Goal: Transaction & Acquisition: Complete application form

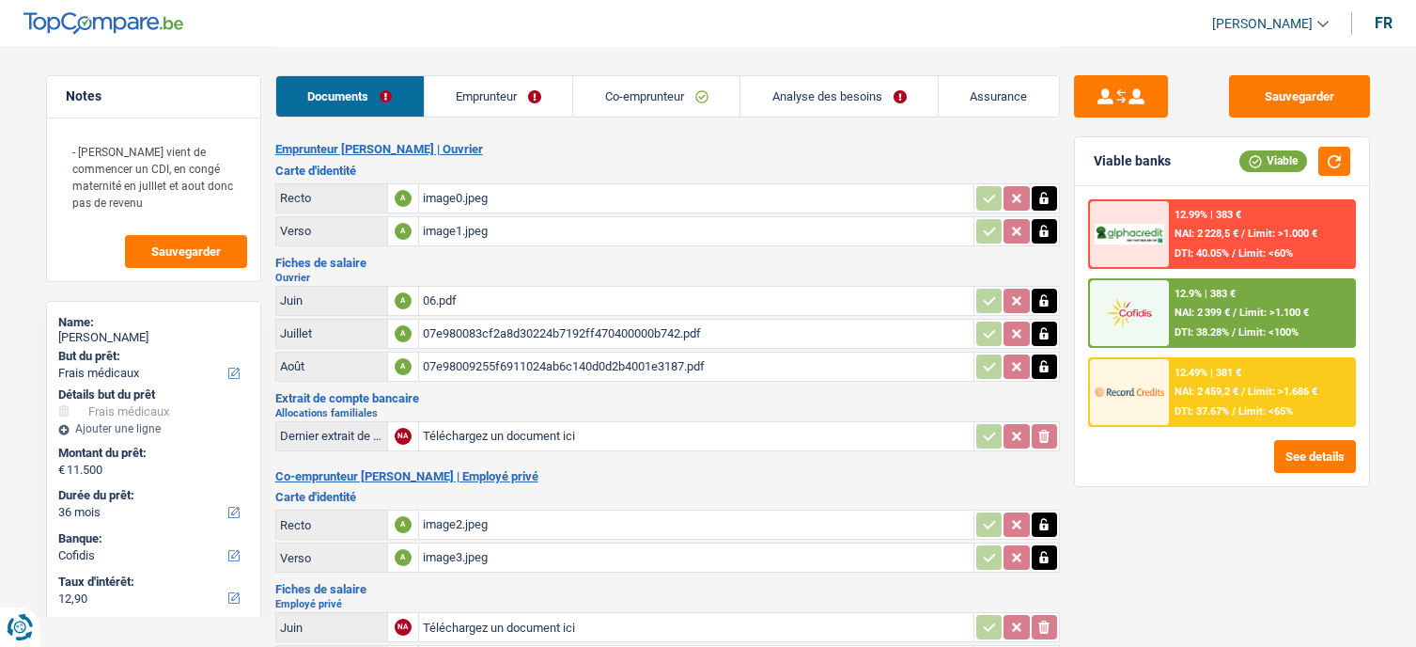
select select "medical"
select select "36"
select select "cofidis"
select select "applicant"
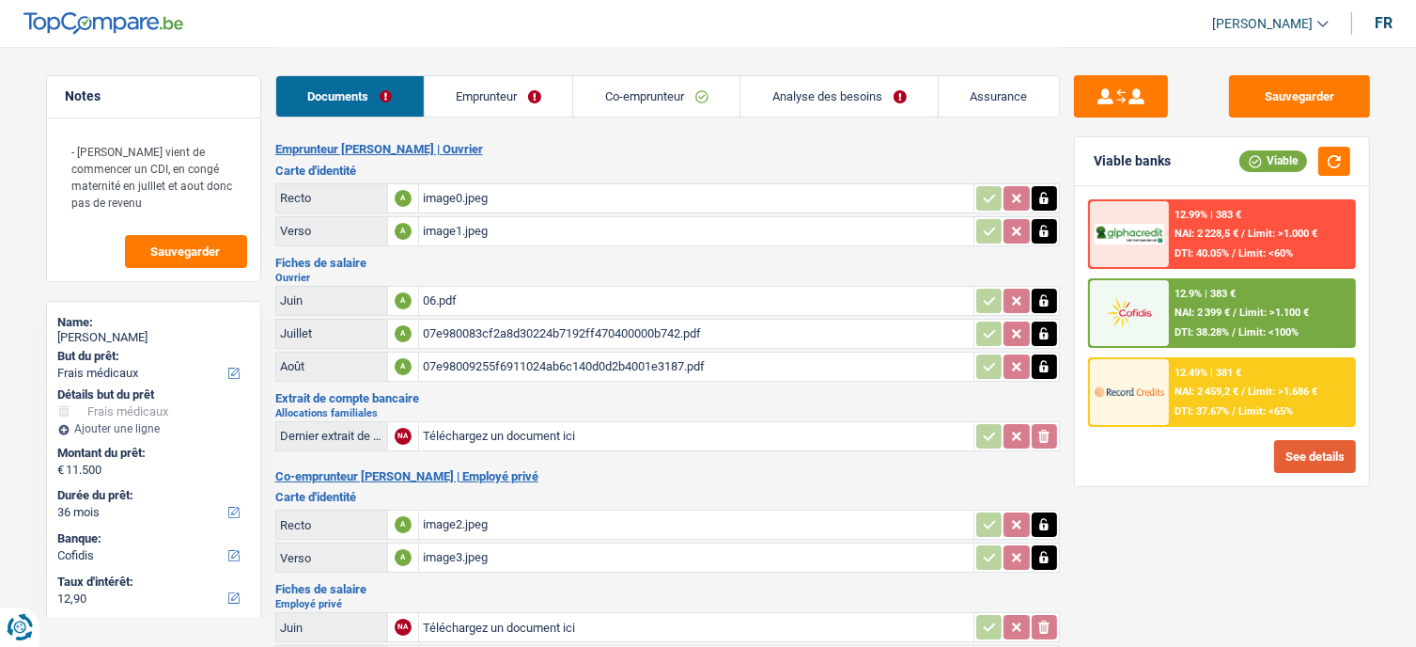
click at [1317, 462] on button "See details" at bounding box center [1315, 456] width 82 height 33
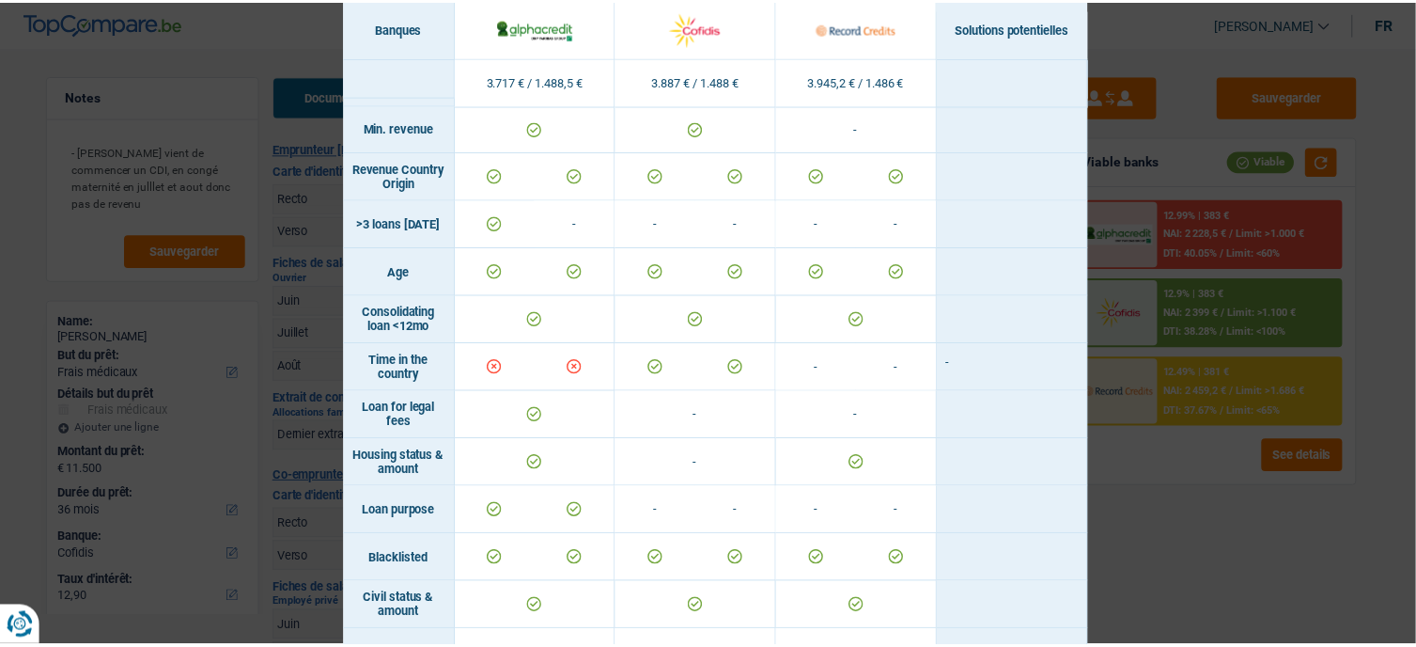
scroll to position [27, 0]
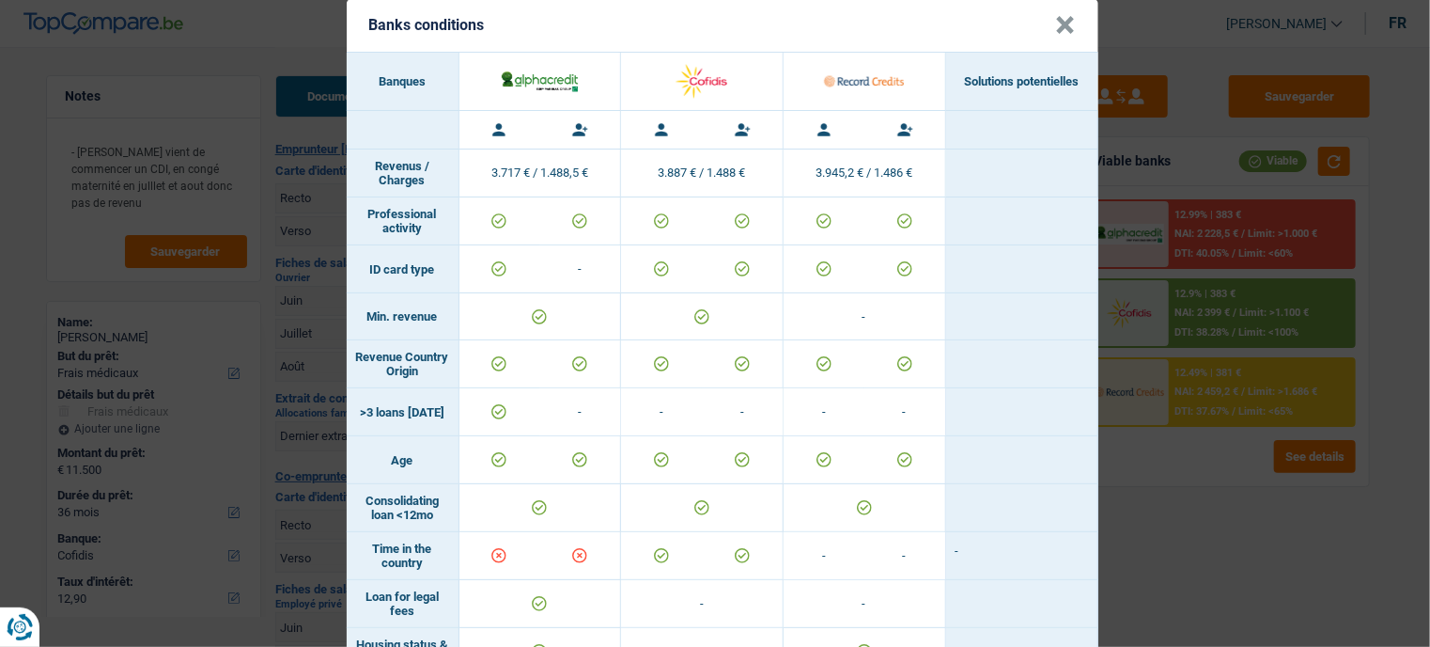
click at [1130, 541] on div "Banks conditions × Banques Solutions potentielles Revenus / Charges 3.717 € / 1…" at bounding box center [715, 323] width 1430 height 647
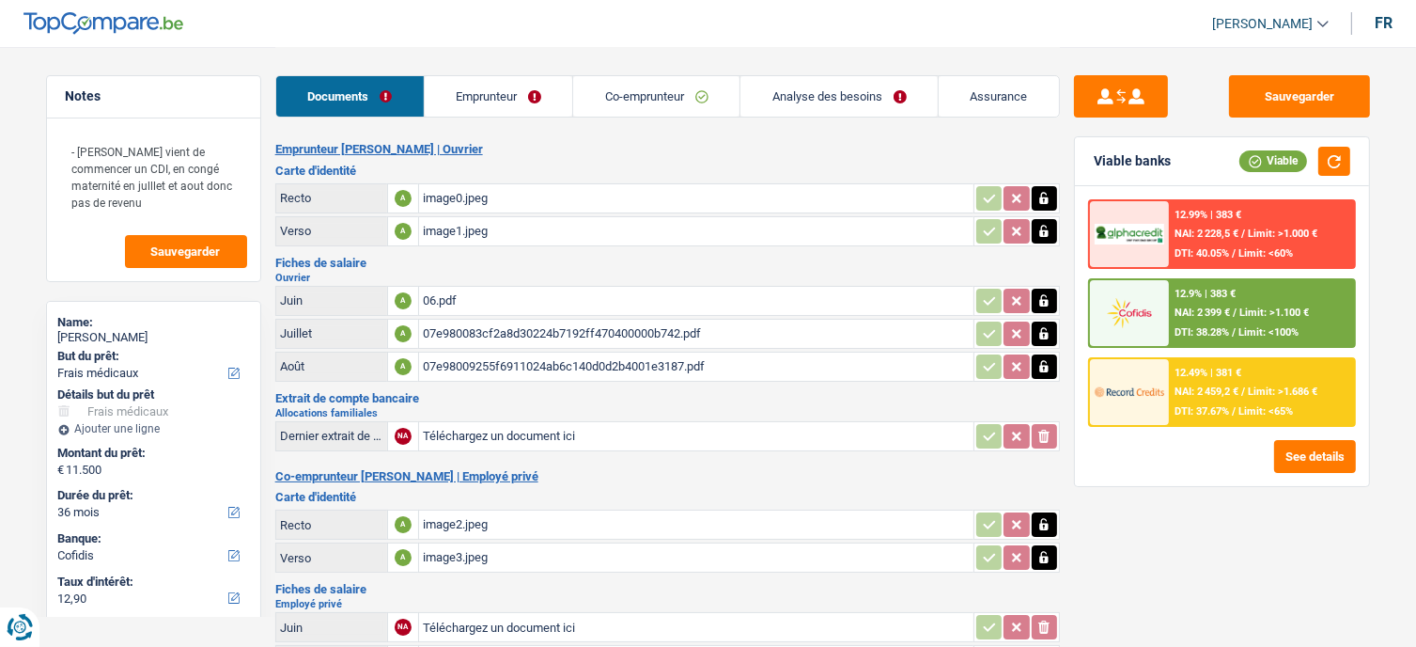
click at [1242, 226] on div "12.99% | 383 € NAI: 2 228,5 € / Limit: >1.000 € DTI: 40.05% / Limit: <60%" at bounding box center [1261, 234] width 185 height 66
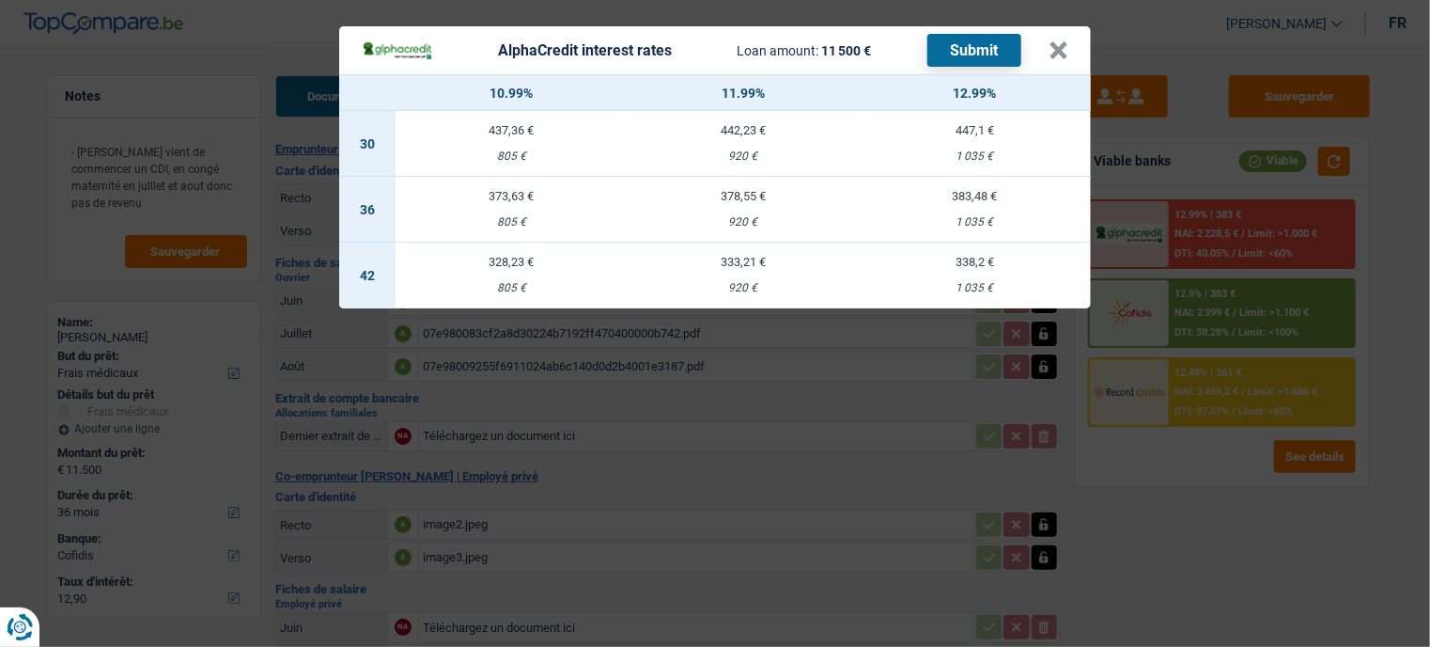
click at [1329, 547] on div "AlphaCredit interest rates Loan amount: 11 500 € Submit × 10.99% 11.99% 12.99% …" at bounding box center [715, 323] width 1430 height 647
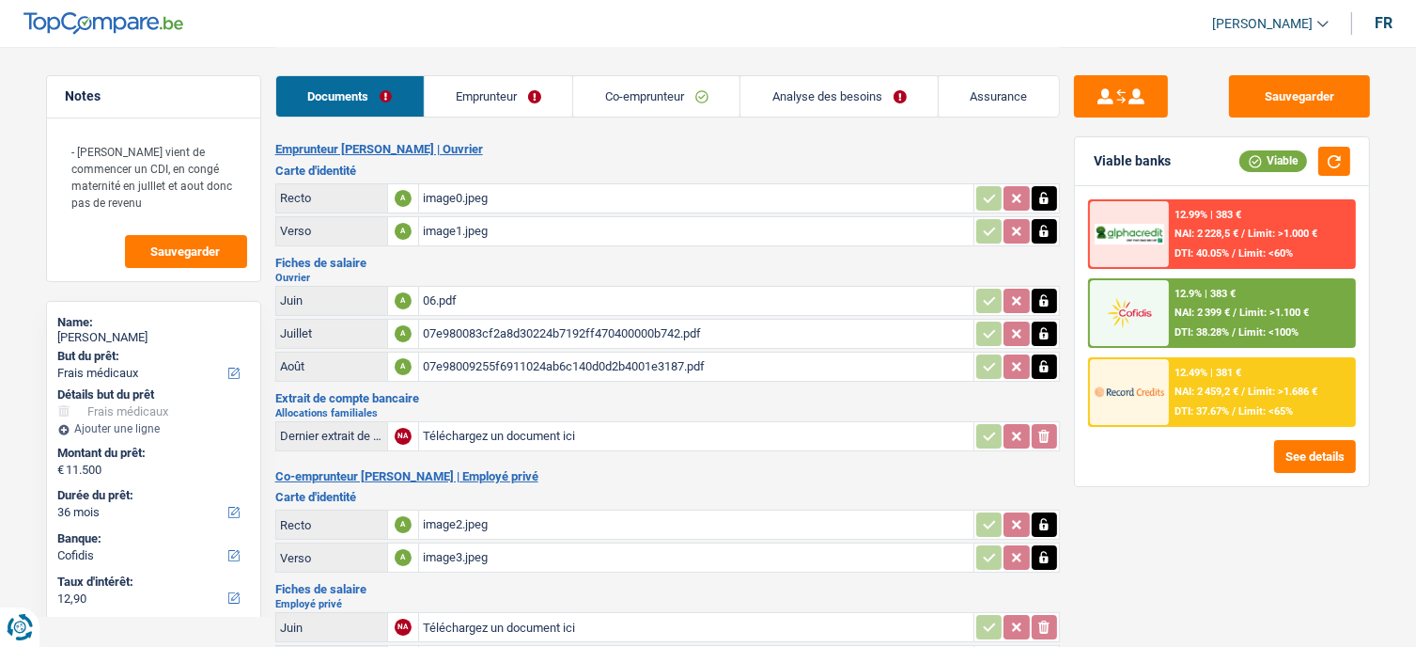
click at [560, 101] on link "Emprunteur" at bounding box center [499, 96] width 148 height 40
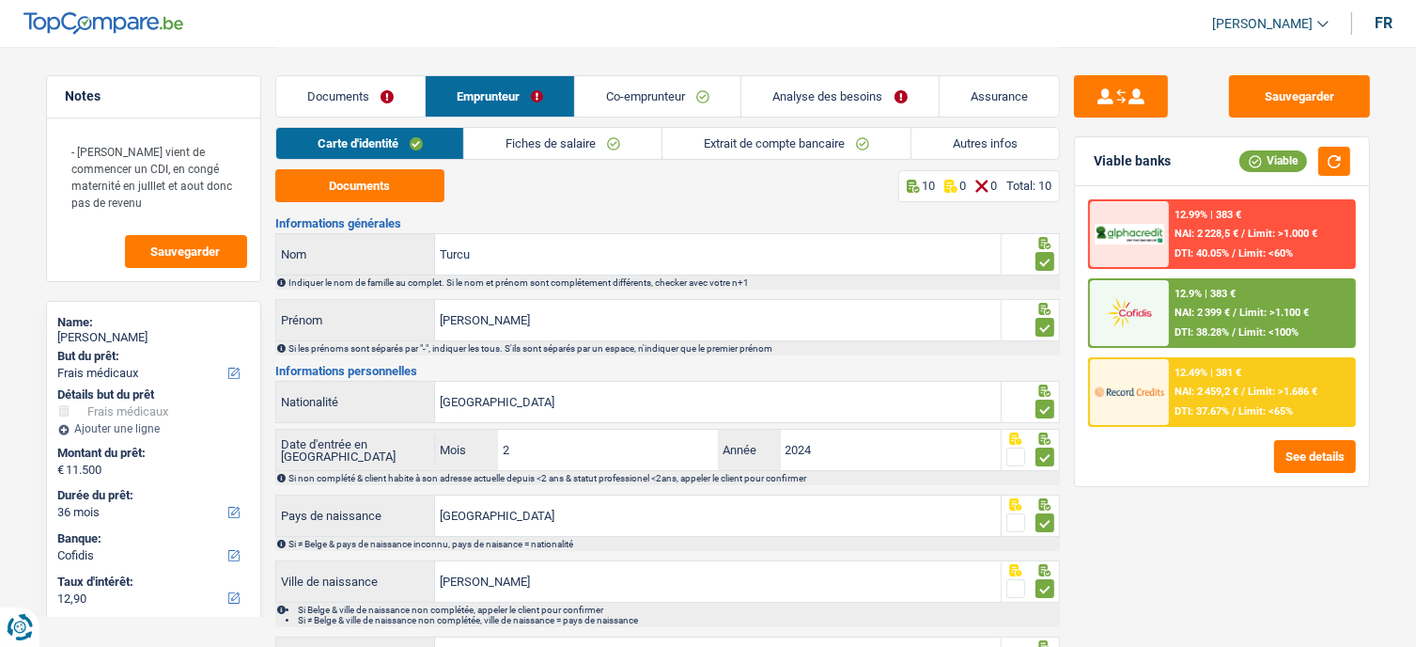
click at [640, 101] on link "Co-emprunteur" at bounding box center [657, 96] width 165 height 40
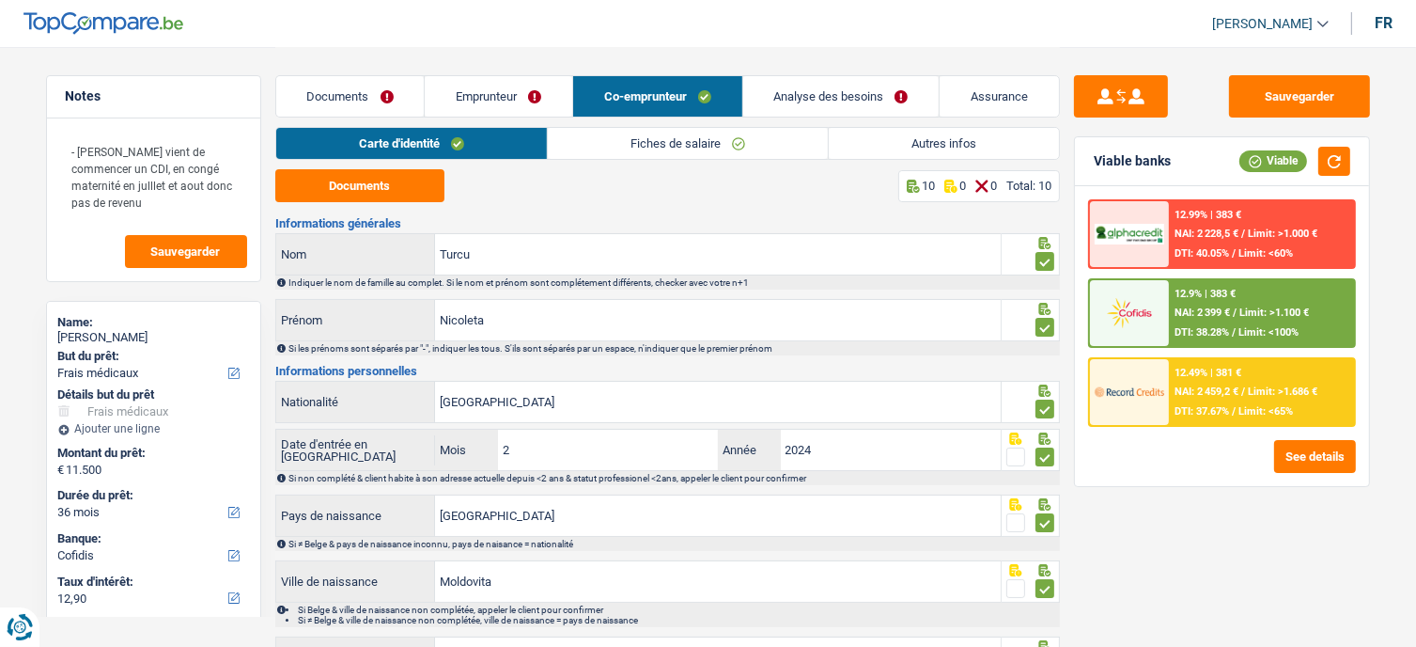
click at [778, 101] on link "Analyse des besoins" at bounding box center [841, 96] width 196 height 40
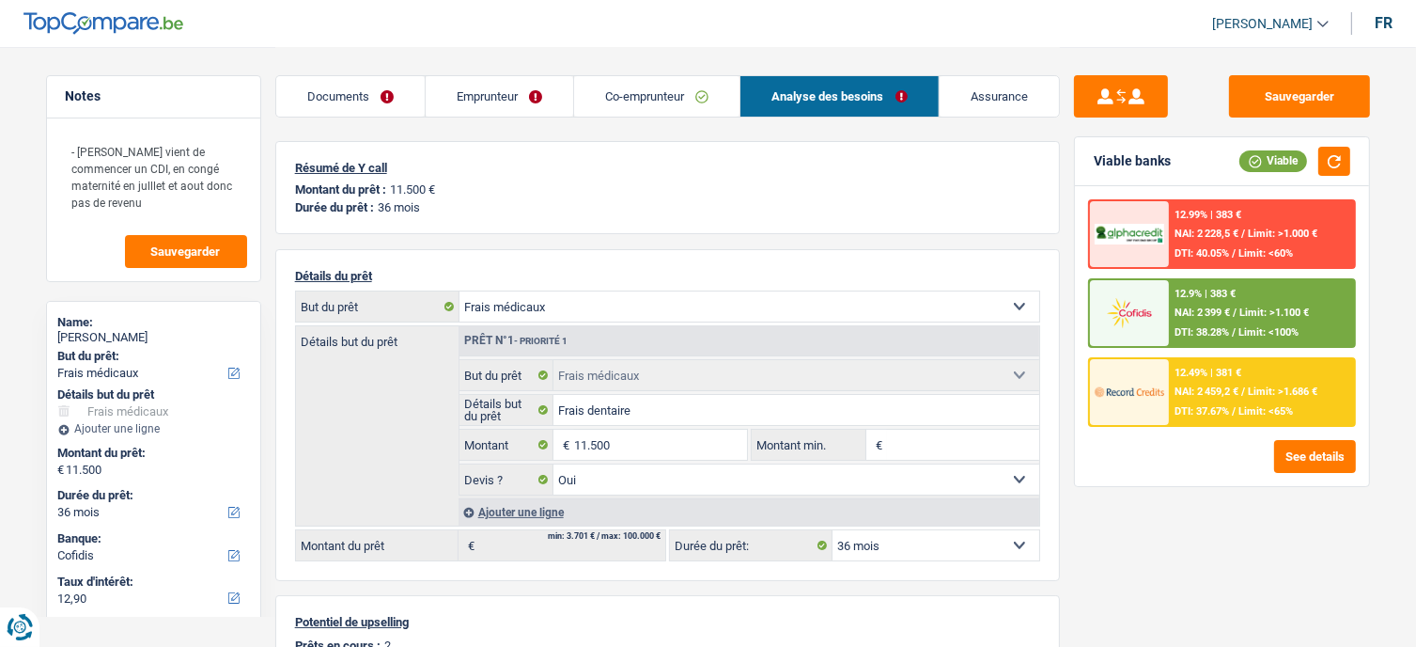
click at [1278, 216] on div "12.99% | 383 € NAI: 2 228,5 € / Limit: >1.000 € DTI: 40.05% / Limit: <60%" at bounding box center [1261, 234] width 185 height 66
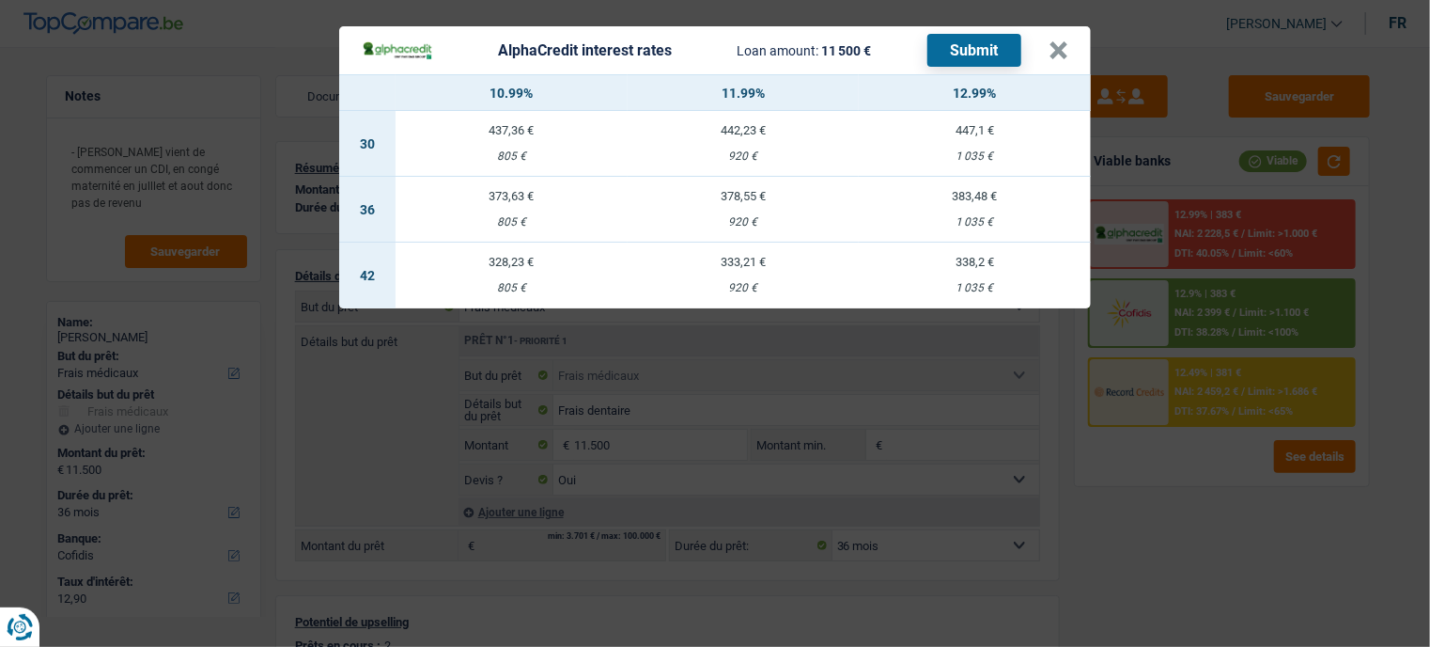
click at [928, 200] on div "383,48 €" at bounding box center [975, 196] width 232 height 12
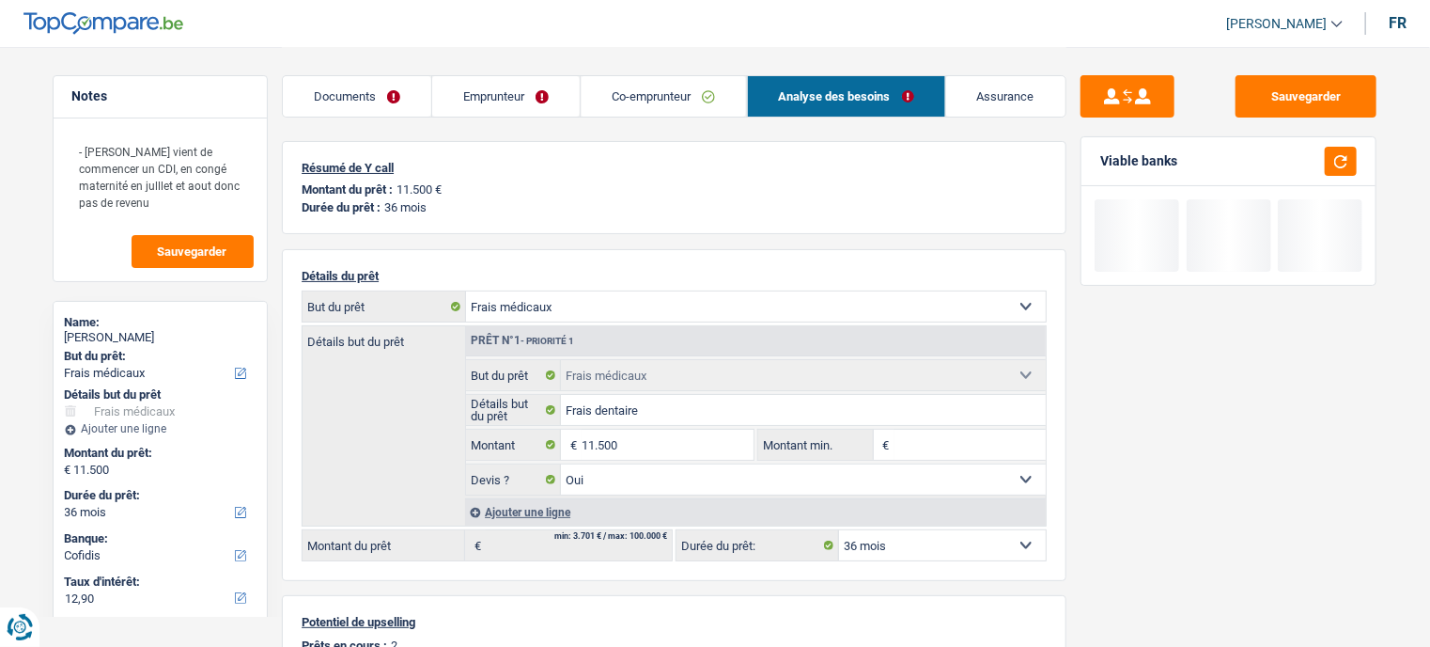
select select "alphacredit"
type input "12,99"
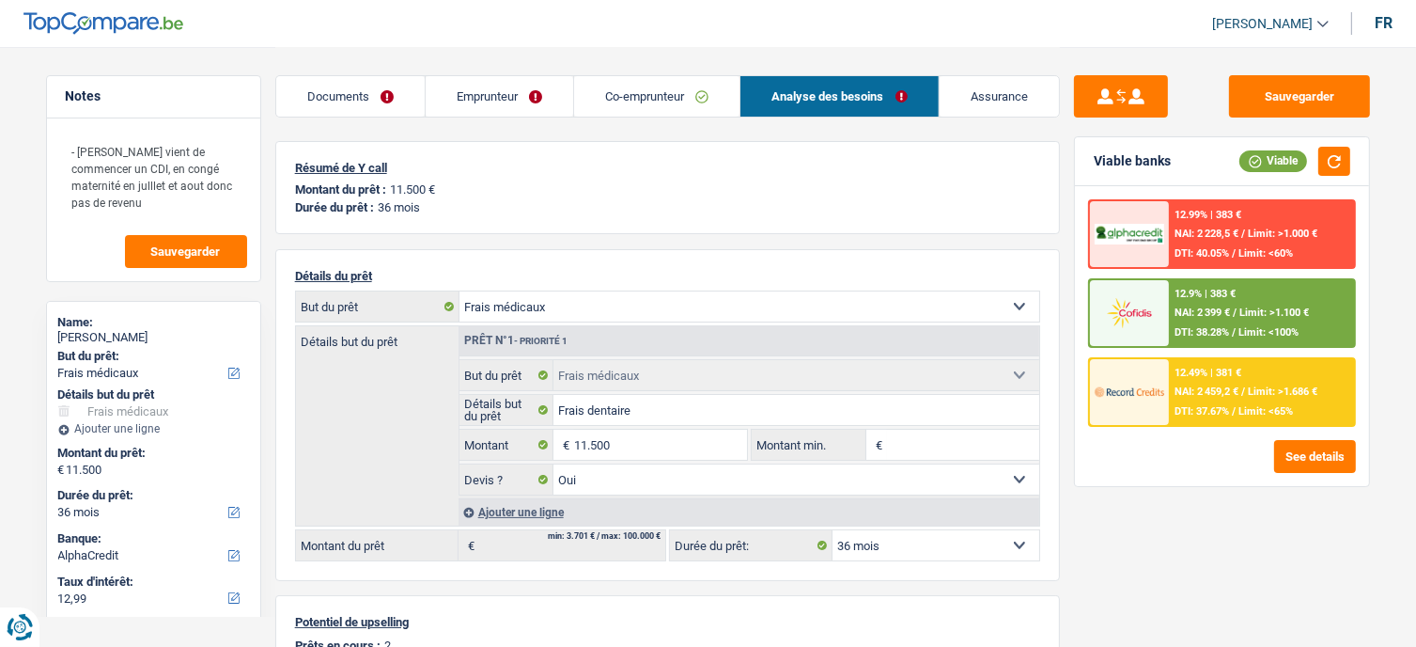
click at [1244, 228] on span "/" at bounding box center [1243, 233] width 4 height 12
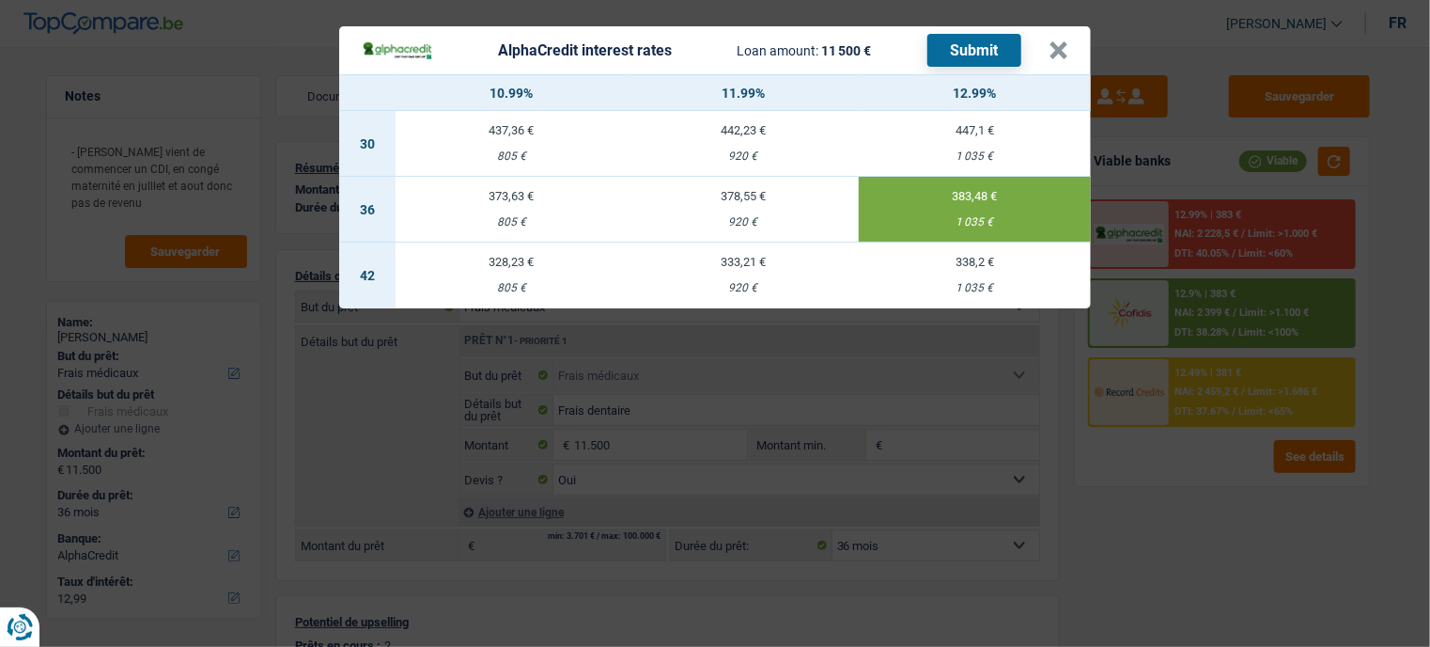
click at [978, 53] on button "Submit" at bounding box center [975, 50] width 94 height 33
drag, startPoint x: 1060, startPoint y: 52, endPoint x: 1149, endPoint y: 179, distance: 155.9
click at [1058, 52] on button "×" at bounding box center [1059, 50] width 20 height 19
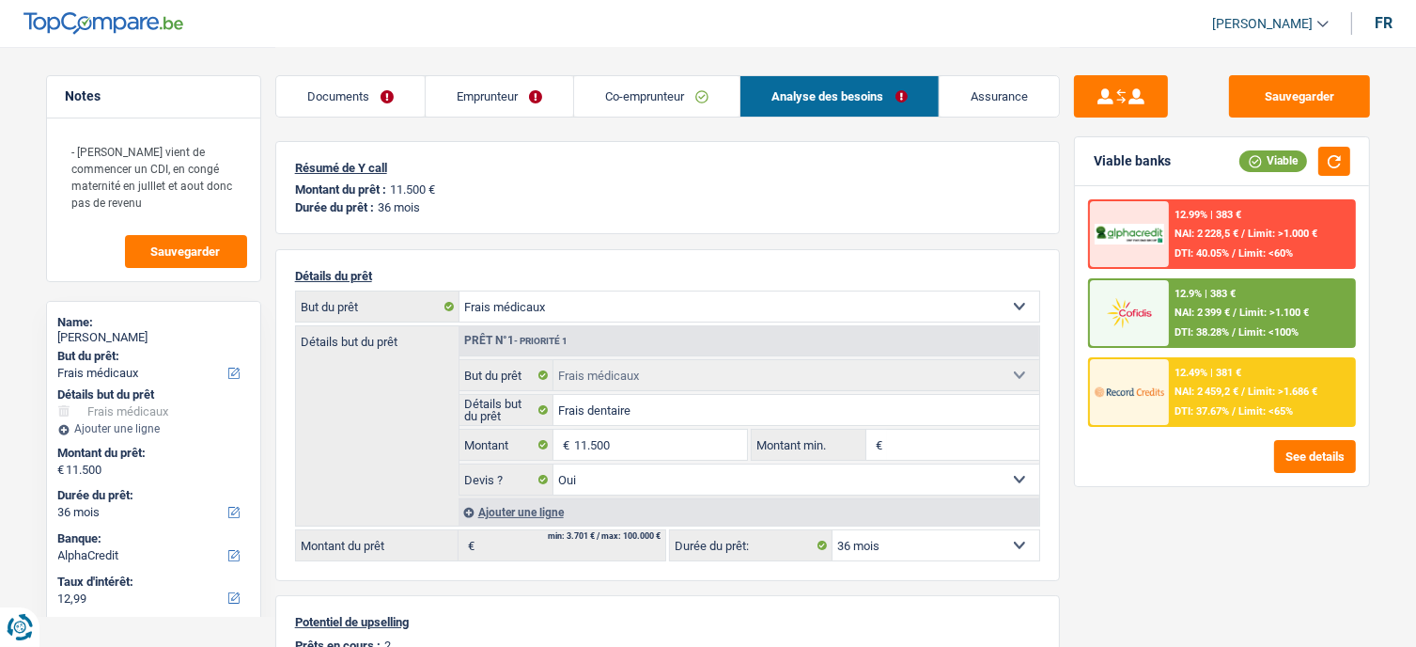
click at [1224, 405] on span "DTI: 37.67%" at bounding box center [1202, 411] width 55 height 12
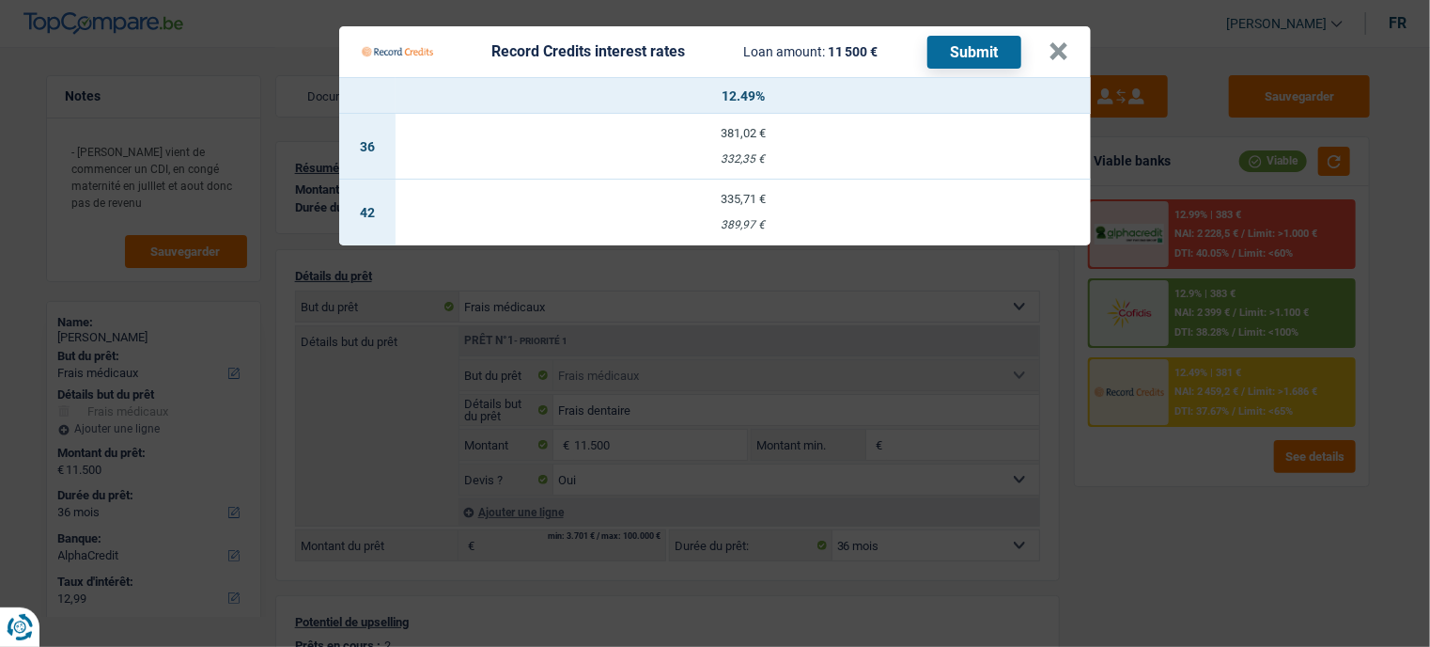
click at [725, 160] on div "332,35 €" at bounding box center [743, 159] width 695 height 12
select select "record credits"
type input "12,49"
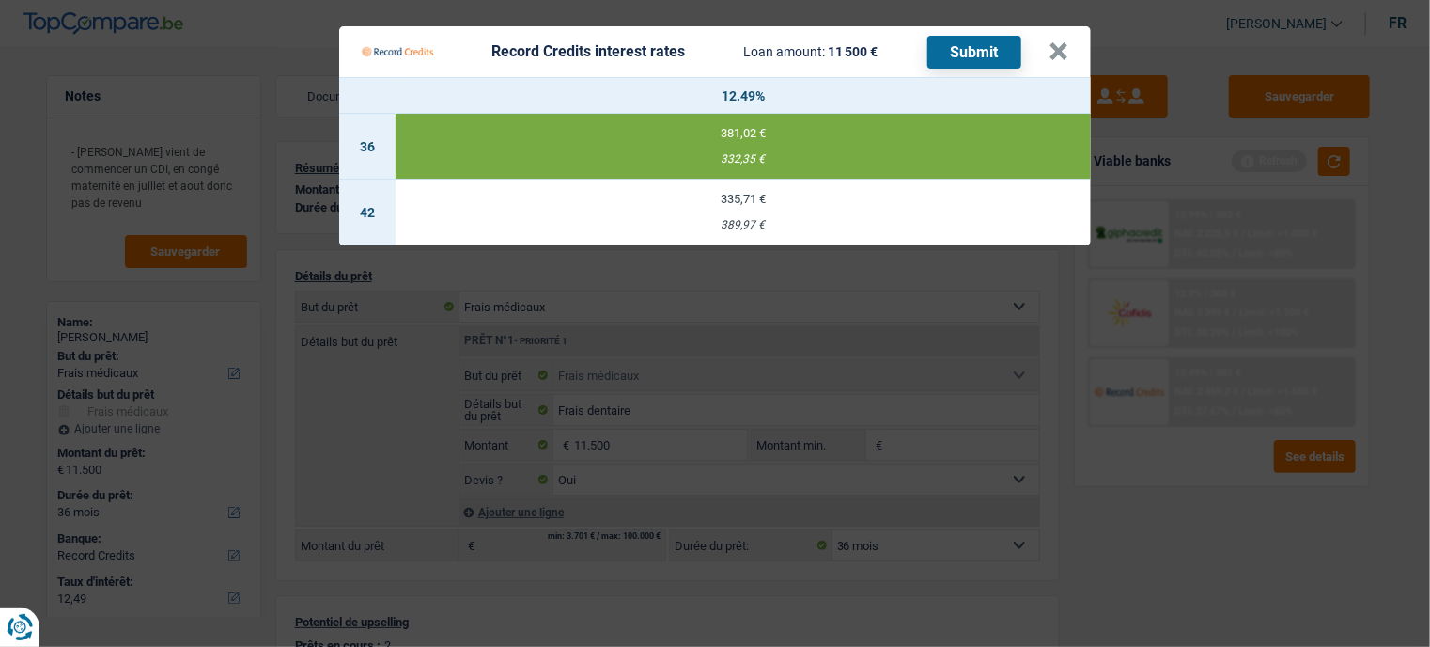
click at [993, 55] on button "Submit" at bounding box center [975, 52] width 94 height 33
click at [1055, 55] on button "×" at bounding box center [1059, 51] width 20 height 19
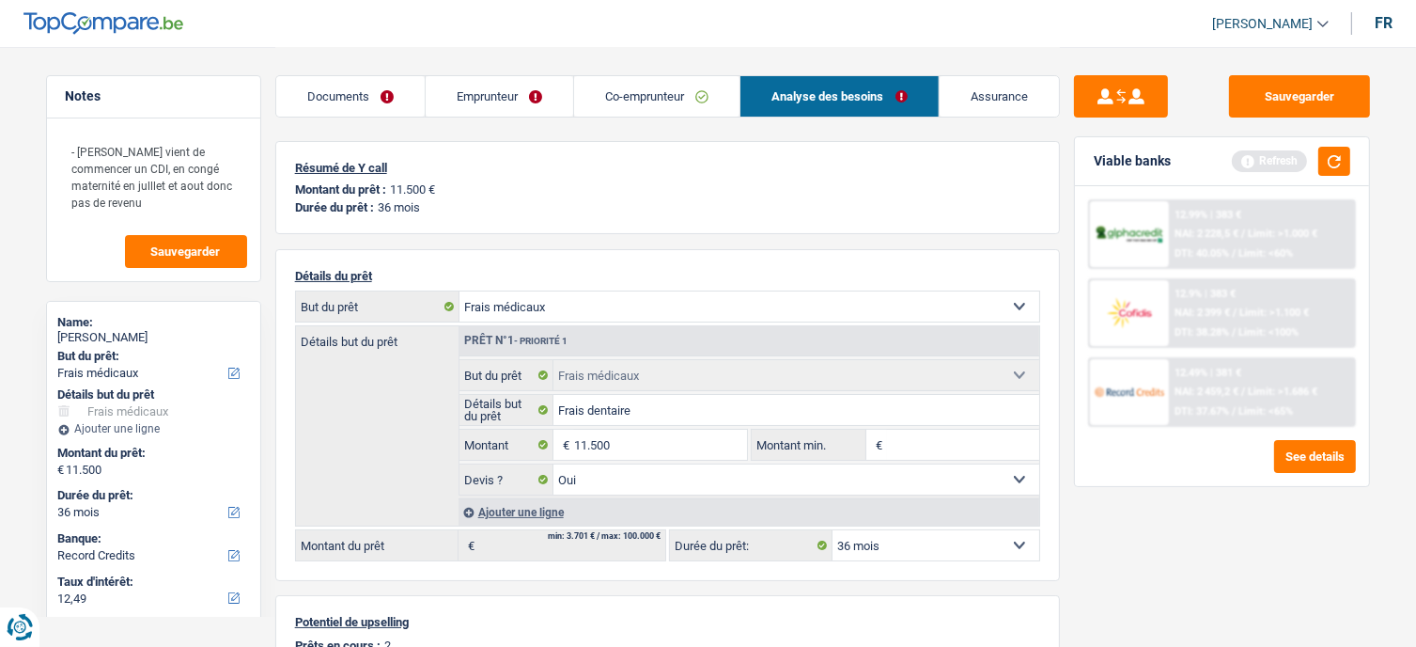
click at [1244, 400] on div "12.49% | 381 € NAI: 2 459,2 € / Limit: >1.686 € DTI: 37.67% / Limit: <65%" at bounding box center [1261, 392] width 185 height 66
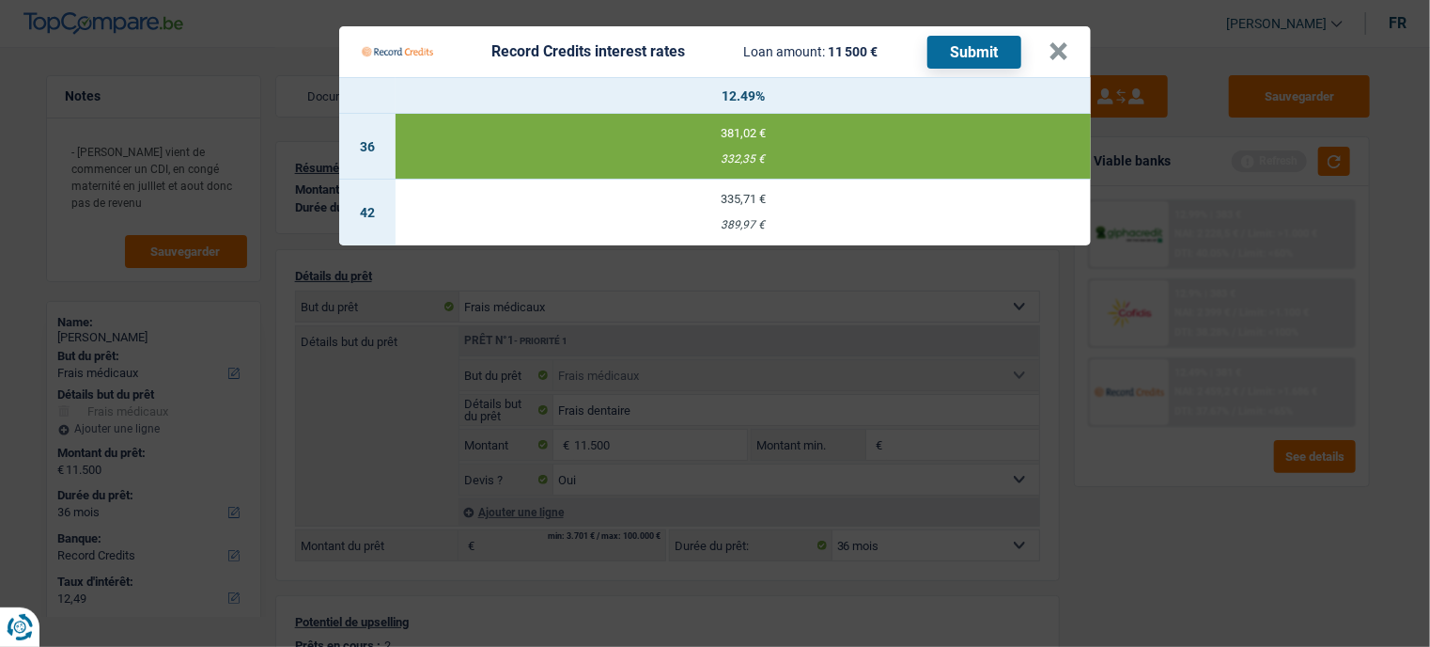
click at [1069, 61] on Credits___BV_modal_header_ "Record Credits interest rates Loan amount: 11 500 € Submit ×" at bounding box center [715, 51] width 752 height 51
click at [1068, 50] on Credits___BV_modal_header_ "Record Credits interest rates Loan amount: 11 500 € Submit ×" at bounding box center [715, 51] width 752 height 51
click at [1052, 53] on button "×" at bounding box center [1059, 51] width 20 height 19
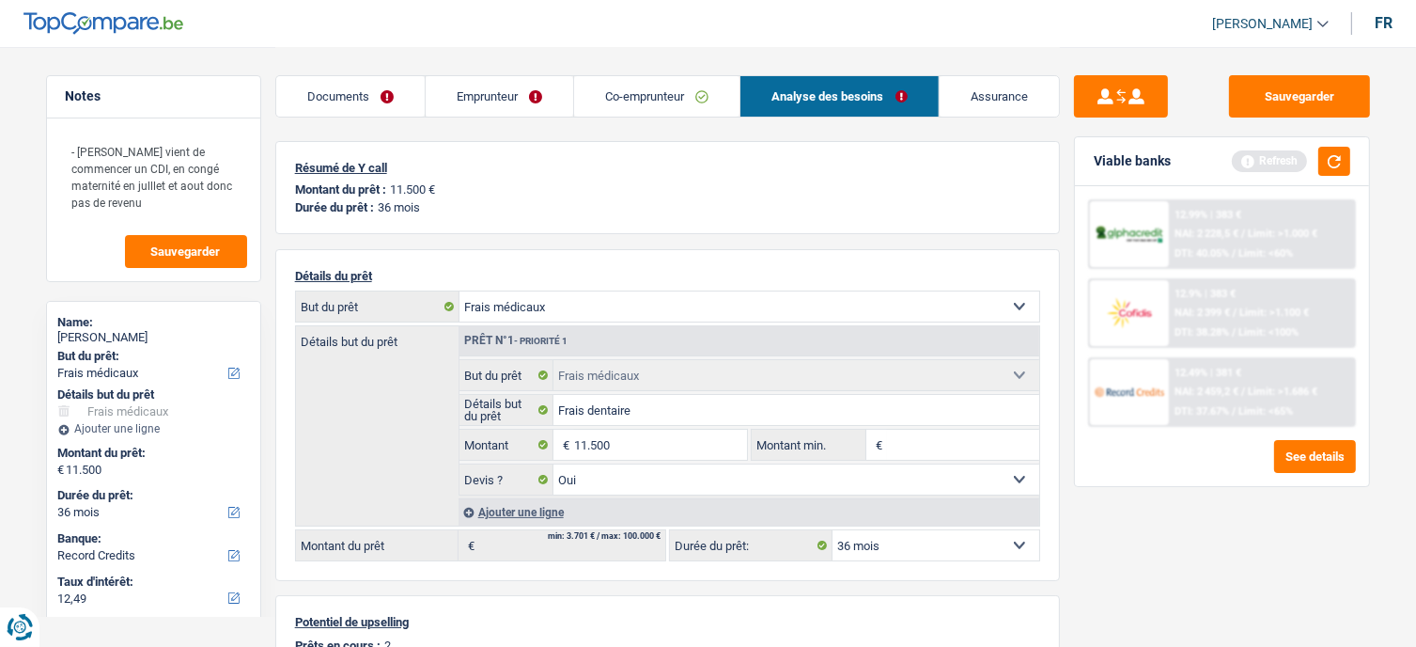
click at [461, 93] on link "Emprunteur" at bounding box center [500, 96] width 148 height 40
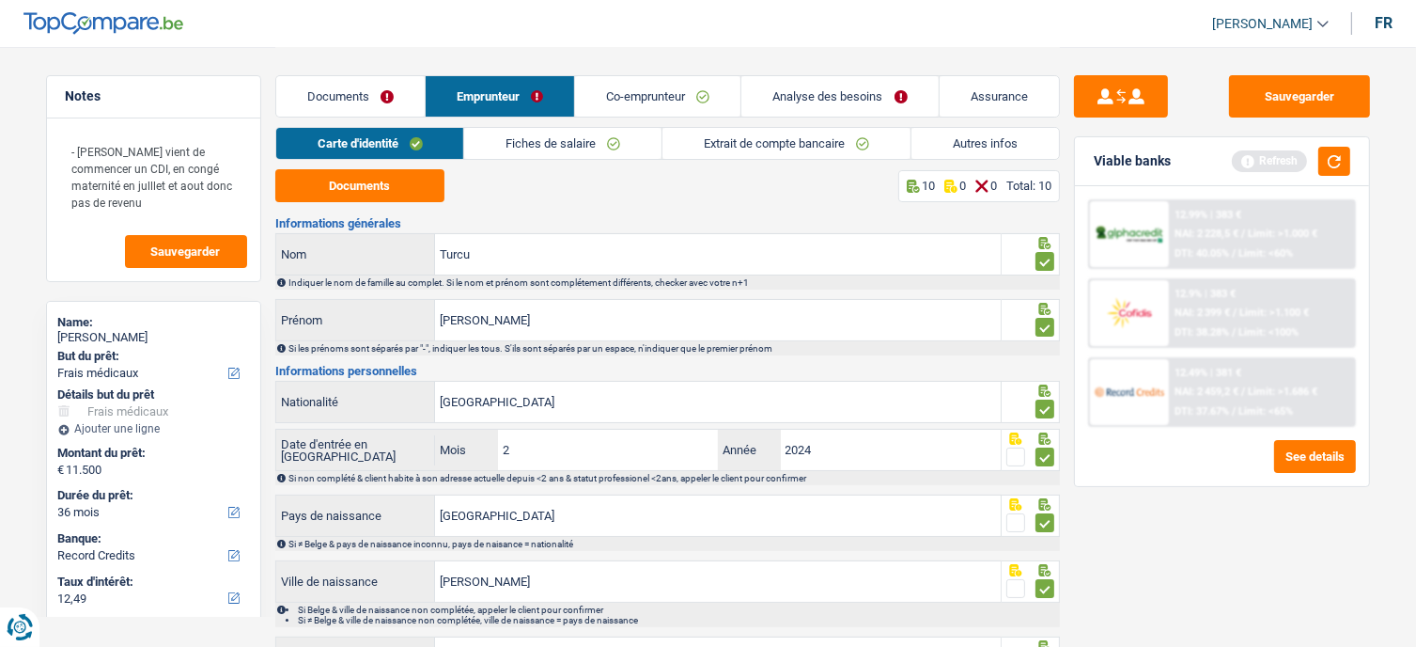
click at [365, 91] on link "Documents" at bounding box center [350, 96] width 148 height 40
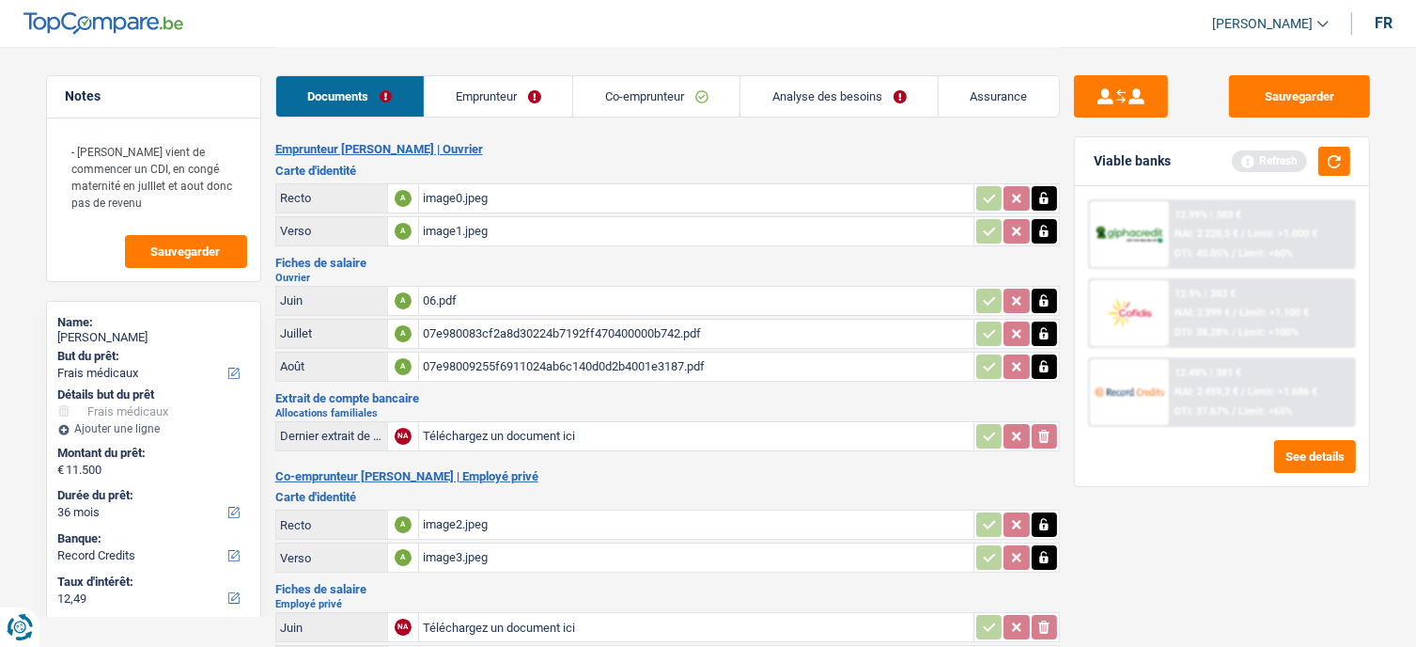
click at [448, 191] on div "image0.jpeg" at bounding box center [696, 198] width 547 height 28
click at [459, 225] on div "image1.jpeg" at bounding box center [696, 231] width 547 height 28
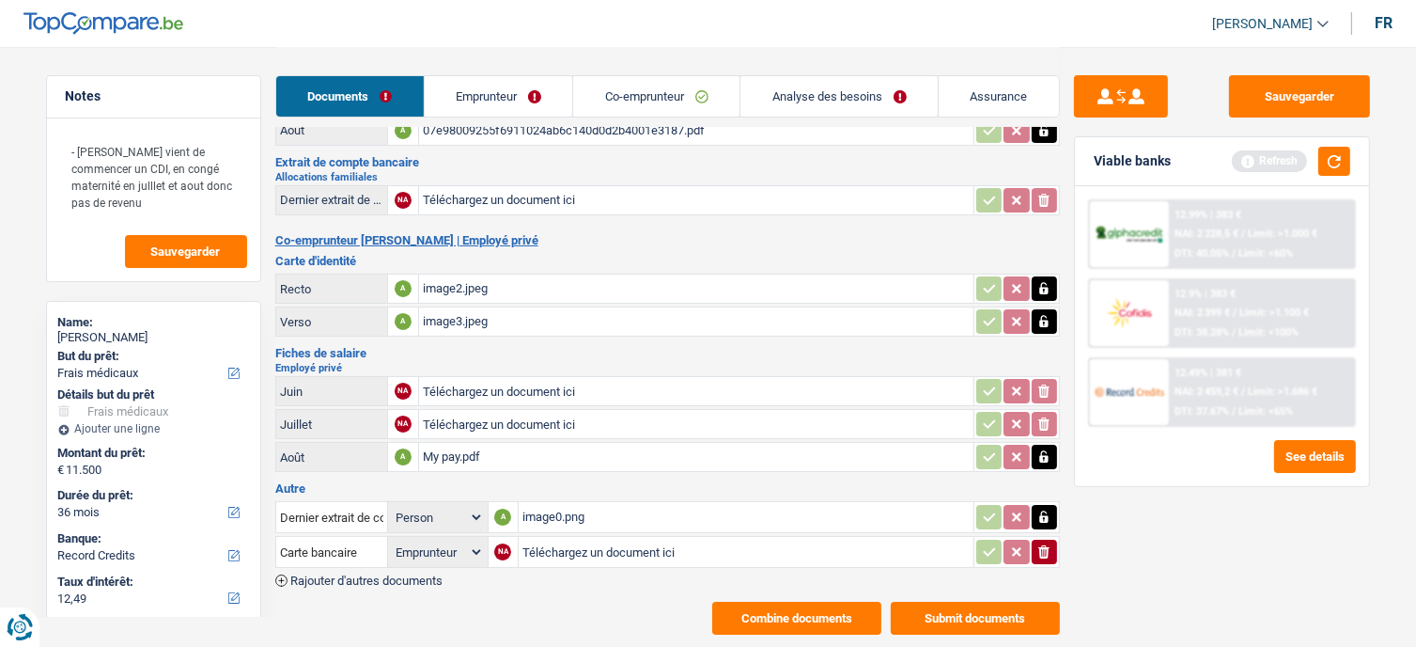
scroll to position [270, 0]
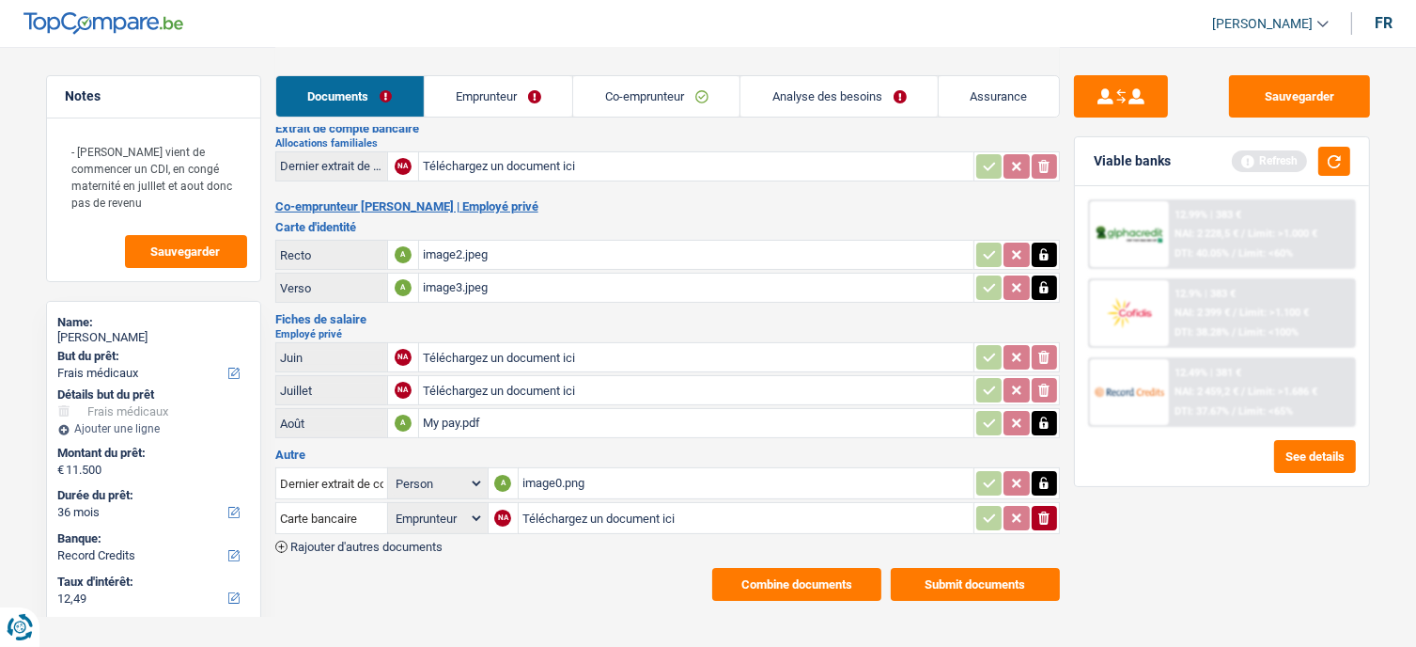
click at [458, 255] on div "image2.jpeg" at bounding box center [696, 255] width 547 height 28
click at [477, 273] on div "image3.jpeg" at bounding box center [696, 287] width 547 height 28
drag, startPoint x: 1304, startPoint y: 103, endPoint x: 1049, endPoint y: 7, distance: 273.3
click at [1304, 102] on button "Sauvegarder" at bounding box center [1299, 96] width 141 height 42
click at [1338, 157] on button "button" at bounding box center [1334, 161] width 32 height 29
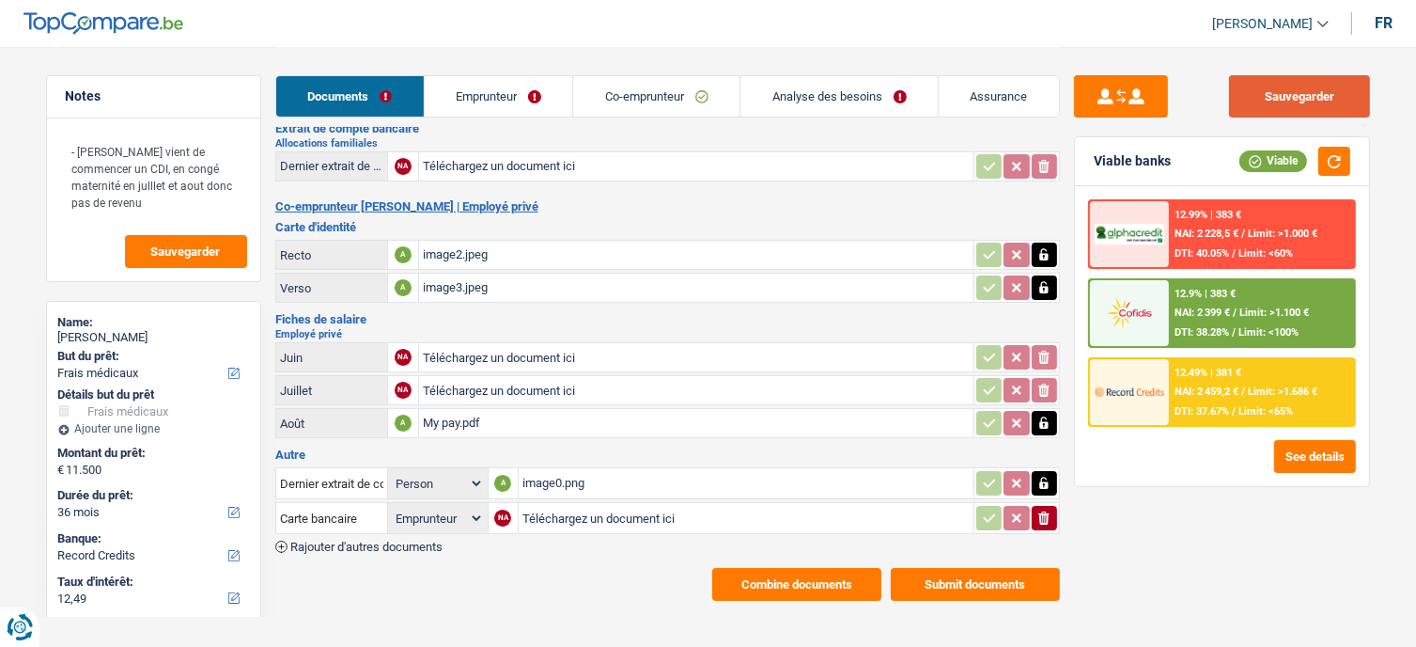
drag, startPoint x: 1289, startPoint y: 102, endPoint x: 1042, endPoint y: 34, distance: 256.5
click at [1288, 102] on button "Sauvegarder" at bounding box center [1299, 96] width 141 height 42
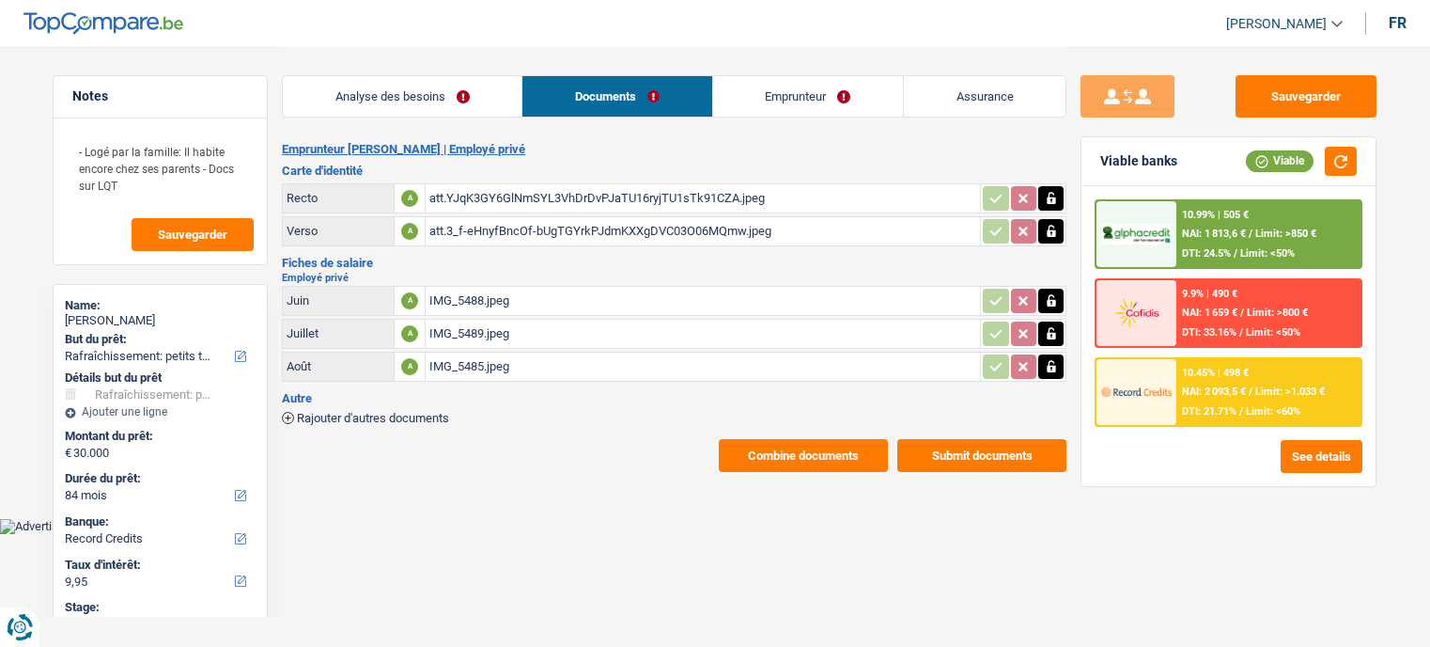
select select "houseOrGarden"
select select "84"
select select "record credits"
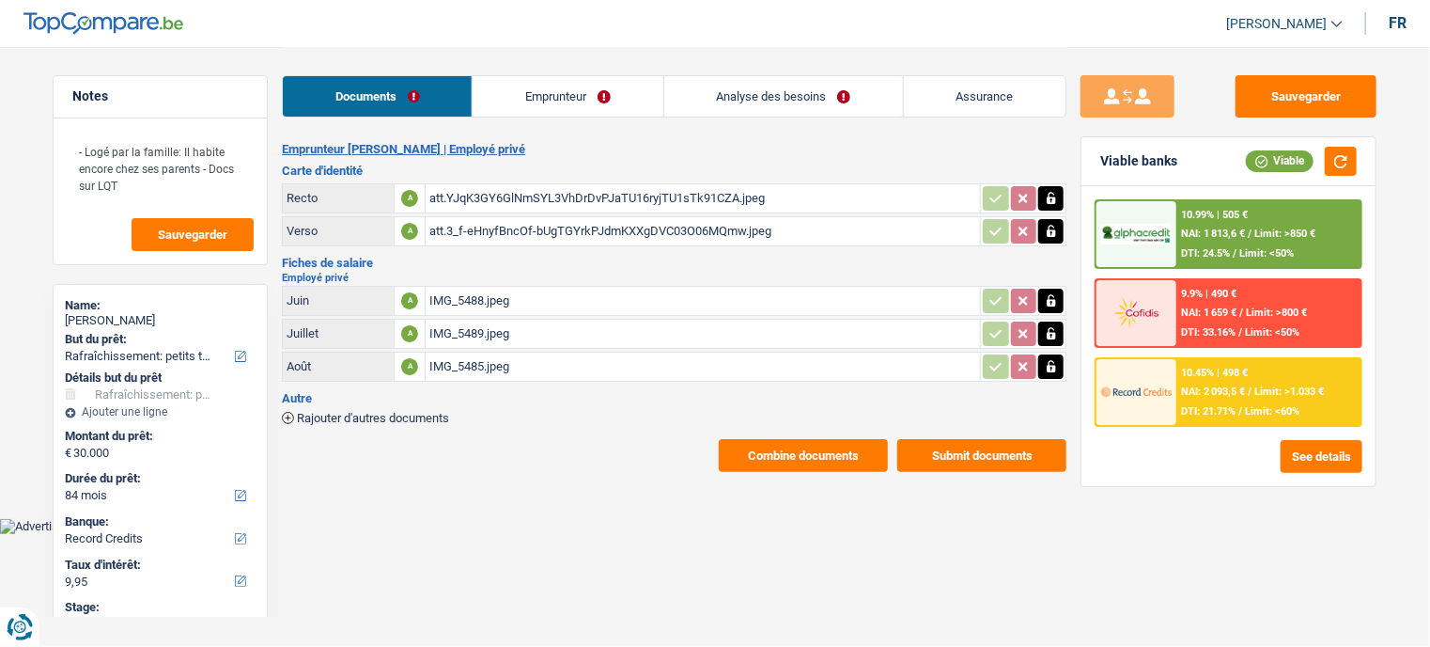
click at [851, 459] on button "Combine documents" at bounding box center [803, 455] width 169 height 33
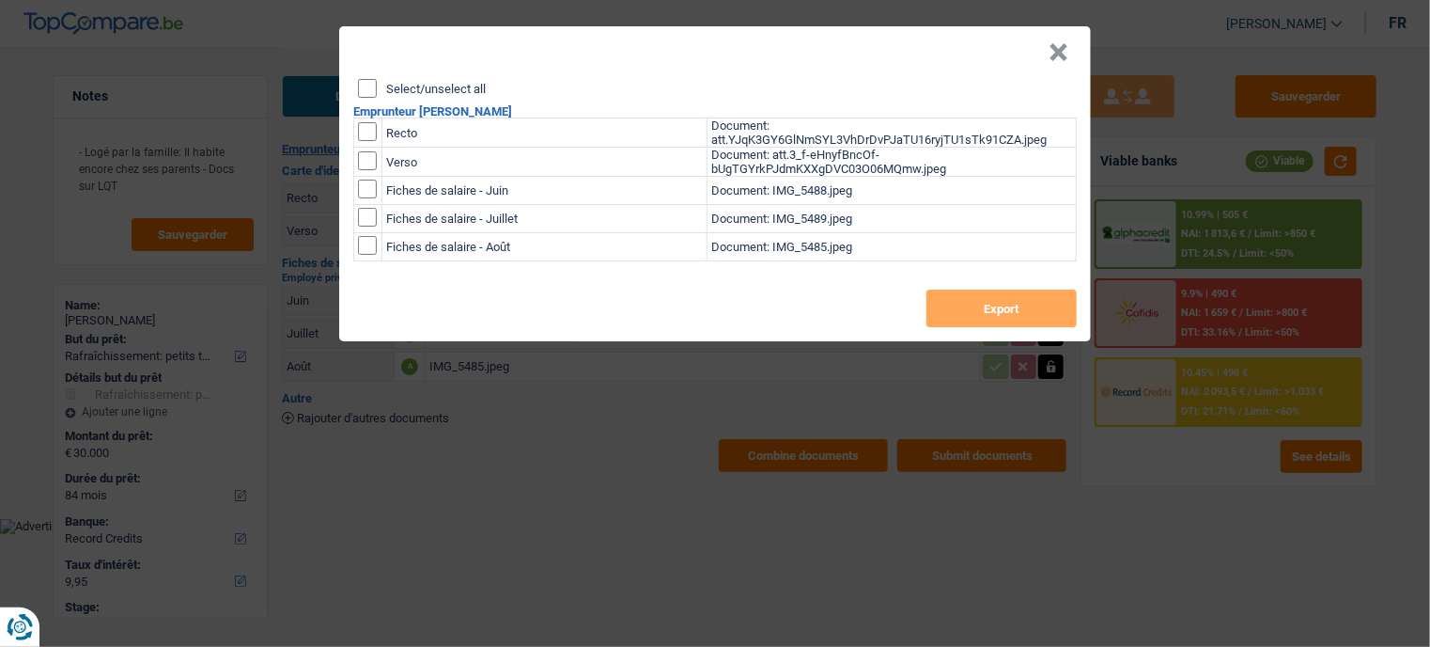
click at [365, 99] on div "Select/unselect all Emprunteur Logan Lesire Recto Document: att.YJqK3GY6GlNmSYL…" at bounding box center [715, 210] width 752 height 262
click at [366, 93] on input "Select/unselect all" at bounding box center [367, 88] width 19 height 19
checkbox input "true"
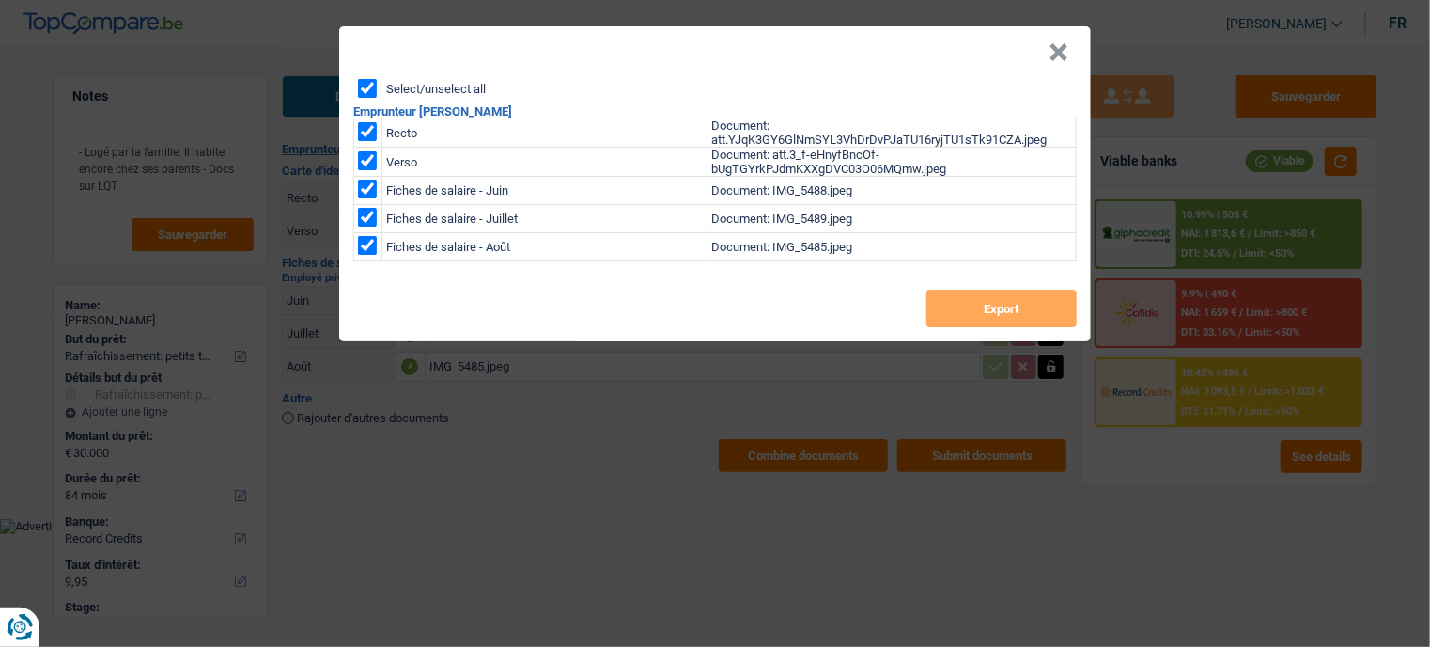
checkbox input "true"
click at [1030, 307] on button "Export" at bounding box center [1002, 308] width 150 height 38
click at [380, 409] on div "× Select/unselect all Emprunteur Logan Lesire Recto Document: att.YJqK3GY6GlNmS…" at bounding box center [715, 323] width 1430 height 647
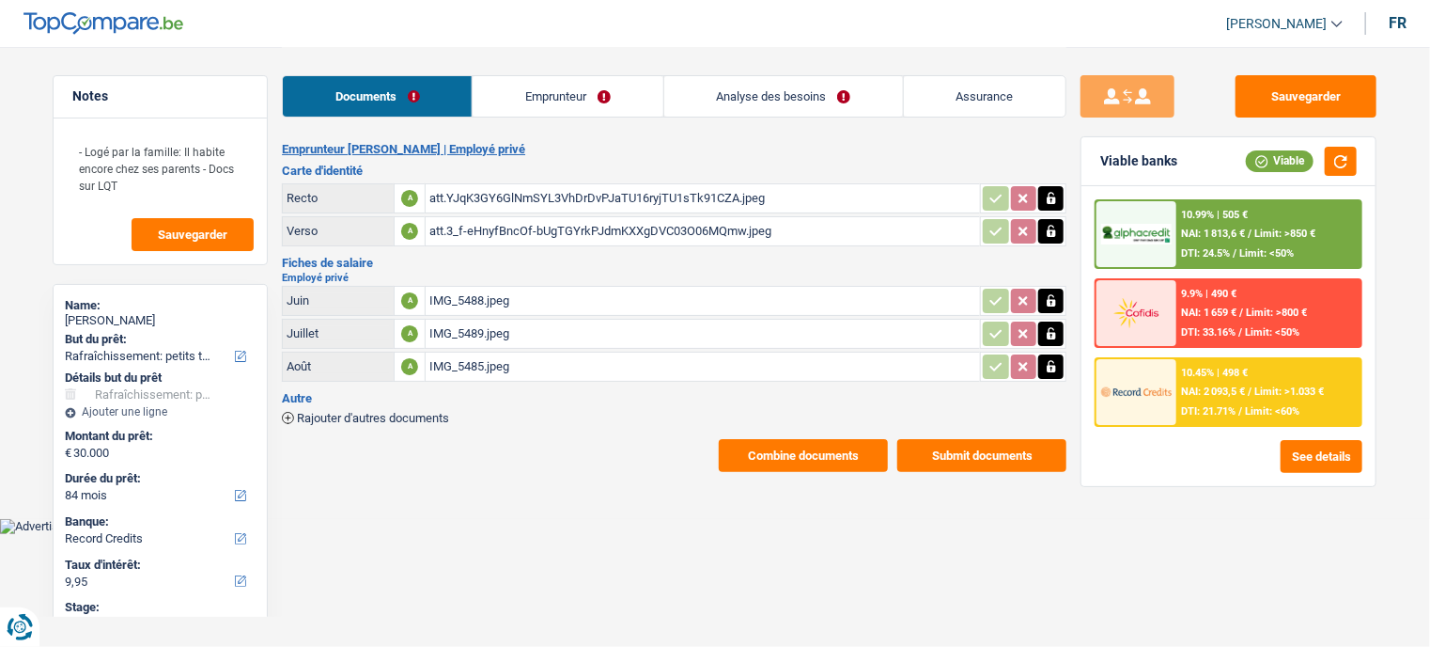
click at [380, 412] on span "Rajouter d'autres documents" at bounding box center [373, 418] width 152 height 12
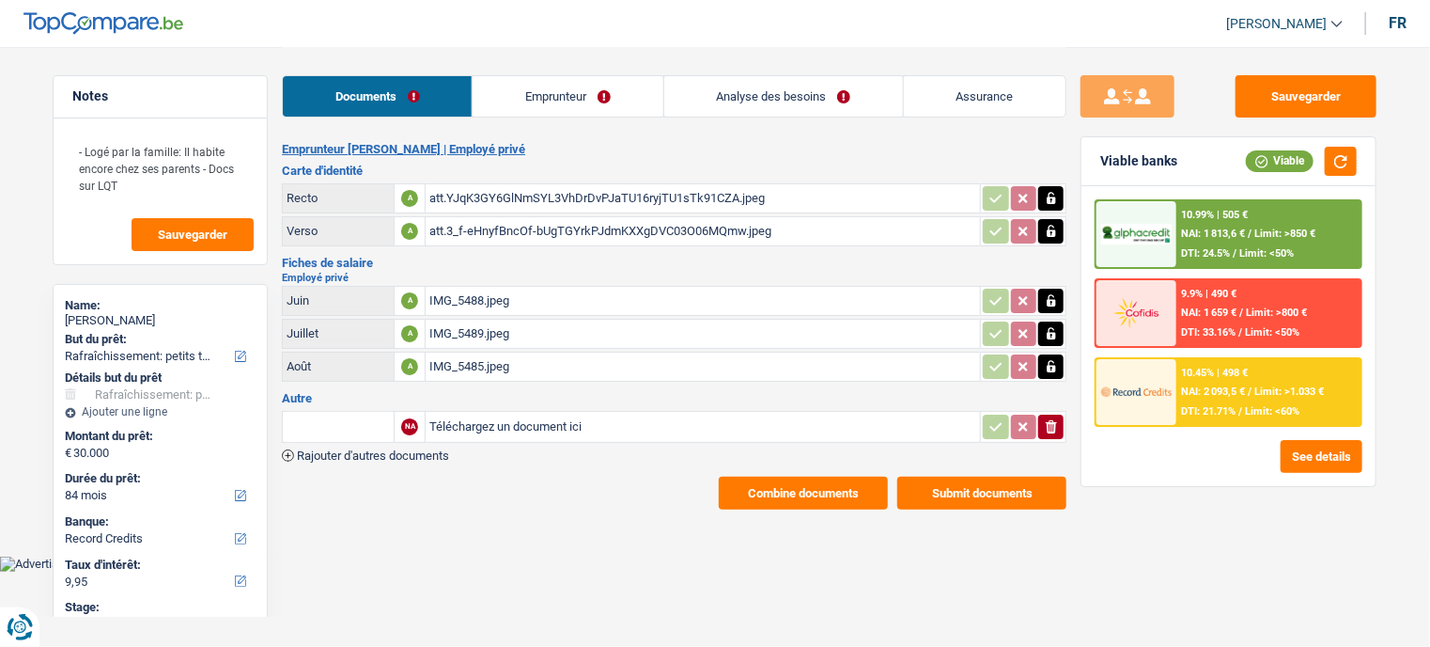
drag, startPoint x: 637, startPoint y: 440, endPoint x: 601, endPoint y: 424, distance: 39.1
click at [636, 440] on div "NA Téléchargez un document ici ionicons-v5-e Rajouter d'autres documents" at bounding box center [674, 435] width 785 height 54
click at [600, 424] on input "Téléchargez un document ici" at bounding box center [702, 427] width 547 height 28
type input "C:\fakepath\IMG_3755.png"
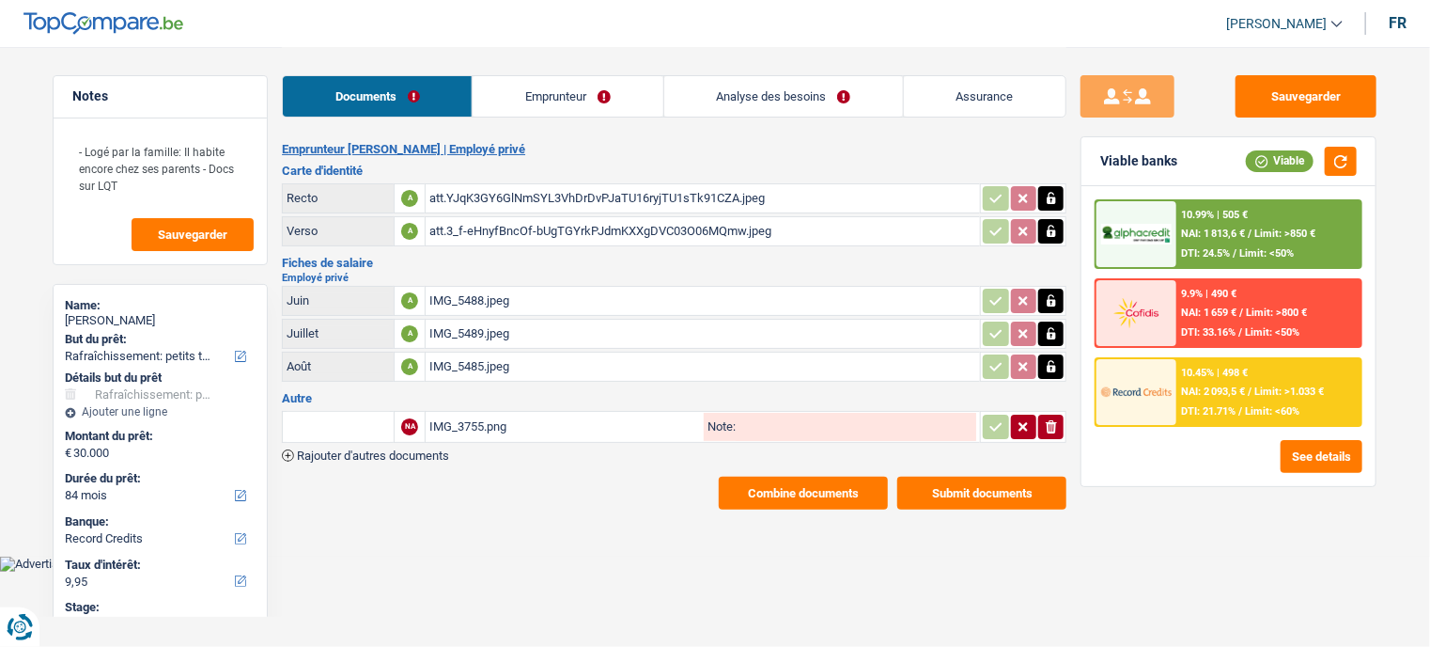
click at [347, 421] on input "text" at bounding box center [338, 427] width 103 height 30
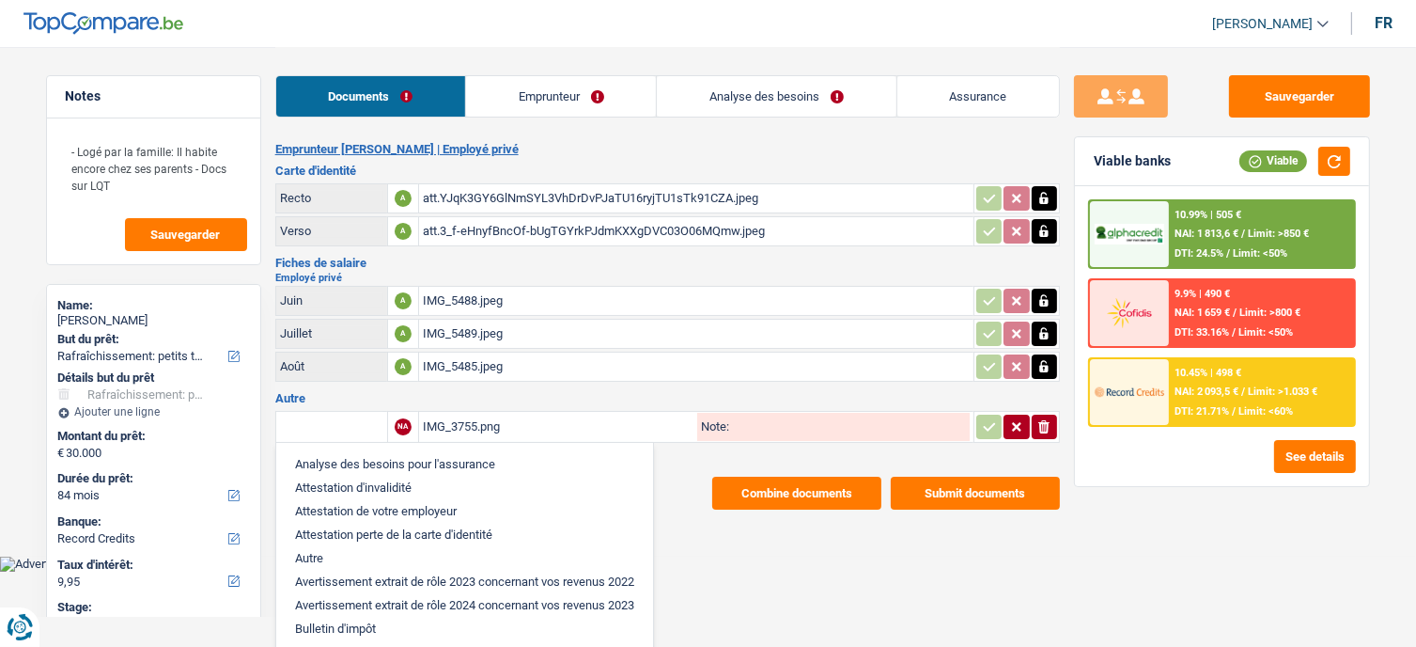
click at [335, 546] on li "Autre" at bounding box center [465, 557] width 358 height 23
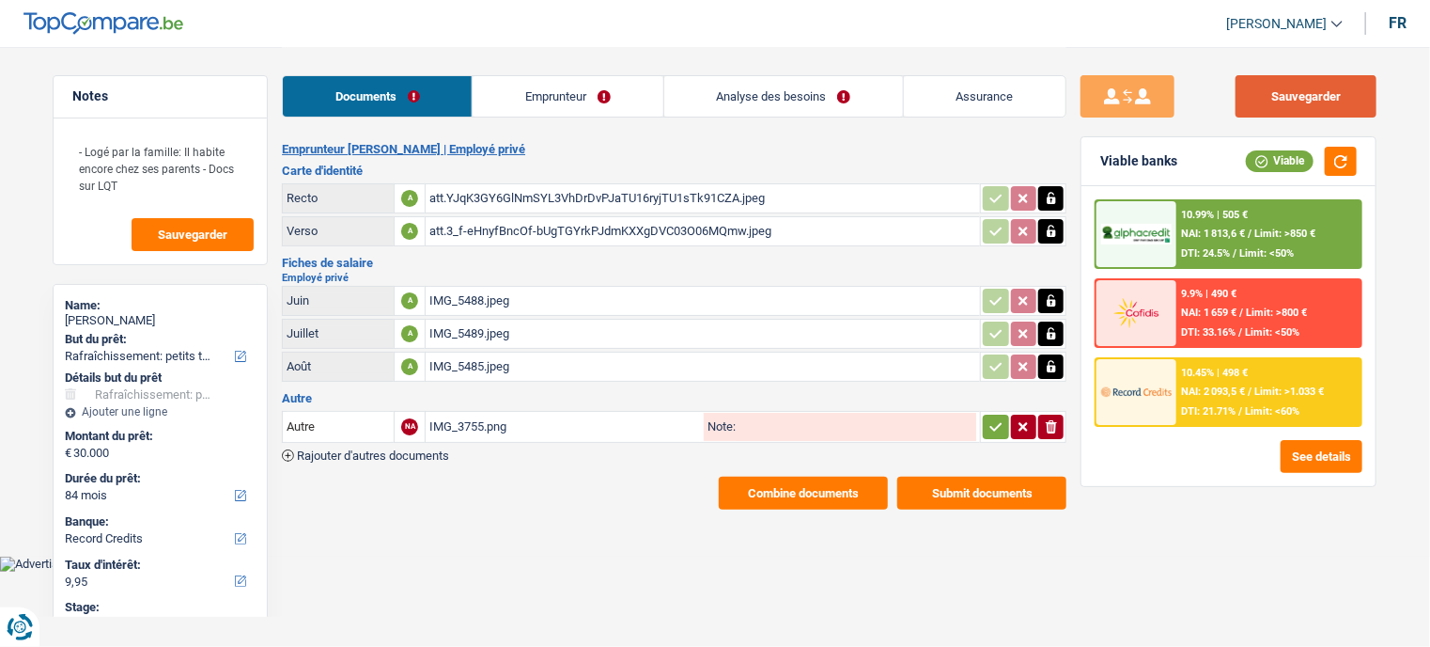
click at [1309, 85] on button "Sauvegarder" at bounding box center [1306, 96] width 141 height 42
click at [1284, 115] on button "Sauvegarder" at bounding box center [1306, 96] width 141 height 42
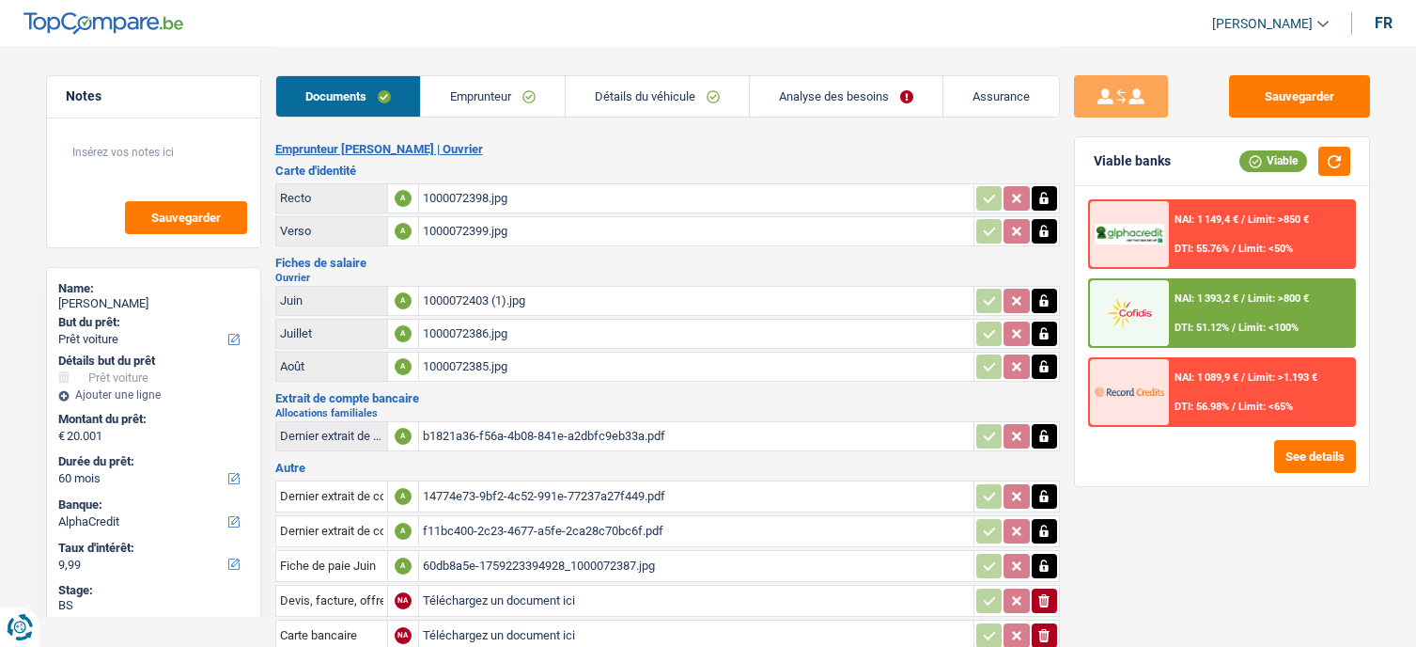
select select "car"
select select "60"
select select "alphacredit"
select select "car"
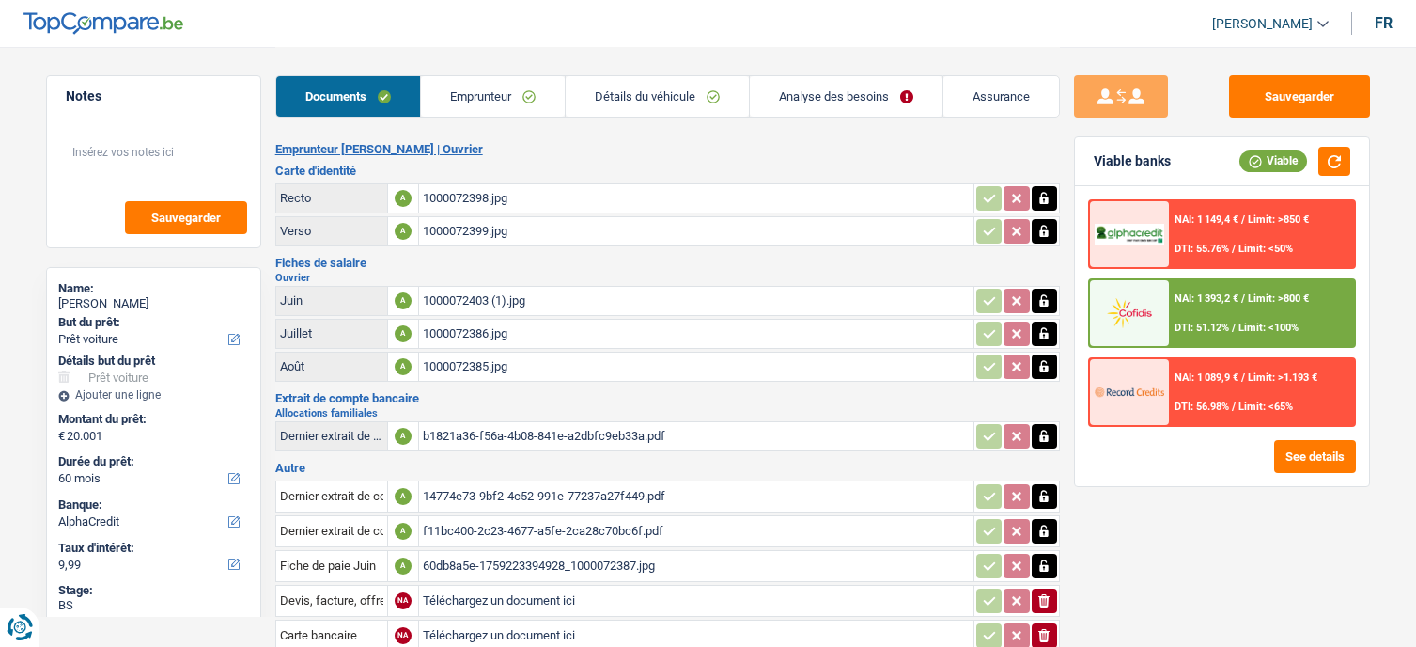
select select "car"
select select "false"
select select "60"
click at [526, 100] on link "Emprunteur" at bounding box center [493, 96] width 144 height 40
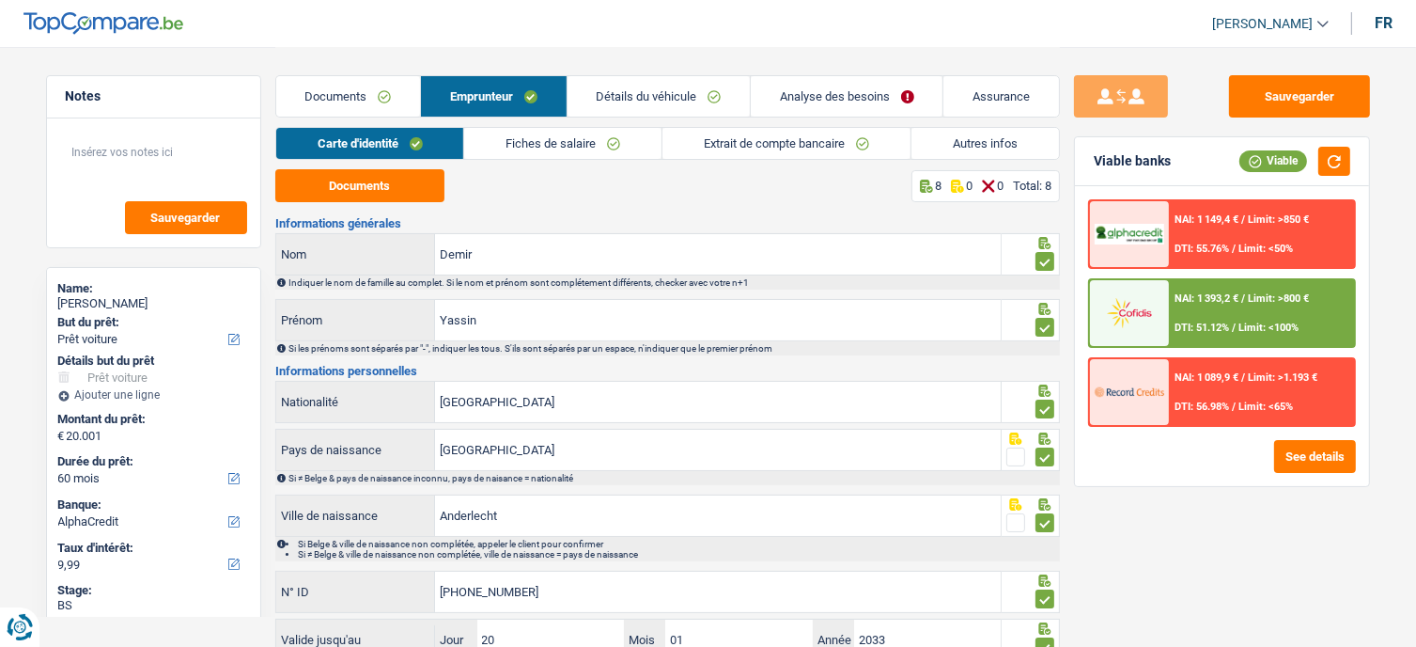
click at [875, 93] on link "Analyse des besoins" at bounding box center [847, 96] width 192 height 40
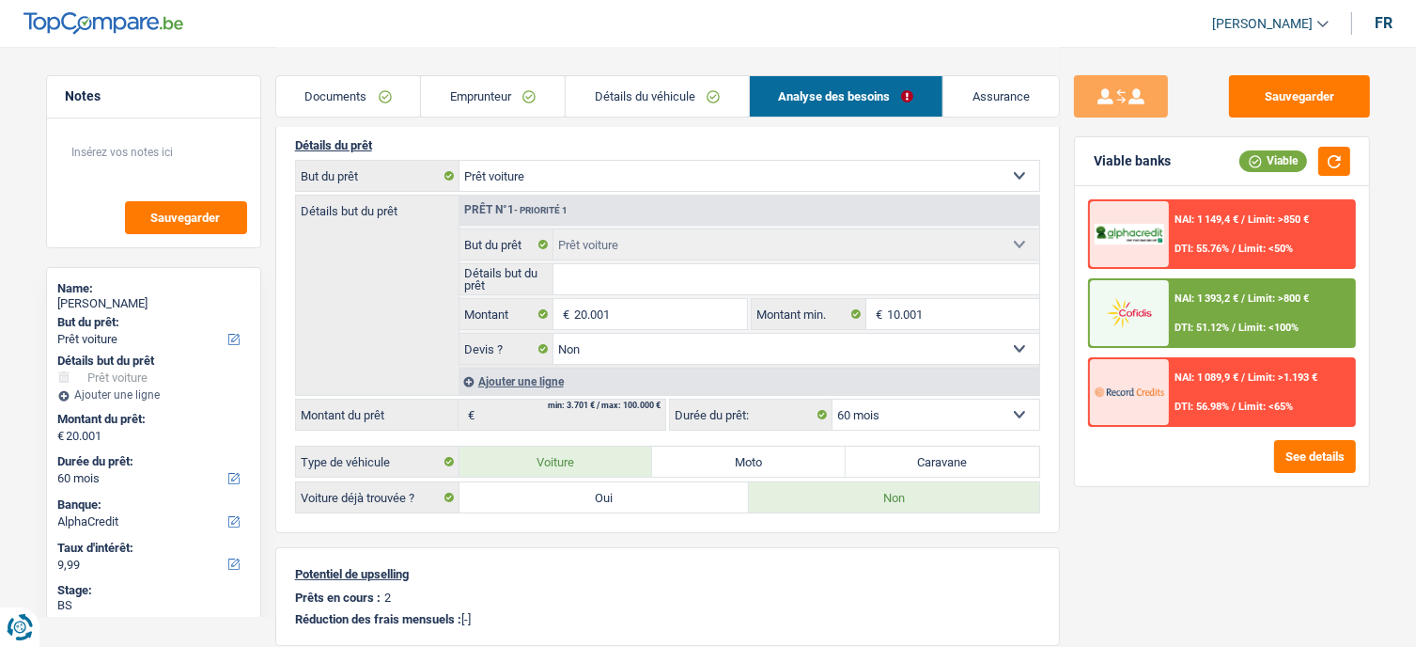
scroll to position [376, 0]
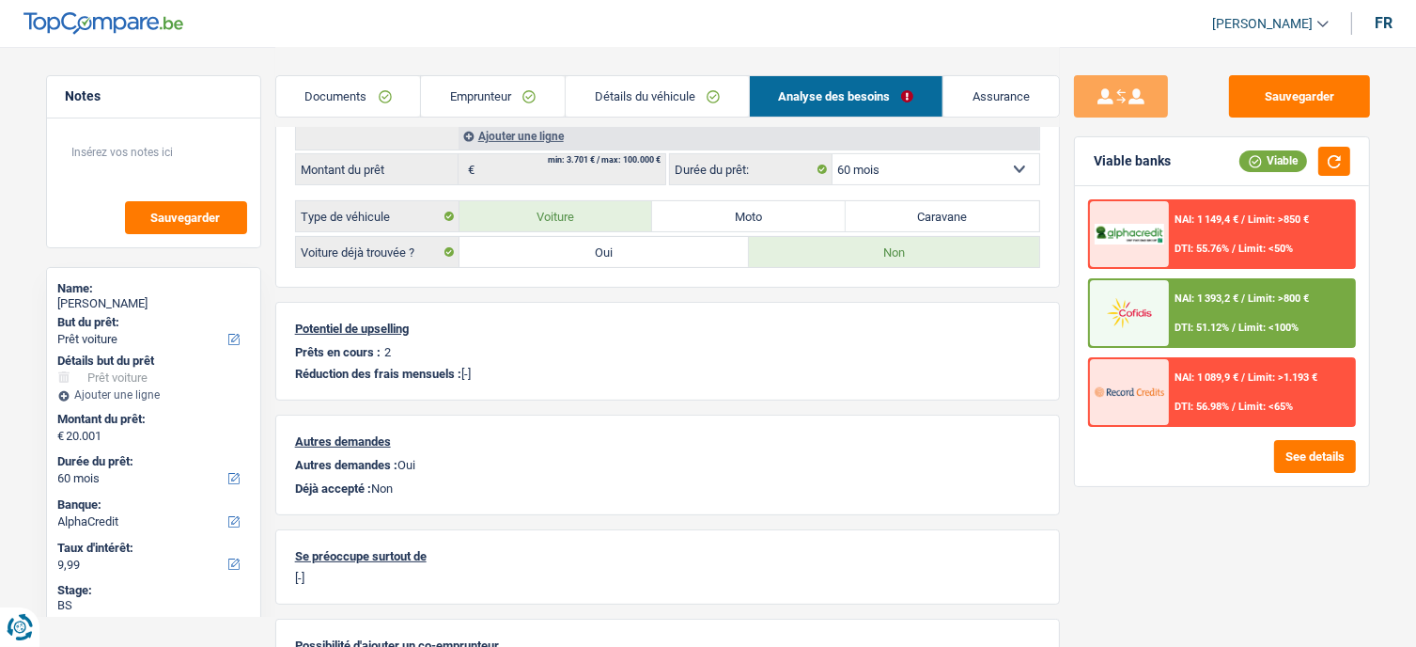
click at [1248, 382] on div "NAI: 1 089,9 € / Limit: >1.193 € DTI: 56.98% / Limit: <65%" at bounding box center [1261, 392] width 185 height 66
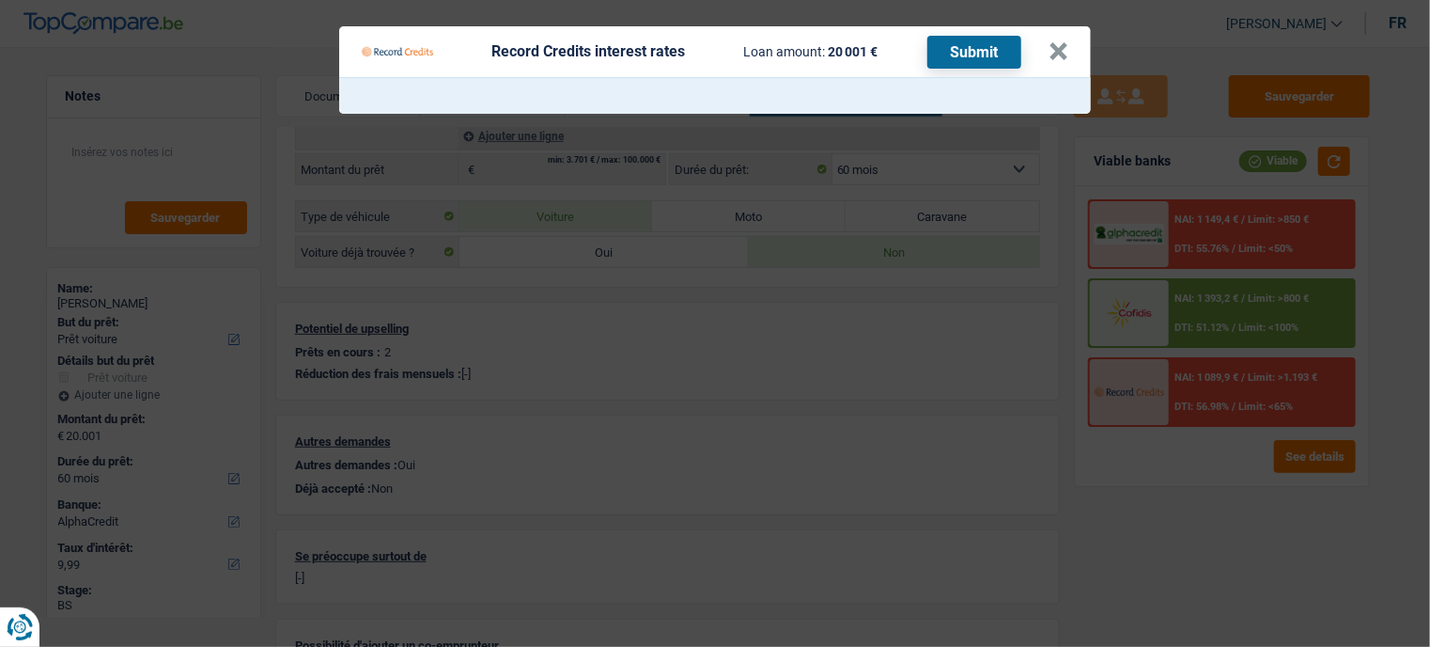
click at [1150, 517] on Credits "Record Credits interest rates Loan amount: 20 001 € Submit ×" at bounding box center [715, 323] width 1430 height 647
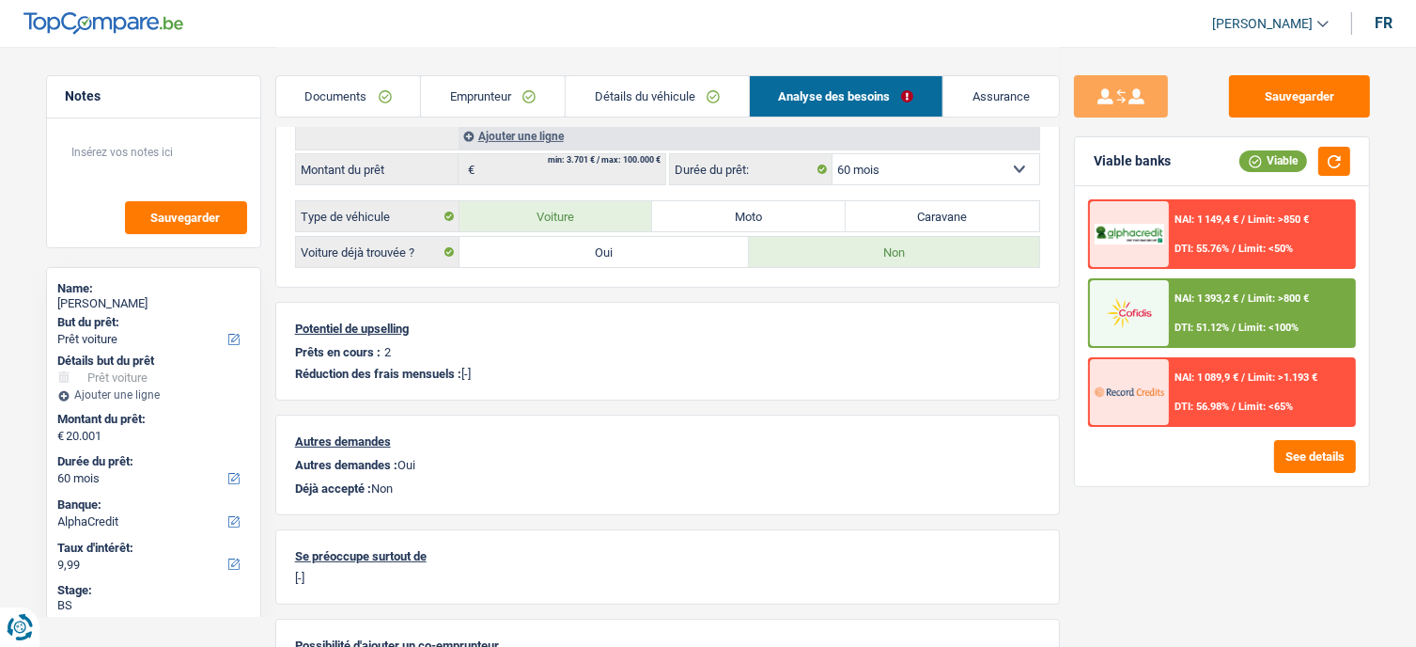
click at [589, 96] on link "Détails du véhicule" at bounding box center [657, 96] width 183 height 40
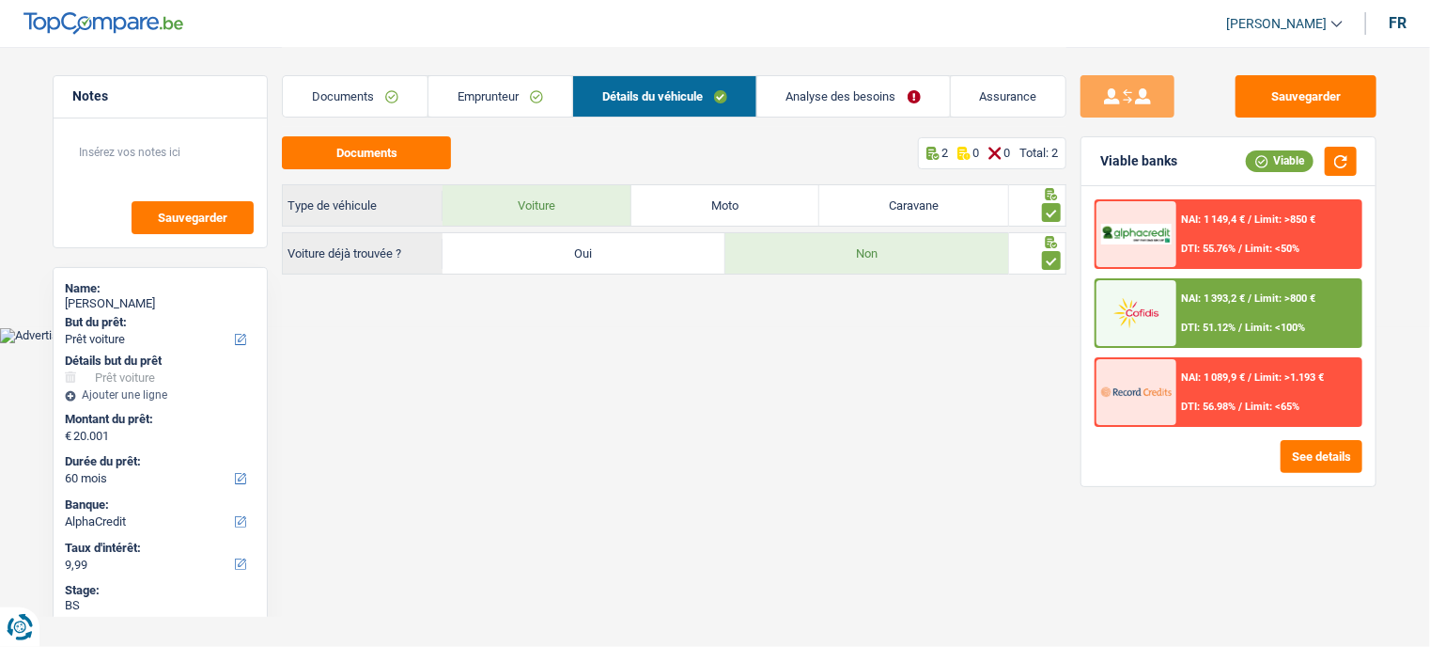
click at [538, 94] on link "Emprunteur" at bounding box center [501, 96] width 144 height 40
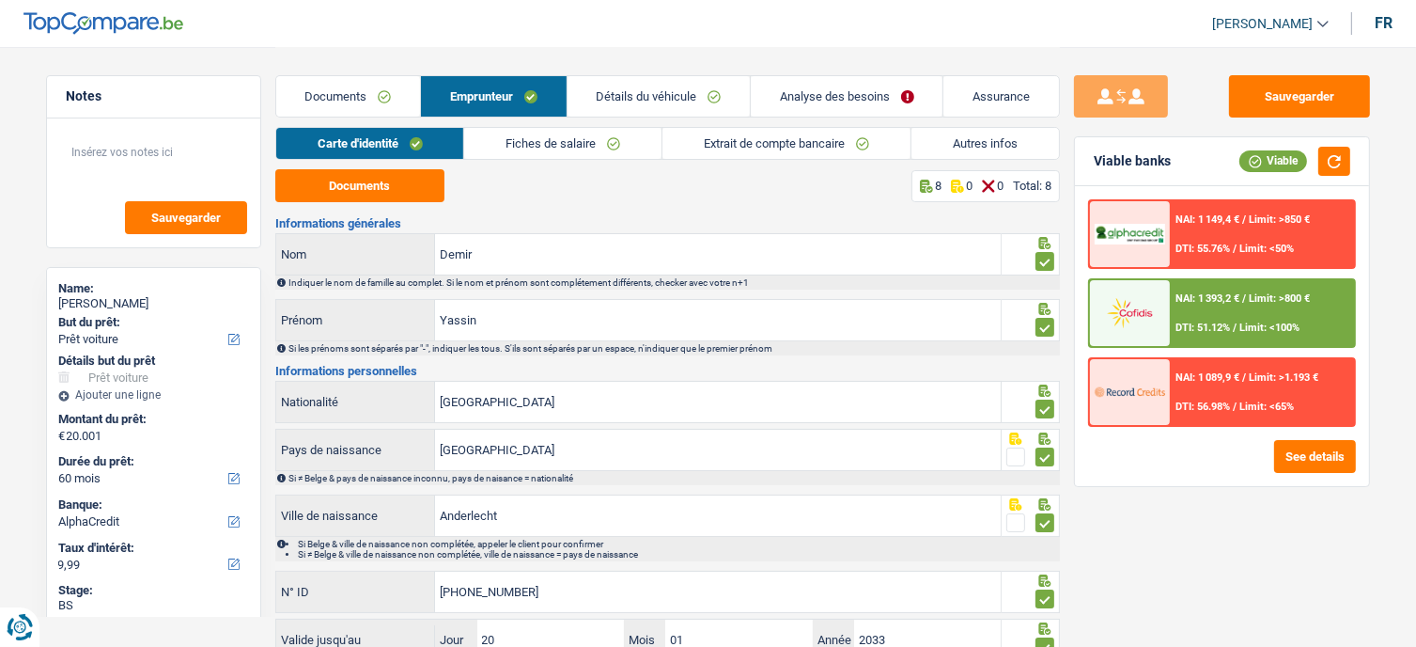
drag, startPoint x: 978, startPoint y: 142, endPoint x: 977, endPoint y: 170, distance: 28.2
click at [979, 142] on link "Autres infos" at bounding box center [986, 143] width 148 height 31
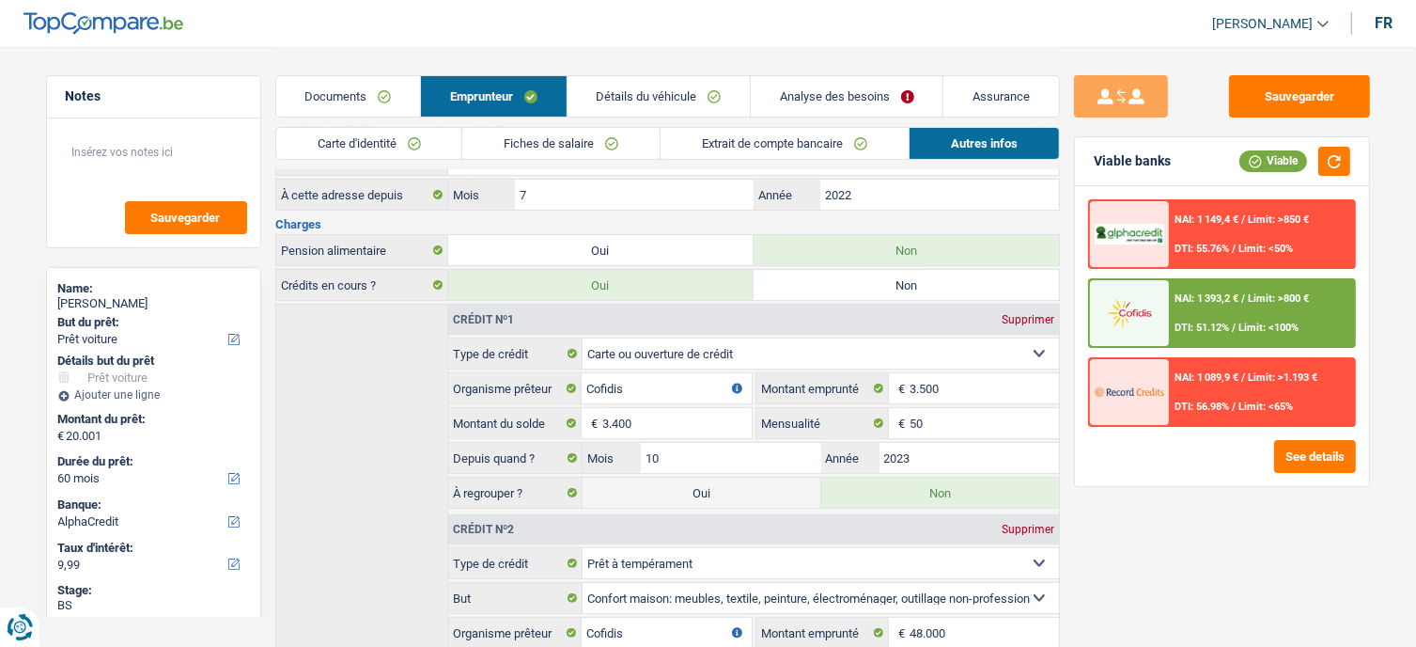
scroll to position [236, 0]
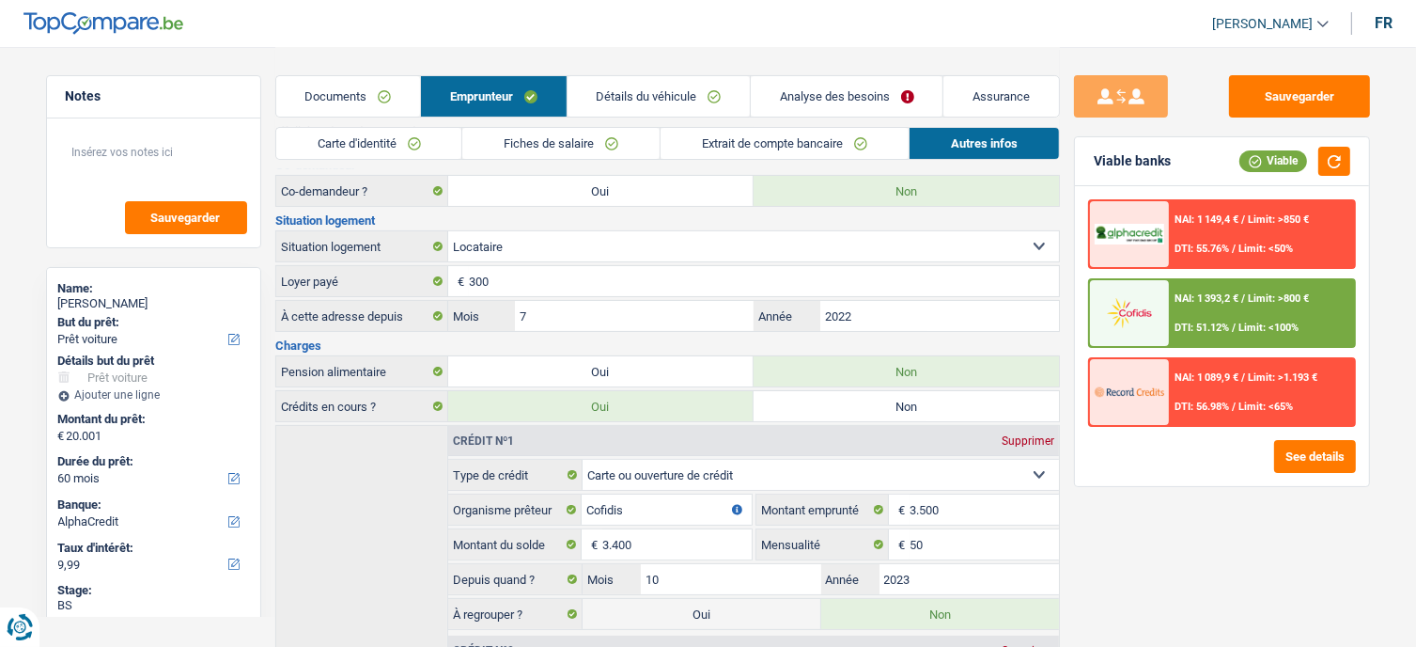
click at [368, 92] on link "Documents" at bounding box center [348, 96] width 144 height 40
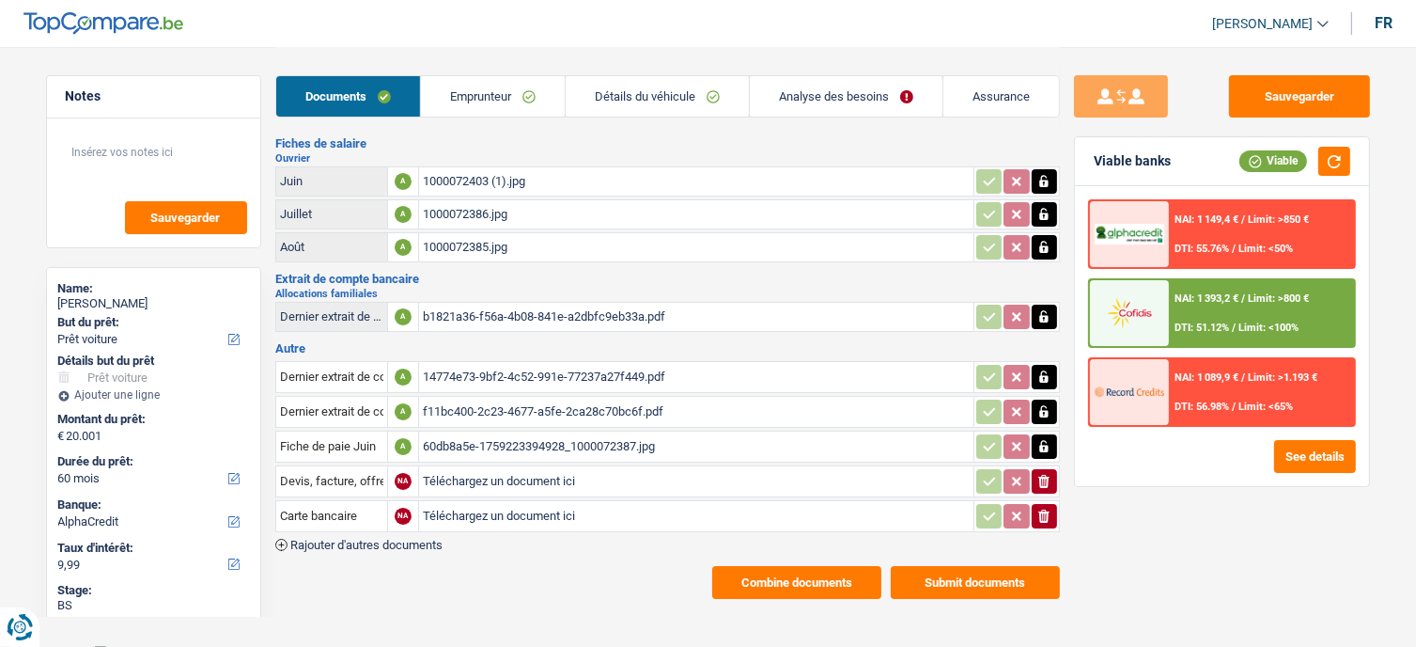
click at [464, 178] on div "1000072403 (1).jpg" at bounding box center [696, 181] width 547 height 28
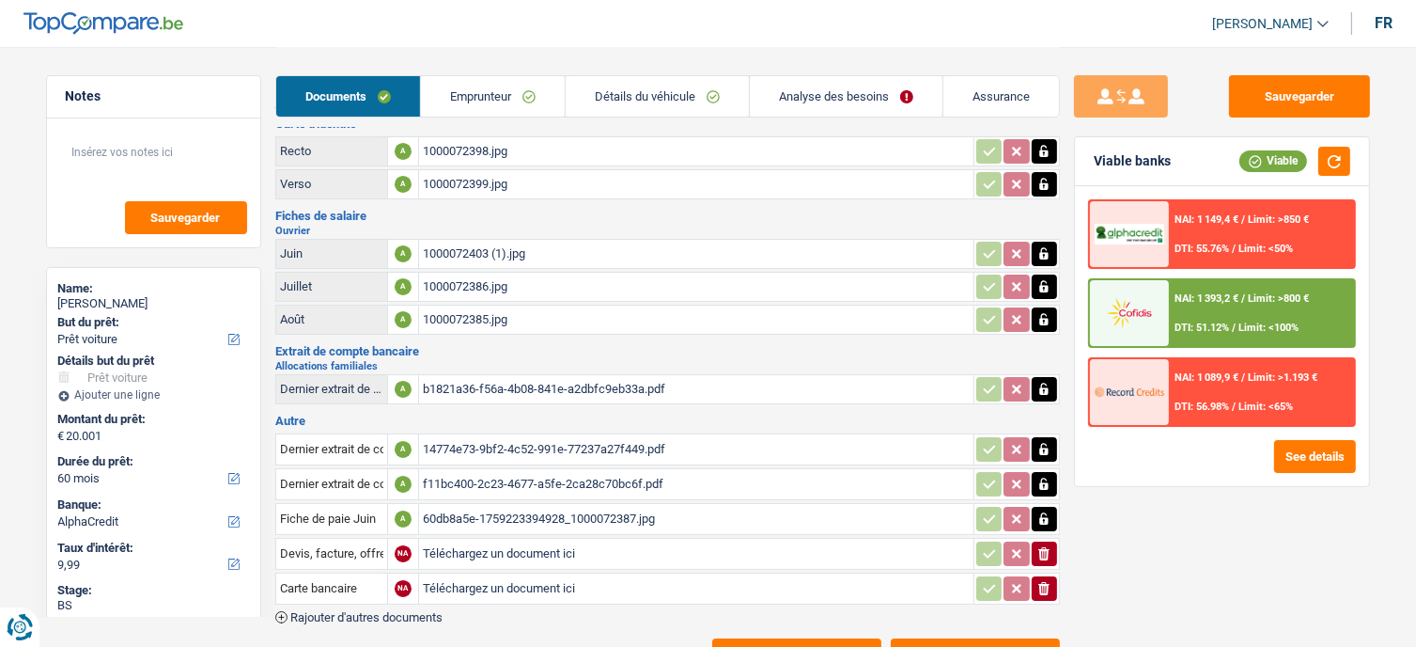
scroll to position [0, 0]
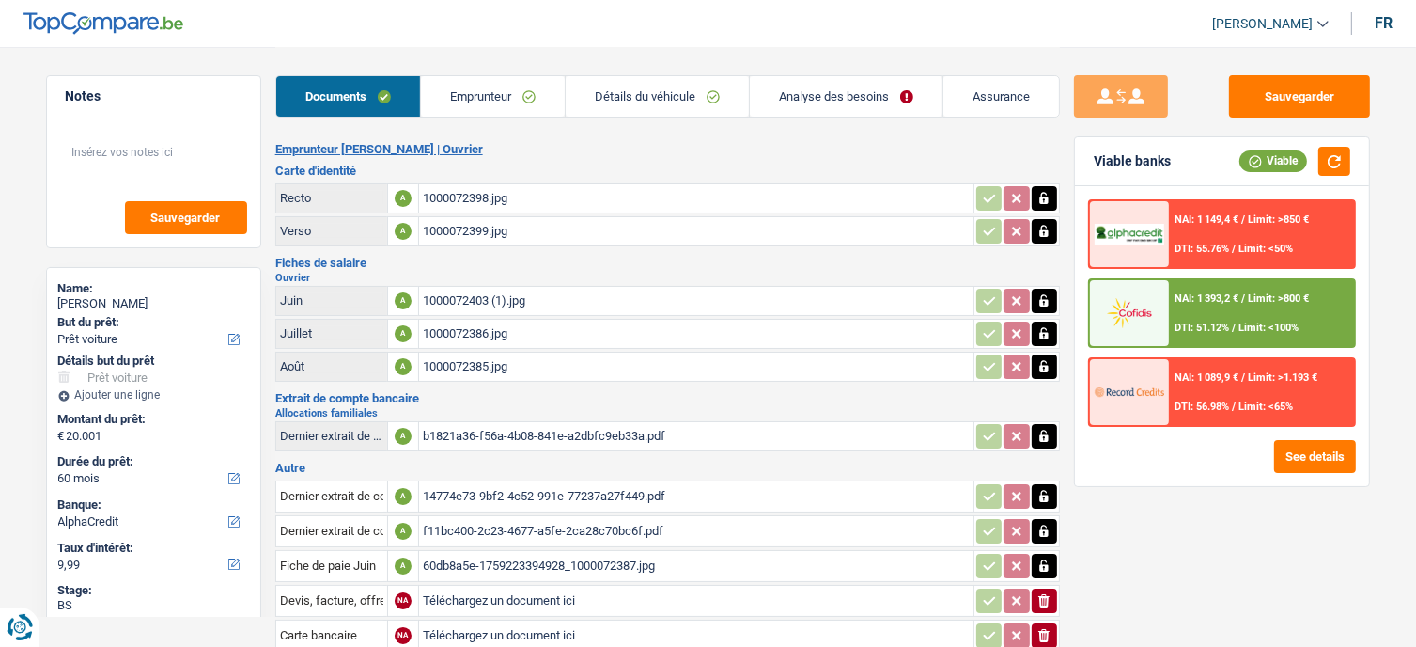
click at [460, 191] on div "1000072398.jpg" at bounding box center [696, 198] width 547 height 28
drag, startPoint x: 1270, startPoint y: 86, endPoint x: 1030, endPoint y: 4, distance: 253.2
click at [1270, 86] on button "Sauvegarder" at bounding box center [1299, 96] width 141 height 42
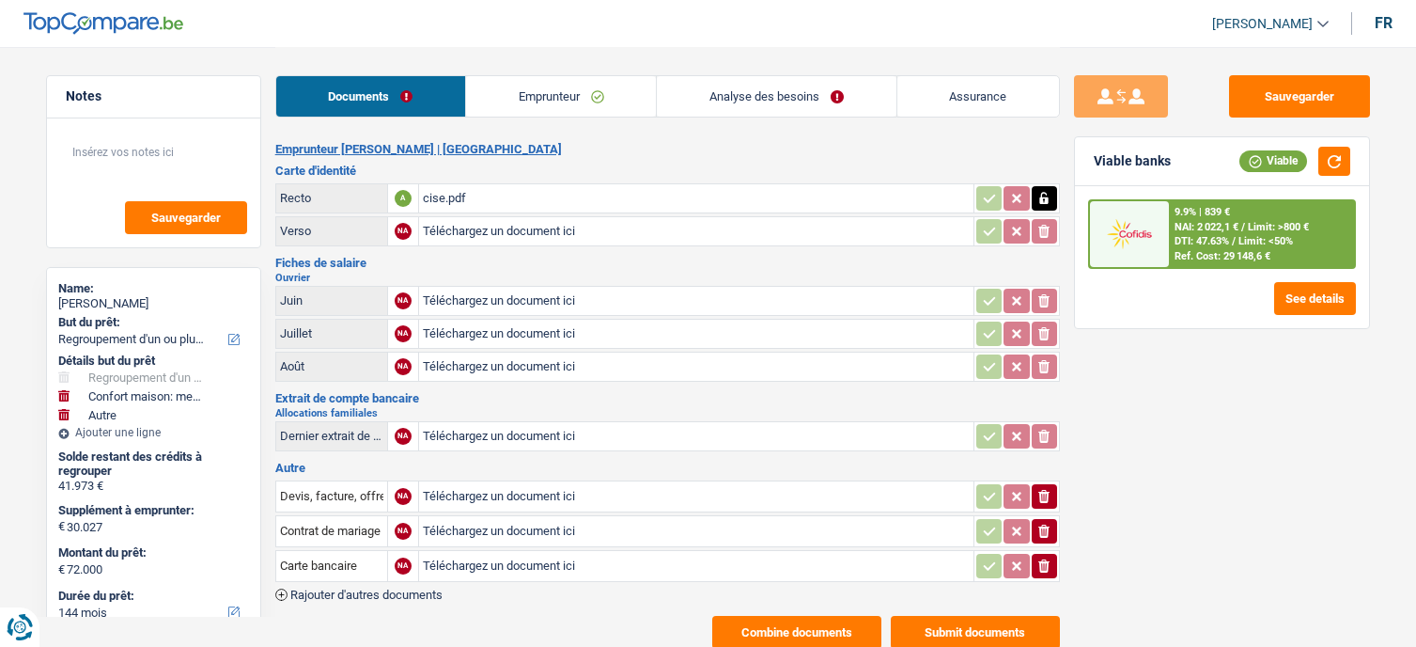
select select "refinancing"
select select "household"
select select "other"
select select "144"
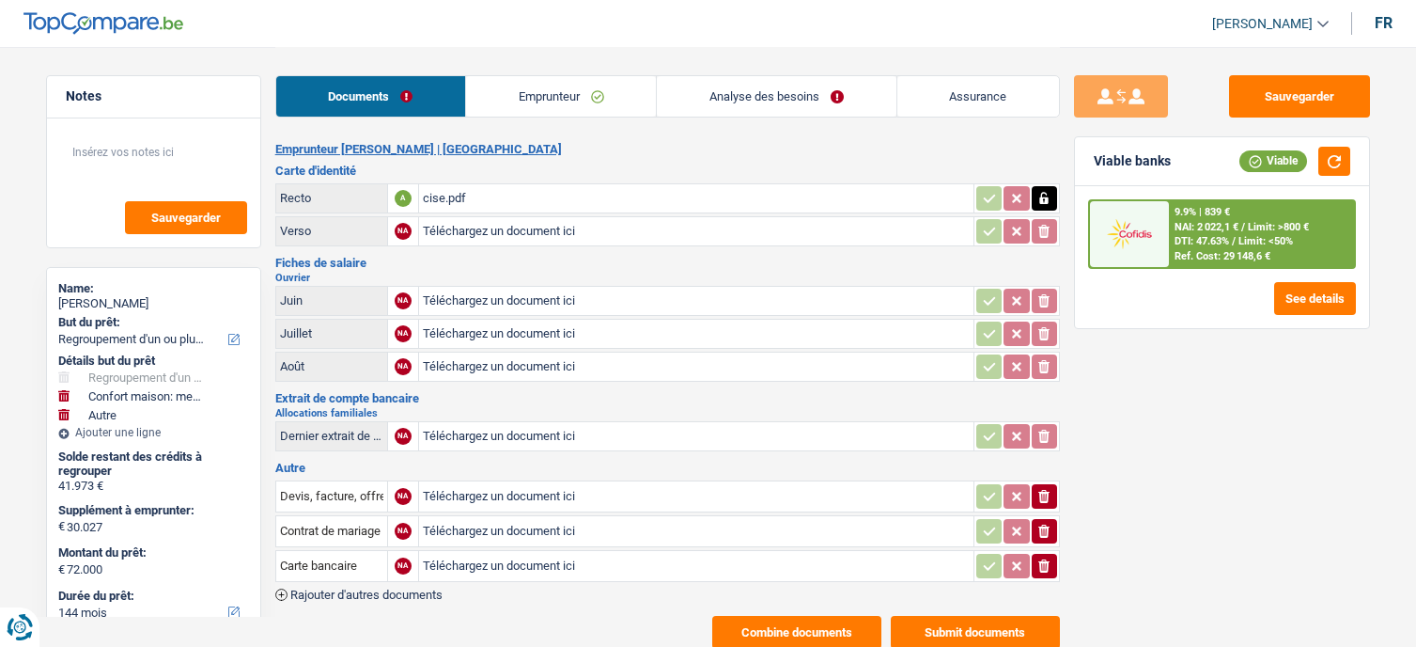
select select "cofidis"
select select "refinancing"
select select "household"
select select "yes"
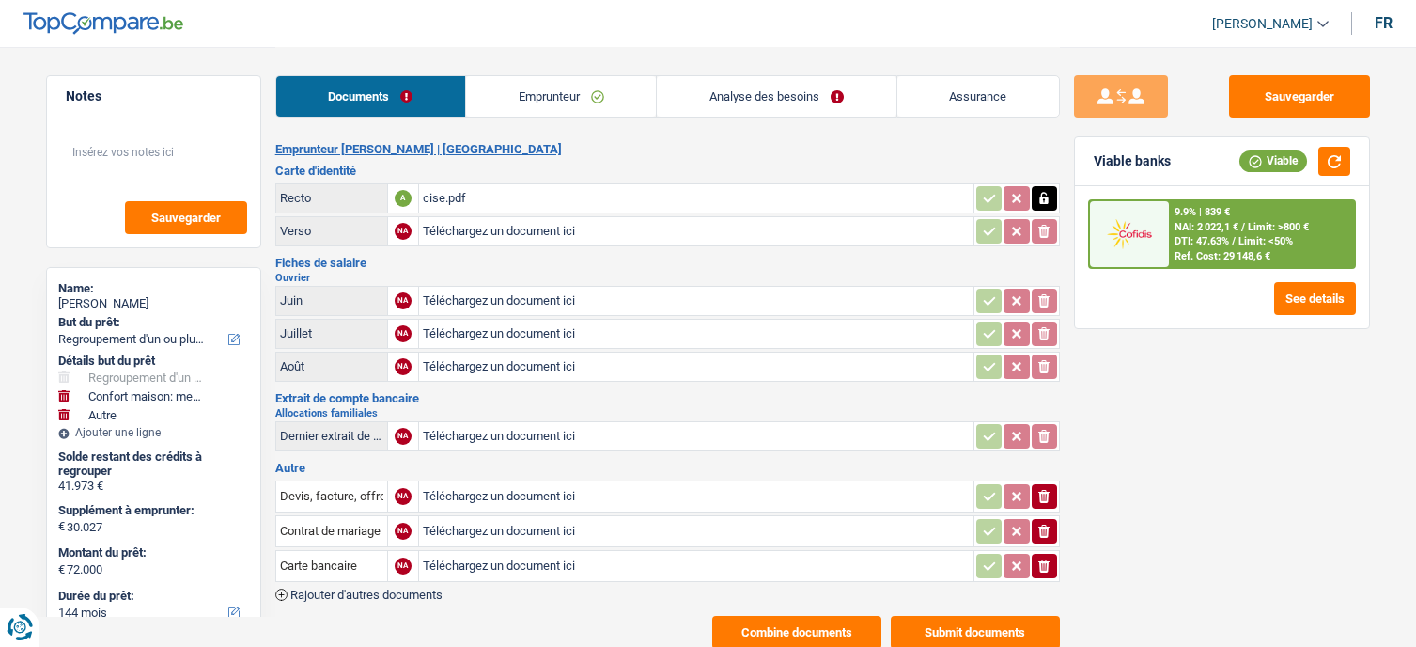
select select "other"
select select "144"
click at [804, 108] on link "Analyse des besoins" at bounding box center [776, 96] width 239 height 40
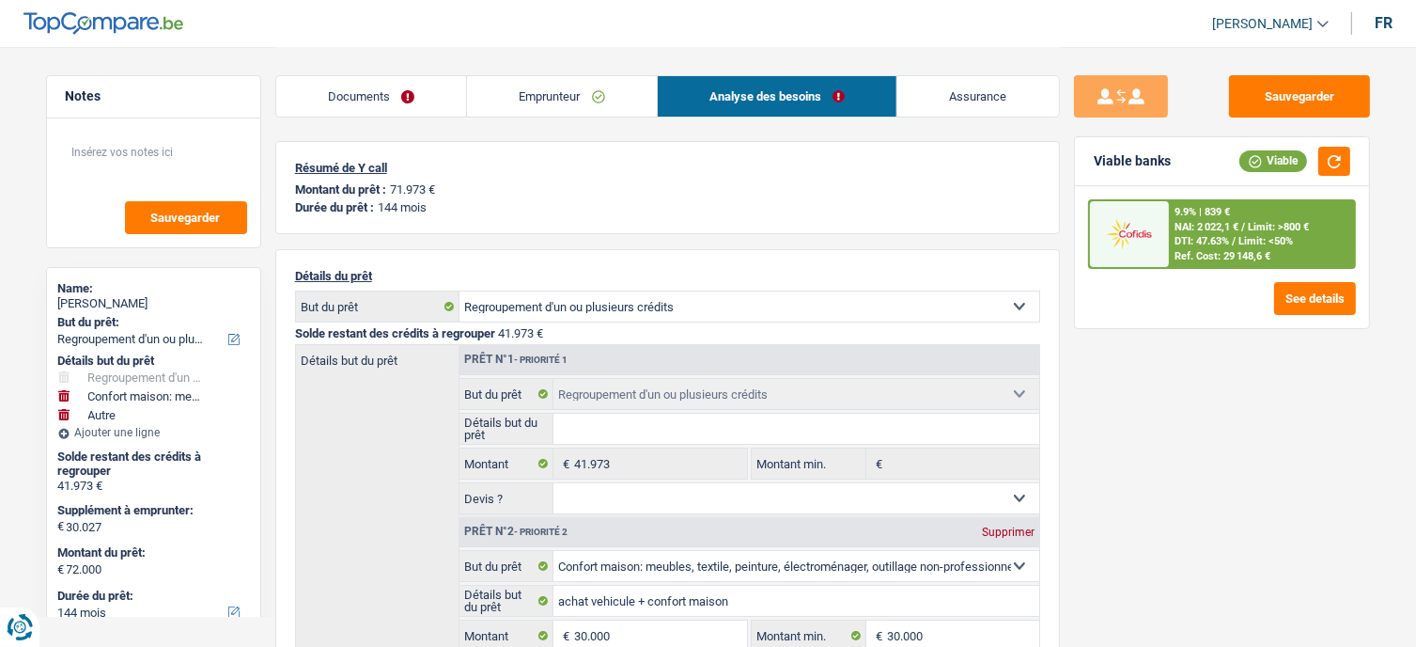
click at [543, 86] on link "Emprunteur" at bounding box center [562, 96] width 190 height 40
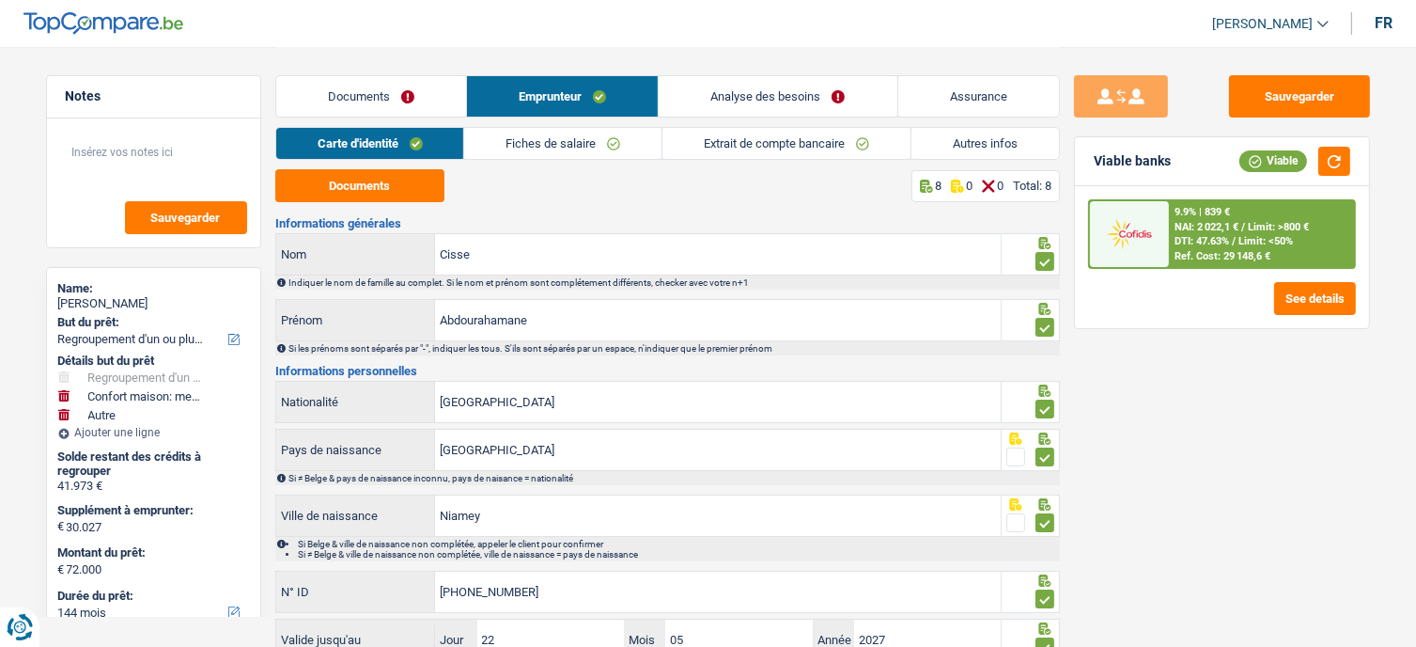
click at [398, 97] on link "Documents" at bounding box center [371, 96] width 190 height 40
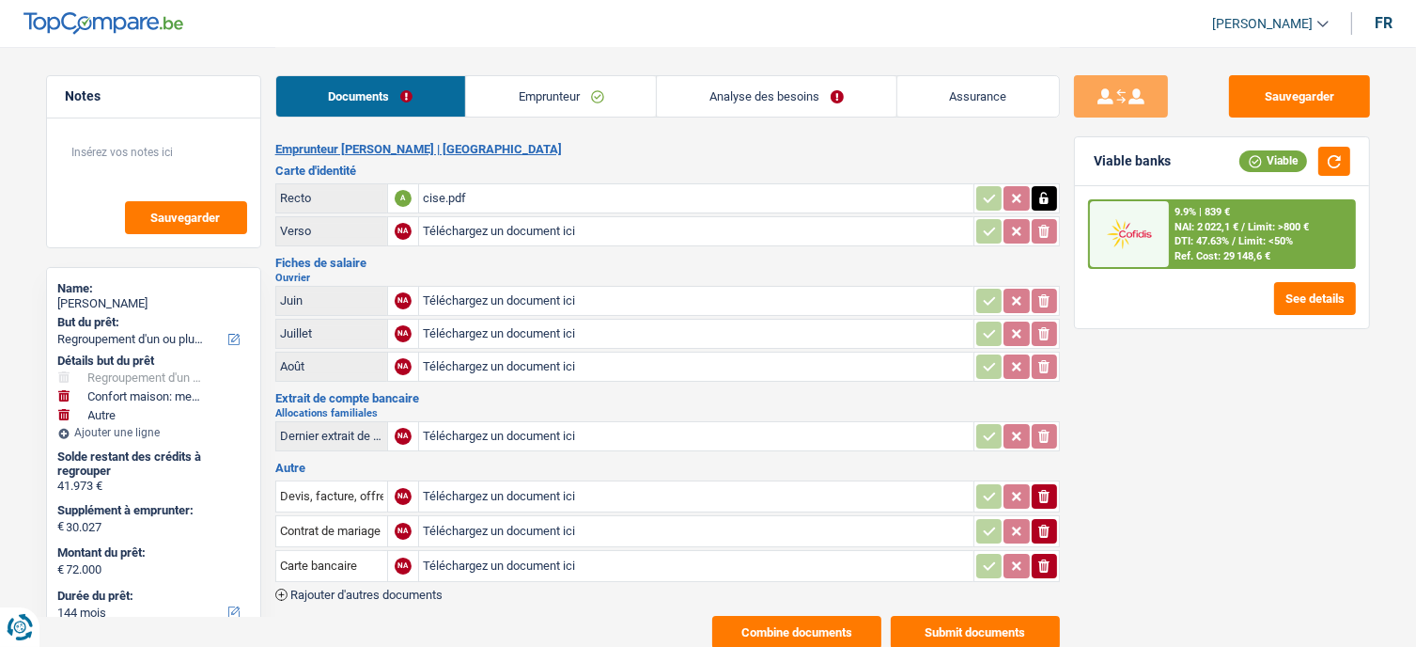
click at [765, 82] on link "Analyse des besoins" at bounding box center [776, 96] width 239 height 40
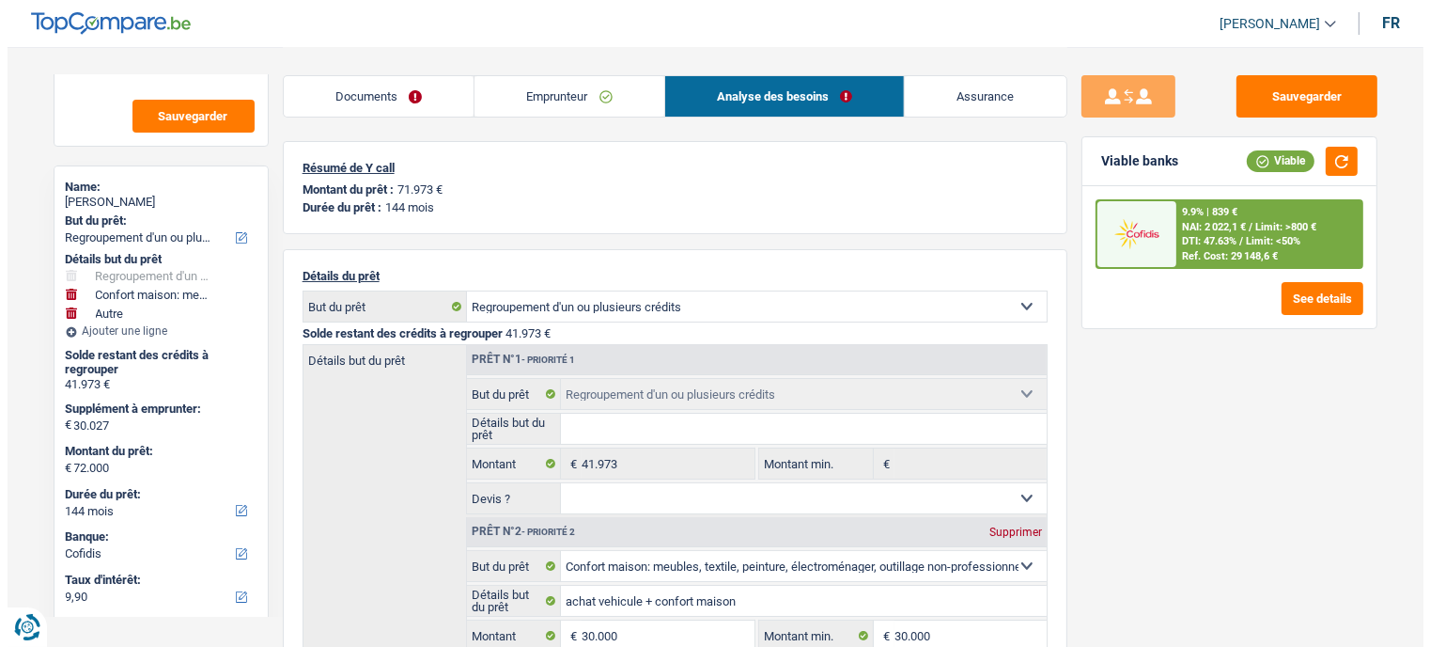
scroll to position [188, 0]
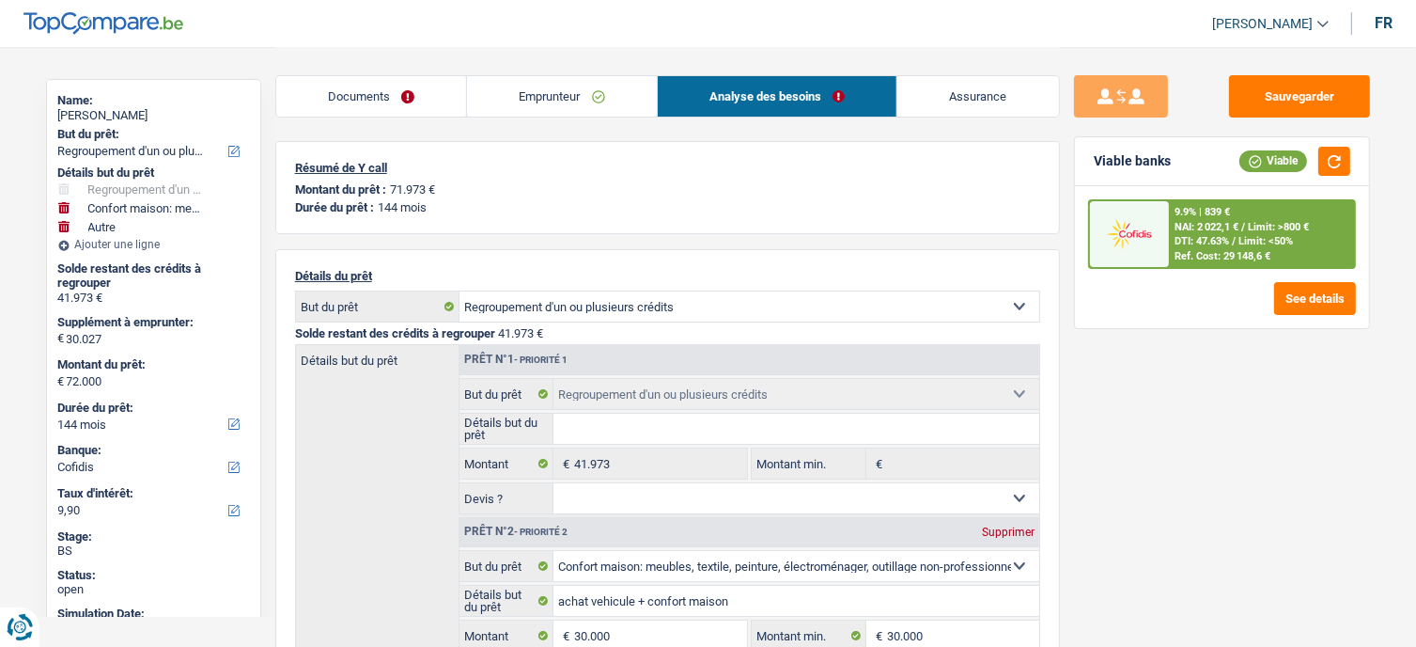
click at [107, 435] on div "Durée du prêt: 12 mois 18 mois 24 mois 30 mois 36 mois 42 mois 48 mois 60 mois …" at bounding box center [153, 417] width 191 height 43
click at [109, 433] on div "Durée du prêt: 12 mois 18 mois 24 mois 30 mois 36 mois 42 mois 48 mois 60 mois …" at bounding box center [153, 417] width 191 height 43
click at [109, 428] on select "12 mois 18 mois 24 mois 30 mois 36 mois 42 mois 48 mois 60 mois 72 mois 84 mois…" at bounding box center [153, 423] width 191 height 19
select select "120"
click at [58, 414] on select "12 mois 18 mois 24 mois 30 mois 36 mois 42 mois 48 mois 60 mois 72 mois 84 mois…" at bounding box center [153, 423] width 191 height 19
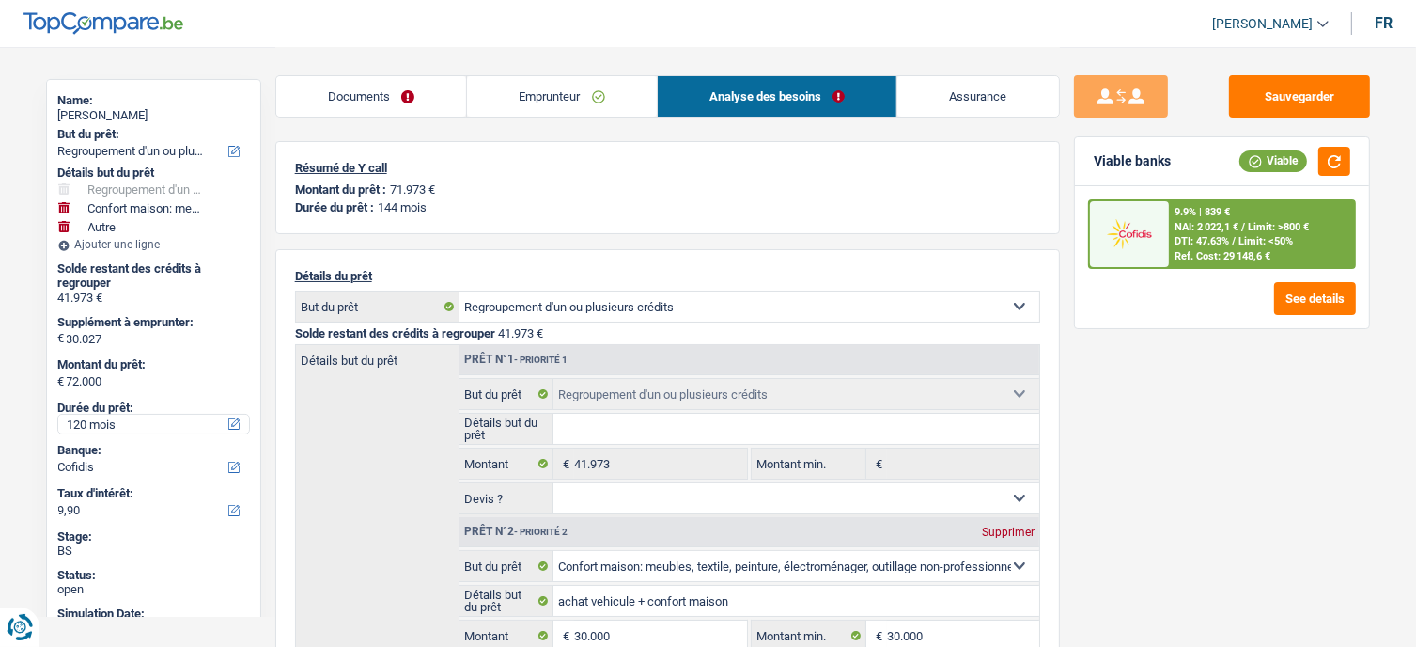
select select "120"
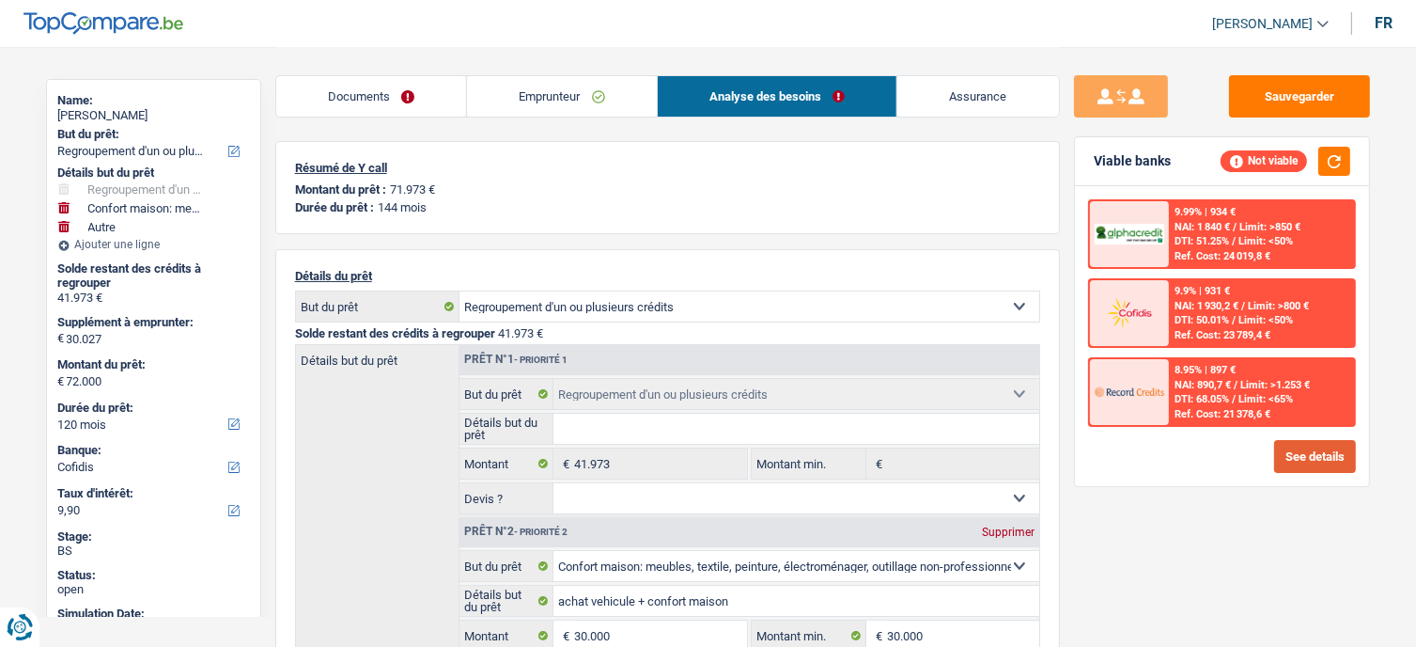
click at [1300, 448] on button "See details" at bounding box center [1315, 456] width 82 height 33
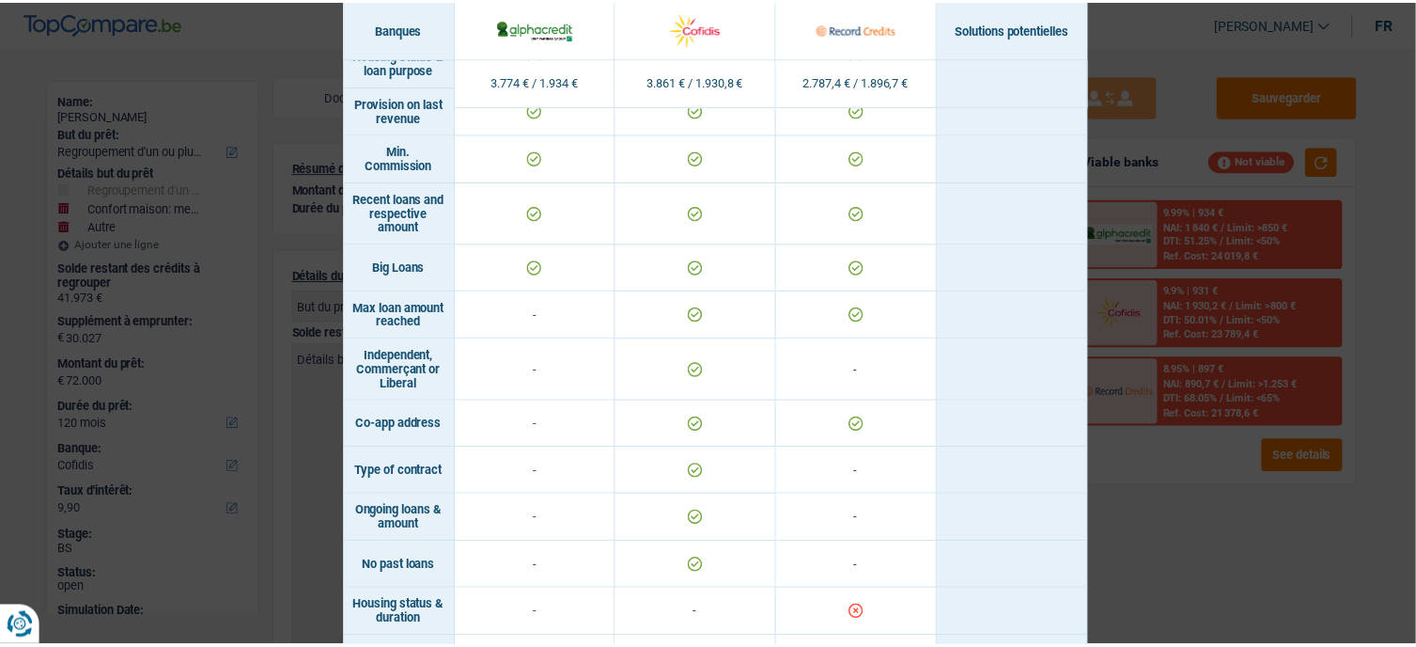
scroll to position [1515, 0]
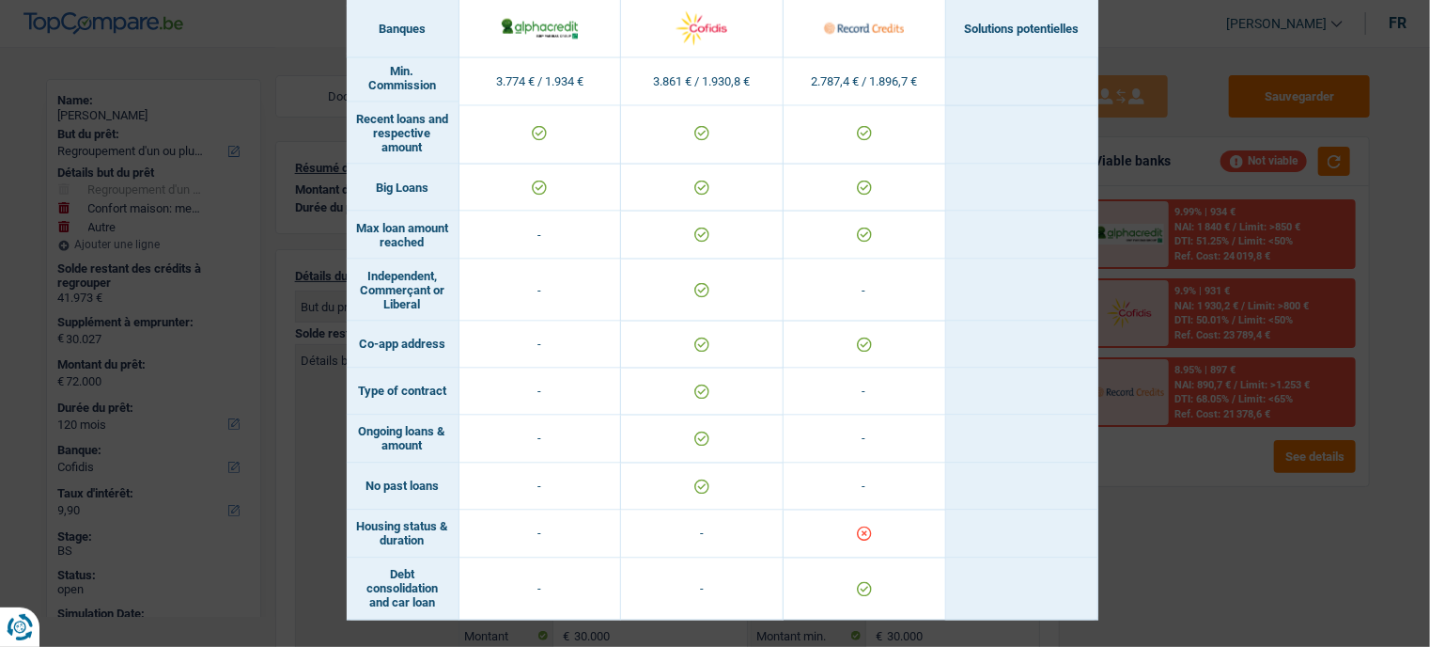
click at [1181, 503] on div "Banks conditions × Banques Solutions potentielles Revenus / Charges 3.774 € / 1…" at bounding box center [715, 323] width 1430 height 647
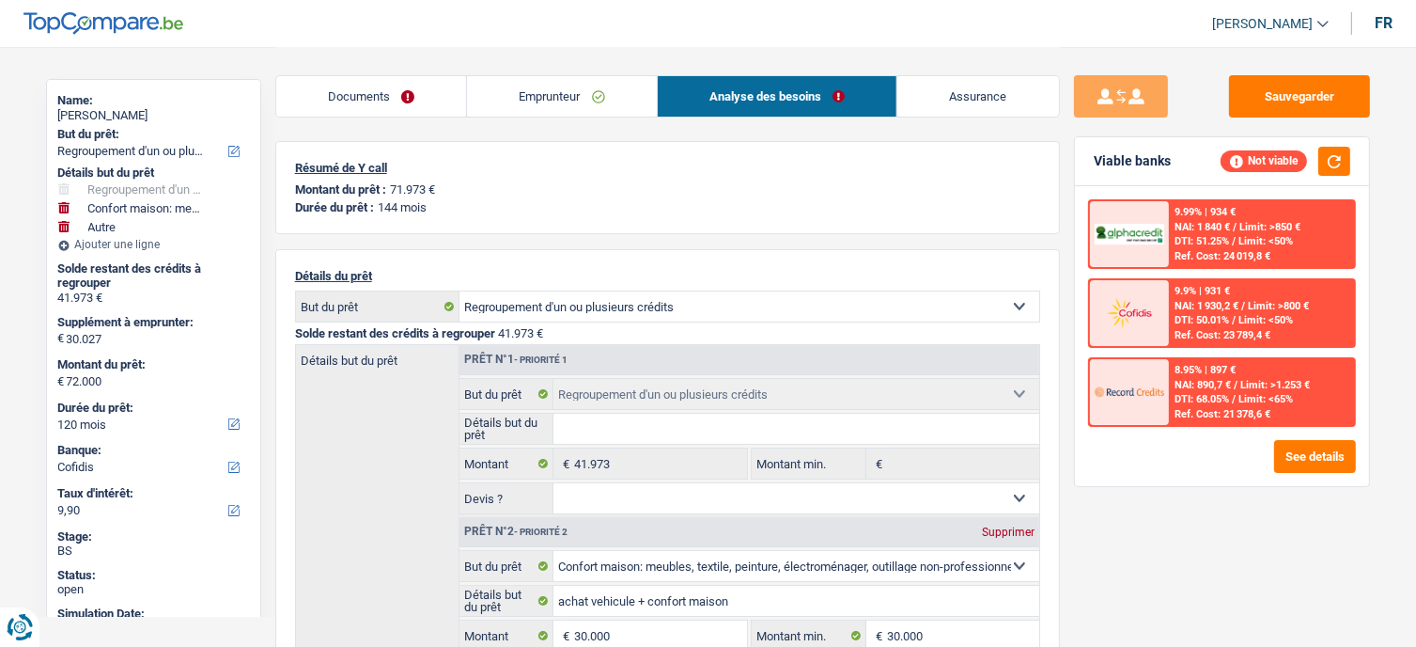
click at [1269, 221] on span "Limit: >850 €" at bounding box center [1269, 227] width 61 height 12
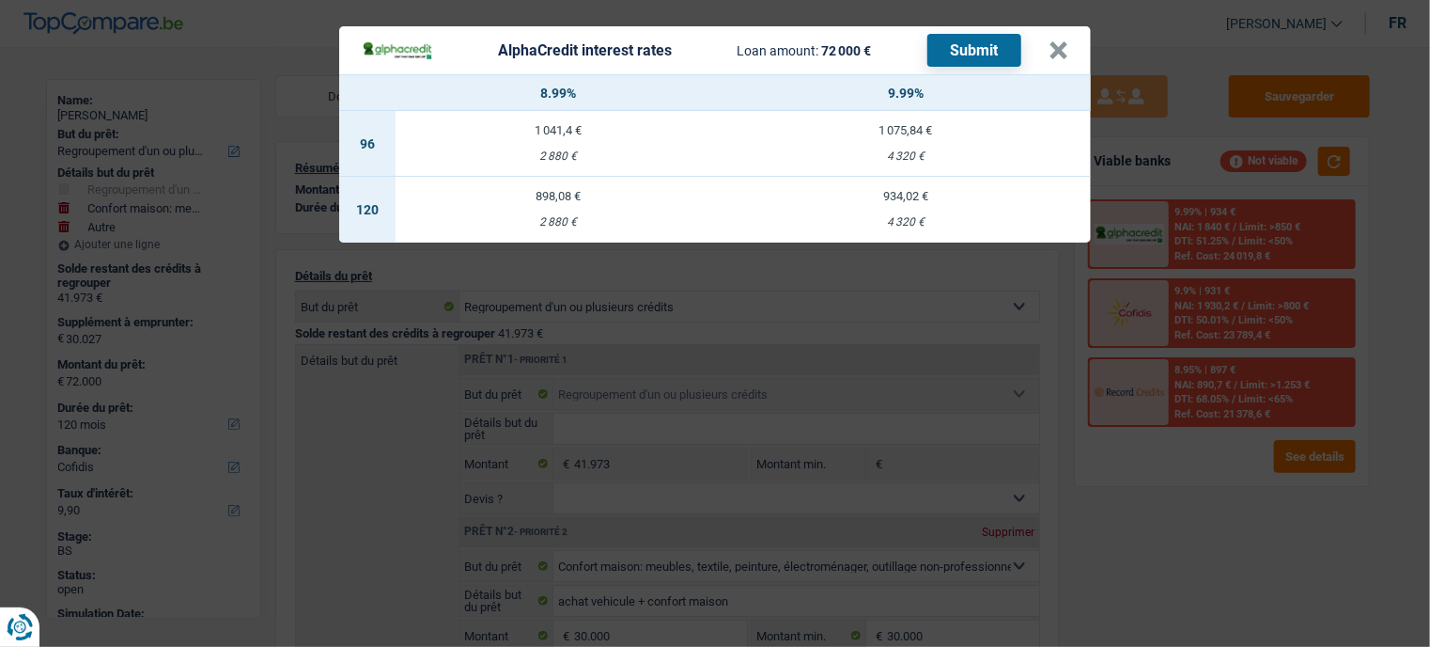
click at [654, 210] on td "898,08 € 2 880 €" at bounding box center [558, 210] width 325 height 66
select select "alphacredit"
type input "8,99"
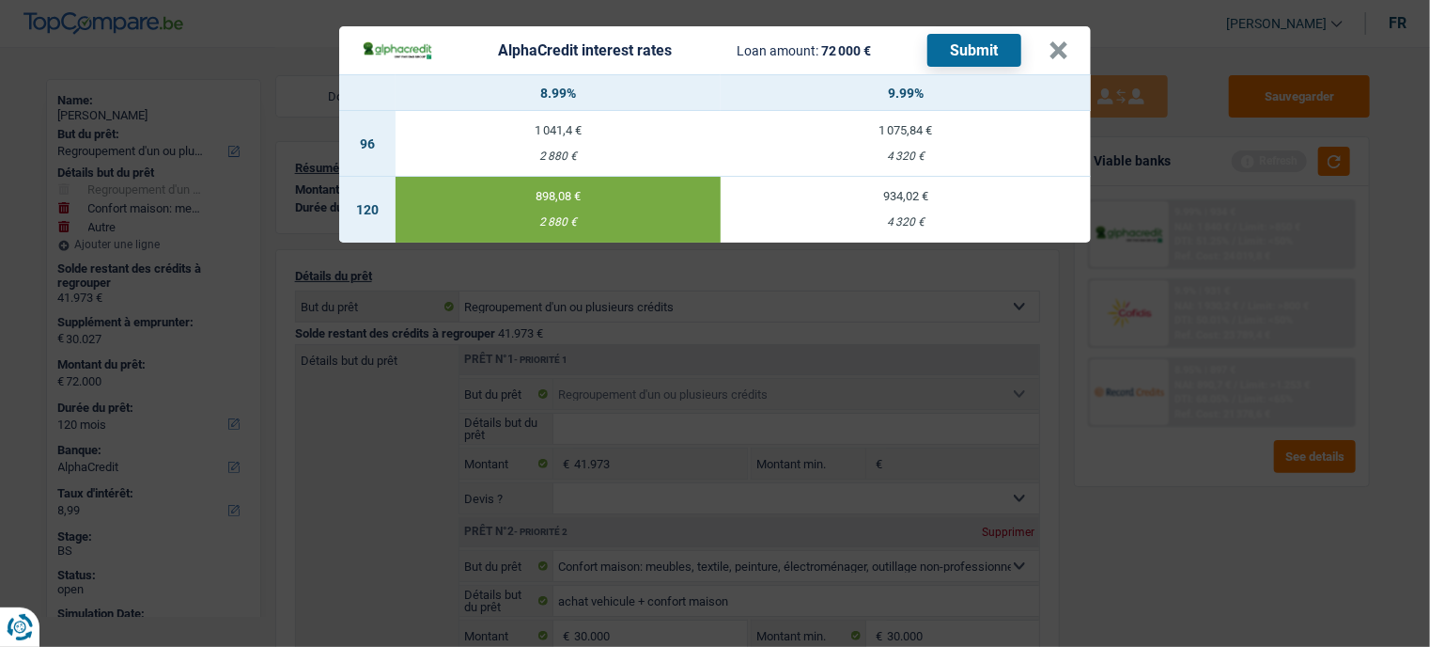
click at [979, 46] on button "Submit" at bounding box center [975, 50] width 94 height 33
click at [1057, 57] on button "×" at bounding box center [1059, 50] width 20 height 19
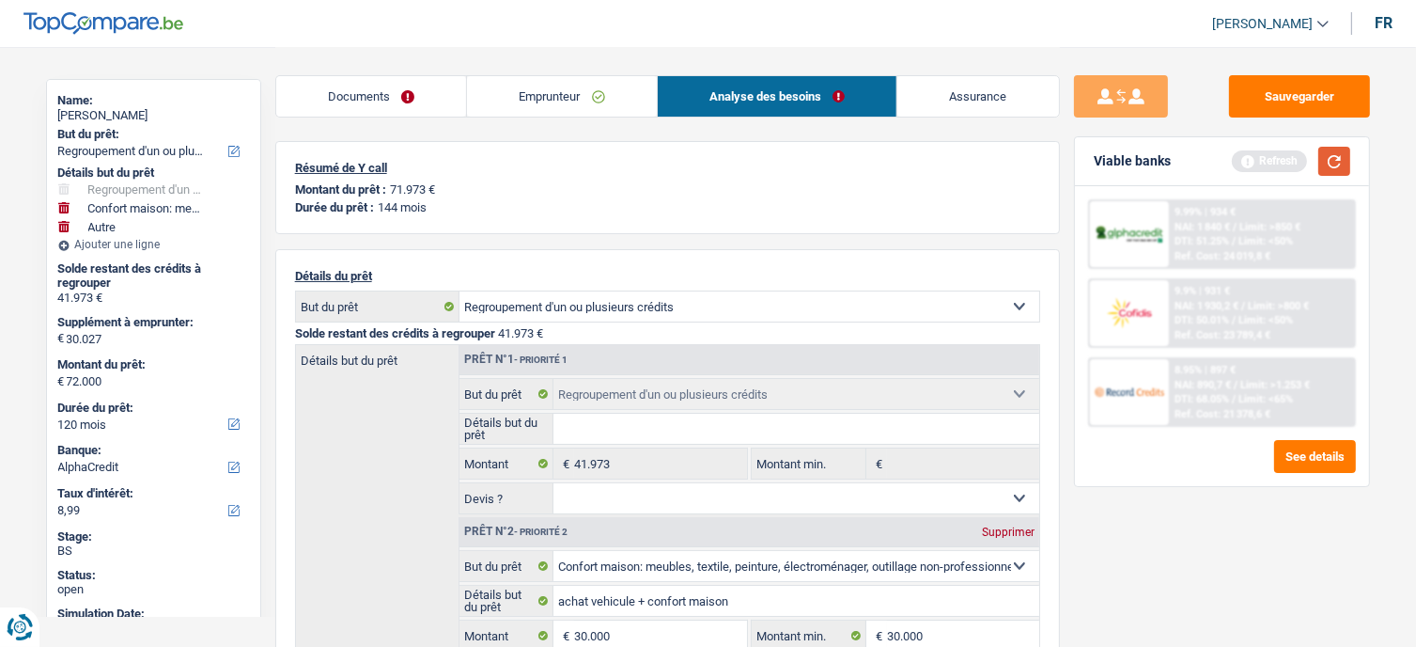
click at [1349, 164] on button "button" at bounding box center [1334, 161] width 32 height 29
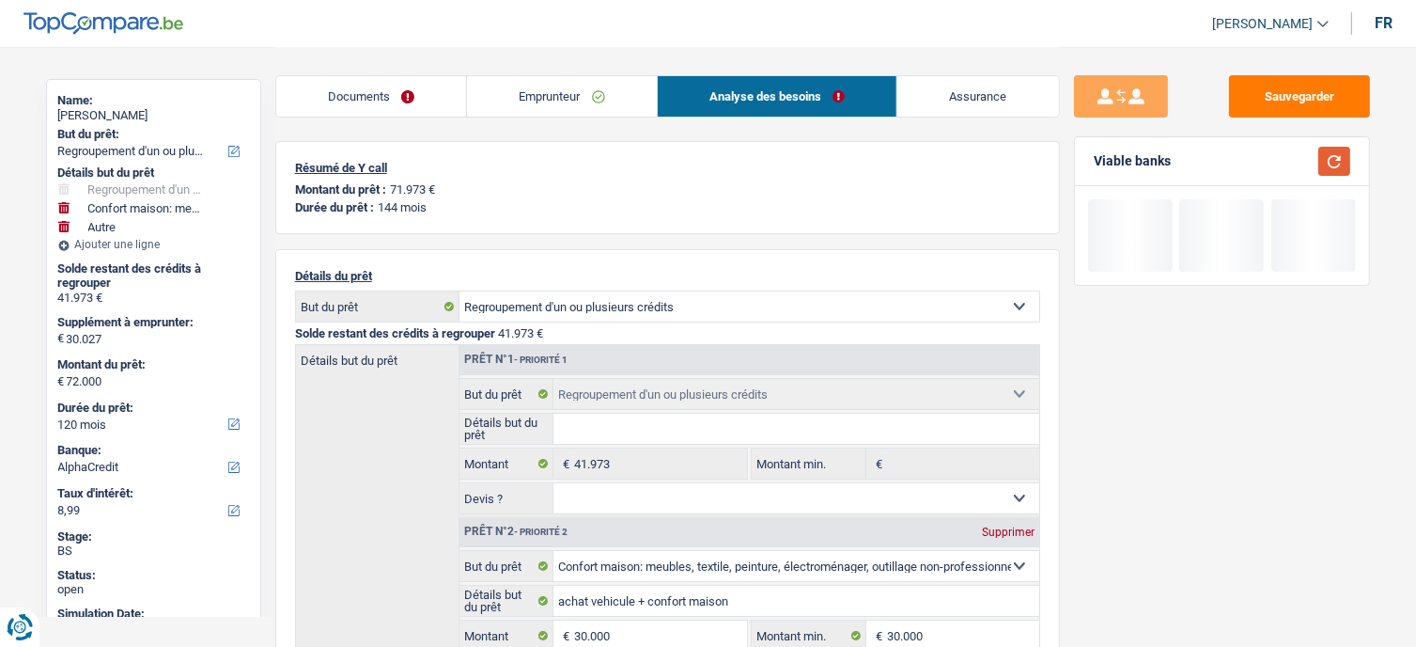
click at [1336, 161] on button "button" at bounding box center [1334, 161] width 32 height 29
click at [117, 114] on div "Abdourahamane Cisse" at bounding box center [153, 115] width 191 height 15
click at [173, 108] on div "Abdourahamane Cisse" at bounding box center [153, 115] width 191 height 15
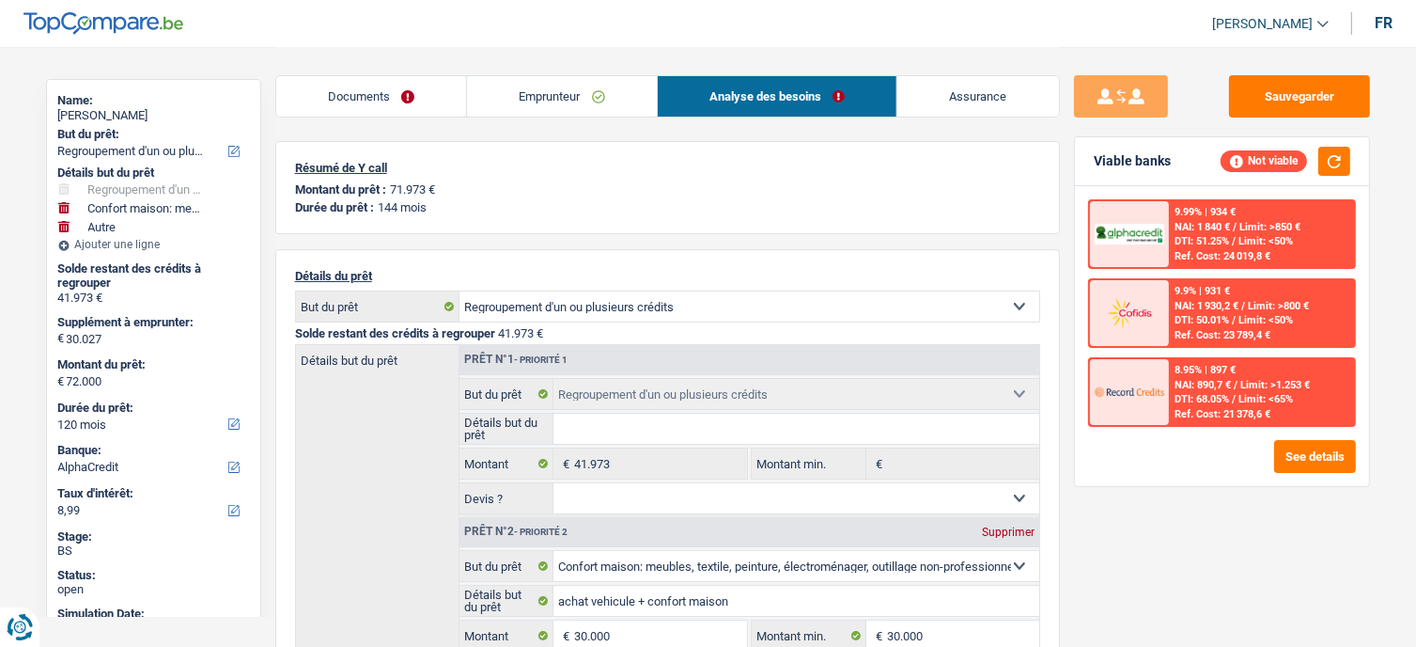
copy div "Cisse"
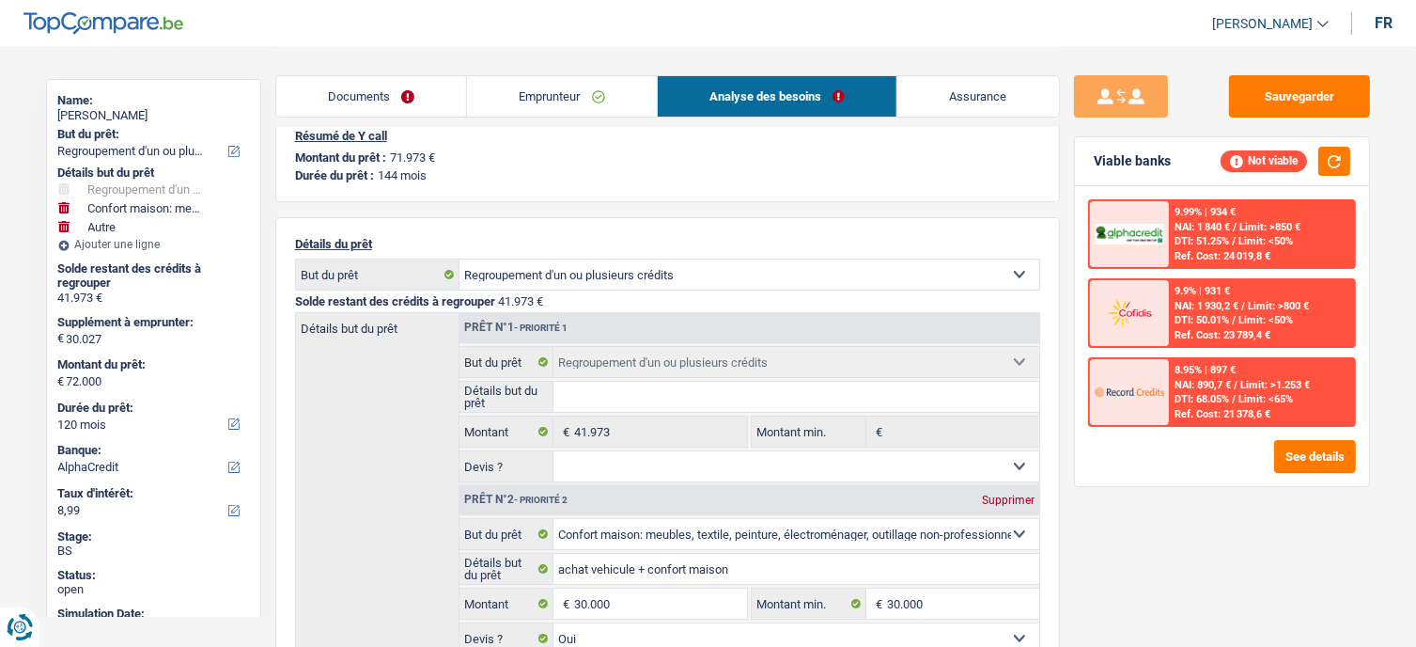
scroll to position [0, 0]
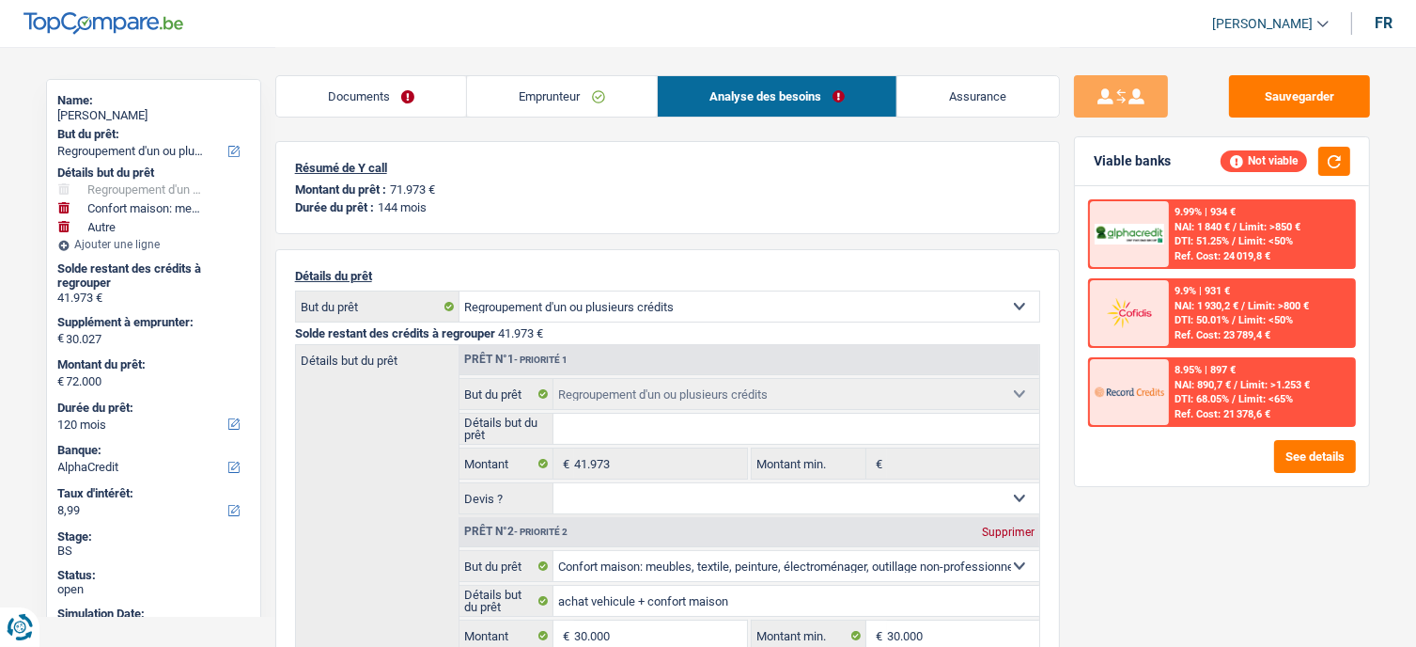
drag, startPoint x: 599, startPoint y: 101, endPoint x: 628, endPoint y: 106, distance: 29.7
click at [598, 101] on link "Emprunteur" at bounding box center [562, 96] width 190 height 40
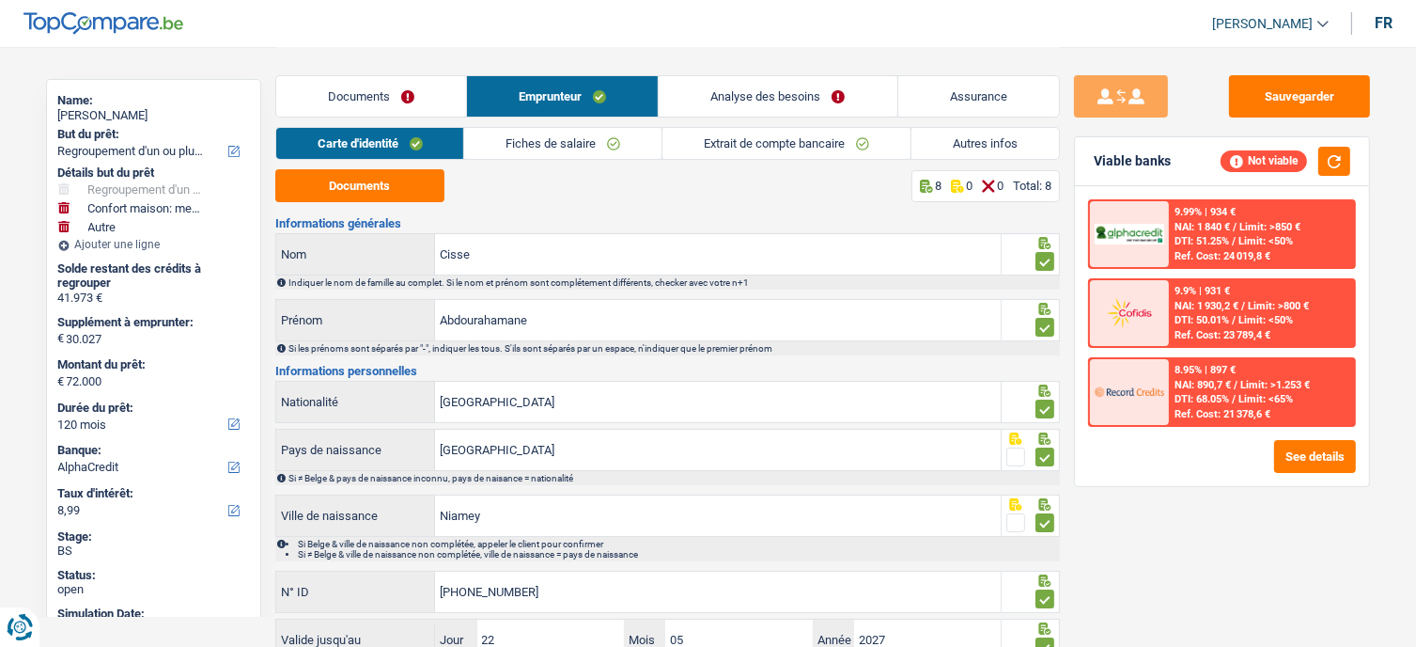
click at [1022, 151] on link "Autres infos" at bounding box center [986, 143] width 148 height 31
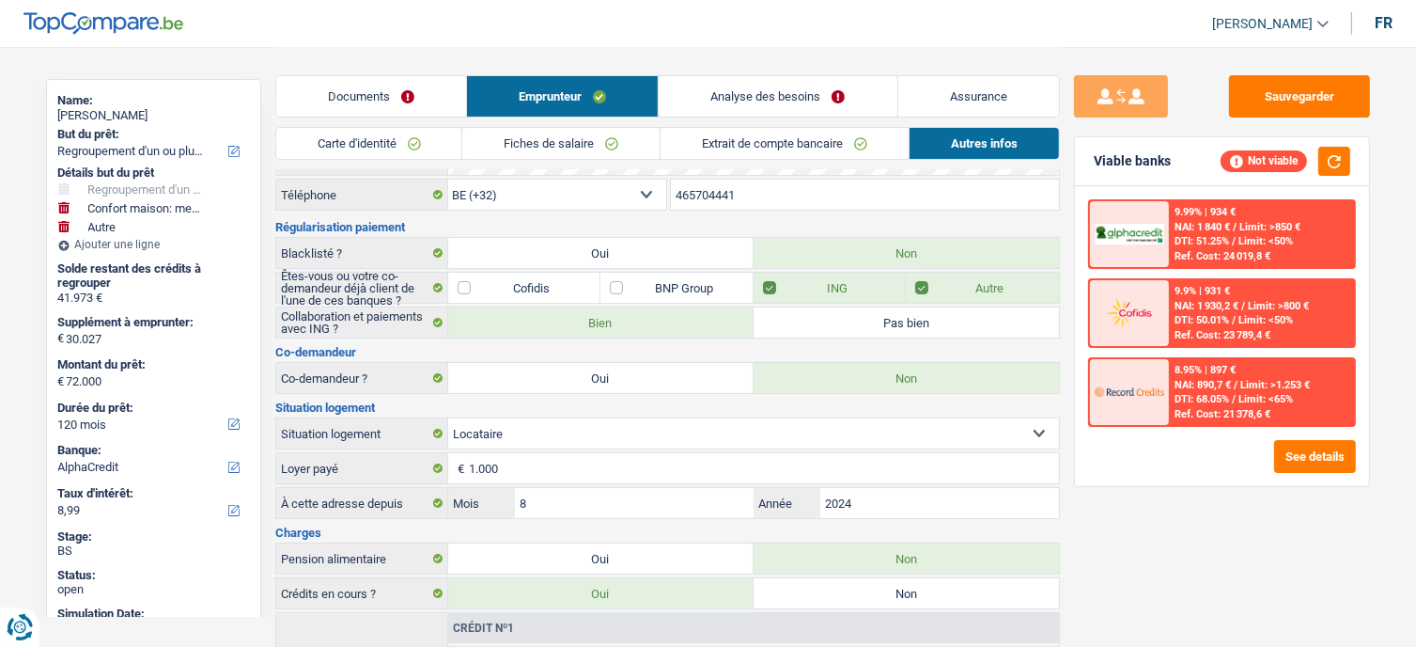
scroll to position [94, 0]
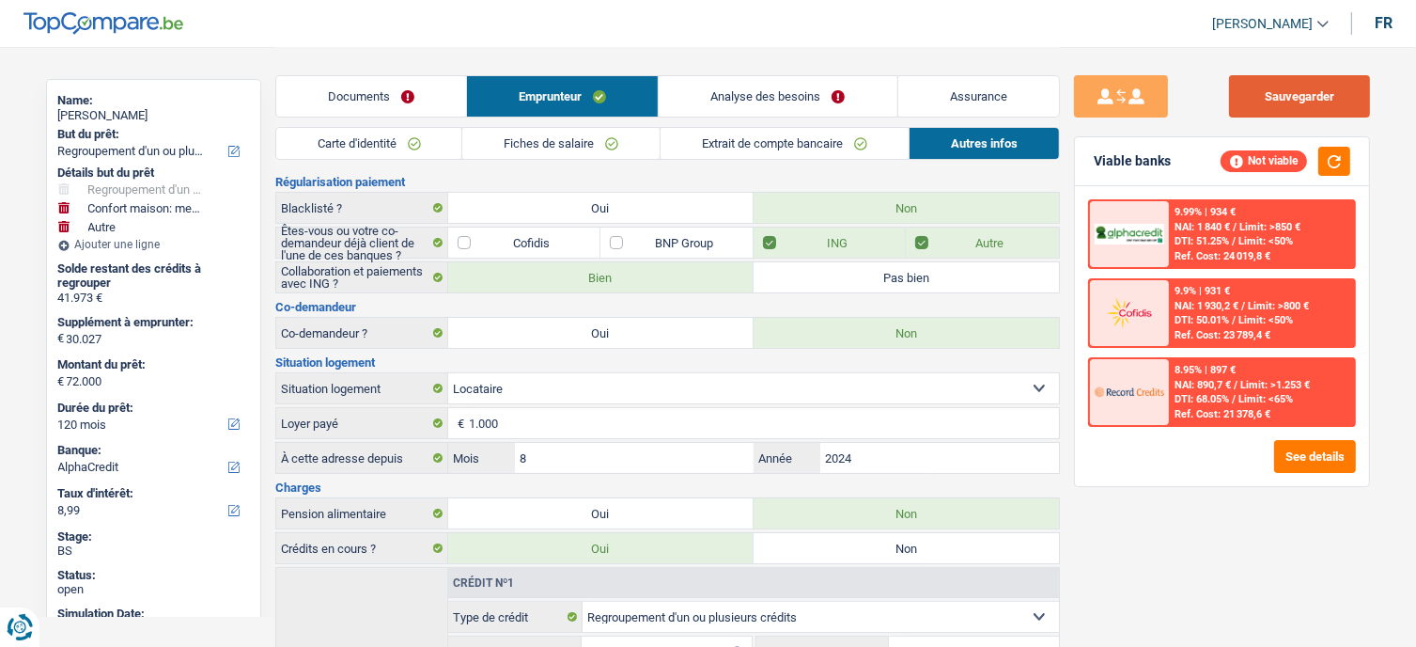
click at [1341, 89] on button "Sauvegarder" at bounding box center [1299, 96] width 141 height 42
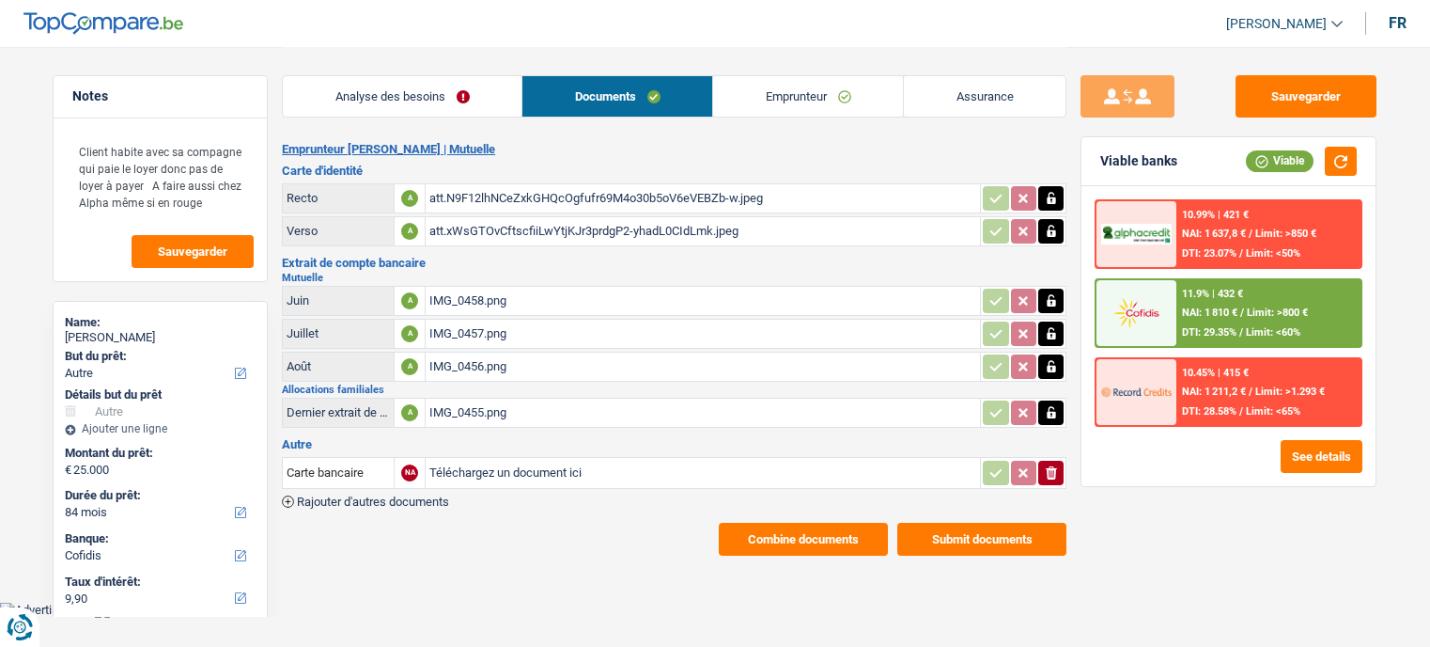
select select "other"
select select "84"
select select "cofidis"
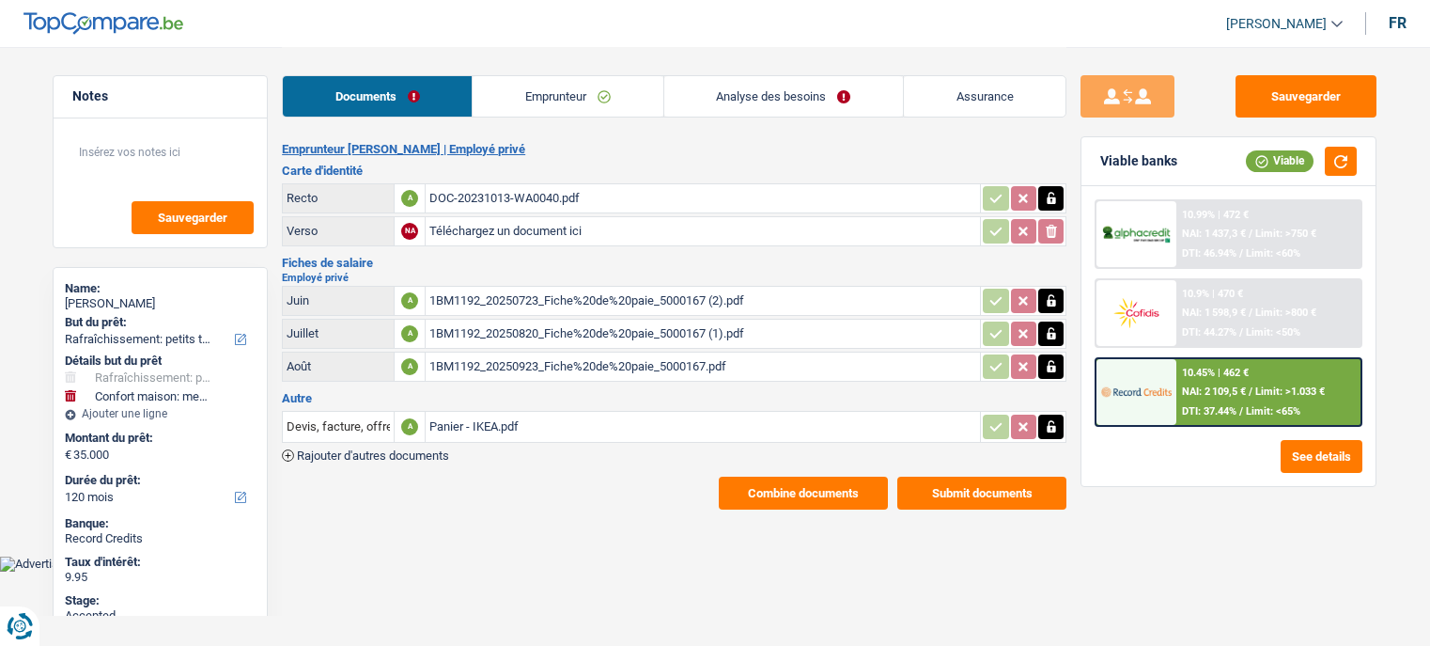
select select "houseOrGarden"
select select "household"
select select "120"
click at [1280, 395] on span "Limit: >1.033 €" at bounding box center [1290, 391] width 70 height 12
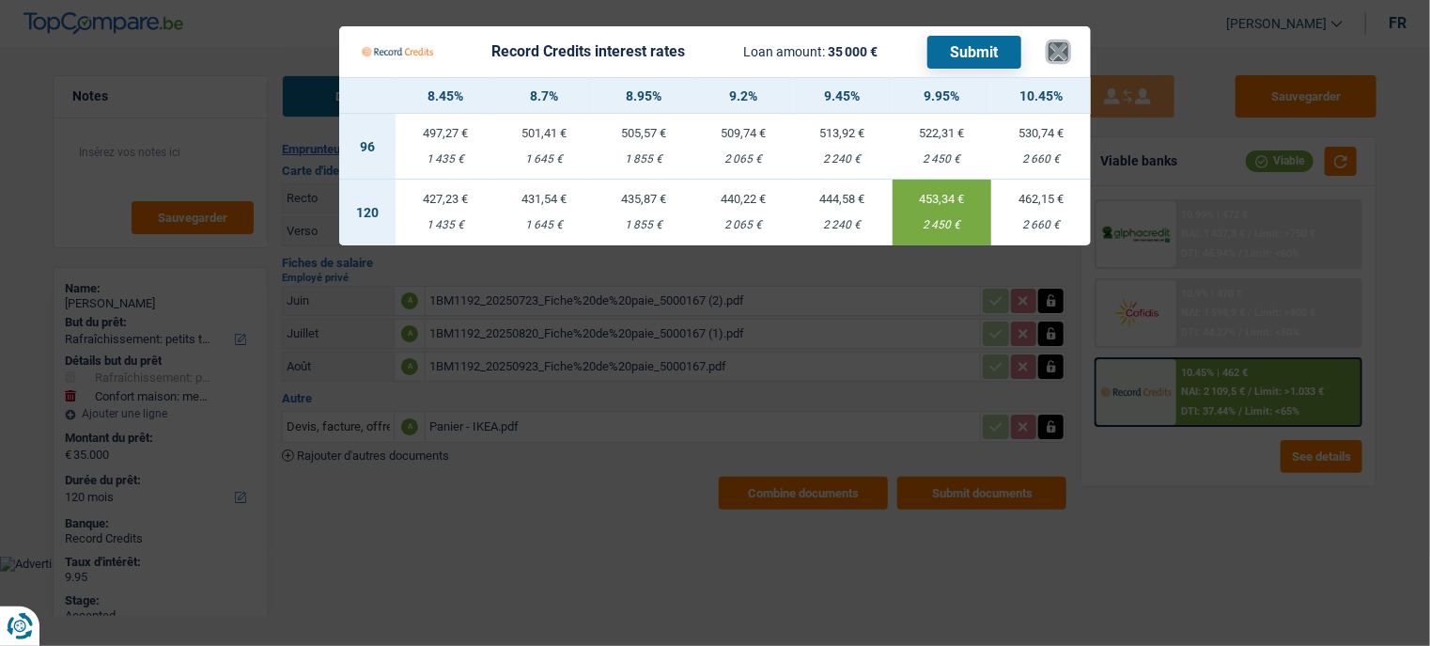
click at [1055, 59] on button "×" at bounding box center [1059, 51] width 20 height 19
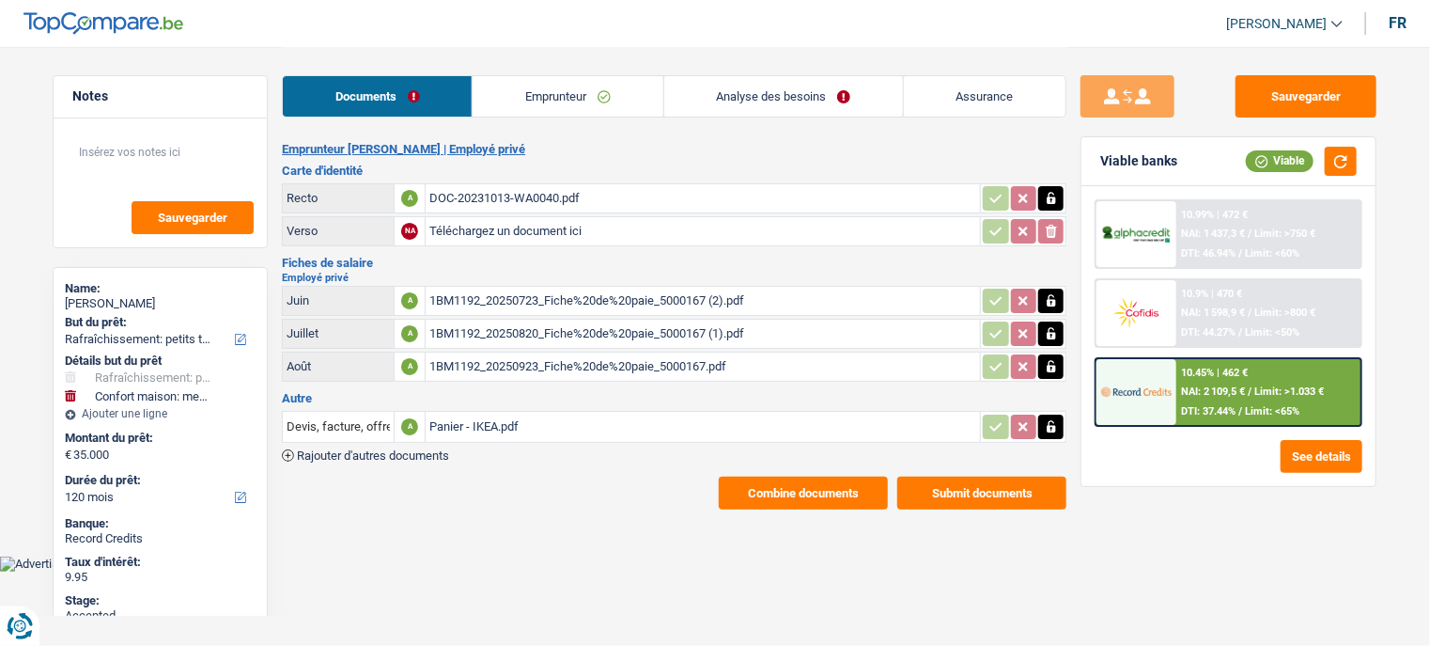
click at [774, 481] on button "Combine documents" at bounding box center [803, 492] width 169 height 33
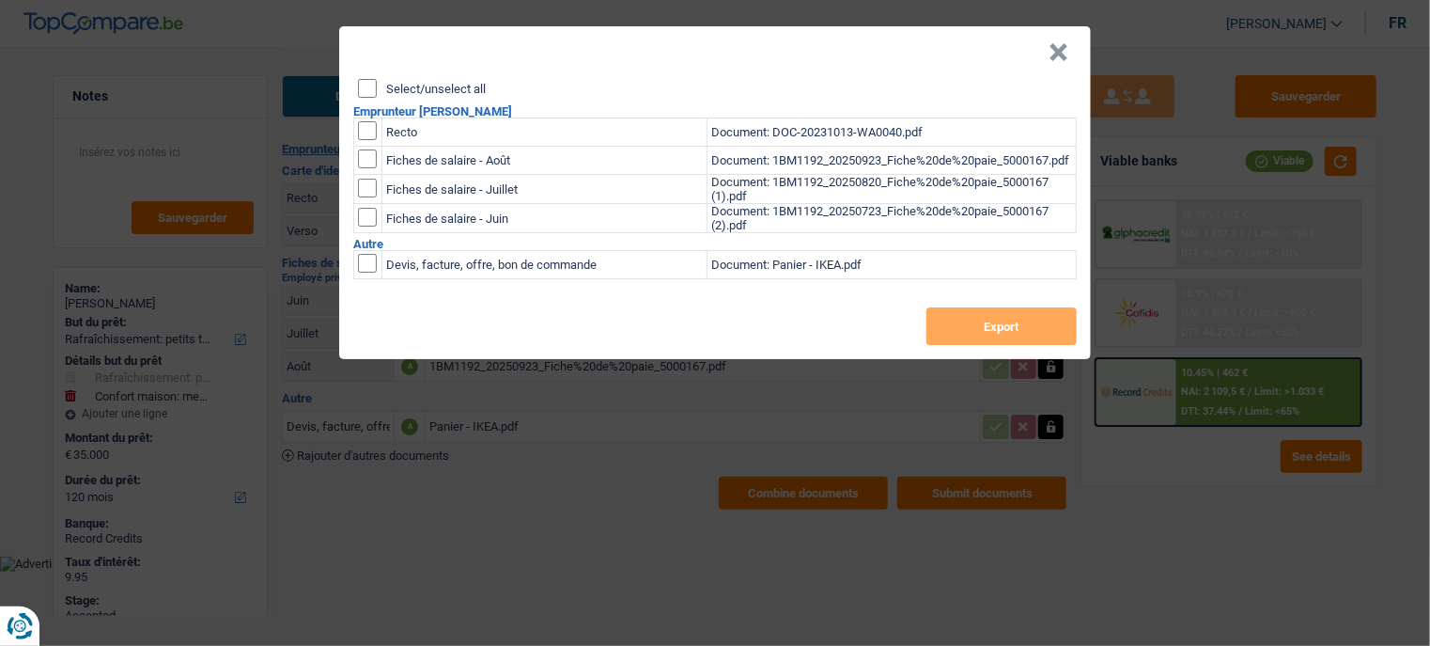
click at [362, 92] on input "Select/unselect all" at bounding box center [367, 88] width 19 height 19
checkbox input "true"
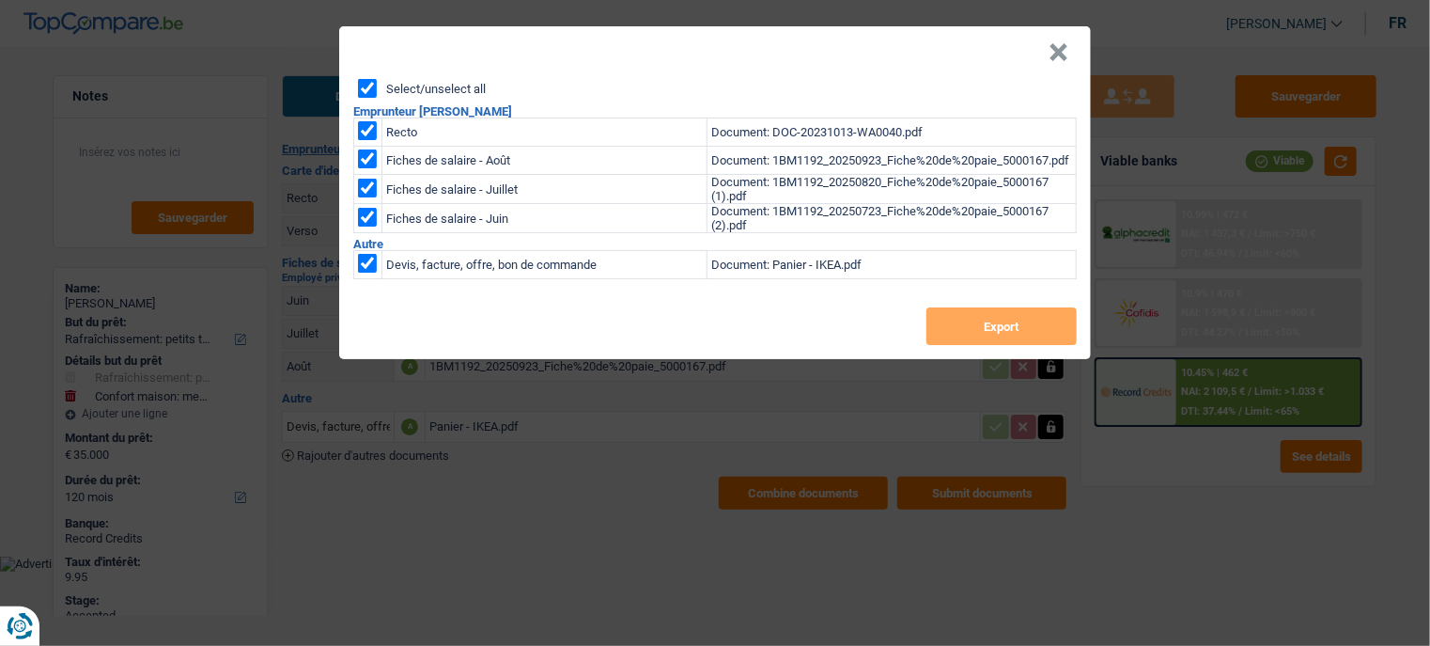
checkbox input "true"
click at [974, 325] on button "Export" at bounding box center [1002, 326] width 150 height 38
click at [822, 40] on header "×" at bounding box center [715, 52] width 752 height 53
drag, startPoint x: 1060, startPoint y: 47, endPoint x: 788, endPoint y: 92, distance: 275.3
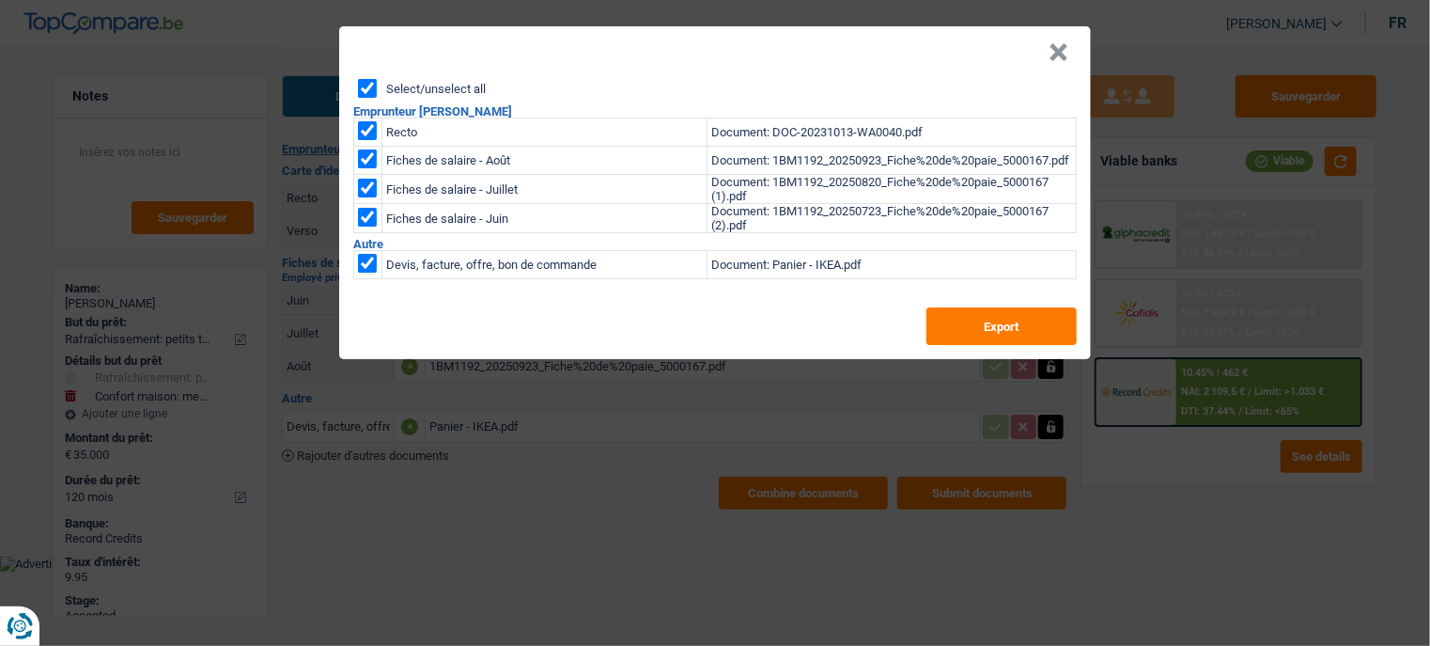
click at [1060, 47] on button "×" at bounding box center [1059, 52] width 20 height 19
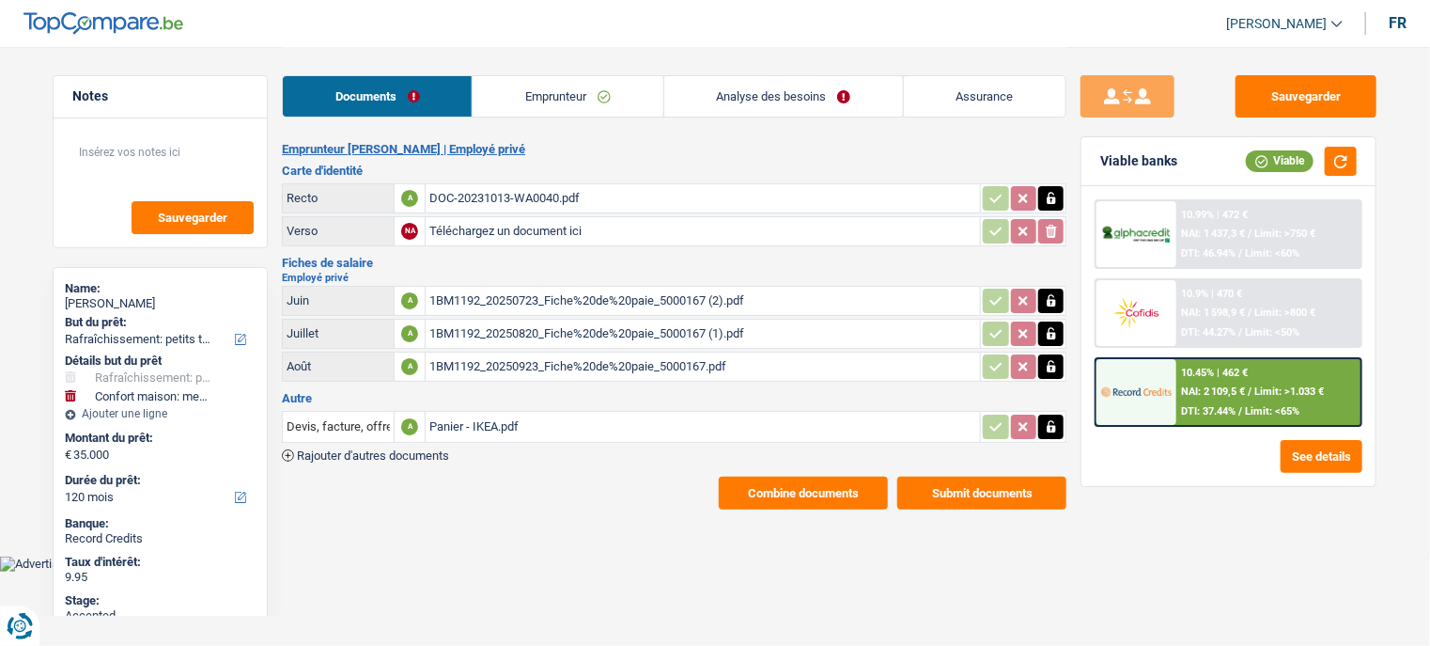
click at [551, 66] on div "Documents Emprunteur Analyse des besoins Assurance" at bounding box center [674, 87] width 785 height 80
click at [549, 82] on link "Emprunteur" at bounding box center [568, 96] width 190 height 40
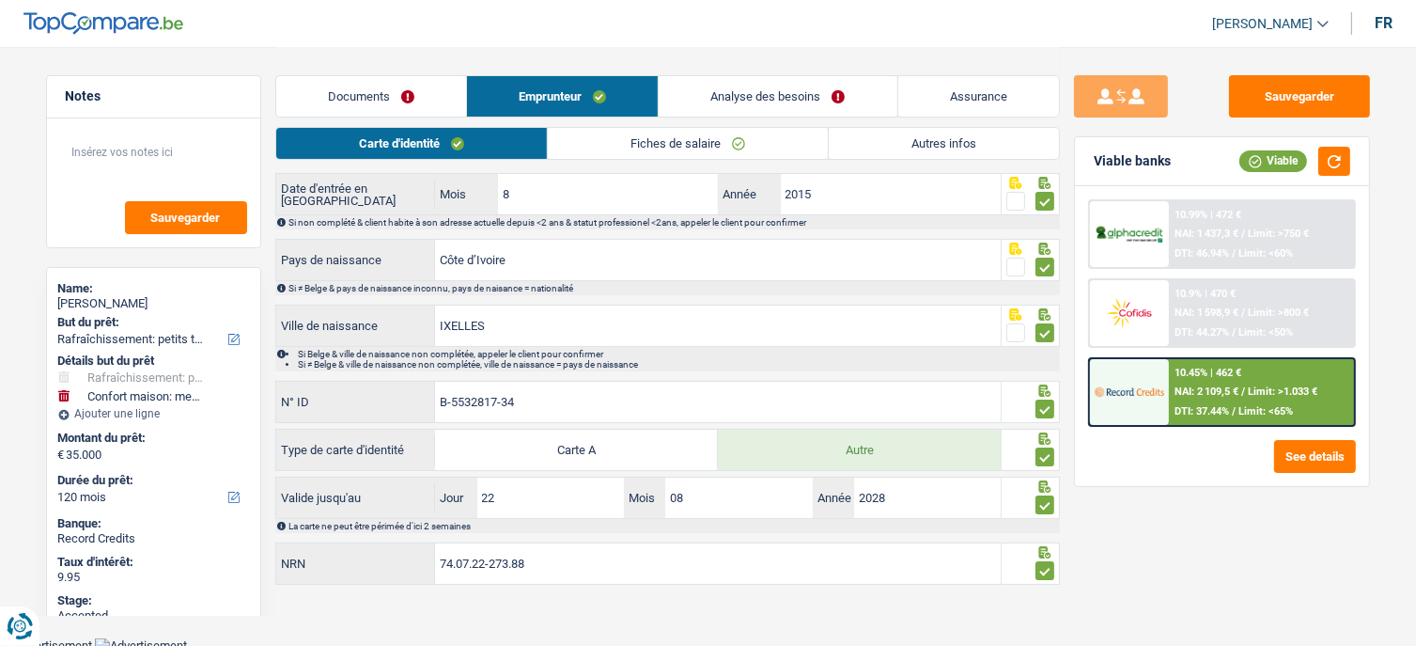
scroll to position [257, 0]
click at [818, 107] on link "Analyse des besoins" at bounding box center [778, 96] width 238 height 40
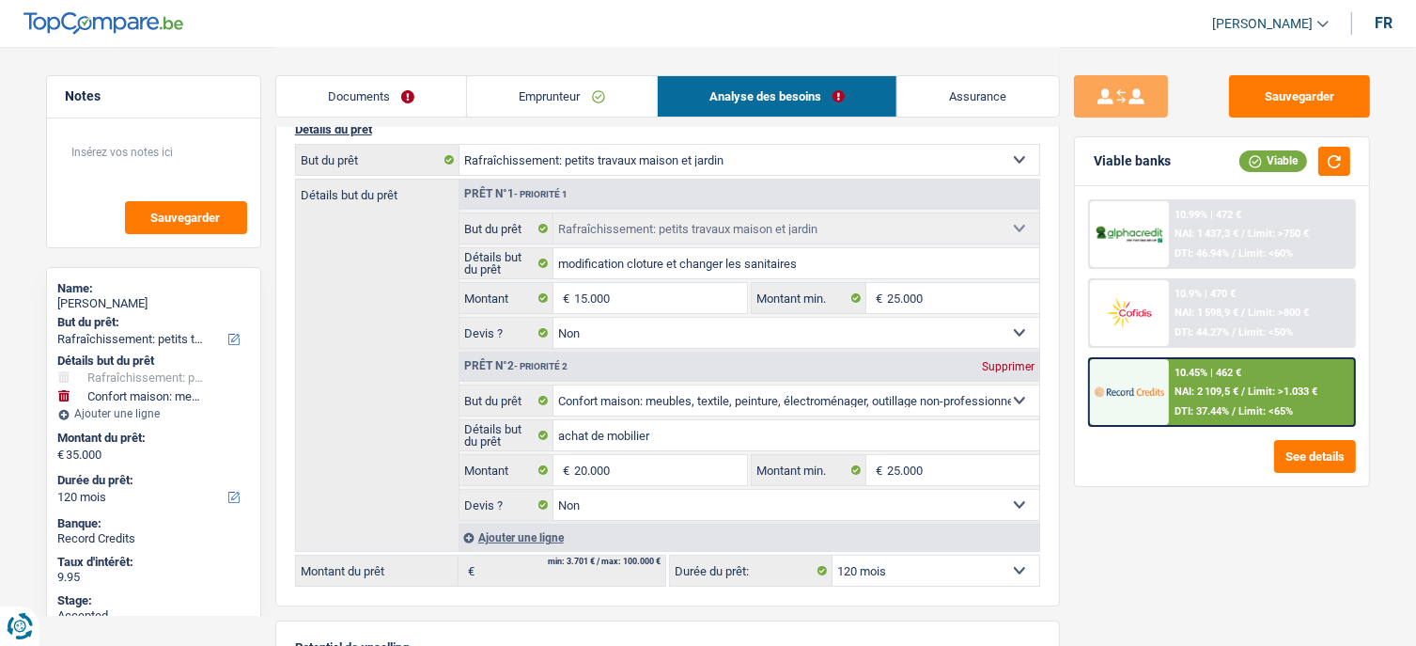
scroll to position [0, 0]
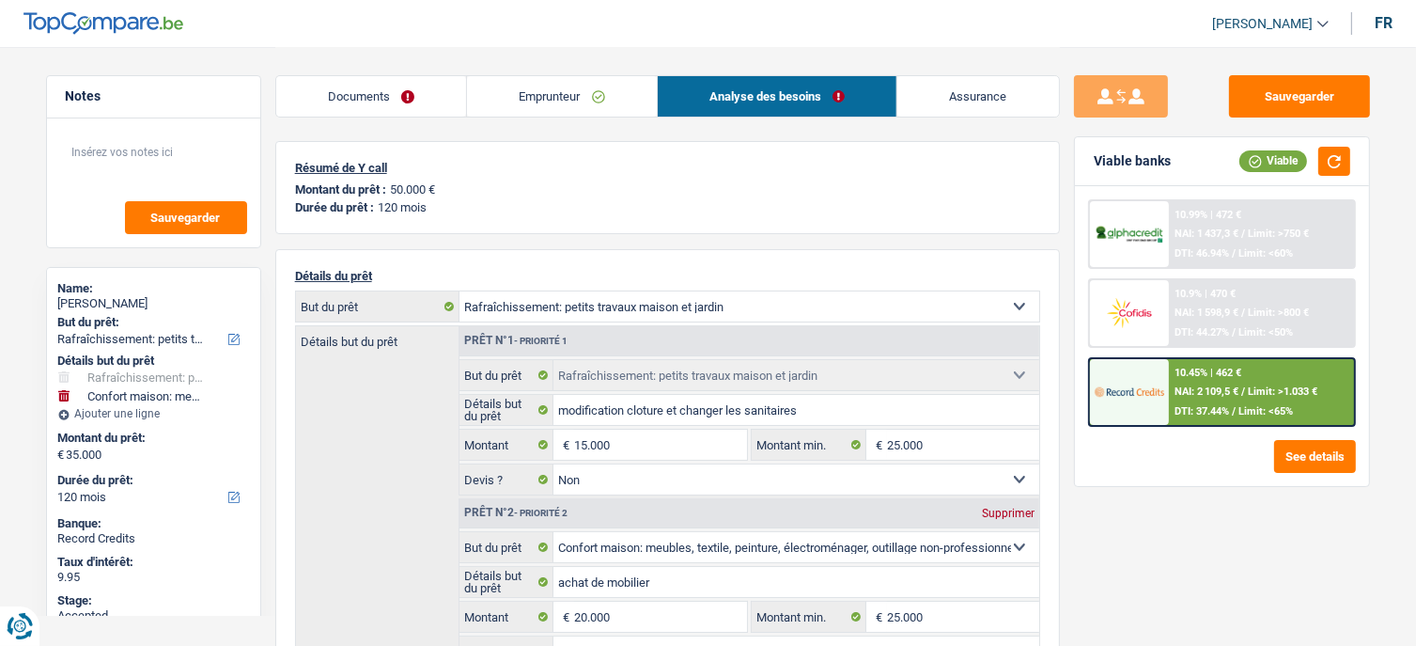
click at [550, 103] on link "Emprunteur" at bounding box center [562, 96] width 190 height 40
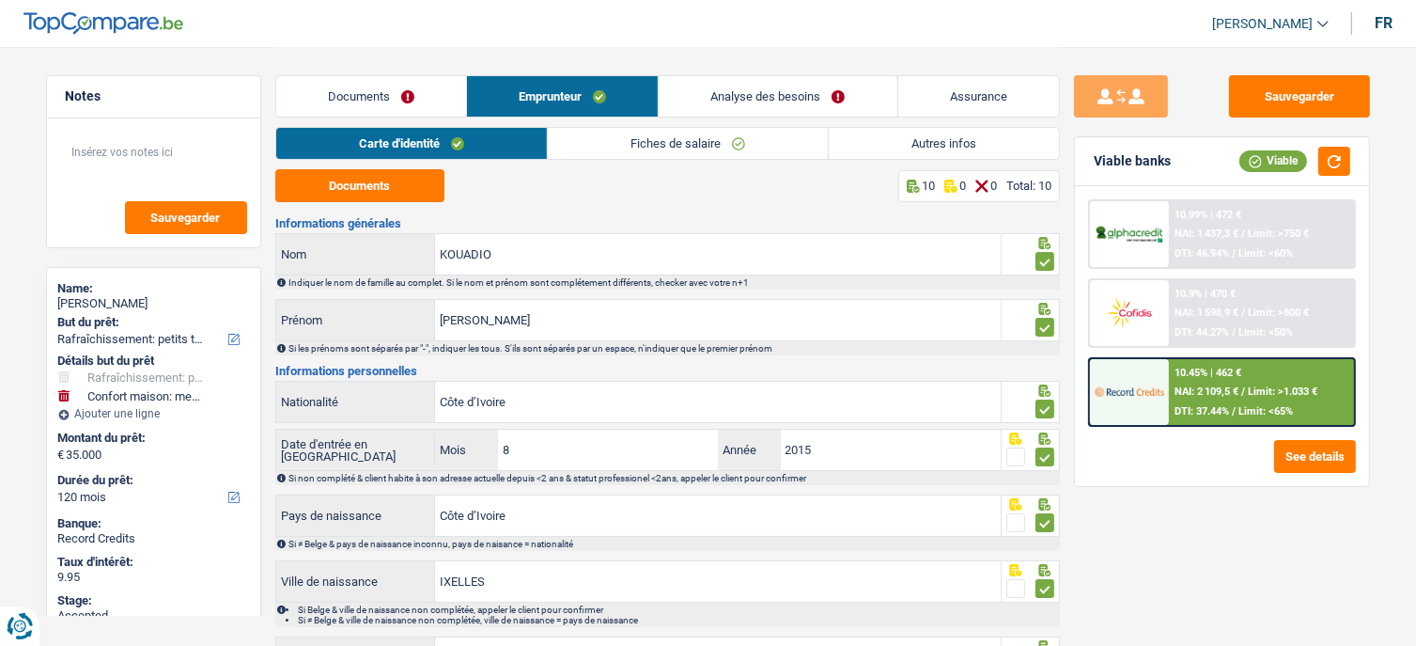
scroll to position [257, 0]
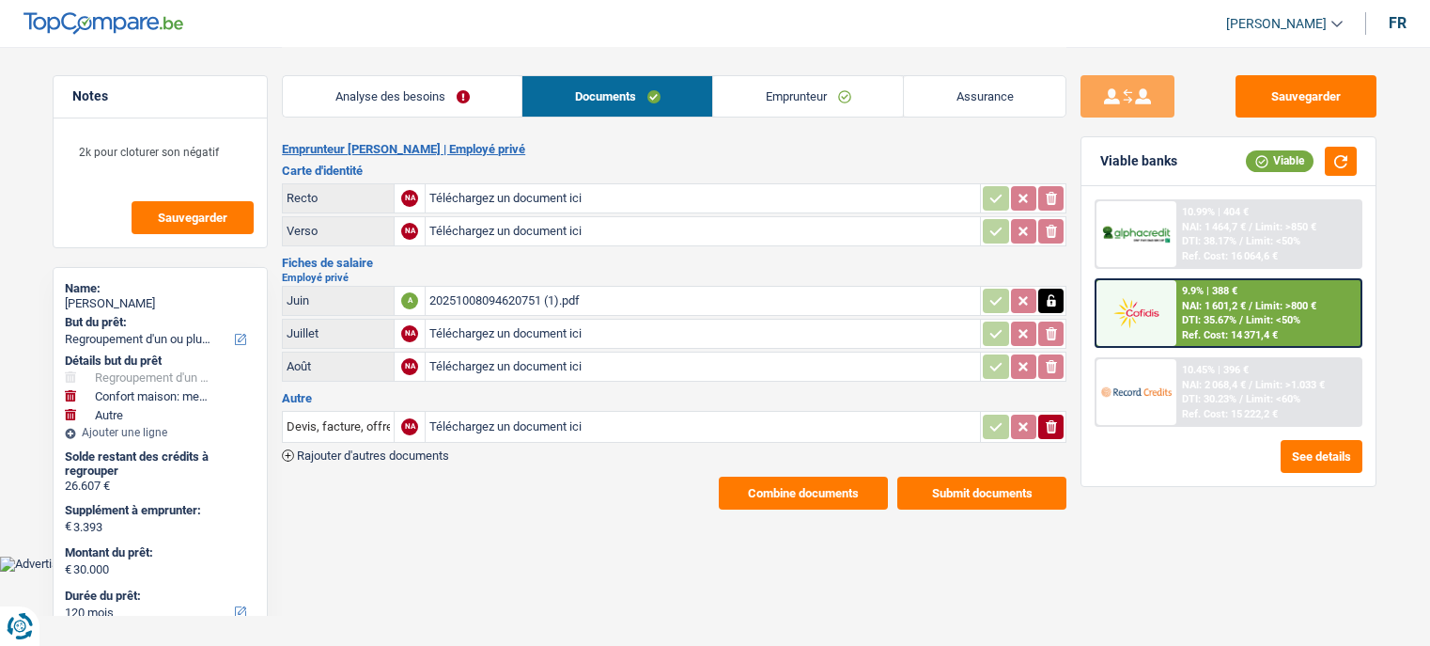
select select "refinancing"
select select "household"
select select "other"
select select "120"
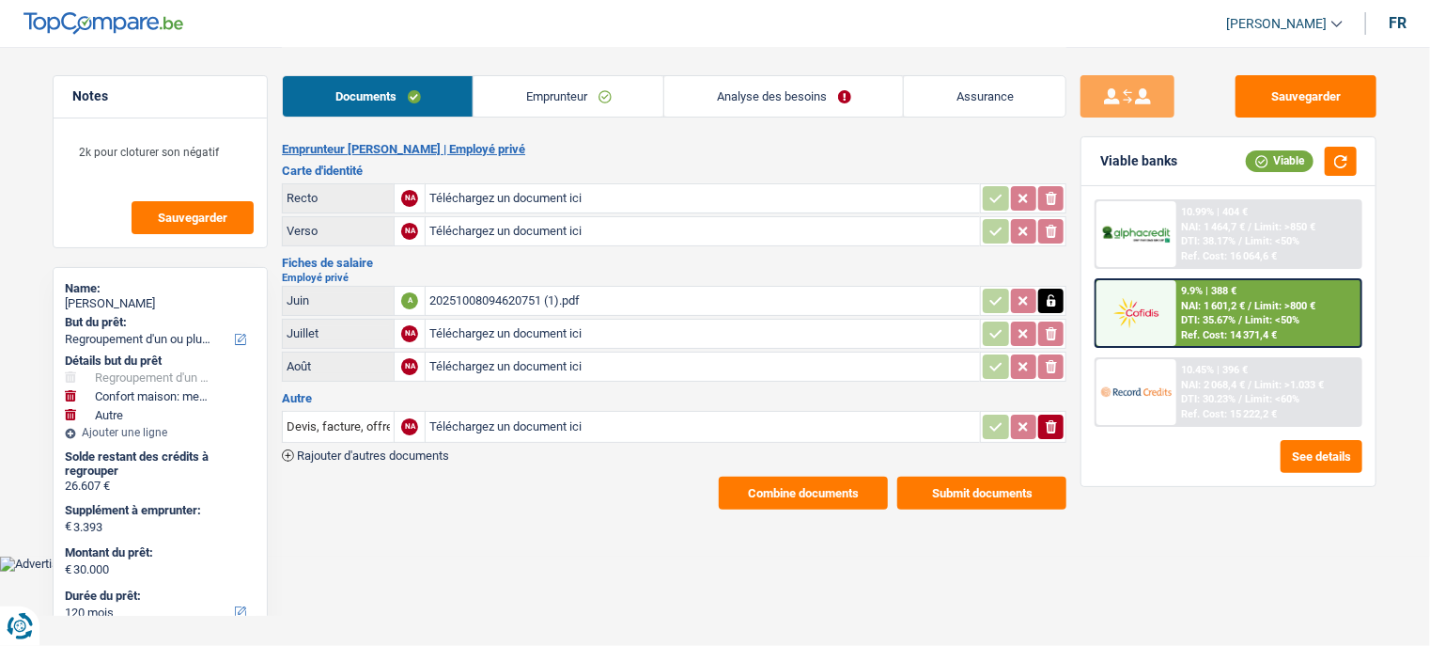
click at [500, 421] on input "Téléchargez un document ici" at bounding box center [702, 427] width 547 height 28
type input "C:\fakepath\20251010101410233.pdf"
drag, startPoint x: 1326, startPoint y: 99, endPoint x: 1338, endPoint y: 131, distance: 34.2
click at [1325, 99] on button "Sauvegarder" at bounding box center [1306, 96] width 141 height 42
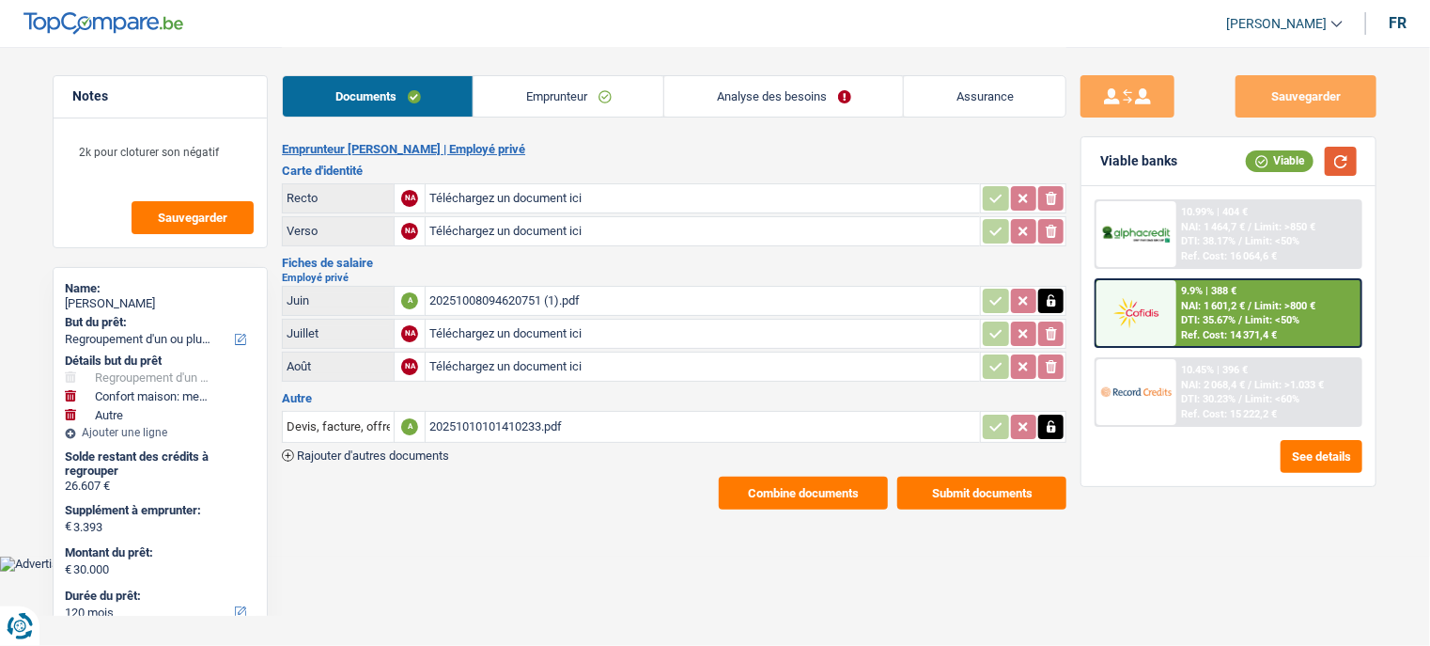
click at [1342, 159] on button "button" at bounding box center [1341, 161] width 32 height 29
click at [1230, 317] on span "DTI: 35.67%" at bounding box center [1209, 320] width 55 height 12
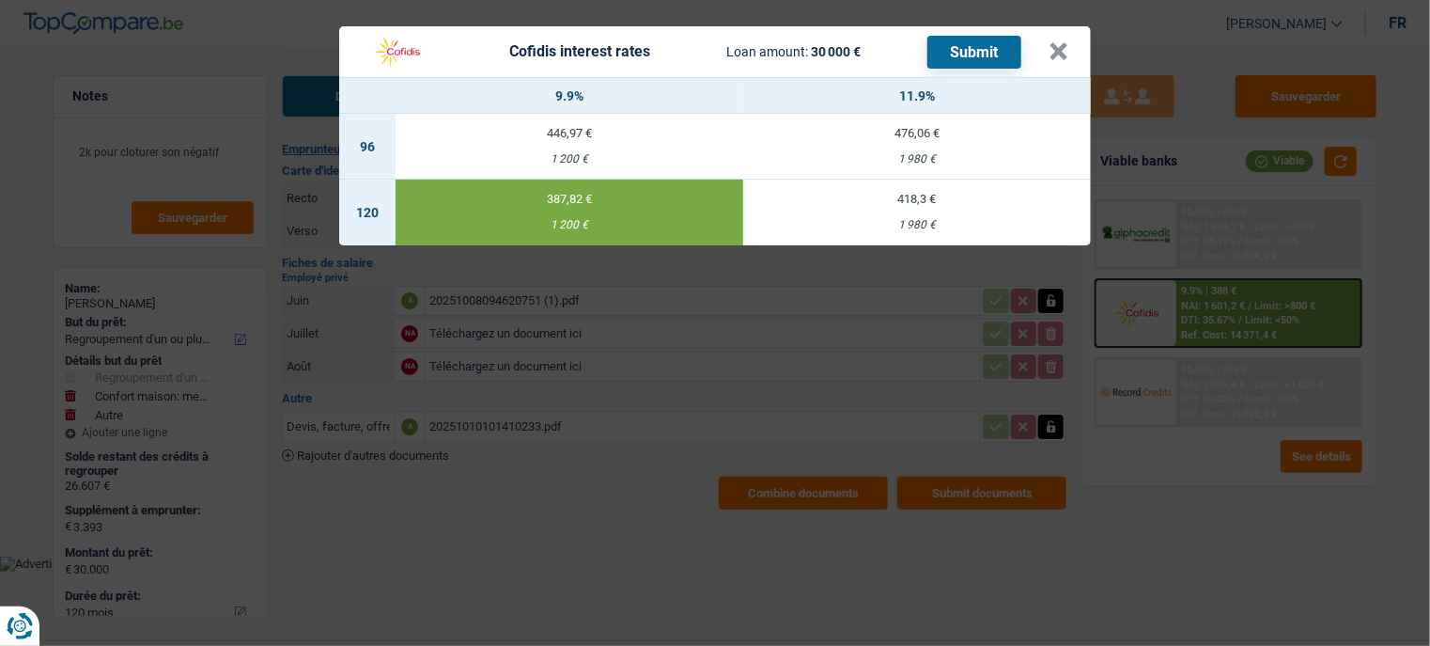
click at [986, 51] on button "Submit" at bounding box center [975, 52] width 94 height 33
click at [1053, 52] on button "×" at bounding box center [1059, 51] width 20 height 19
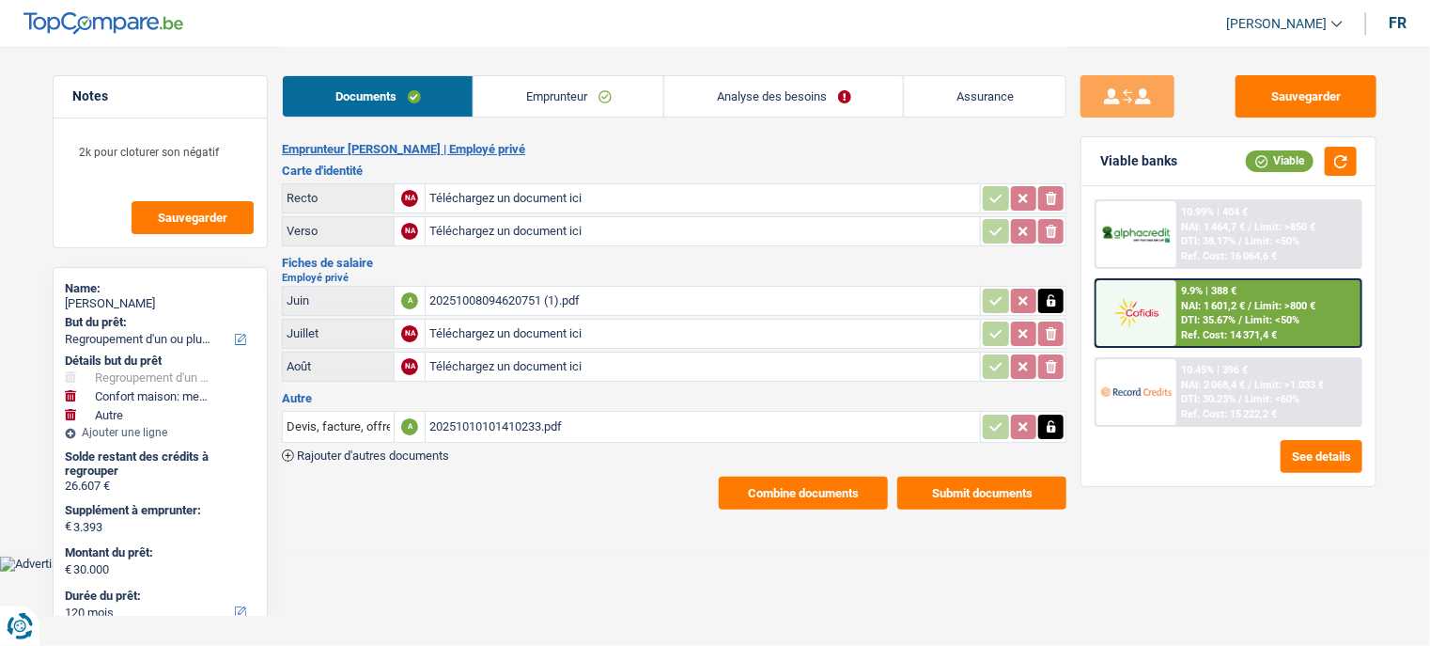
click at [960, 507] on main "Notes 2k pour cloturer son négatif Sauvegarder Name: [PERSON_NAME] But du prêt:…" at bounding box center [715, 278] width 1430 height 556
click at [962, 490] on button "Submit documents" at bounding box center [981, 492] width 169 height 33
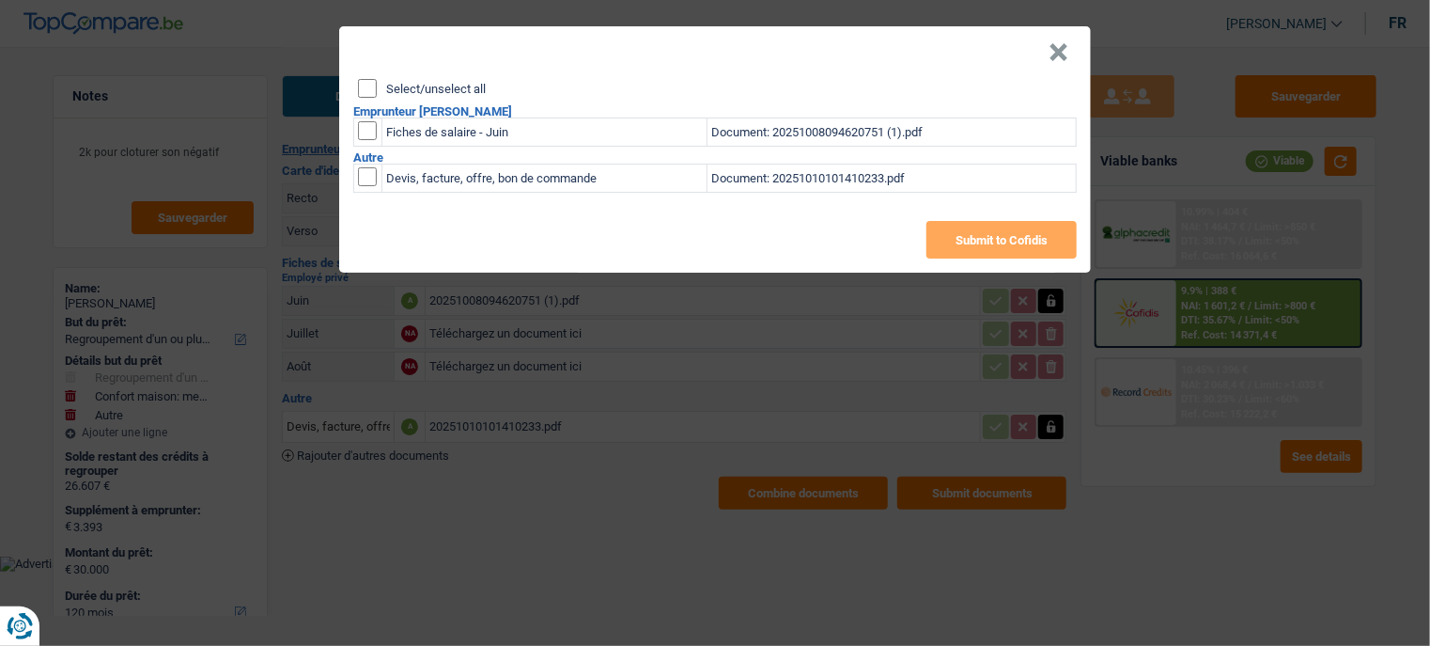
click at [375, 89] on input "Select/unselect all" at bounding box center [367, 88] width 19 height 19
checkbox input "true"
click at [966, 243] on button "Submit to Cofidis" at bounding box center [1002, 240] width 150 height 38
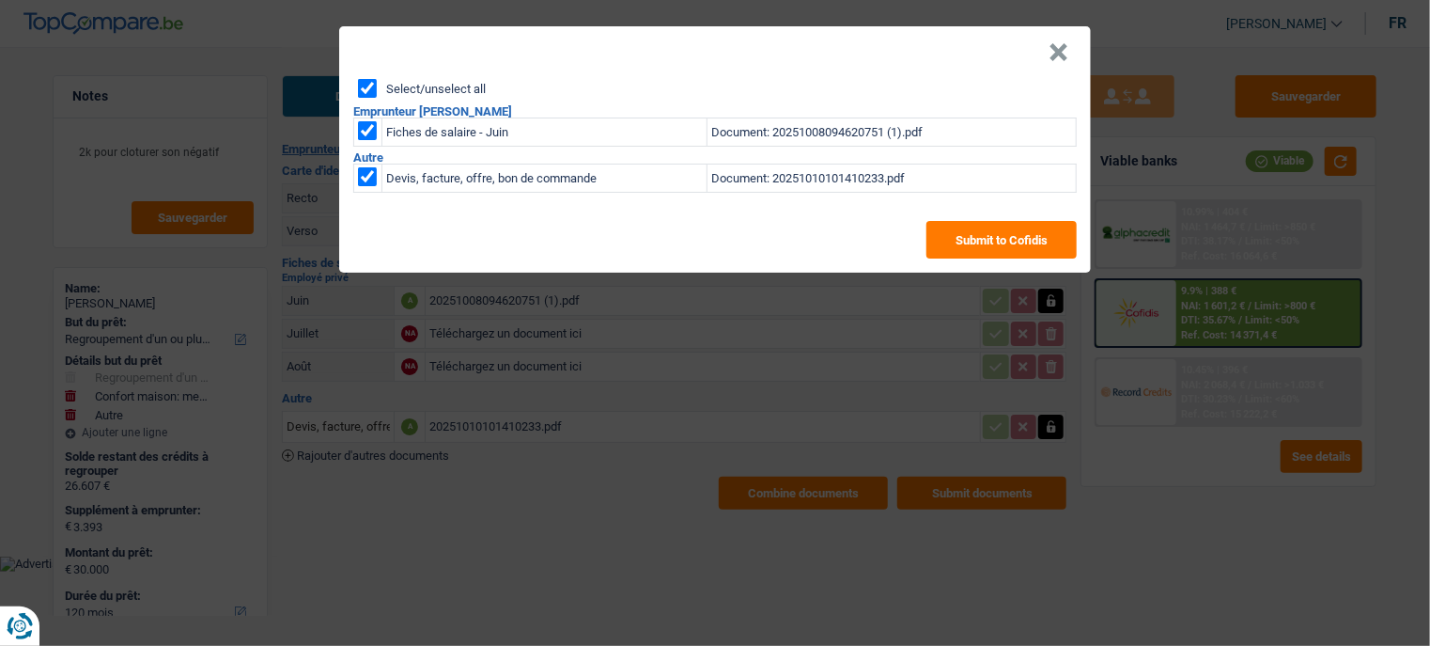
click at [1037, 58] on header "×" at bounding box center [715, 52] width 752 height 53
click at [1058, 55] on button "×" at bounding box center [1059, 52] width 20 height 19
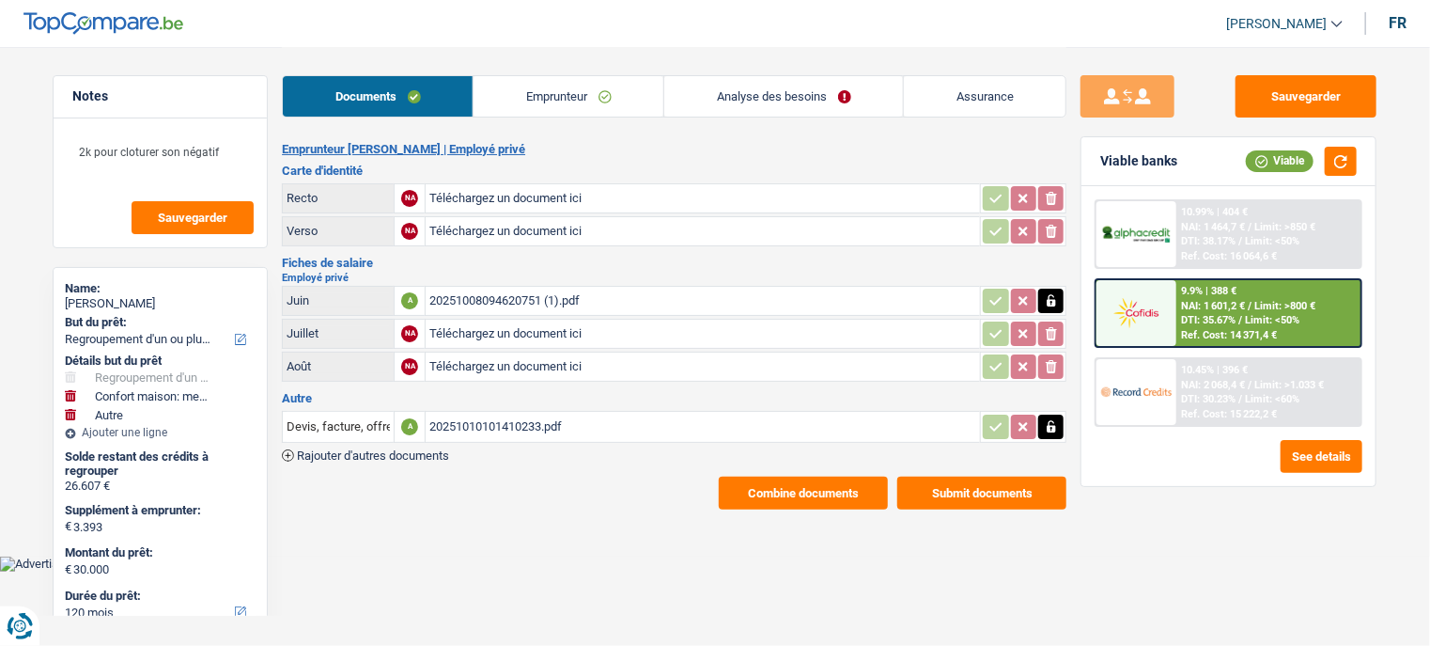
click at [624, 110] on link "Emprunteur" at bounding box center [569, 96] width 190 height 40
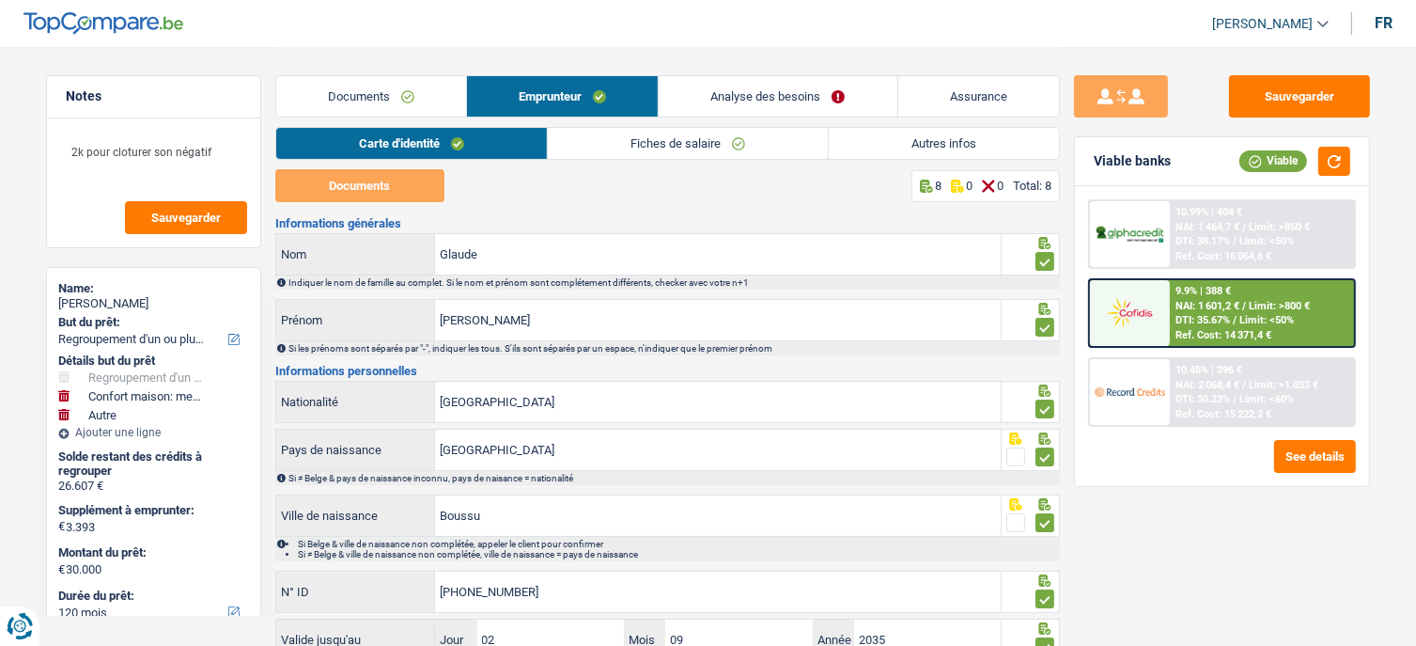
click at [845, 145] on link "Autres infos" at bounding box center [944, 143] width 230 height 31
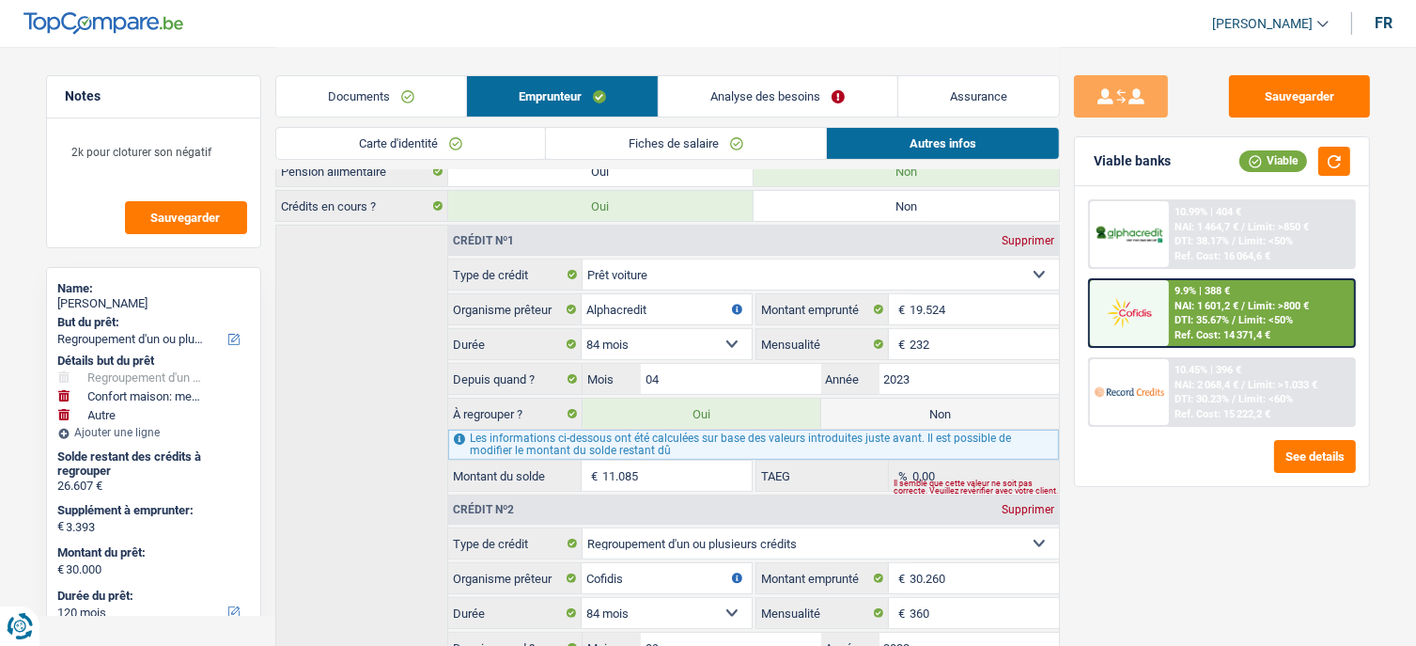
scroll to position [469, 0]
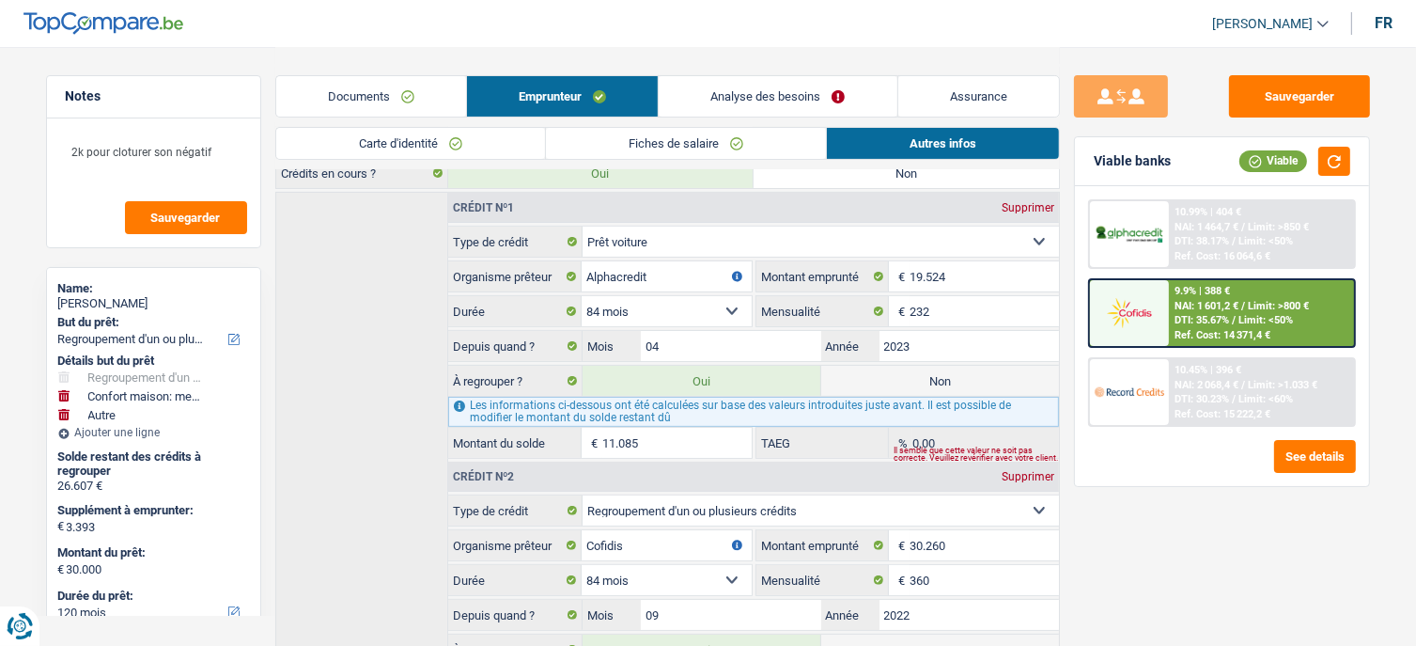
click at [1155, 589] on div "Sauvegarder Viable banks Viable 10.99% | 404 € NAI: 1 464,7 € / Limit: >850 € D…" at bounding box center [1222, 345] width 324 height 540
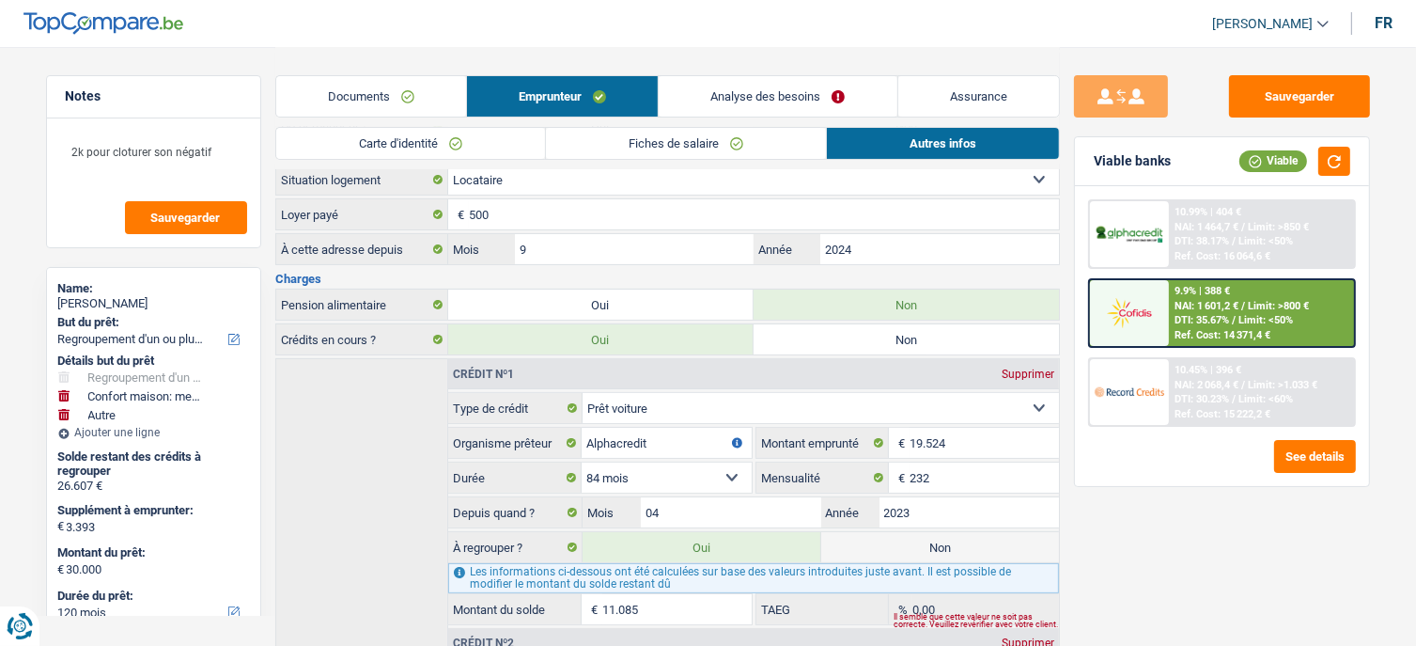
scroll to position [281, 0]
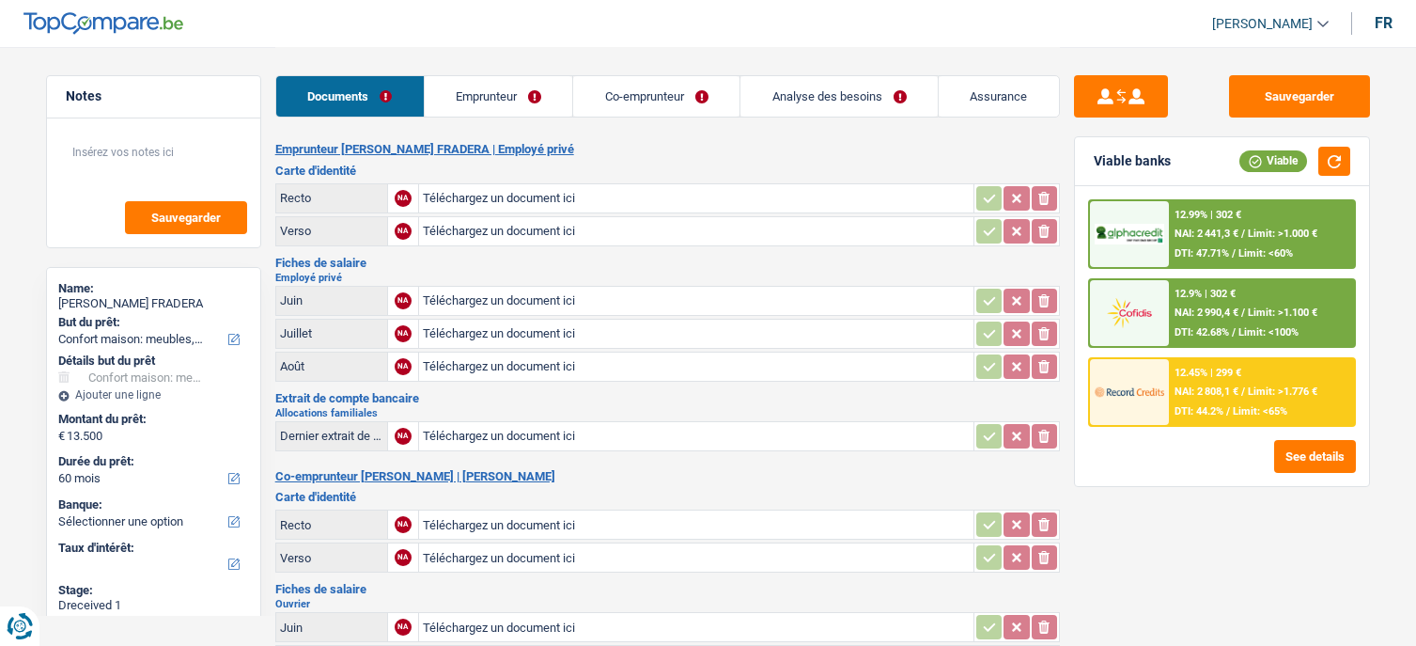
select select "household"
select select "60"
select select "applicant"
select select "coApplicant"
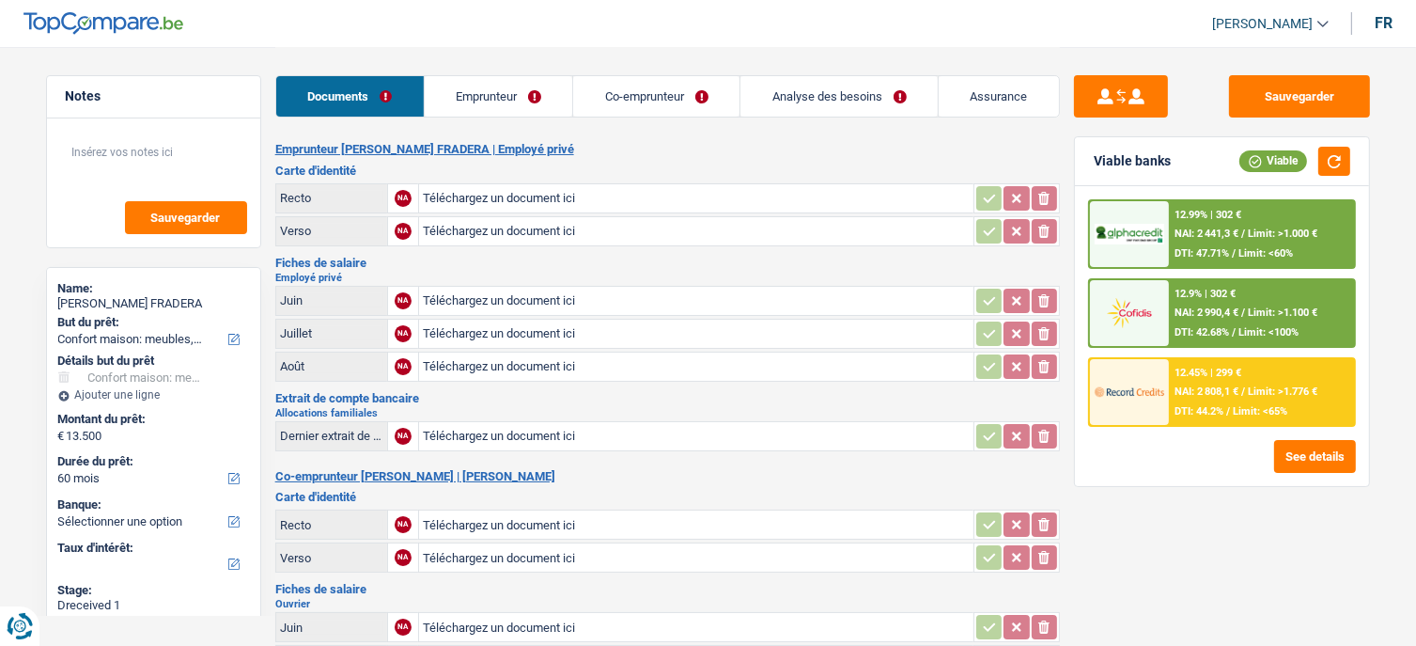
type input "C:\fakepath\05102025_233448_Document.pdf"
type input "C:\fakepath\05102025_233504_Document.pdf"
type input "C:\fakepath\20251009_1854054.png"
type input "C:\fakepath\IMG_20181216_0002.jpg"
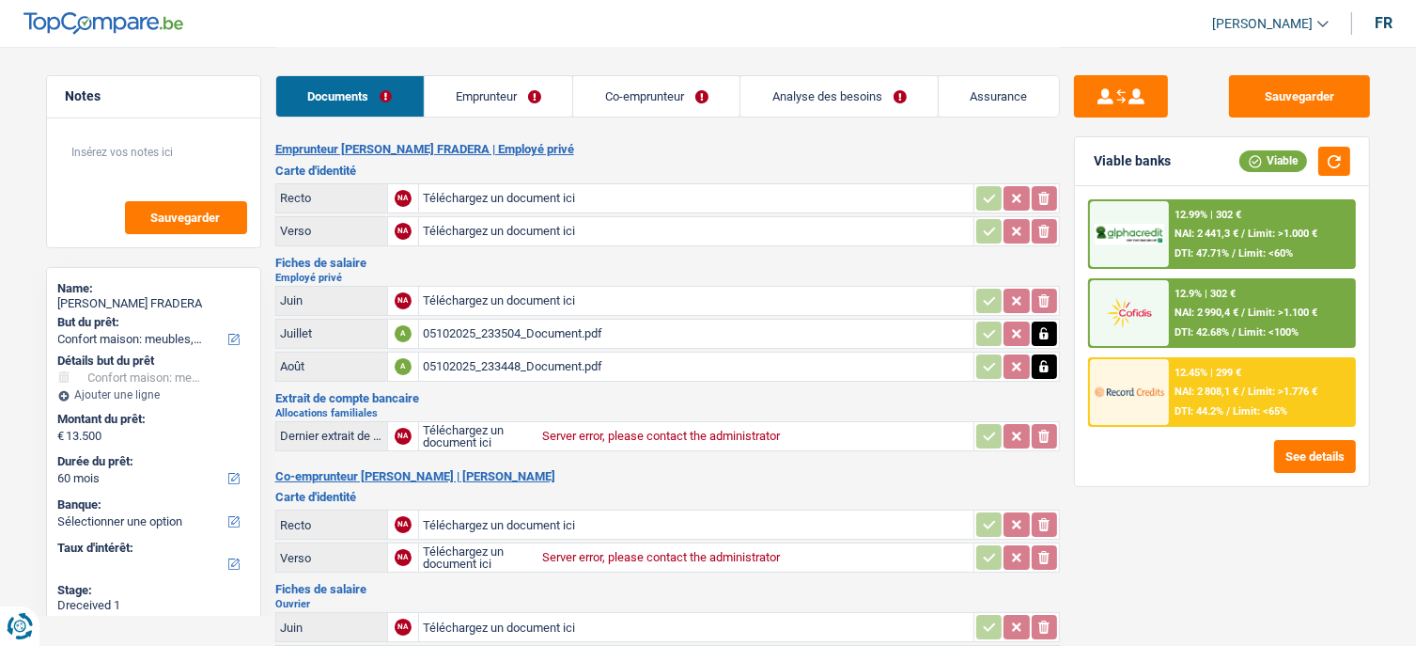
click at [1329, 69] on div "Sauvegarder Viable banks Viable 12.99% | 302 € NAI: 2 441,3 € / Limit: >1.000 €…" at bounding box center [1222, 493] width 325 height 893
click at [1314, 93] on button "Sauvegarder" at bounding box center [1299, 96] width 141 height 42
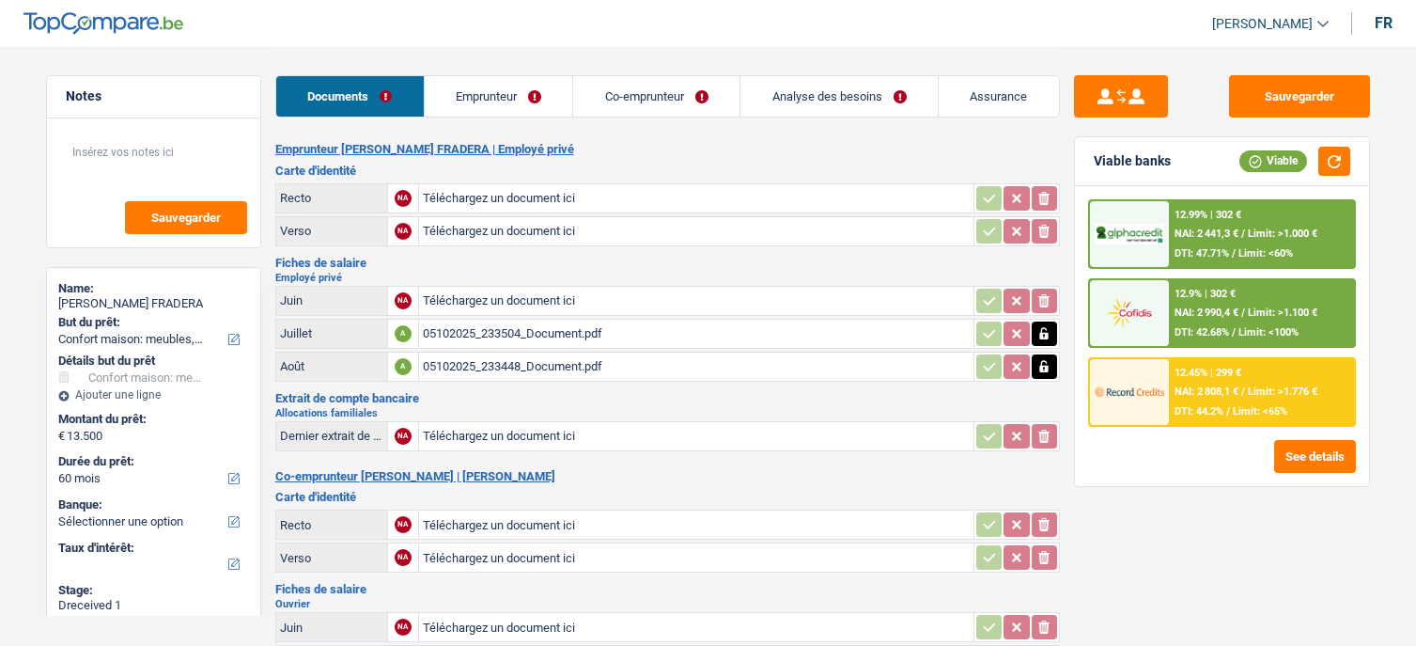
select select "household"
select select "60"
select select "applicant"
select select "coApplicant"
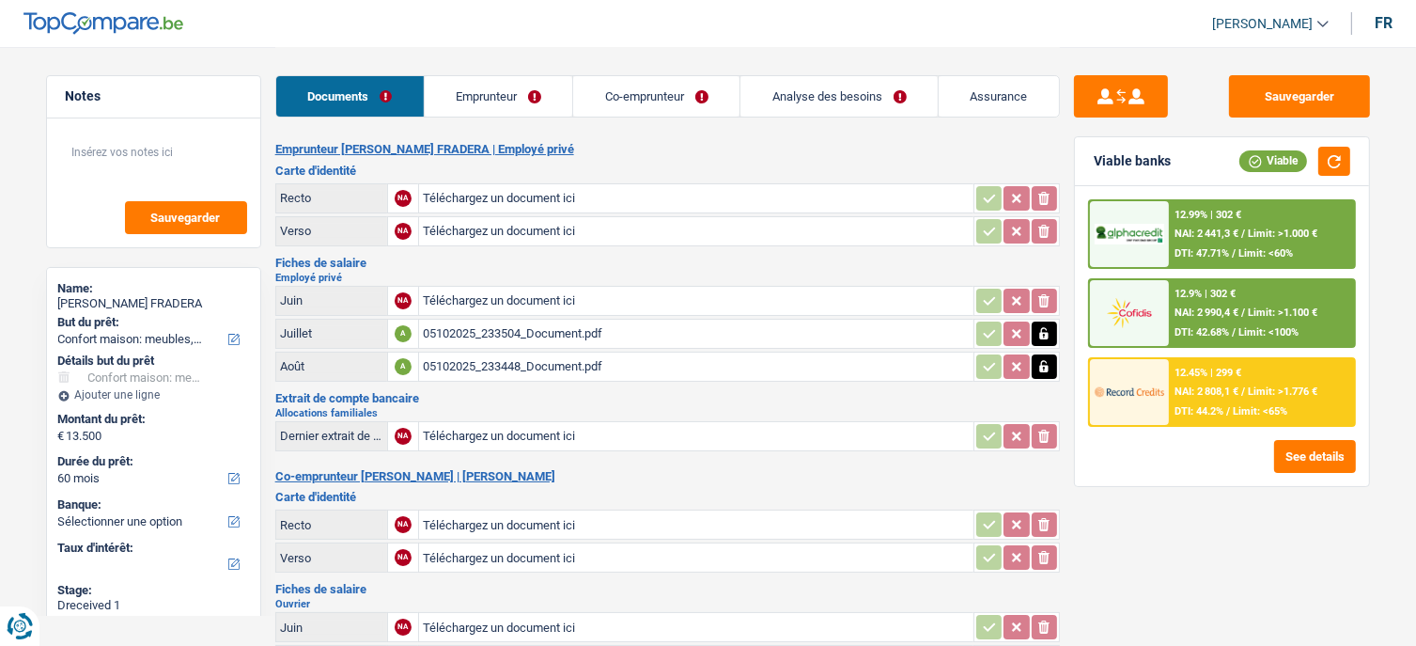
type input "C:\fakepath\20251009_1854054.png"
type input "C:\fakepath\IMG_20190307_0001.jpg"
type input "C:\fakepath\IMG_20190307_0002.jpg"
type input "C:\fakepath\IMG_20250121_00012.jpg"
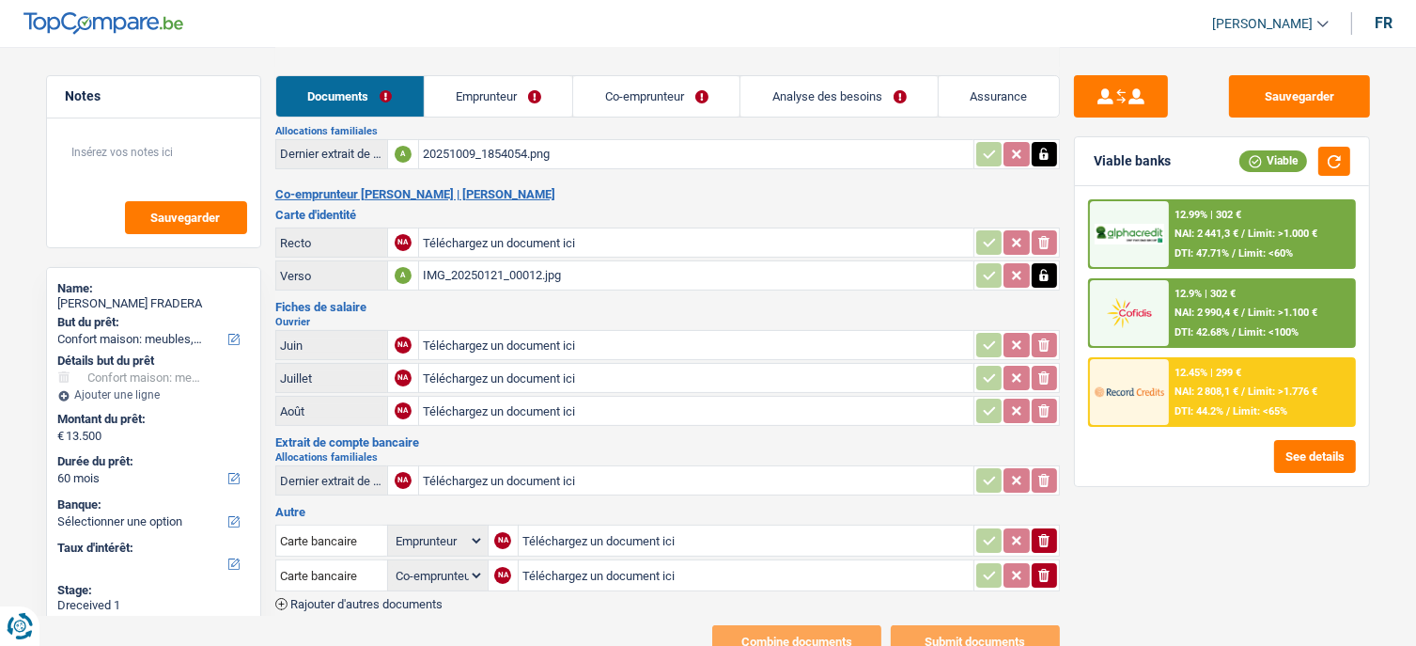
type input "C:\fakepath\LOONBON__[DATE]_-_gewone_berekening.pdf"
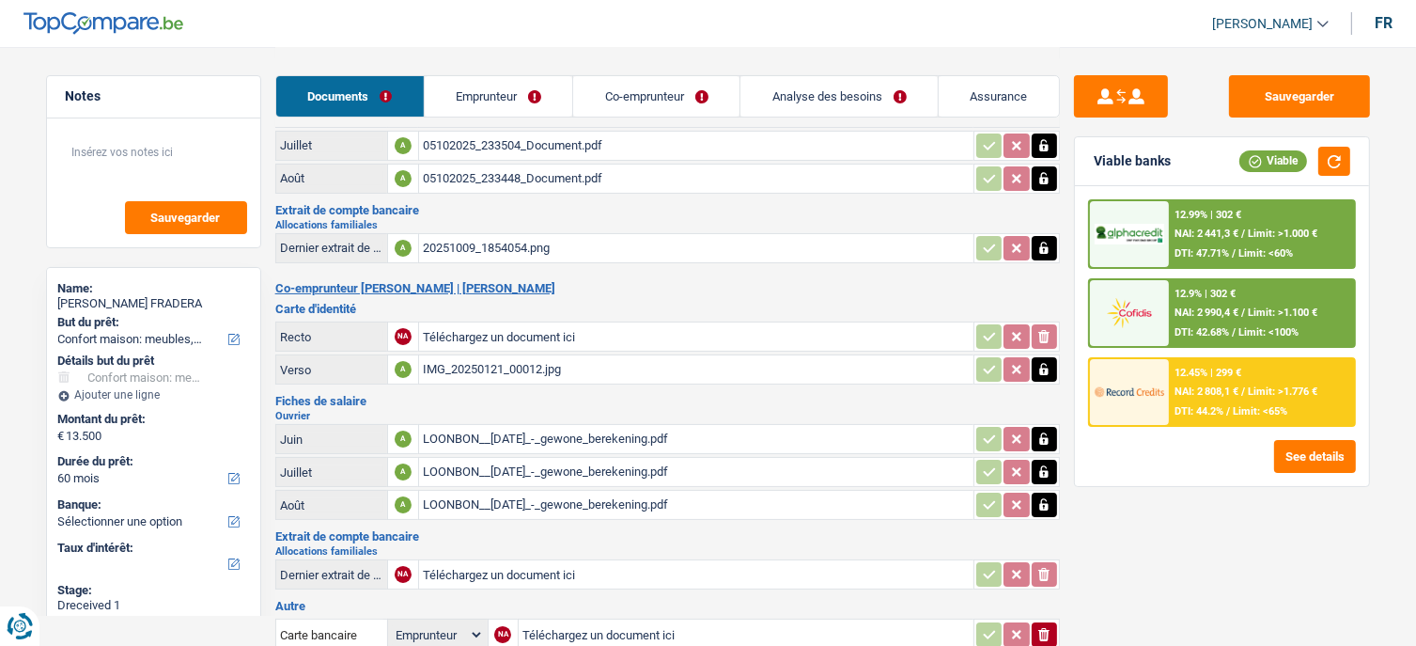
scroll to position [0, 0]
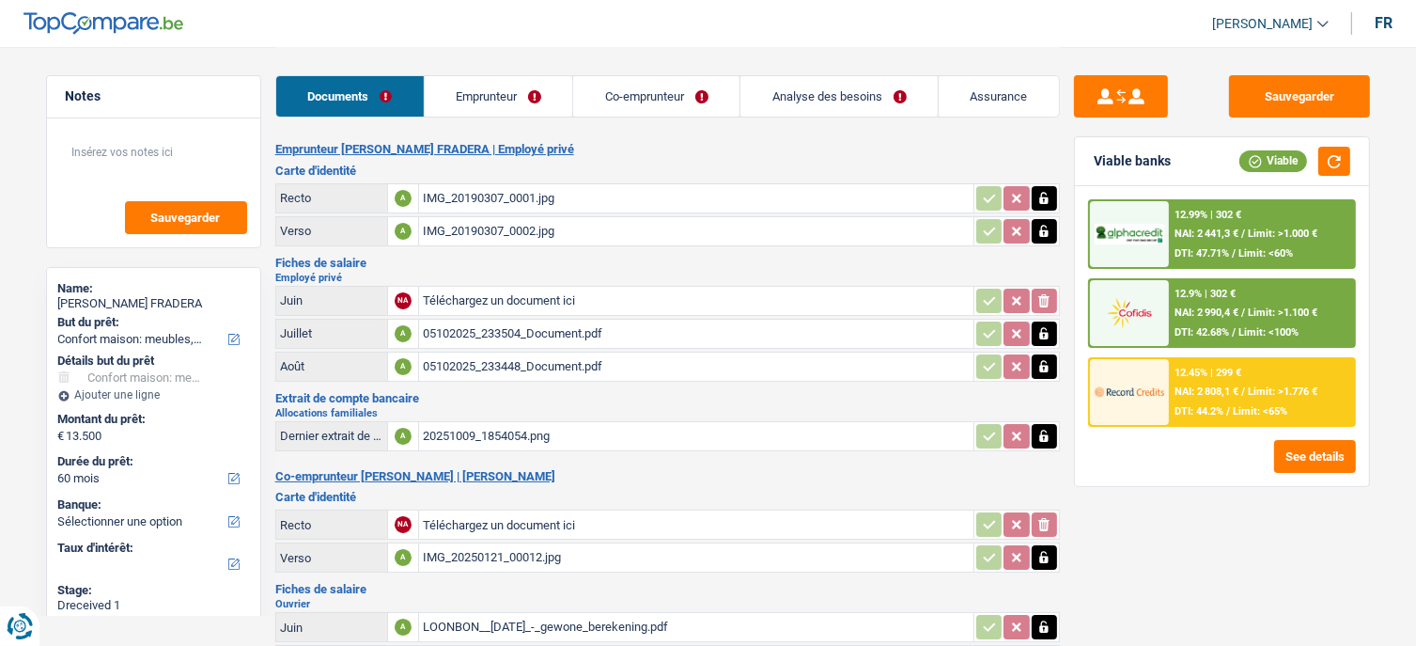
click at [489, 491] on h3 "Carte d'identité" at bounding box center [667, 497] width 785 height 12
drag, startPoint x: 1316, startPoint y: 91, endPoint x: 596, endPoint y: 66, distance: 720.3
click at [1306, 91] on button "Sauvegarder" at bounding box center [1299, 96] width 141 height 42
click at [491, 112] on link "Emprunteur" at bounding box center [499, 96] width 148 height 40
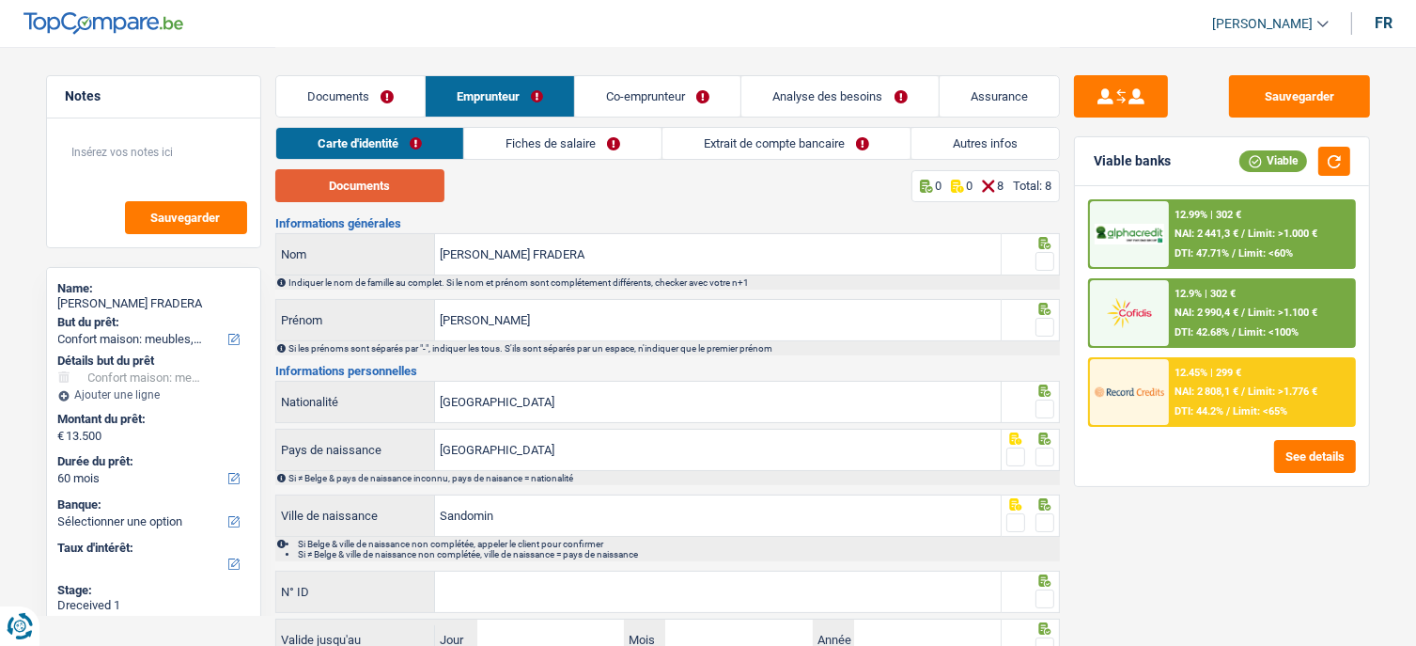
click at [396, 187] on button "Documents" at bounding box center [359, 185] width 169 height 33
click at [1036, 253] on span at bounding box center [1045, 261] width 19 height 19
click at [0, 0] on input "radio" at bounding box center [0, 0] width 0 height 0
click at [1036, 326] on span at bounding box center [1045, 327] width 19 height 19
click at [0, 0] on input "radio" at bounding box center [0, 0] width 0 height 0
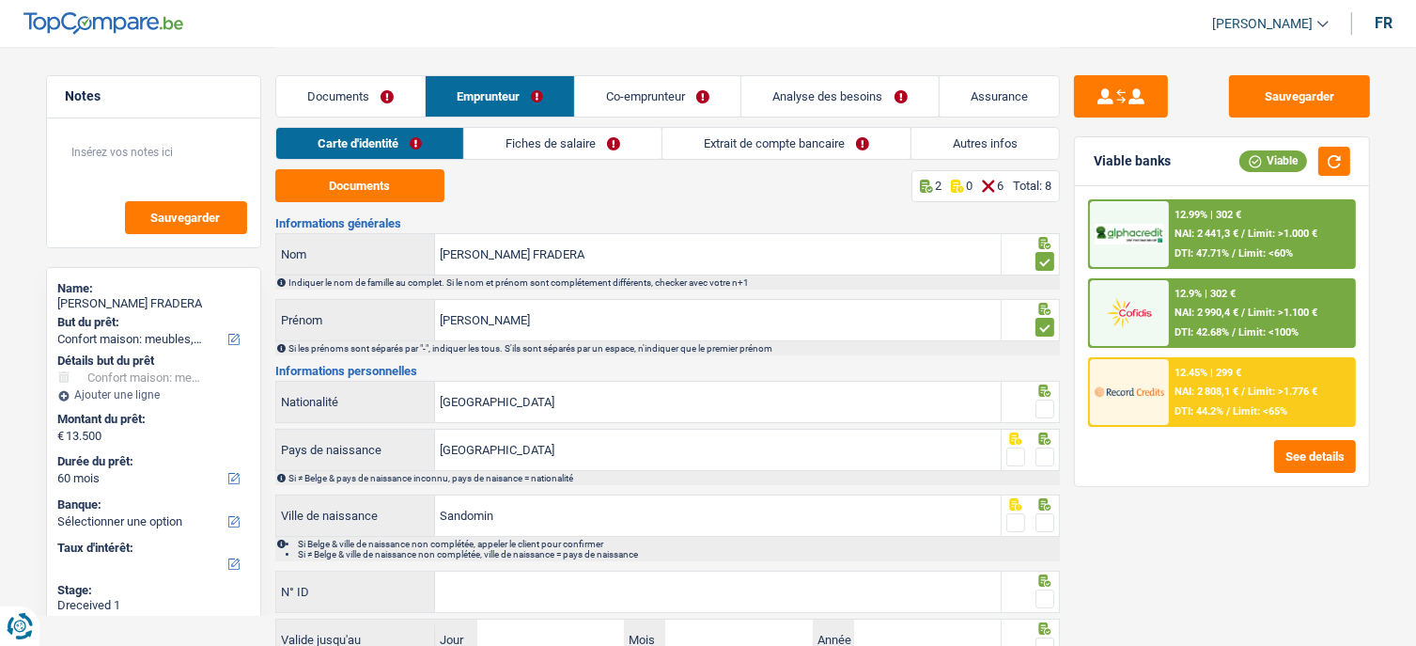
click at [1040, 410] on span at bounding box center [1045, 408] width 19 height 19
click at [0, 0] on input "radio" at bounding box center [0, 0] width 0 height 0
click at [1044, 464] on span at bounding box center [1045, 456] width 19 height 19
click at [0, 0] on input "radio" at bounding box center [0, 0] width 0 height 0
drag, startPoint x: 1046, startPoint y: 499, endPoint x: 1044, endPoint y: 514, distance: 15.2
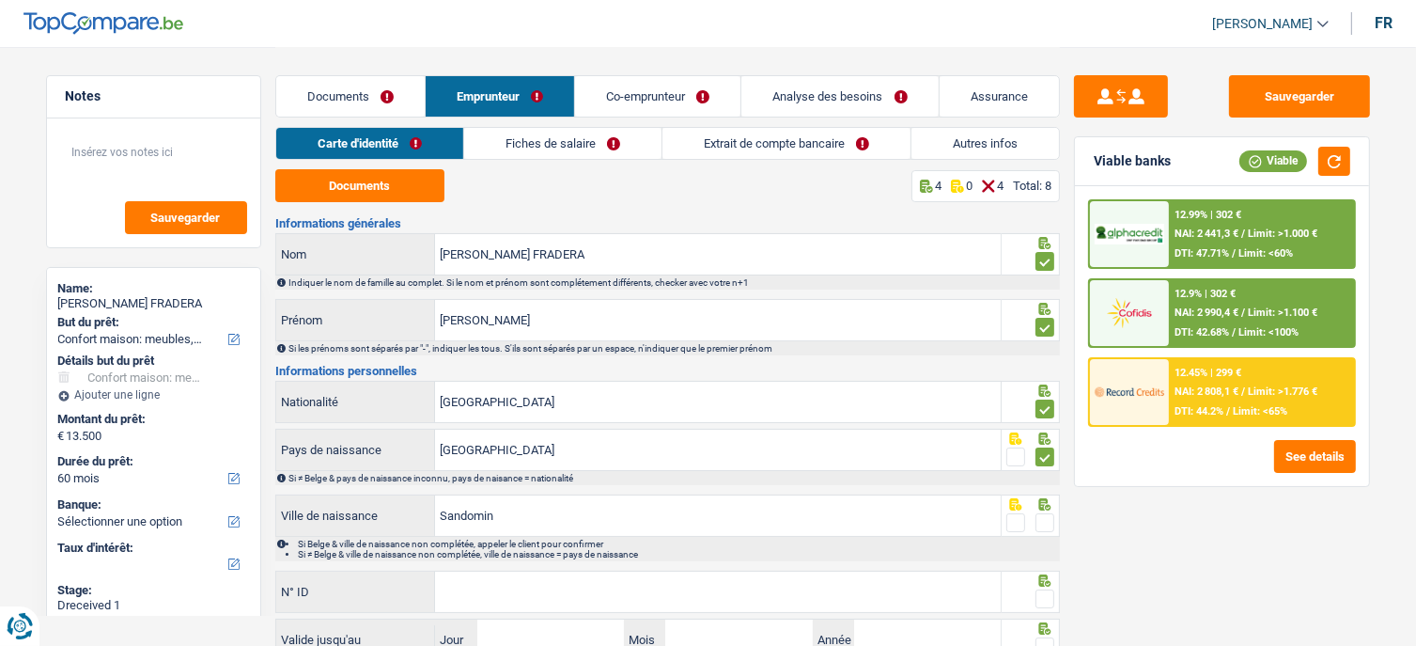
click at [1045, 503] on icon at bounding box center [1045, 504] width 19 height 12
click at [1044, 514] on span at bounding box center [1045, 522] width 19 height 19
click at [0, 0] on input "radio" at bounding box center [0, 0] width 0 height 0
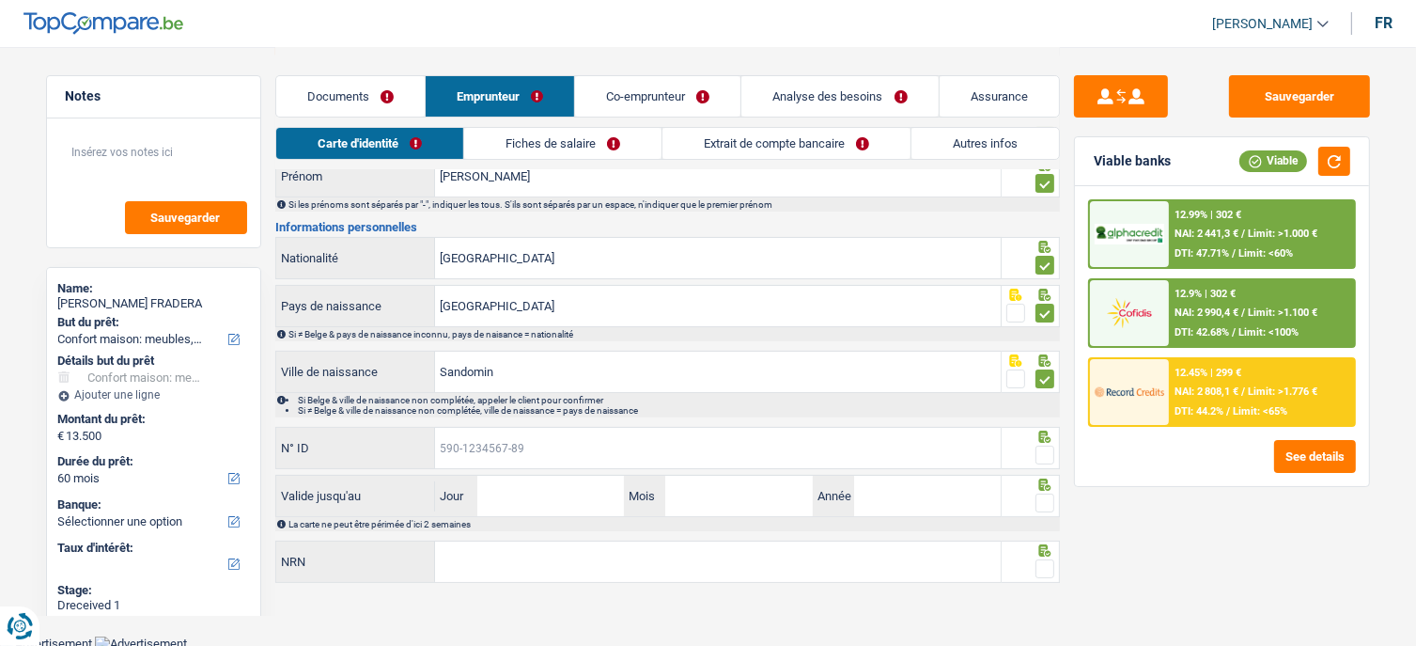
drag, startPoint x: 534, startPoint y: 419, endPoint x: 466, endPoint y: 446, distance: 72.9
paste input "592-7423169-34"
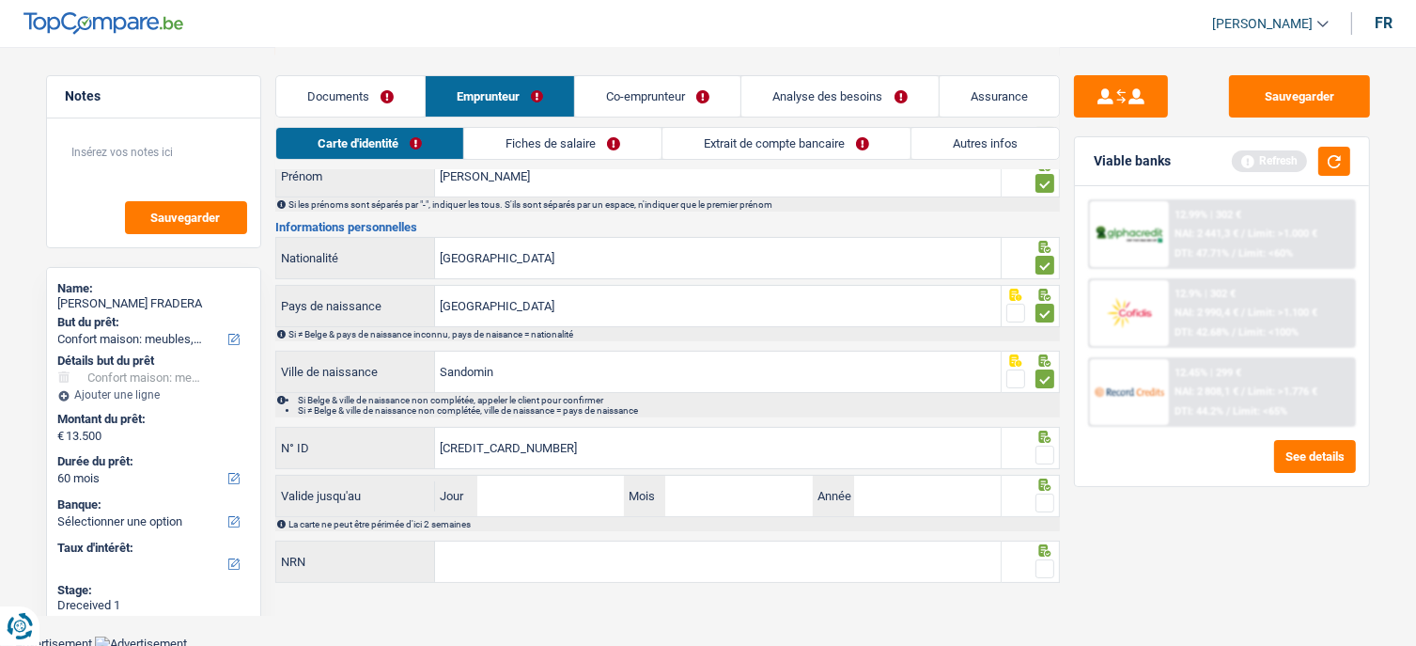
type input "592-7423169-34"
drag, startPoint x: 538, startPoint y: 503, endPoint x: 588, endPoint y: 476, distance: 57.2
click at [538, 503] on input "Jour" at bounding box center [550, 495] width 147 height 40
type input "30"
type input "01"
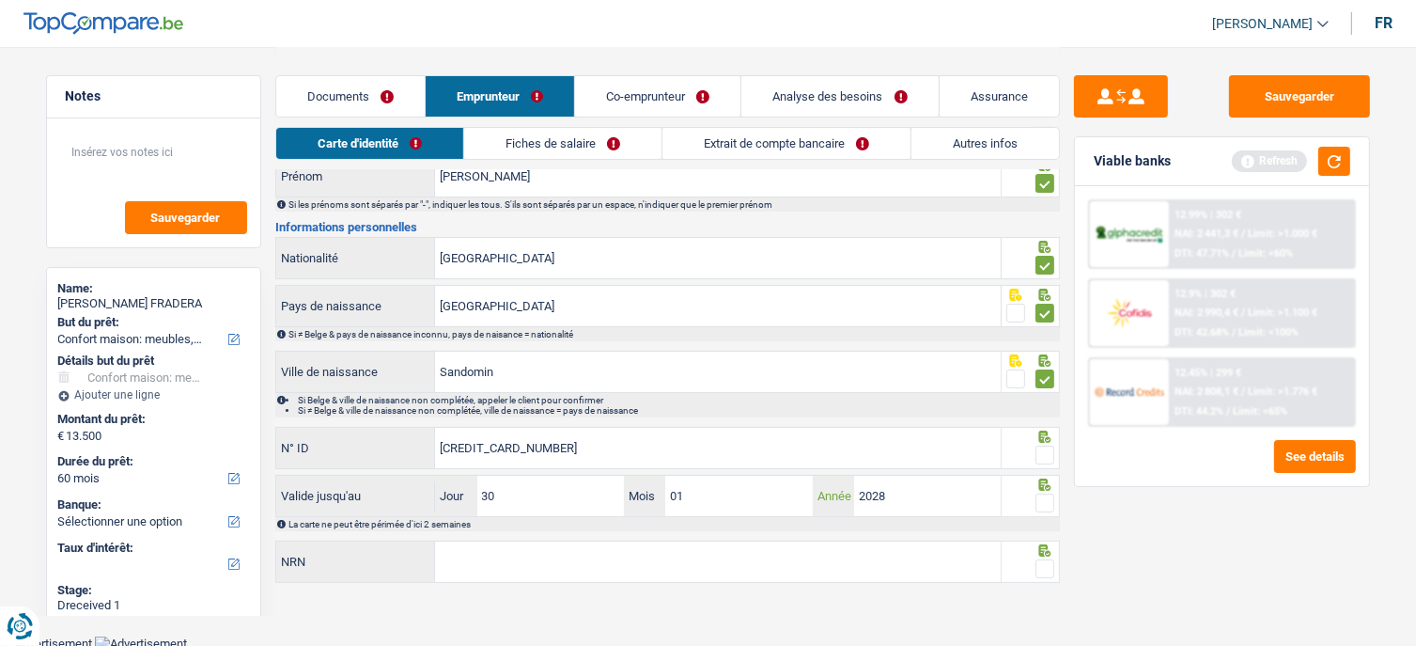
type input "2028"
drag, startPoint x: 1047, startPoint y: 498, endPoint x: 1044, endPoint y: 456, distance: 42.4
click at [1048, 497] on span at bounding box center [1045, 502] width 19 height 19
click at [0, 0] on input "radio" at bounding box center [0, 0] width 0 height 0
click at [1044, 450] on span at bounding box center [1045, 454] width 19 height 19
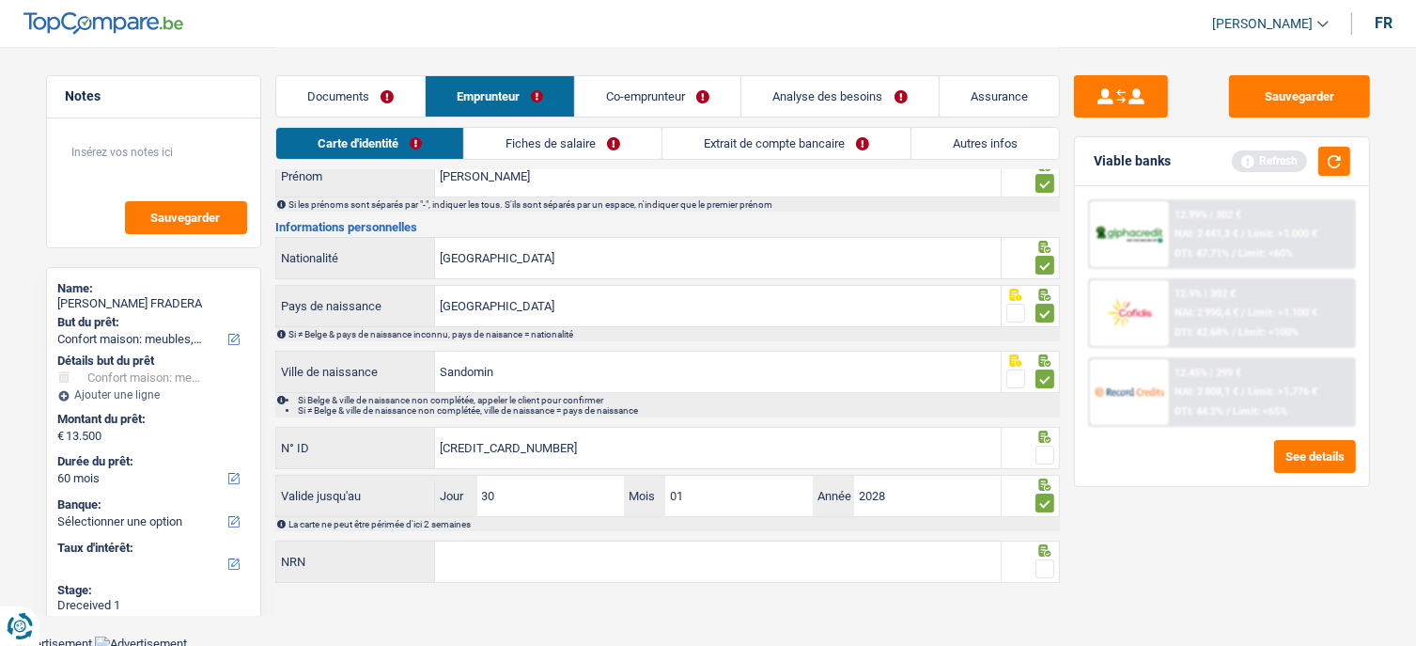
click at [0, 0] on input "radio" at bounding box center [0, 0] width 0 height 0
click at [1038, 575] on div at bounding box center [1045, 568] width 19 height 23
click at [1041, 571] on span at bounding box center [1045, 568] width 19 height 19
click at [0, 0] on input "radio" at bounding box center [0, 0] width 0 height 0
paste input "77.05.01-259.05"
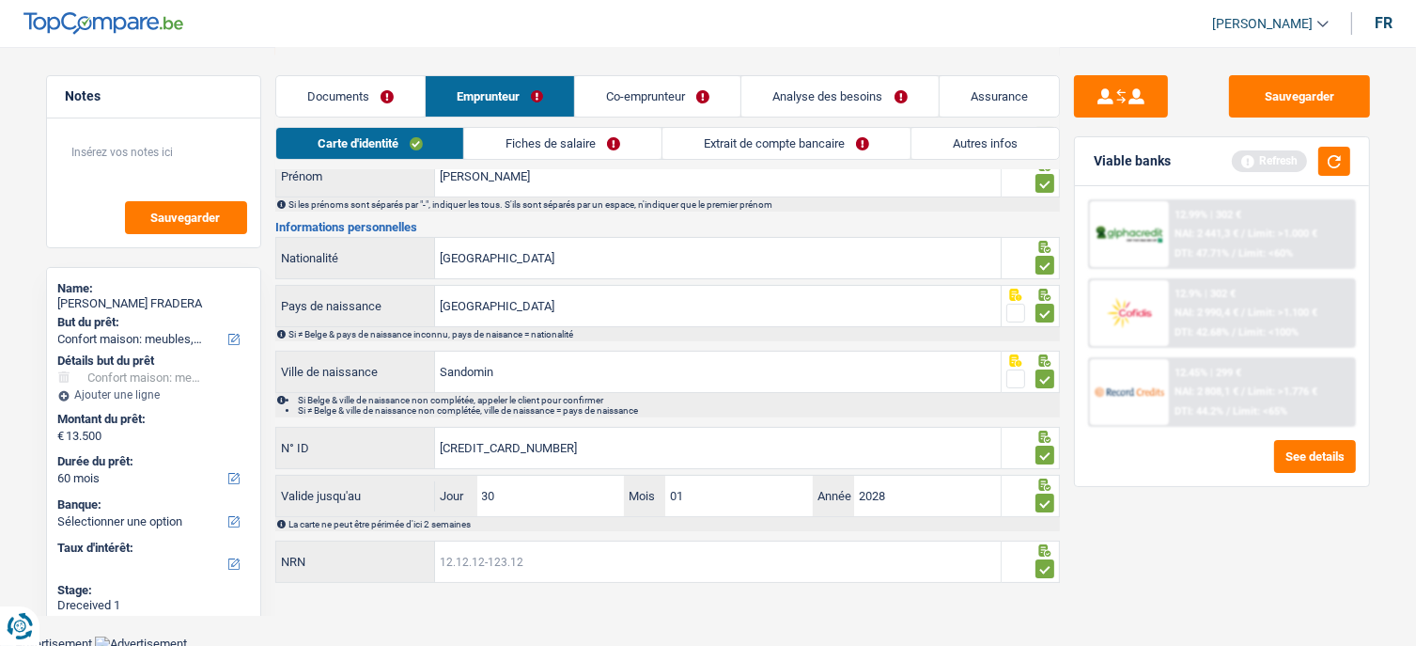
type input "77.05.01-259.05"
click at [612, 131] on link "Fiches de salaire" at bounding box center [562, 143] width 197 height 31
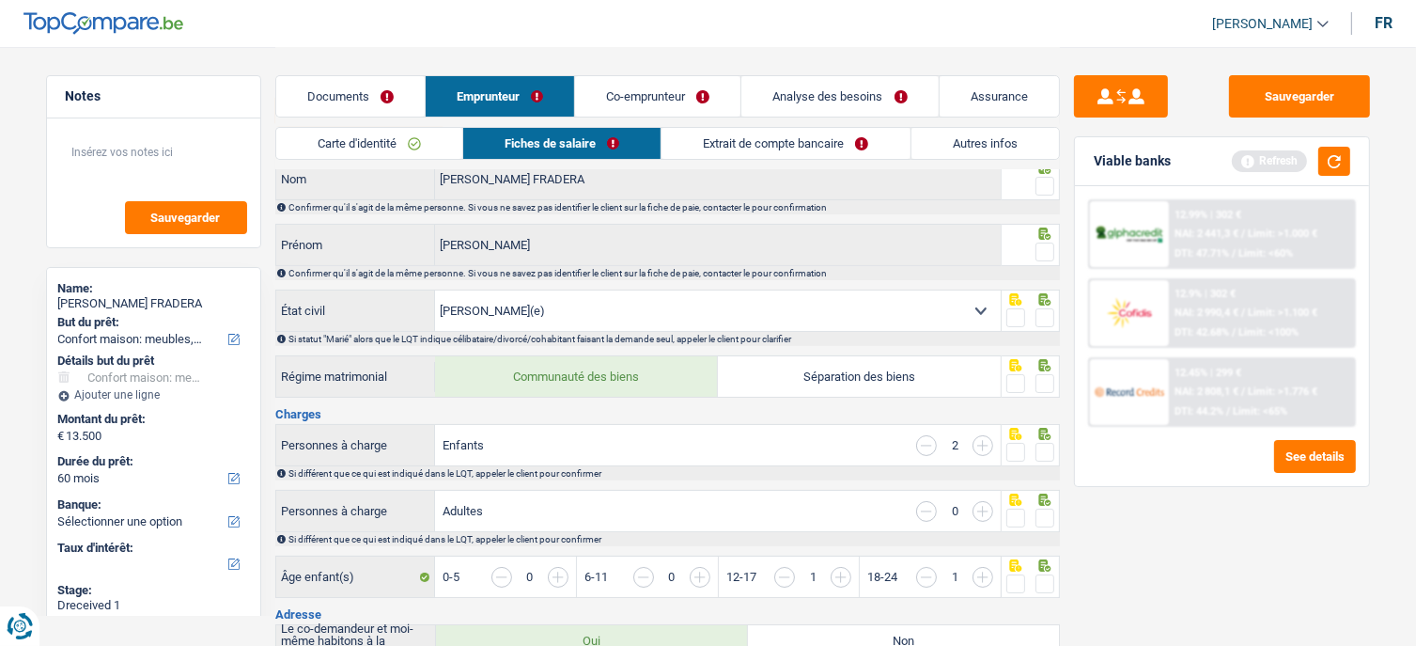
scroll to position [0, 0]
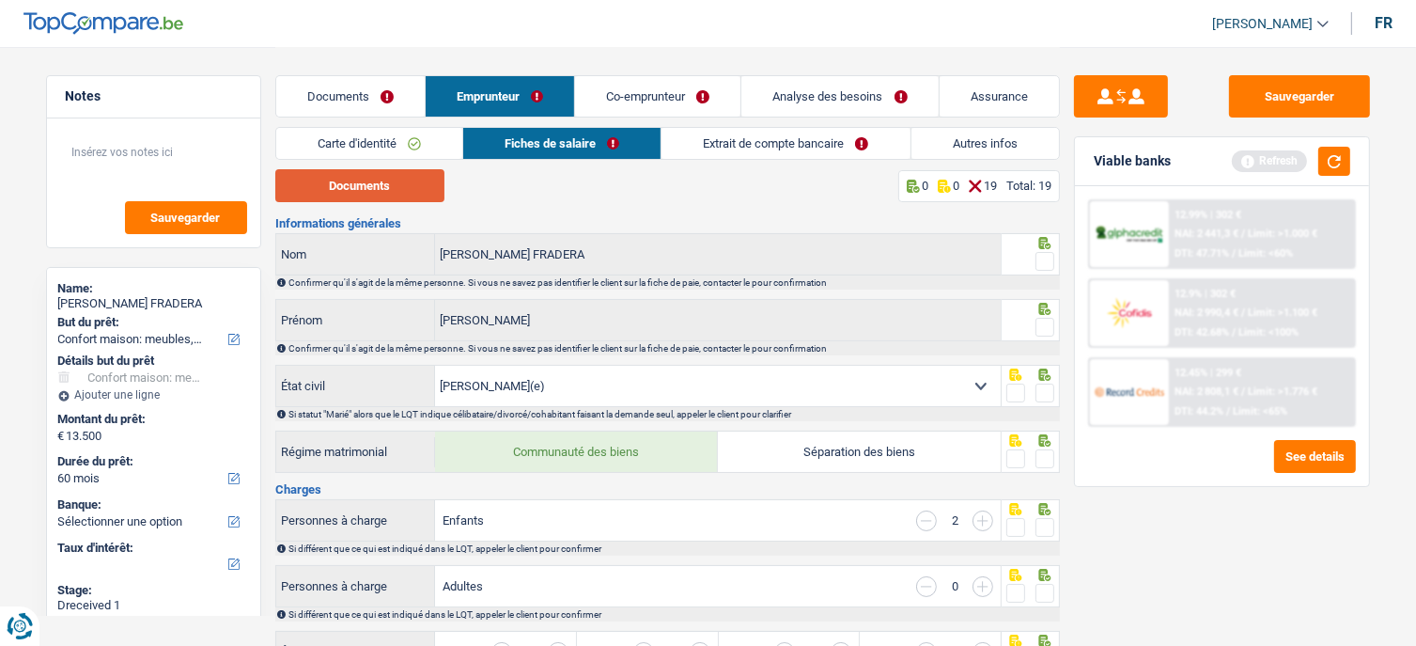
click at [387, 190] on button "Documents" at bounding box center [359, 185] width 169 height 33
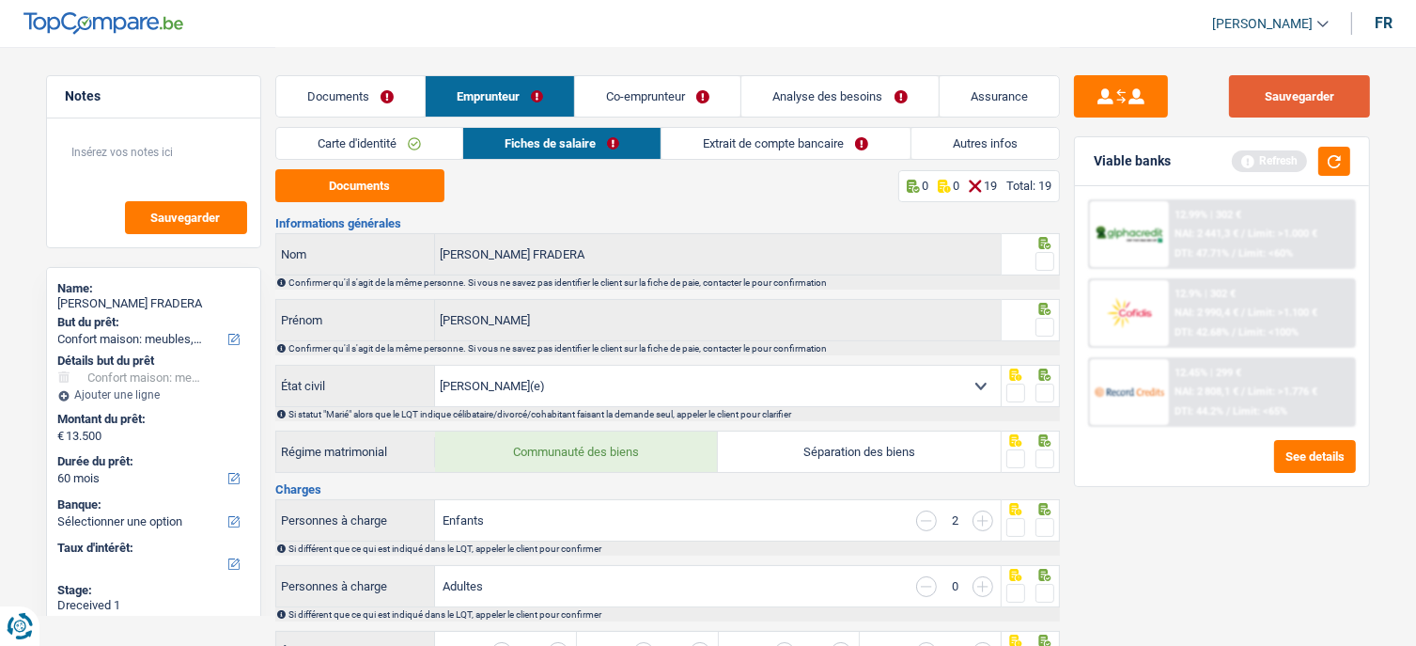
click at [1328, 113] on button "Sauvegarder" at bounding box center [1299, 96] width 141 height 42
click at [1341, 177] on div "Viable banks Refresh" at bounding box center [1222, 161] width 294 height 49
click at [1044, 264] on span at bounding box center [1045, 261] width 19 height 19
click at [0, 0] on input "radio" at bounding box center [0, 0] width 0 height 0
click at [1044, 318] on span at bounding box center [1045, 327] width 19 height 19
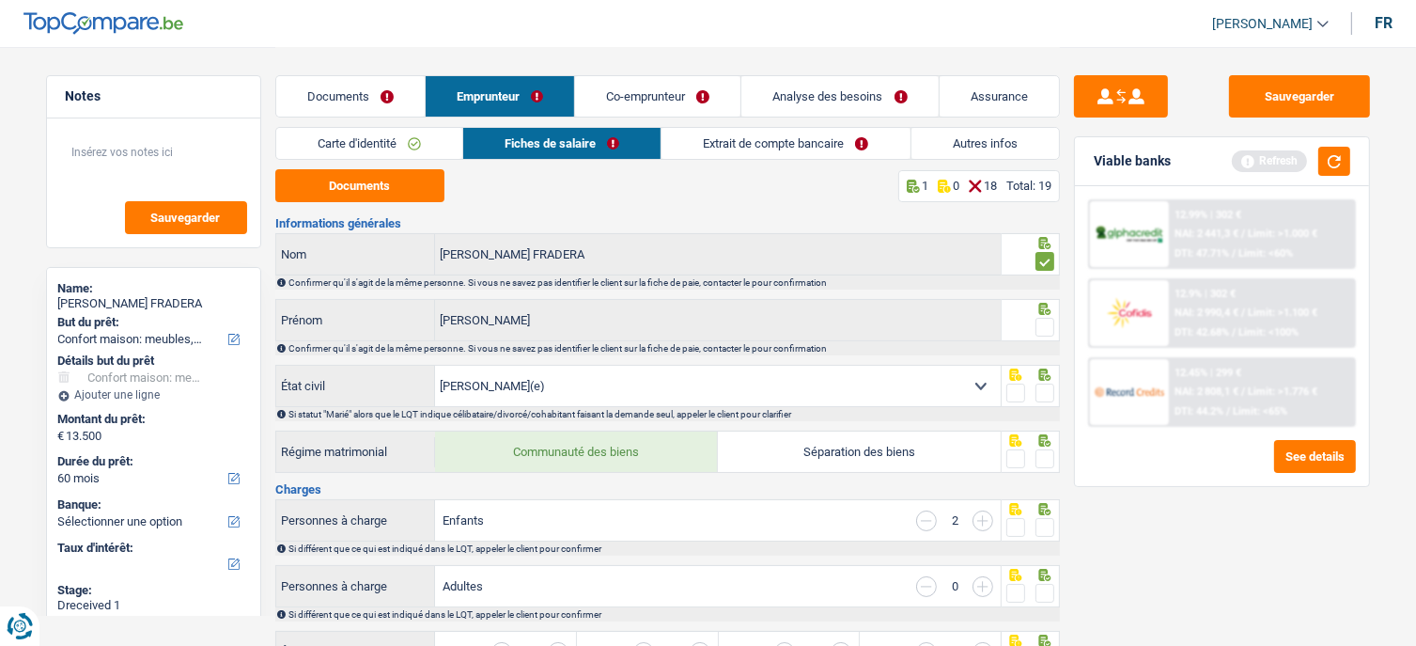
click at [0, 0] on input "radio" at bounding box center [0, 0] width 0 height 0
click at [1053, 386] on span at bounding box center [1045, 392] width 19 height 19
click at [0, 0] on input "radio" at bounding box center [0, 0] width 0 height 0
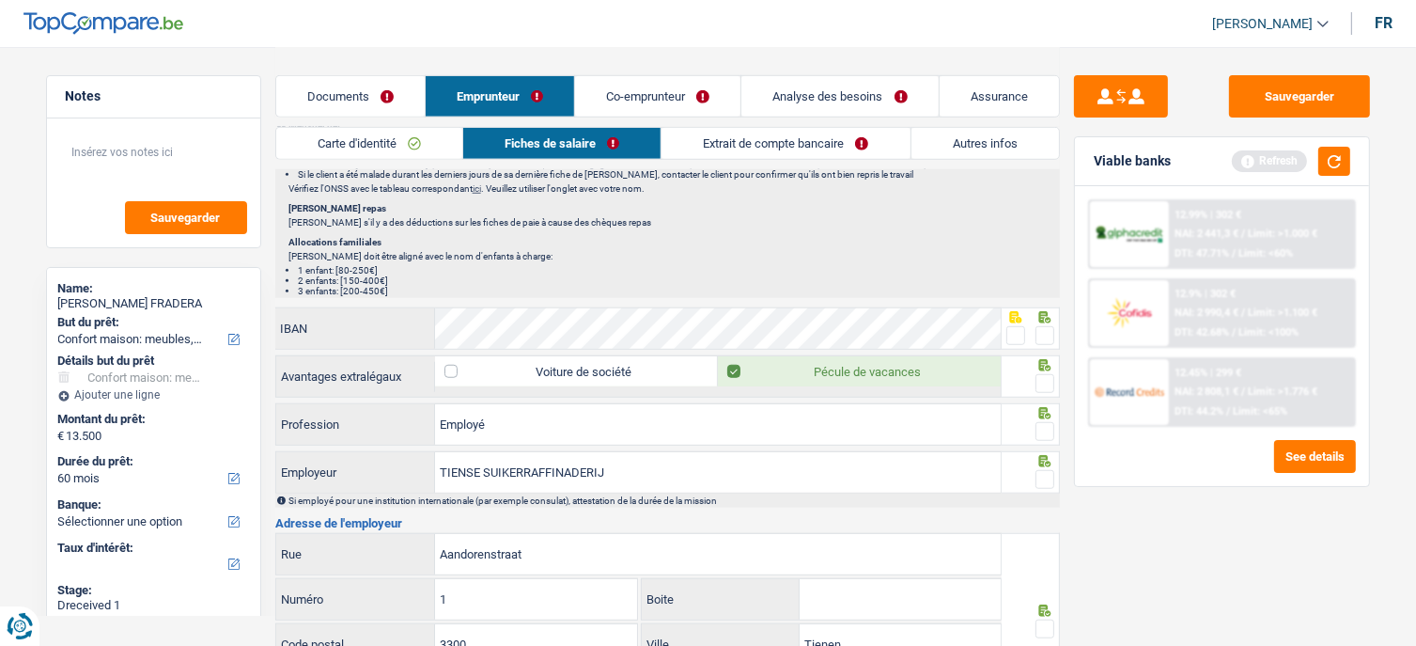
scroll to position [1504, 0]
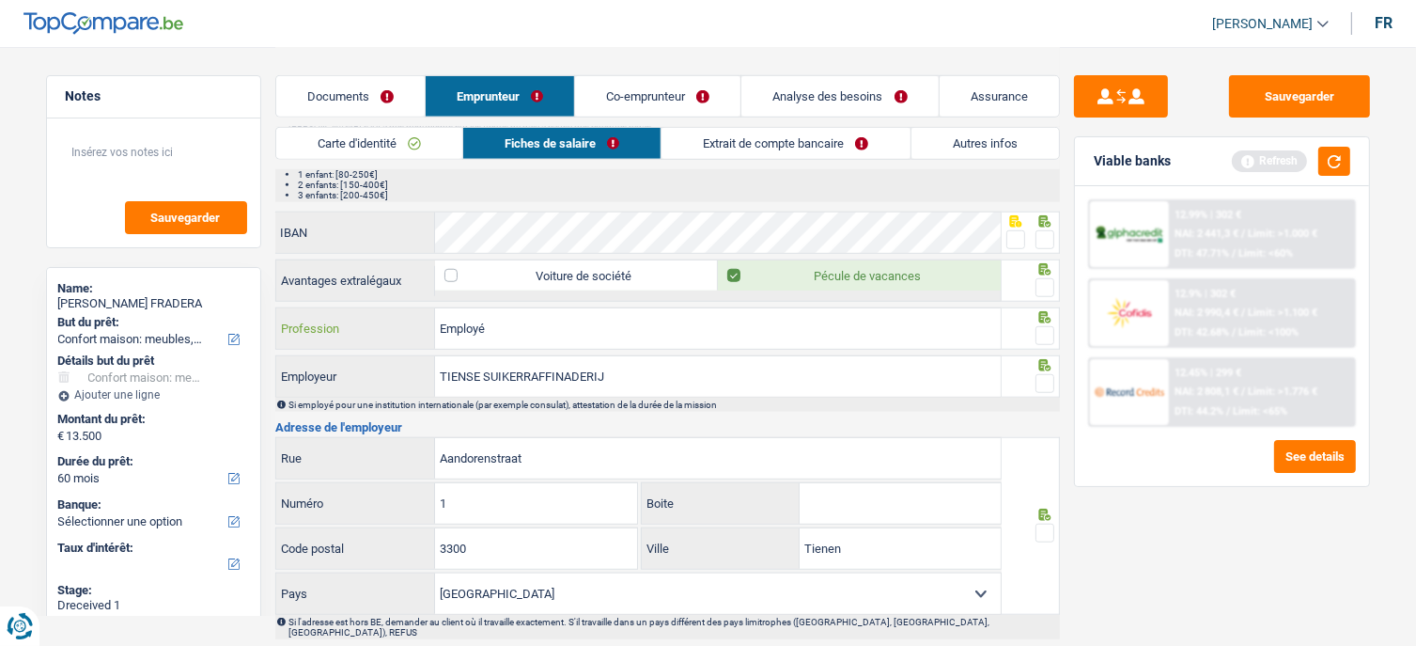
drag, startPoint x: 519, startPoint y: 325, endPoint x: 432, endPoint y: 322, distance: 86.5
click at [423, 322] on div "Employé Profession" at bounding box center [638, 328] width 725 height 40
paste input "customer service assistant"
type input "customer service assistant"
click at [1048, 326] on span at bounding box center [1045, 335] width 19 height 19
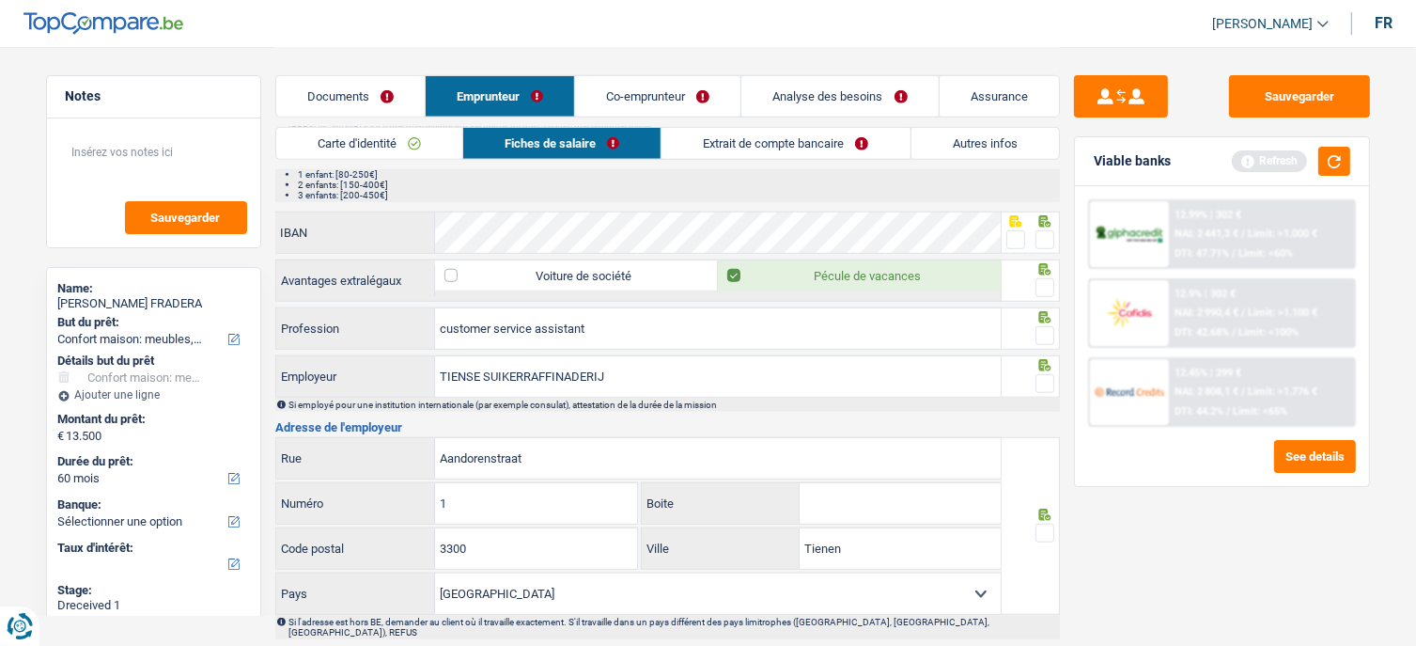
click at [0, 0] on input "radio" at bounding box center [0, 0] width 0 height 0
click at [1044, 375] on span at bounding box center [1045, 383] width 19 height 19
click at [0, 0] on input "radio" at bounding box center [0, 0] width 0 height 0
drag, startPoint x: 641, startPoint y: 374, endPoint x: 483, endPoint y: 361, distance: 158.4
click at [483, 361] on input "TIENSE SUIKERRAFFINADERIJ" at bounding box center [718, 376] width 566 height 40
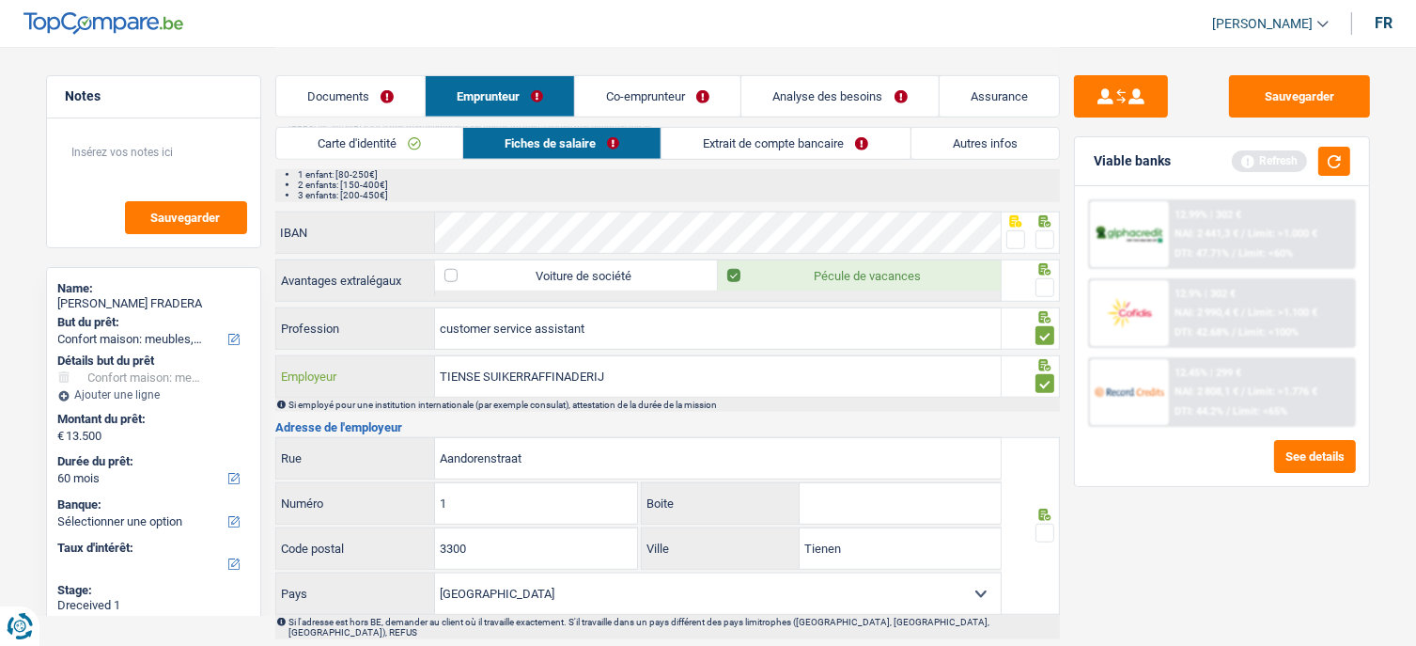
paste input "text"
type input "TIENSE SUIKERRAFFIN"
click at [1037, 278] on span at bounding box center [1045, 287] width 19 height 19
click at [0, 0] on input "radio" at bounding box center [0, 0] width 0 height 0
click at [1022, 230] on span at bounding box center [1015, 239] width 19 height 19
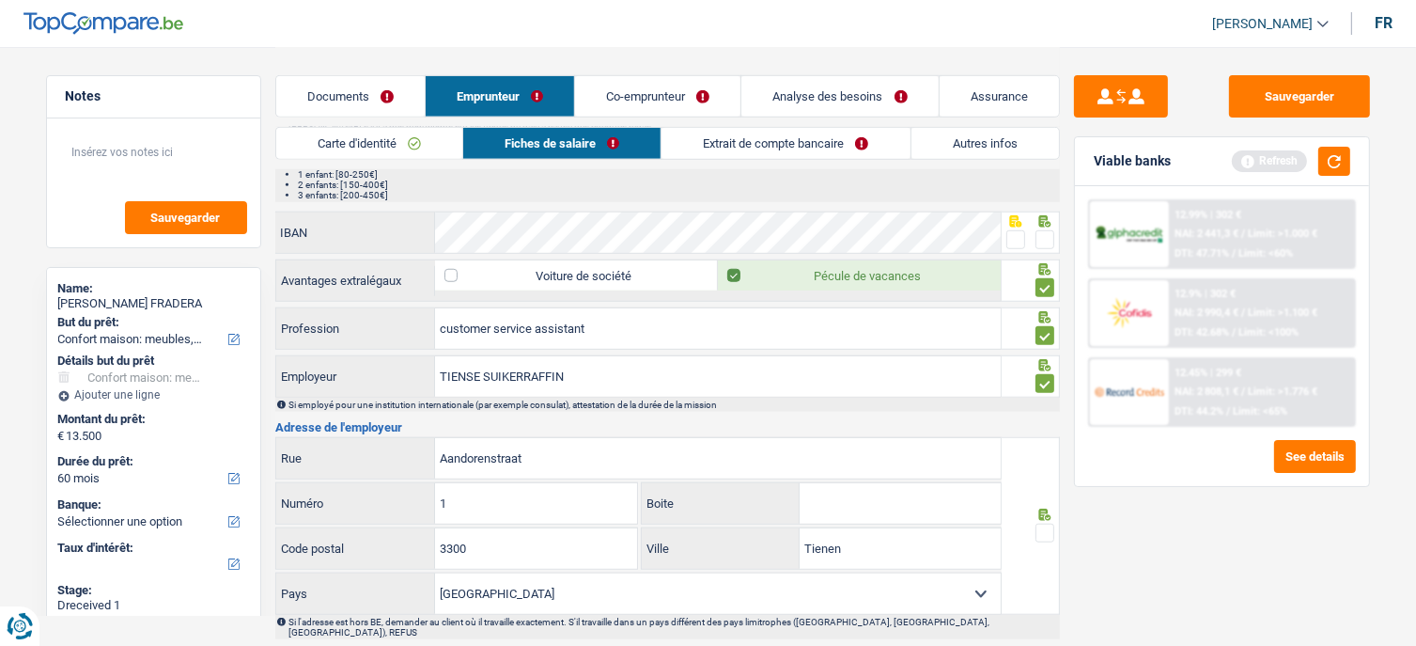
click at [0, 0] on input "radio" at bounding box center [0, 0] width 0 height 0
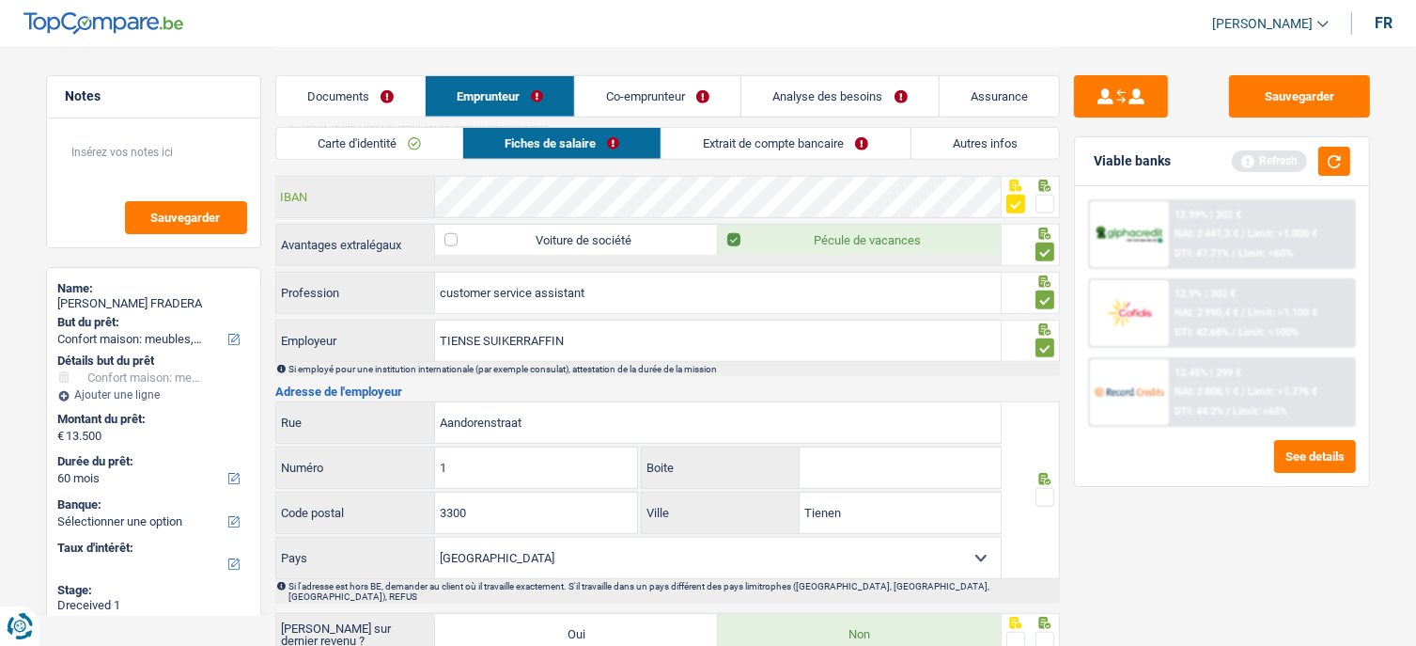
scroll to position [1625, 0]
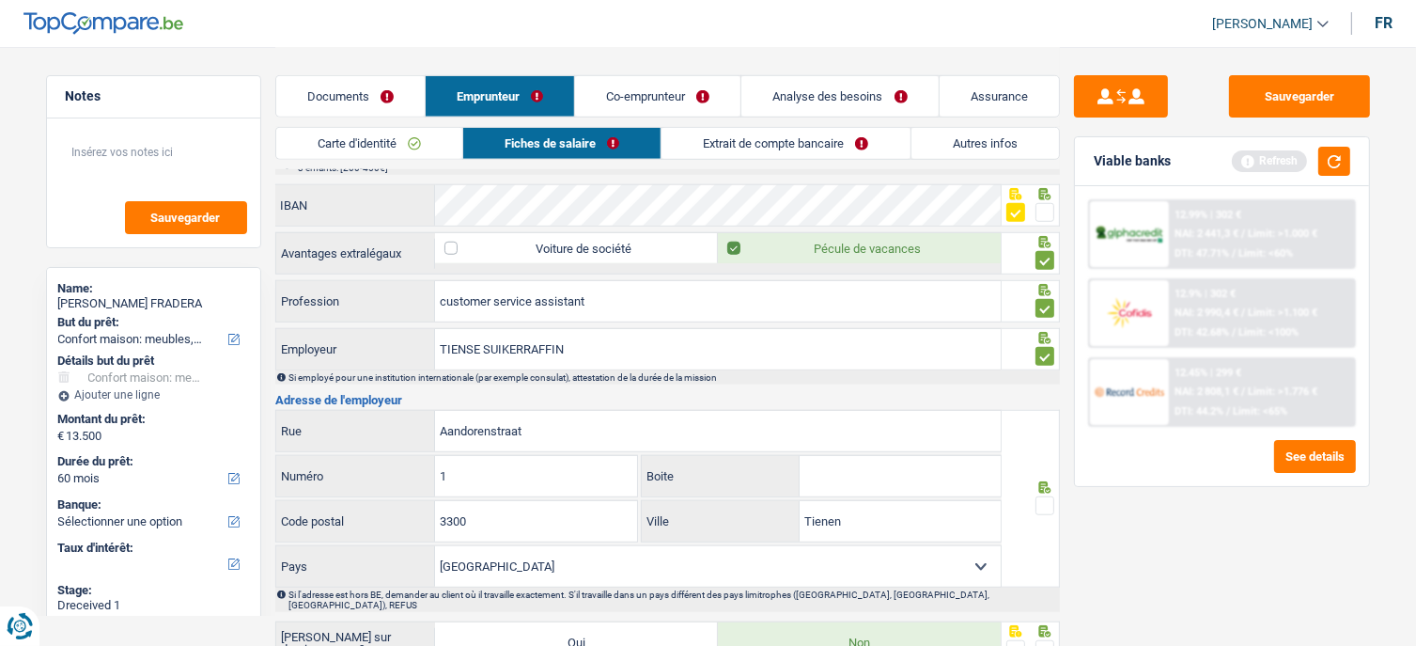
click at [1052, 203] on span at bounding box center [1045, 212] width 19 height 19
click at [0, 0] on input "radio" at bounding box center [0, 0] width 0 height 0
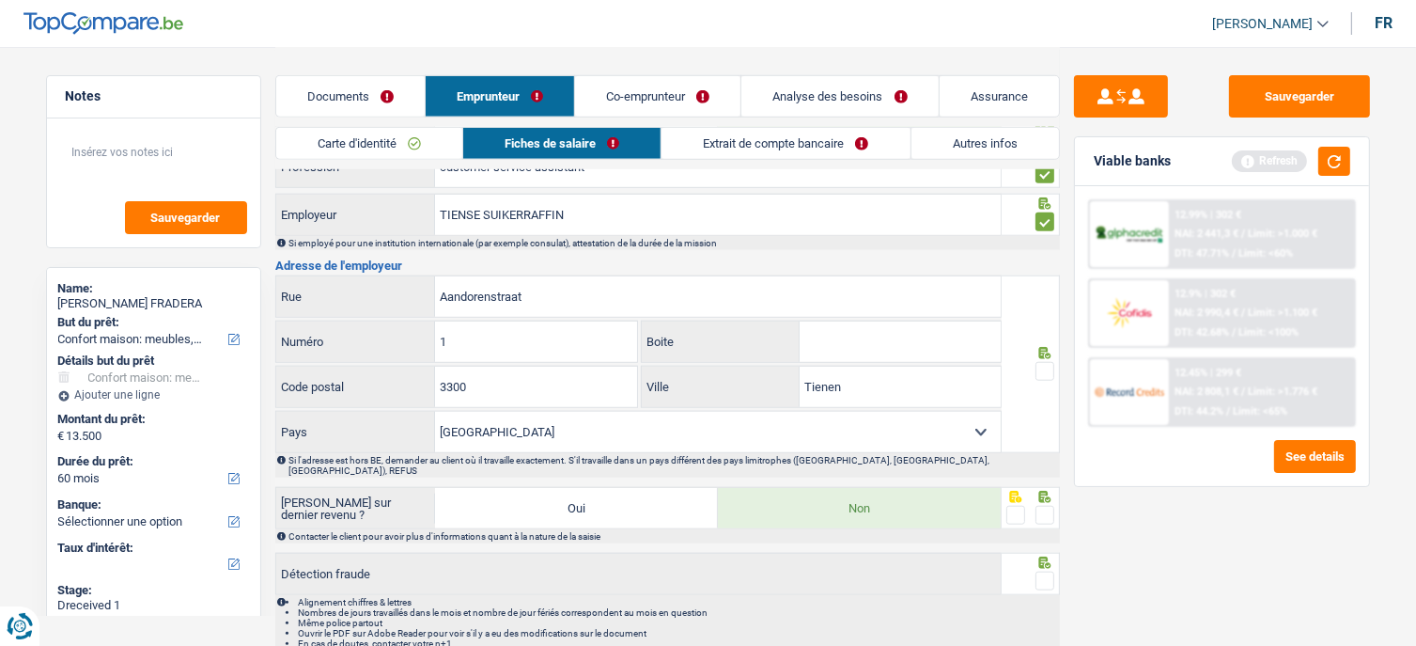
scroll to position [1719, 0]
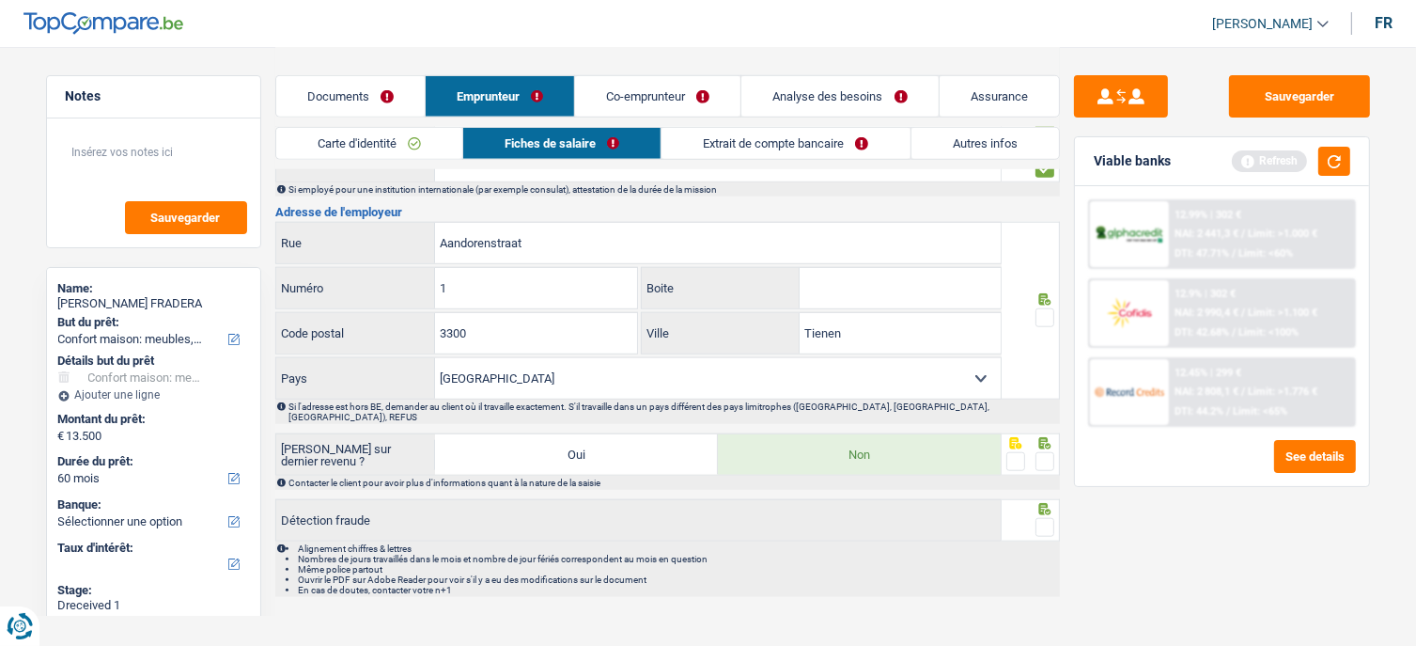
click at [1052, 308] on span at bounding box center [1045, 317] width 19 height 19
click at [0, 0] on input "radio" at bounding box center [0, 0] width 0 height 0
click at [1040, 452] on span at bounding box center [1045, 461] width 19 height 19
click at [0, 0] on input "radio" at bounding box center [0, 0] width 0 height 0
click at [1038, 518] on span at bounding box center [1045, 527] width 19 height 19
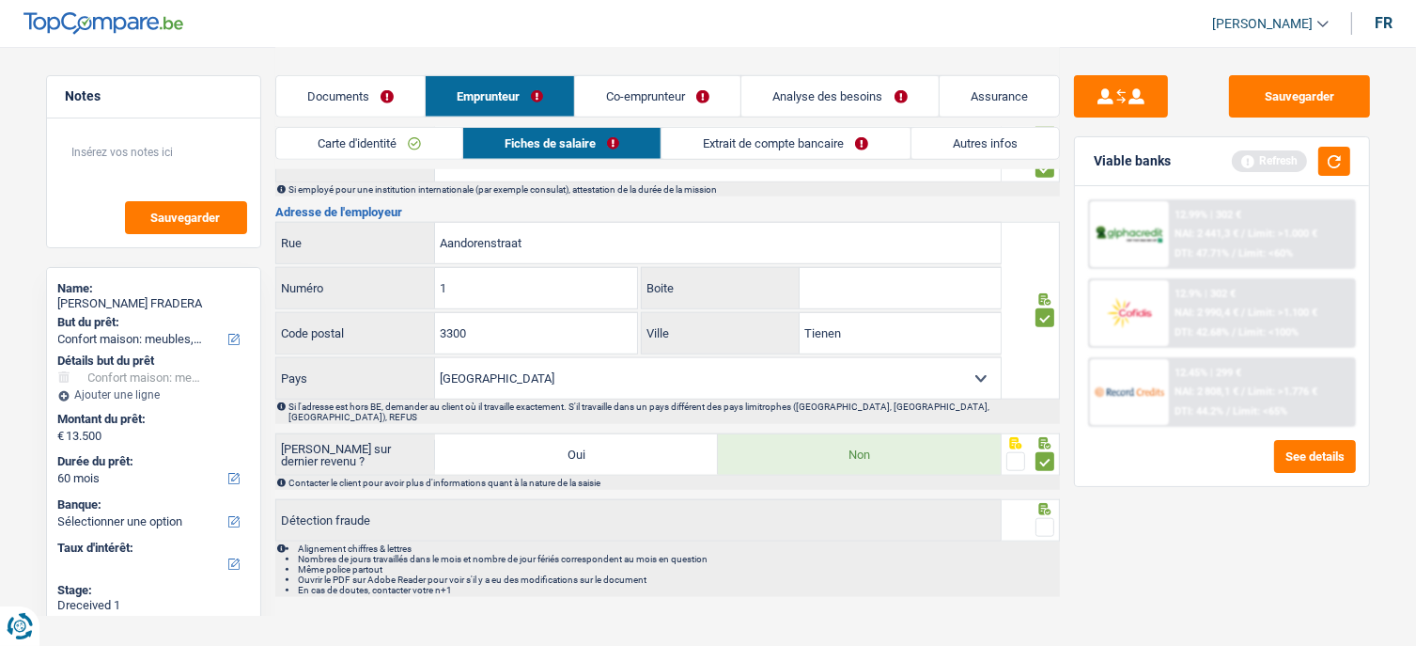
click at [0, 0] on input "radio" at bounding box center [0, 0] width 0 height 0
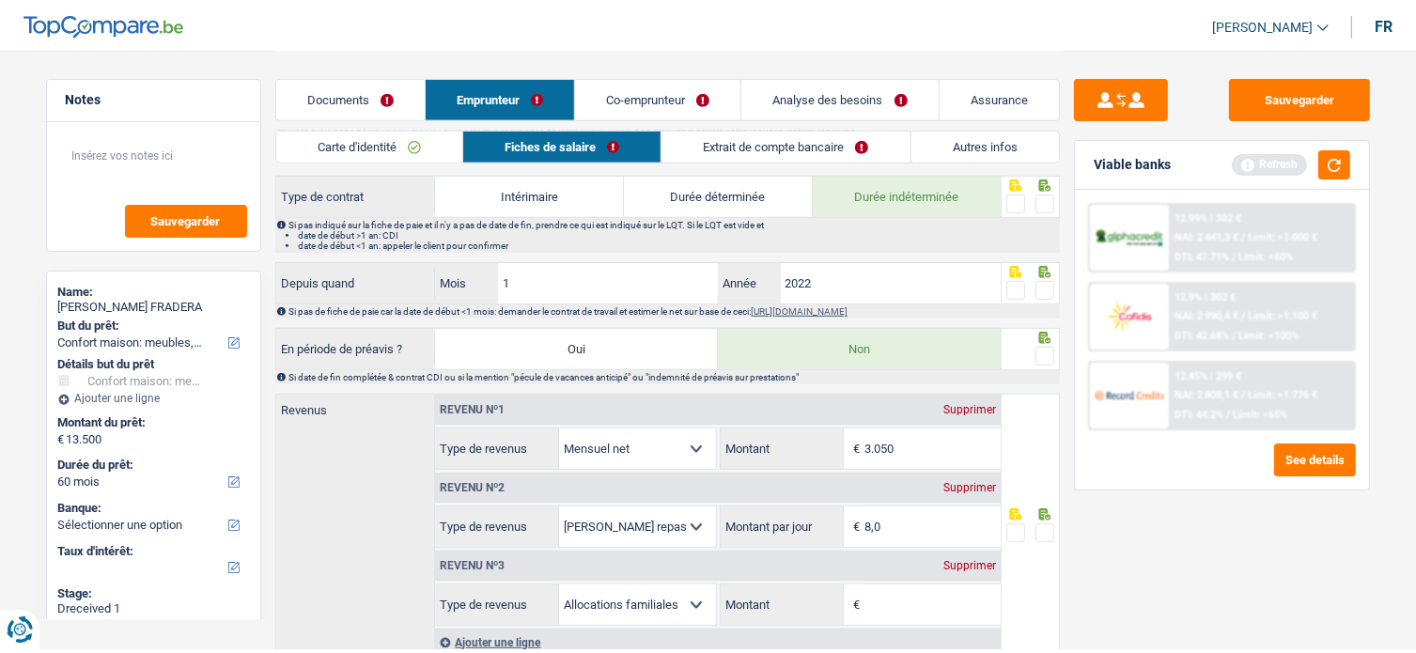
scroll to position [591, 0]
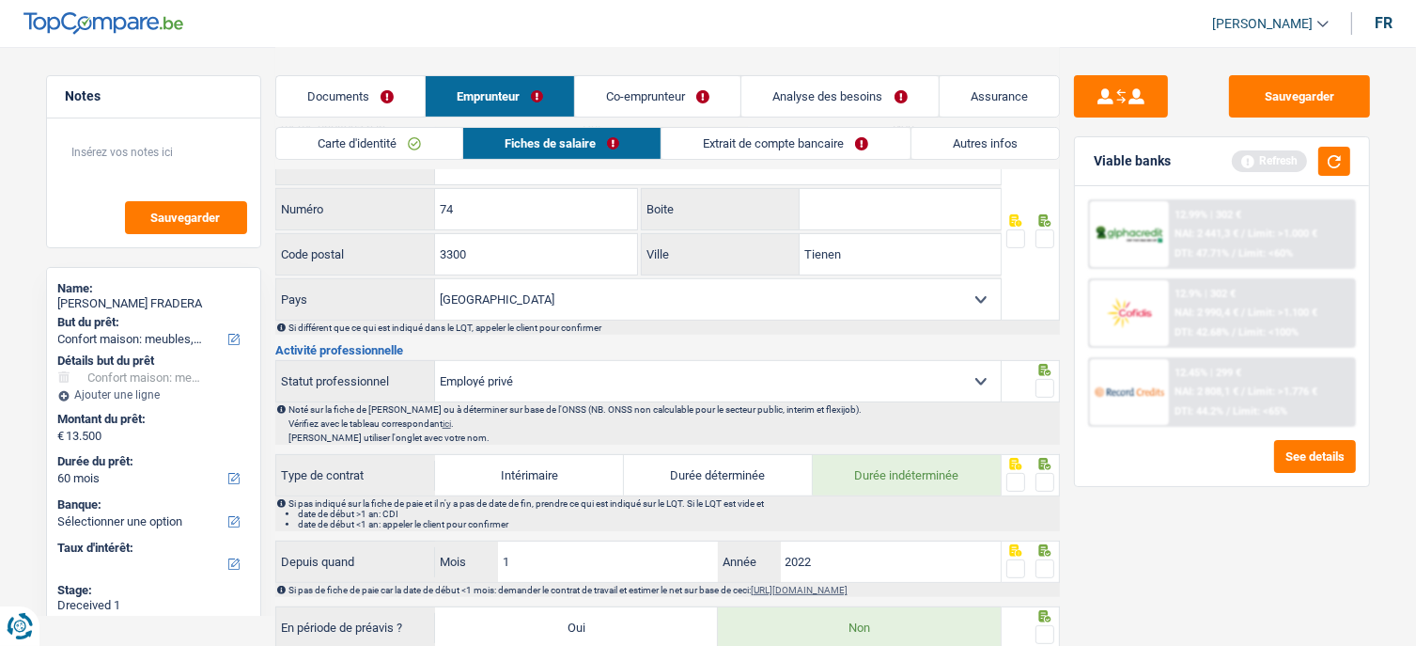
click at [1045, 382] on span at bounding box center [1045, 388] width 19 height 19
click at [0, 0] on input "radio" at bounding box center [0, 0] width 0 height 0
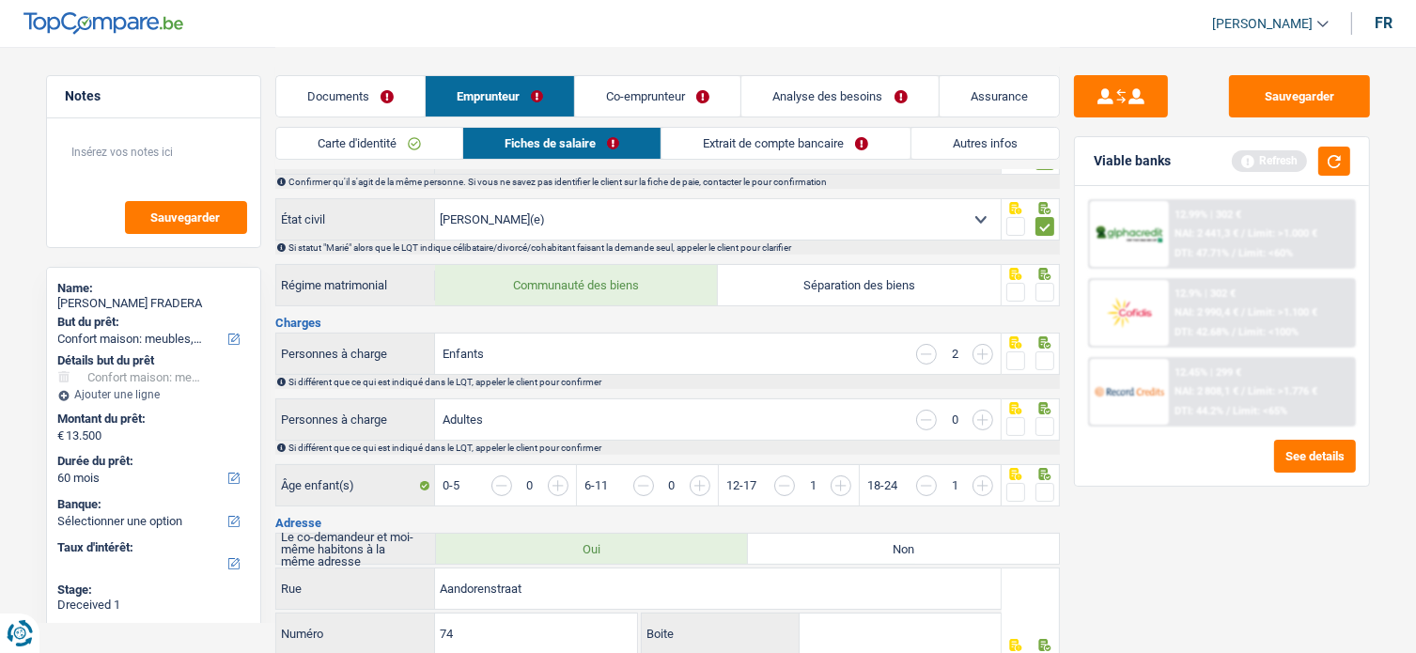
scroll to position [282, 0]
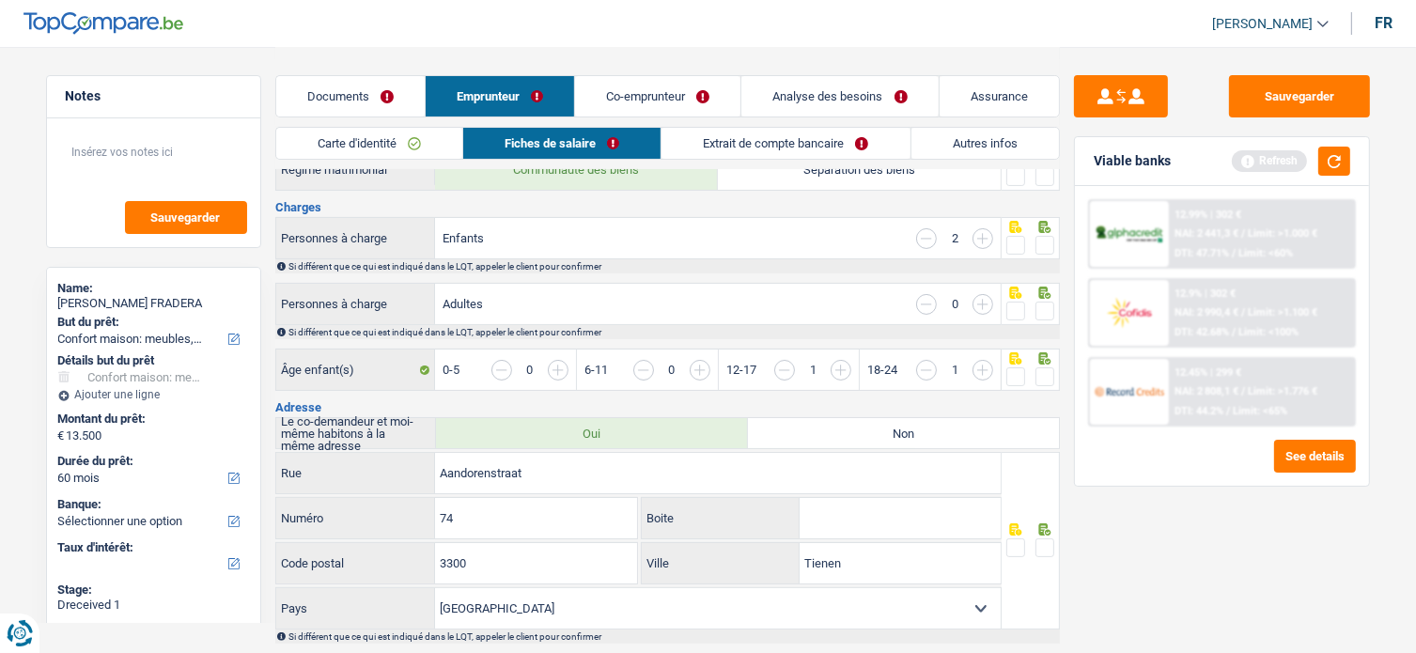
click at [1039, 240] on span at bounding box center [1045, 245] width 19 height 19
click at [0, 0] on input "radio" at bounding box center [0, 0] width 0 height 0
click at [1045, 371] on span at bounding box center [1045, 376] width 19 height 19
click at [0, 0] on input "radio" at bounding box center [0, 0] width 0 height 0
click at [1045, 302] on span at bounding box center [1045, 311] width 19 height 19
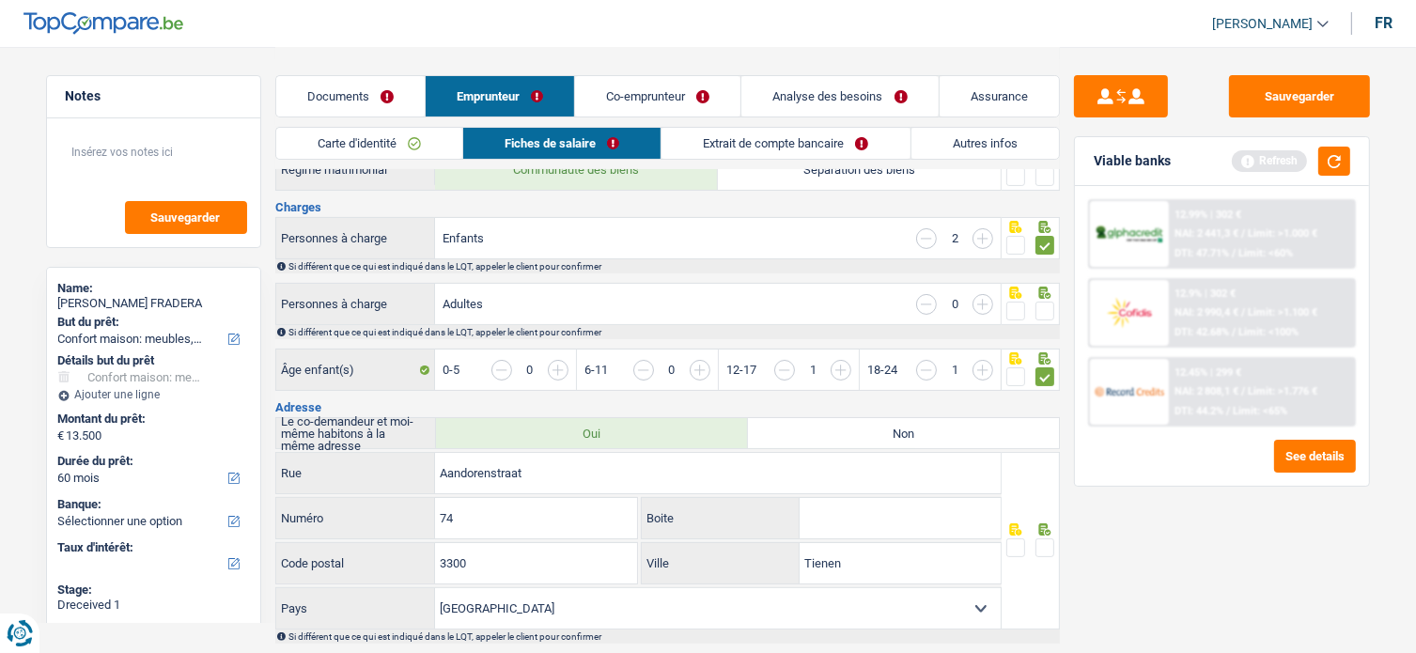
click at [0, 0] on input "radio" at bounding box center [0, 0] width 0 height 0
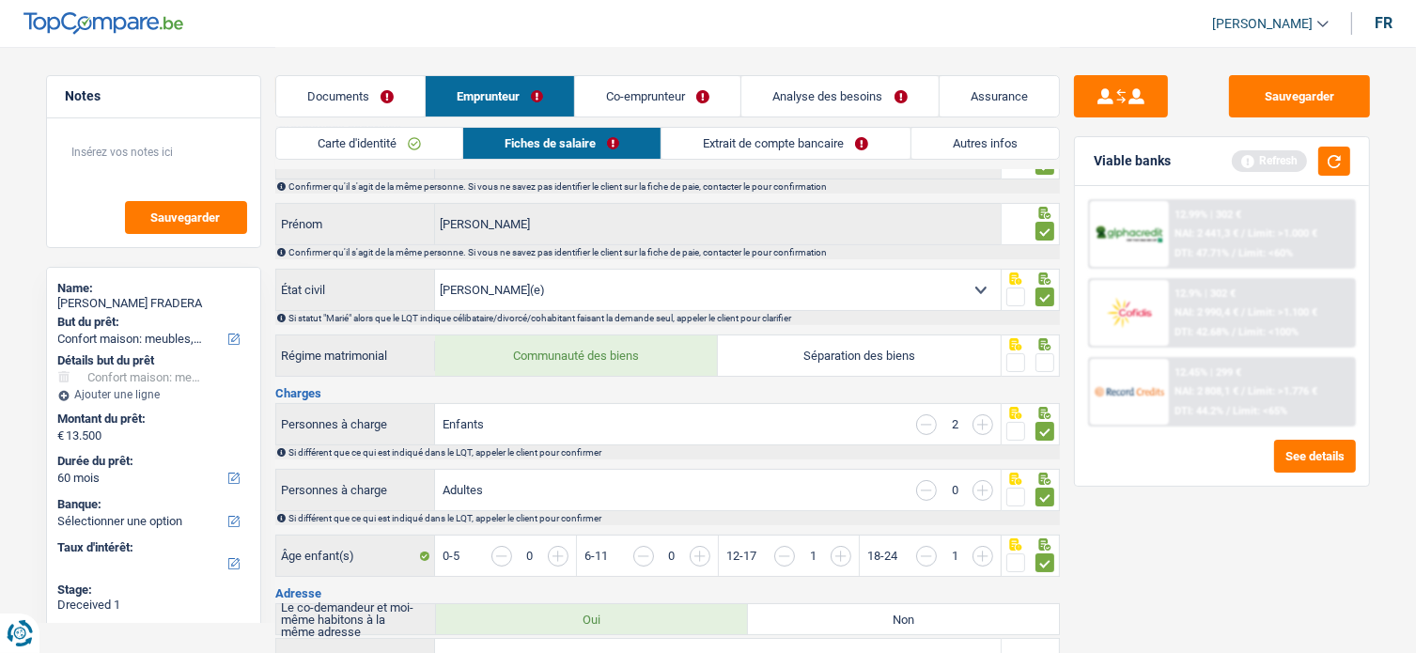
scroll to position [94, 0]
click at [1045, 358] on span at bounding box center [1045, 364] width 19 height 19
click at [0, 0] on input "radio" at bounding box center [0, 0] width 0 height 0
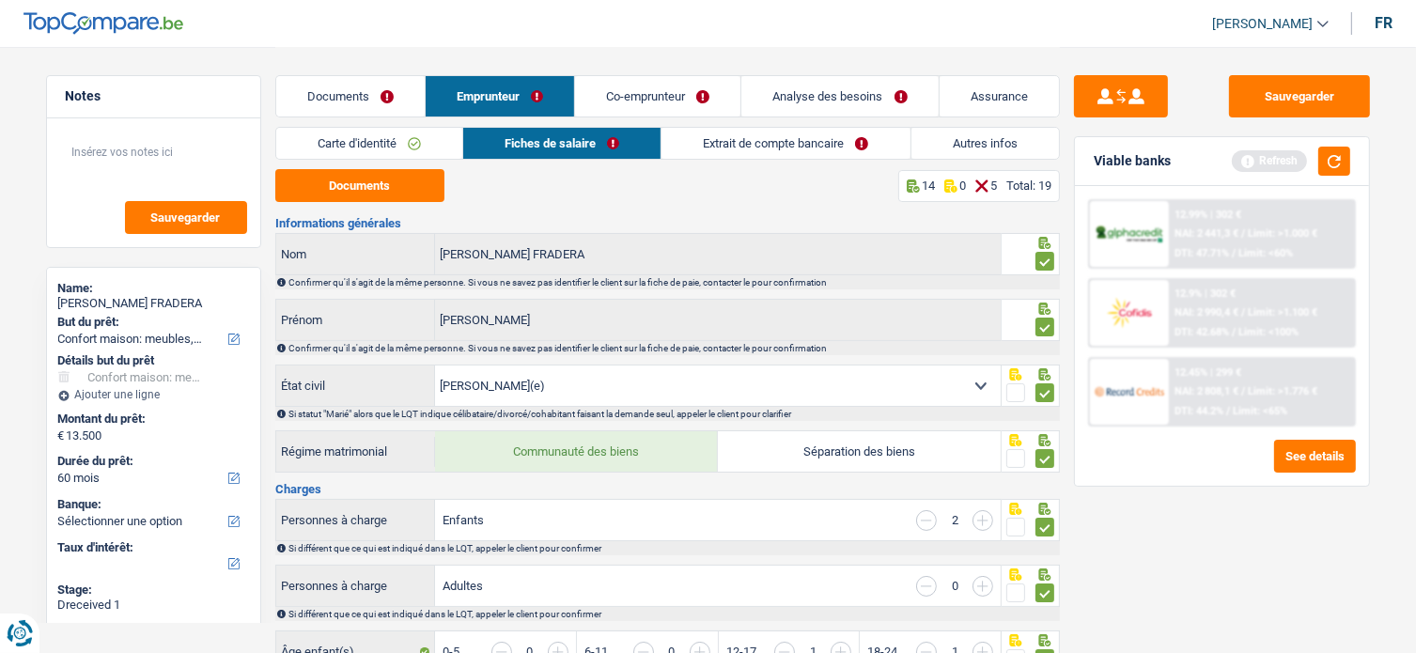
scroll to position [470, 0]
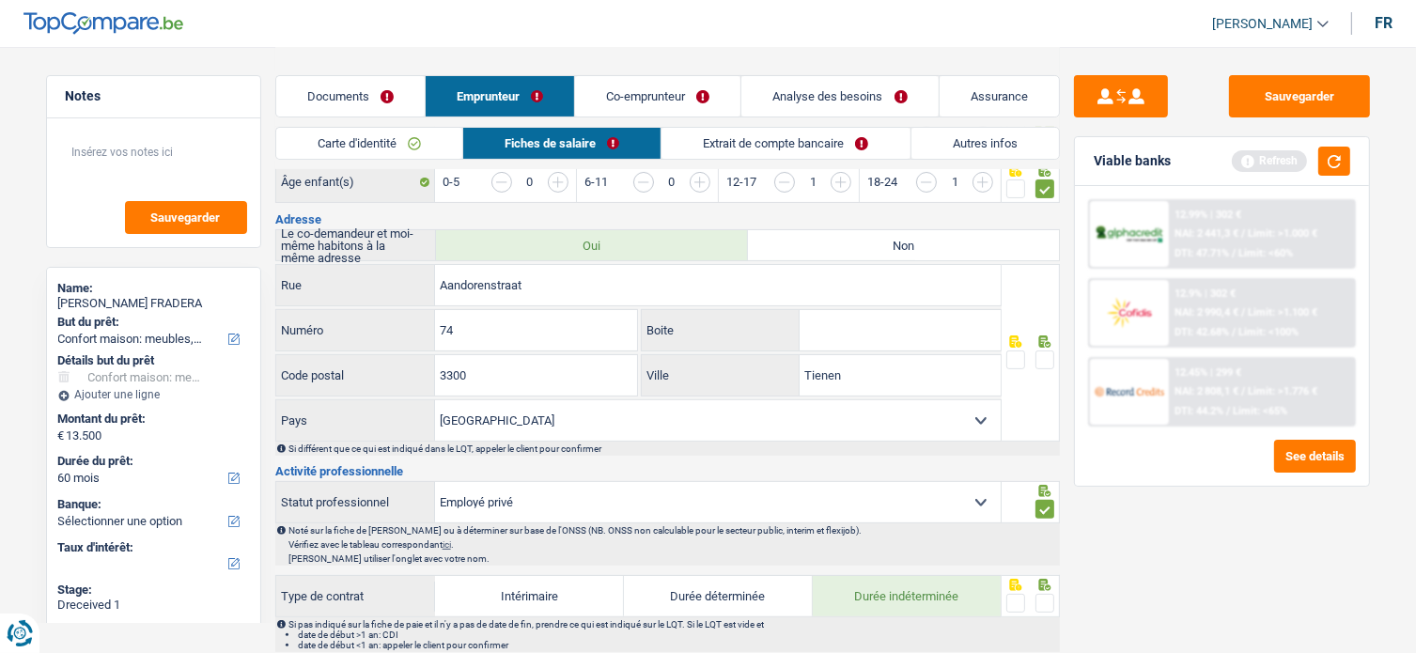
click at [1045, 351] on span at bounding box center [1045, 360] width 19 height 19
click at [0, 0] on input "radio" at bounding box center [0, 0] width 0 height 0
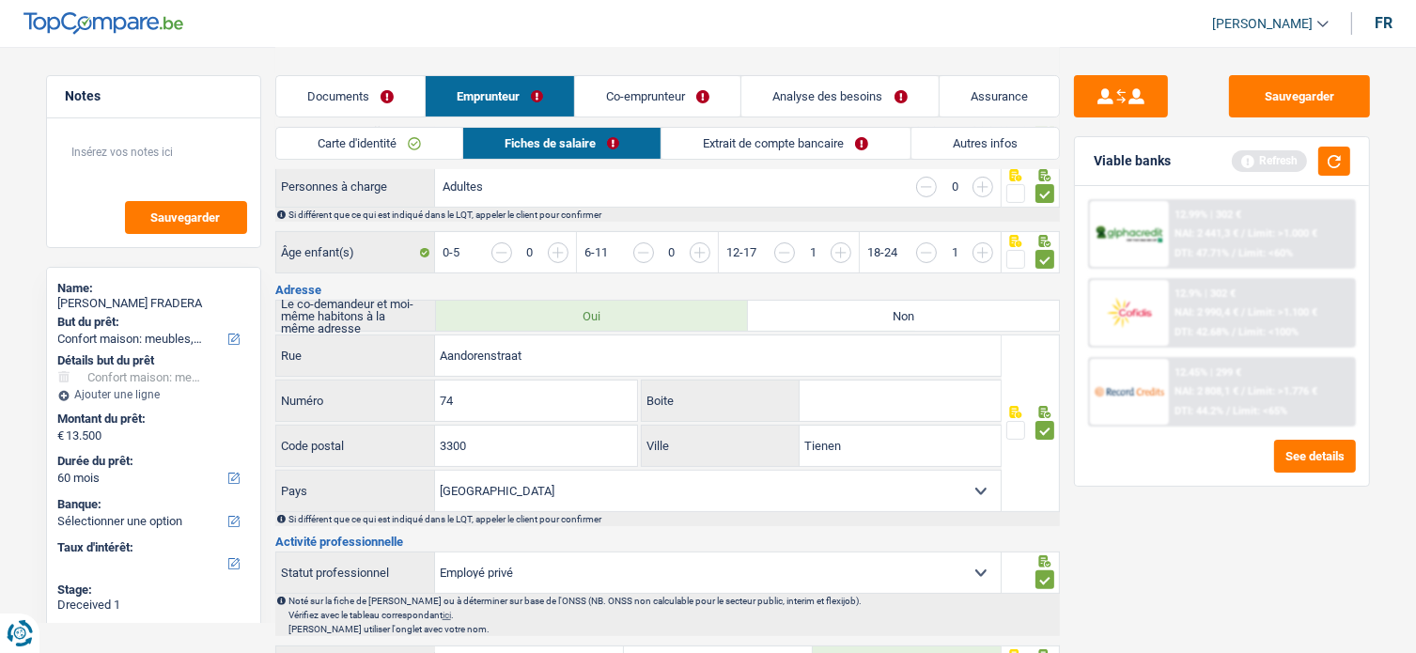
scroll to position [564, 0]
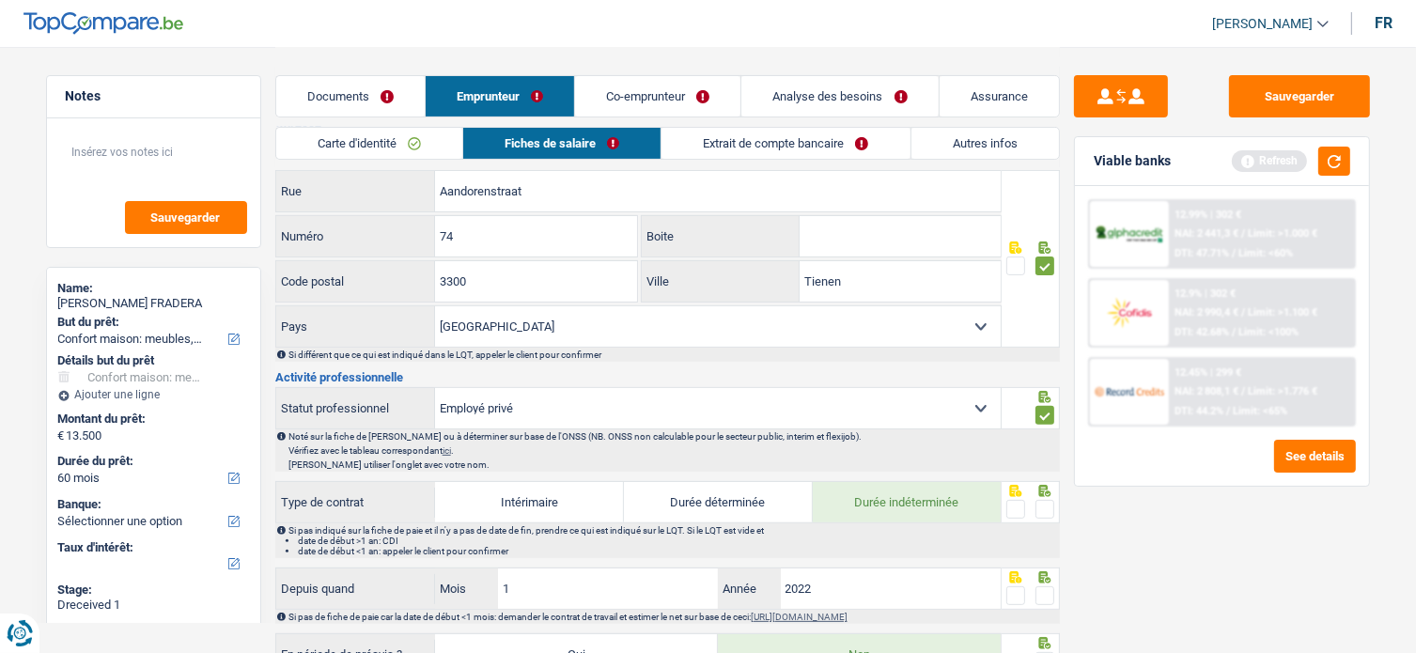
click at [1044, 503] on span at bounding box center [1045, 509] width 19 height 19
click at [0, 0] on input "radio" at bounding box center [0, 0] width 0 height 0
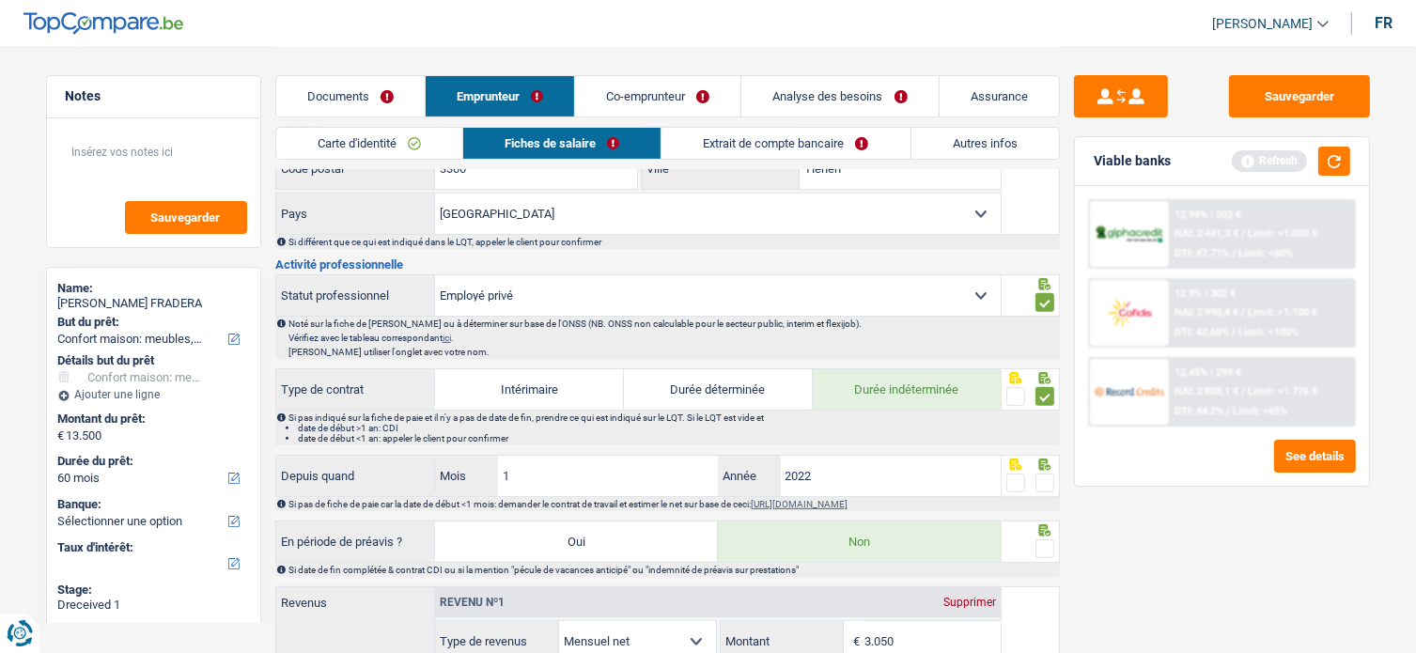
scroll to position [752, 0]
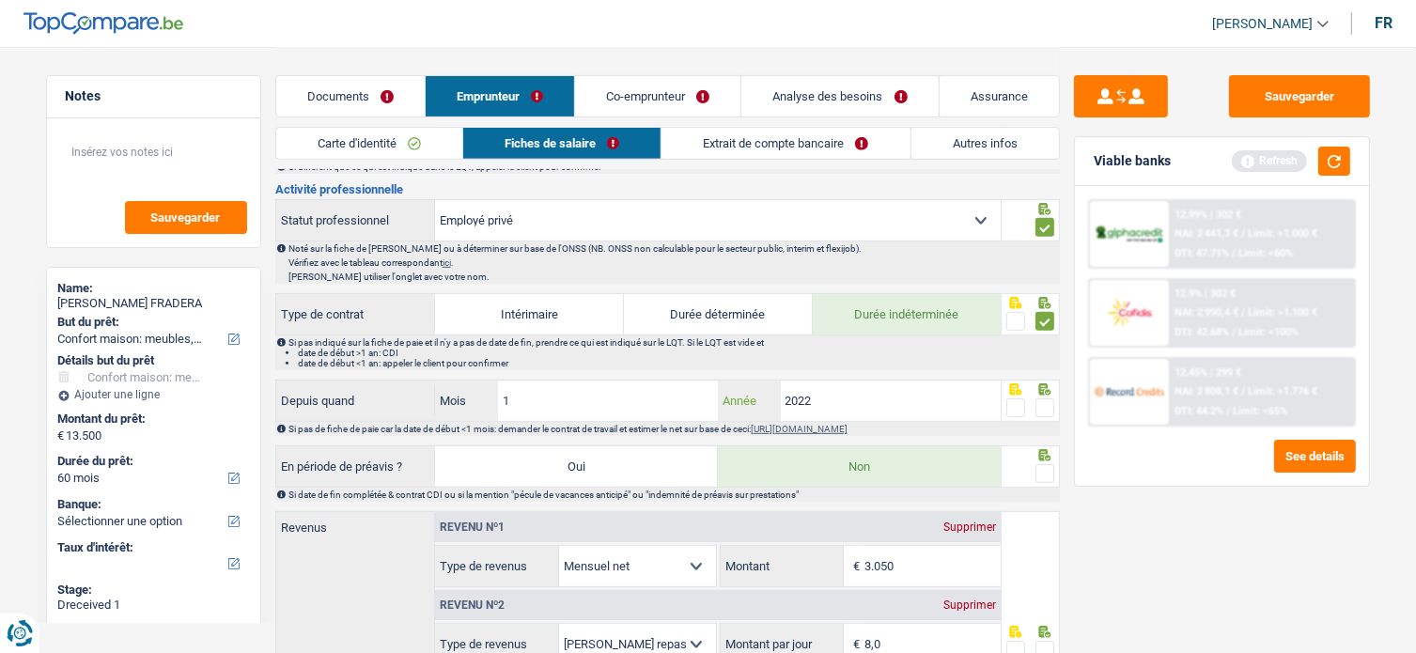
click at [908, 402] on input "2022" at bounding box center [891, 401] width 221 height 40
type input "2023"
click at [1043, 403] on span at bounding box center [1045, 407] width 19 height 19
click at [0, 0] on input "radio" at bounding box center [0, 0] width 0 height 0
click at [1042, 464] on span at bounding box center [1045, 473] width 19 height 19
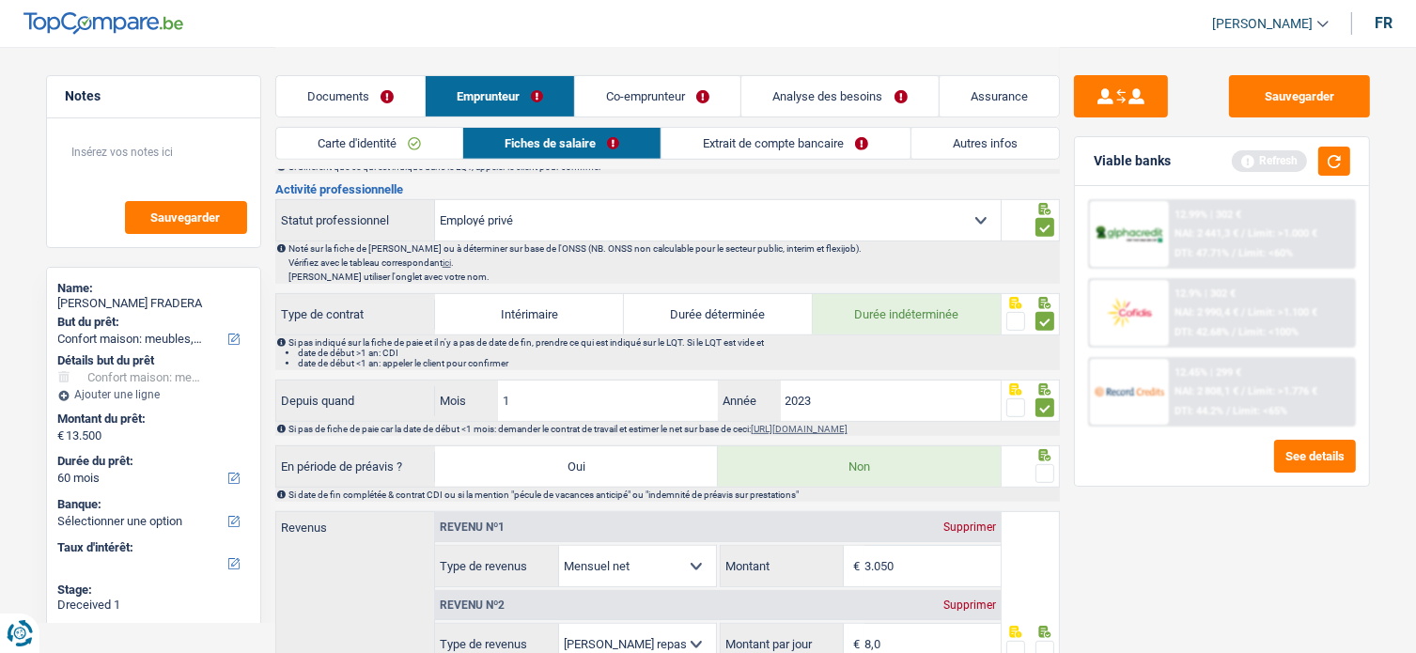
click at [0, 0] on input "radio" at bounding box center [0, 0] width 0 height 0
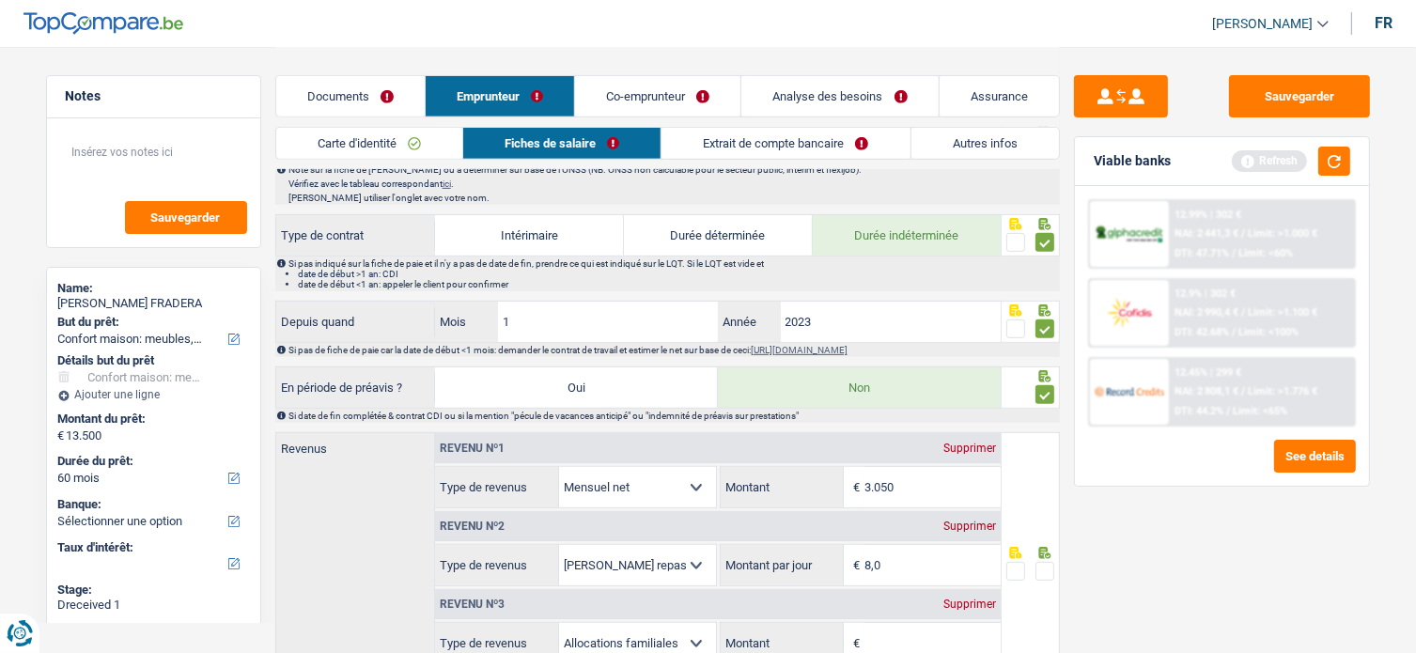
scroll to position [1034, 0]
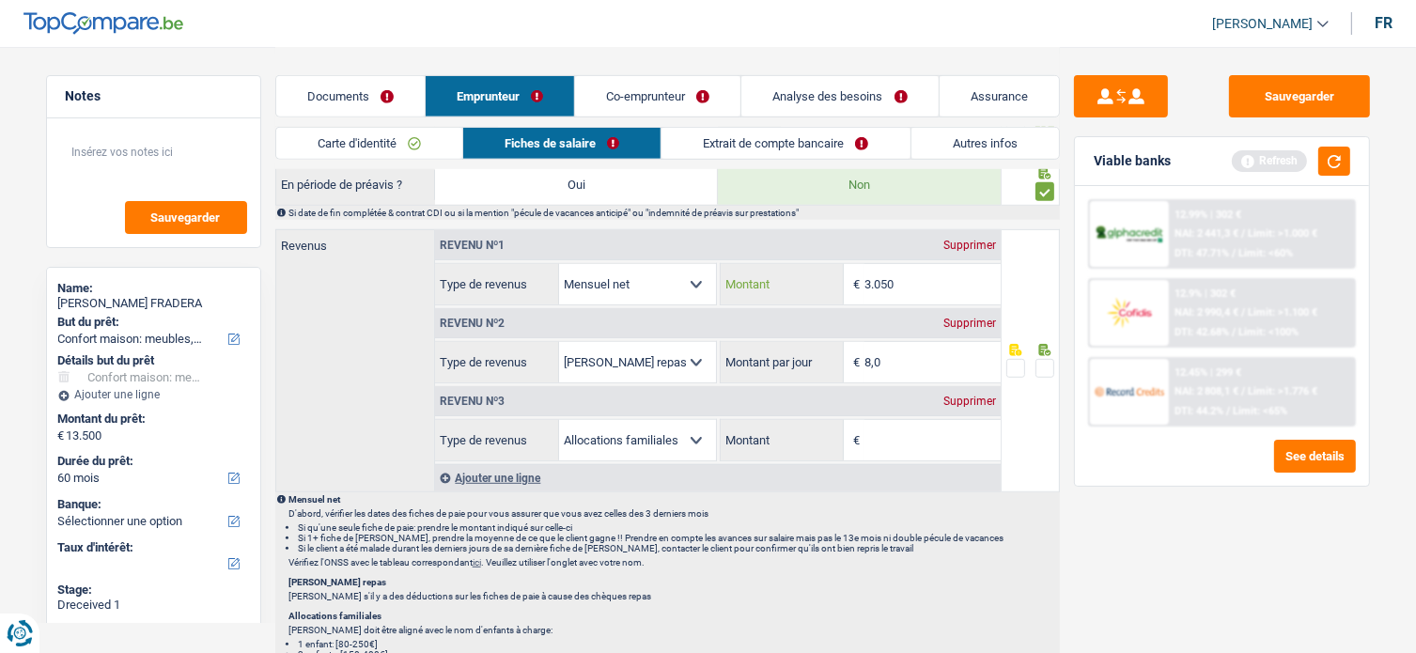
click at [912, 274] on input "3.050" at bounding box center [933, 284] width 136 height 40
drag, startPoint x: 912, startPoint y: 274, endPoint x: 734, endPoint y: 270, distance: 178.6
click at [734, 270] on div "3.050 € Montant" at bounding box center [861, 284] width 280 height 40
type input "2.960"
click at [987, 398] on div "Supprimer" at bounding box center [970, 401] width 62 height 11
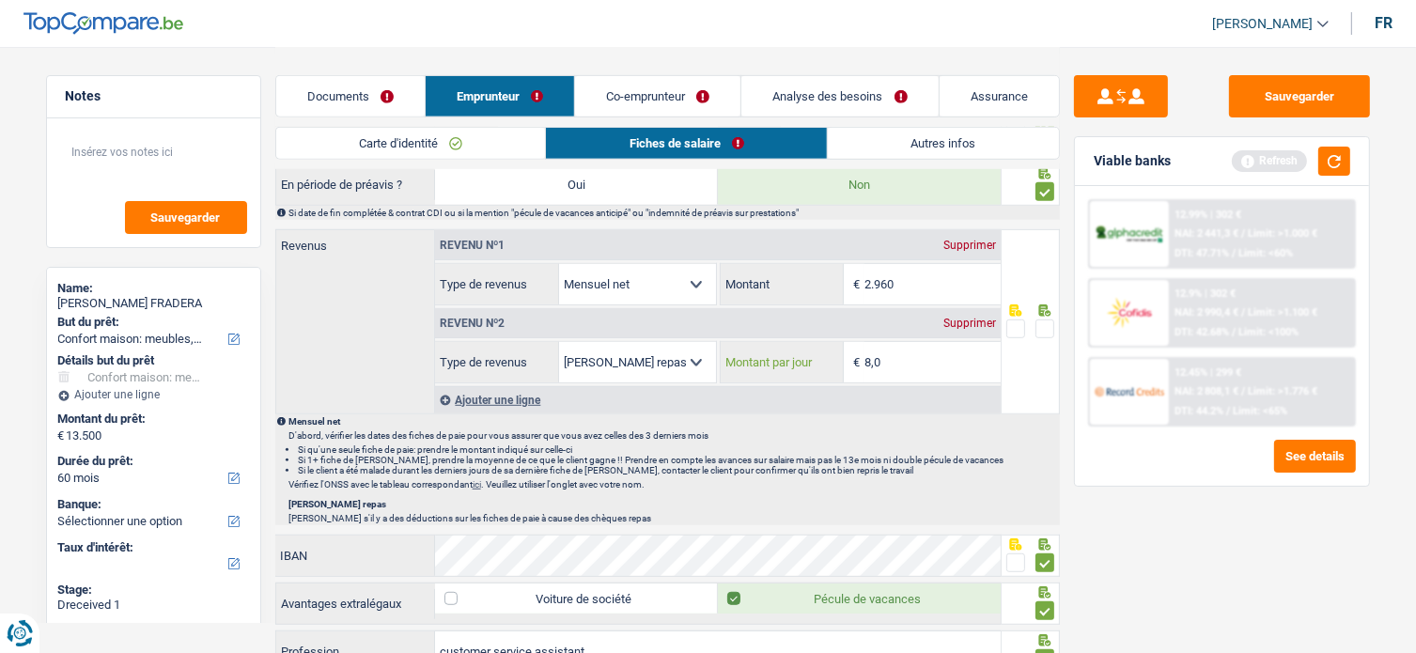
drag, startPoint x: 920, startPoint y: 354, endPoint x: 585, endPoint y: 314, distance: 337.9
click at [585, 314] on div "Revenu nº2 Supprimer Allocation d'handicap Allocations chômage Allocations fami…" at bounding box center [718, 344] width 566 height 78
type input "4,0"
click at [1048, 320] on span at bounding box center [1045, 329] width 19 height 19
click at [0, 0] on input "radio" at bounding box center [0, 0] width 0 height 0
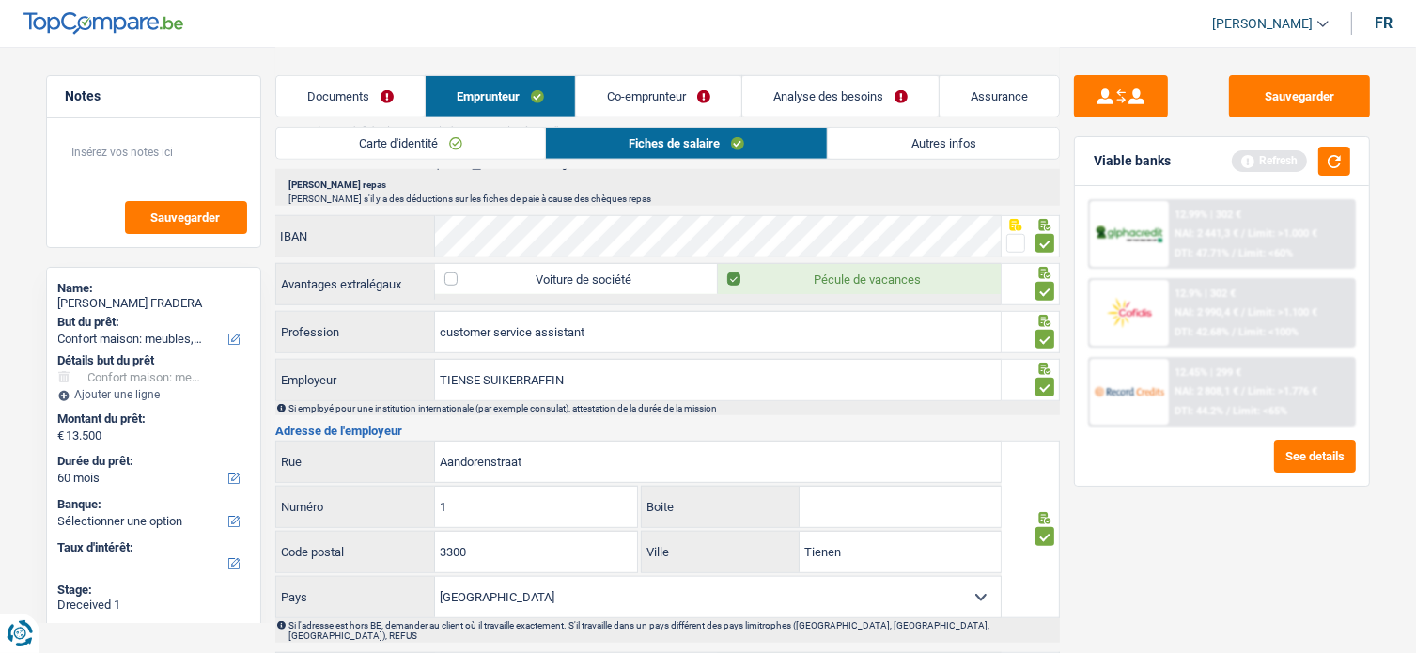
scroll to position [1504, 0]
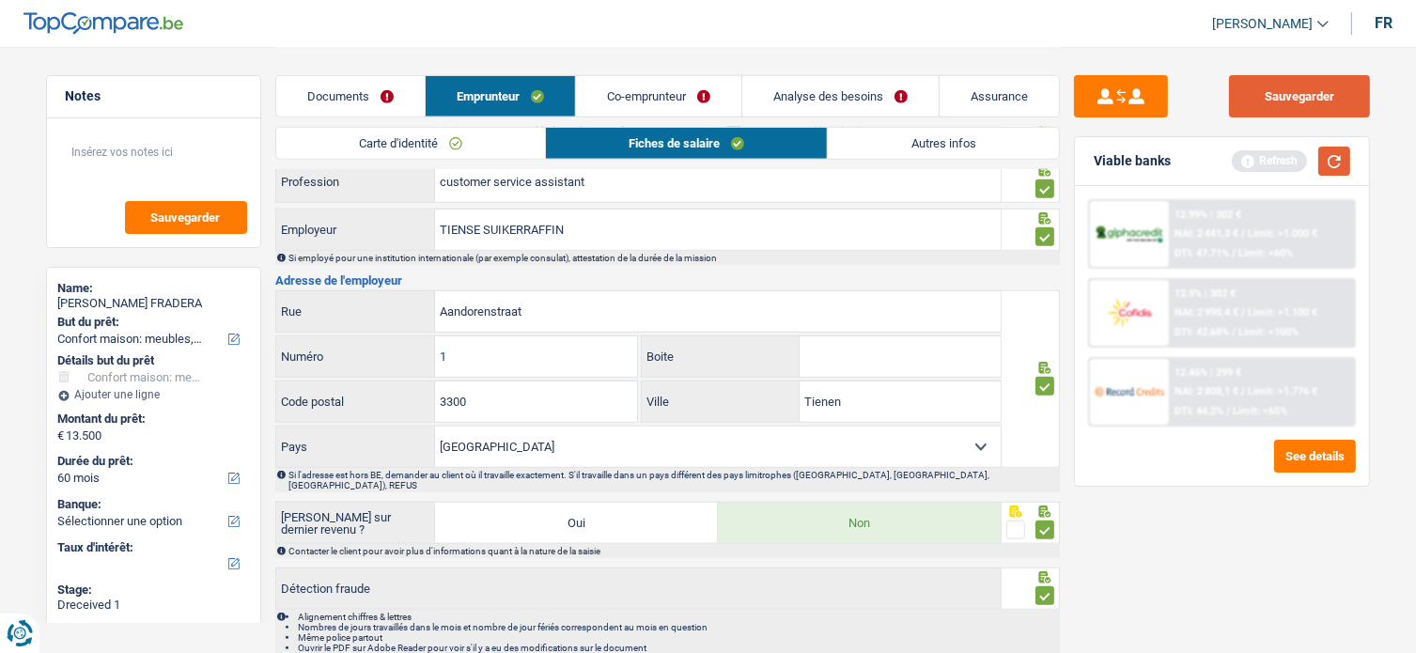
drag, startPoint x: 1323, startPoint y: 97, endPoint x: 1340, endPoint y: 175, distance: 79.8
click at [1321, 101] on button "Sauvegarder" at bounding box center [1299, 96] width 141 height 42
click at [1341, 161] on button "button" at bounding box center [1334, 161] width 32 height 29
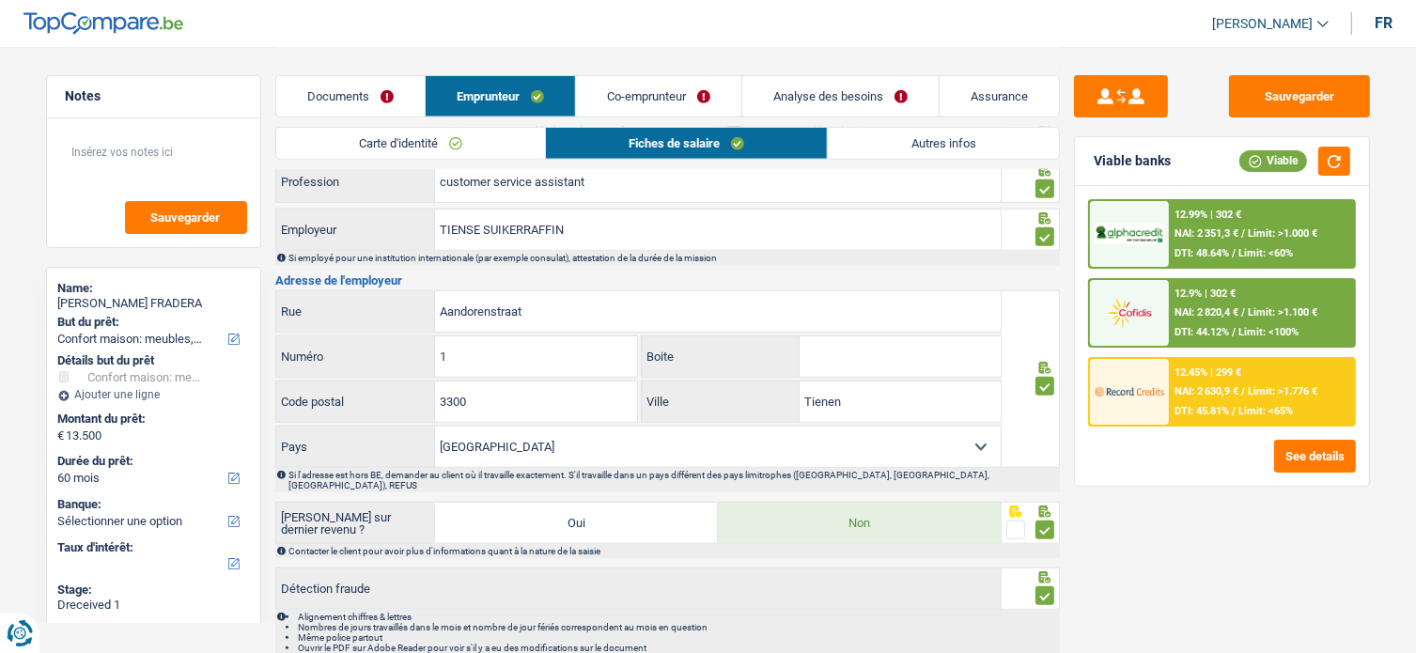
click at [943, 160] on div "Carte d'identité Fiches de salaire Autres infos" at bounding box center [667, 148] width 785 height 42
click at [945, 146] on link "Autres infos" at bounding box center [943, 143] width 230 height 31
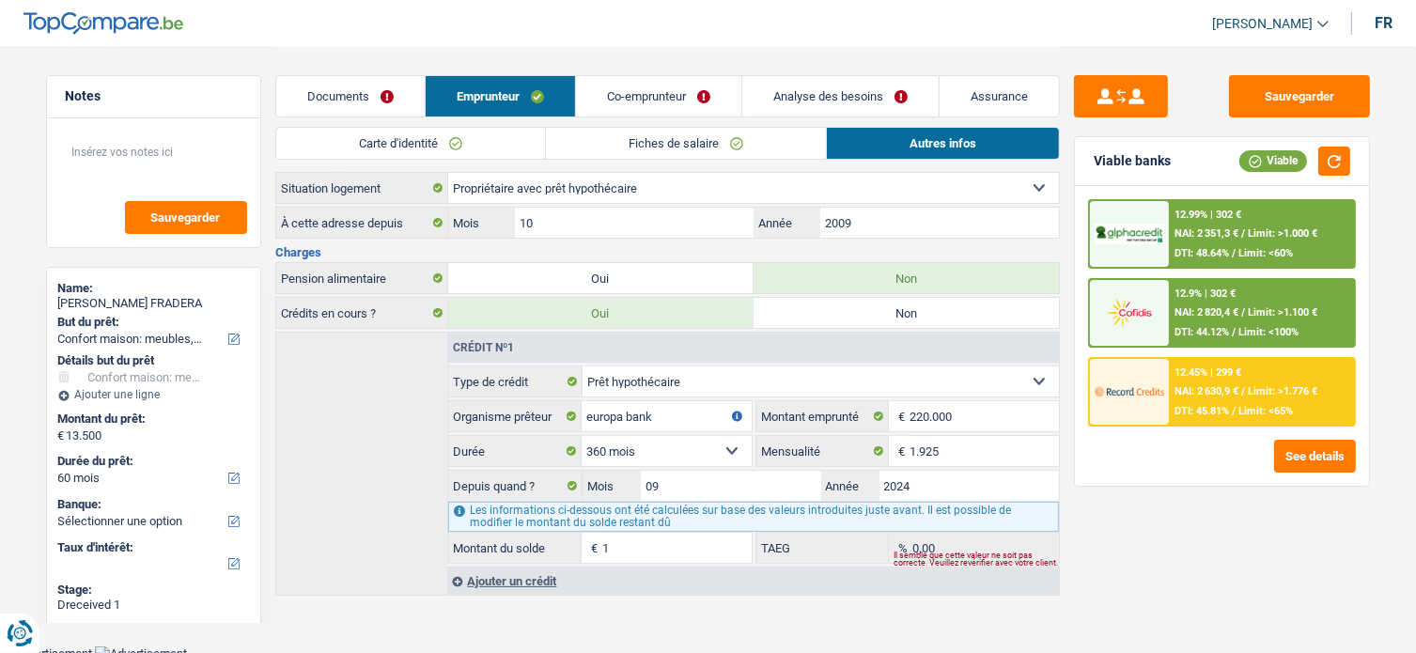
click at [1240, 253] on span "Limit: <60%" at bounding box center [1266, 253] width 55 height 12
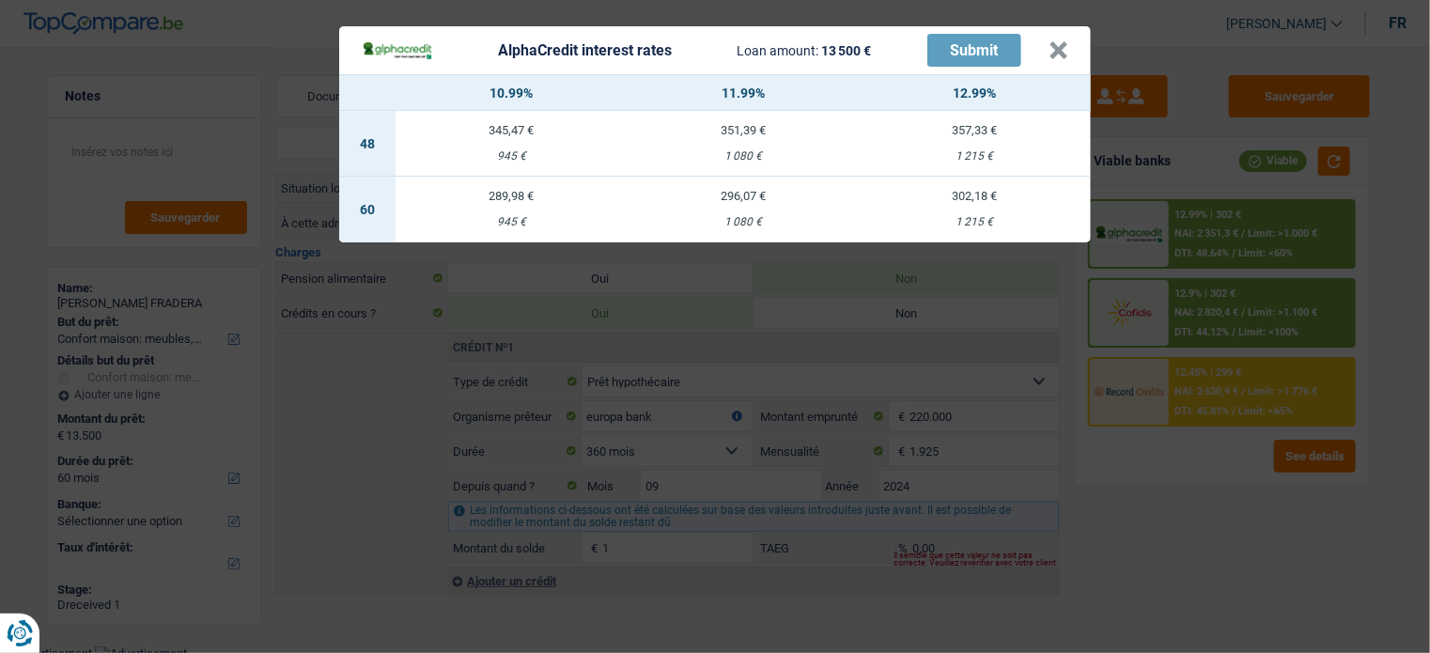
click at [1112, 446] on div "AlphaCredit interest rates Loan amount: 13 500 € Submit × 10.99% 11.99% 12.99% …" at bounding box center [715, 326] width 1430 height 653
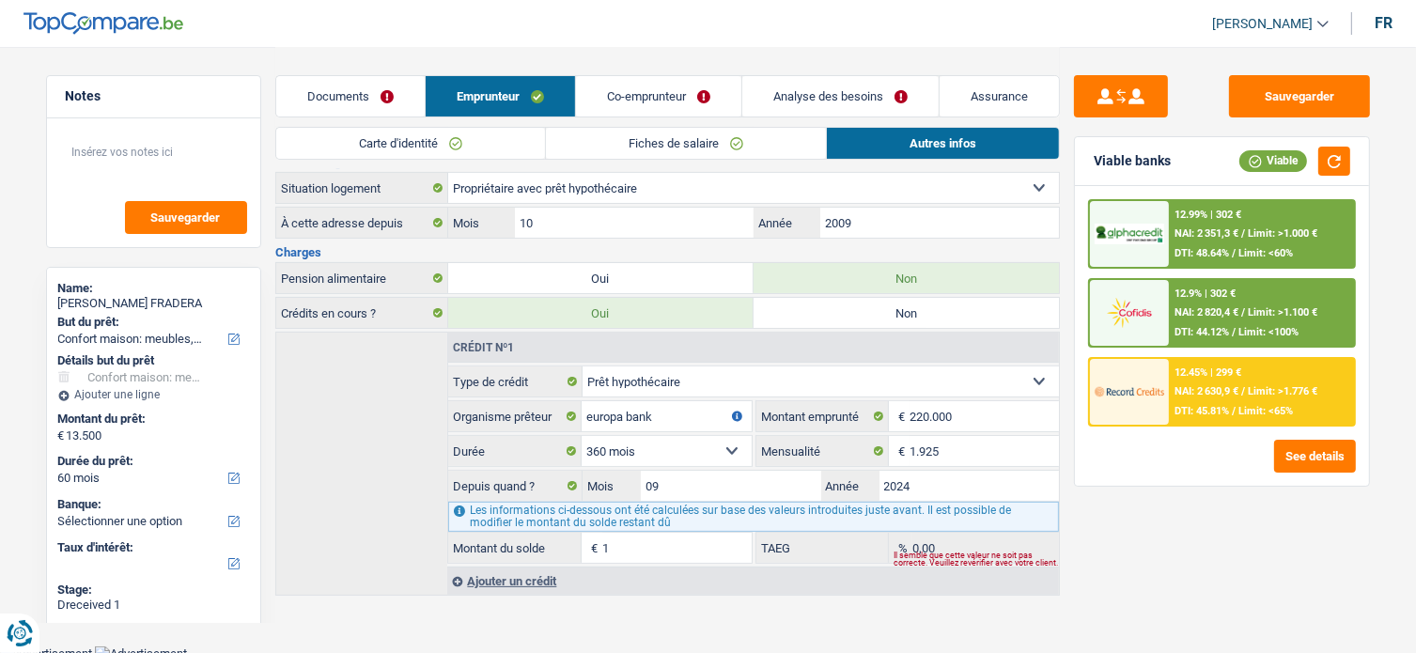
click at [1263, 227] on span "Limit: >1.000 €" at bounding box center [1283, 233] width 70 height 12
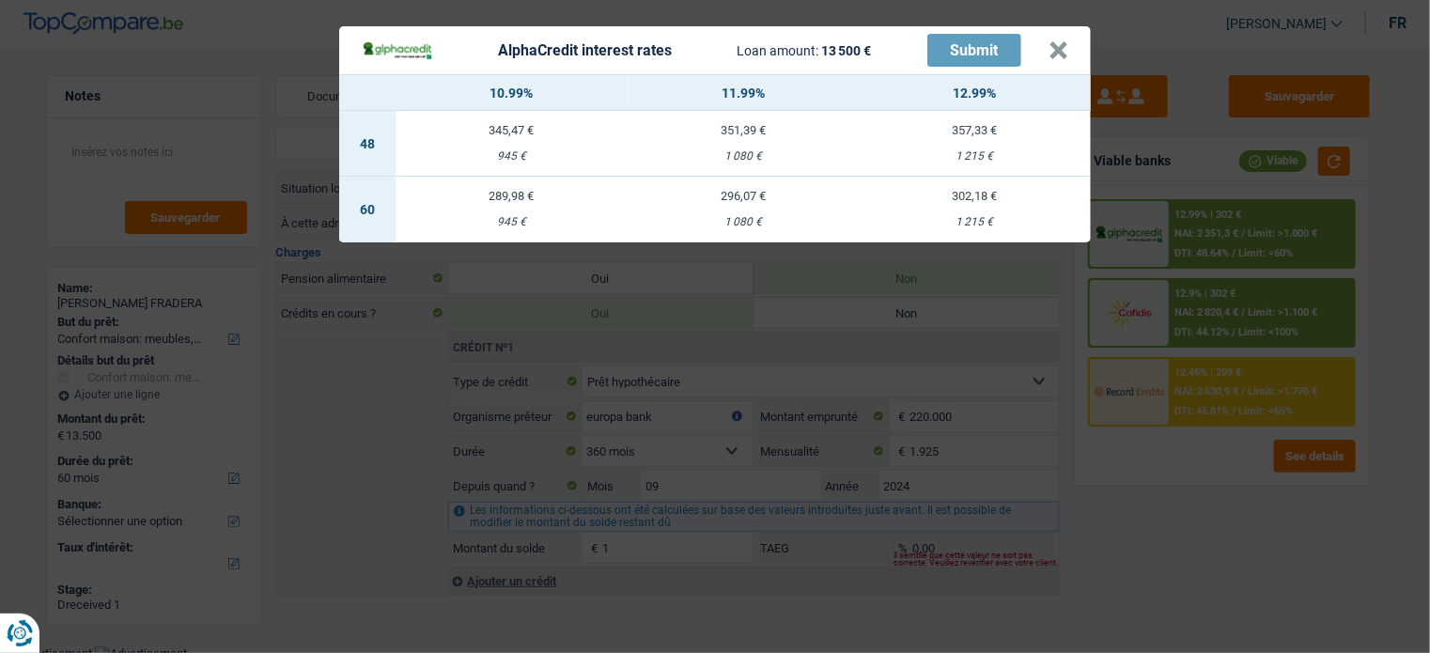
click at [957, 230] on td "302,18 € 1 215 €" at bounding box center [975, 210] width 232 height 66
select select "alphacredit"
type input "12,99"
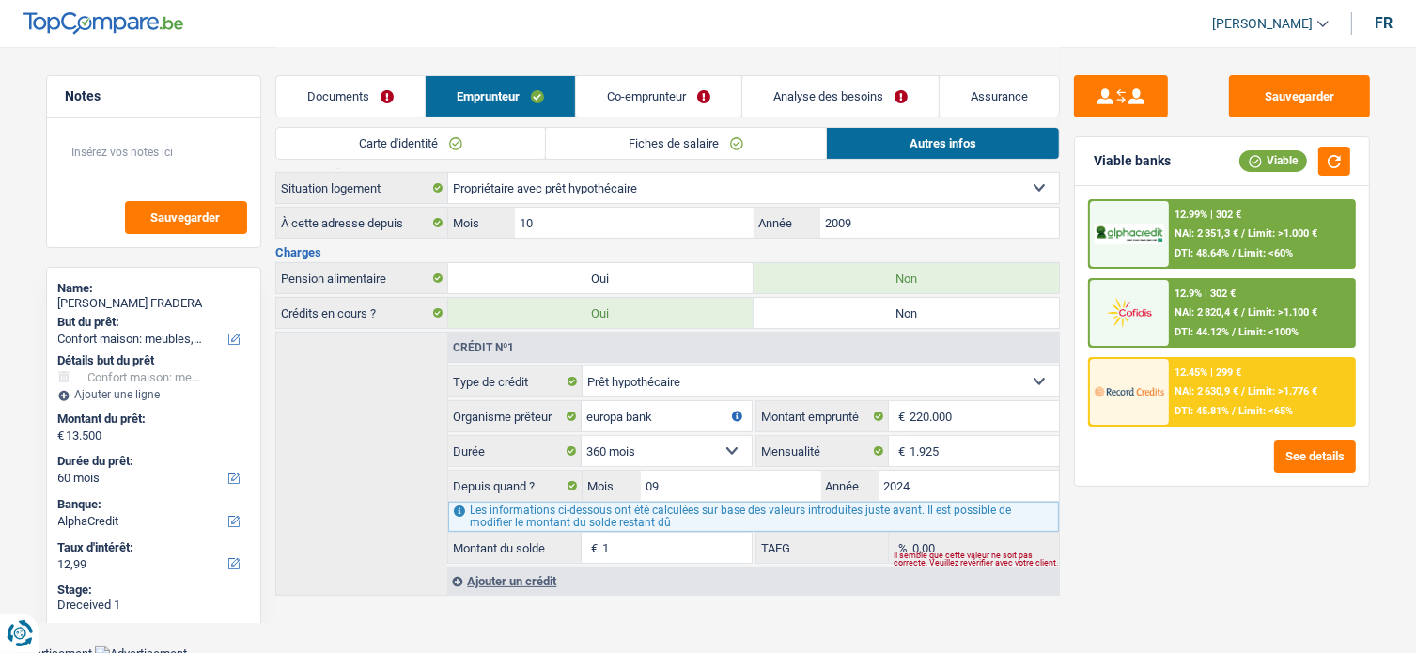
click at [1237, 206] on div "12.99% | 302 € NAI: 2 351,3 € / Limit: >1.000 € DTI: 48.64% / Limit: <60%" at bounding box center [1261, 234] width 185 height 66
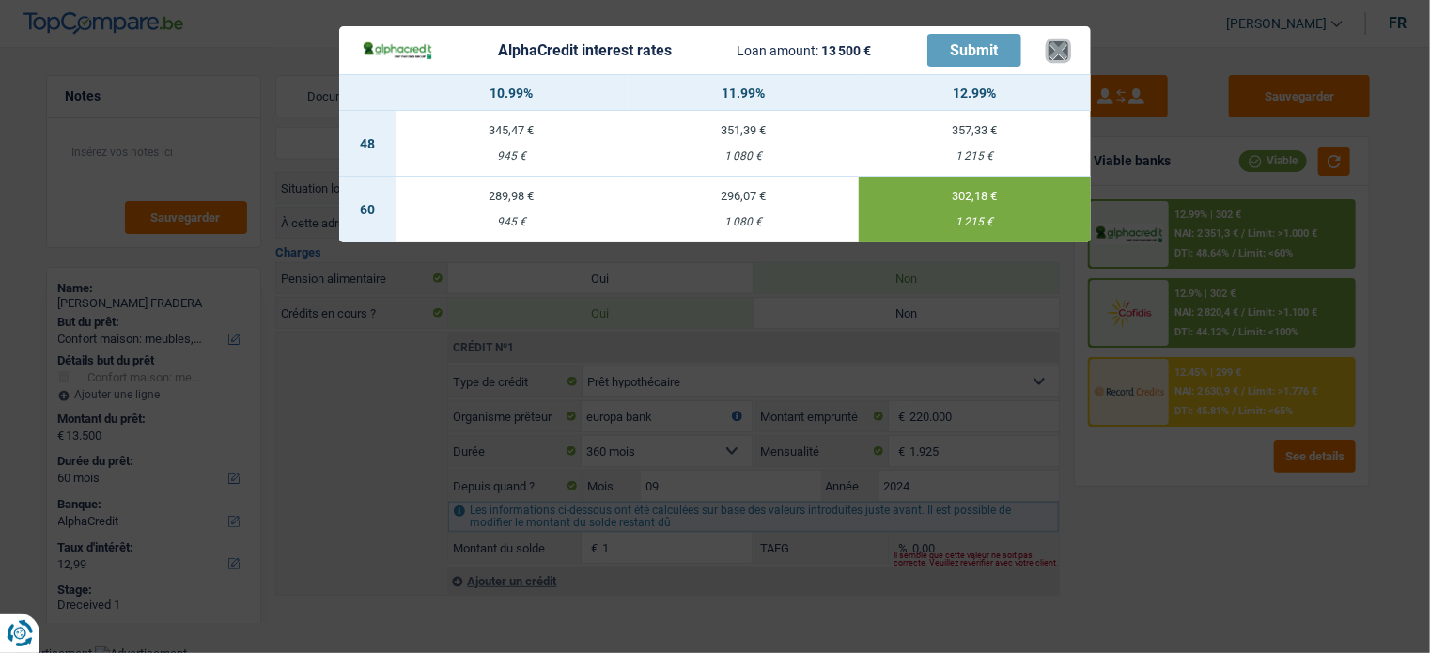
drag, startPoint x: 1058, startPoint y: 53, endPoint x: 1038, endPoint y: 56, distance: 20.1
click at [1056, 53] on button "×" at bounding box center [1059, 50] width 20 height 19
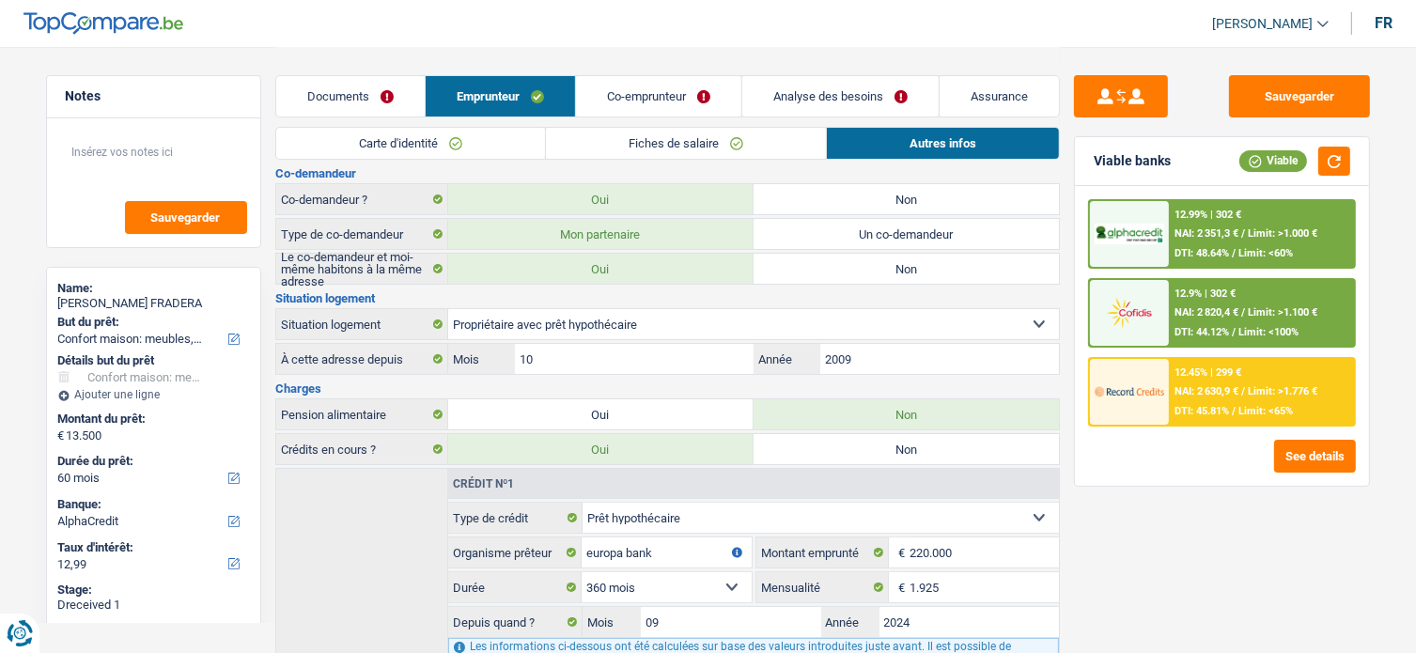
scroll to position [47, 0]
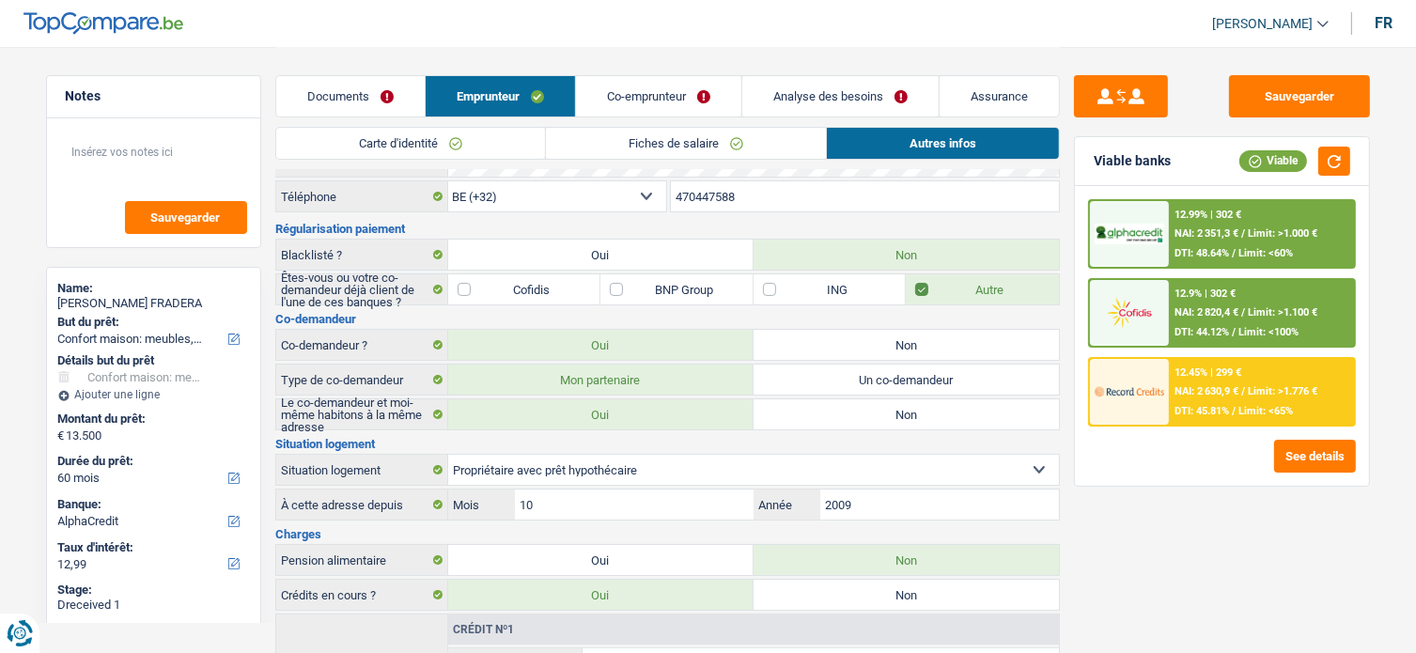
click at [617, 101] on link "Co-emprunteur" at bounding box center [658, 96] width 165 height 40
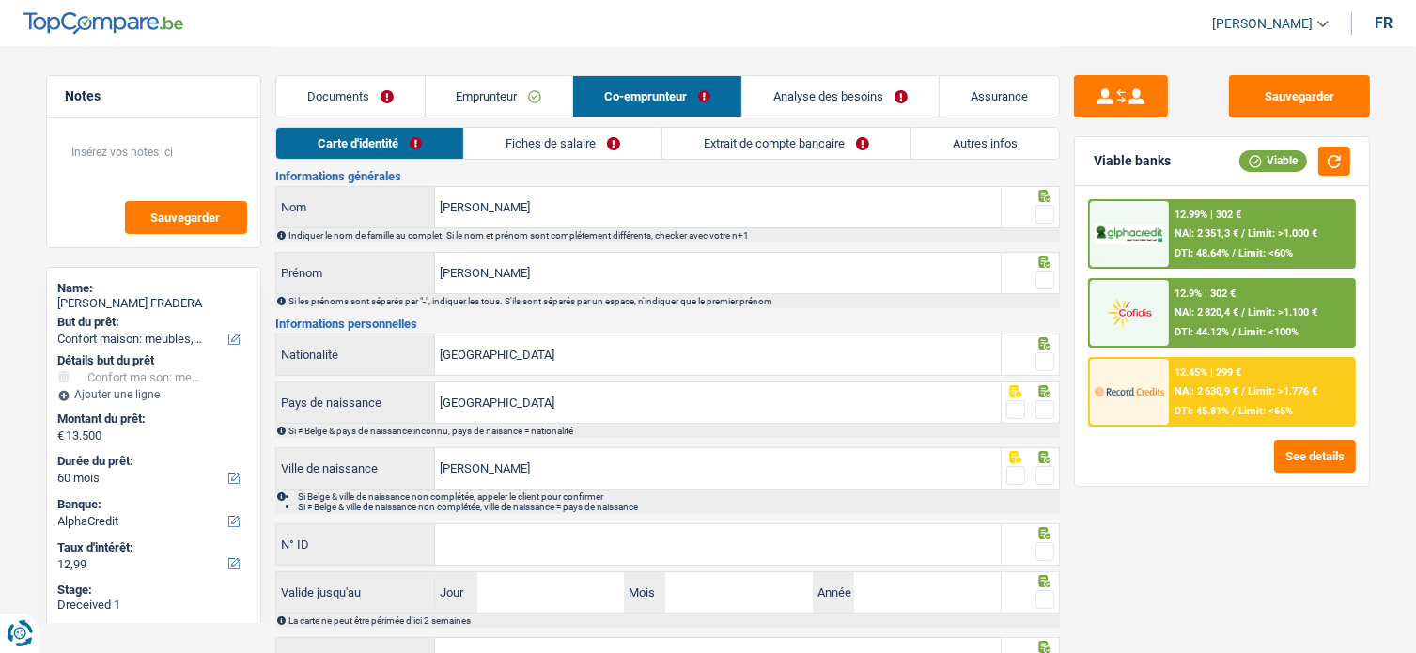
scroll to position [0, 0]
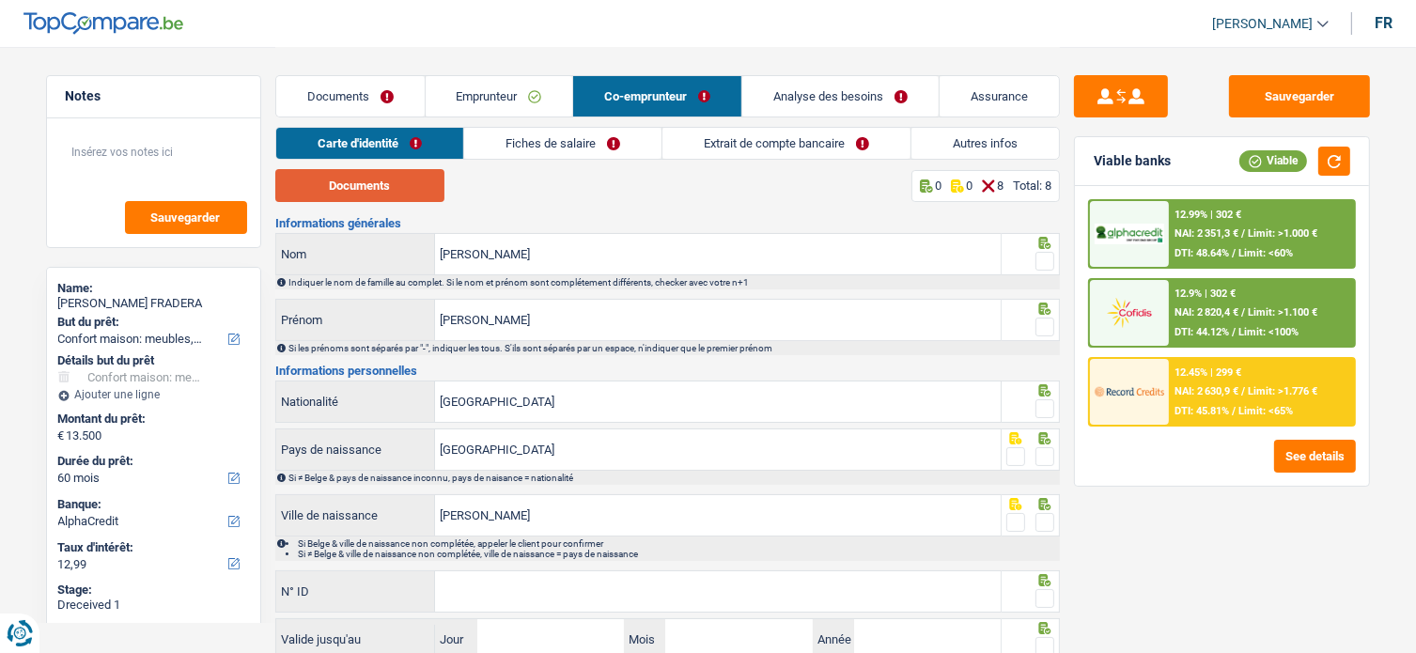
click at [375, 187] on button "Documents" at bounding box center [359, 185] width 169 height 33
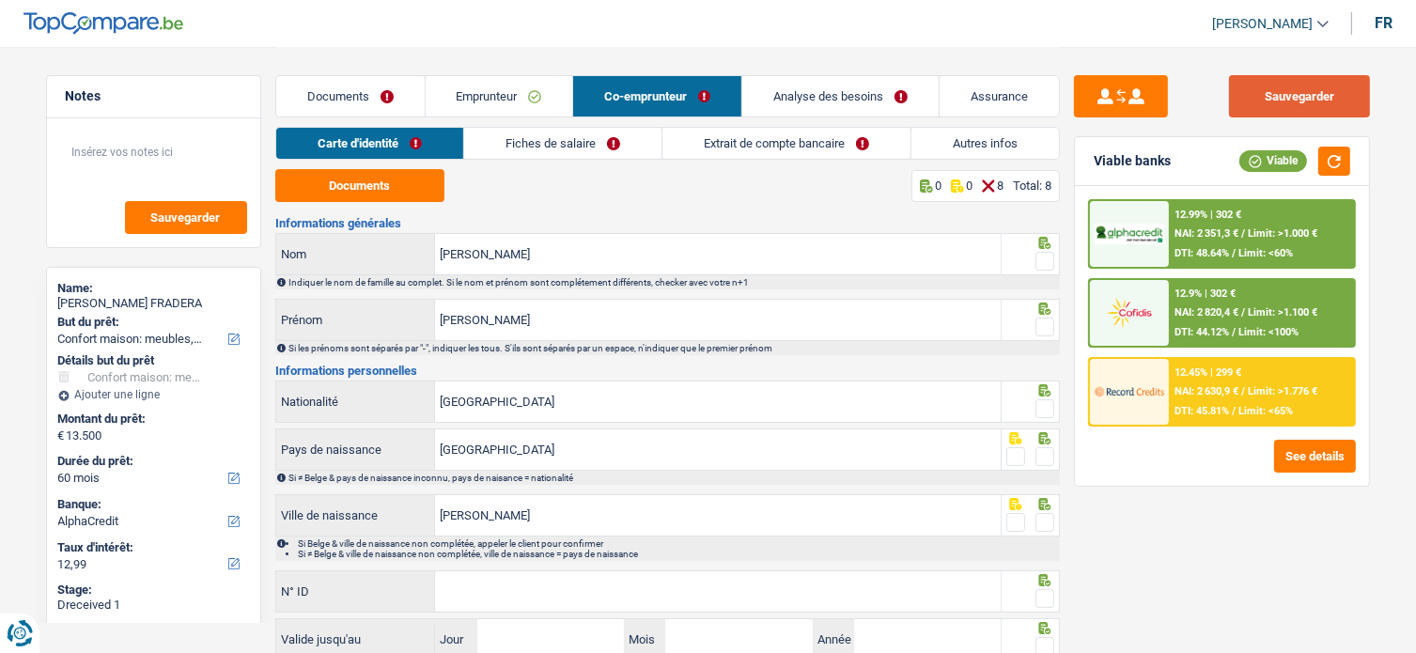
click at [1293, 108] on button "Sauvegarder" at bounding box center [1299, 96] width 141 height 42
click at [344, 86] on link "Documents" at bounding box center [350, 96] width 148 height 40
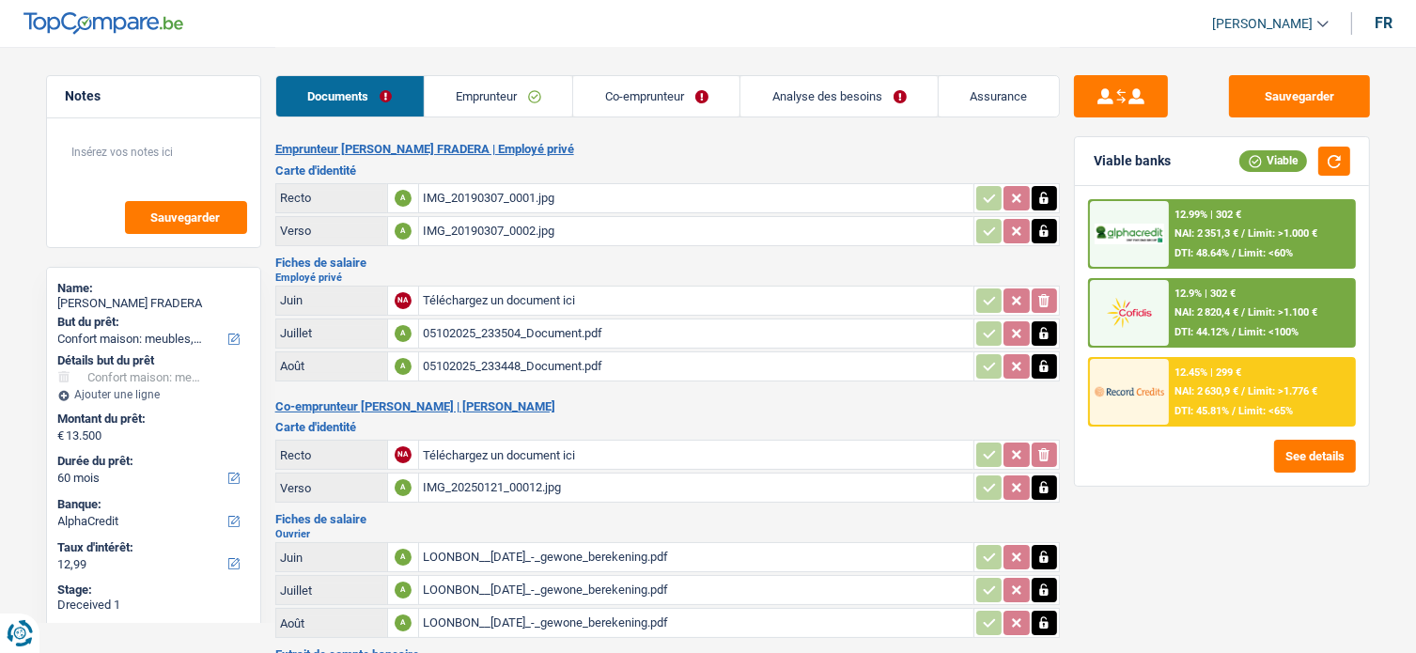
click at [515, 326] on div "05102025_233504_Document.pdf" at bounding box center [696, 334] width 547 height 28
click at [552, 367] on div "05102025_233448_Document.pdf" at bounding box center [696, 366] width 547 height 28
click at [485, 96] on link "Emprunteur" at bounding box center [499, 96] width 148 height 40
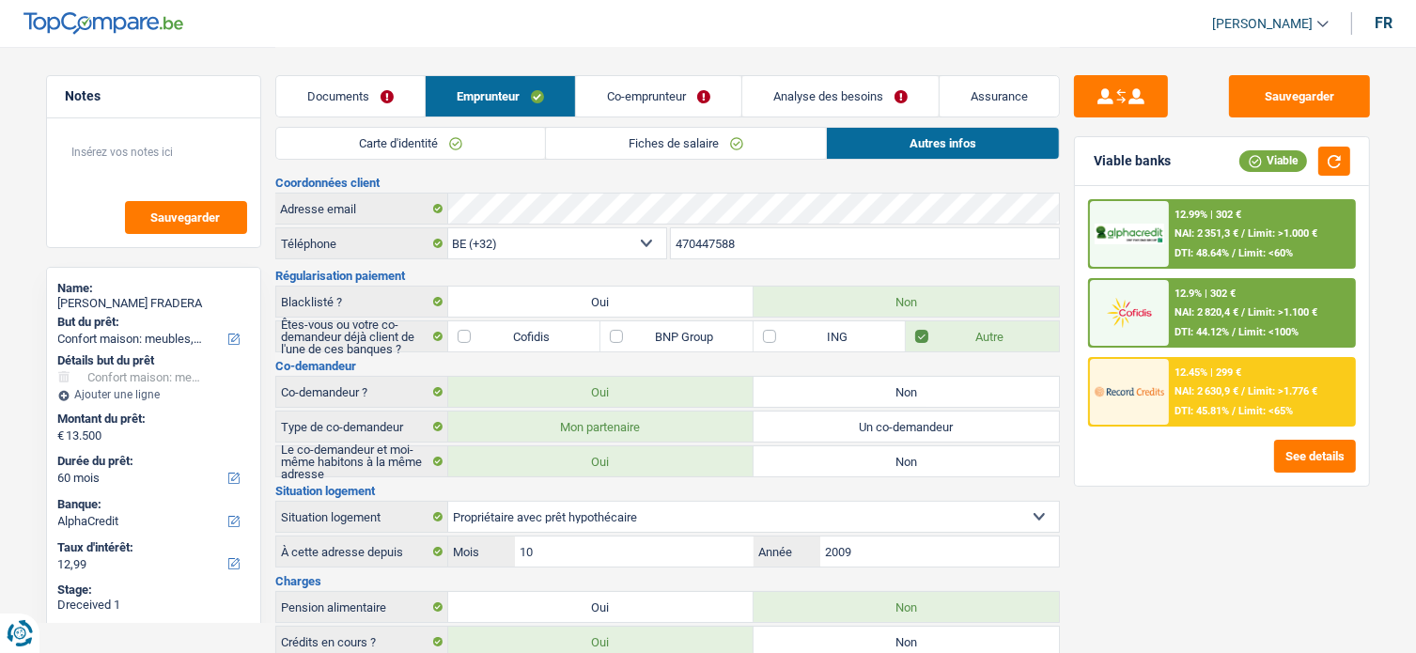
click at [618, 89] on link "Co-emprunteur" at bounding box center [658, 96] width 165 height 40
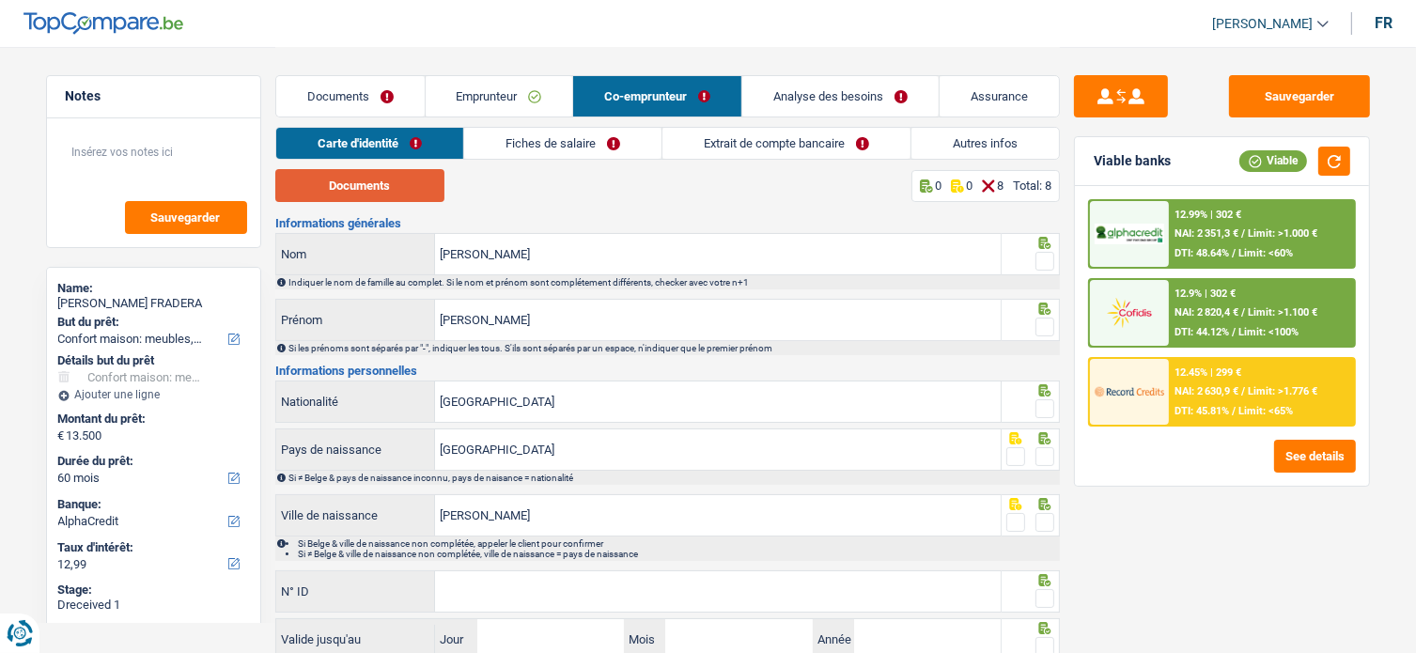
click at [422, 192] on button "Documents" at bounding box center [359, 185] width 169 height 33
drag, startPoint x: 1049, startPoint y: 262, endPoint x: 1047, endPoint y: 296, distance: 33.9
click at [1049, 262] on span at bounding box center [1045, 261] width 19 height 19
click at [0, 0] on input "radio" at bounding box center [0, 0] width 0 height 0
click at [1040, 326] on span at bounding box center [1045, 327] width 19 height 19
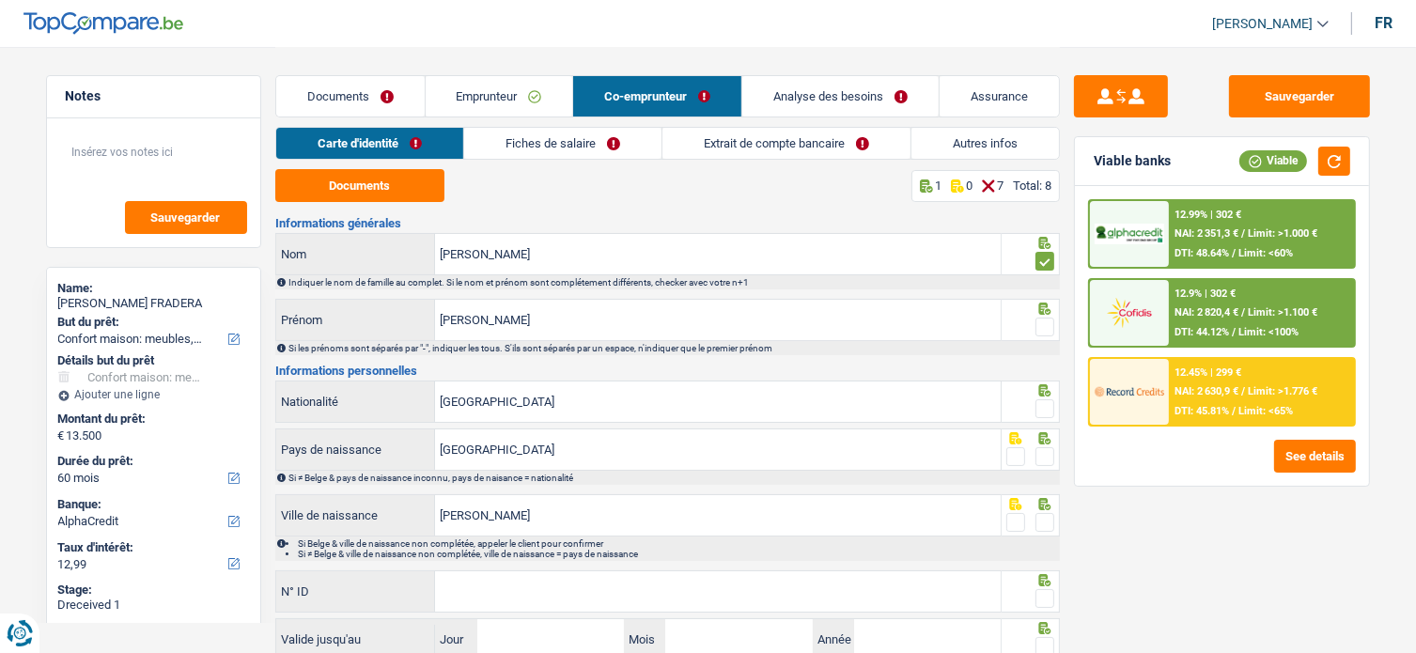
click at [0, 0] on input "radio" at bounding box center [0, 0] width 0 height 0
click at [1046, 328] on span at bounding box center [1045, 327] width 19 height 19
click at [0, 0] on input "radio" at bounding box center [0, 0] width 0 height 0
click at [1049, 255] on span at bounding box center [1045, 261] width 19 height 19
click at [0, 0] on input "radio" at bounding box center [0, 0] width 0 height 0
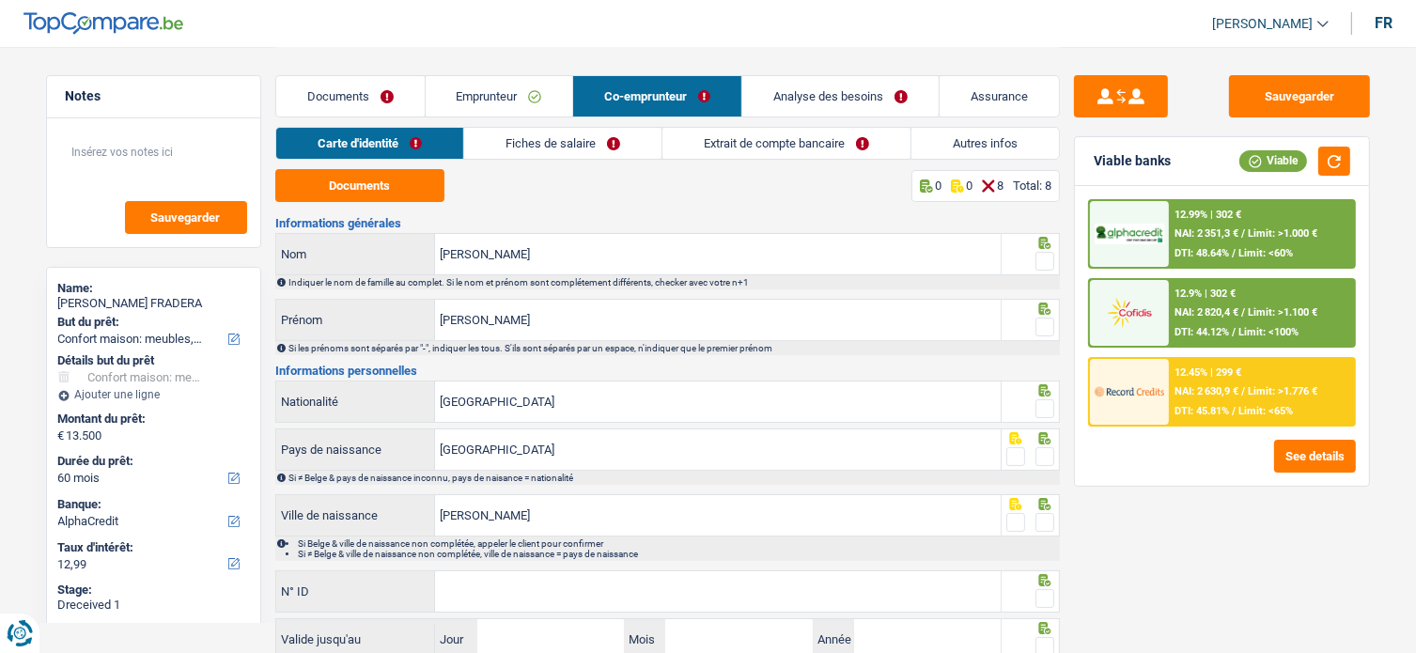
click at [1047, 403] on span at bounding box center [1045, 408] width 19 height 19
click at [0, 0] on input "radio" at bounding box center [0, 0] width 0 height 0
click at [1047, 451] on span at bounding box center [1045, 456] width 19 height 19
click at [0, 0] on input "radio" at bounding box center [0, 0] width 0 height 0
drag, startPoint x: 1056, startPoint y: 513, endPoint x: 1046, endPoint y: 522, distance: 14.0
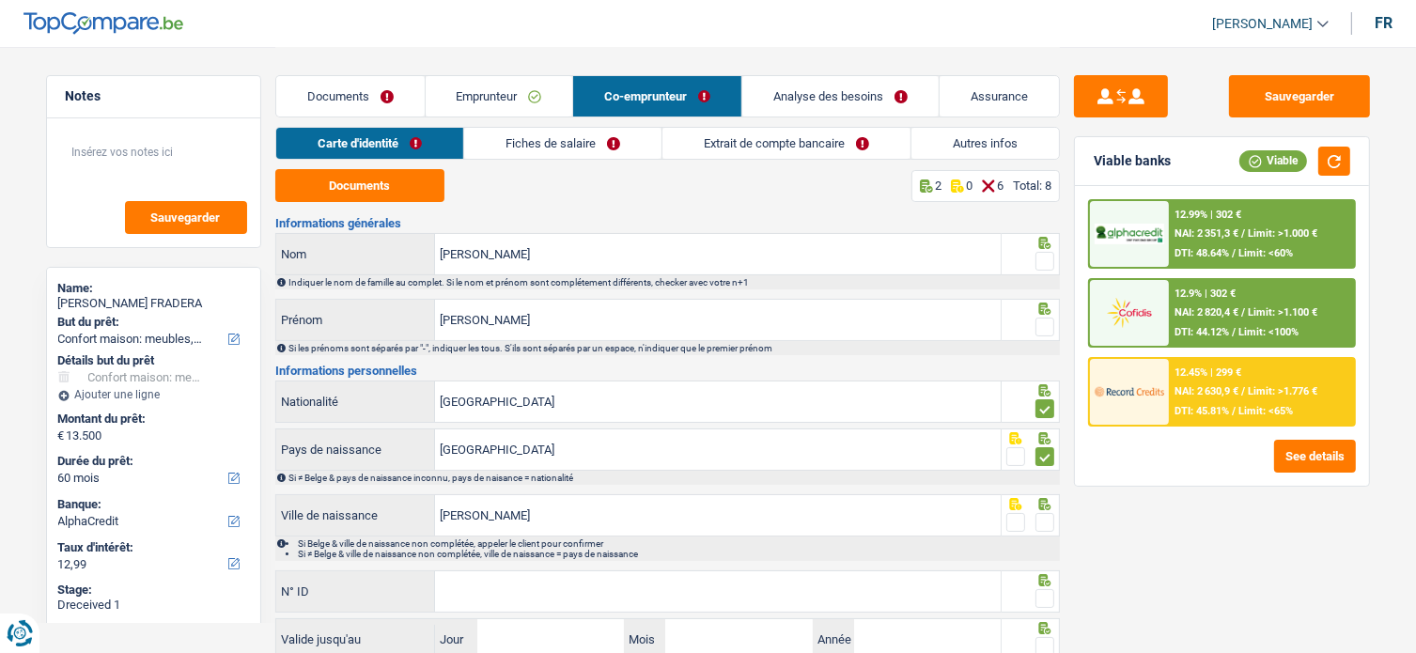
click at [1056, 514] on div at bounding box center [1031, 515] width 58 height 42
click at [1046, 522] on span at bounding box center [1045, 522] width 19 height 19
click at [0, 0] on input "radio" at bounding box center [0, 0] width 0 height 0
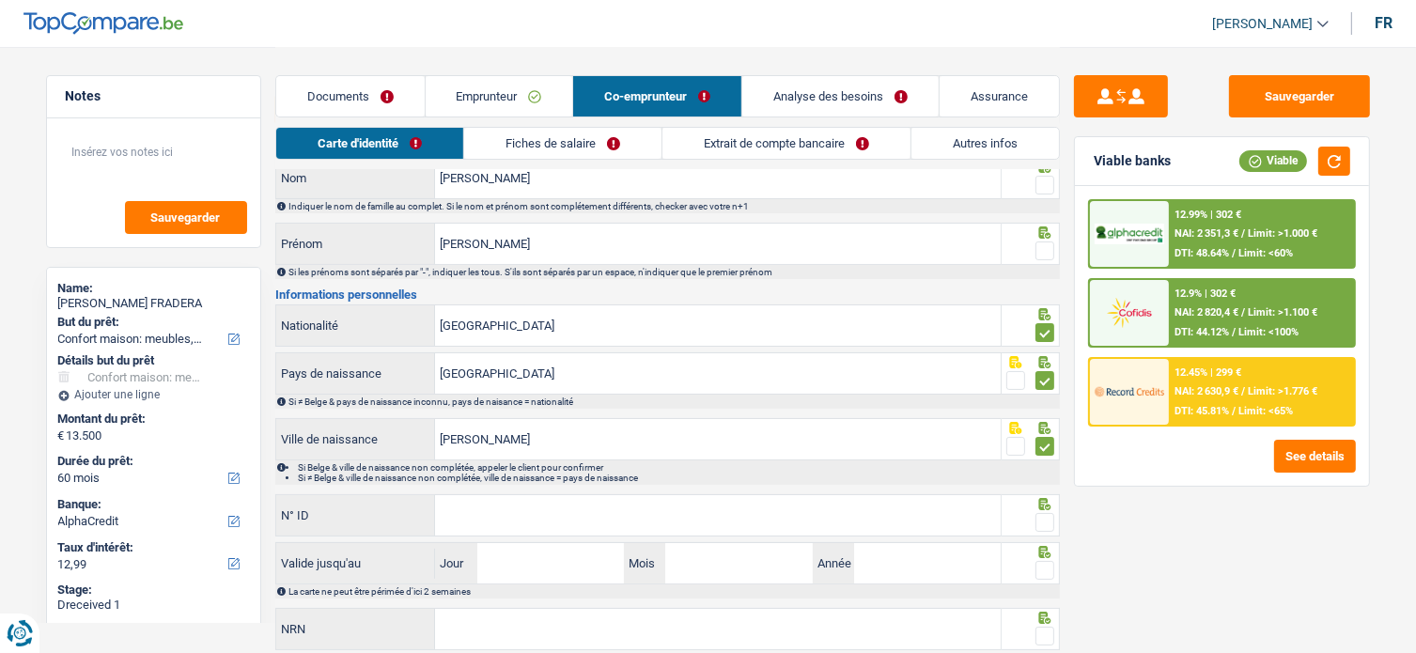
scroll to position [136, 0]
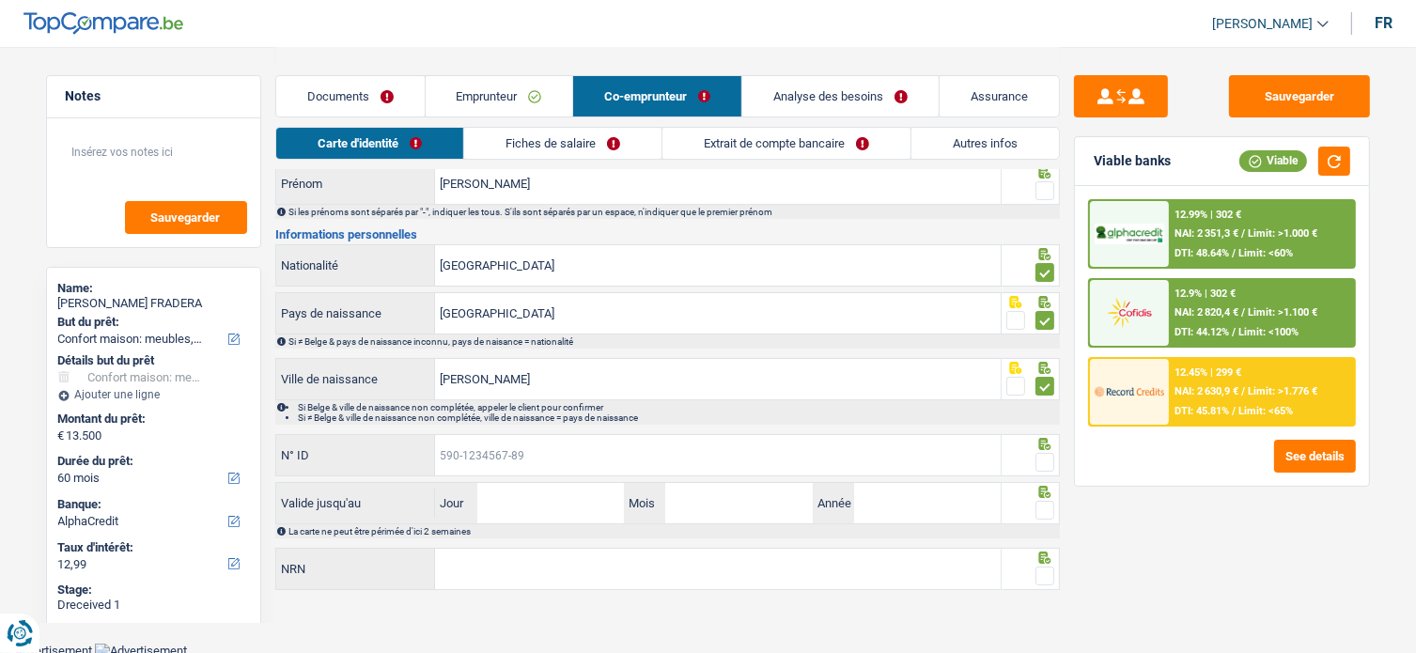
click at [569, 455] on input "N° ID" at bounding box center [718, 455] width 566 height 40
paste input "592-987276"
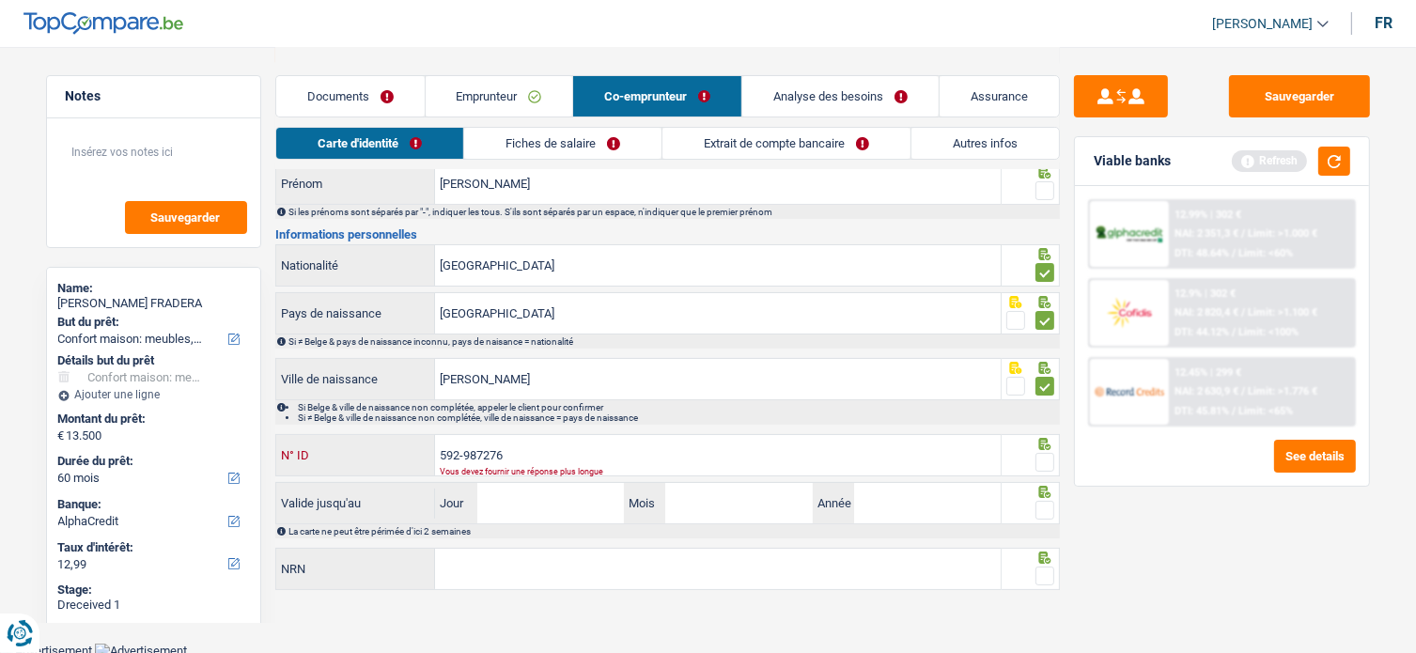
paste input "7-91"
type input "592-9872767-91"
click at [566, 493] on input "Jour" at bounding box center [550, 503] width 147 height 40
click at [522, 567] on input "NRN" at bounding box center [718, 569] width 566 height 40
paste input "74.05.01-542.47"
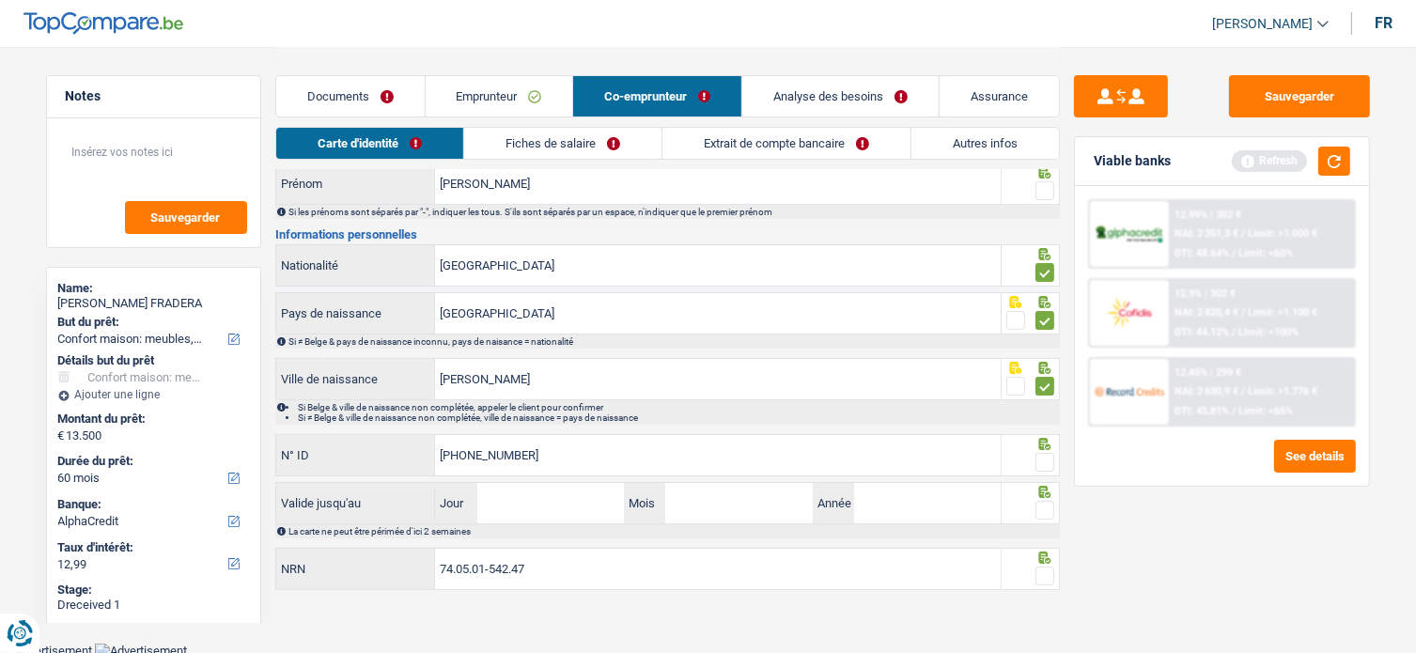
type input "74.05.01-542.47"
click at [1045, 567] on span at bounding box center [1045, 576] width 19 height 19
click at [0, 0] on input "radio" at bounding box center [0, 0] width 0 height 0
drag, startPoint x: 1271, startPoint y: 91, endPoint x: 1217, endPoint y: 119, distance: 60.5
click at [1269, 95] on button "Sauvegarder" at bounding box center [1299, 96] width 141 height 42
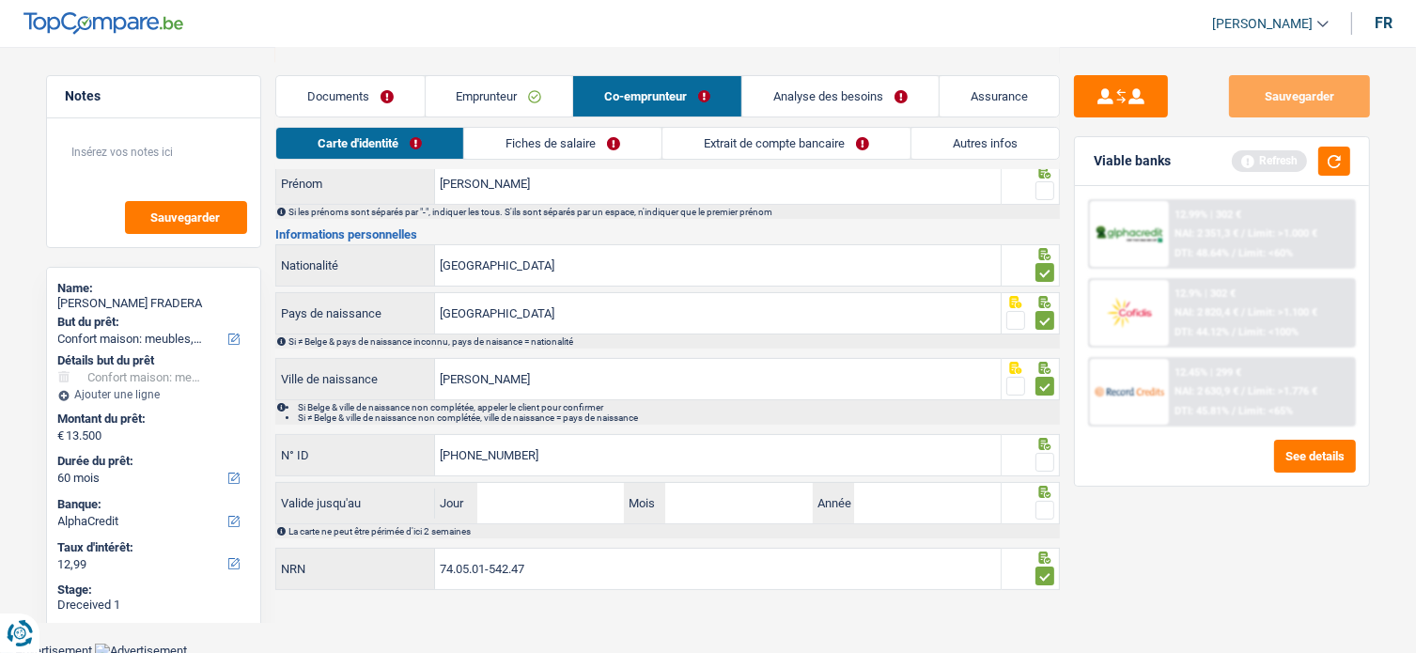
click at [568, 142] on link "Fiches de salaire" at bounding box center [562, 143] width 197 height 31
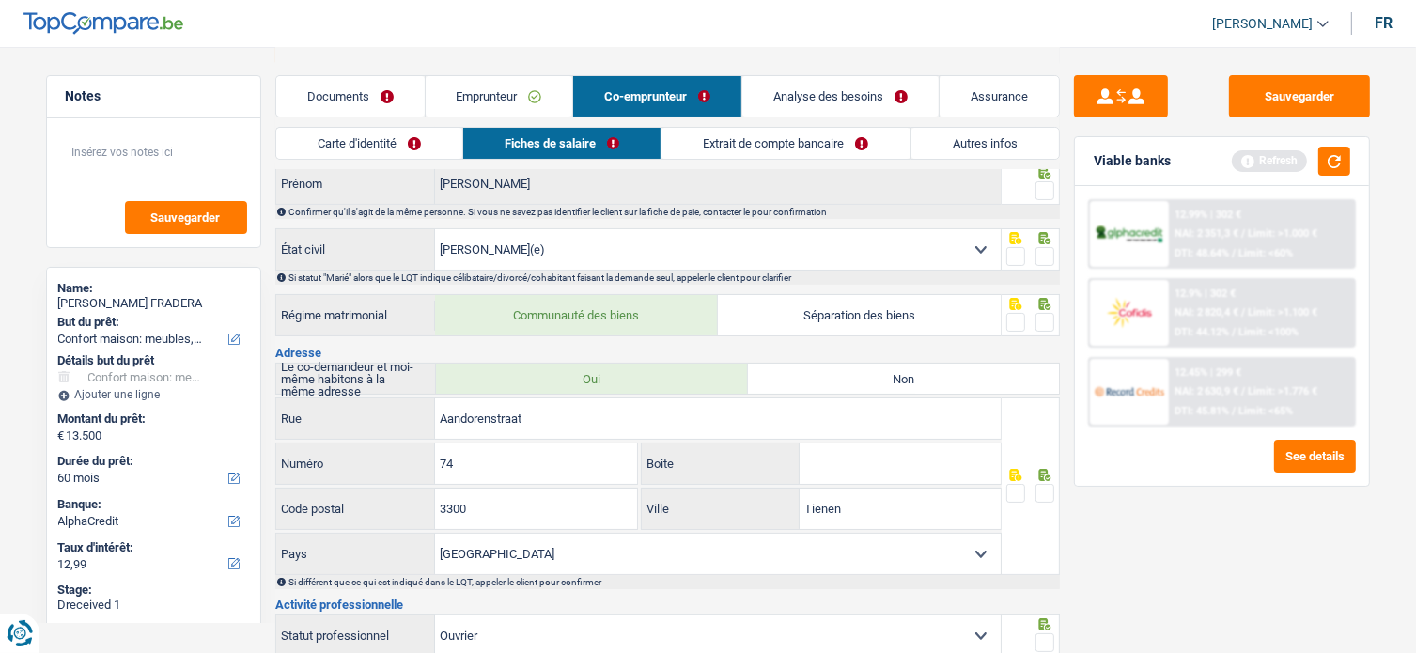
scroll to position [0, 0]
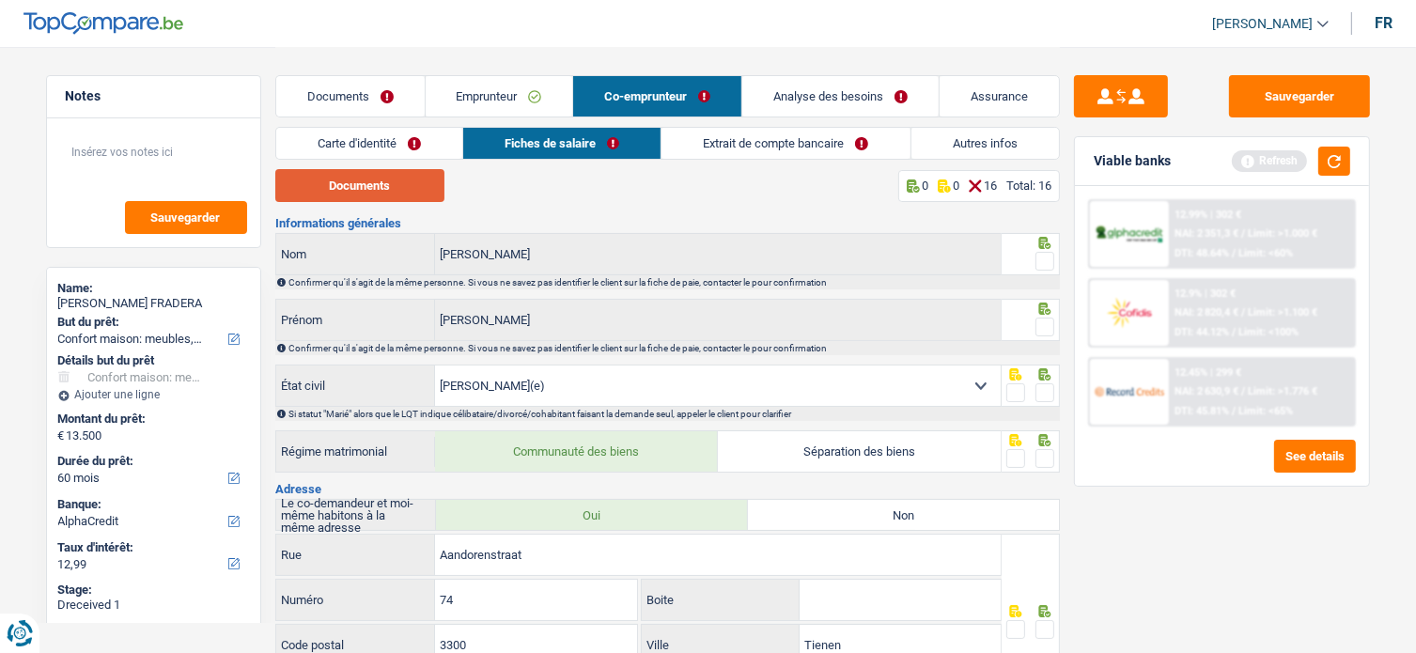
click at [405, 189] on button "Documents" at bounding box center [359, 185] width 169 height 33
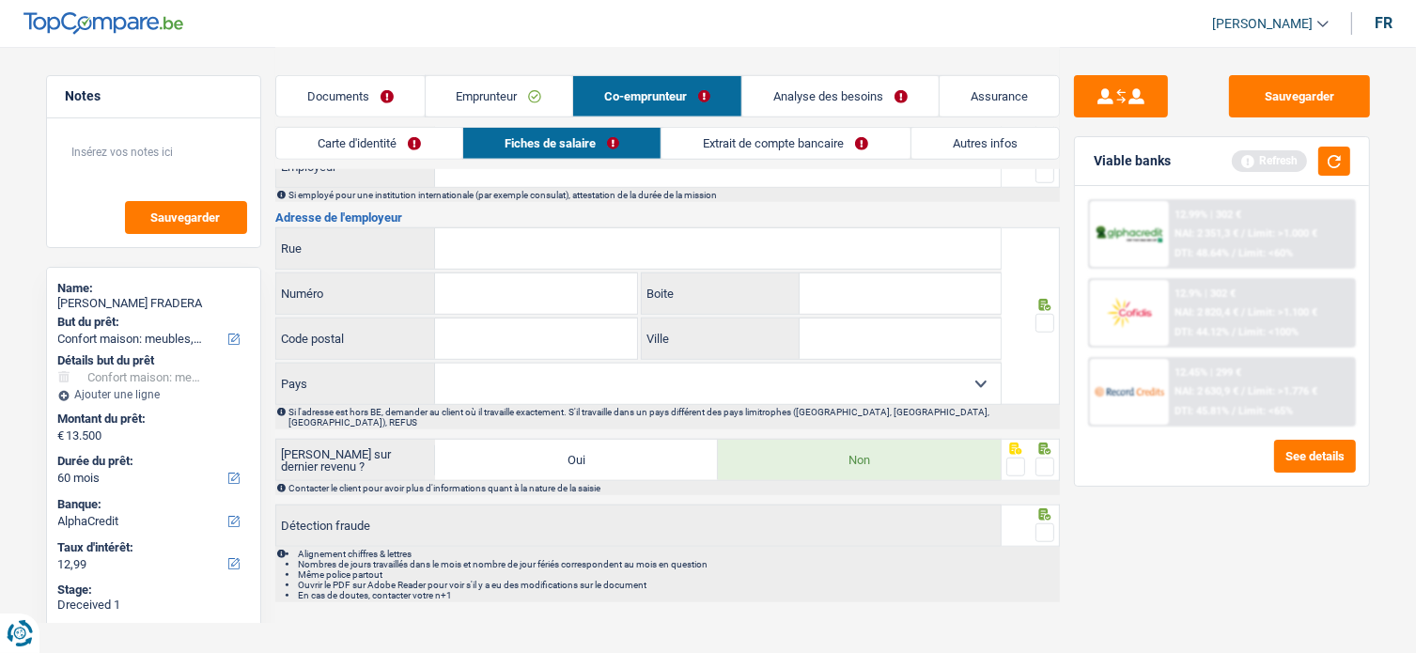
scroll to position [1277, 0]
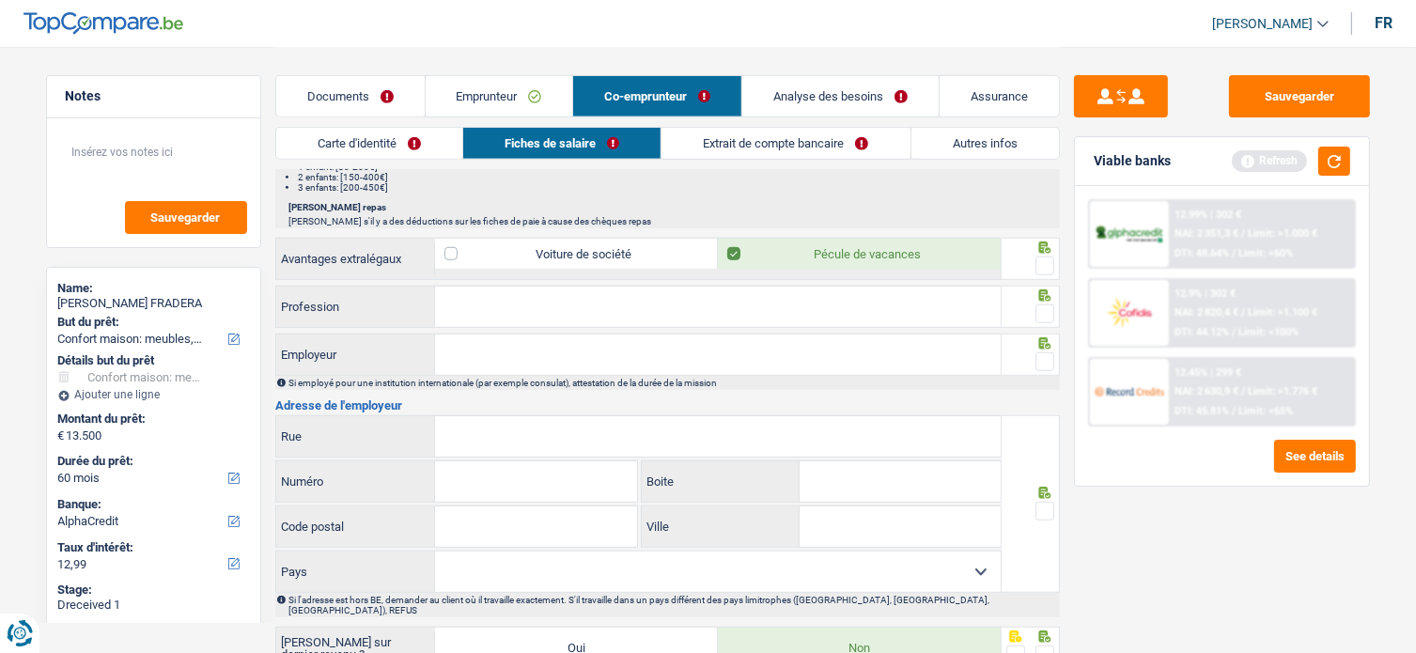
click at [492, 345] on input "Employeur" at bounding box center [718, 355] width 566 height 40
paste input "FERM DIENSTENCHEQUES"
type input "FERM DIENSTENCHEQUES"
click at [491, 442] on input "Rue" at bounding box center [718, 436] width 566 height 40
paste input "REMYLAAN"
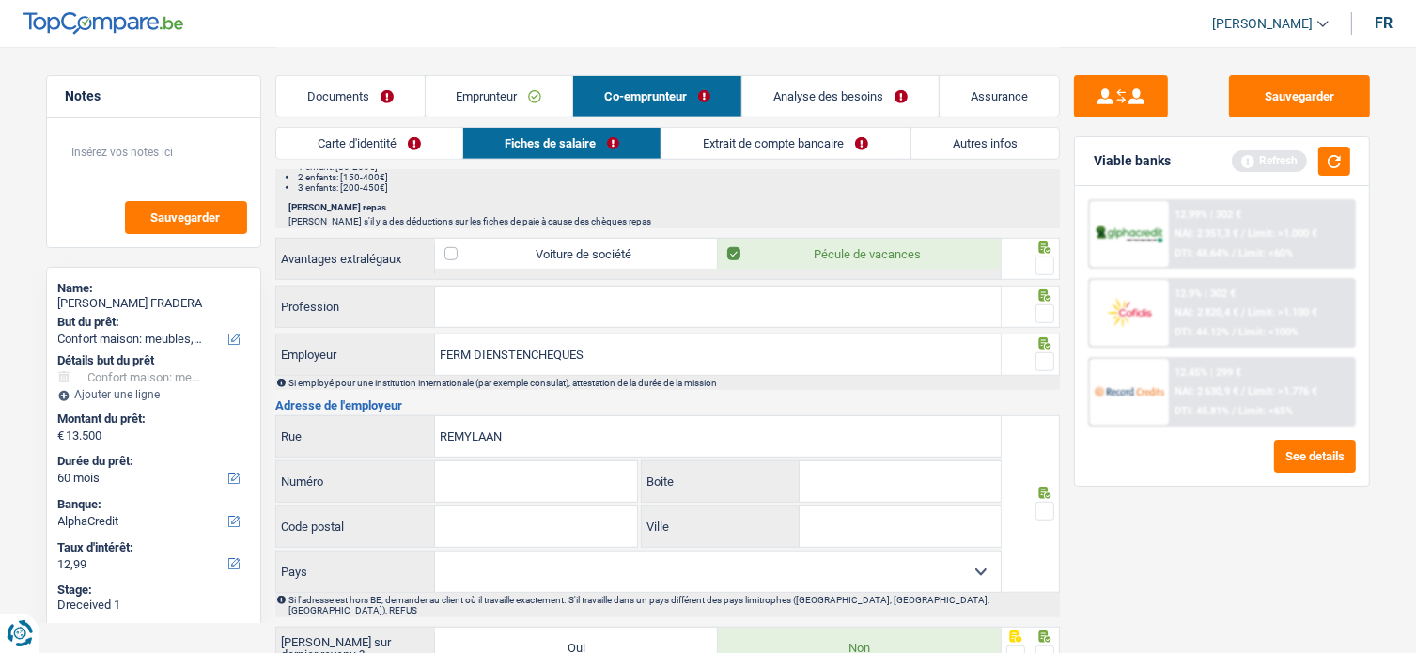
type input "REMYLAAN"
click at [465, 485] on input "Numéro" at bounding box center [536, 481] width 202 height 40
paste input "4B"
type input "4B"
click at [460, 518] on input "Code postal" at bounding box center [536, 527] width 202 height 40
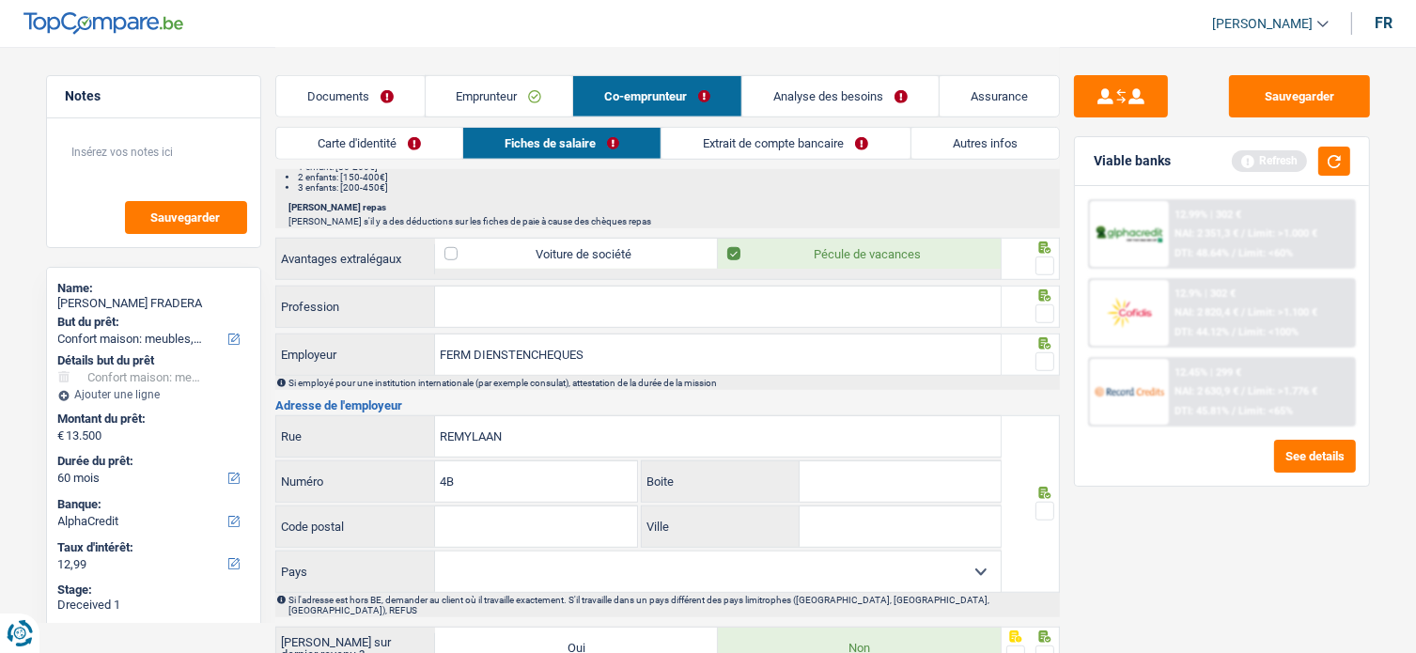
paste input "3018"
type input "3018"
click at [510, 557] on select "Belgique France Allemagne Italie Luxembourg Pays-Bas Espagne Suisse Sélectionne…" at bounding box center [718, 572] width 566 height 40
select select "BE"
click at [435, 552] on select "Belgique France Allemagne Italie Luxembourg Pays-Bas Espagne Suisse Sélectionne…" at bounding box center [718, 572] width 566 height 40
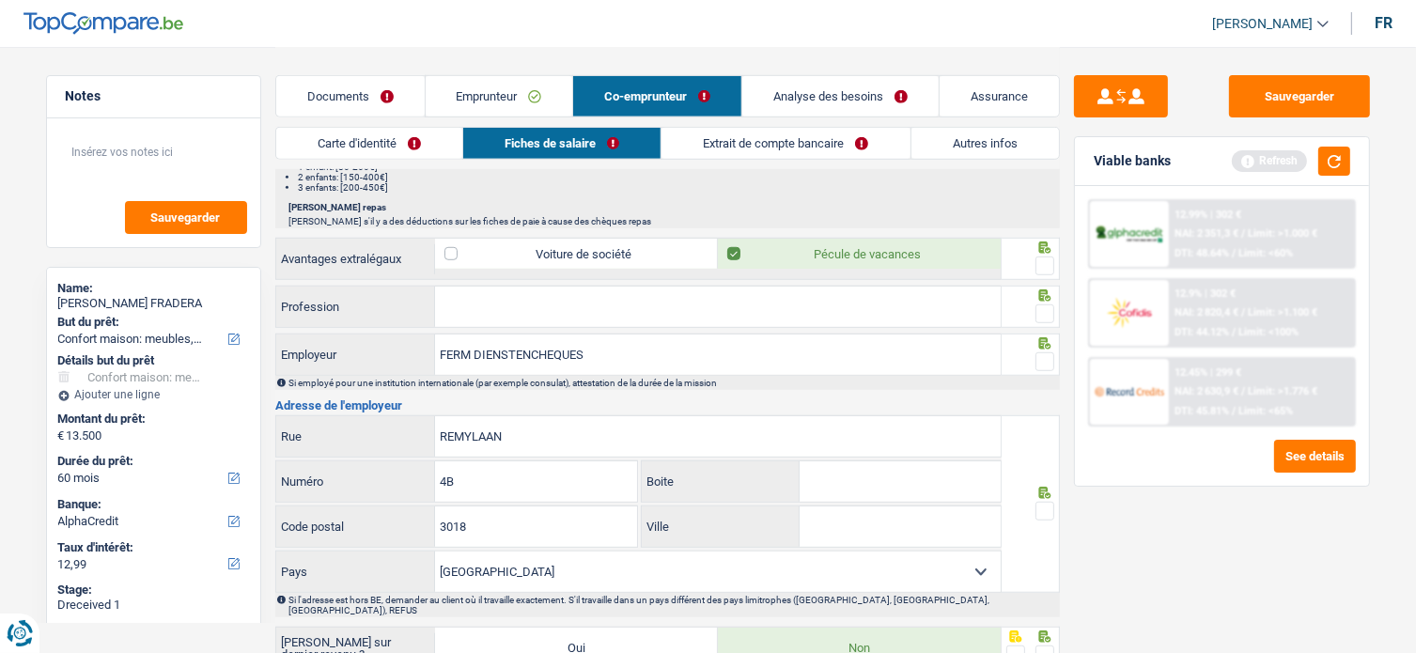
click at [870, 517] on input "Ville" at bounding box center [900, 527] width 201 height 40
paste input "LEUVEN"
type input "LEUVEN"
click at [1051, 502] on span at bounding box center [1045, 511] width 19 height 19
click at [0, 0] on input "radio" at bounding box center [0, 0] width 0 height 0
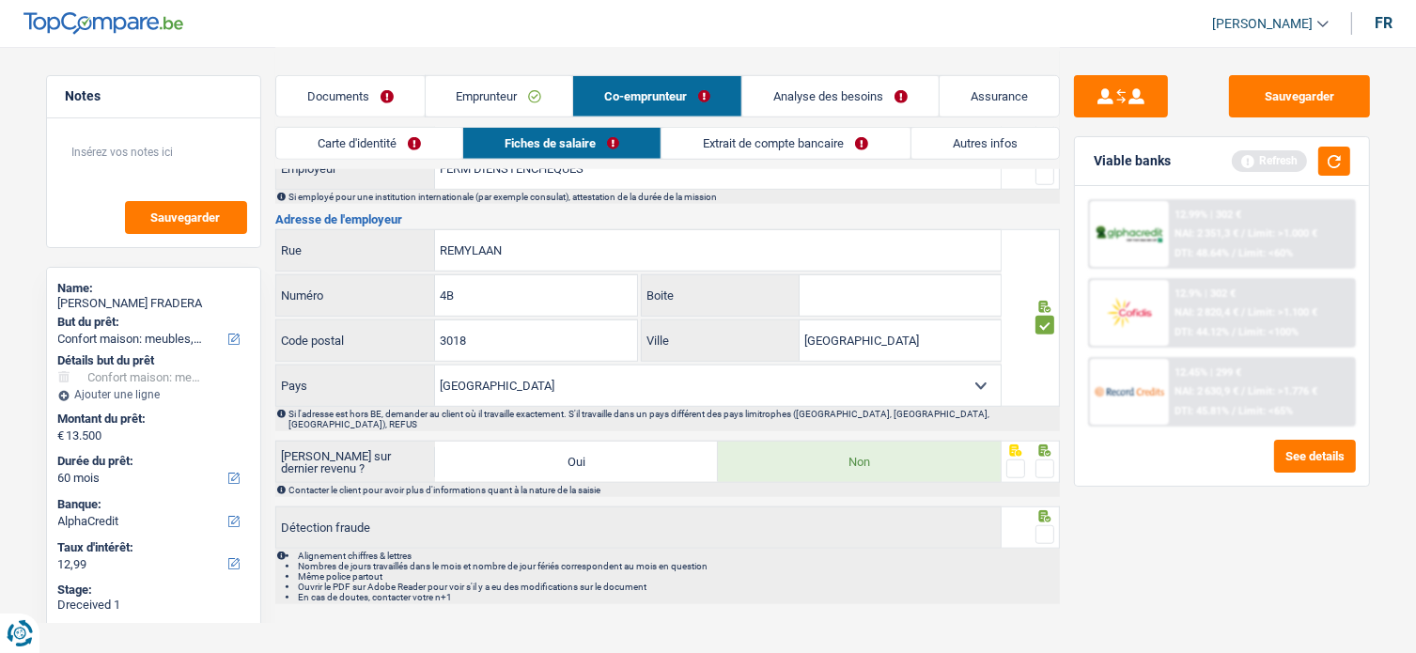
scroll to position [1465, 0]
click at [1055, 446] on div at bounding box center [1031, 460] width 58 height 42
click at [1045, 458] on span at bounding box center [1045, 467] width 19 height 19
click at [0, 0] on input "radio" at bounding box center [0, 0] width 0 height 0
click at [1049, 523] on span at bounding box center [1045, 532] width 19 height 19
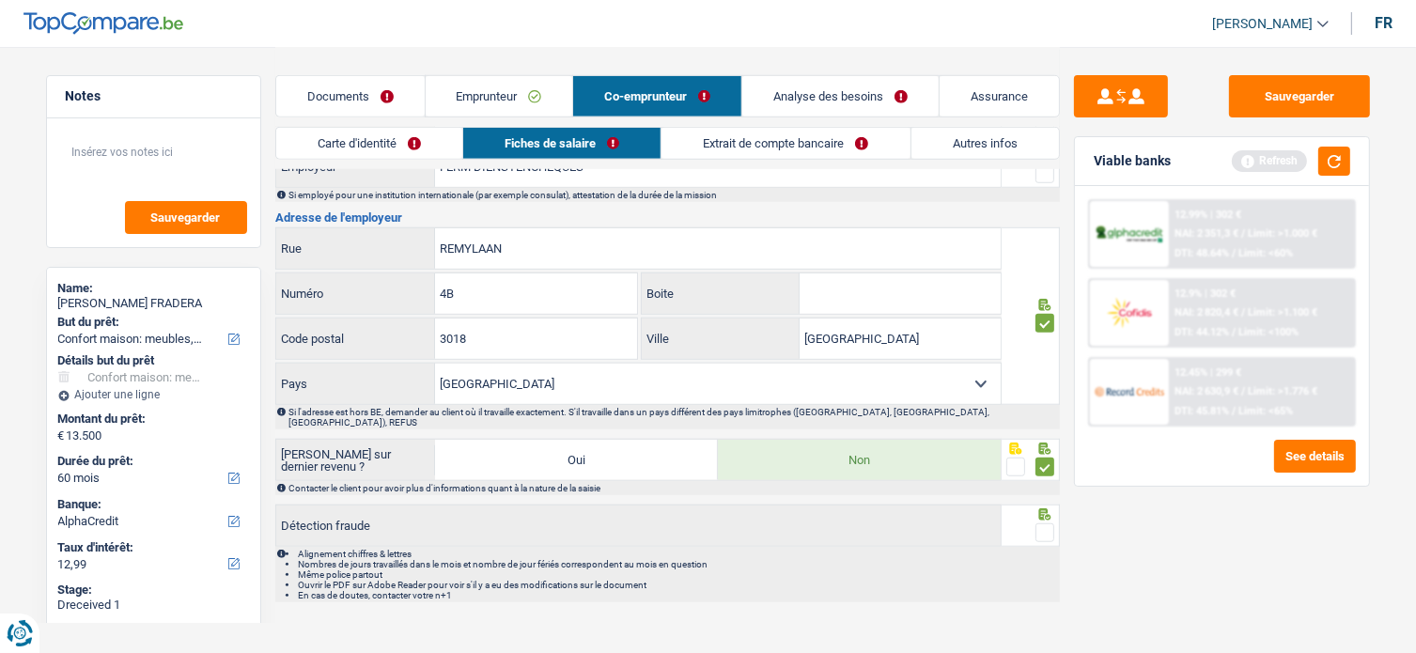
click at [0, 0] on input "radio" at bounding box center [0, 0] width 0 height 0
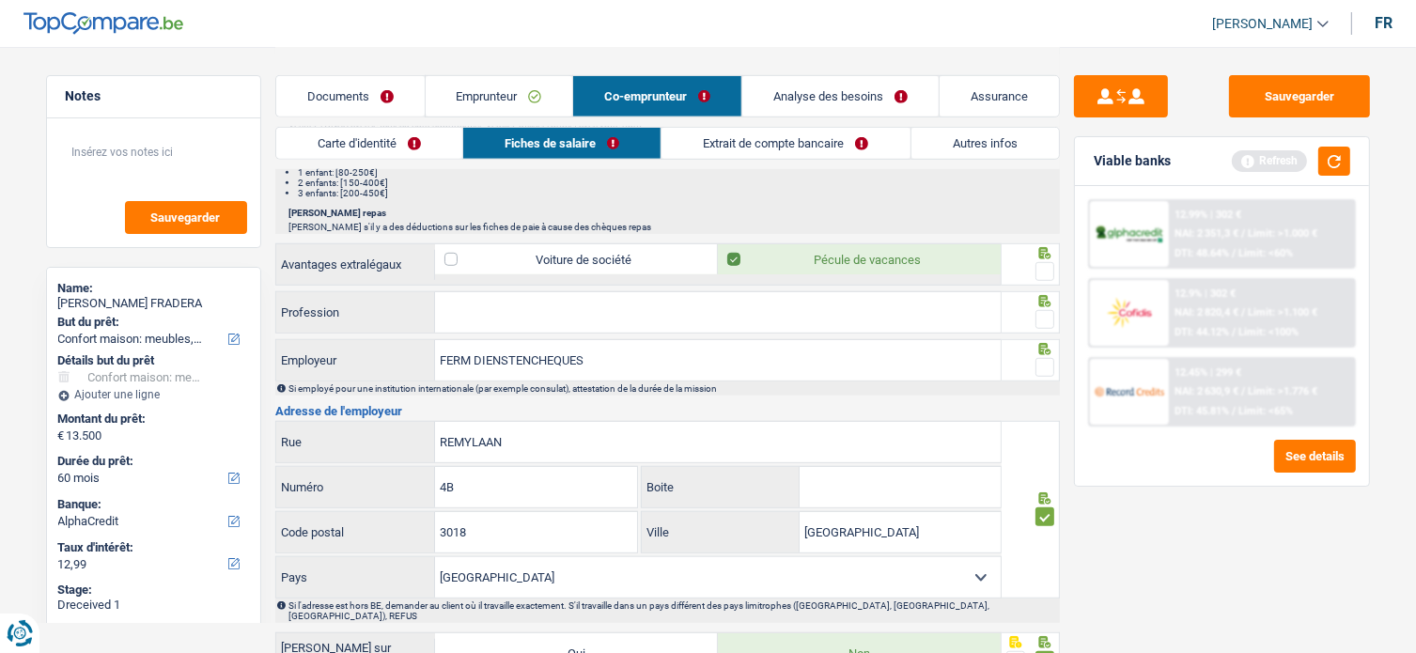
scroll to position [1183, 0]
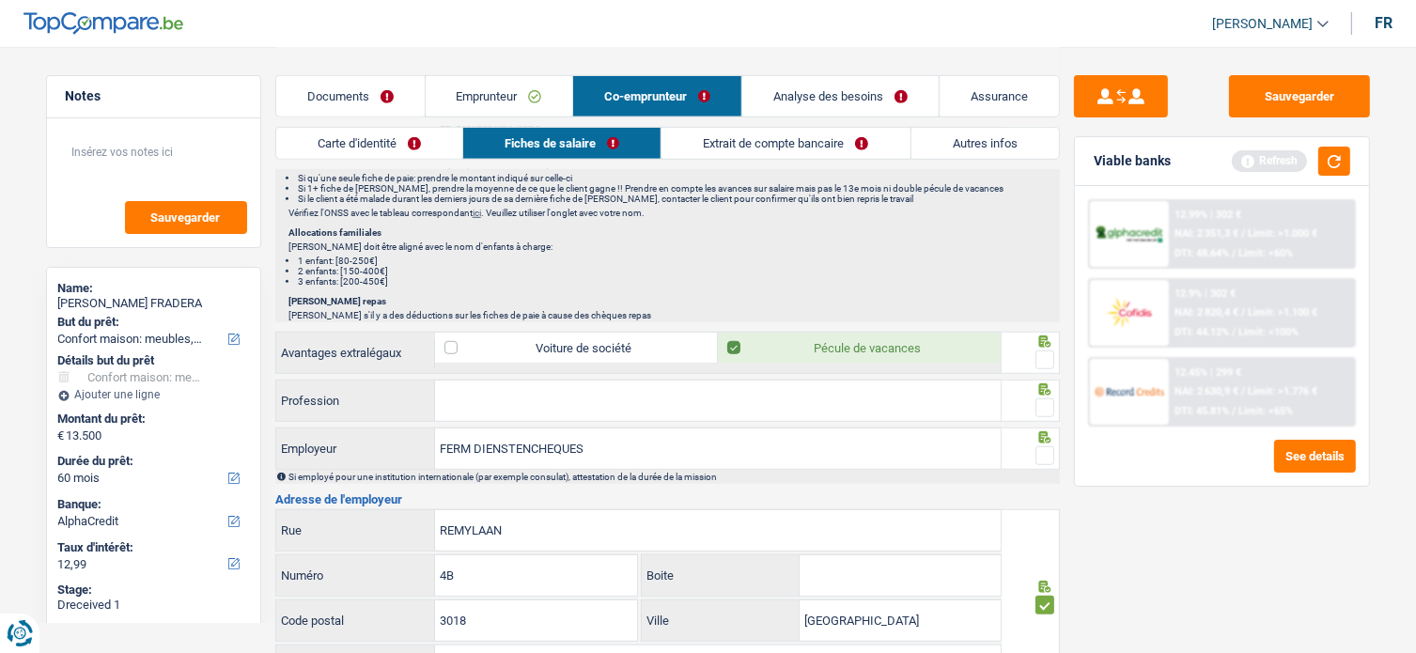
click at [1041, 459] on div at bounding box center [1045, 455] width 19 height 23
click at [1046, 455] on span at bounding box center [1045, 455] width 19 height 19
click at [0, 0] on input "radio" at bounding box center [0, 0] width 0 height 0
click at [1052, 404] on span at bounding box center [1045, 407] width 19 height 19
click at [0, 0] on input "radio" at bounding box center [0, 0] width 0 height 0
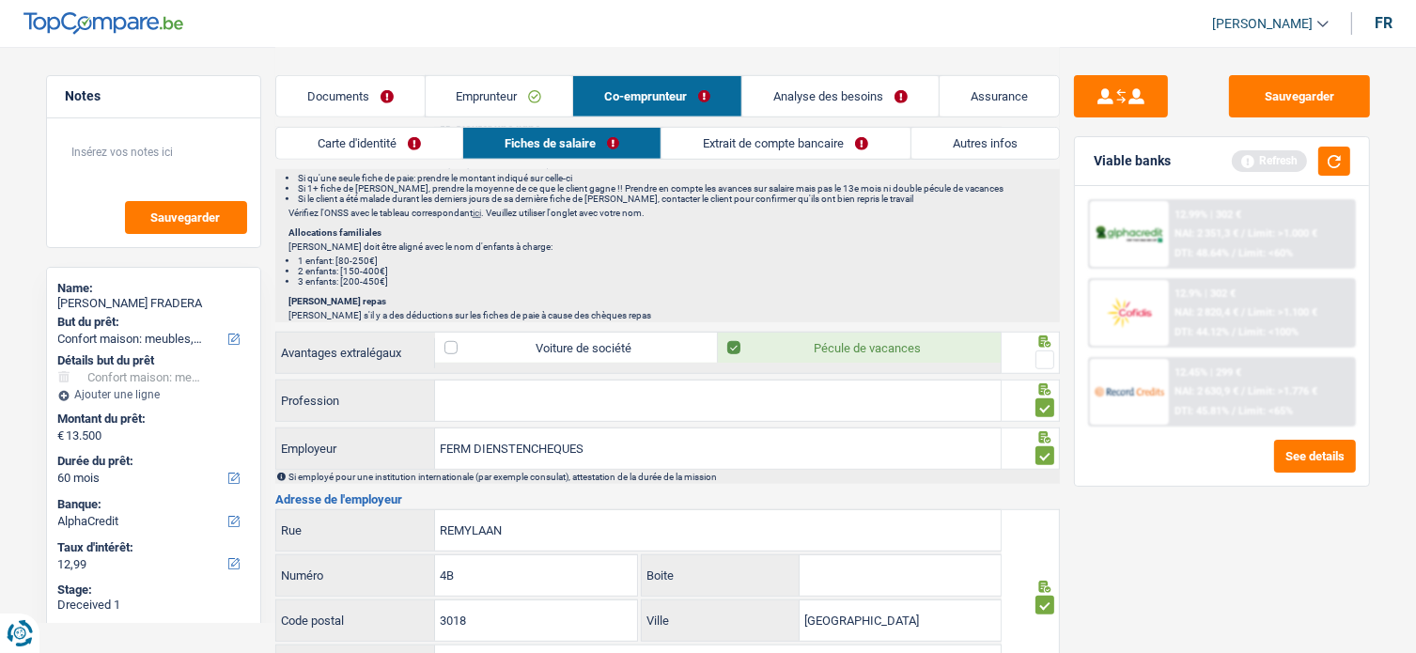
click at [481, 381] on input "Profession" at bounding box center [718, 401] width 566 height 40
paste input "AIDE MÉNAGÈRE"
type input "AIDE MÉNAGÈRE"
click at [1068, 587] on div "Sauvegarder Viable banks Refresh 12.99% | 302 € NAI: 2 351,3 € / Limit: >1.000 …" at bounding box center [1222, 349] width 324 height 548
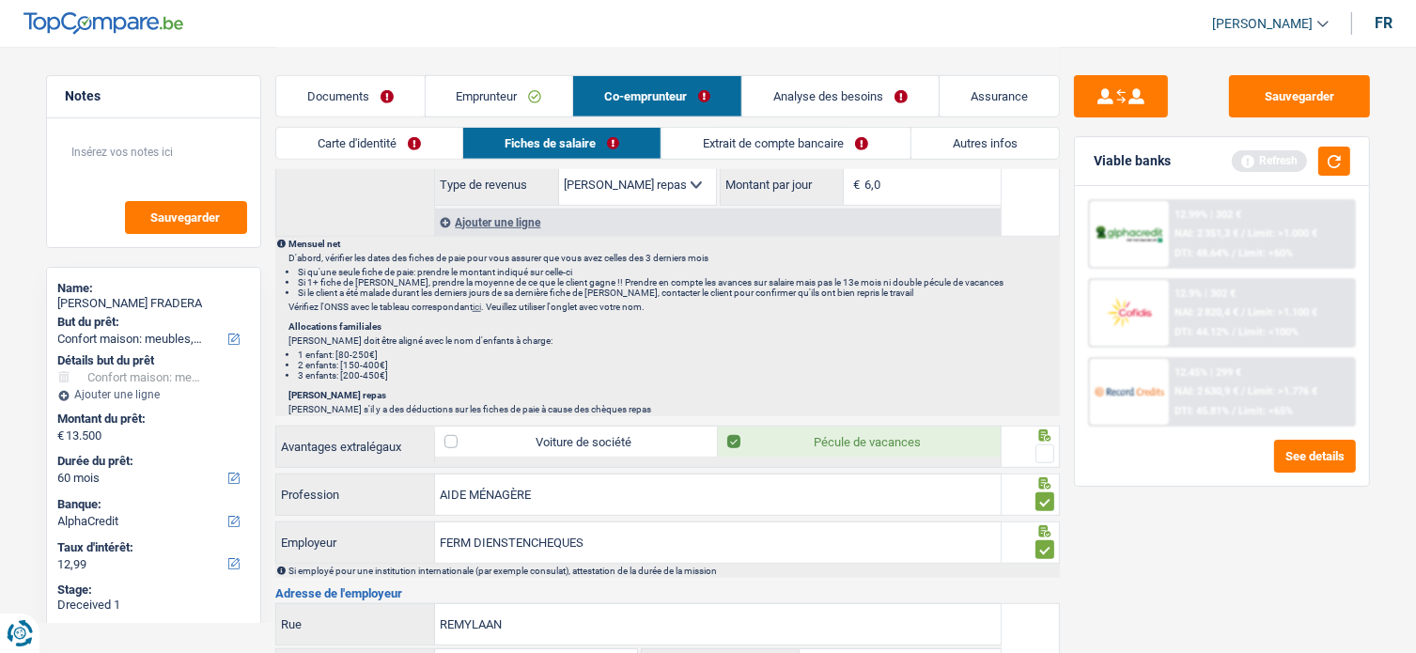
click at [1041, 444] on span at bounding box center [1045, 453] width 19 height 19
click at [0, 0] on input "radio" at bounding box center [0, 0] width 0 height 0
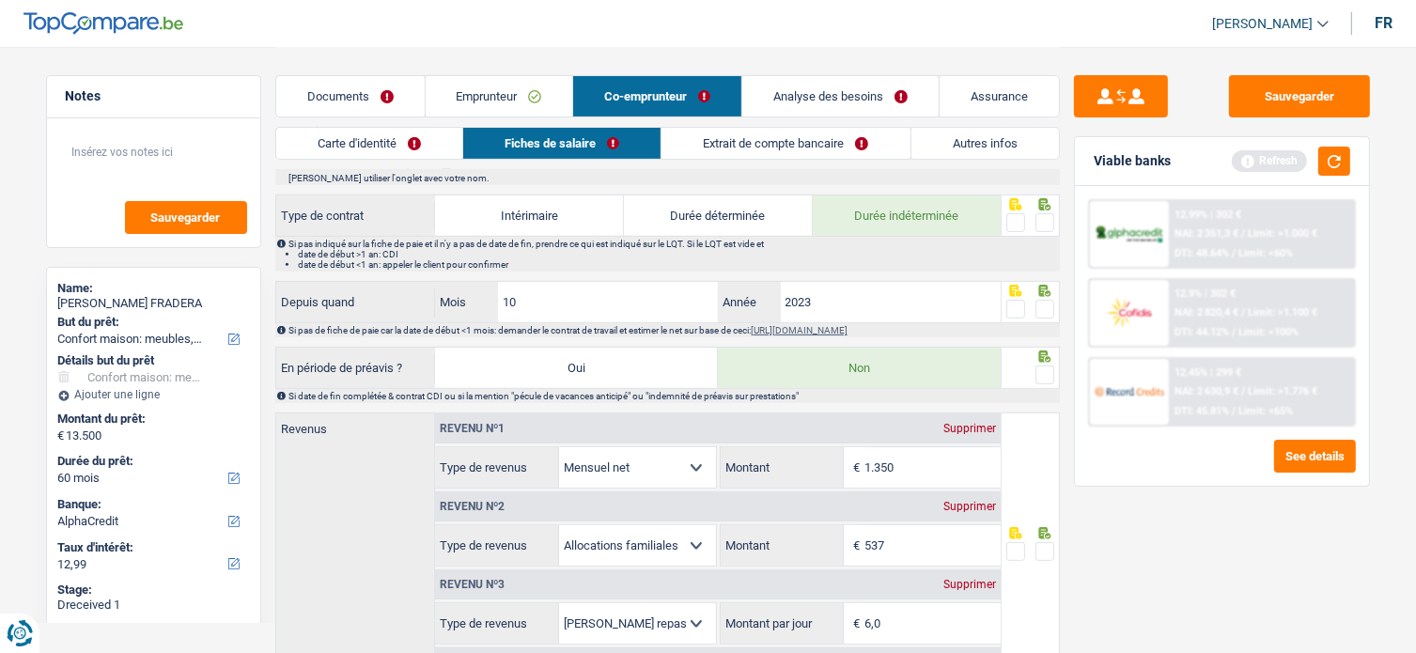
scroll to position [525, 0]
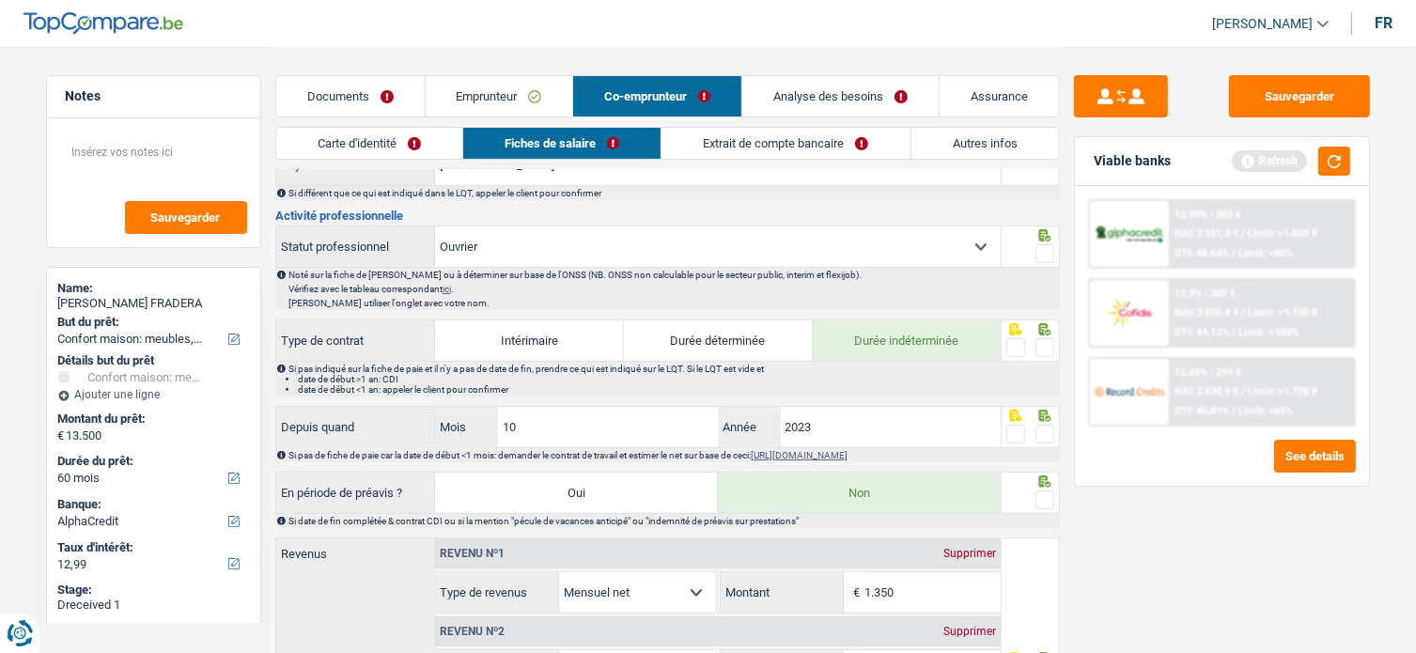
click at [1041, 491] on span at bounding box center [1045, 500] width 19 height 19
click at [0, 0] on input "radio" at bounding box center [0, 0] width 0 height 0
drag, startPoint x: 525, startPoint y: 419, endPoint x: 502, endPoint y: 419, distance: 23.5
click at [502, 419] on input "10" at bounding box center [608, 427] width 221 height 40
type input "4"
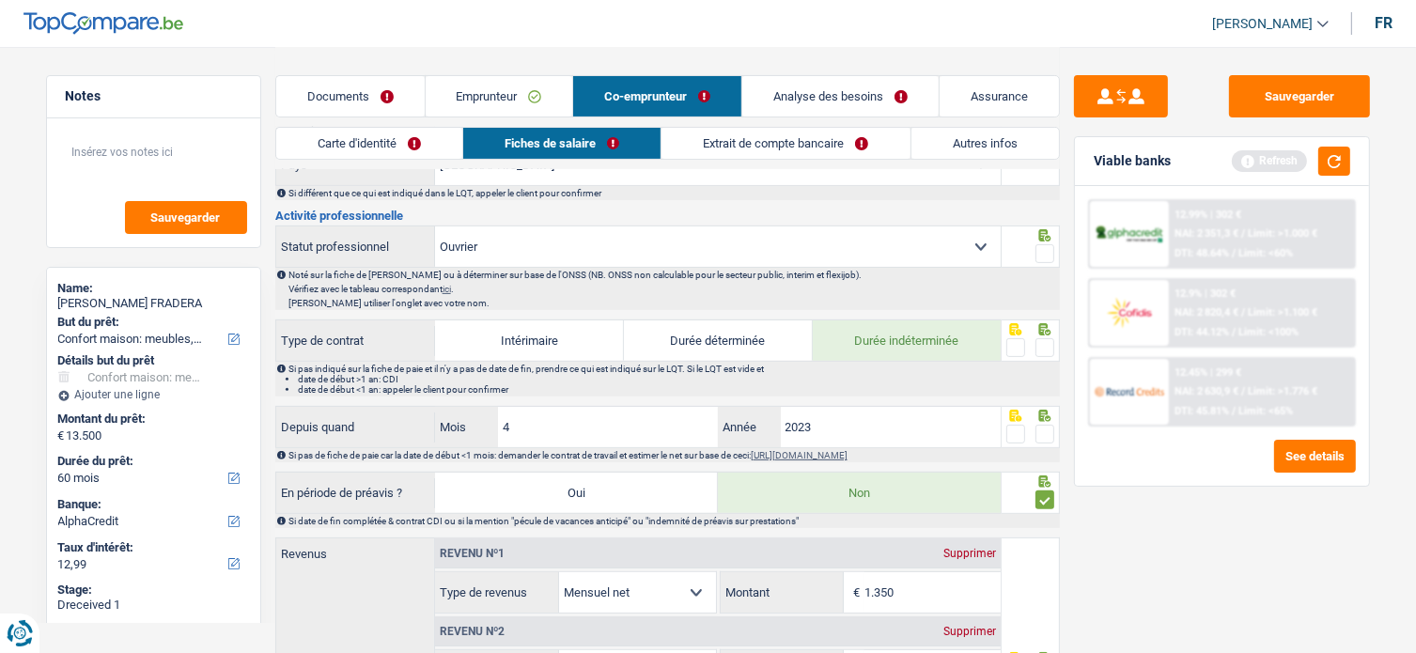
click at [1043, 425] on span at bounding box center [1045, 434] width 19 height 19
click at [0, 0] on input "radio" at bounding box center [0, 0] width 0 height 0
click at [1044, 338] on span at bounding box center [1045, 347] width 19 height 19
click at [0, 0] on input "radio" at bounding box center [0, 0] width 0 height 0
click at [1045, 246] on span at bounding box center [1045, 253] width 19 height 19
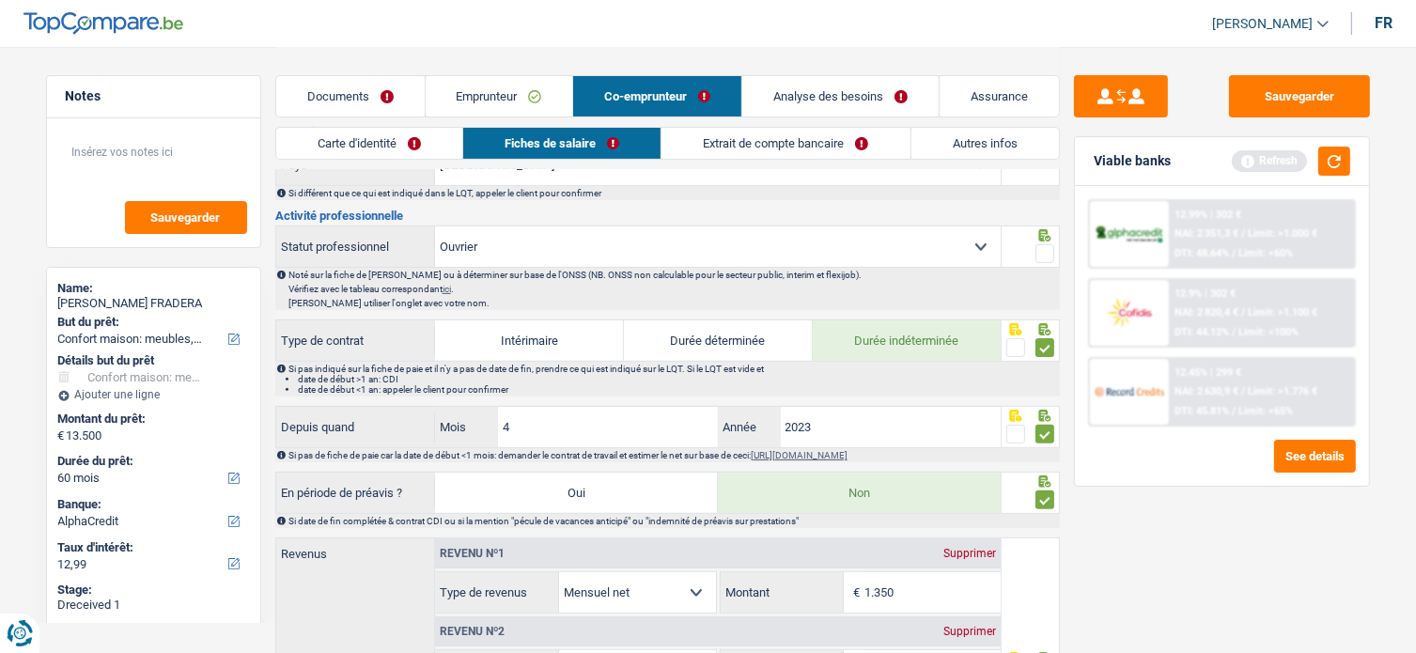
click at [0, 0] on input "radio" at bounding box center [0, 0] width 0 height 0
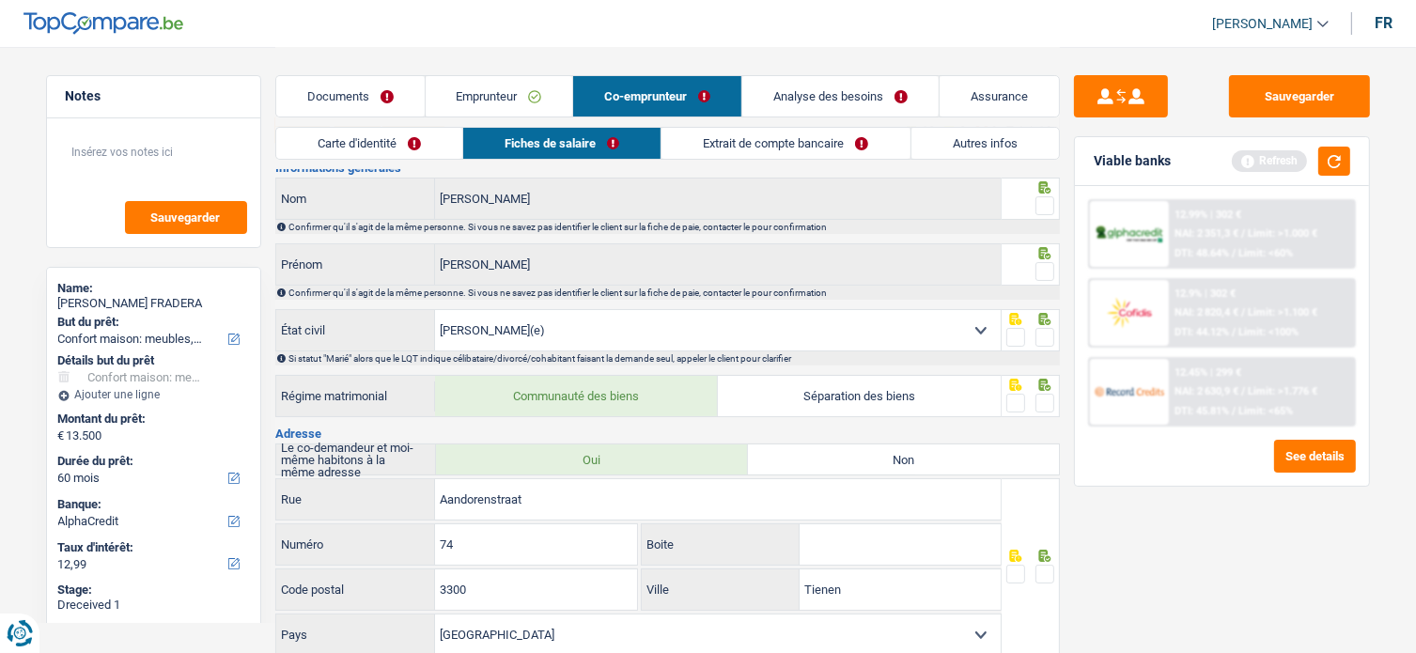
click at [1042, 565] on span at bounding box center [1045, 574] width 19 height 19
click at [0, 0] on input "radio" at bounding box center [0, 0] width 0 height 0
click at [1051, 399] on span at bounding box center [1045, 403] width 19 height 19
click at [0, 0] on input "radio" at bounding box center [0, 0] width 0 height 0
drag, startPoint x: 1052, startPoint y: 341, endPoint x: 1048, endPoint y: 264, distance: 77.2
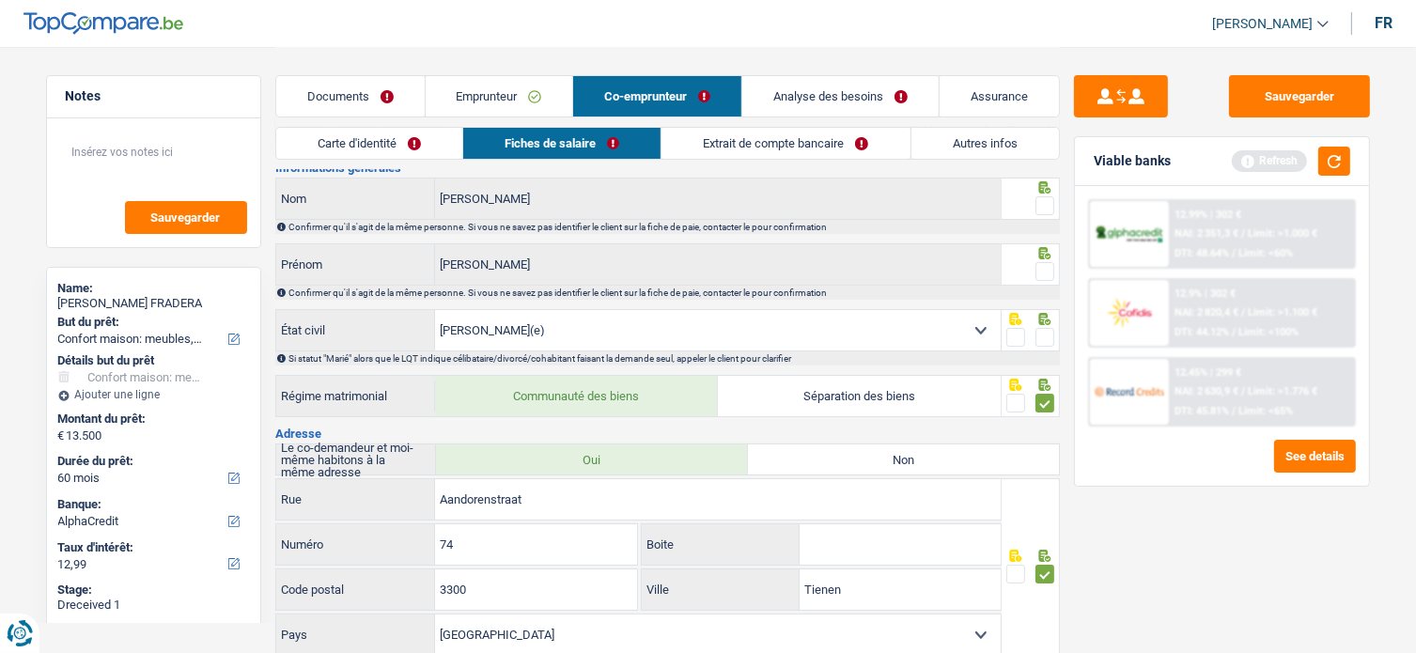
click at [1052, 341] on span at bounding box center [1045, 337] width 19 height 19
click at [0, 0] on input "radio" at bounding box center [0, 0] width 0 height 0
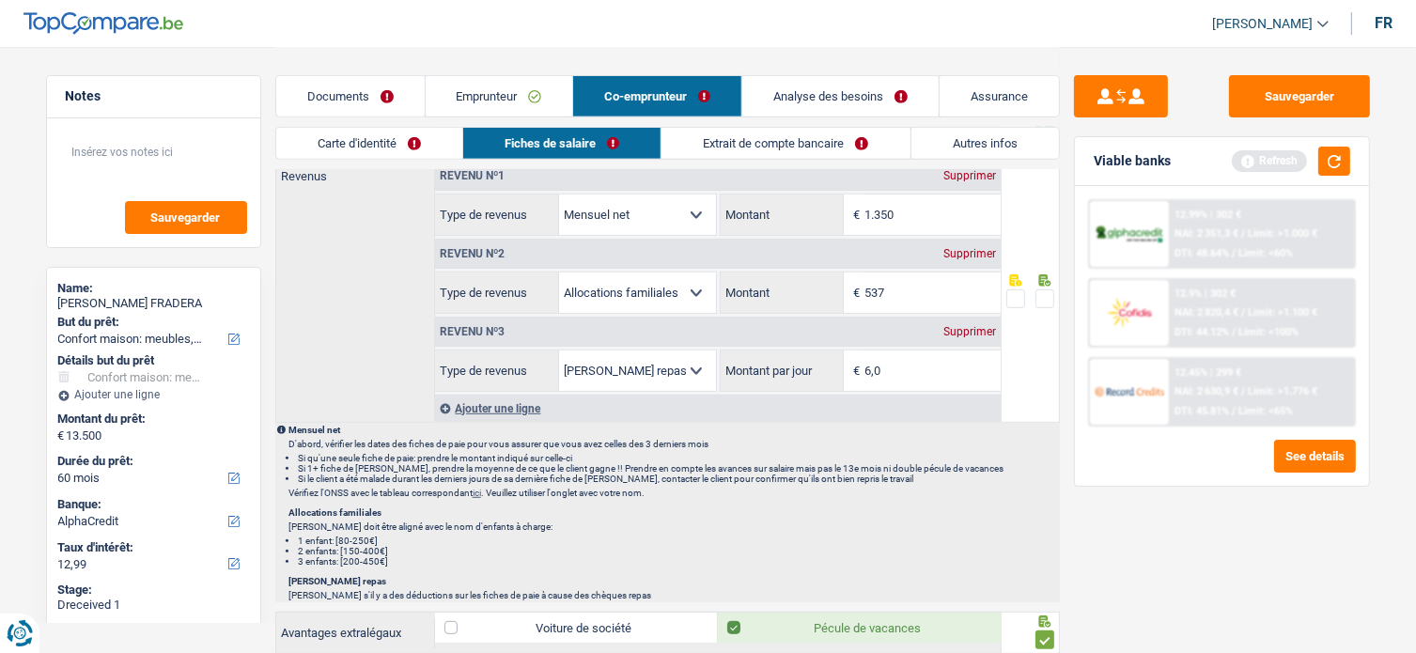
scroll to position [807, 0]
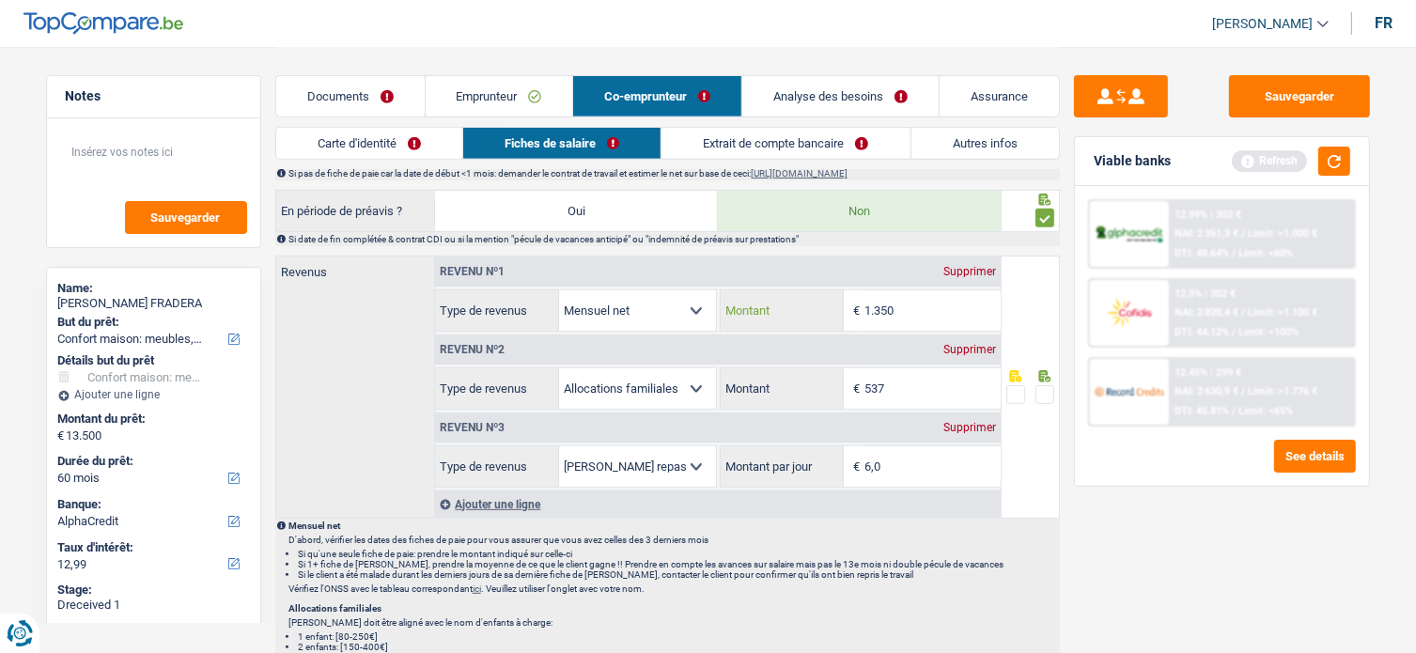
click at [932, 311] on input "1.350" at bounding box center [933, 310] width 136 height 40
drag, startPoint x: 937, startPoint y: 301, endPoint x: 803, endPoint y: 293, distance: 134.6
click at [803, 293] on div "1.350 € Montant" at bounding box center [861, 310] width 280 height 40
type input "1.608"
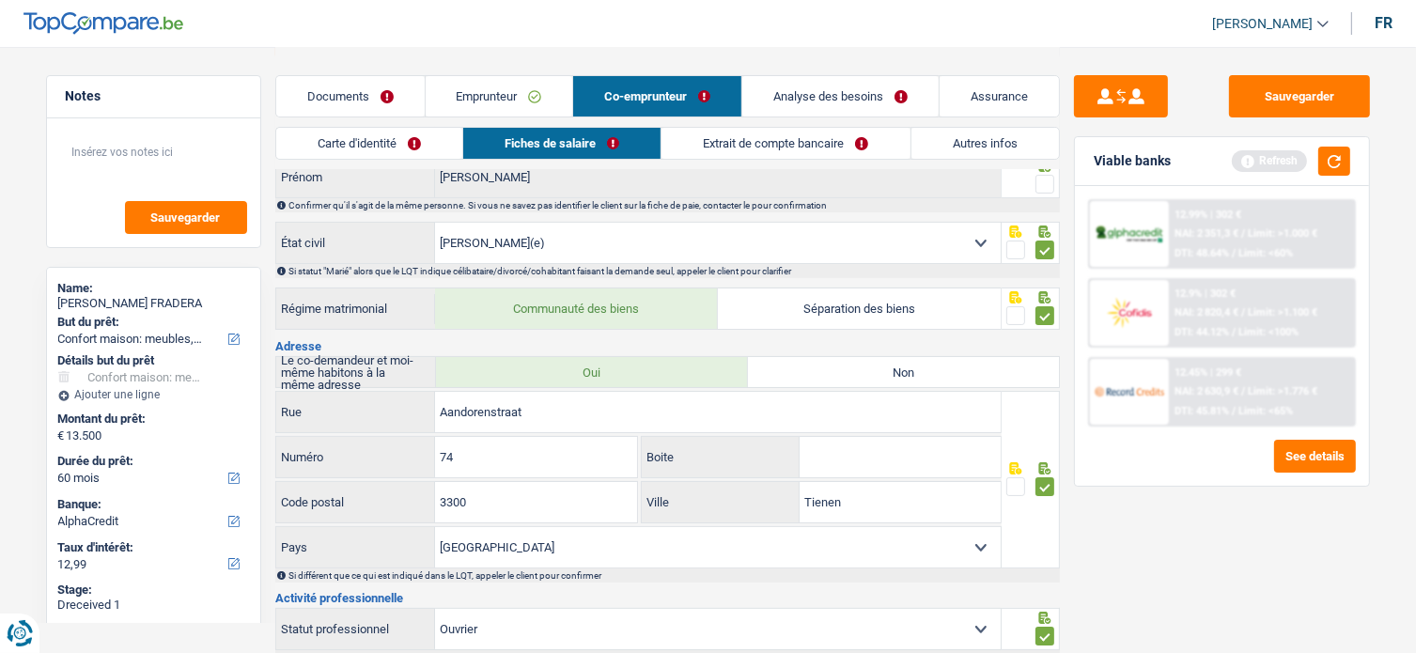
scroll to position [0, 0]
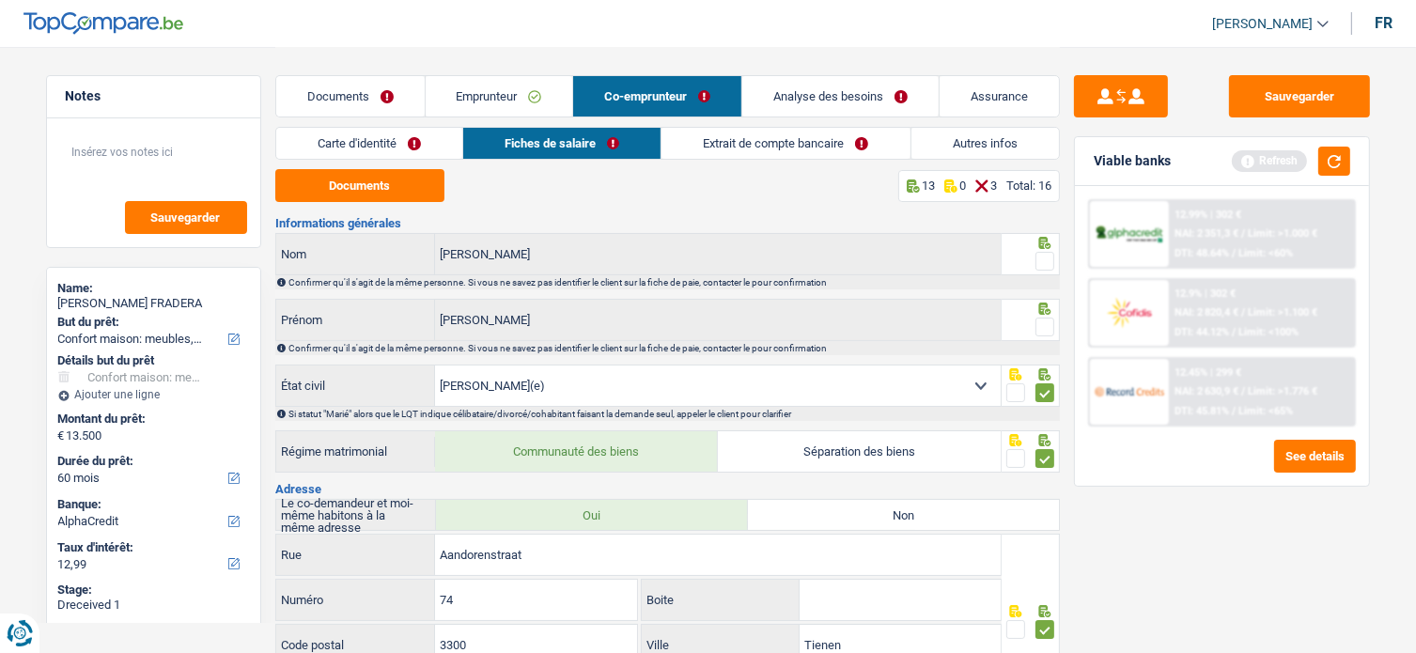
click at [703, 146] on link "Extrait de compte bancaire" at bounding box center [786, 143] width 248 height 31
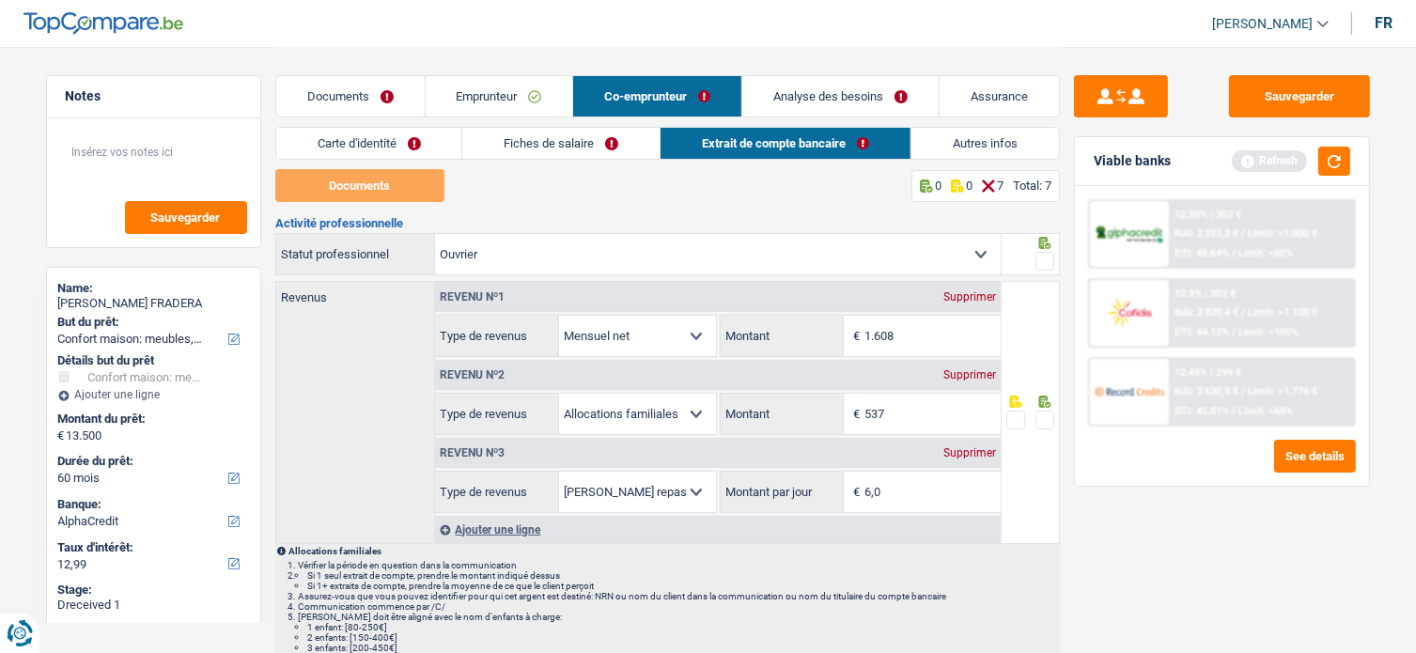
click at [616, 133] on link "Fiches de salaire" at bounding box center [560, 143] width 197 height 31
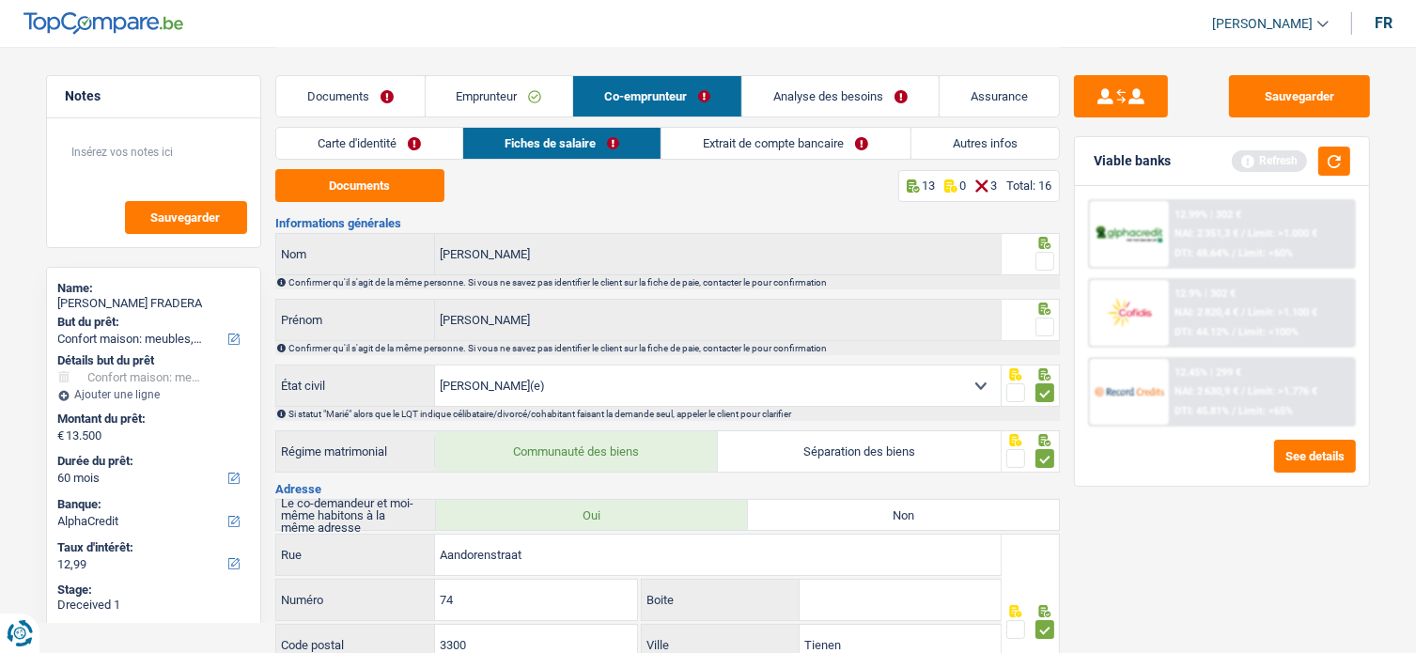
click at [756, 142] on link "Extrait de compte bancaire" at bounding box center [786, 143] width 248 height 31
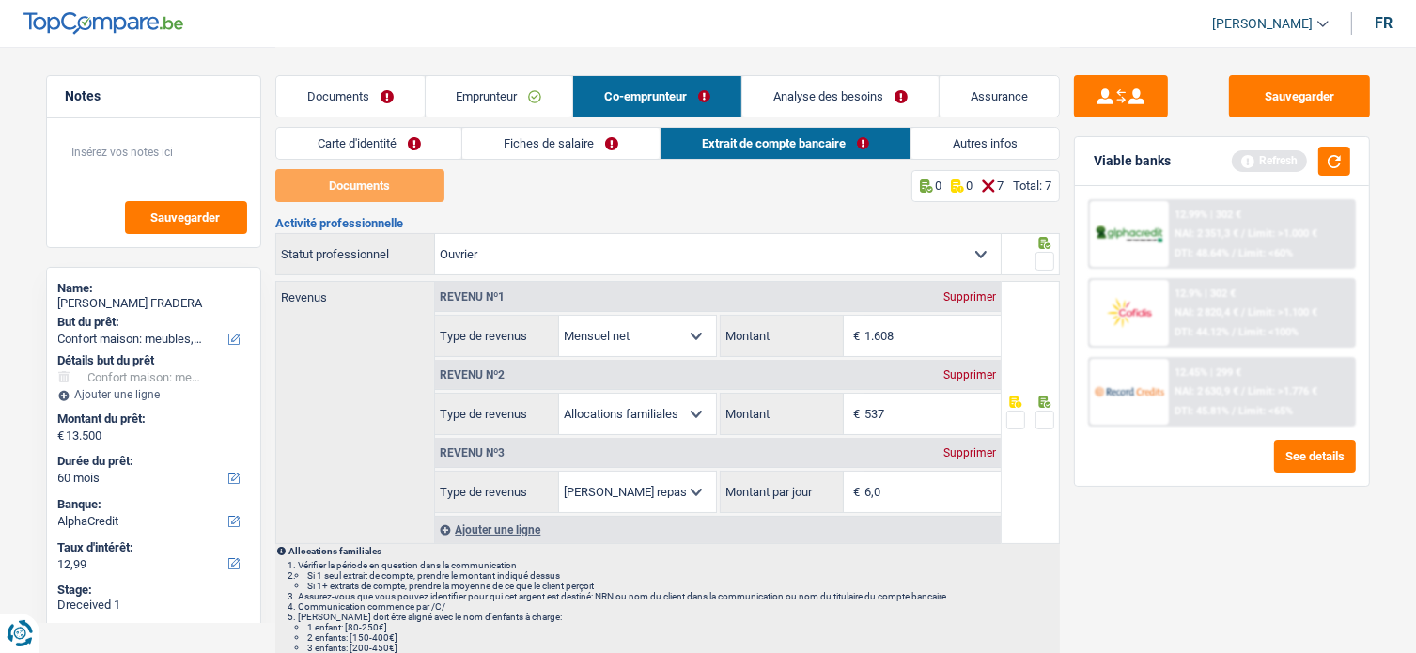
click at [406, 90] on link "Documents" at bounding box center [350, 96] width 148 height 40
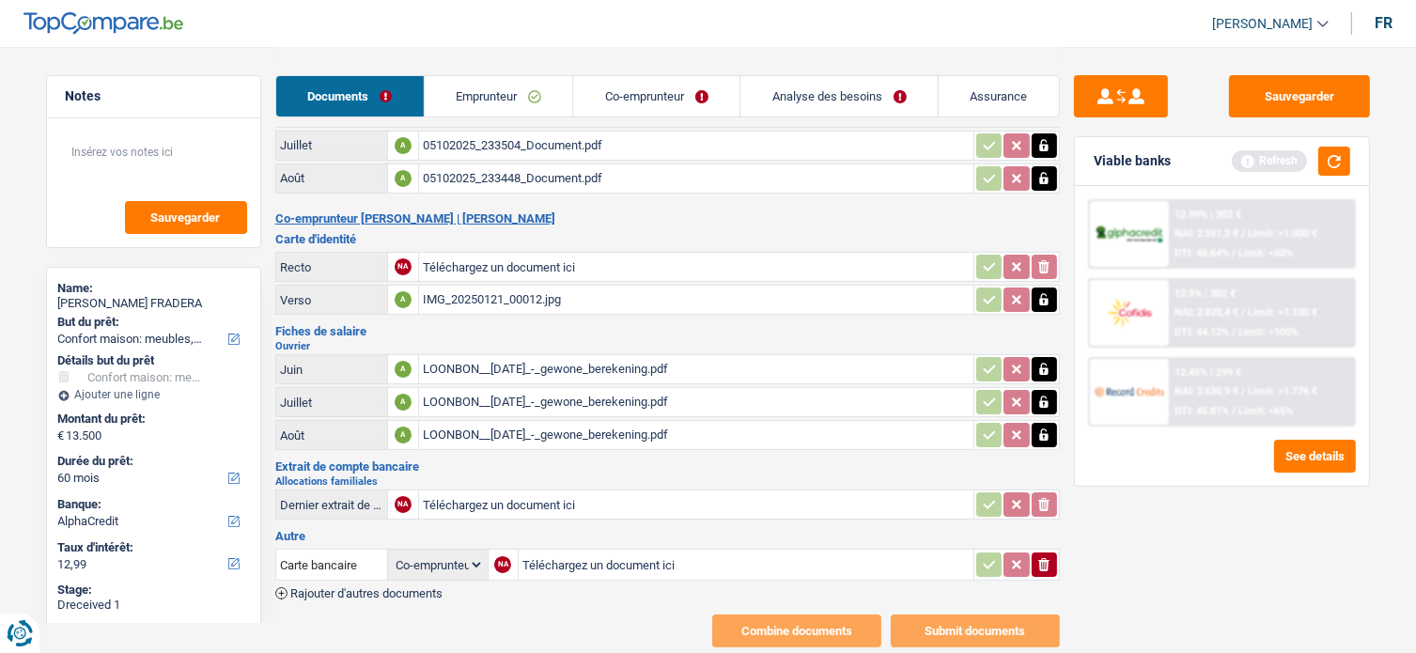
scroll to position [229, 0]
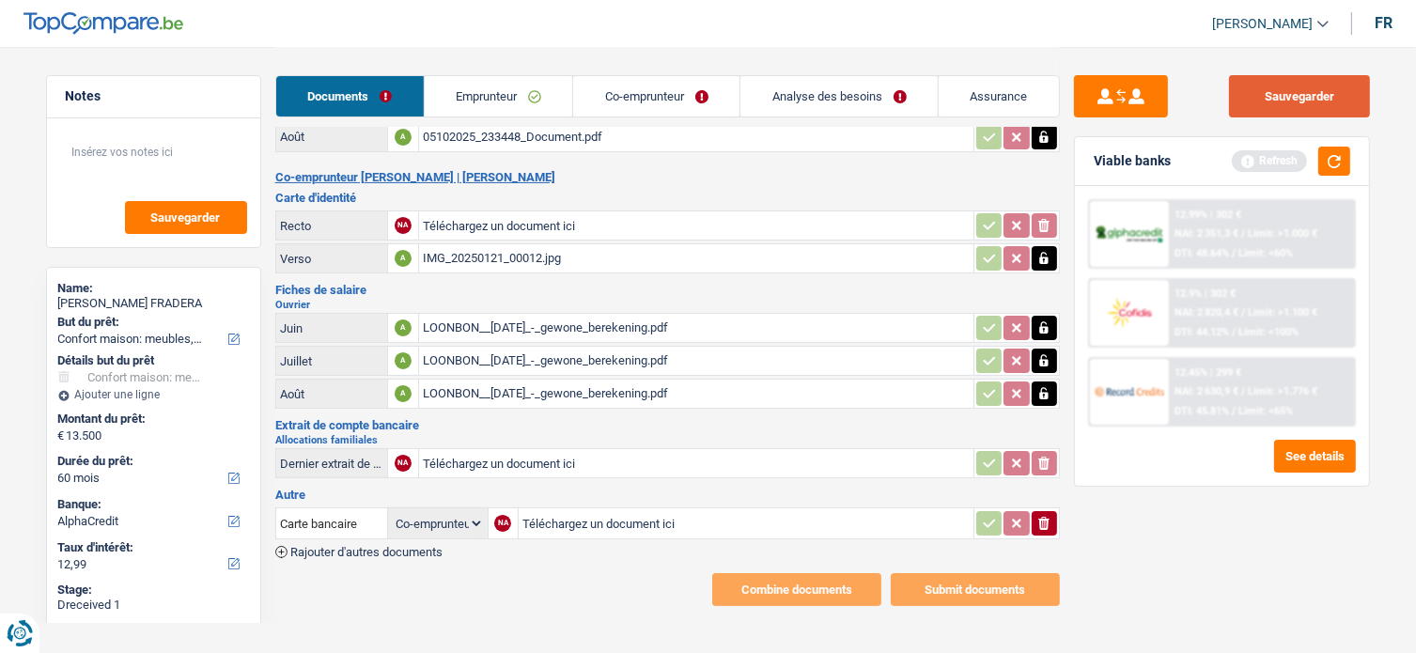
click at [1263, 101] on button "Sauvegarder" at bounding box center [1299, 96] width 141 height 42
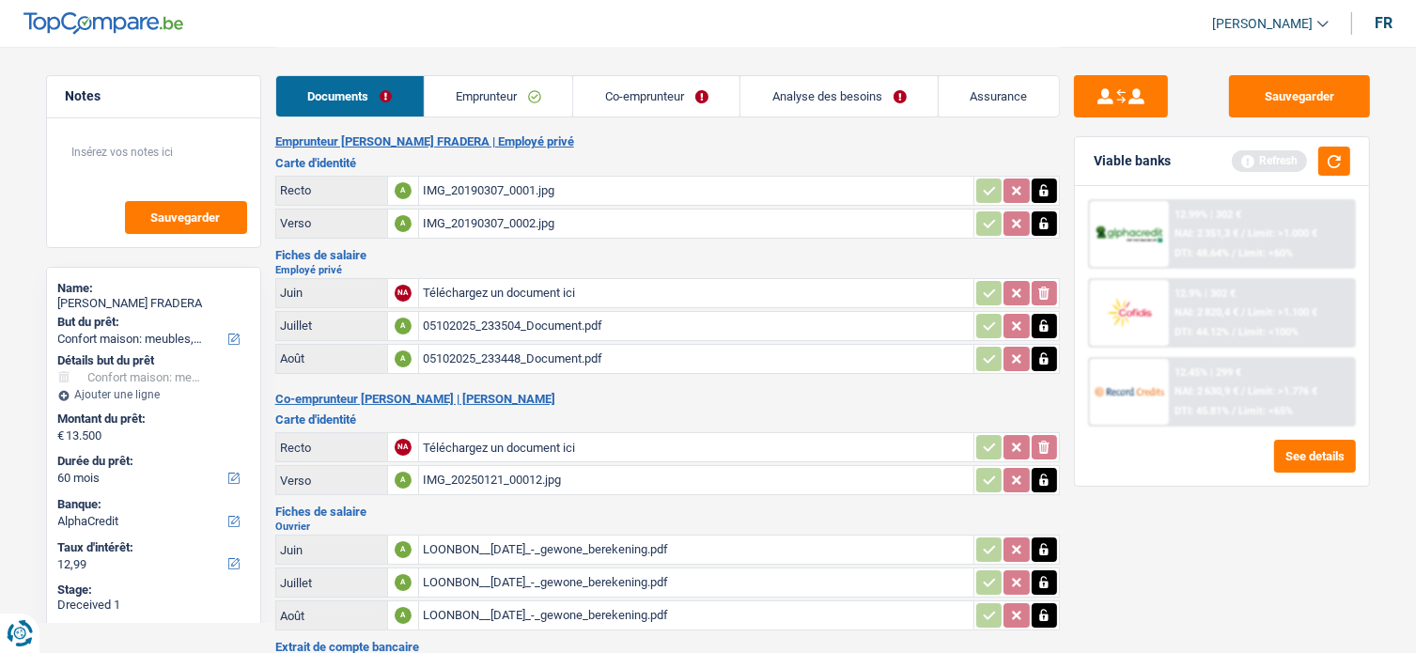
scroll to position [0, 0]
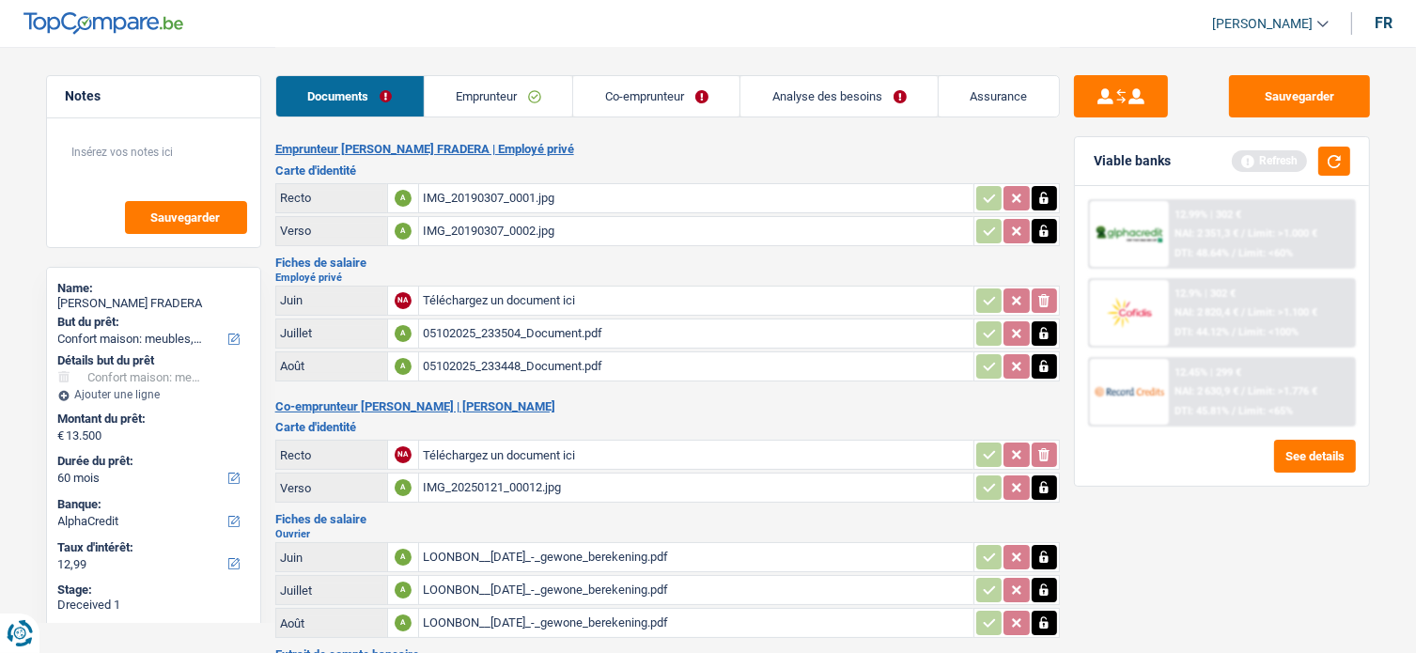
click at [222, 302] on div "JOSE DAVID BOBADILLA FRADERA" at bounding box center [153, 303] width 191 height 15
click at [136, 299] on div "JOSE DAVID BOBADILLA FRADERA" at bounding box center [153, 303] width 191 height 15
copy div "BOBADILLA"
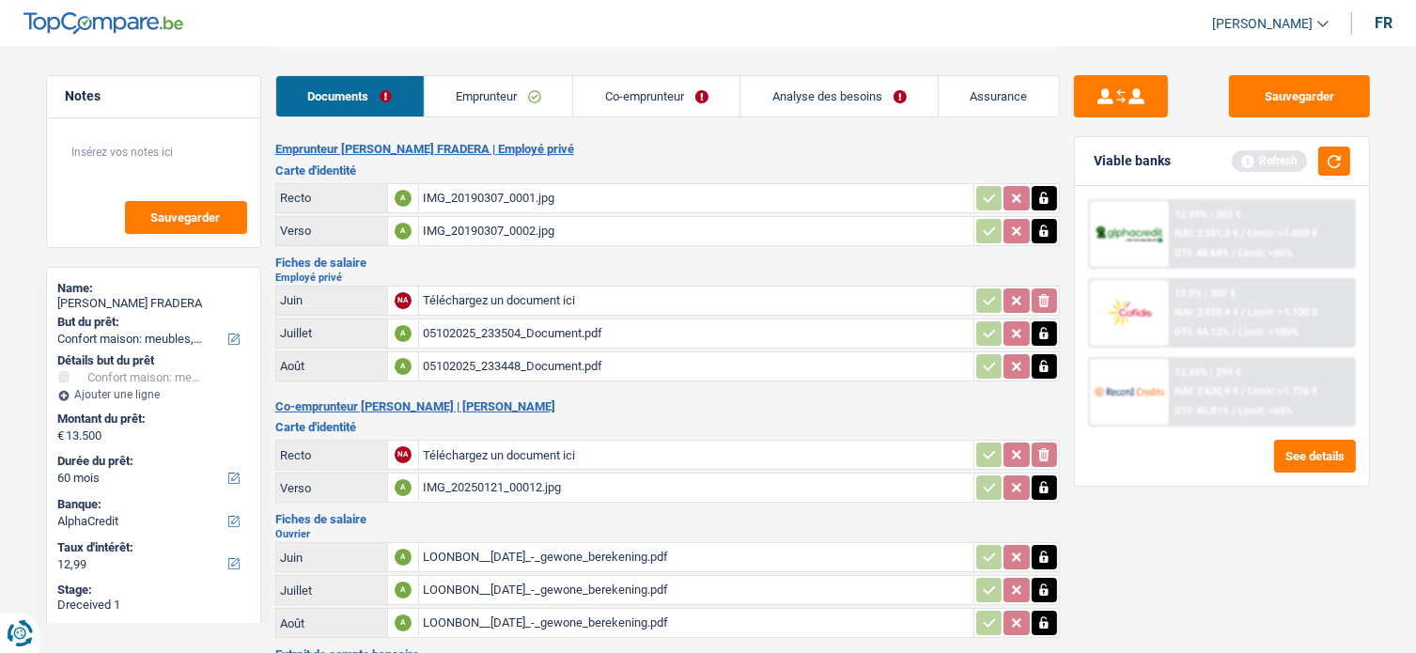
click at [71, 296] on div "JOSE DAVID BOBADILLA FRADERA" at bounding box center [153, 303] width 191 height 15
copy div "JOSE"
click at [160, 297] on div "JOSE DAVID BOBADILLA FRADERA" at bounding box center [153, 303] width 191 height 15
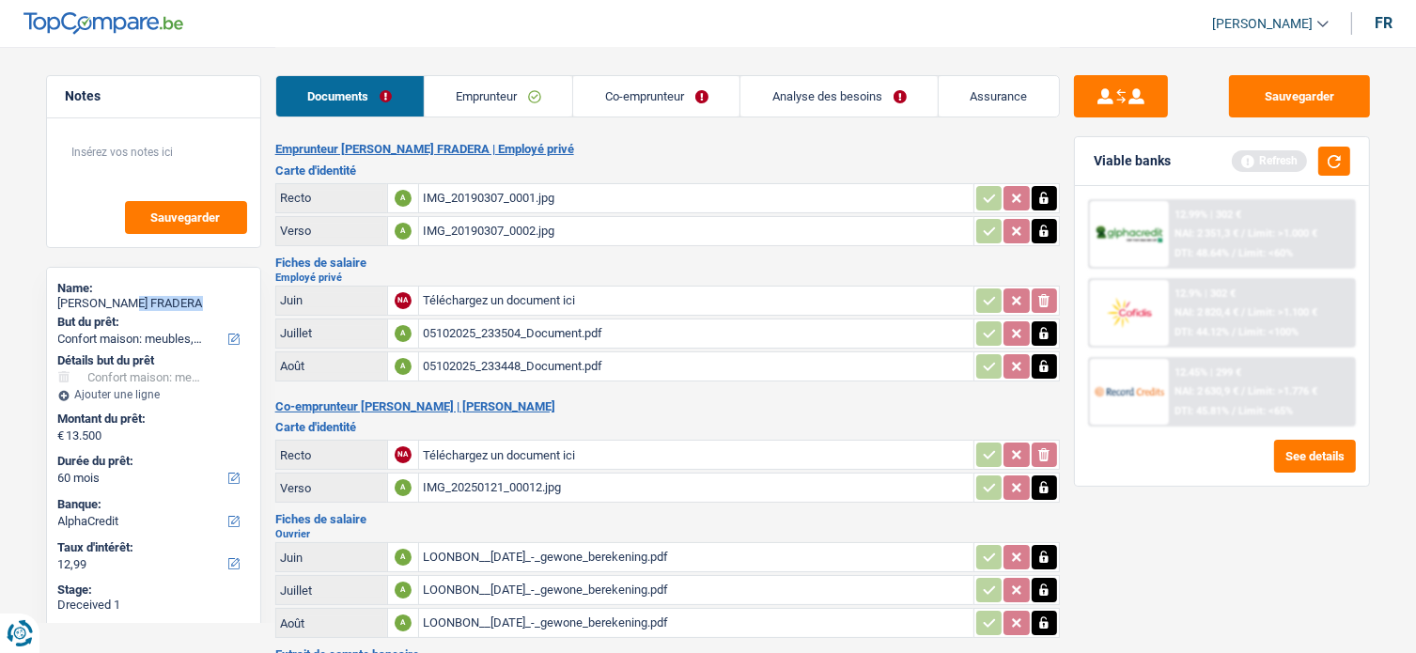
copy div "BOBADILLA"
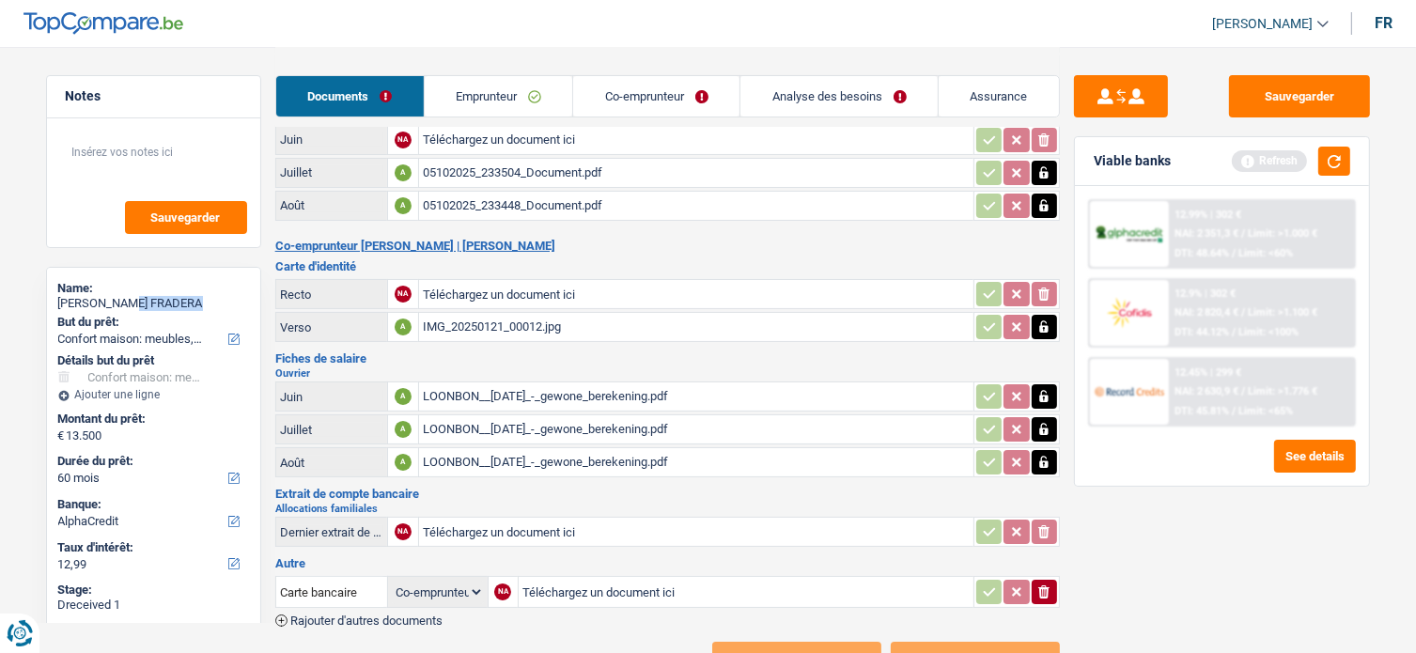
scroll to position [229, 0]
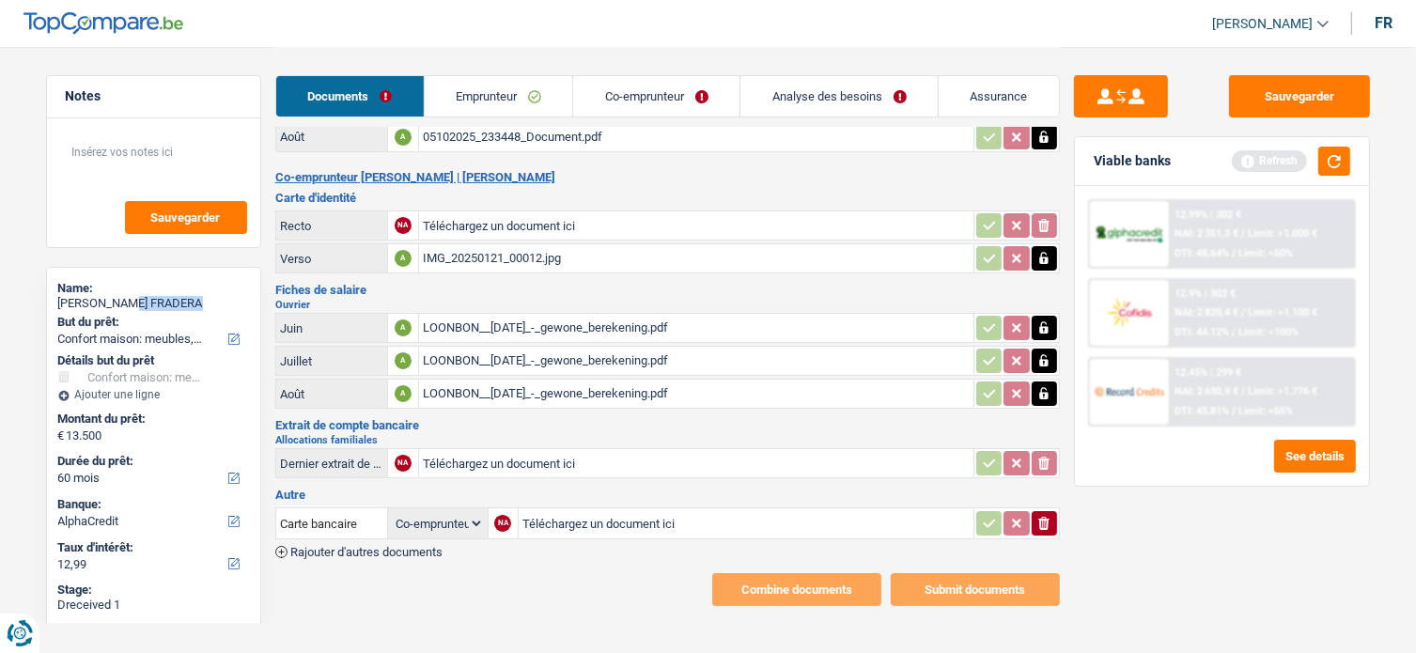
click at [511, 449] on input "Téléchargez un document ici" at bounding box center [696, 463] width 547 height 28
type input "C:\fakepath\20251009_1854054.png"
click at [1048, 517] on icon "button" at bounding box center [1043, 523] width 11 height 13
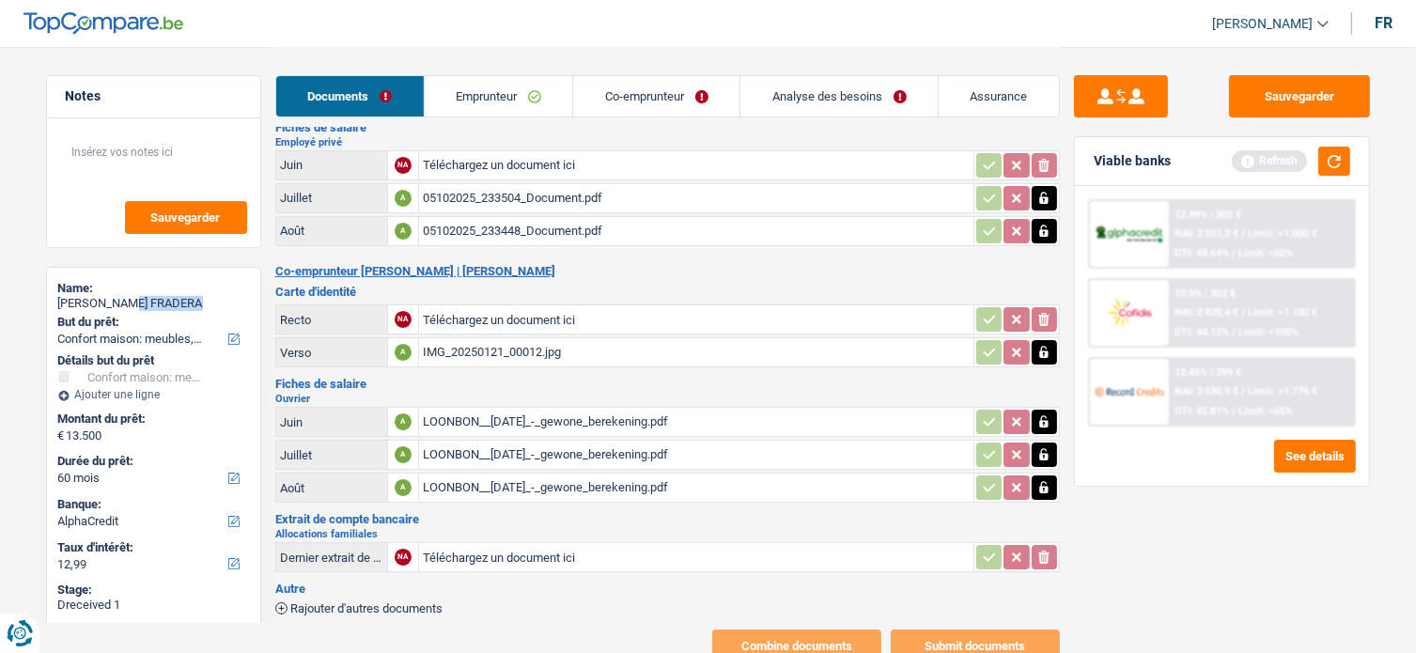
scroll to position [0, 0]
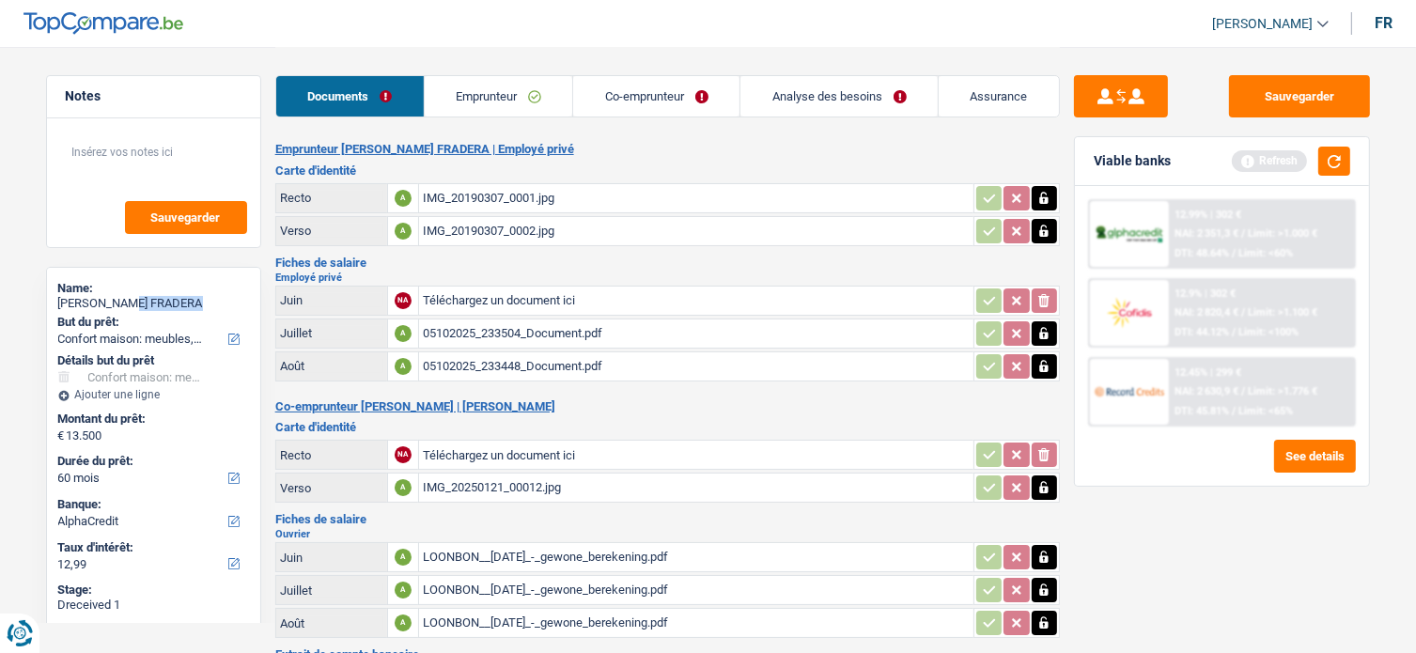
click at [545, 114] on link "Emprunteur" at bounding box center [499, 96] width 148 height 40
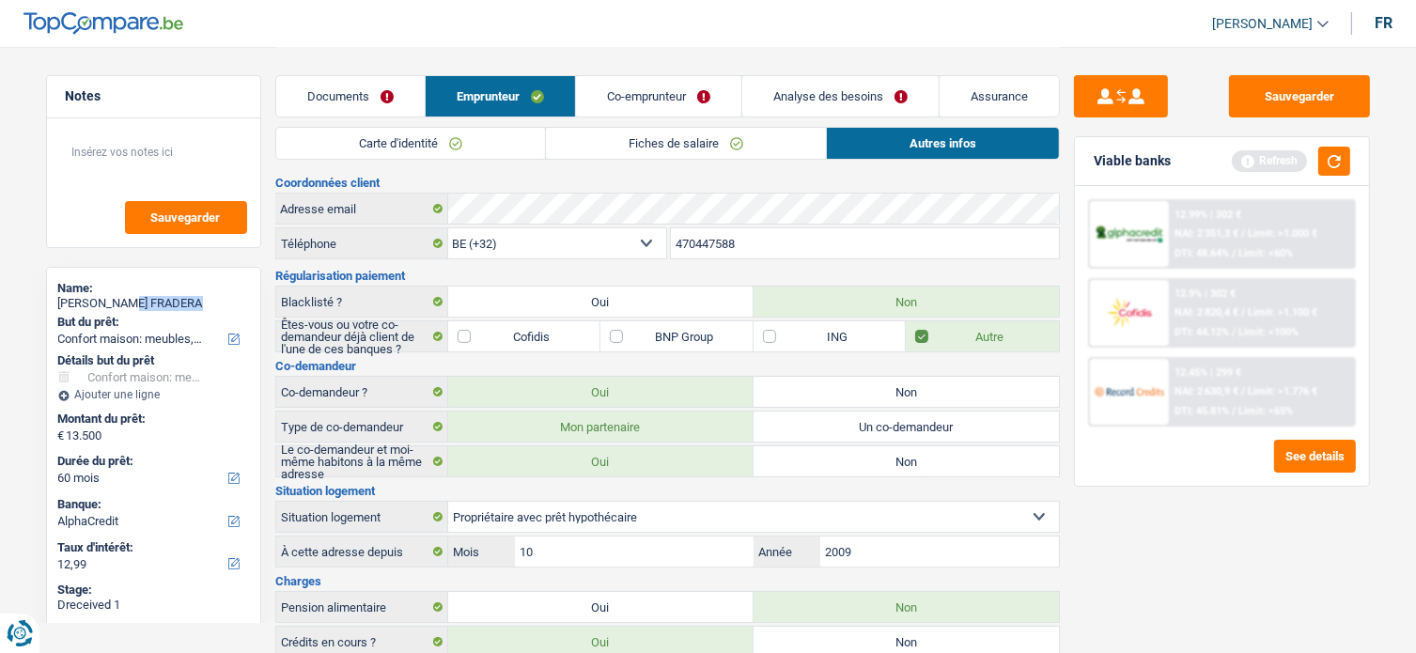
click at [648, 103] on link "Co-emprunteur" at bounding box center [658, 96] width 165 height 40
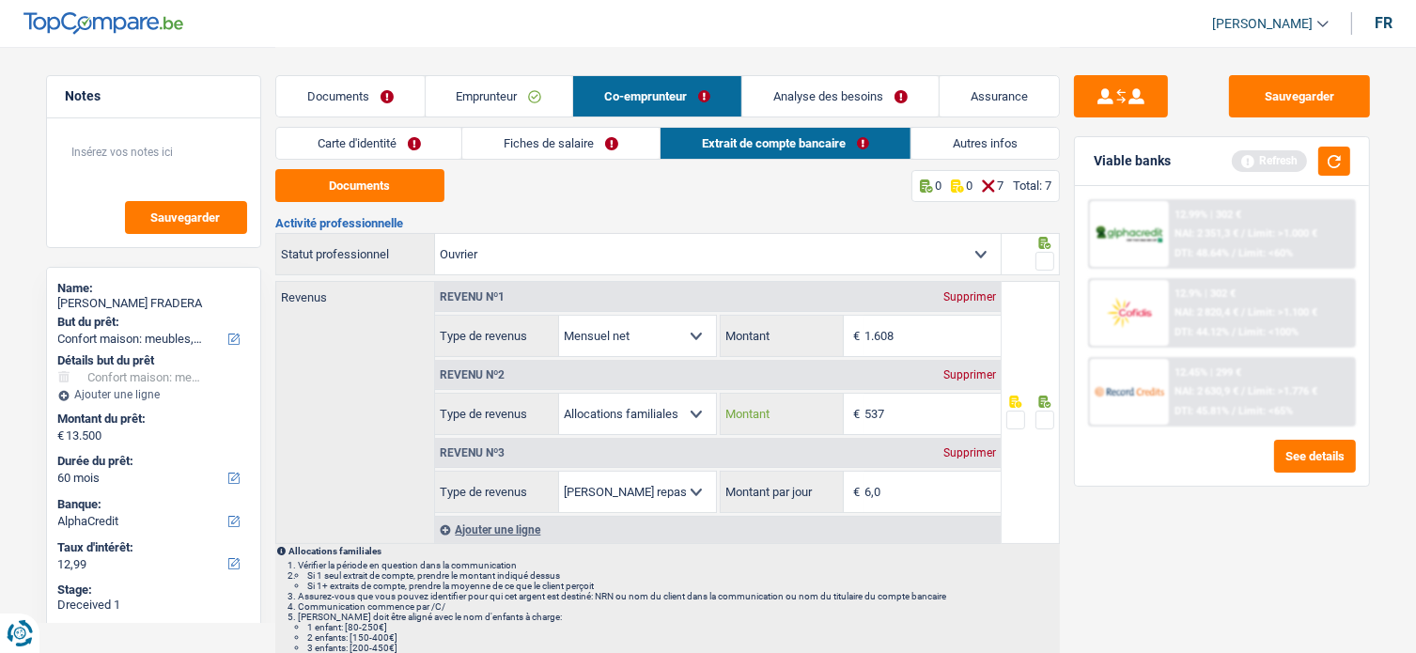
click at [917, 409] on input "537" at bounding box center [933, 414] width 136 height 40
type input "529"
click at [1045, 424] on span at bounding box center [1045, 420] width 19 height 19
click at [0, 0] on input "radio" at bounding box center [0, 0] width 0 height 0
drag, startPoint x: 912, startPoint y: 491, endPoint x: 745, endPoint y: 477, distance: 166.9
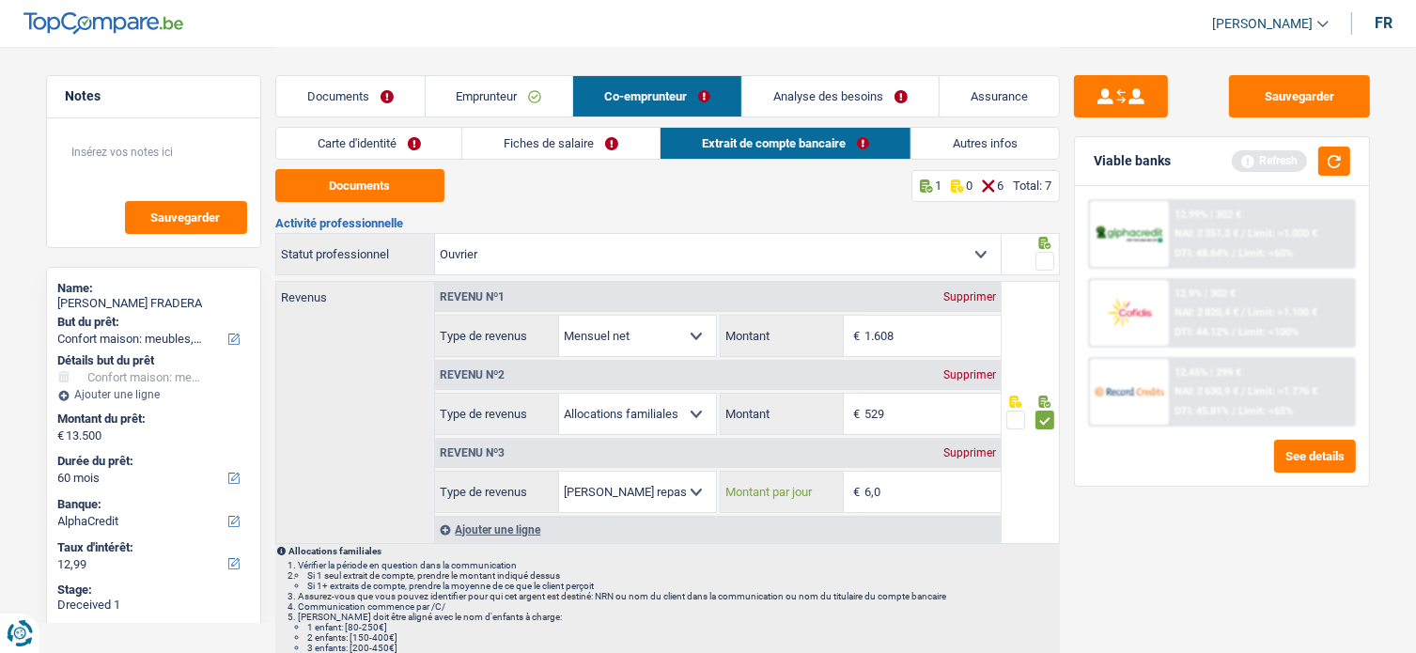
click at [783, 483] on div "6,0 € Montant par jour" at bounding box center [861, 492] width 280 height 40
type input "4,0"
click at [1263, 563] on div "Sauvegarder Viable banks Refresh 12.99% | 302 € NAI: 2 351,3 € / Limit: >1.000 …" at bounding box center [1222, 349] width 324 height 548
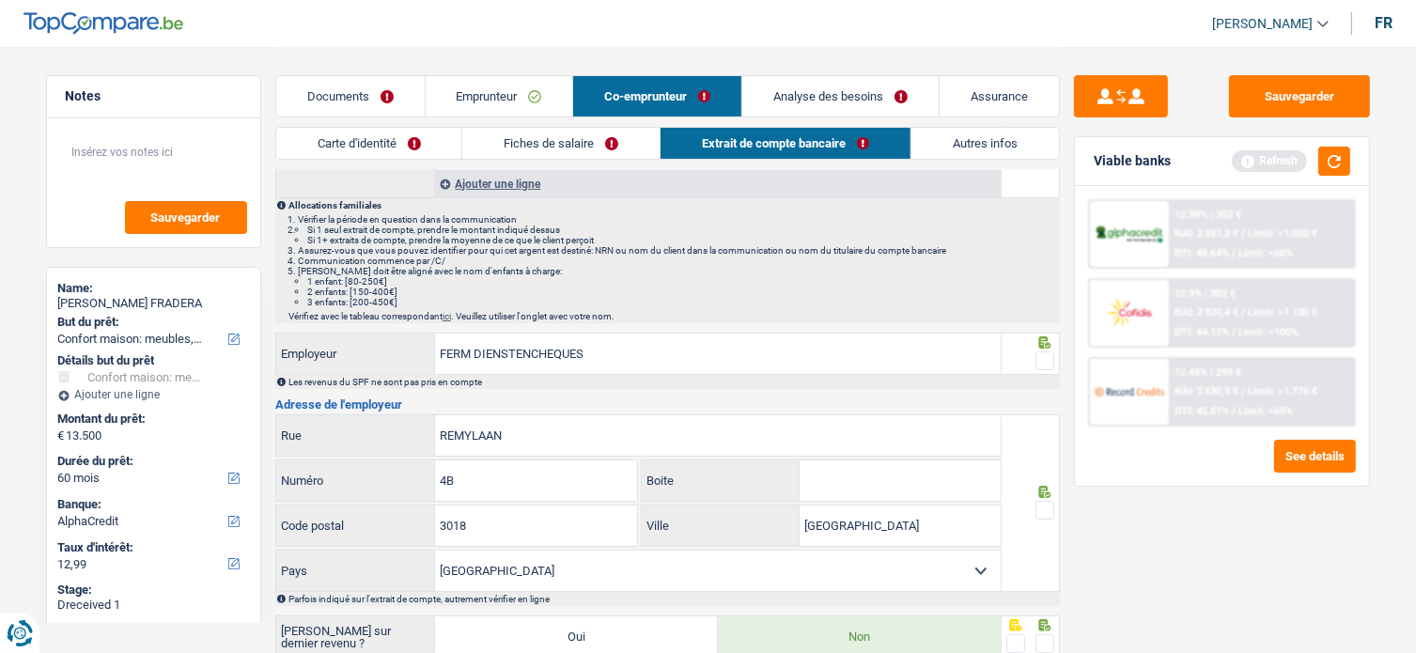
scroll to position [470, 0]
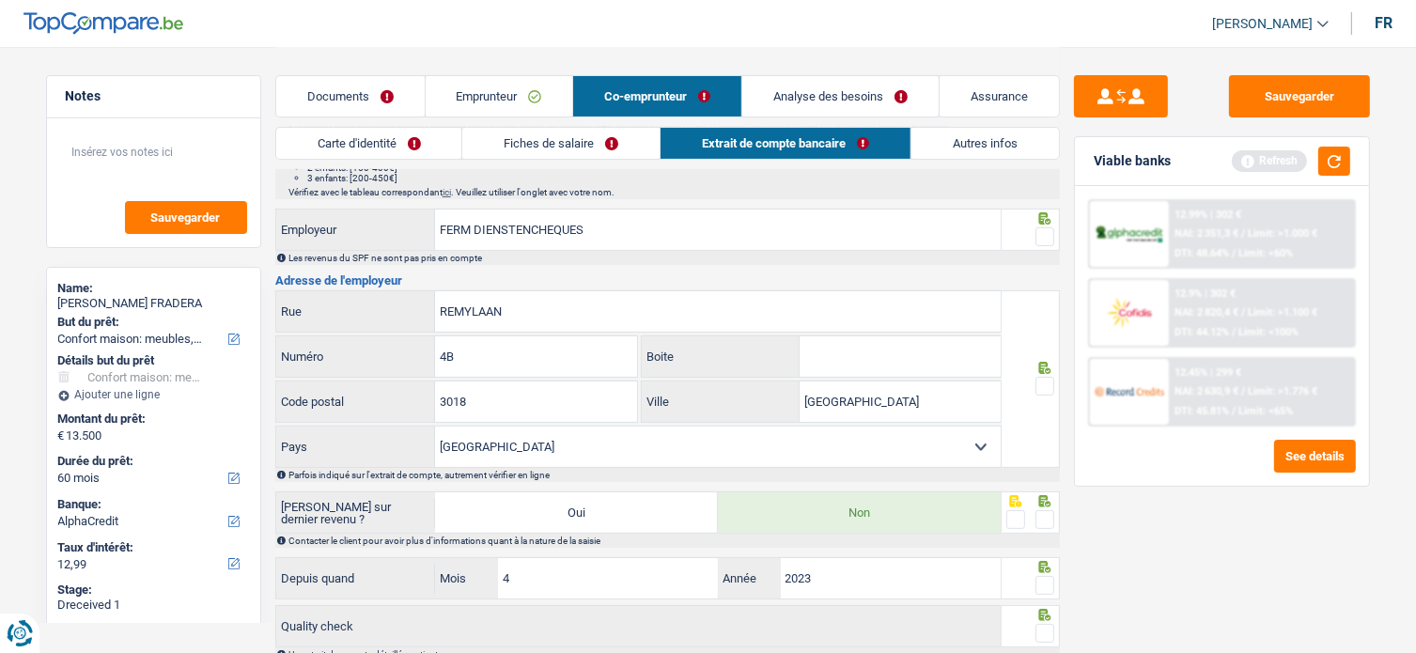
click at [1045, 232] on span at bounding box center [1045, 236] width 19 height 19
click at [0, 0] on input "radio" at bounding box center [0, 0] width 0 height 0
click at [1049, 386] on span at bounding box center [1045, 386] width 19 height 19
click at [0, 0] on input "radio" at bounding box center [0, 0] width 0 height 0
click at [1274, 112] on button "Sauvegarder" at bounding box center [1299, 96] width 141 height 42
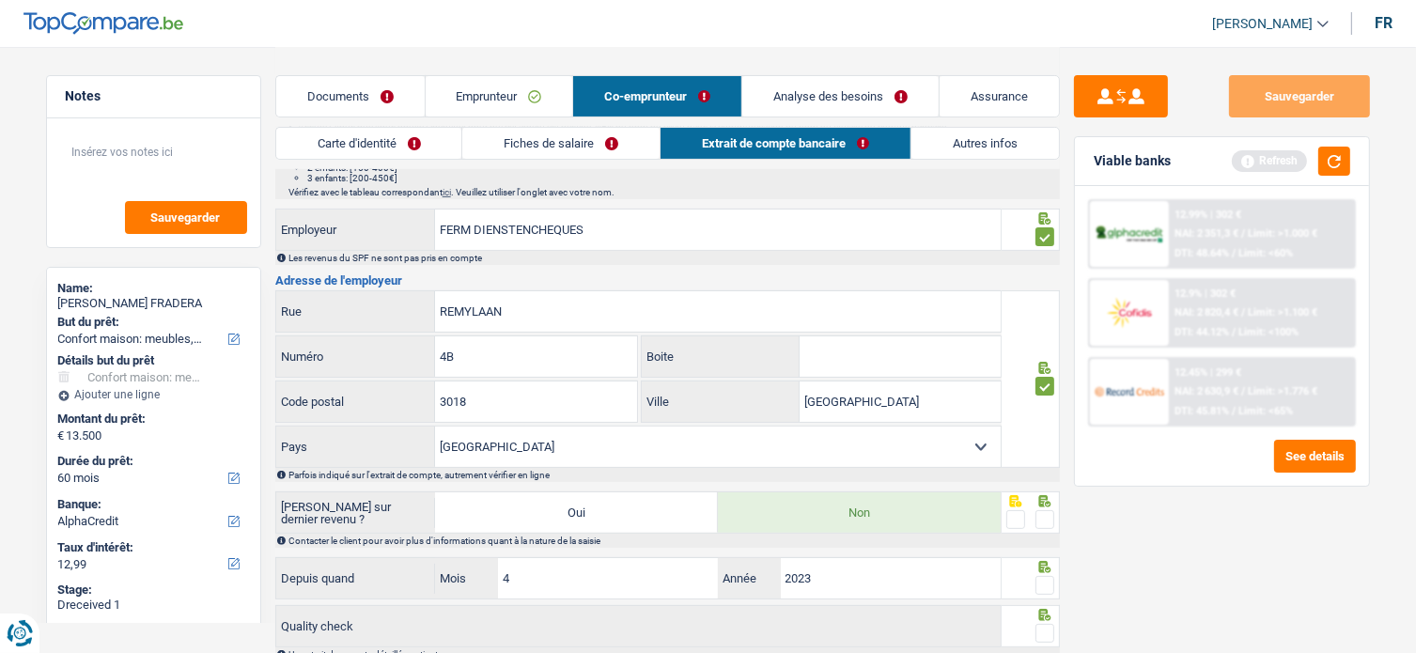
drag, startPoint x: 1035, startPoint y: 515, endPoint x: 1060, endPoint y: 537, distance: 33.3
click at [1037, 517] on span at bounding box center [1045, 519] width 19 height 19
click at [0, 0] on input "radio" at bounding box center [0, 0] width 0 height 0
click at [1046, 576] on span at bounding box center [1045, 585] width 19 height 19
click at [0, 0] on input "radio" at bounding box center [0, 0] width 0 height 0
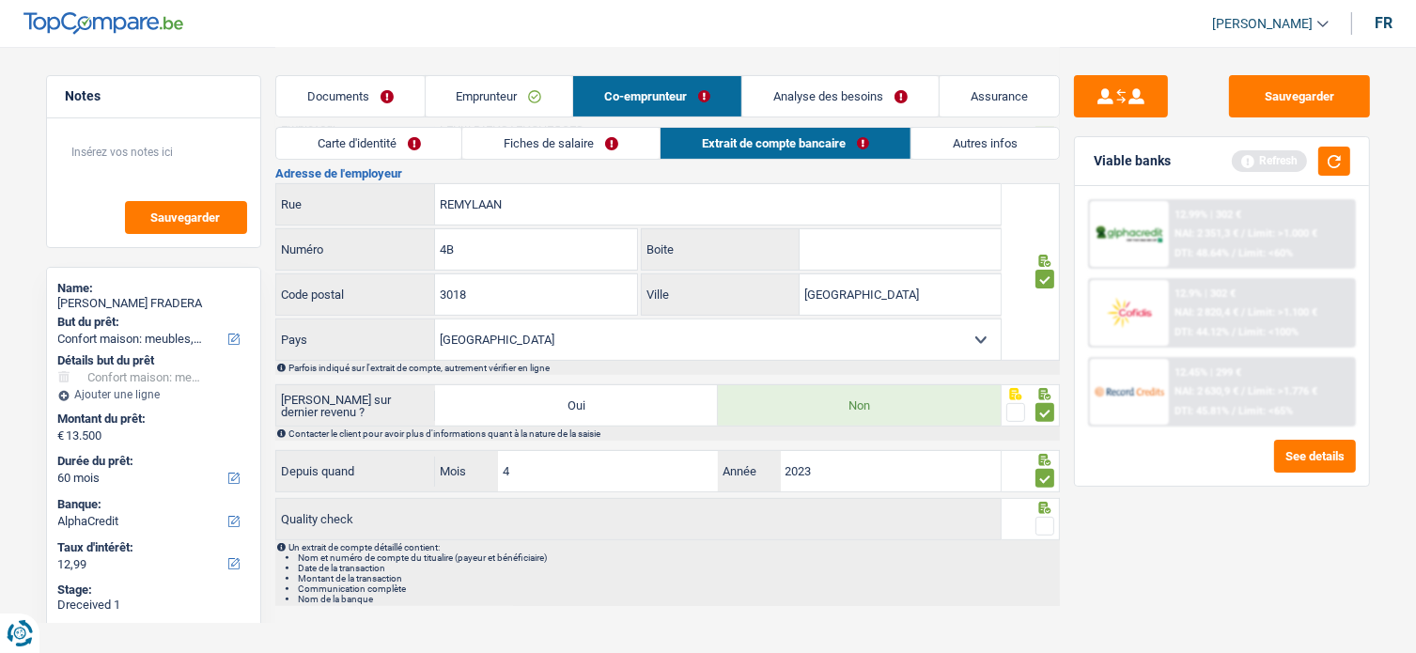
scroll to position [596, 0]
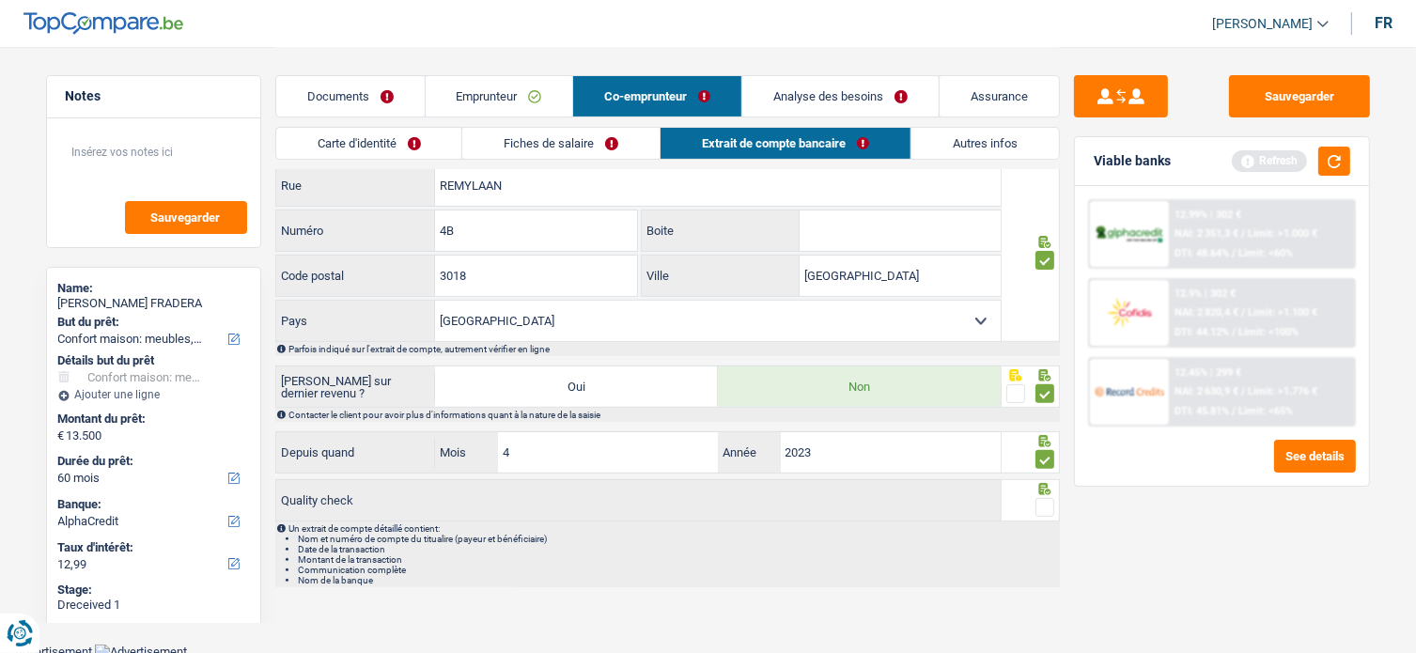
drag, startPoint x: 1043, startPoint y: 504, endPoint x: 1019, endPoint y: 500, distance: 24.7
click at [1045, 501] on span at bounding box center [1045, 507] width 19 height 19
click at [0, 0] on input "radio" at bounding box center [0, 0] width 0 height 0
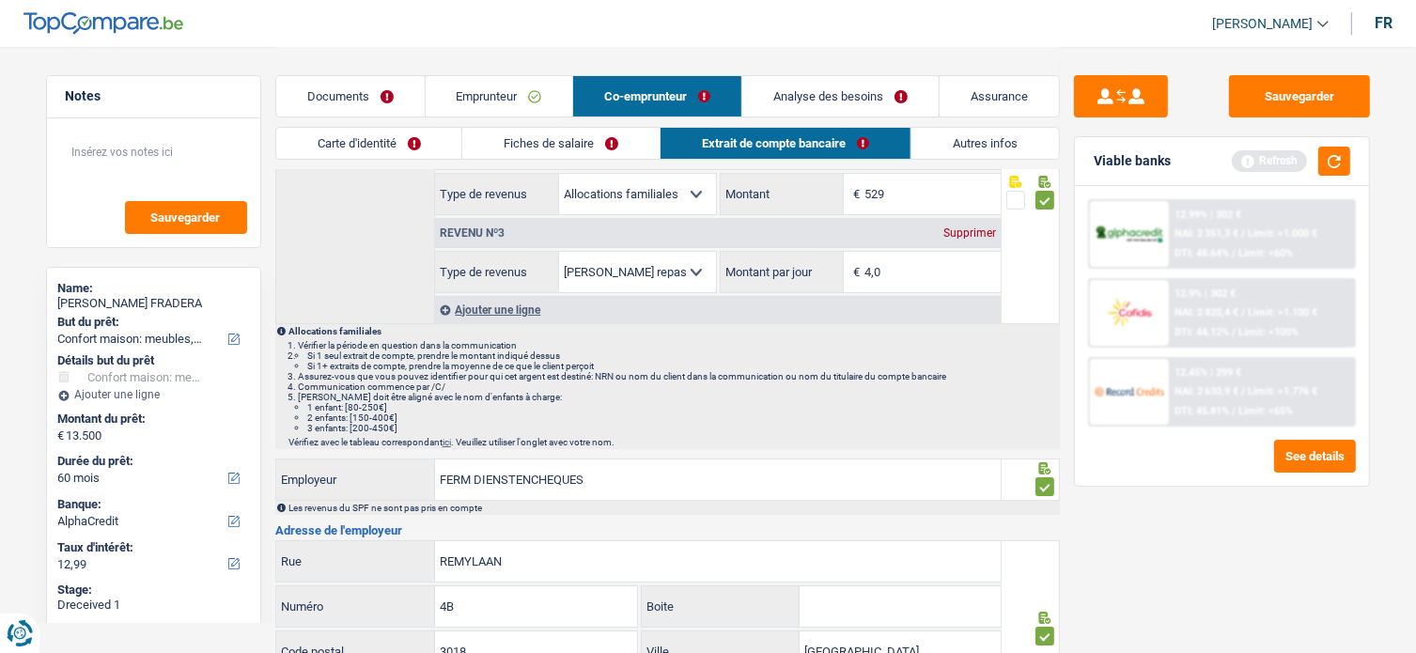
click at [951, 130] on link "Autres infos" at bounding box center [986, 143] width 148 height 31
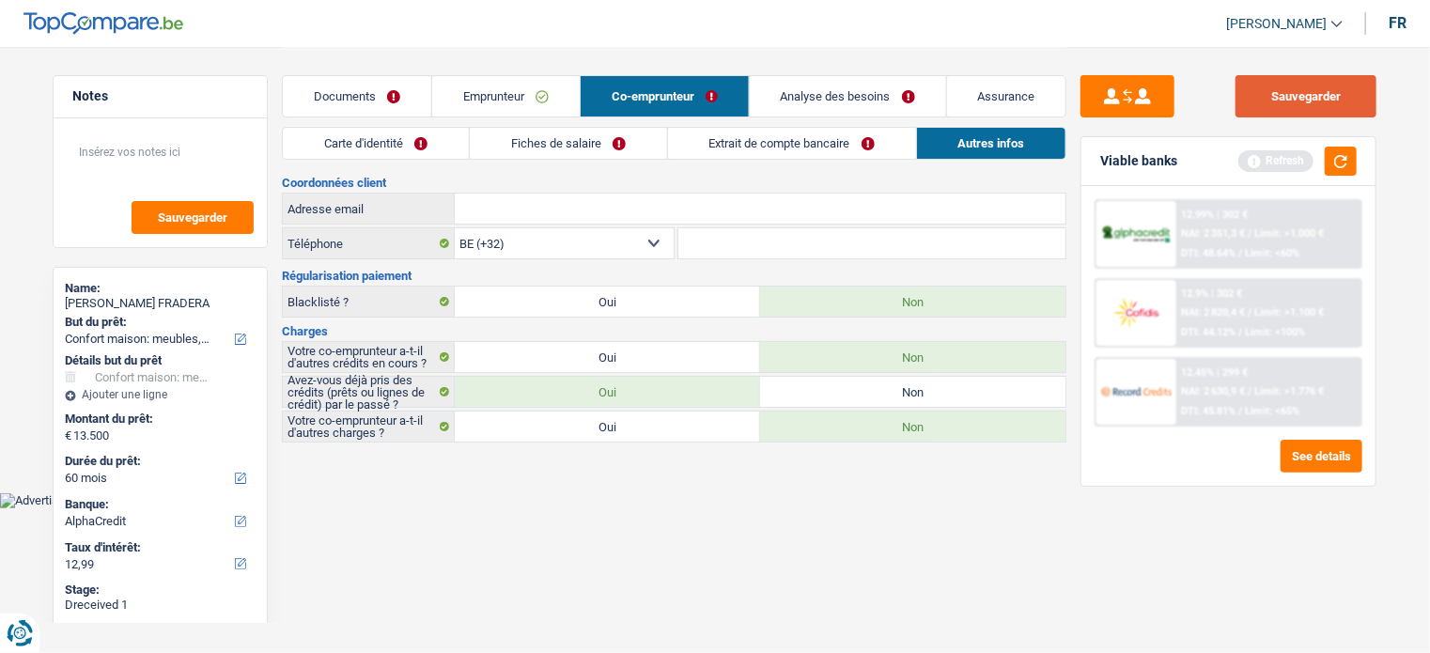
drag, startPoint x: 1263, startPoint y: 114, endPoint x: 1342, endPoint y: 136, distance: 82.1
click at [1263, 113] on button "Sauvegarder" at bounding box center [1306, 96] width 141 height 42
click at [1332, 155] on button "button" at bounding box center [1341, 161] width 32 height 29
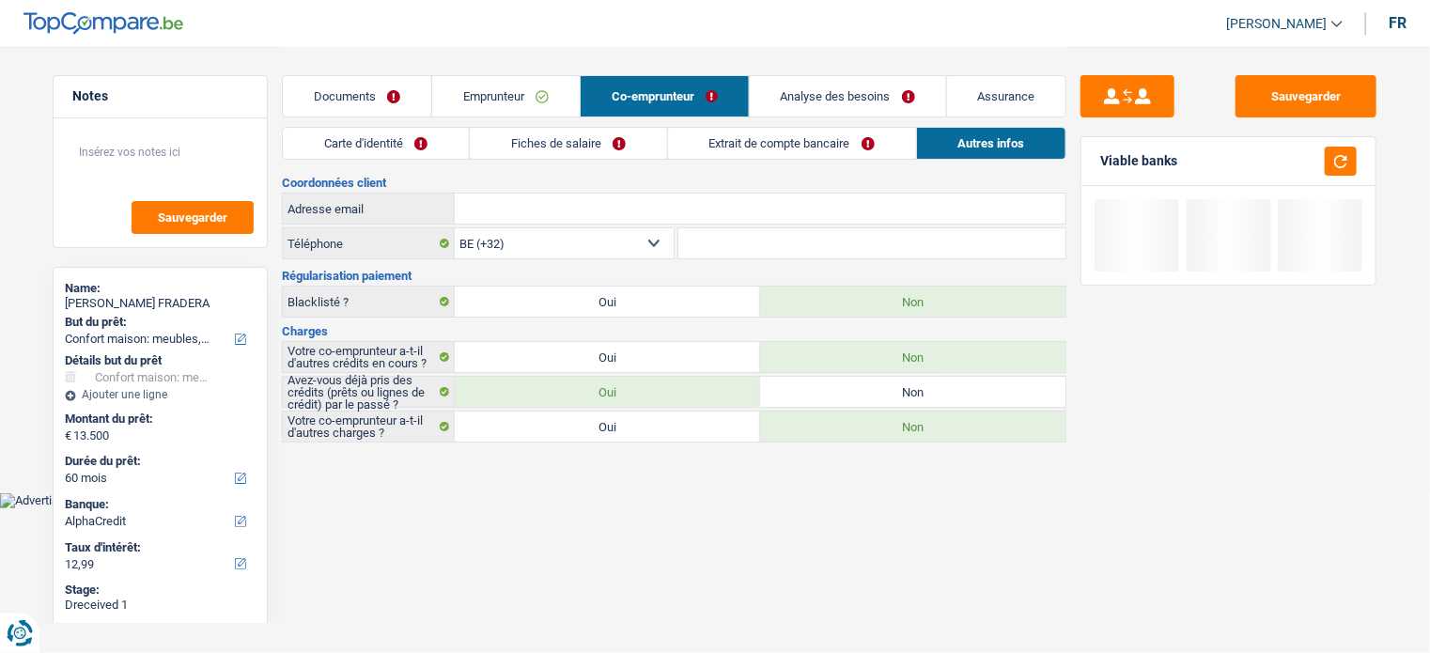
click at [790, 103] on link "Analyse des besoins" at bounding box center [848, 96] width 196 height 40
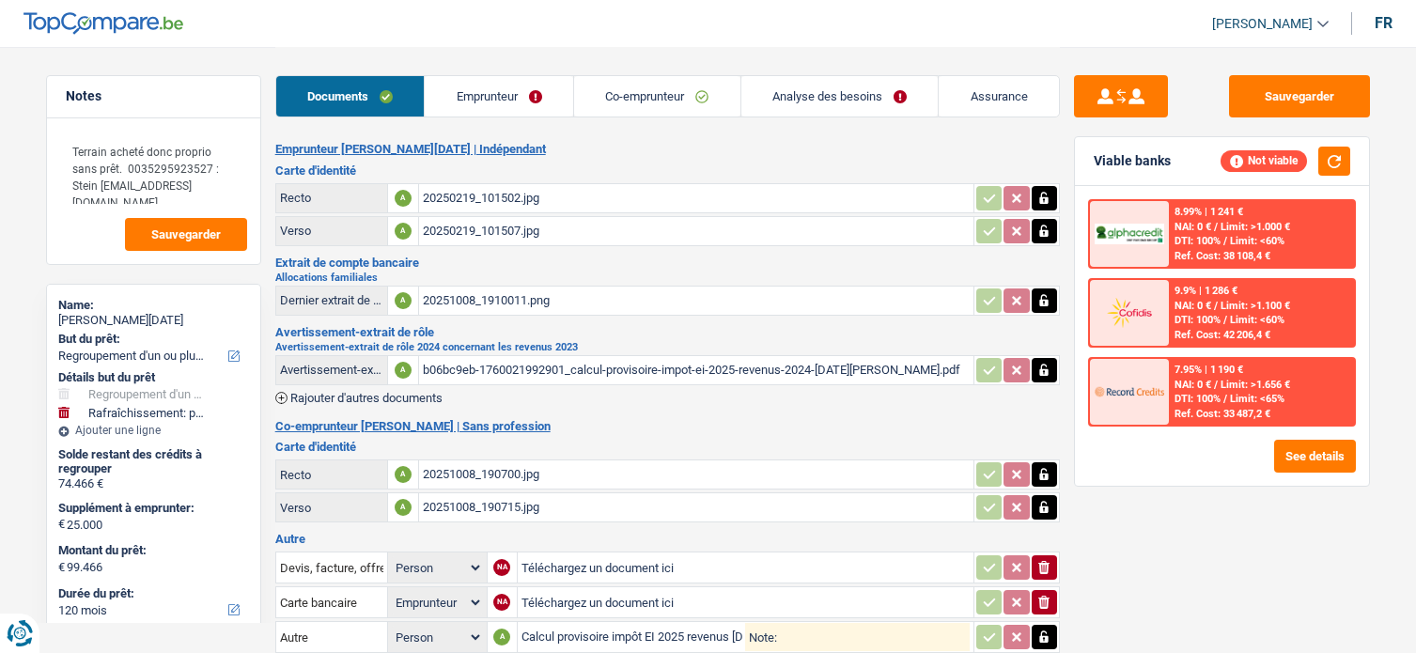
select select "refinancing"
select select "houseOrGarden"
select select "120"
select select "applicant"
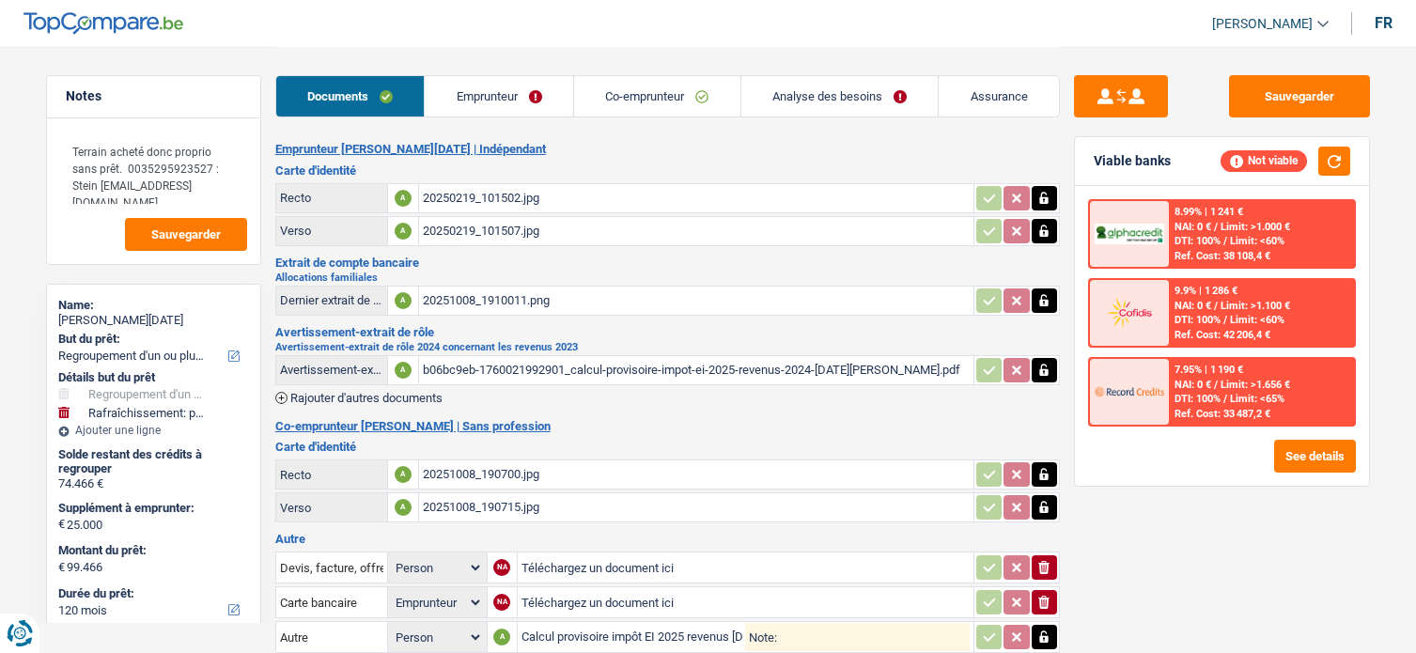
drag, startPoint x: 0, startPoint y: 0, endPoint x: 579, endPoint y: 475, distance: 749.1
click at [579, 588] on input "Téléchargez un document ici" at bounding box center [746, 602] width 448 height 28
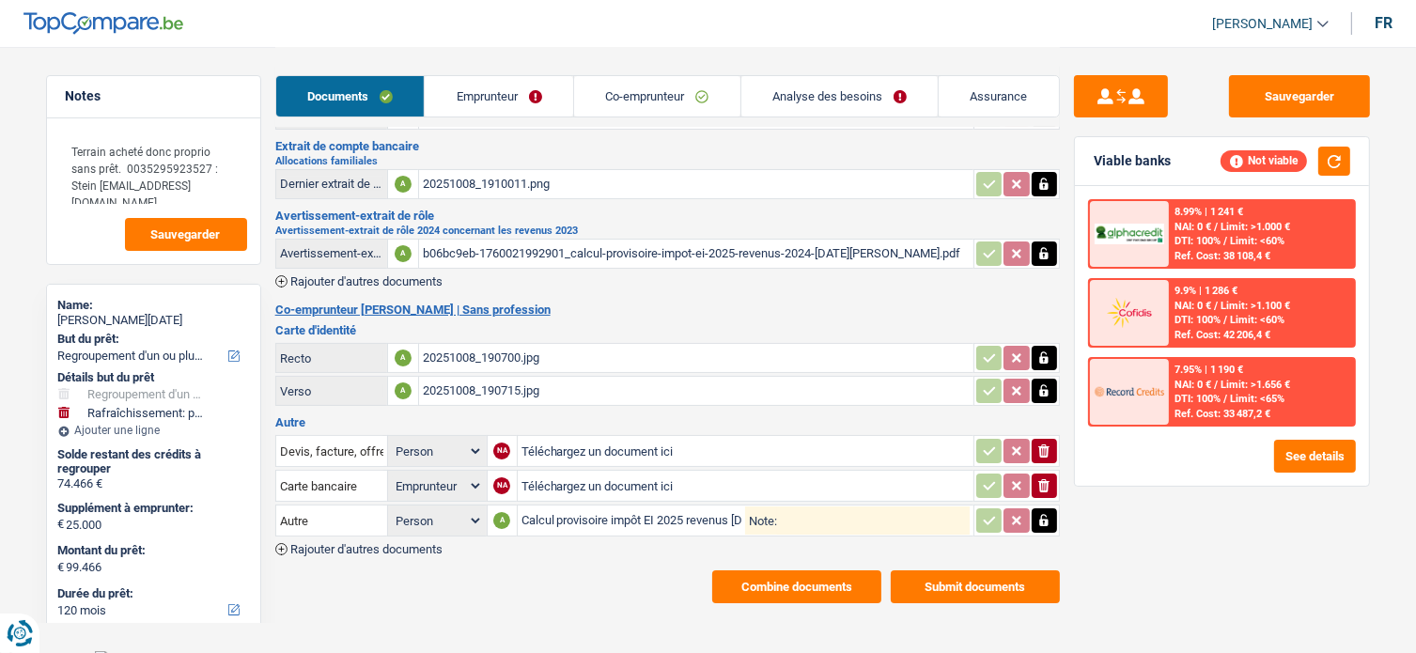
type input "C:\fakepath\hhh.pdf"
click at [559, 482] on div "hhh.pdf" at bounding box center [746, 486] width 448 height 28
click at [1040, 448] on icon "button" at bounding box center [1043, 450] width 11 height 13
select select "applicant"
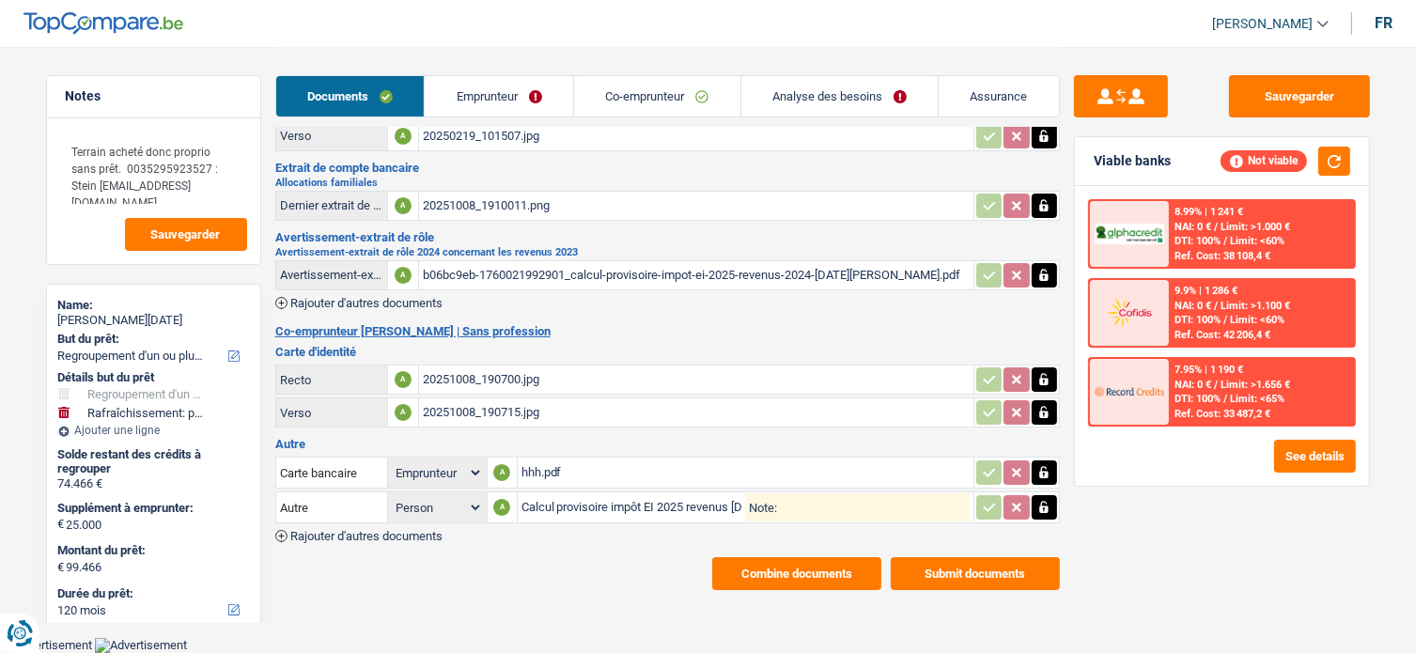
scroll to position [83, 0]
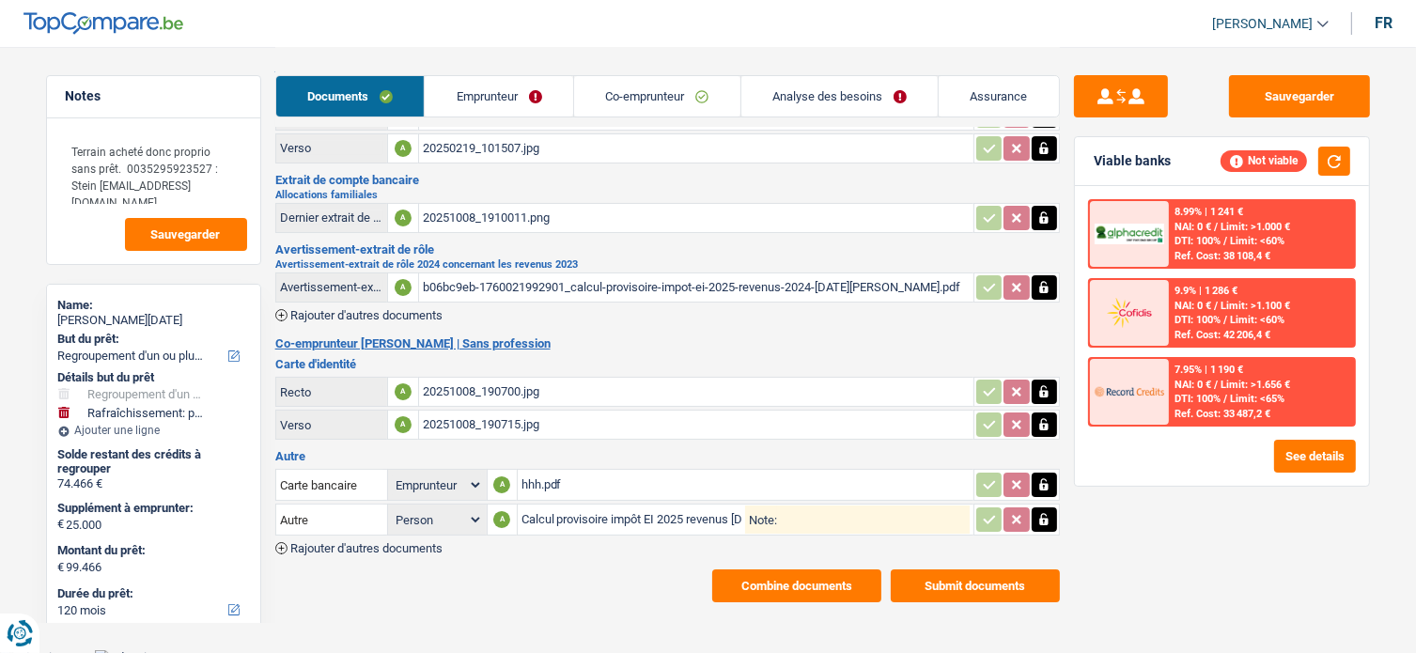
click at [534, 292] on div "b06bc9eb-1760021992901_calcul-provisoire-impot-ei-2025-revenus-2024-toussaint-t…" at bounding box center [696, 287] width 547 height 28
click at [560, 93] on link "Emprunteur" at bounding box center [499, 96] width 148 height 40
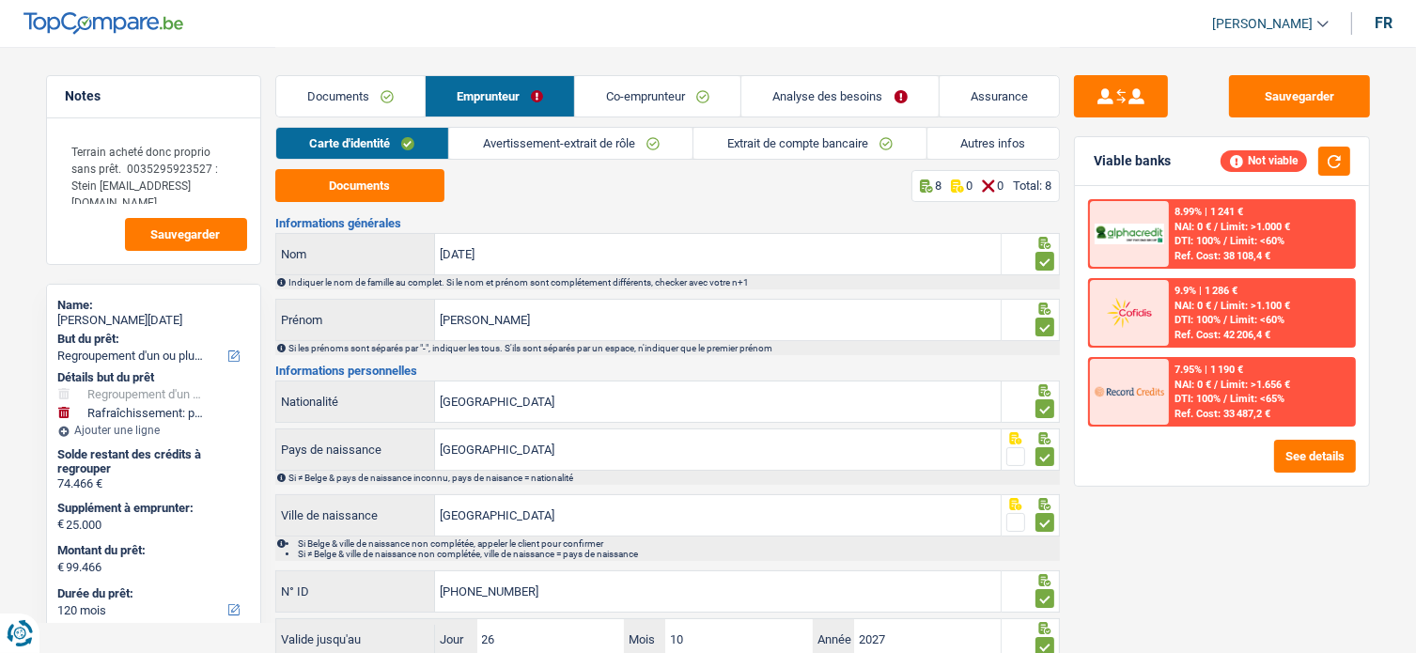
scroll to position [136, 0]
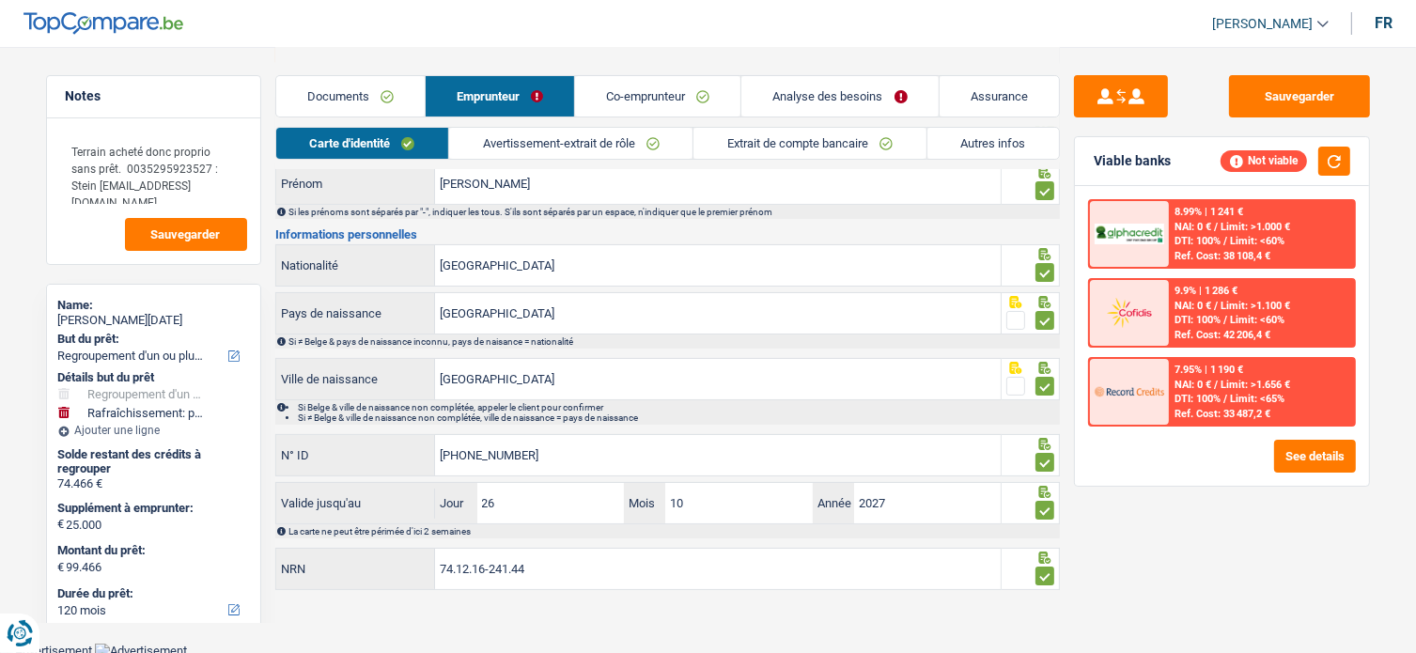
click at [535, 143] on link "Avertissement-extrait de rôle" at bounding box center [570, 143] width 243 height 31
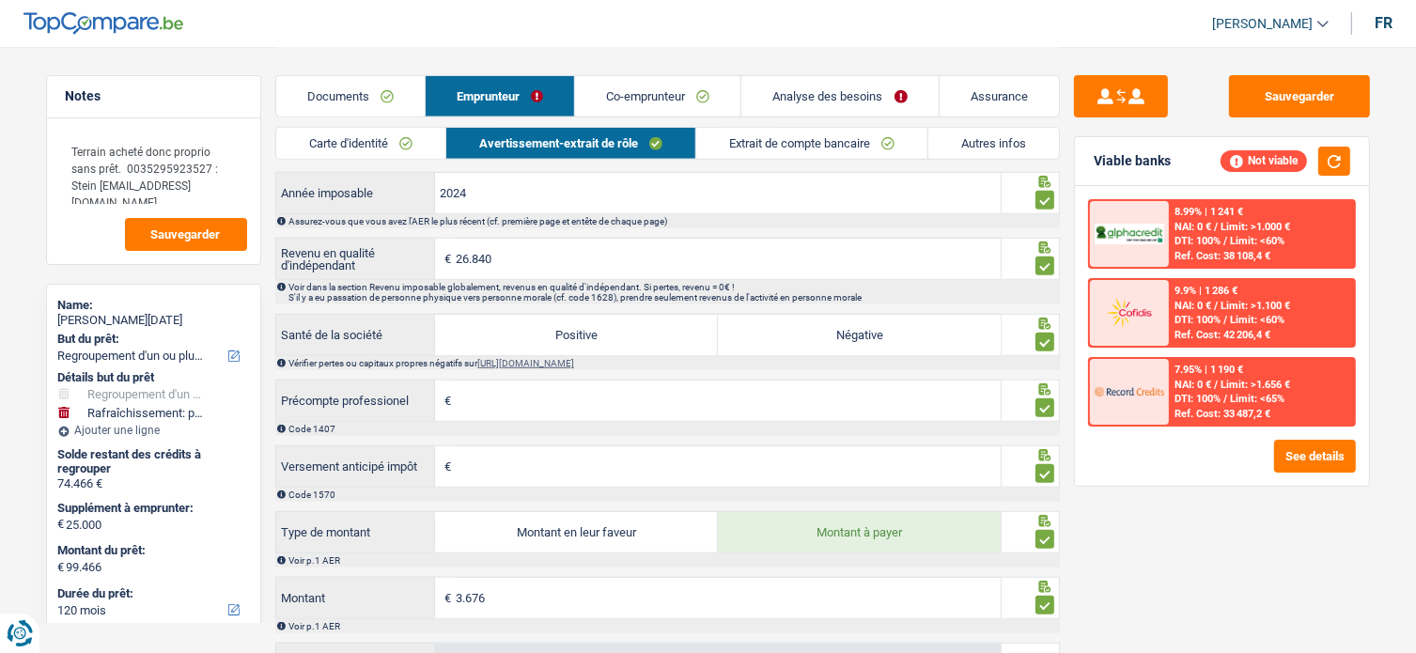
scroll to position [1264, 0]
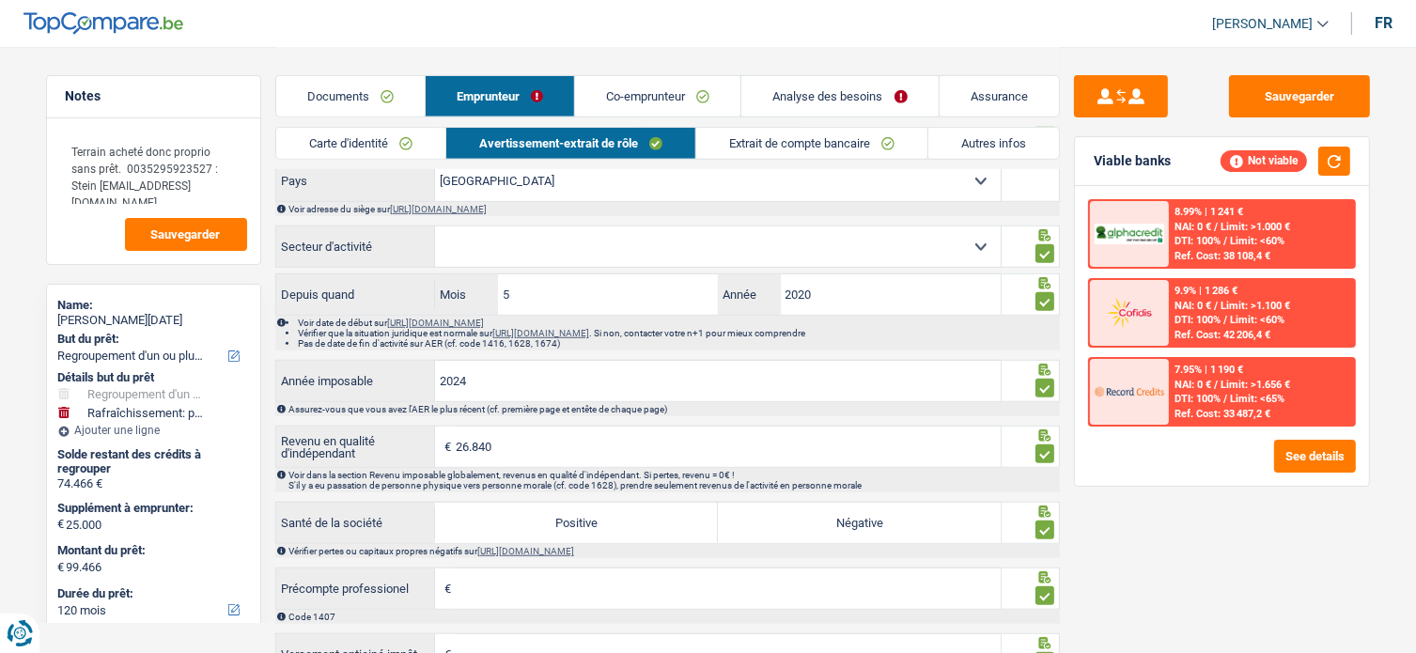
click at [742, 278] on label "Année" at bounding box center [749, 294] width 62 height 40
click at [781, 278] on input "2020" at bounding box center [891, 294] width 221 height 40
click at [684, 249] on select "Agriculture/Pêche Industrie Horeca Courier/Fitness/Taxi Construction Banques/As…" at bounding box center [718, 246] width 566 height 40
select select "construction"
click at [435, 227] on select "Agriculture/Pêche Industrie Horeca Courier/Fitness/Taxi Construction Banques/As…" at bounding box center [718, 246] width 566 height 40
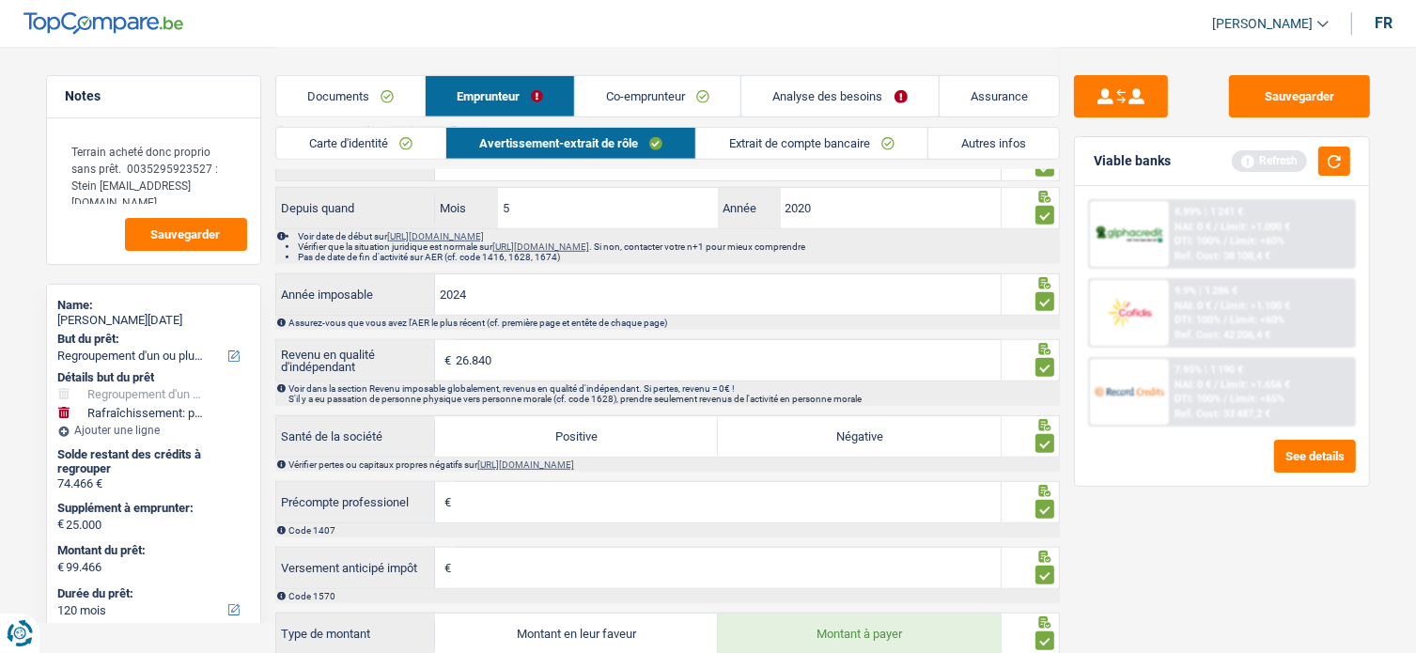
scroll to position [1255, 0]
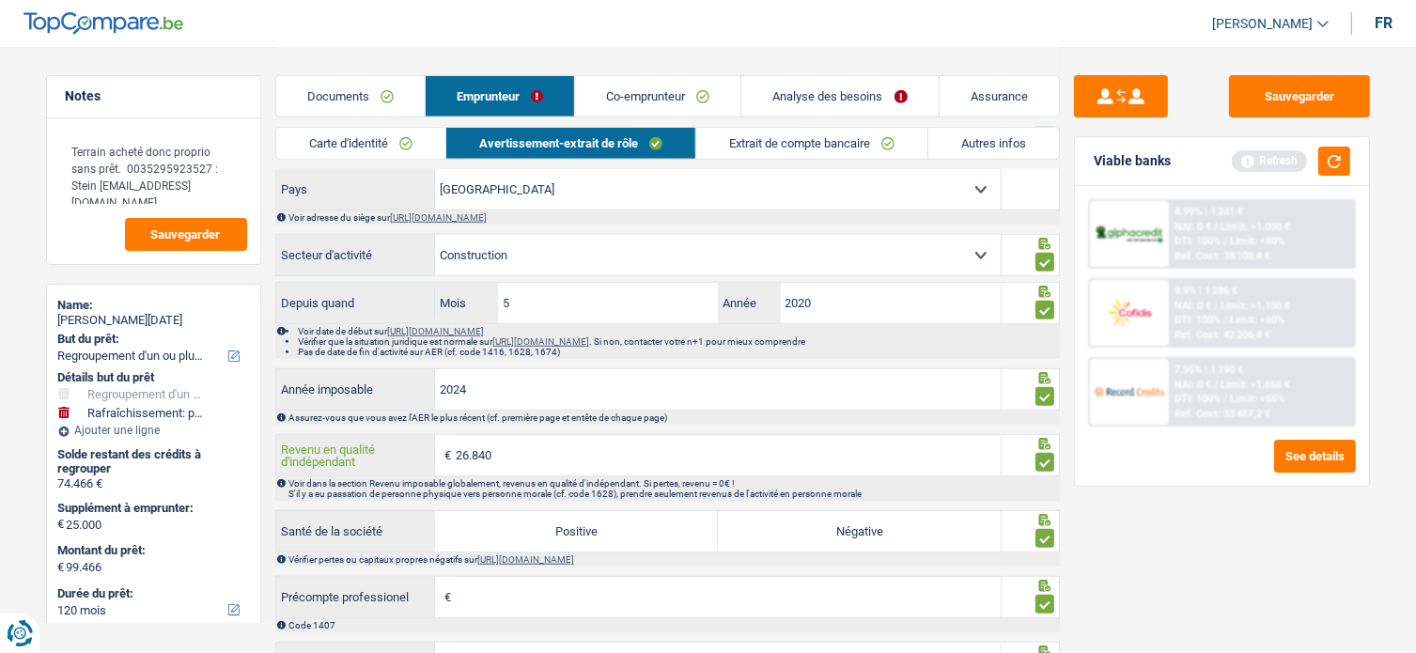
drag, startPoint x: 540, startPoint y: 458, endPoint x: 273, endPoint y: 457, distance: 267.8
type input "38.342"
click at [1224, 555] on div "Sauvegarder Viable banks Refresh 8.99% | 1 241 € NAI: 0 € / Limit: >1.000 € DTI…" at bounding box center [1222, 349] width 324 height 548
type input "2.889"
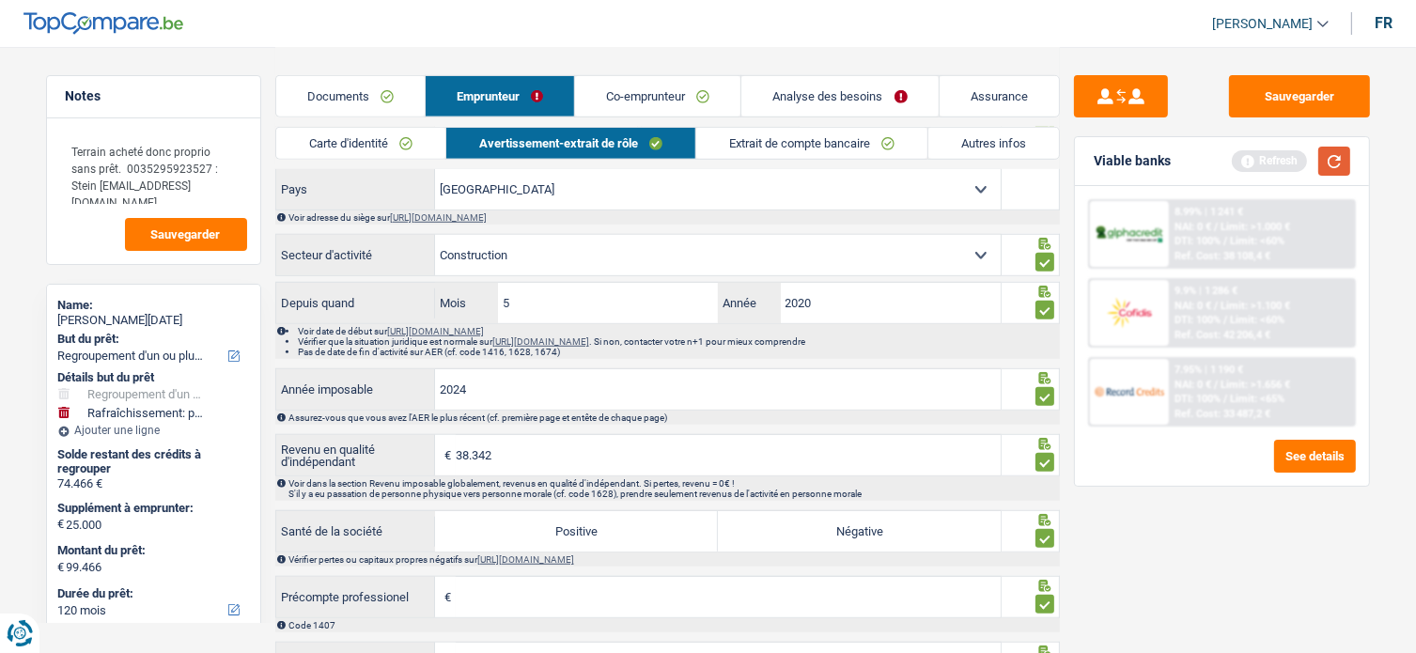
click at [1325, 159] on button "button" at bounding box center [1334, 161] width 32 height 29
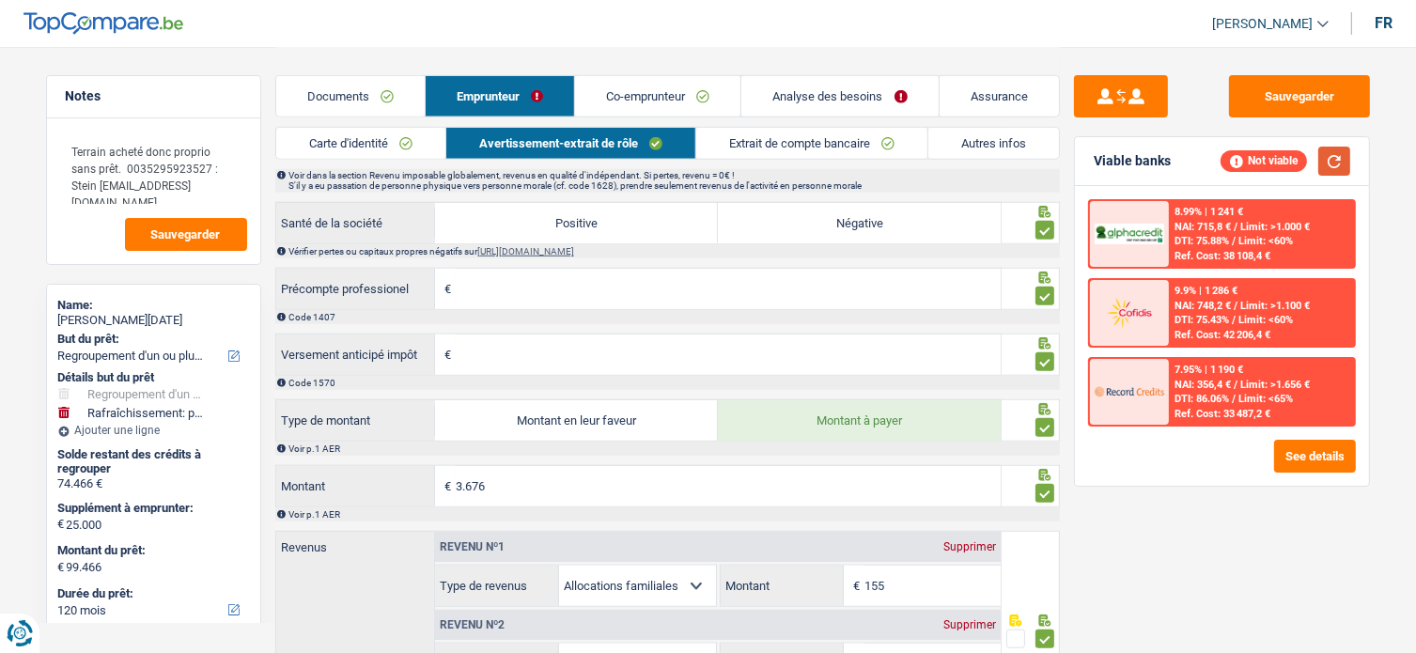
scroll to position [1443, 0]
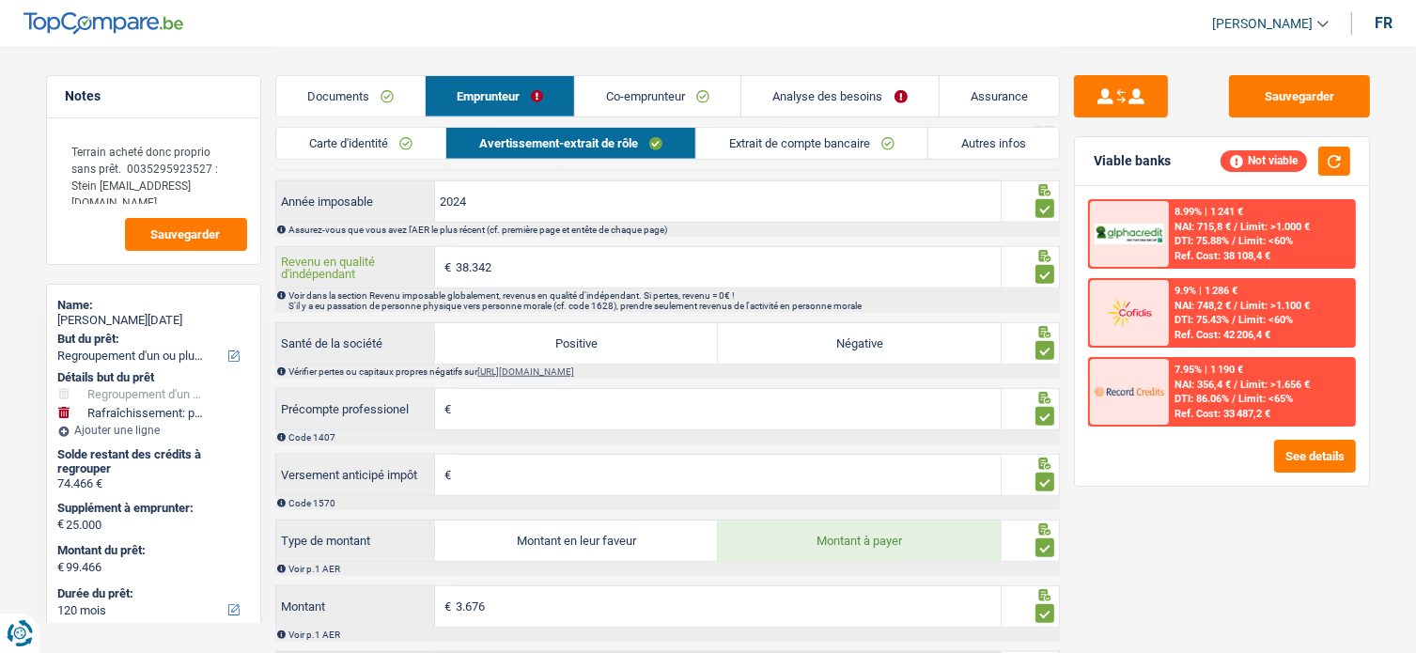
drag, startPoint x: 515, startPoint y: 258, endPoint x: 370, endPoint y: 256, distance: 144.7
click at [370, 256] on div "38.342 € Revenu en qualité d'indépendant" at bounding box center [638, 267] width 725 height 40
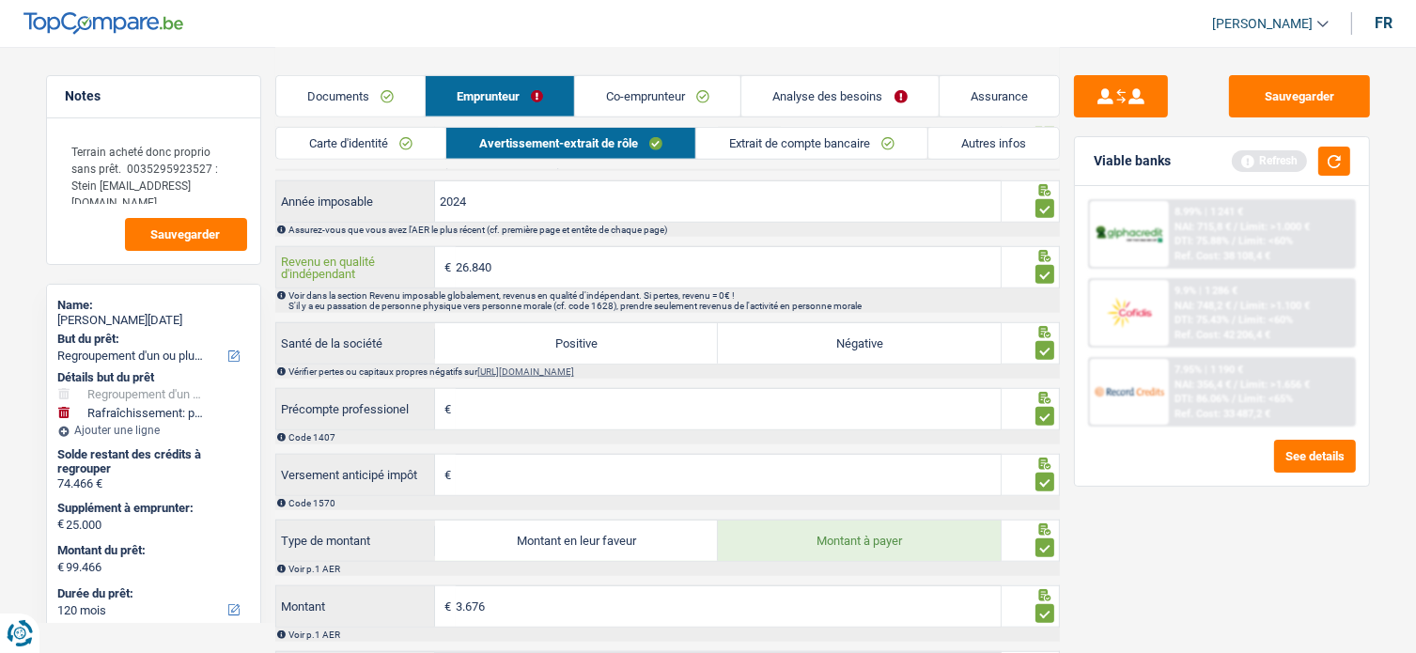
type input "26.840"
click at [1207, 505] on div "Sauvegarder Viable banks Refresh 8.99% | 1 241 € NAI: 715,8 € / Limit: >1.000 €…" at bounding box center [1222, 349] width 324 height 548
type input "1.930"
click at [758, 151] on link "Extrait de compte bancaire" at bounding box center [811, 143] width 231 height 31
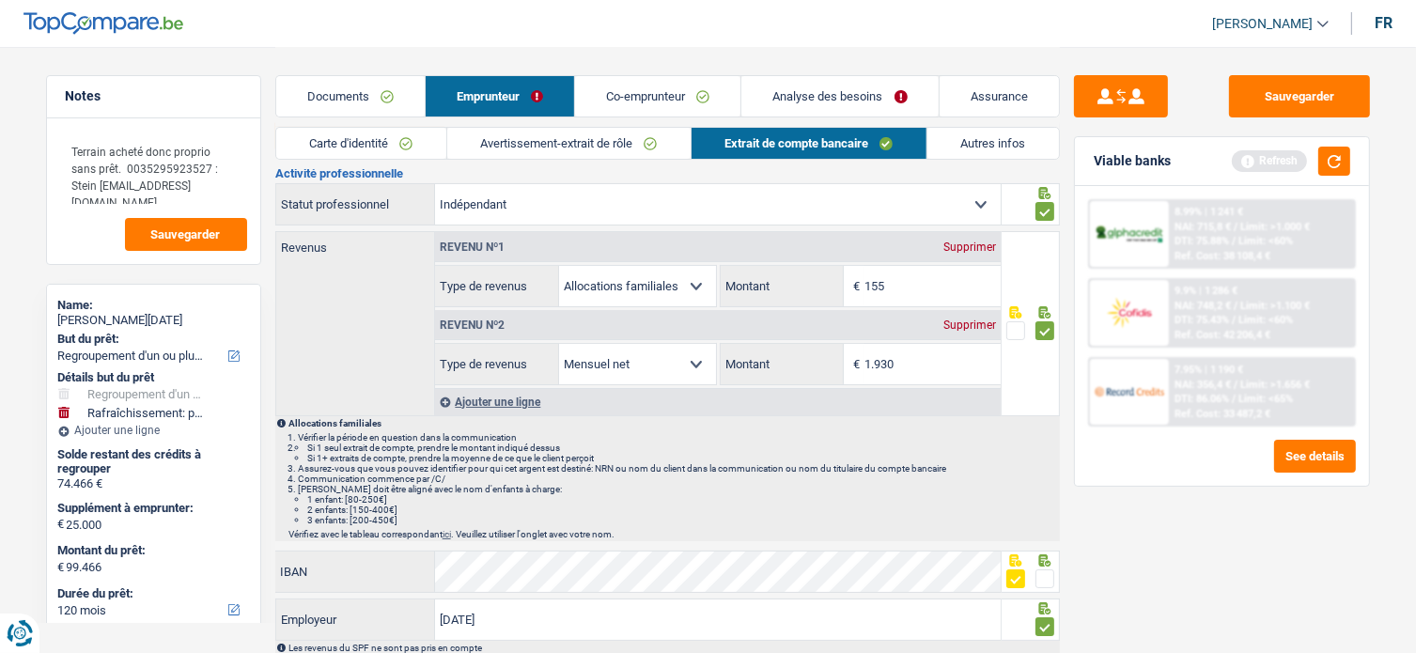
scroll to position [0, 0]
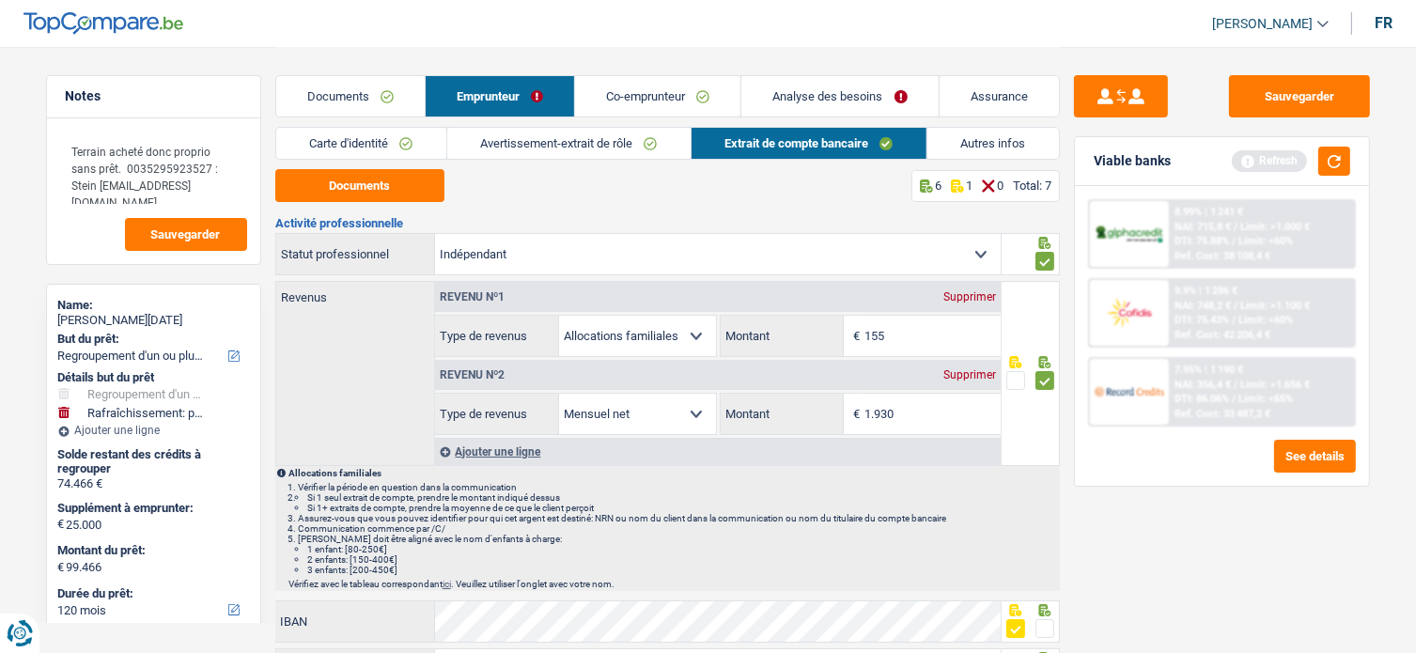
click at [986, 158] on link "Autres infos" at bounding box center [994, 143] width 132 height 31
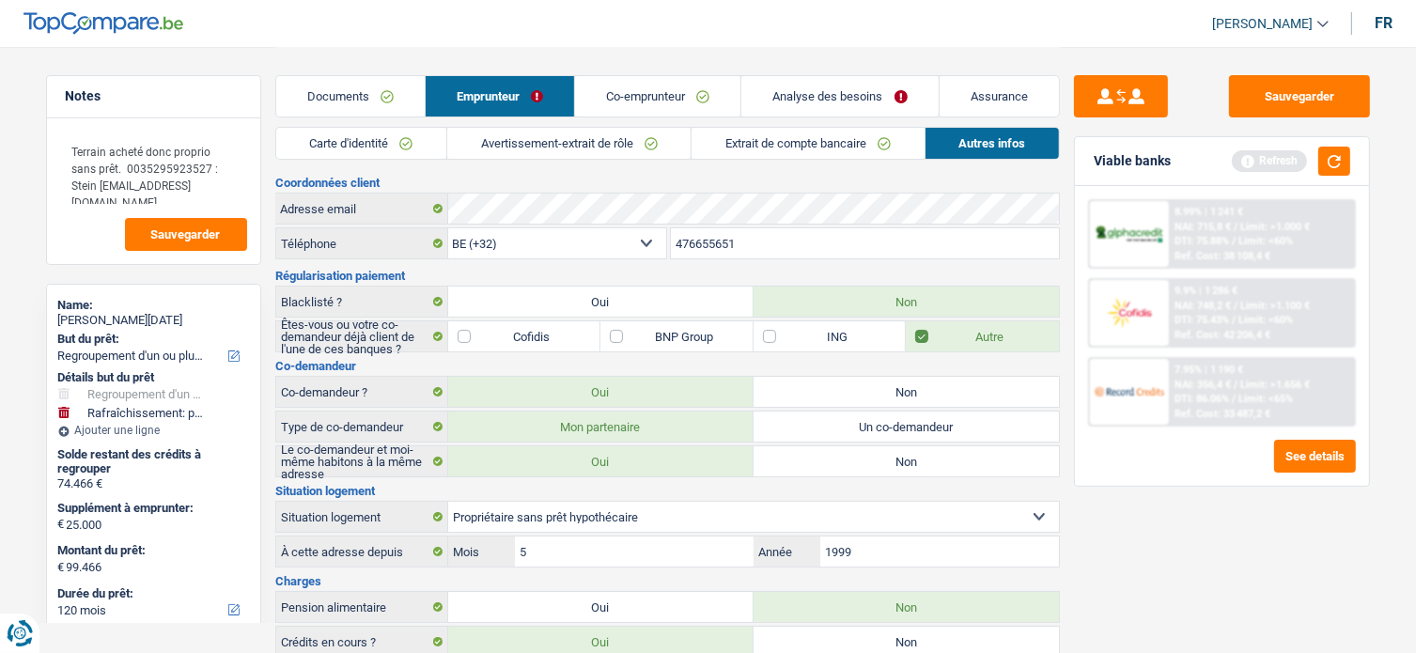
click at [989, 145] on link "Autres infos" at bounding box center [992, 143] width 133 height 31
drag, startPoint x: 1267, startPoint y: 97, endPoint x: 1369, endPoint y: 153, distance: 116.9
click at [1267, 97] on button "Sauvegarder" at bounding box center [1299, 96] width 141 height 42
click at [1335, 166] on button "button" at bounding box center [1334, 161] width 32 height 29
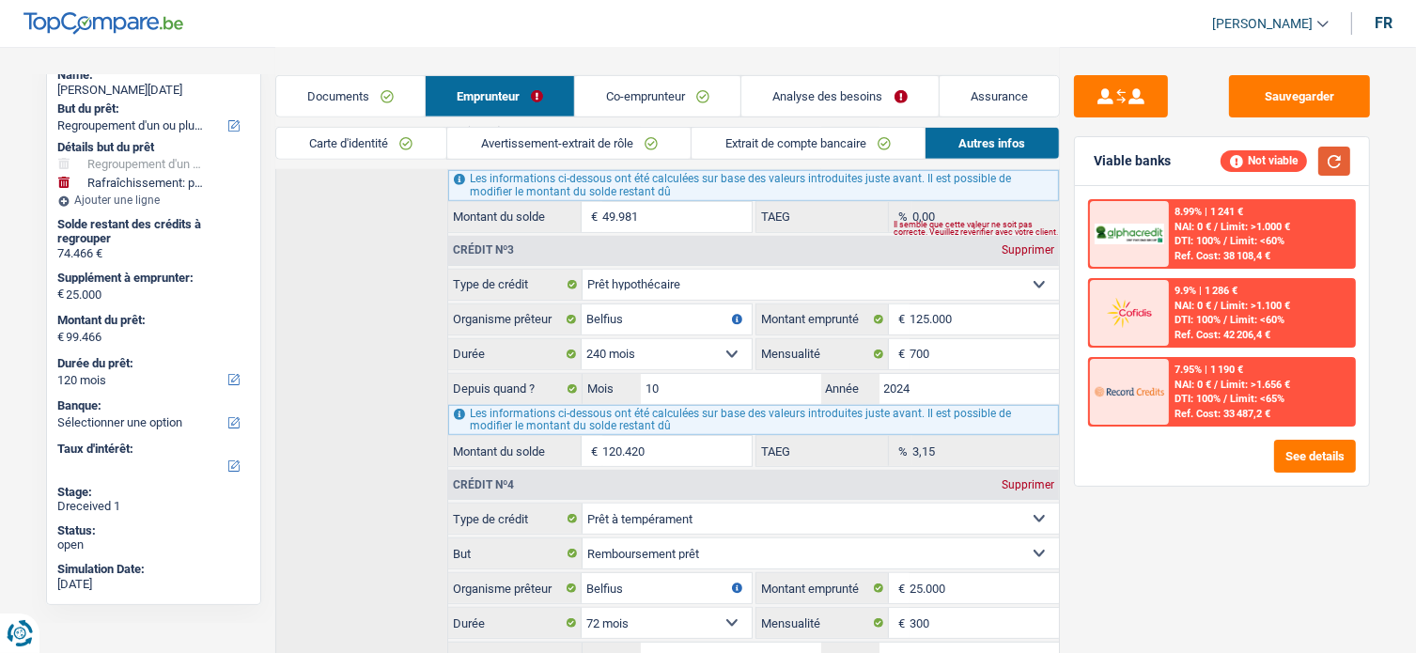
scroll to position [658, 0]
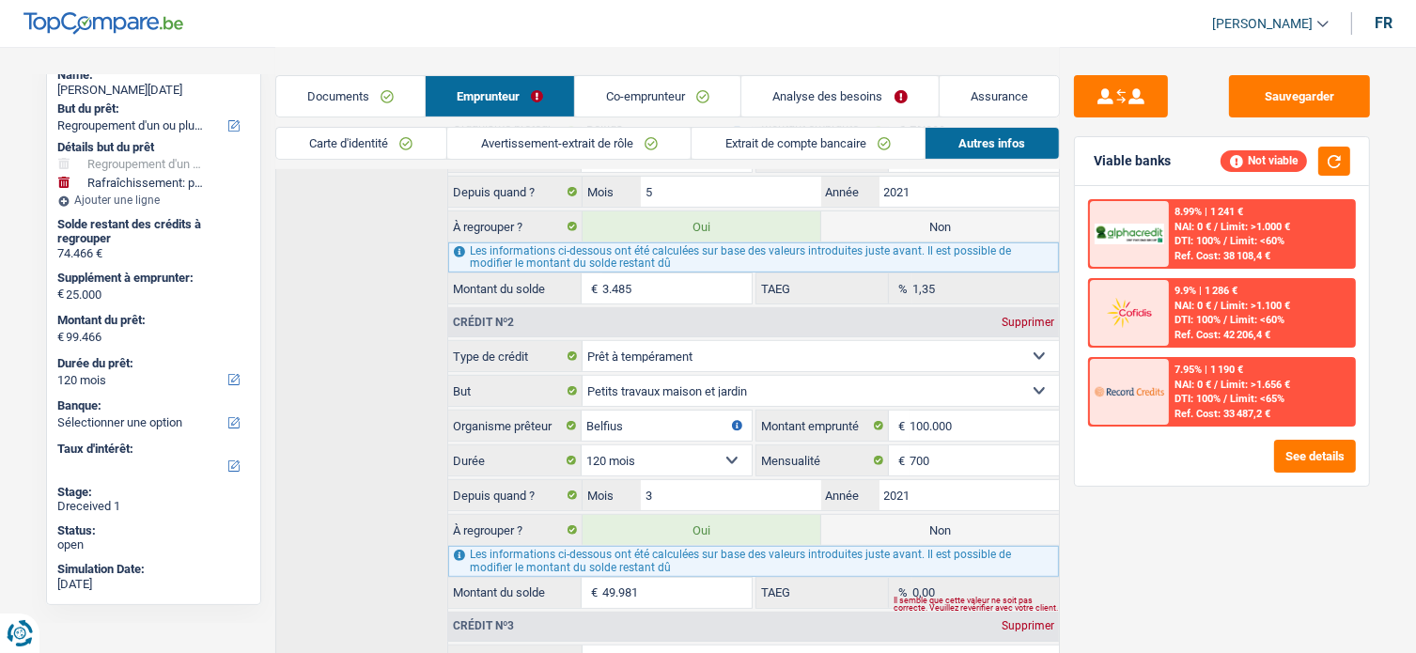
click at [926, 522] on label "Non" at bounding box center [940, 530] width 238 height 30
click at [926, 522] on input "Non" at bounding box center [940, 530] width 238 height 30
radio input "true"
type input "49.485"
select select "144"
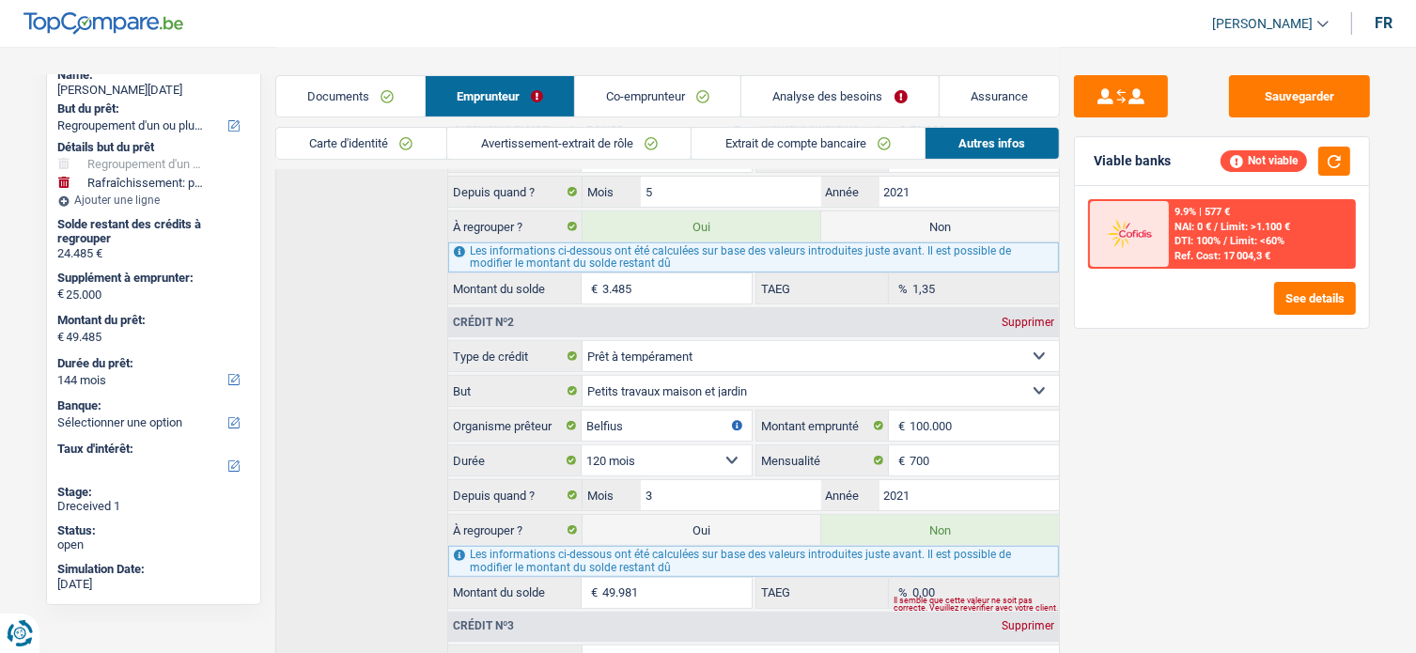
click at [699, 515] on label "Oui" at bounding box center [702, 530] width 238 height 30
click at [699, 515] on input "Oui" at bounding box center [702, 530] width 238 height 30
radio input "true"
type input "99.466"
radio input "false"
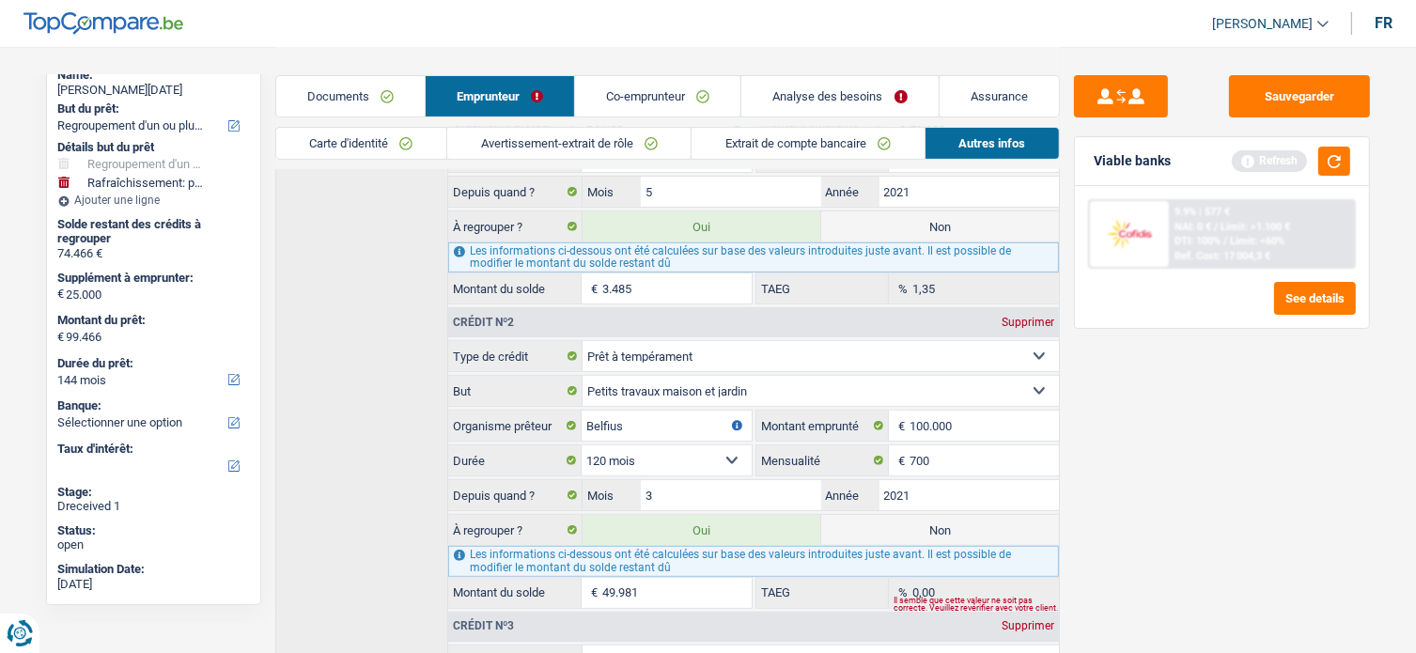
click at [669, 108] on link "Co-emprunteur" at bounding box center [657, 96] width 165 height 40
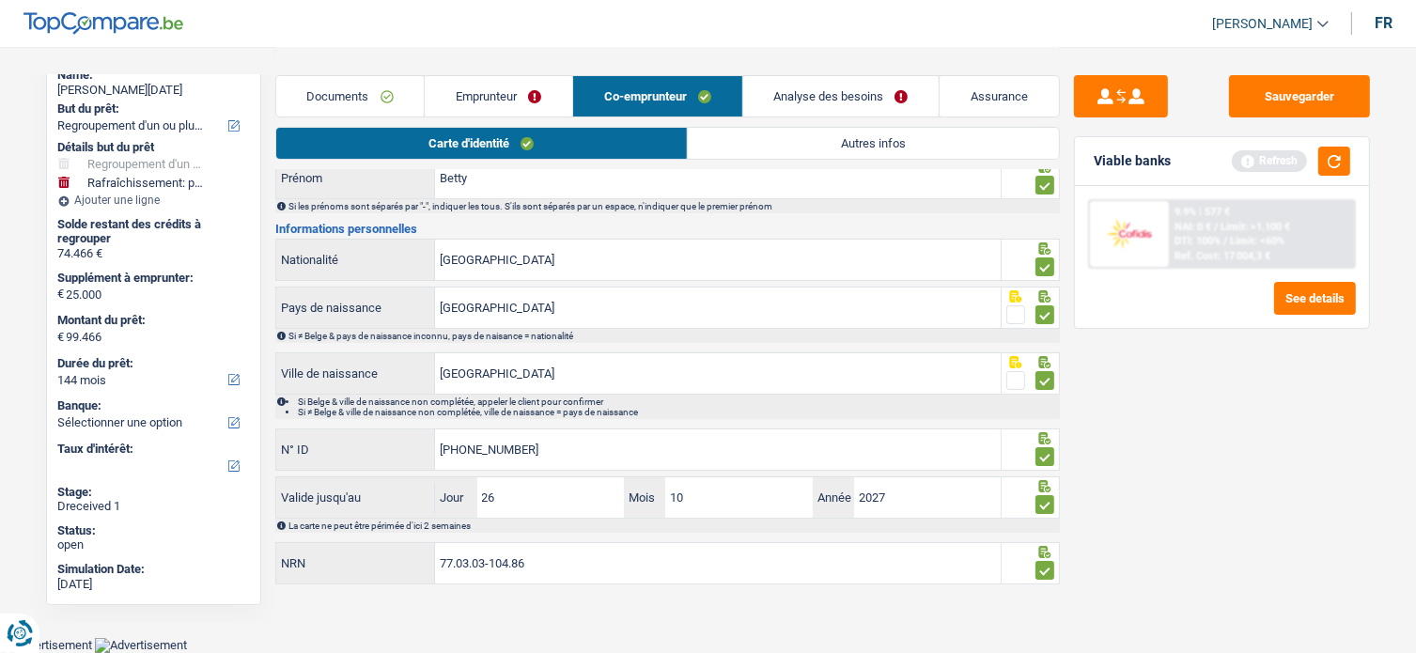
scroll to position [136, 0]
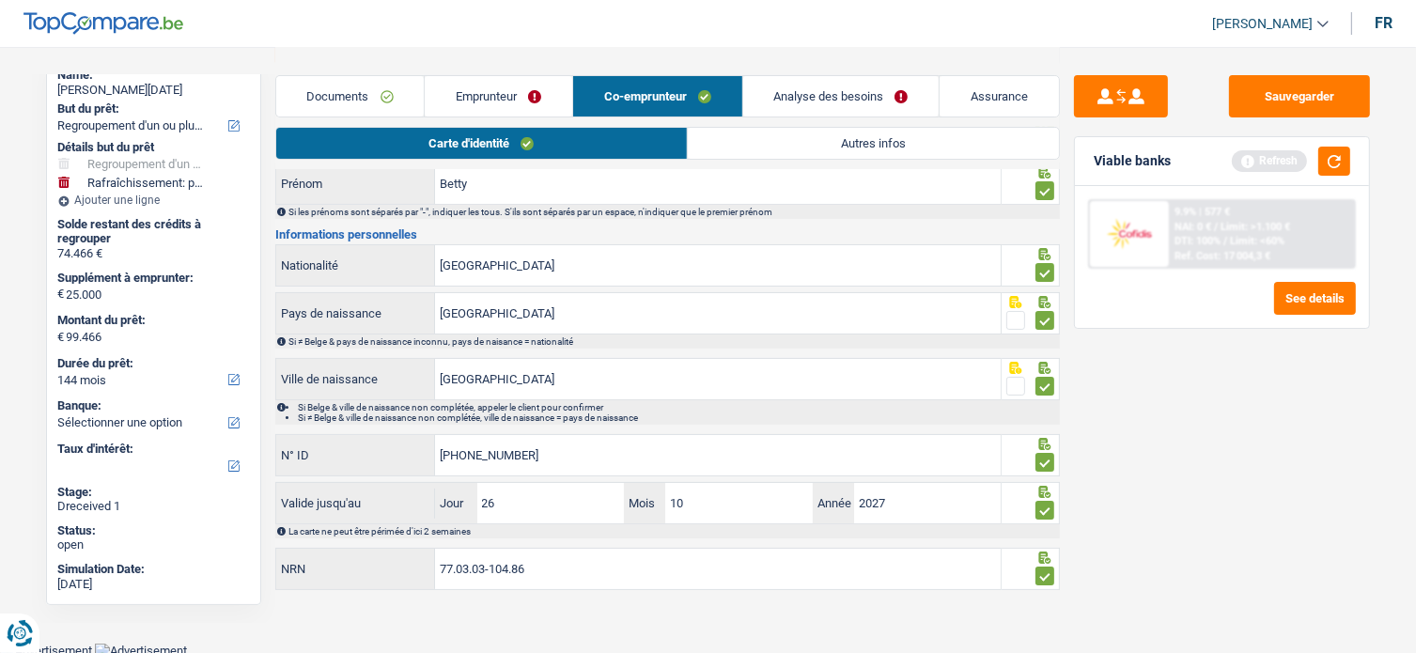
click at [791, 133] on link "Autres infos" at bounding box center [873, 143] width 371 height 31
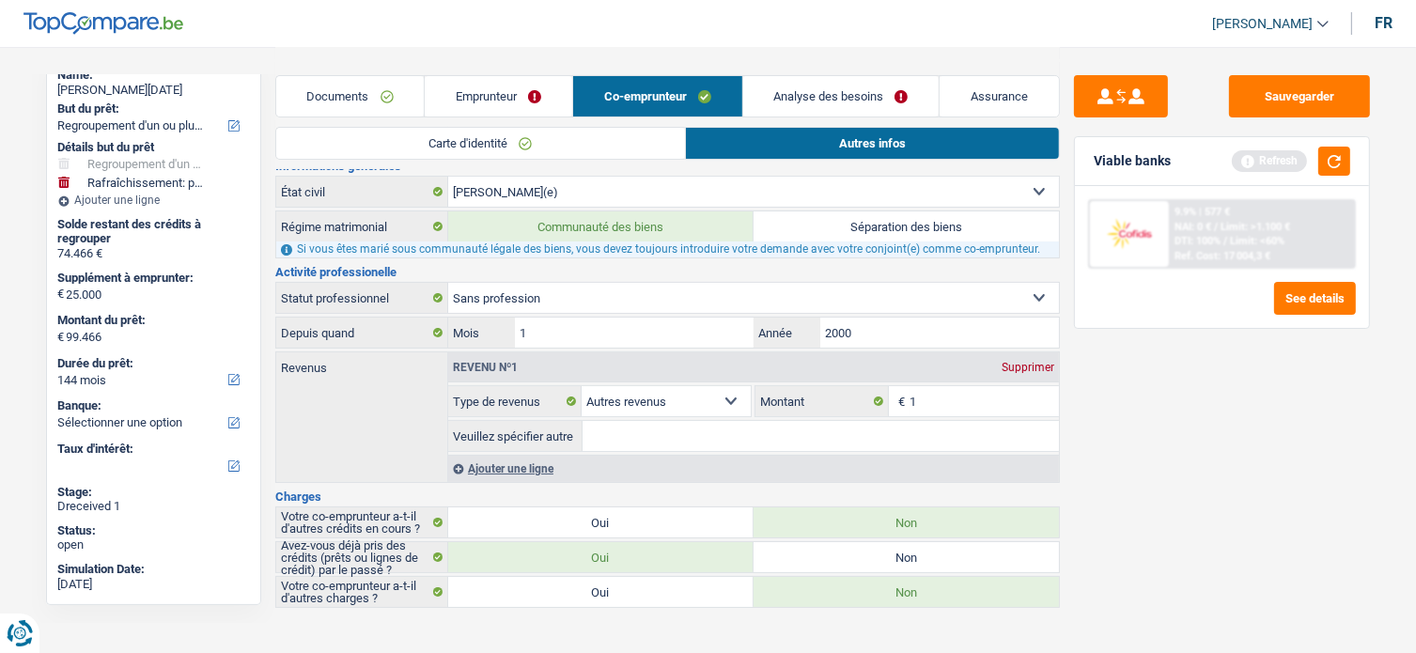
scroll to position [179, 0]
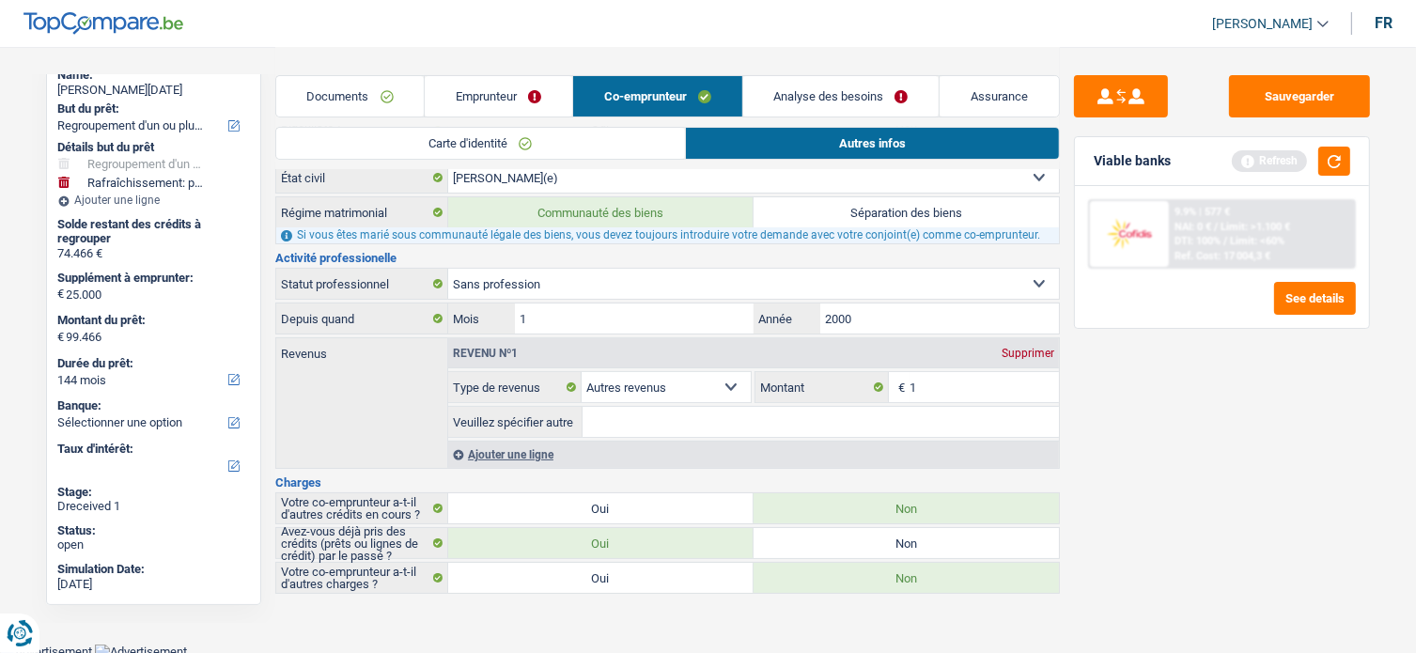
click at [1031, 351] on div "Supprimer" at bounding box center [1028, 353] width 62 height 11
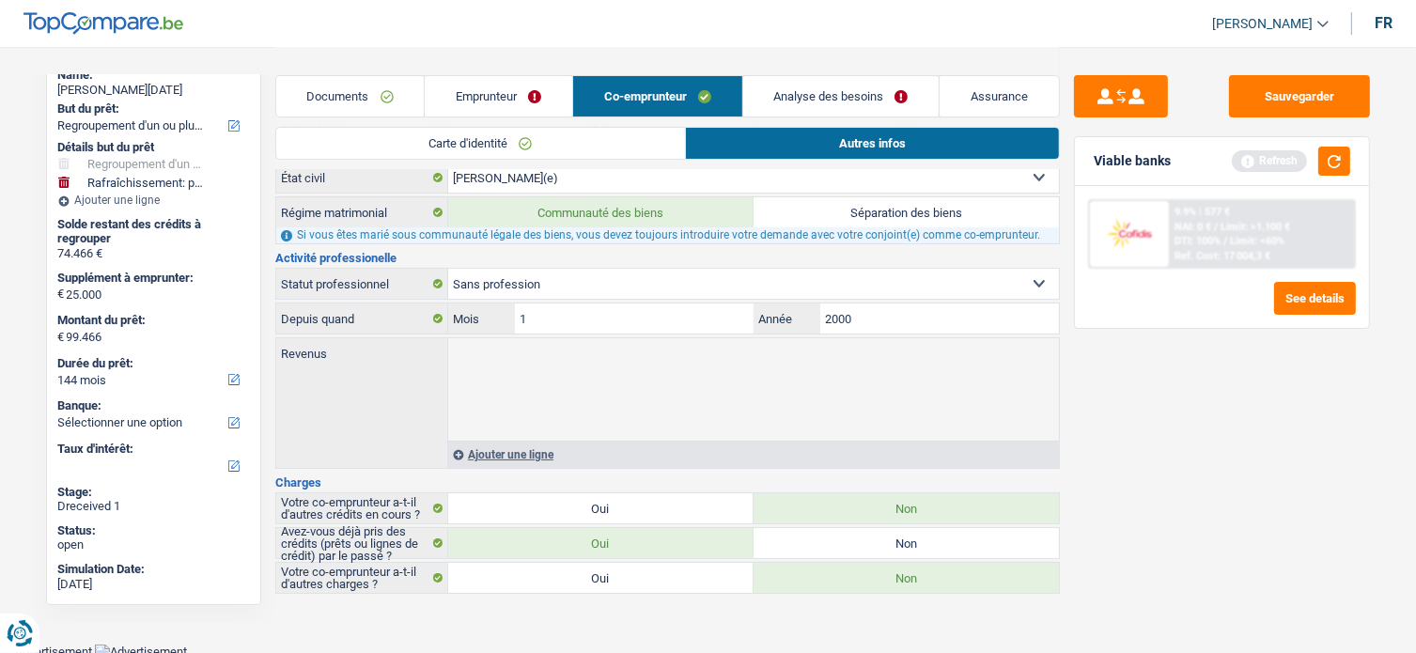
scroll to position [82, 0]
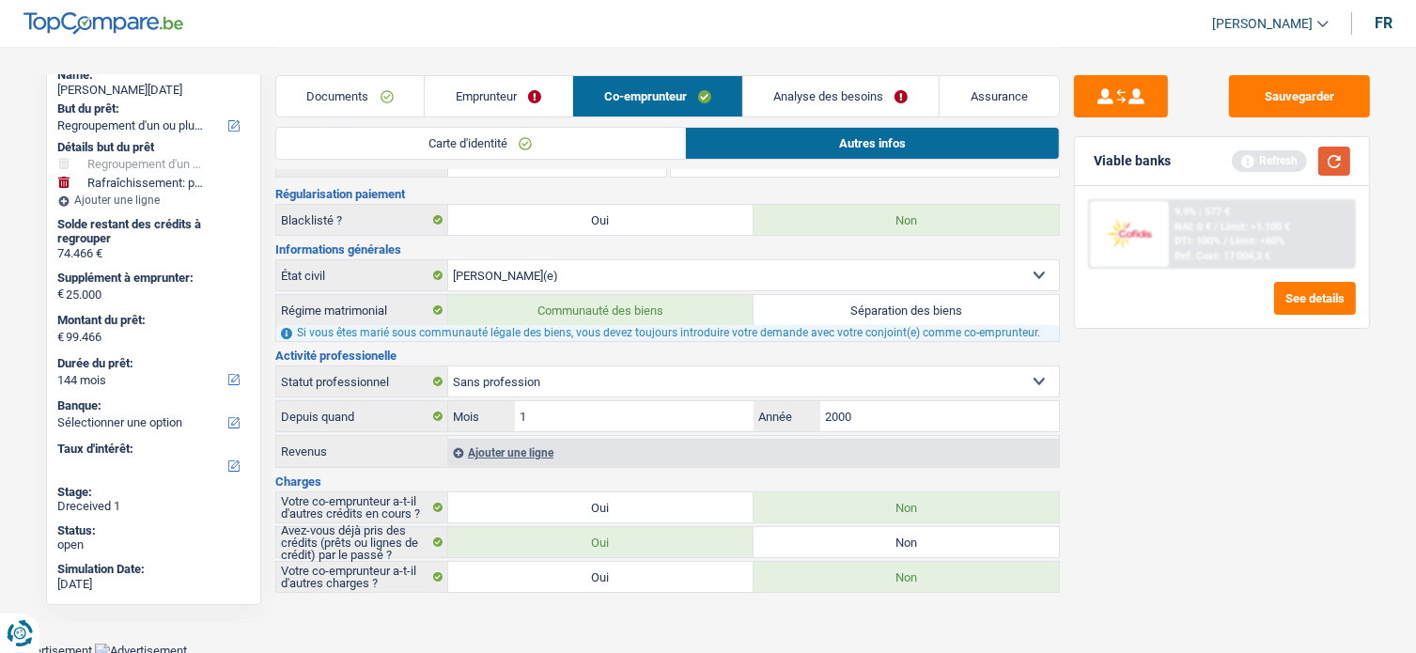
drag, startPoint x: 1337, startPoint y: 151, endPoint x: 1243, endPoint y: 184, distance: 99.6
click at [1336, 152] on button "button" at bounding box center [1334, 161] width 32 height 29
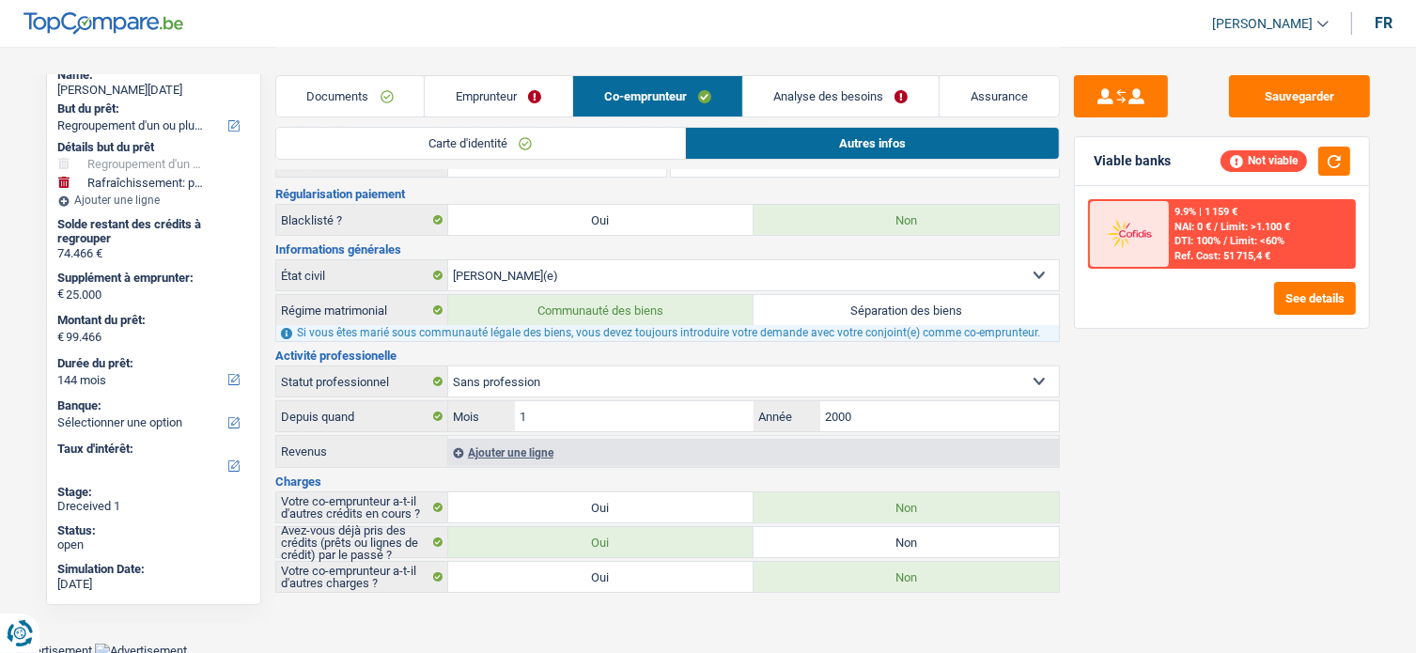
click at [722, 379] on select "Ouvrier Employé privé Employé public Invalide Indépendant Pensionné Chômeur Mut…" at bounding box center [753, 381] width 611 height 30
select select "housewife"
click at [448, 366] on select "Ouvrier Employé privé Employé public Invalide Indépendant Pensionné Chômeur Mut…" at bounding box center [753, 381] width 611 height 30
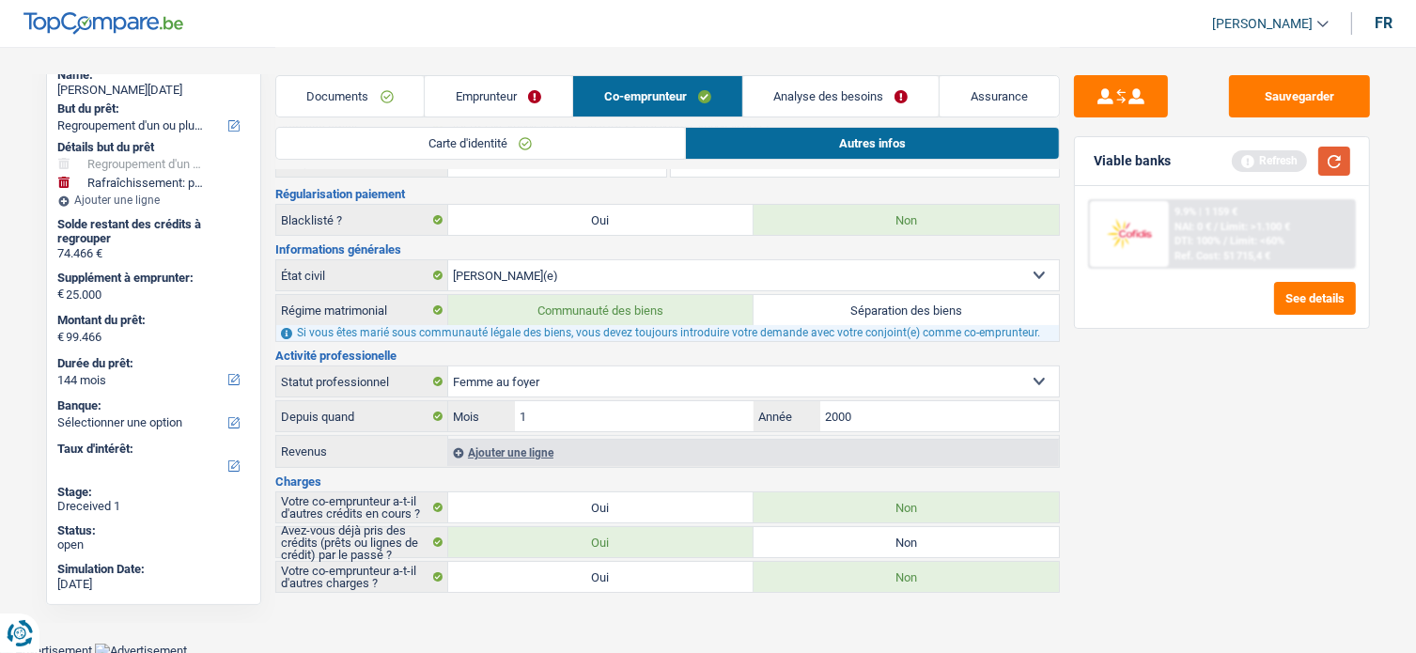
click at [1333, 164] on button "button" at bounding box center [1334, 161] width 32 height 29
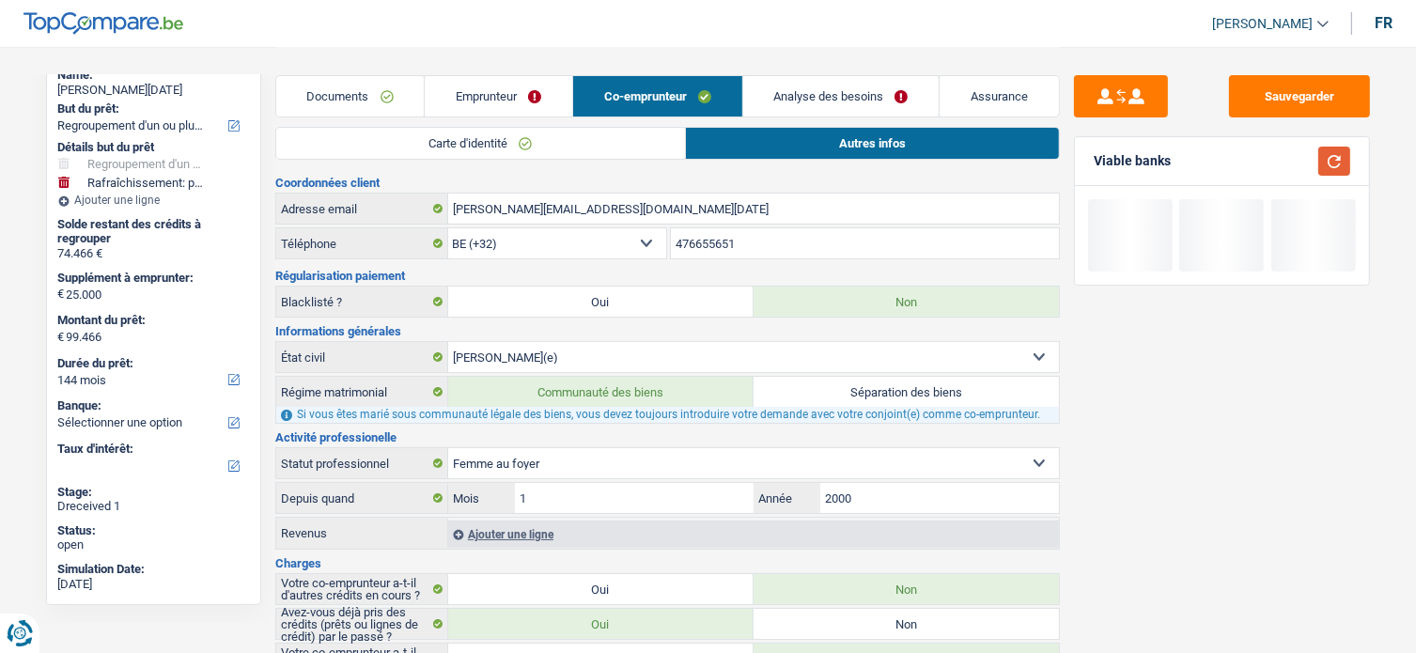
scroll to position [0, 0]
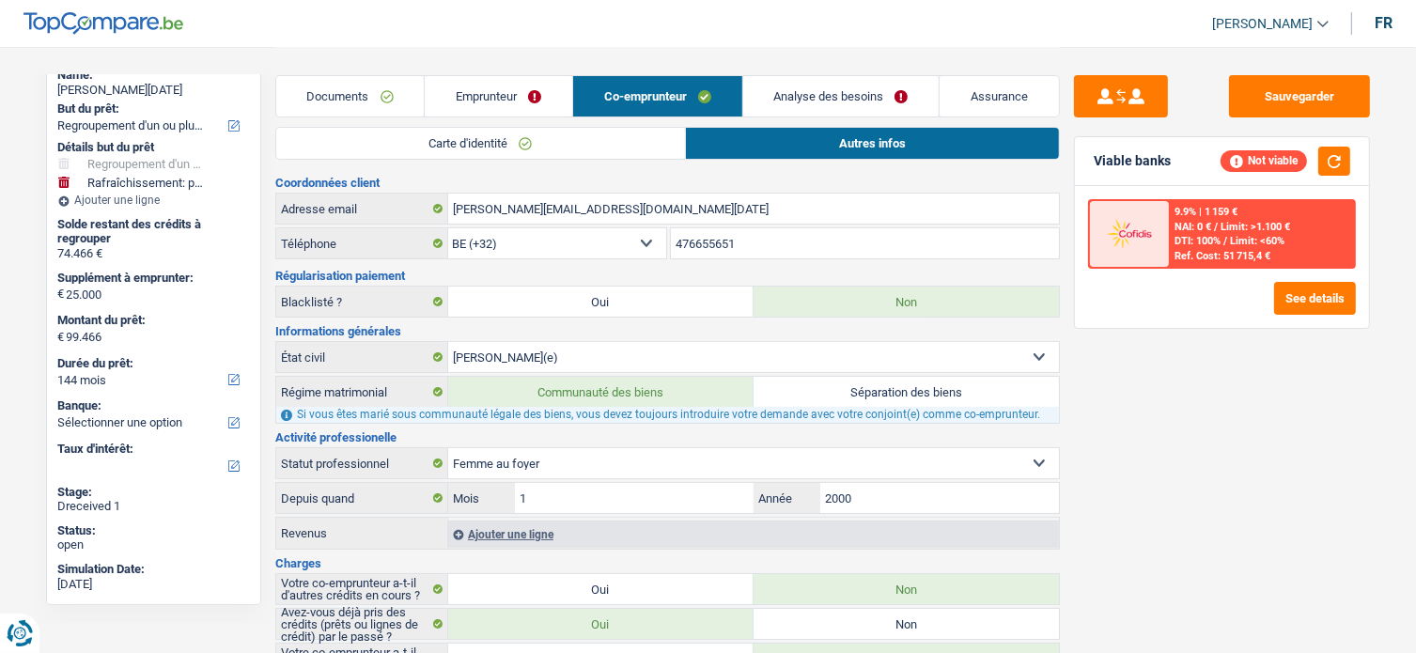
click at [359, 93] on link "Documents" at bounding box center [350, 96] width 148 height 40
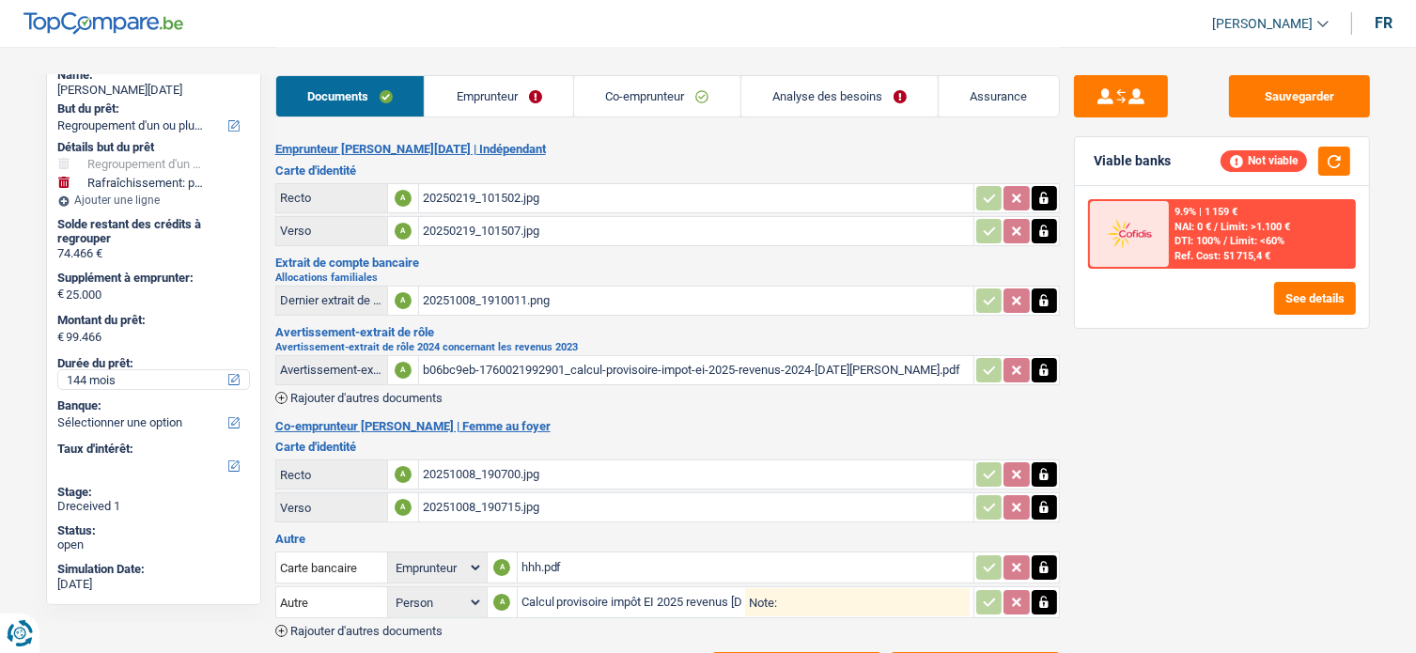
click at [75, 381] on select "12 mois 18 mois 24 mois 30 mois 36 mois 42 mois 48 mois 60 mois 72 mois 84 mois…" at bounding box center [153, 379] width 191 height 19
select select "120"
click at [58, 370] on select "12 mois 18 mois 24 mois 30 mois 36 mois 42 mois 48 mois 60 mois 72 mois 84 mois…" at bounding box center [153, 379] width 191 height 19
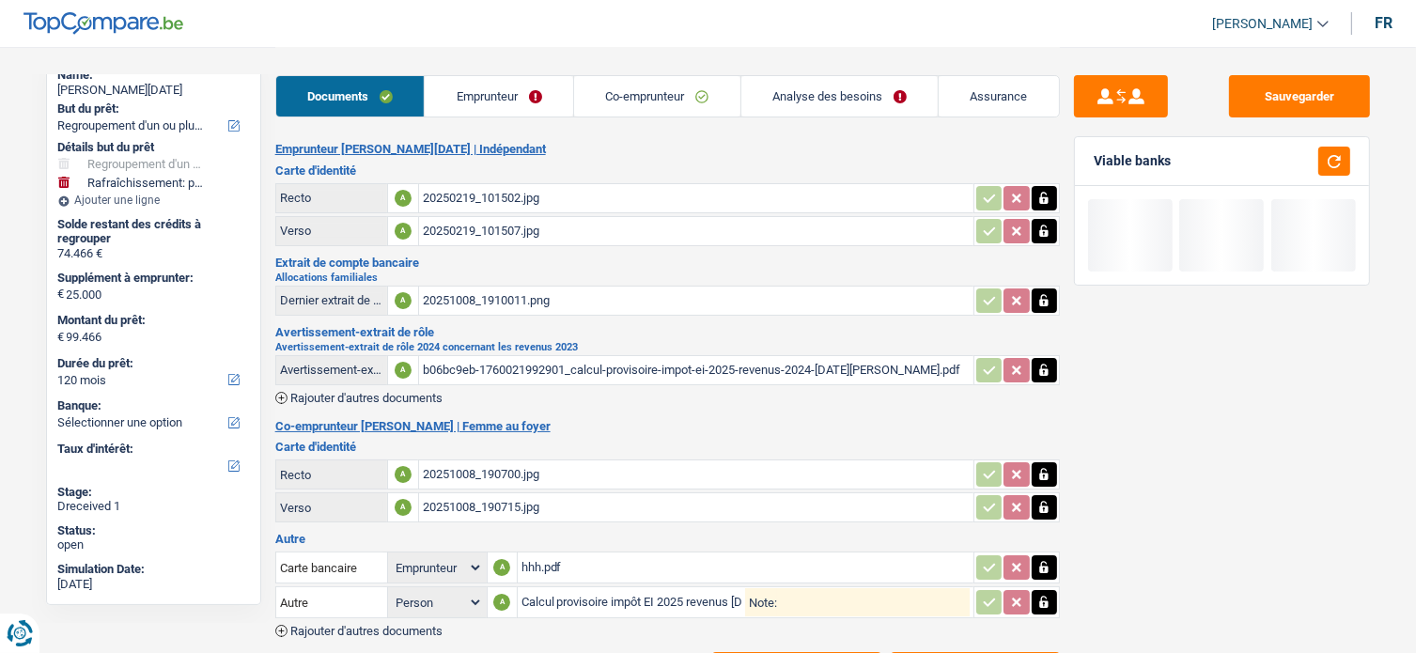
click at [501, 98] on link "Emprunteur" at bounding box center [499, 96] width 148 height 40
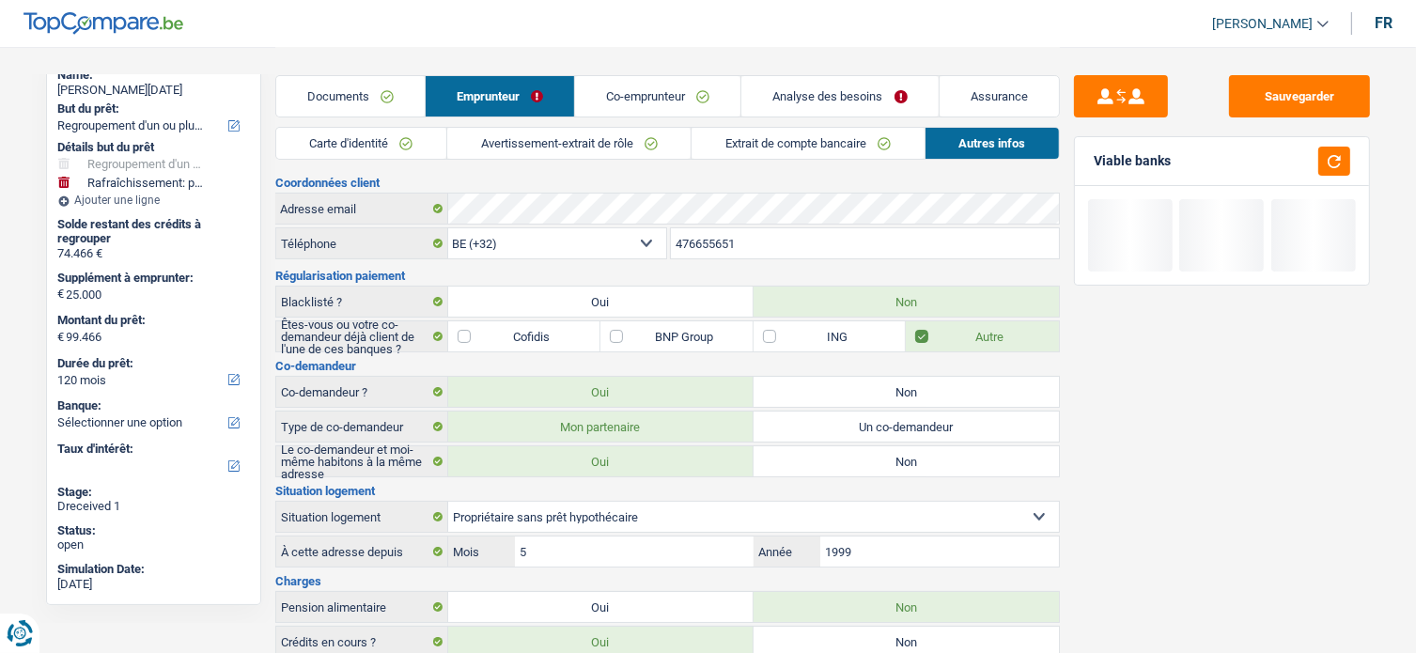
click at [955, 145] on link "Autres infos" at bounding box center [992, 143] width 133 height 31
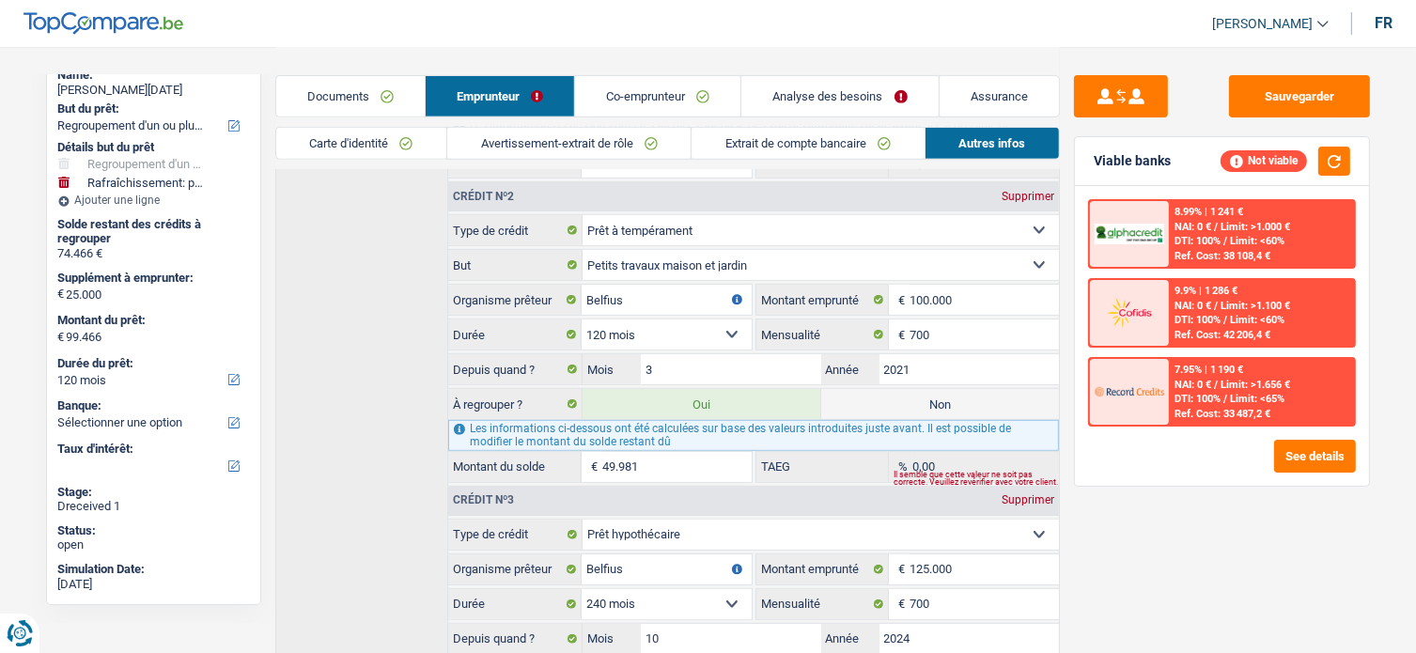
scroll to position [652, 0]
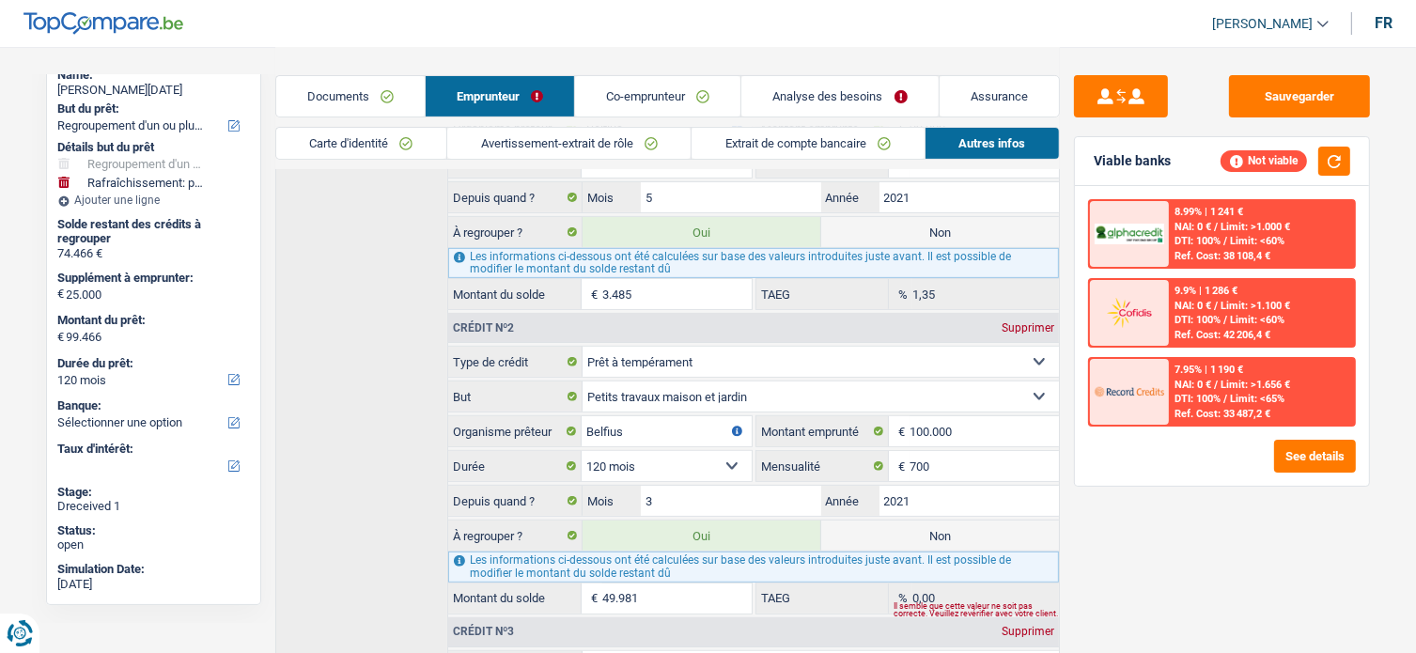
click at [600, 143] on link "Avertissement-extrait de rôle" at bounding box center [568, 143] width 243 height 31
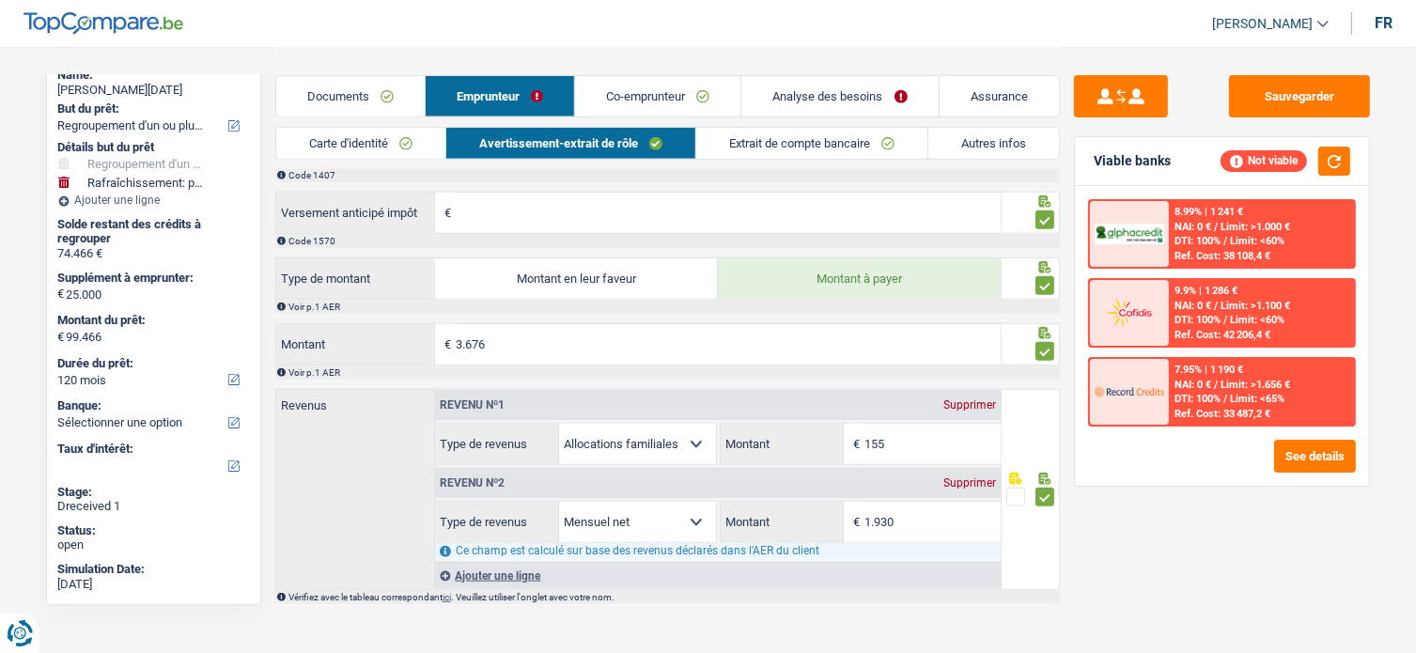
scroll to position [1725, 0]
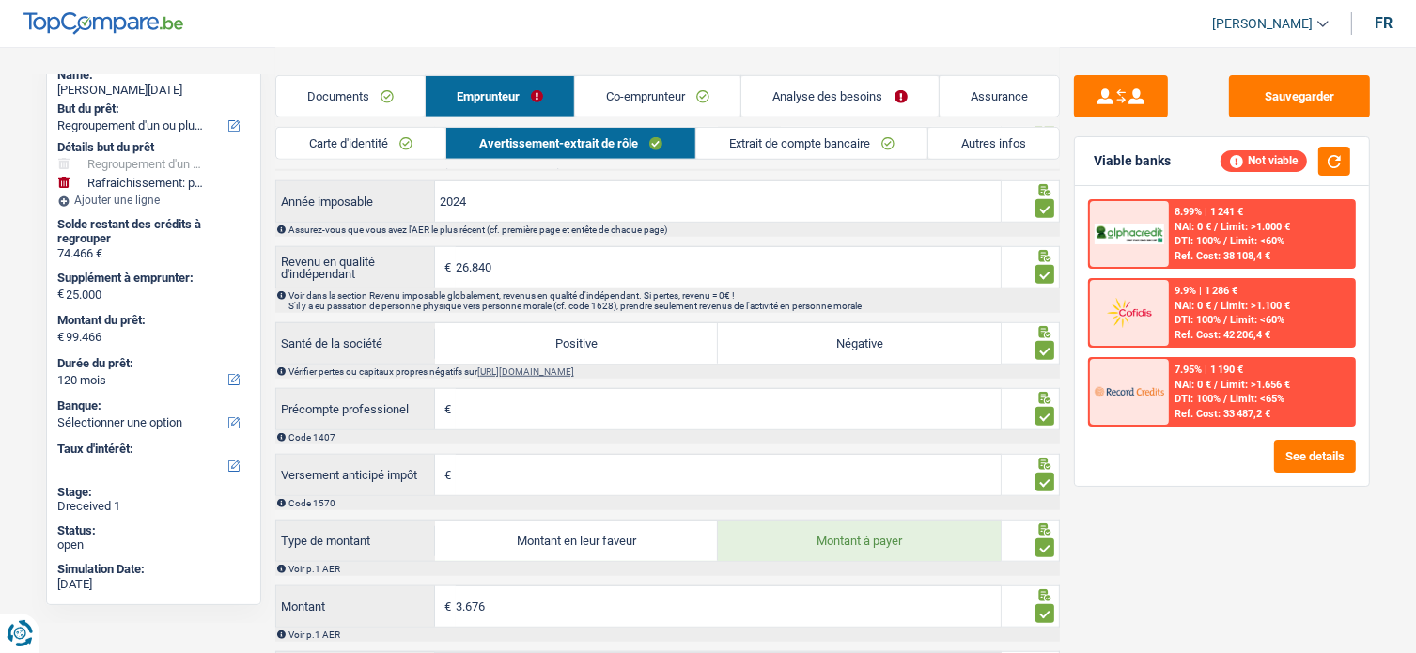
click at [698, 105] on link "Co-emprunteur" at bounding box center [657, 96] width 165 height 40
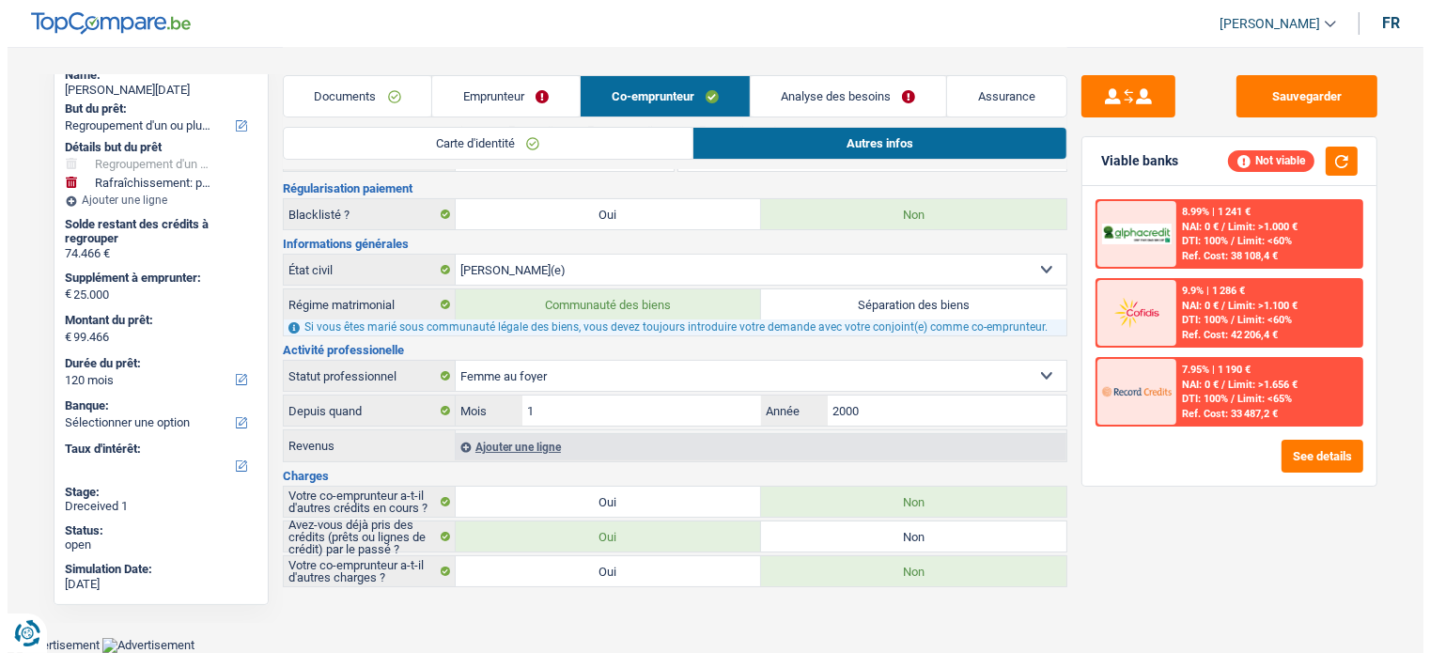
scroll to position [82, 0]
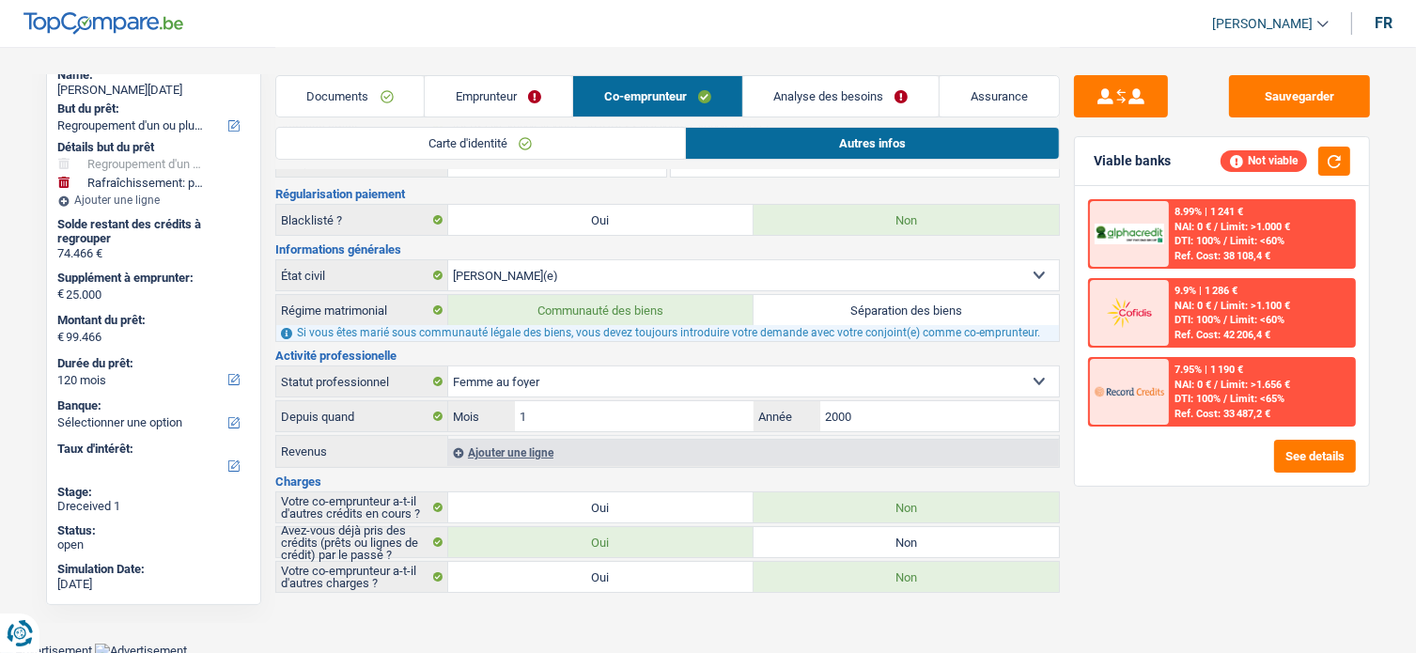
click at [467, 75] on li "Emprunteur" at bounding box center [498, 96] width 148 height 42
click at [474, 98] on link "Emprunteur" at bounding box center [499, 96] width 148 height 40
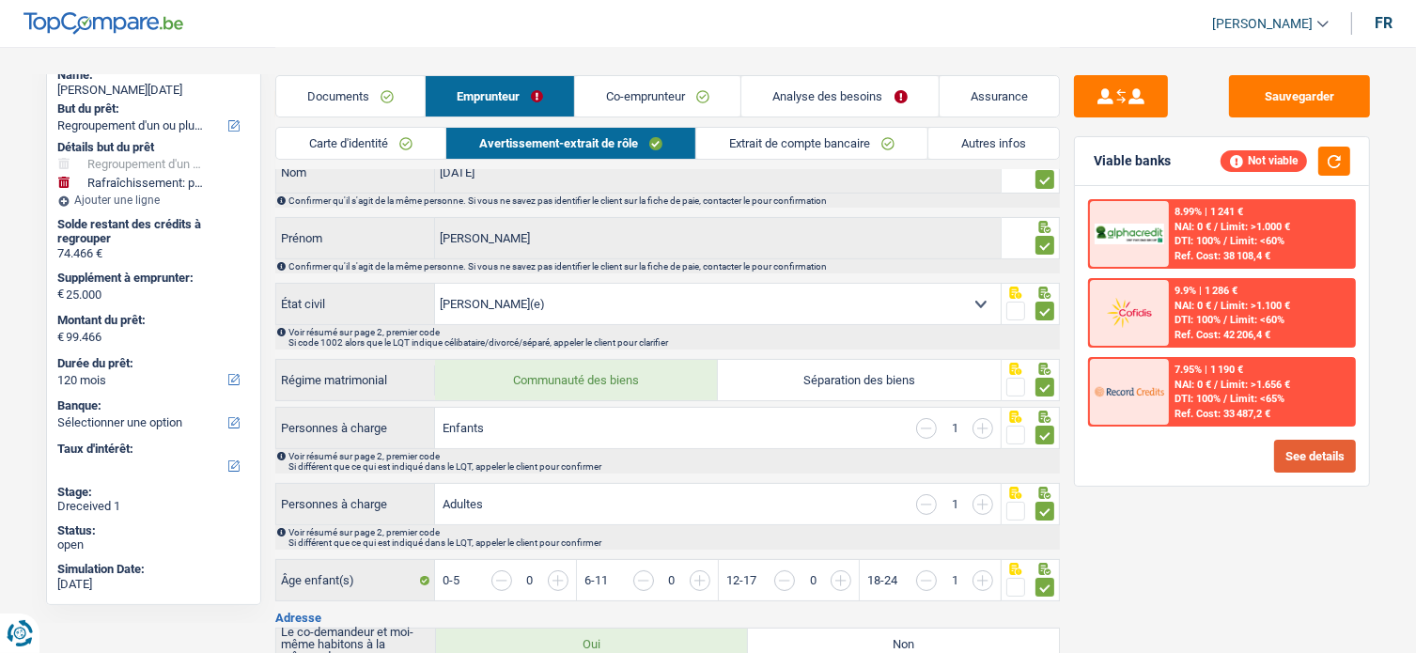
drag, startPoint x: 1271, startPoint y: 424, endPoint x: 1287, endPoint y: 440, distance: 23.3
click at [1278, 429] on div "8.99% | 1 241 € NAI: 0 € / Limit: >1.000 € DTI: 100% / Limit: <60% Ref. Cost: 3…" at bounding box center [1222, 336] width 294 height 300
click at [1291, 444] on button "See details" at bounding box center [1315, 456] width 82 height 33
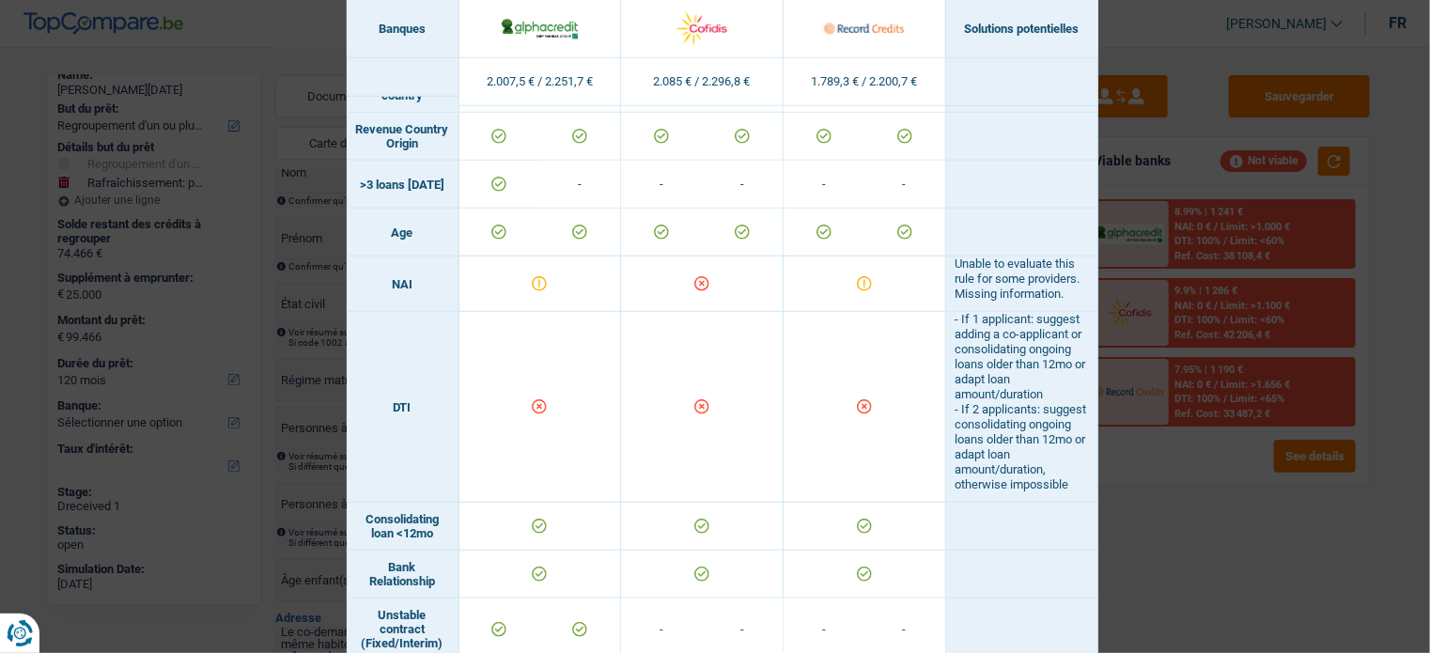
scroll to position [1154, 0]
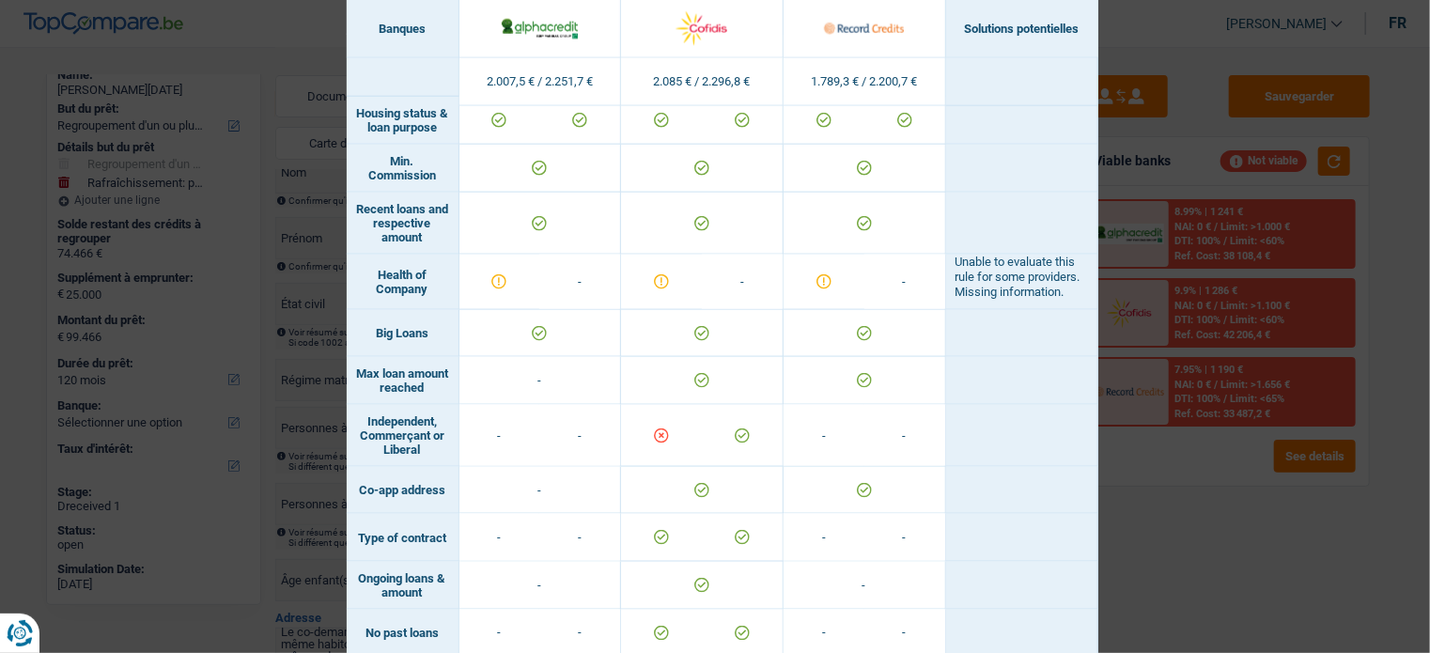
click at [1289, 534] on div "Banks conditions × Banques Solutions potentielles Revenus / Charges 2.007,5 € /…" at bounding box center [715, 326] width 1430 height 653
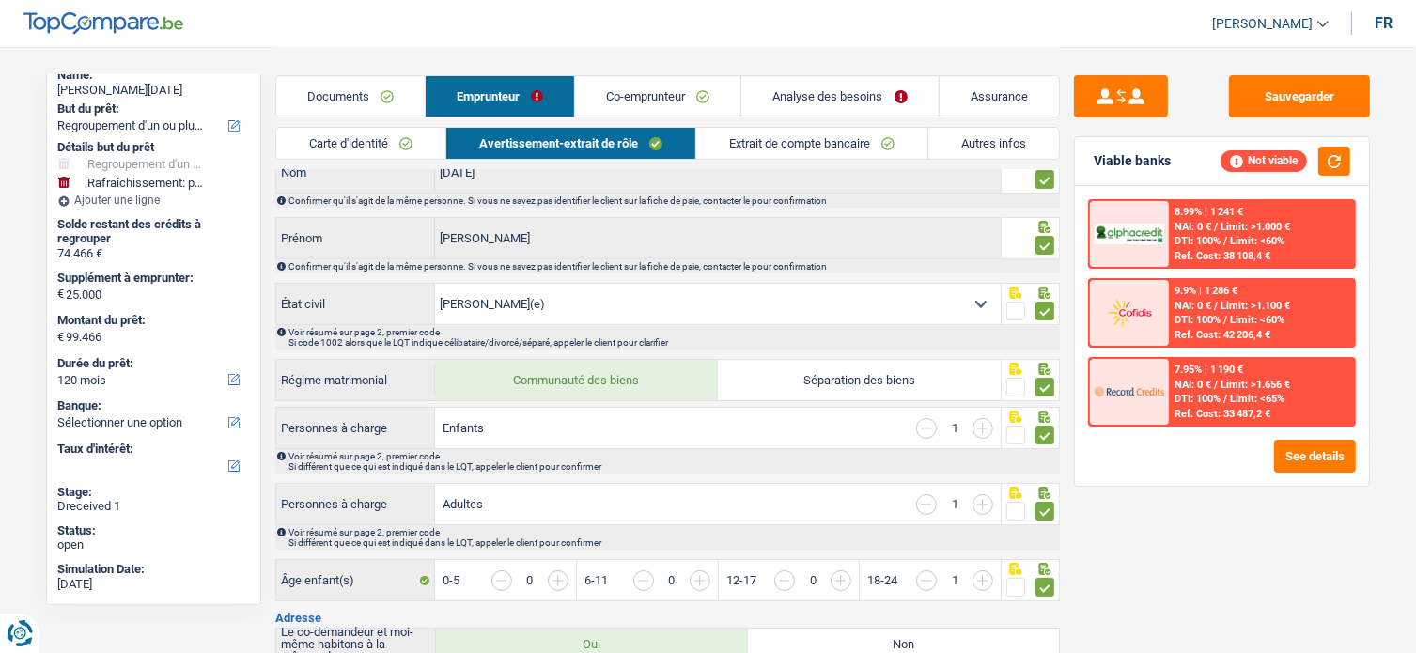
click at [1217, 231] on span "/" at bounding box center [1216, 227] width 4 height 12
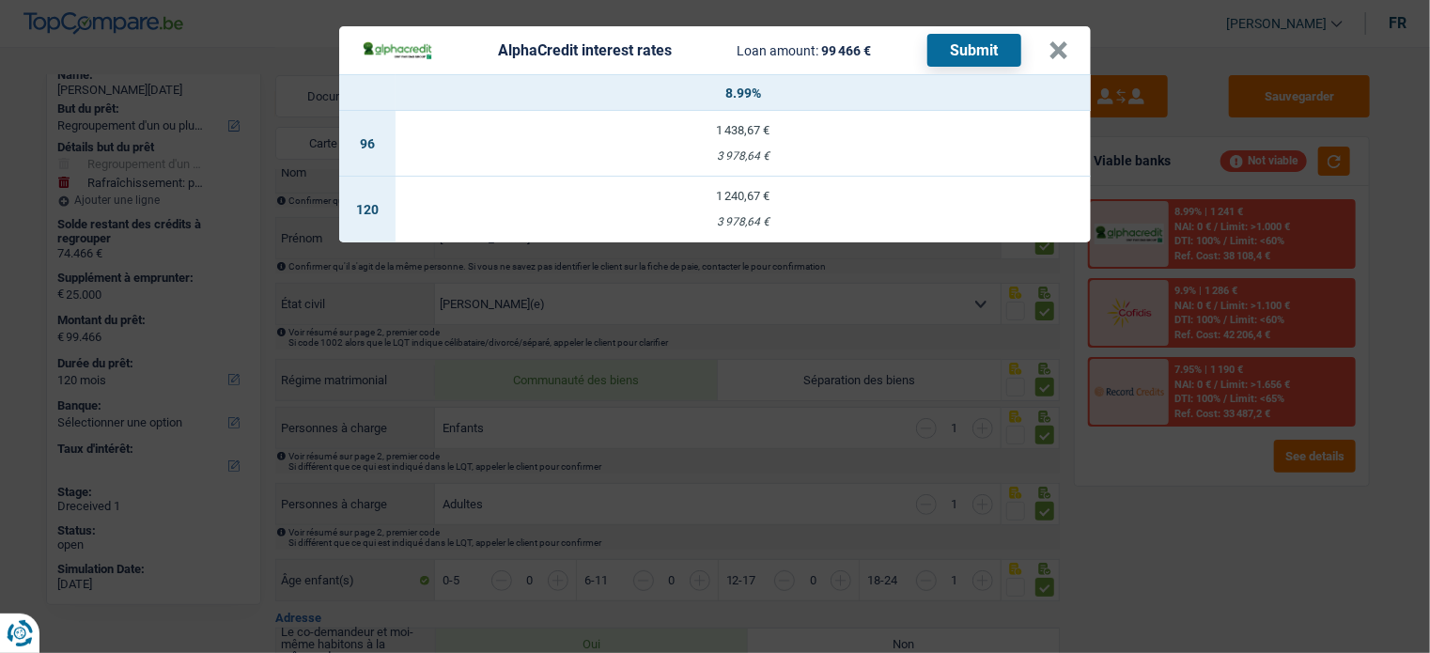
click at [693, 212] on td "1 240,67 € 3 978,64 €" at bounding box center [743, 210] width 695 height 66
select select "alphacredit"
type input "8,99"
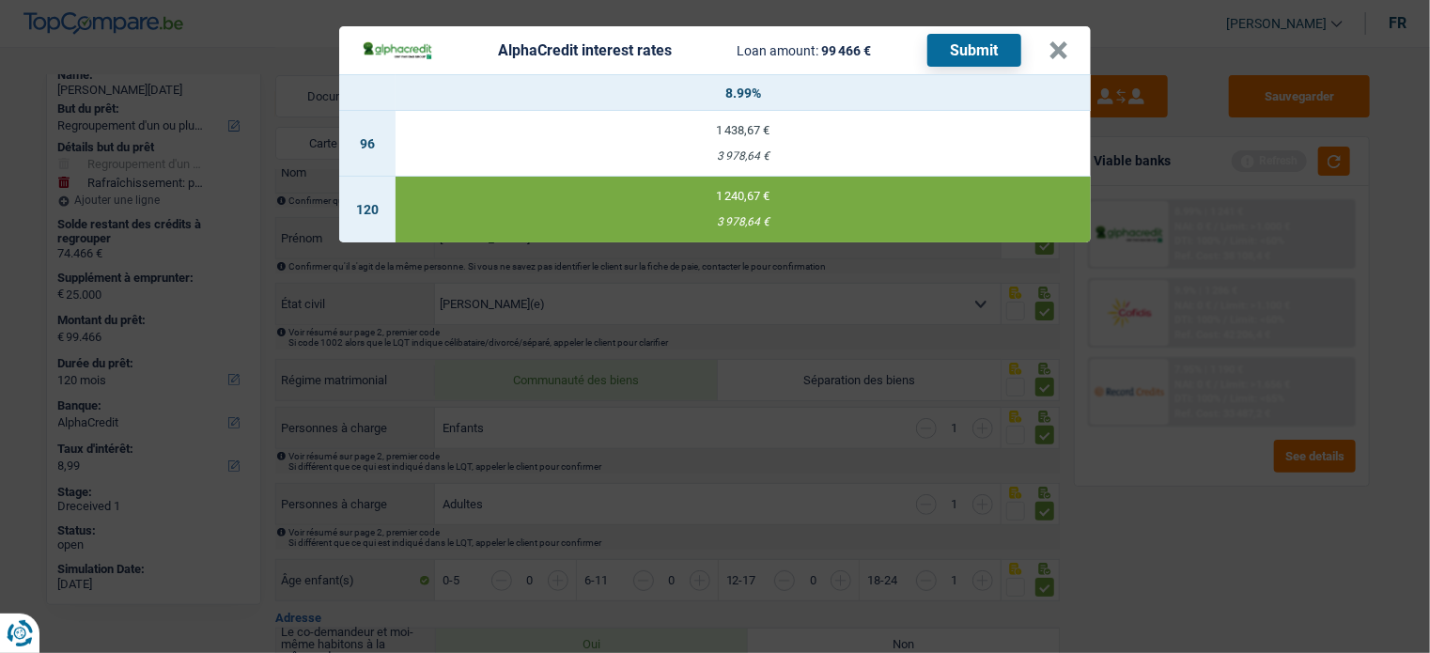
click at [968, 50] on button "Submit" at bounding box center [975, 50] width 94 height 33
click at [1058, 47] on button "×" at bounding box center [1059, 50] width 20 height 19
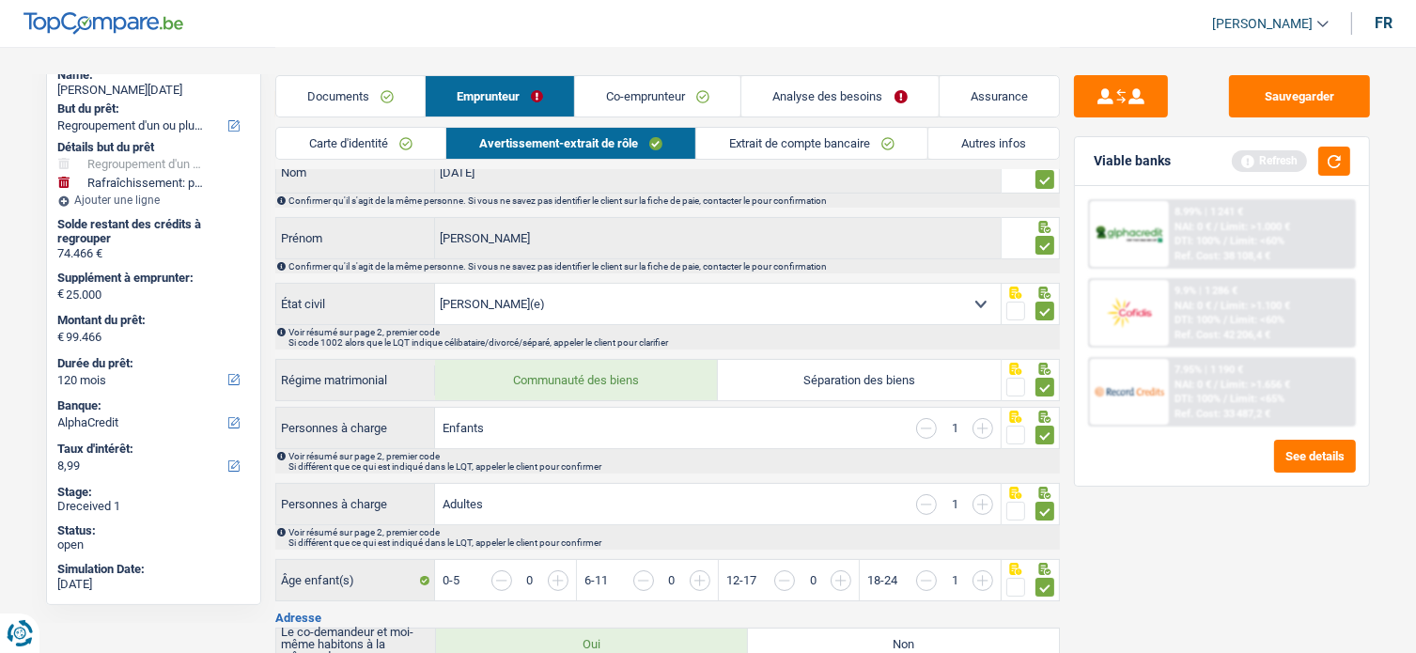
click at [1276, 384] on span "Limit: >1.656 €" at bounding box center [1256, 385] width 70 height 12
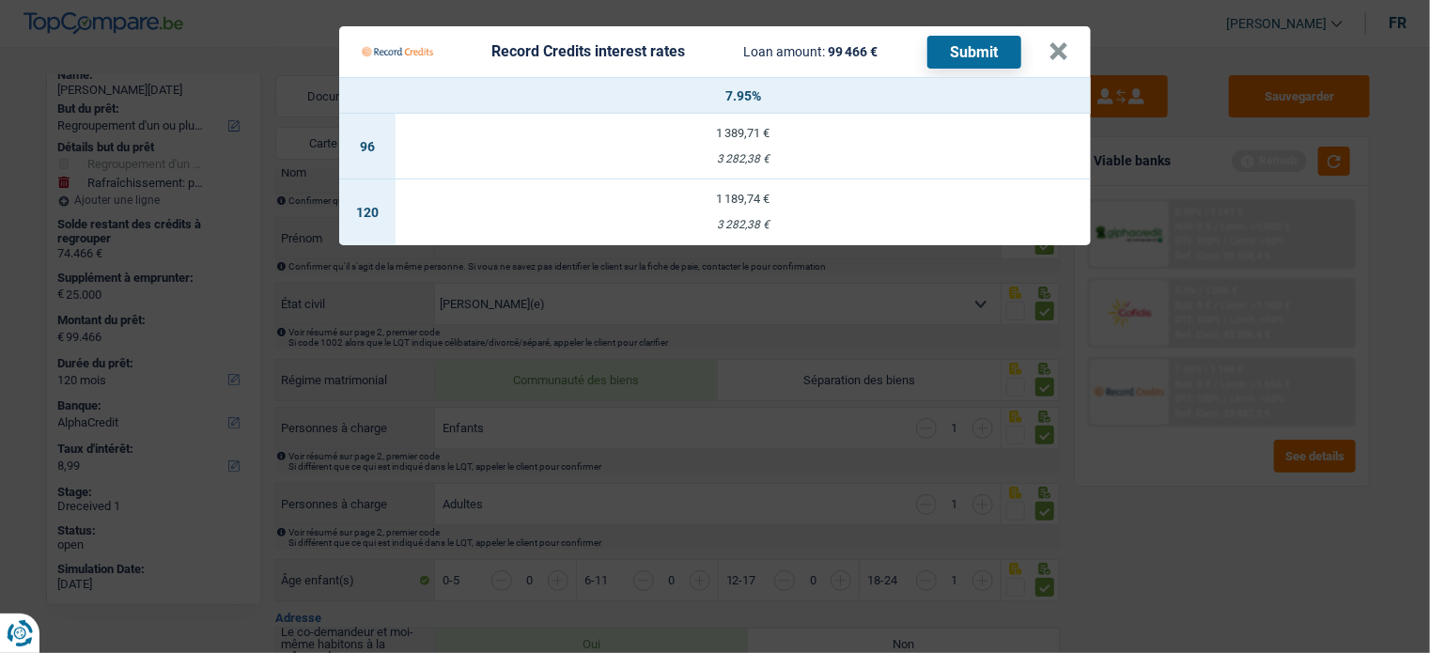
click at [885, 230] on div "3 282,38 €" at bounding box center [743, 225] width 695 height 12
select select "record credits"
type input "7,95"
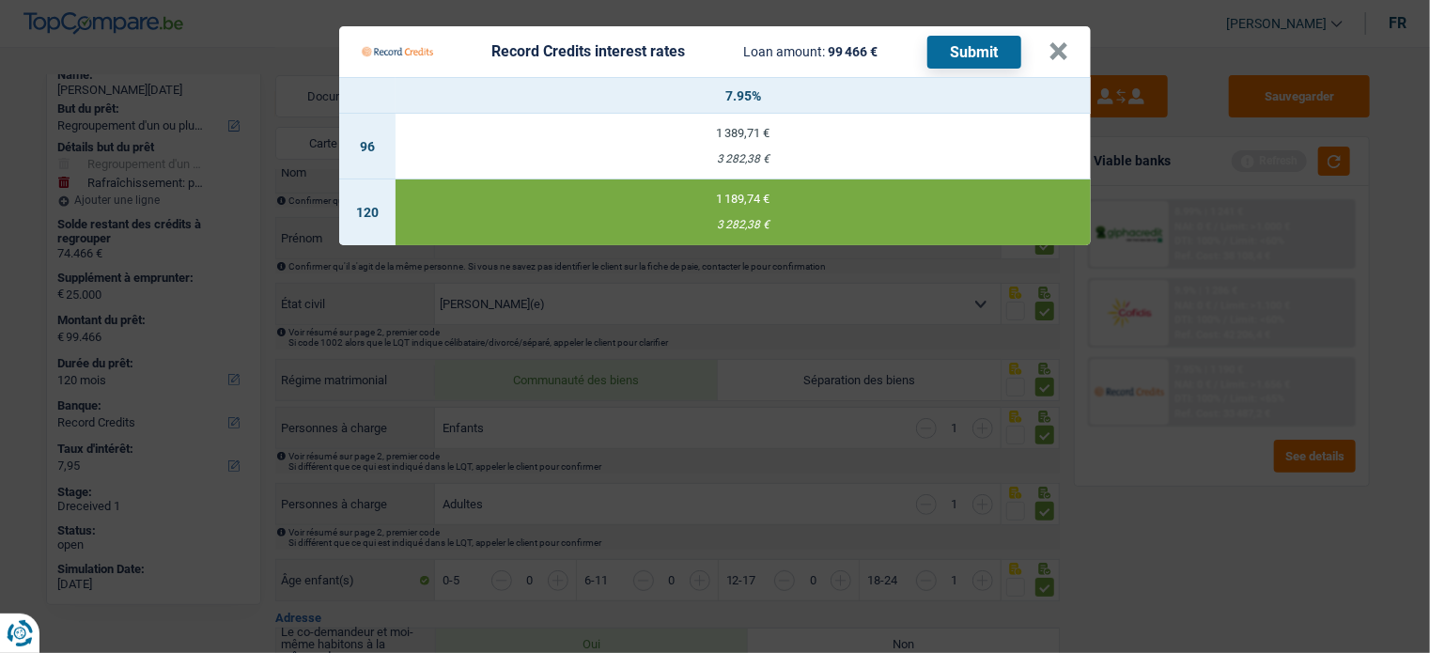
click at [962, 47] on button "Submit" at bounding box center [975, 52] width 94 height 33
drag, startPoint x: 1055, startPoint y: 59, endPoint x: 1081, endPoint y: 64, distance: 25.8
click at [1054, 58] on button "×" at bounding box center [1059, 51] width 20 height 19
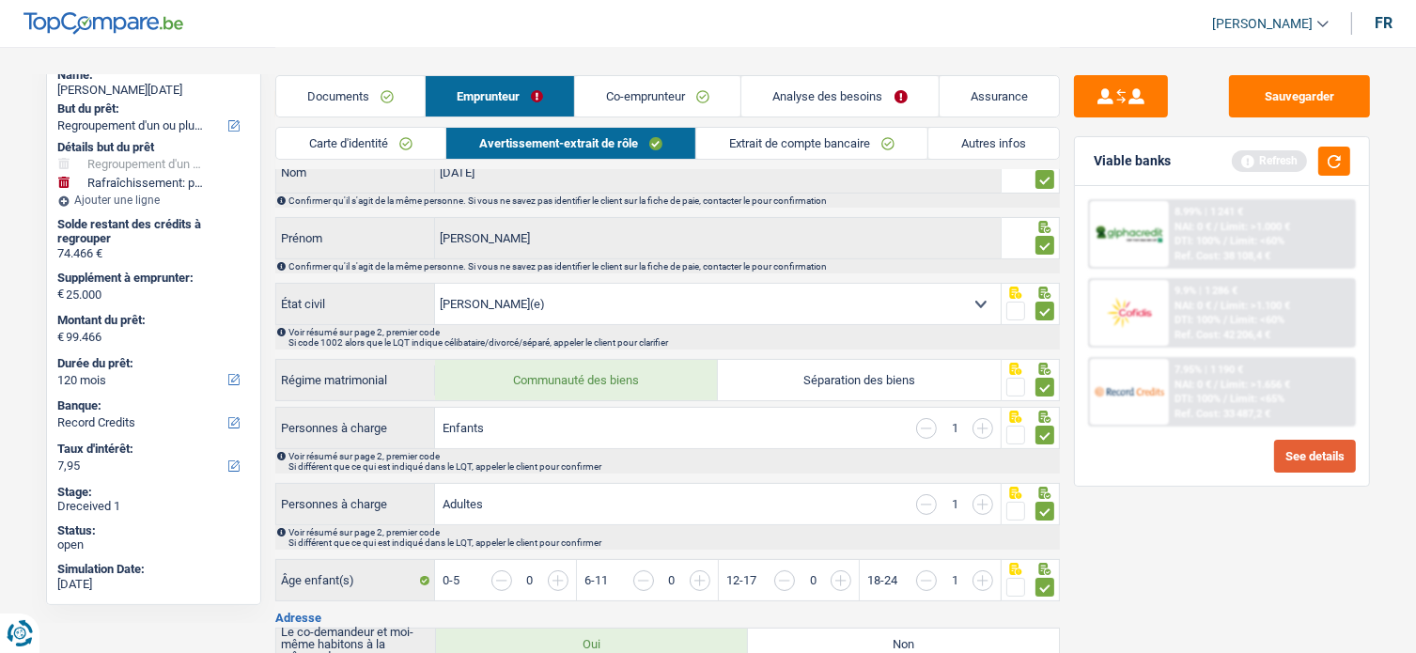
click at [1327, 459] on button "See details" at bounding box center [1315, 456] width 82 height 33
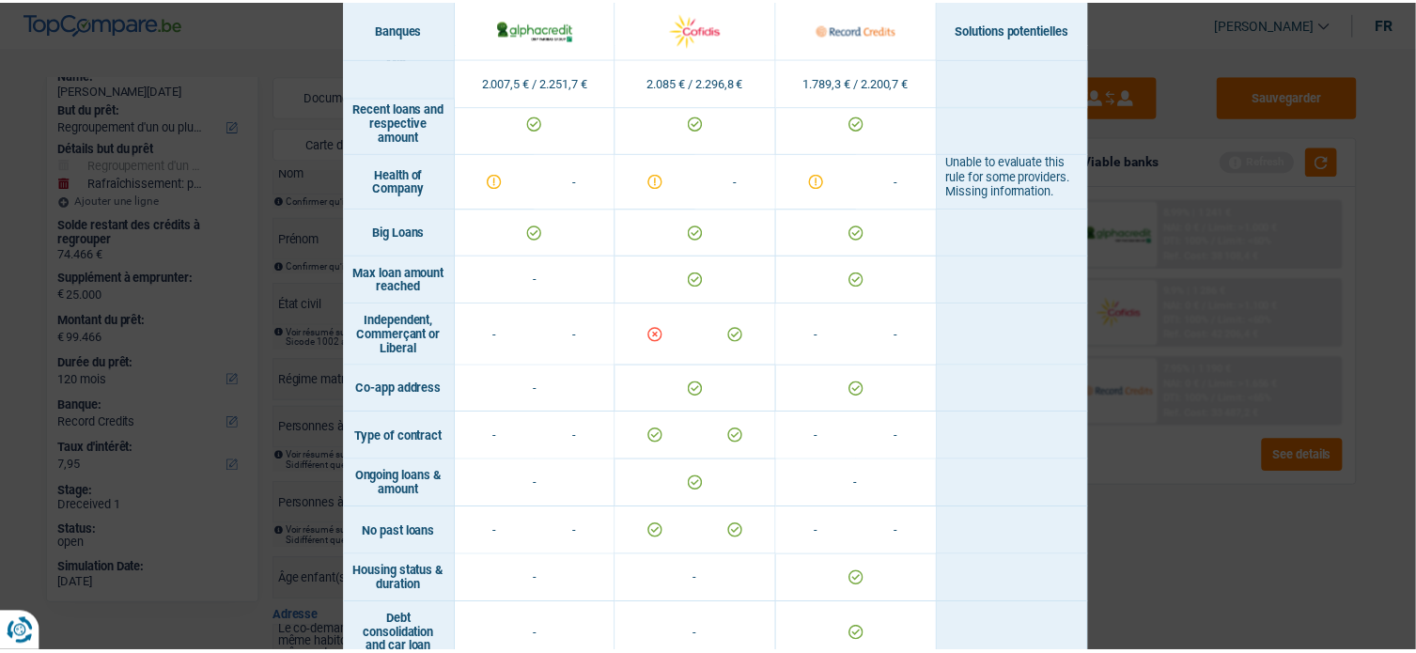
scroll to position [1342, 0]
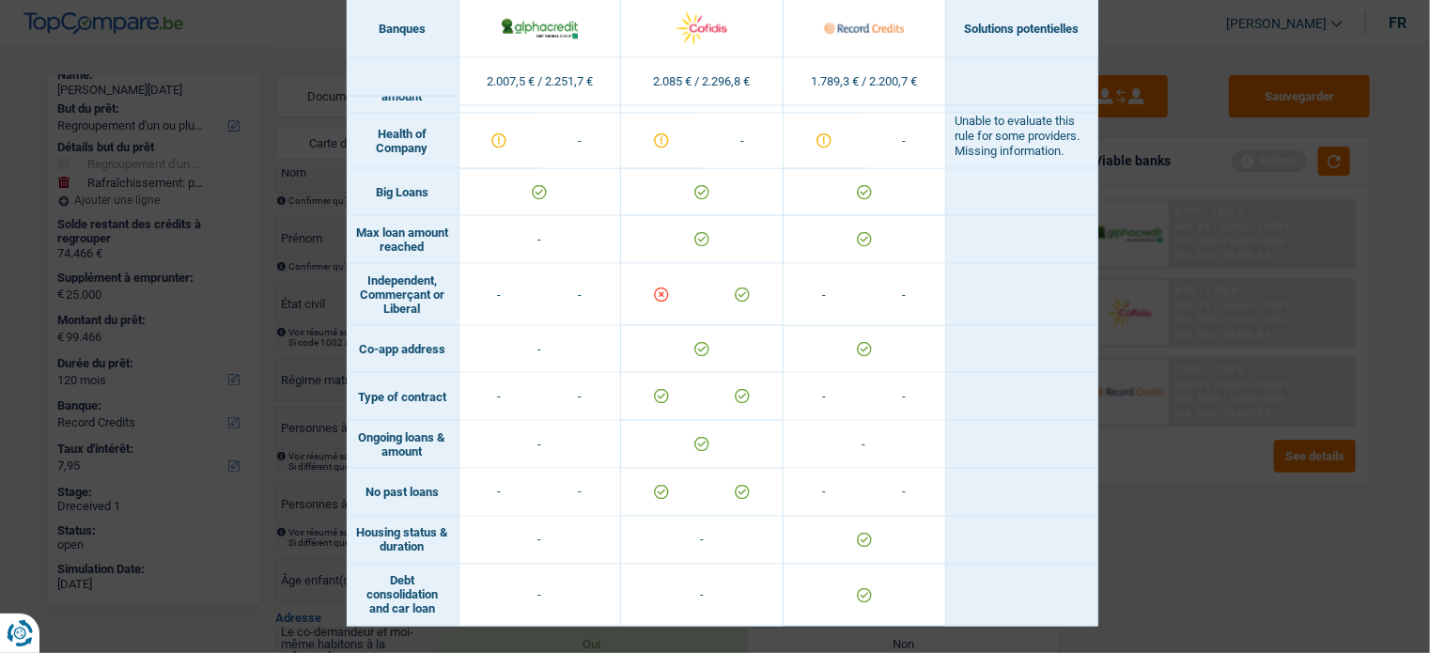
click at [1240, 570] on div "Banks conditions × Banques Solutions potentielles Revenus / Charges 2.007,5 € /…" at bounding box center [715, 326] width 1430 height 653
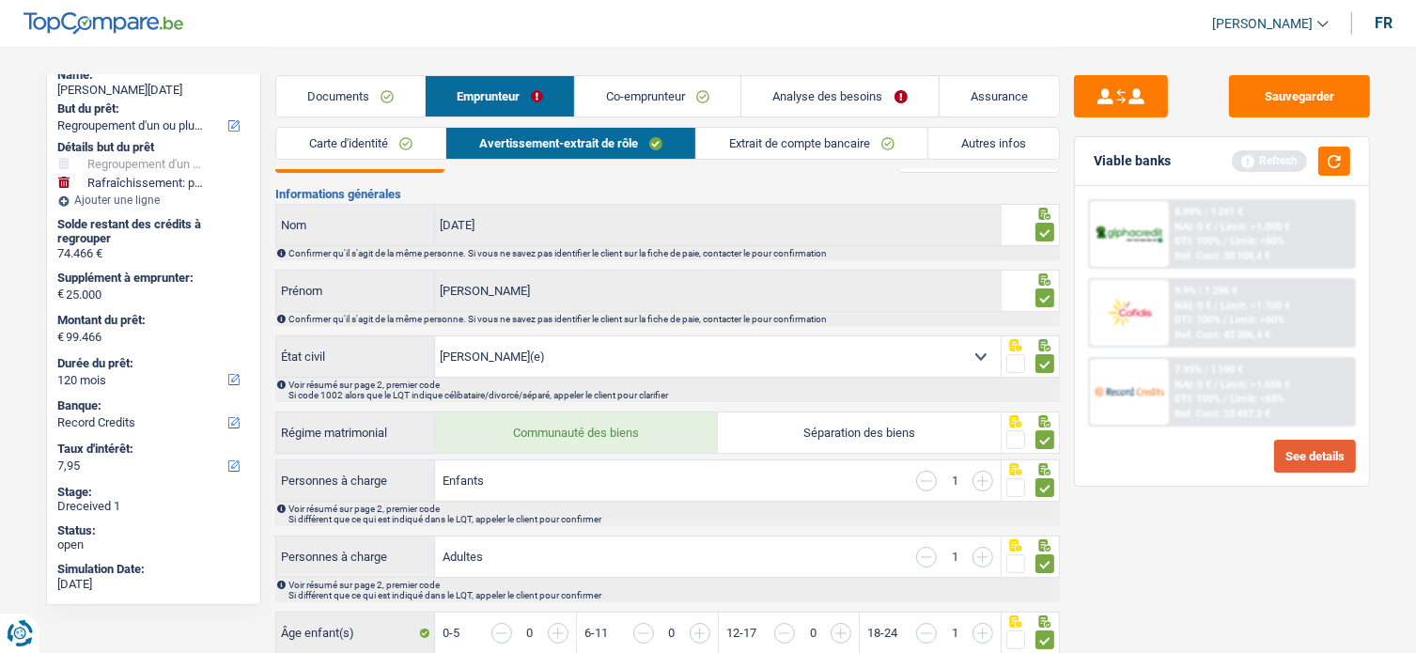
scroll to position [0, 0]
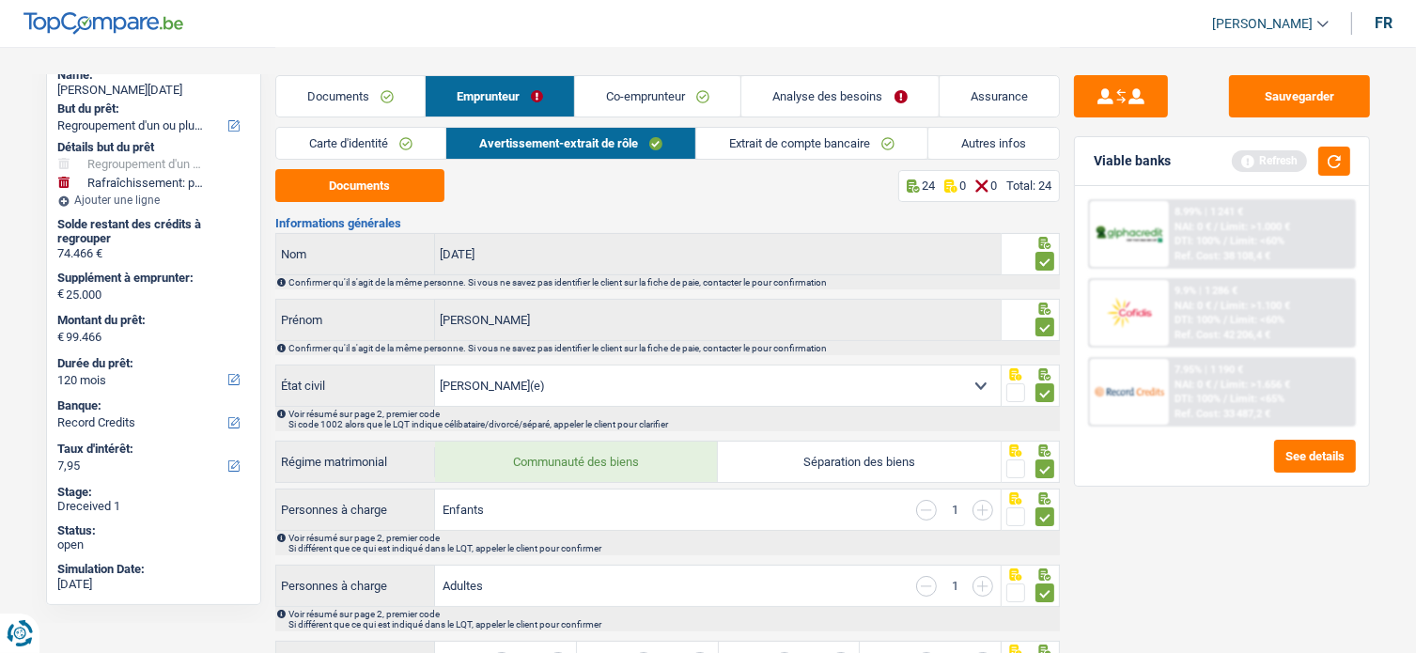
click at [813, 139] on link "Extrait de compte bancaire" at bounding box center [811, 143] width 231 height 31
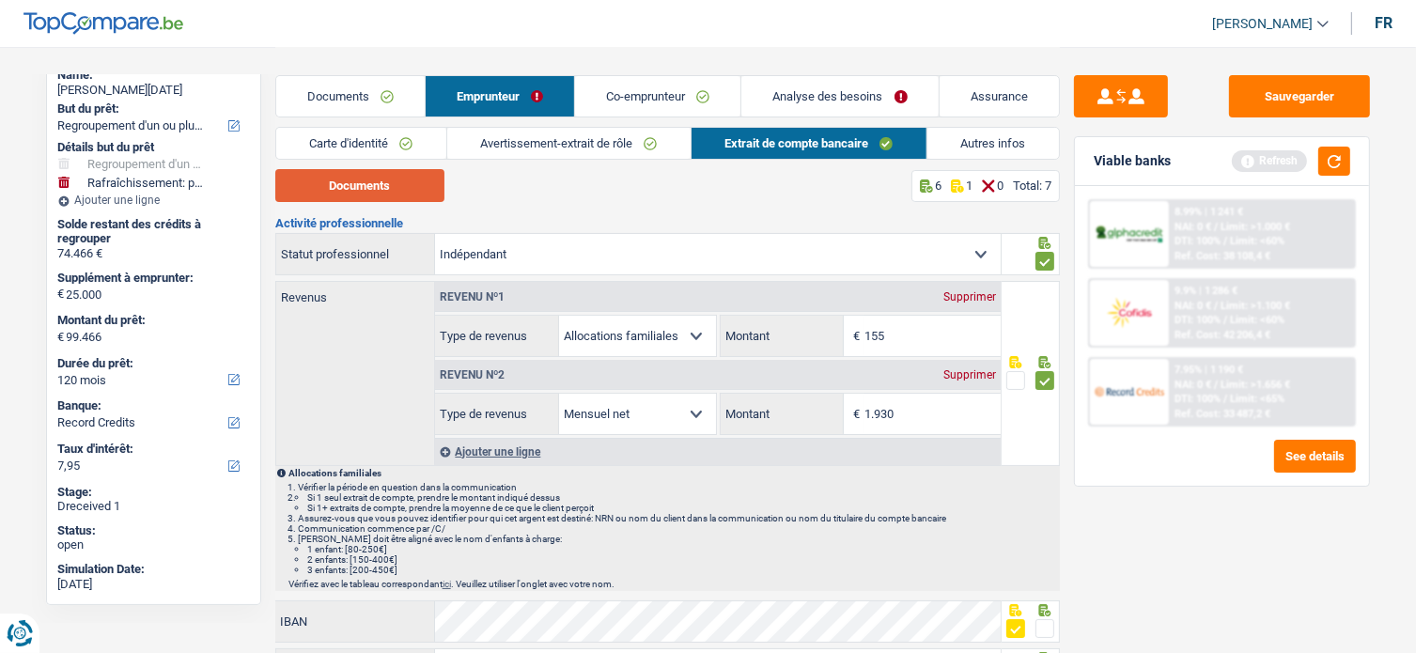
click at [372, 191] on button "Documents" at bounding box center [359, 185] width 169 height 33
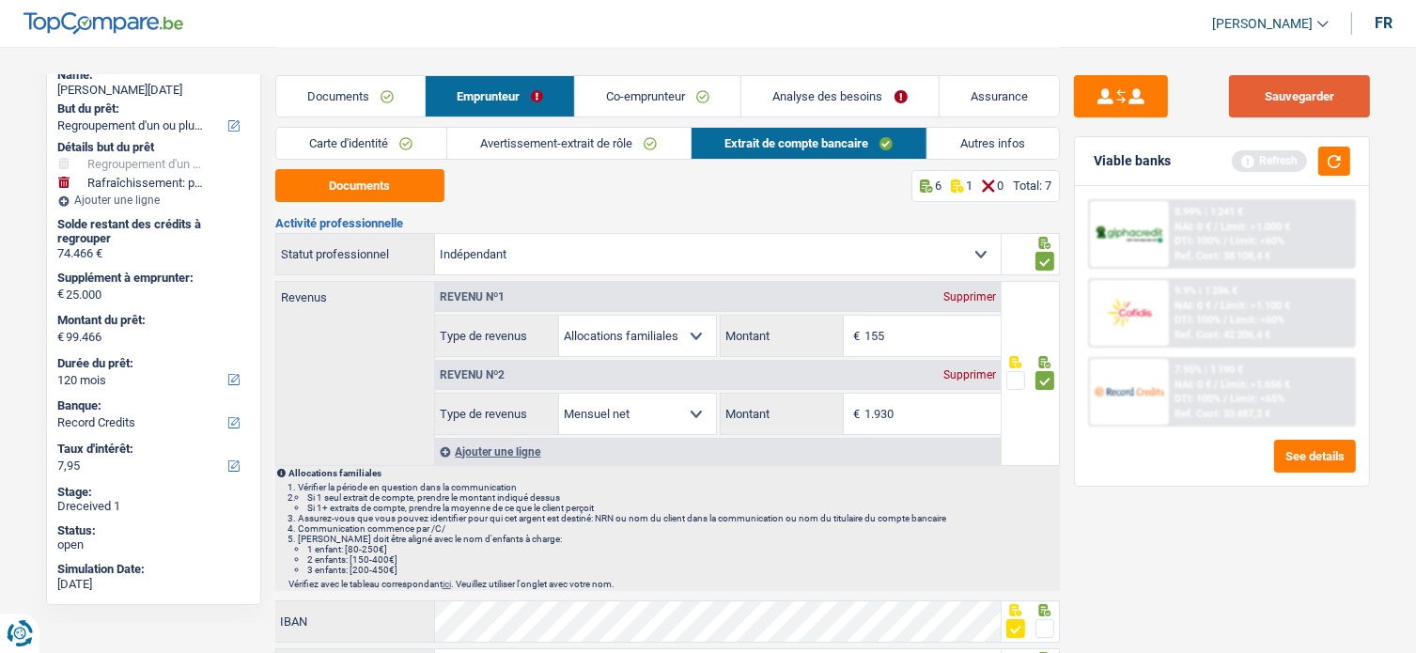
click at [1302, 82] on button "Sauvegarder" at bounding box center [1299, 96] width 141 height 42
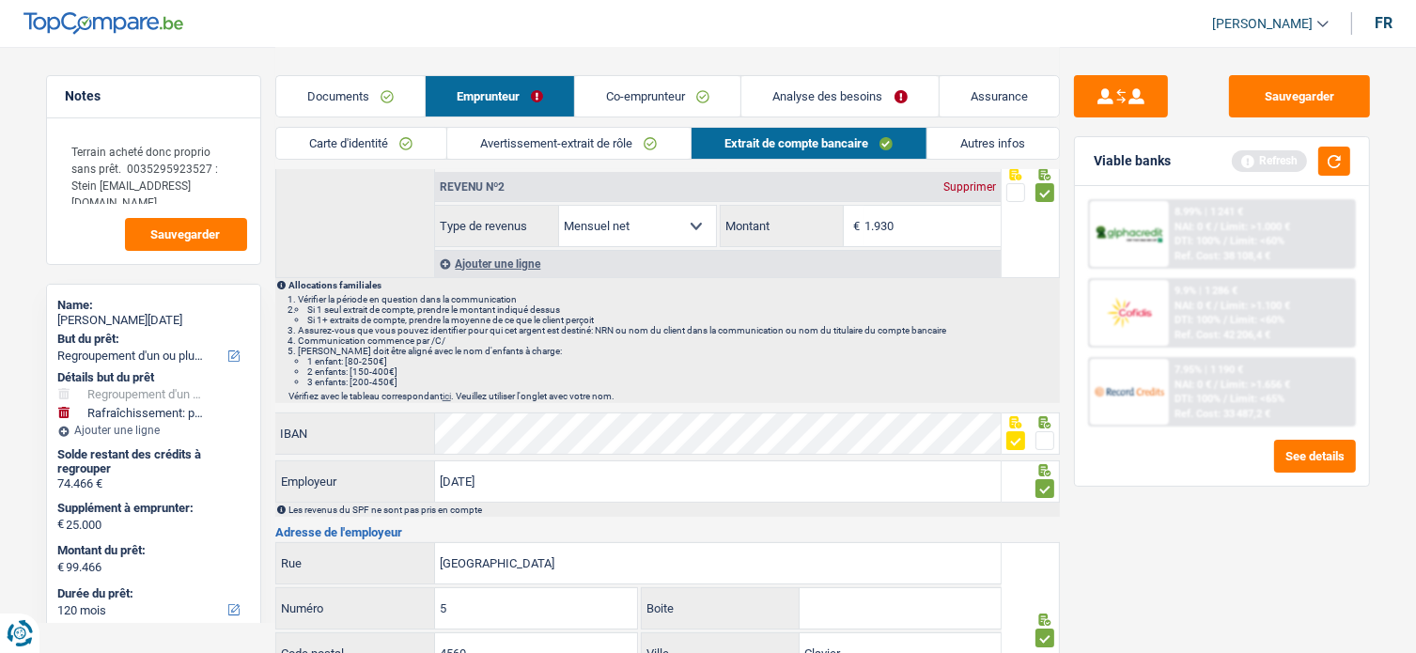
click at [379, 97] on link "Documents" at bounding box center [350, 96] width 148 height 40
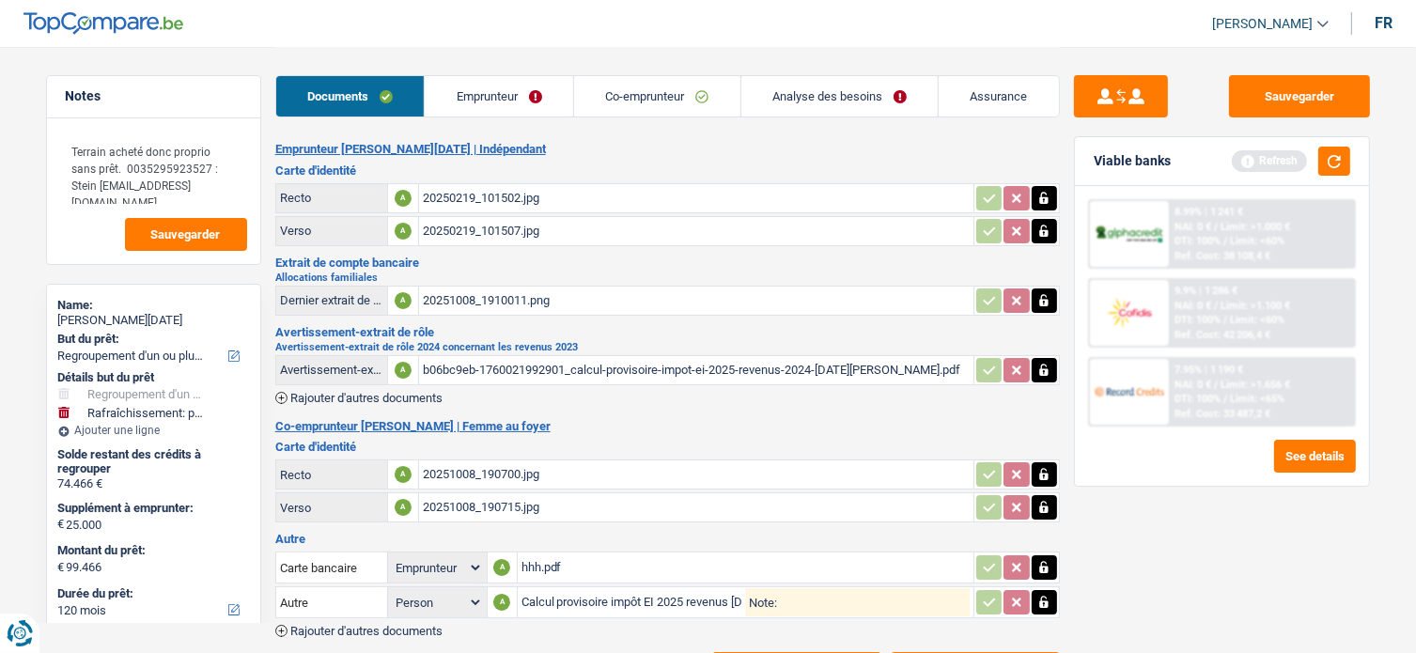
click at [109, 323] on div "Thierry Toussaint" at bounding box center [153, 320] width 191 height 15
copy div "Toussaint"
click at [1255, 393] on span "Limit: <65%" at bounding box center [1257, 399] width 55 height 12
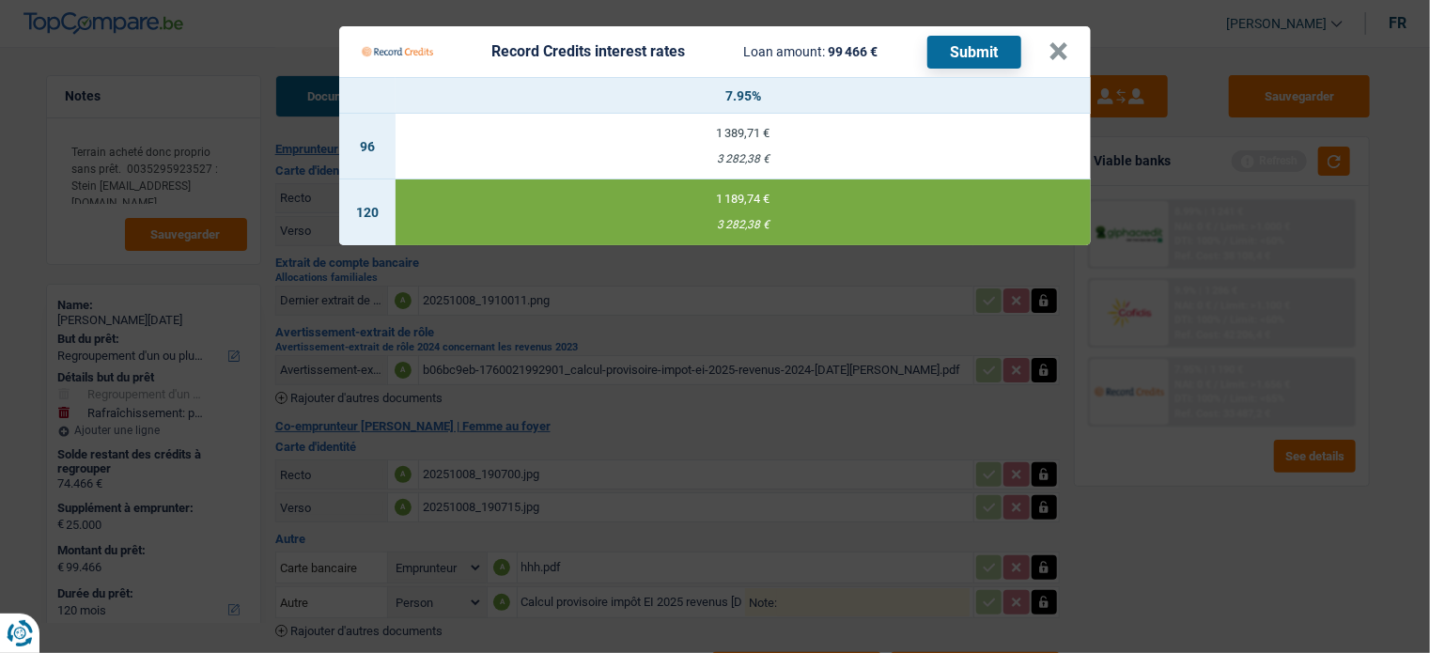
click at [1069, 44] on Credits___BV_modal_header_ "Record Credits interest rates Loan amount: 99 466 € Submit ×" at bounding box center [715, 51] width 752 height 51
drag, startPoint x: 1065, startPoint y: 46, endPoint x: 850, endPoint y: 82, distance: 217.2
click at [1064, 47] on button "×" at bounding box center [1059, 51] width 20 height 19
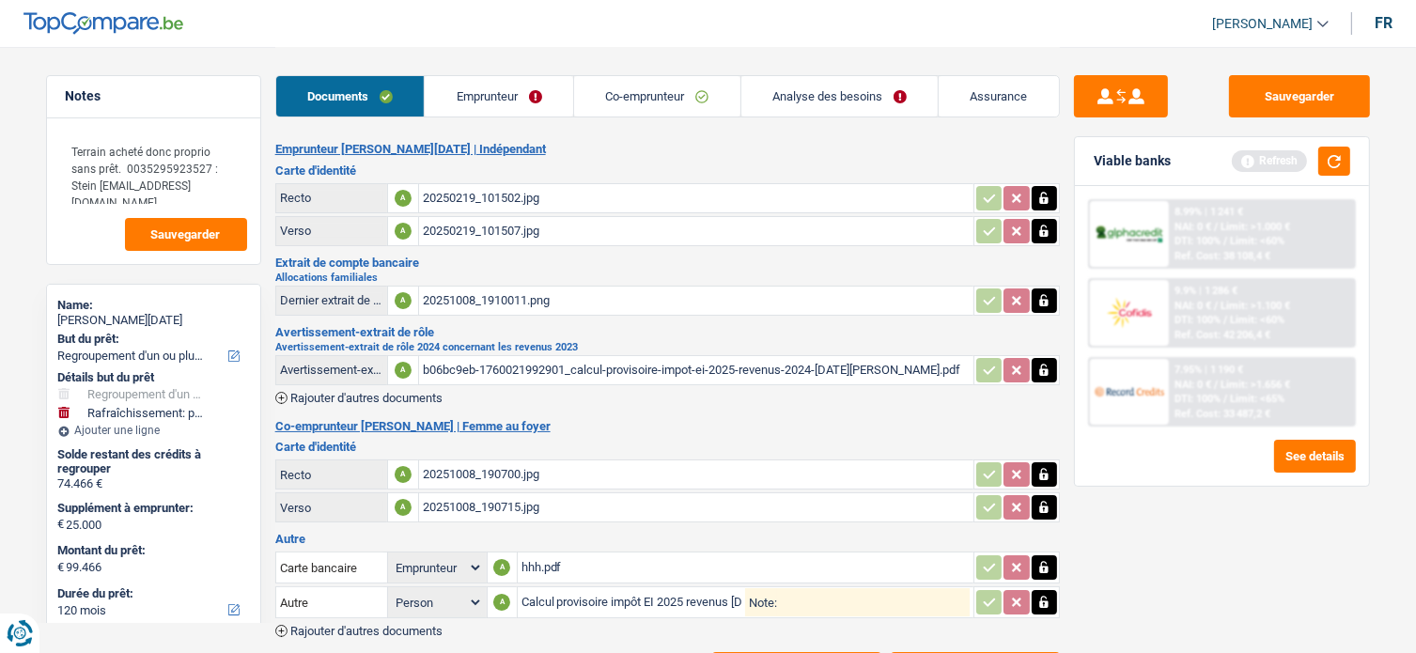
click at [487, 195] on div "20250219_101502.jpg" at bounding box center [696, 198] width 547 height 28
click at [469, 90] on link "Emprunteur" at bounding box center [499, 96] width 148 height 40
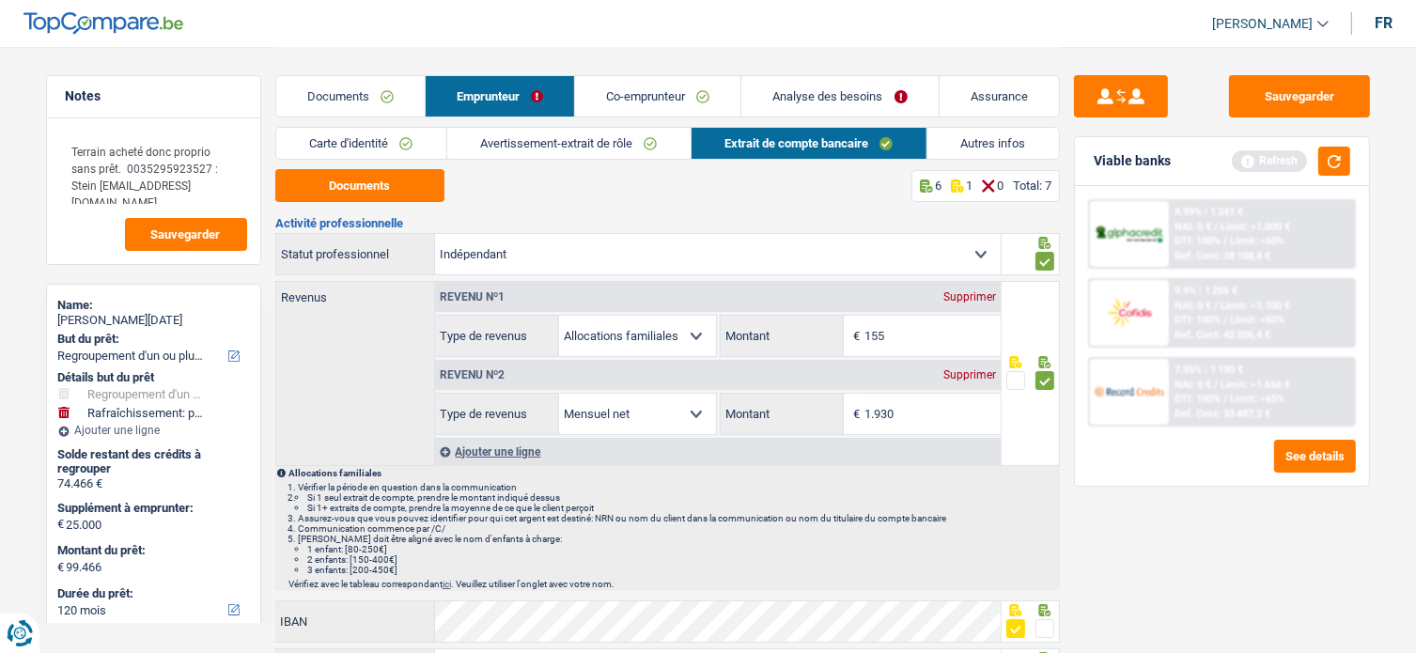
click at [513, 147] on link "Avertissement-extrait de rôle" at bounding box center [568, 143] width 243 height 31
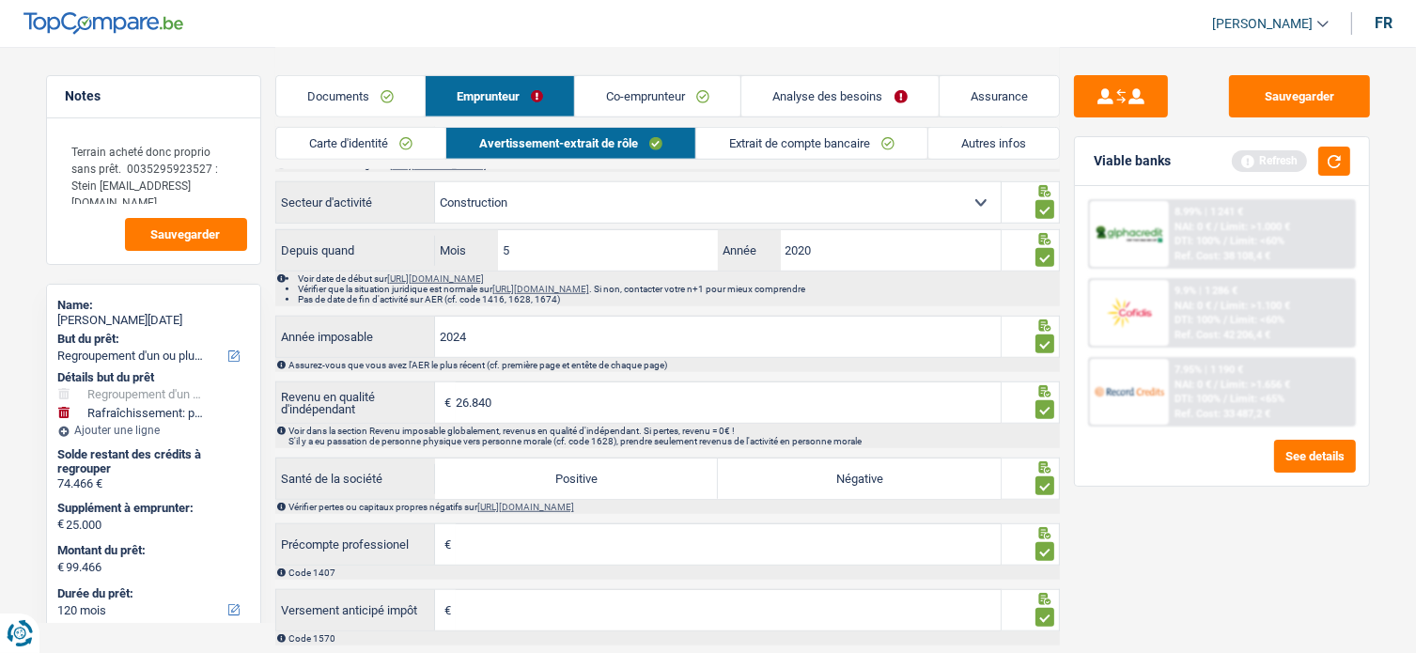
scroll to position [1410, 0]
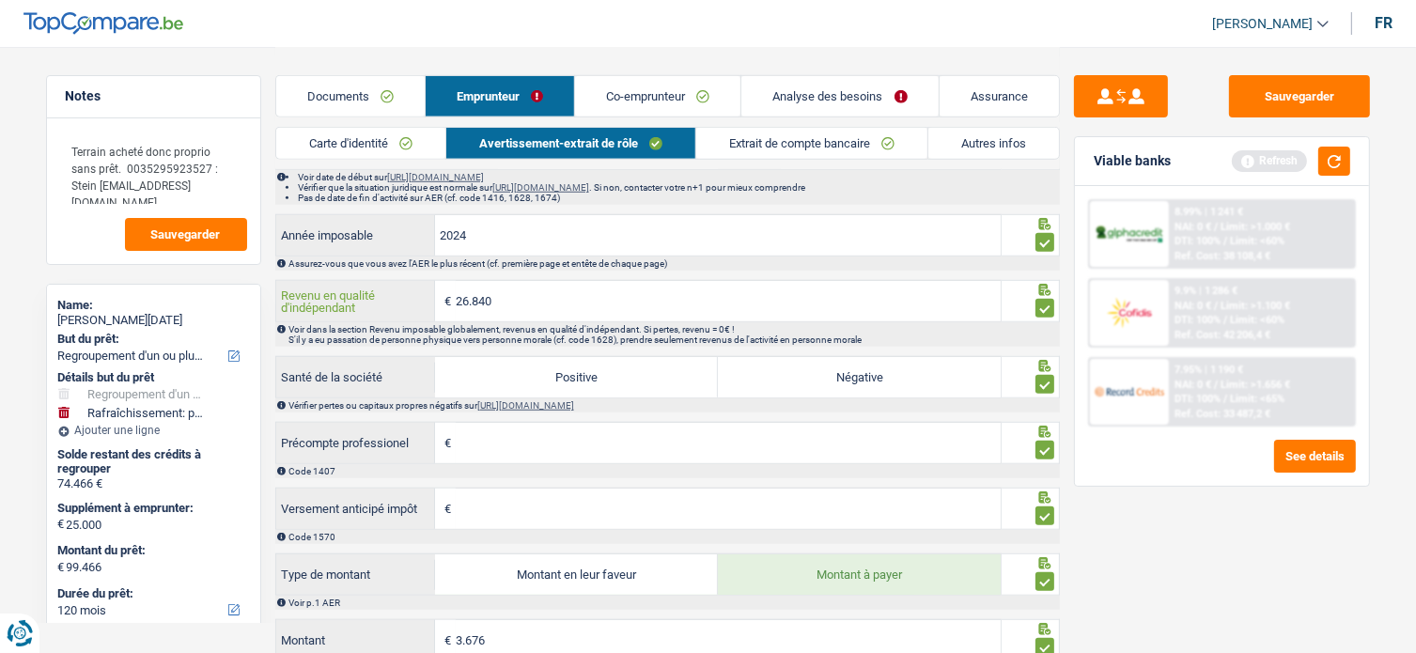
drag, startPoint x: 555, startPoint y: 306, endPoint x: 391, endPoint y: 305, distance: 164.5
click at [391, 305] on div "26.840 € Revenu en qualité d'indépendant" at bounding box center [638, 301] width 725 height 40
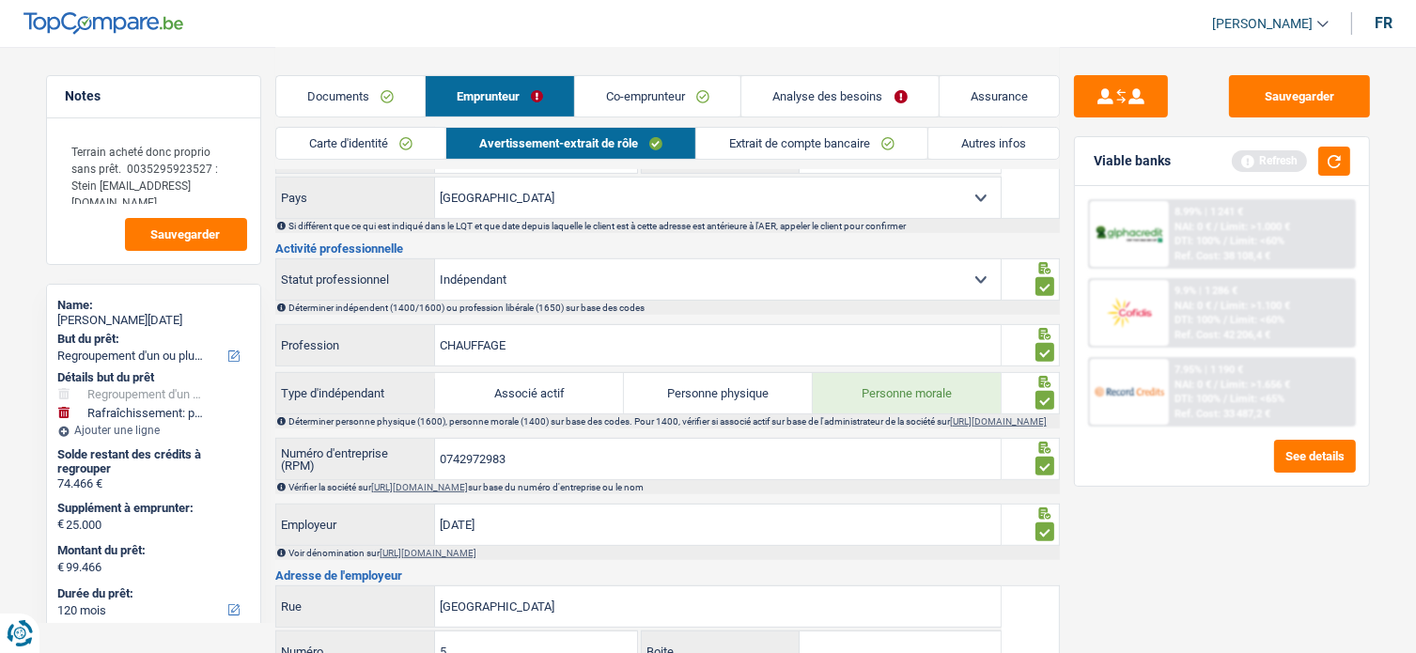
scroll to position [598, 0]
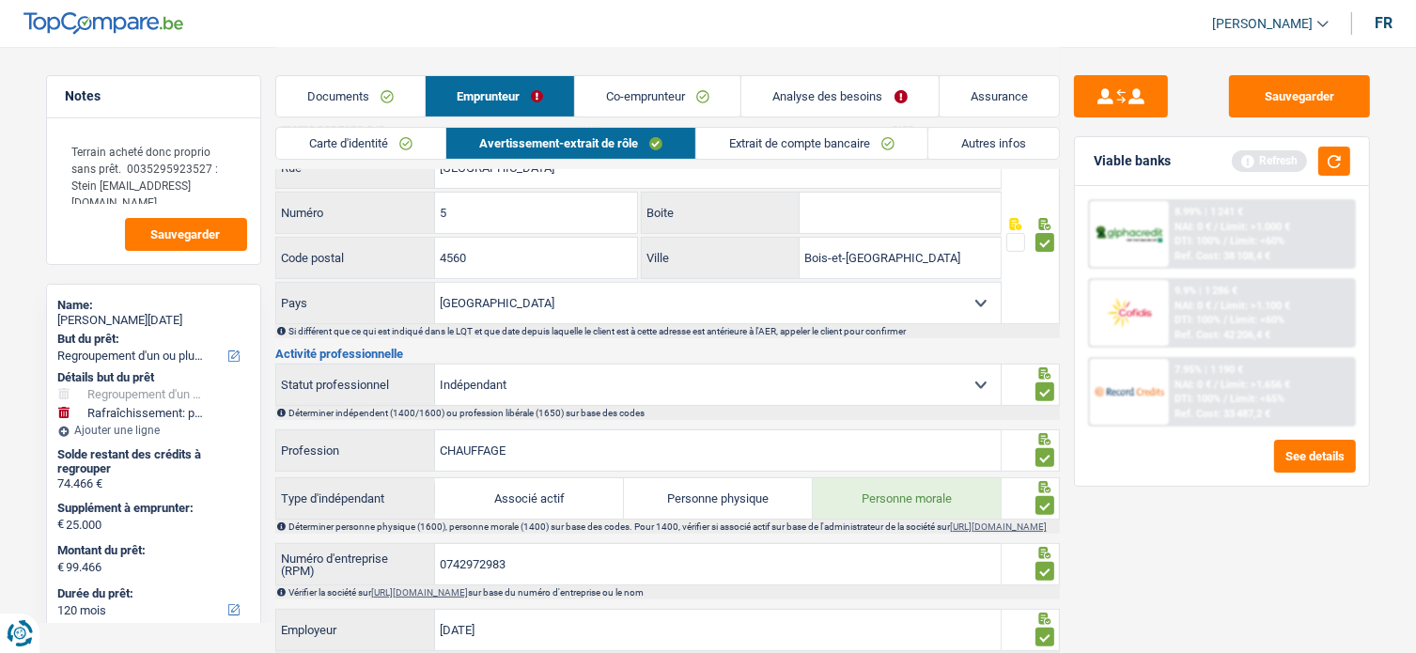
click at [351, 94] on link "Documents" at bounding box center [350, 96] width 148 height 40
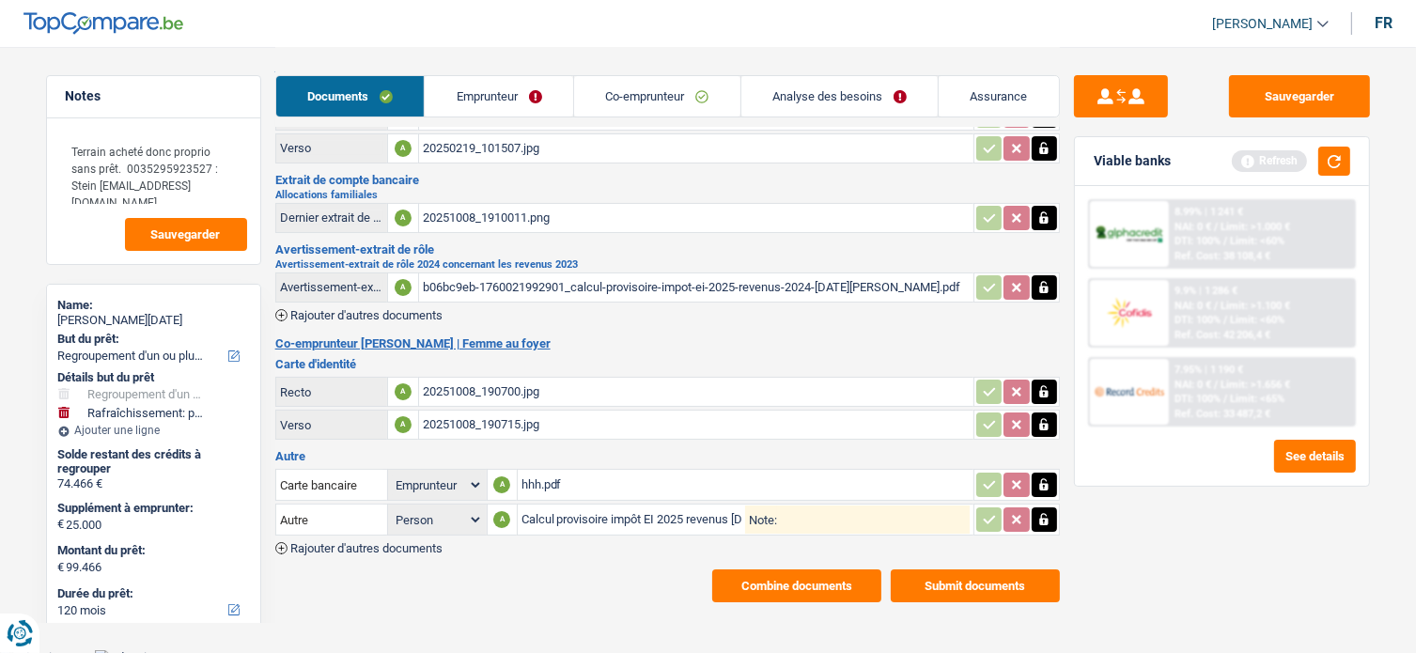
click at [476, 384] on div "20251008_190700.jpg" at bounding box center [696, 392] width 547 height 28
click at [521, 88] on link "Emprunteur" at bounding box center [499, 96] width 148 height 40
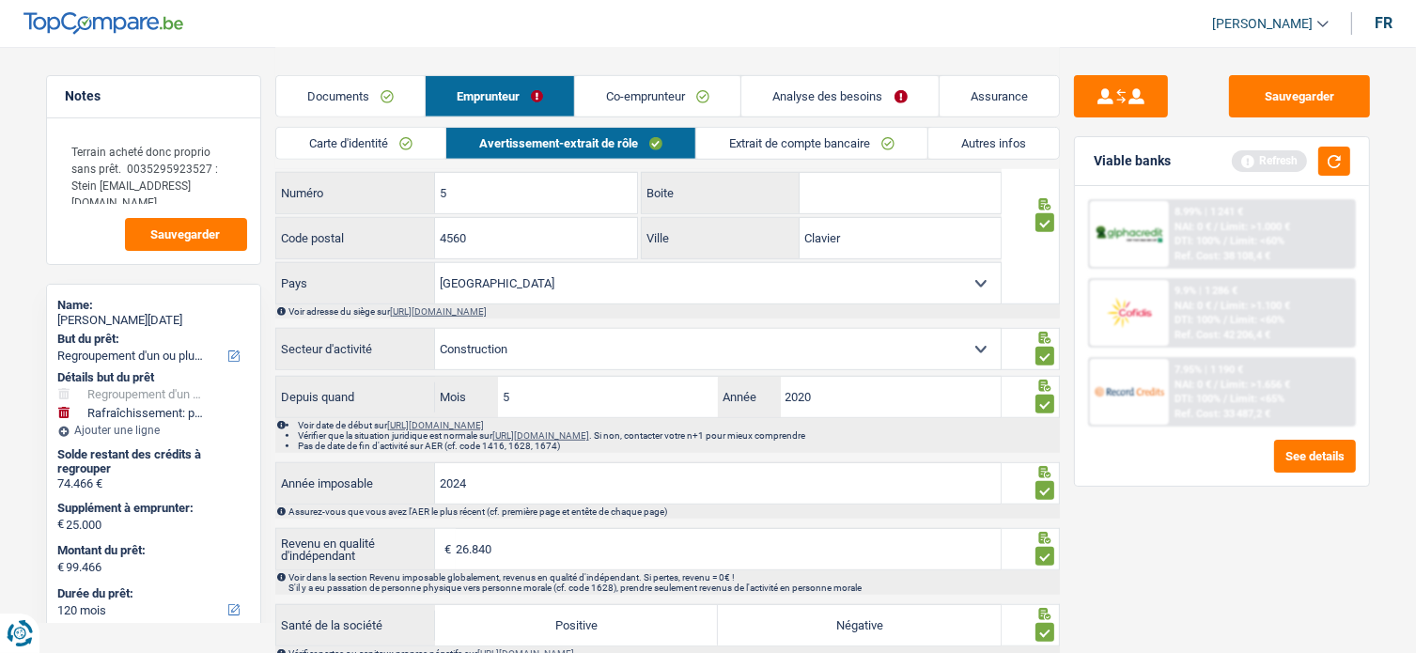
scroll to position [1161, 0]
click at [656, 87] on link "Co-emprunteur" at bounding box center [657, 96] width 165 height 40
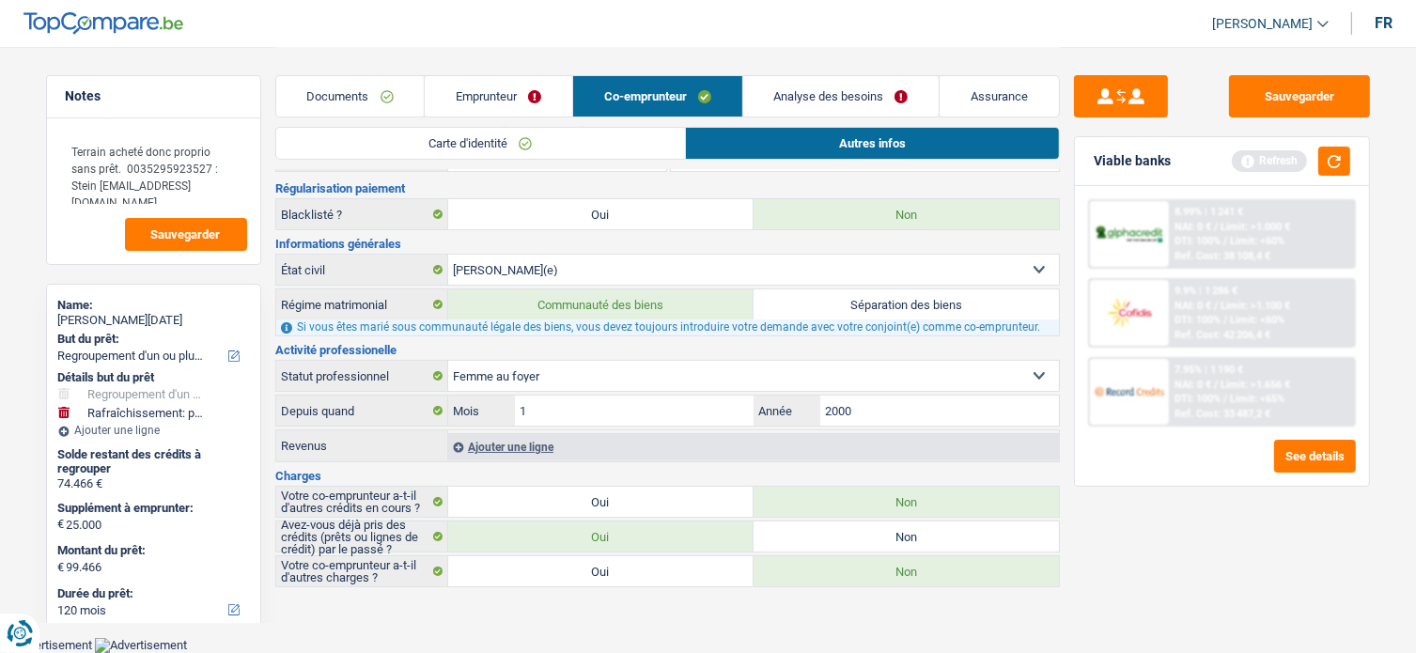
scroll to position [82, 0]
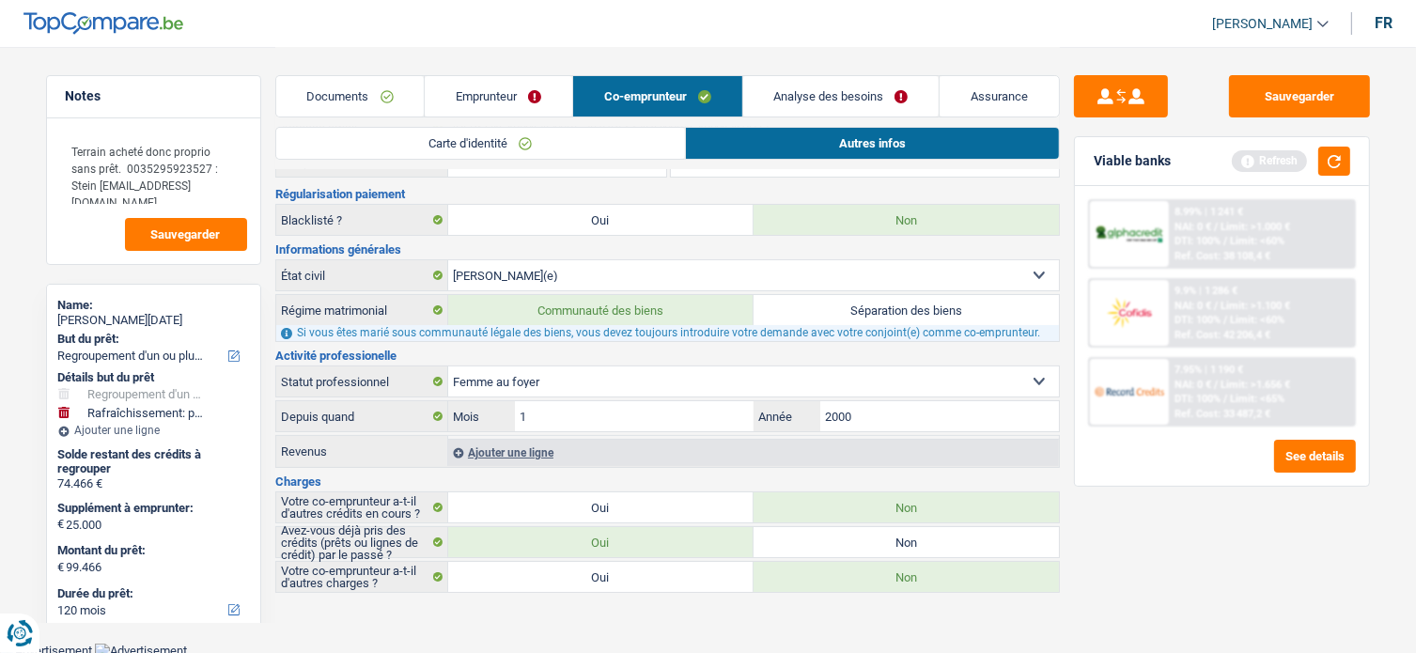
click at [456, 108] on link "Emprunteur" at bounding box center [499, 96] width 148 height 40
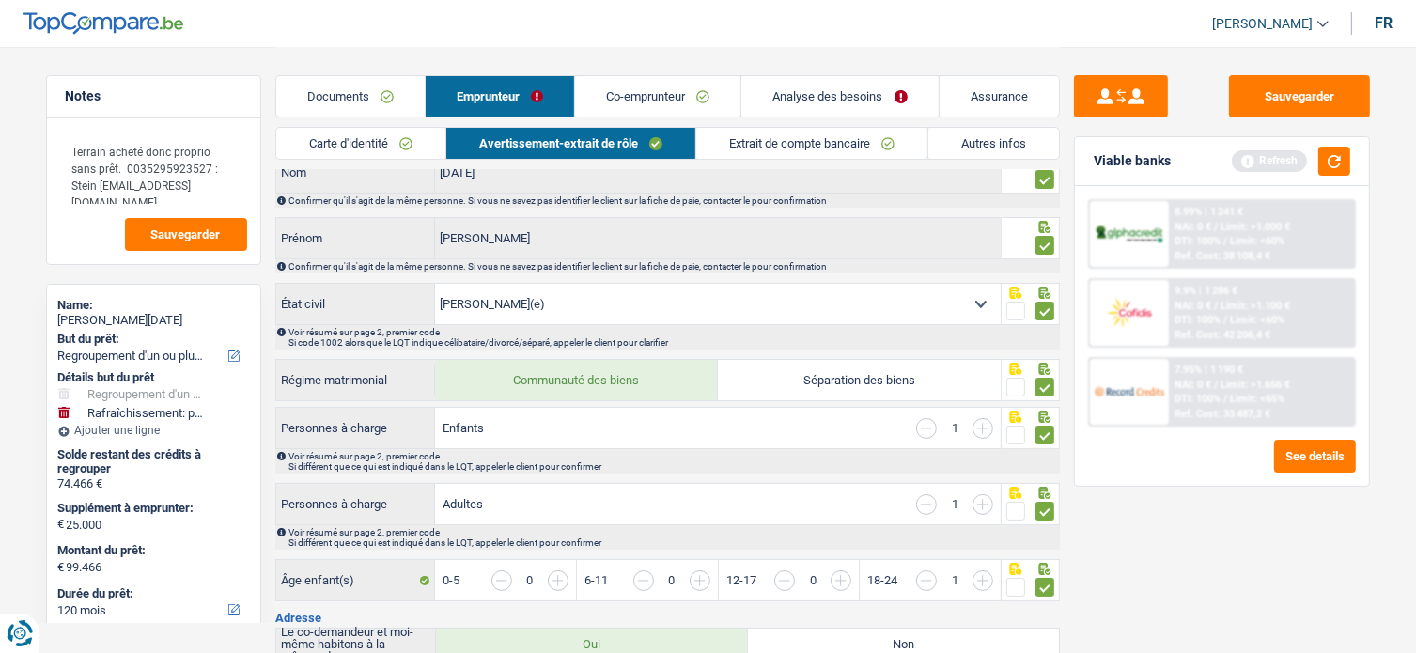
click at [346, 91] on link "Documents" at bounding box center [350, 96] width 148 height 40
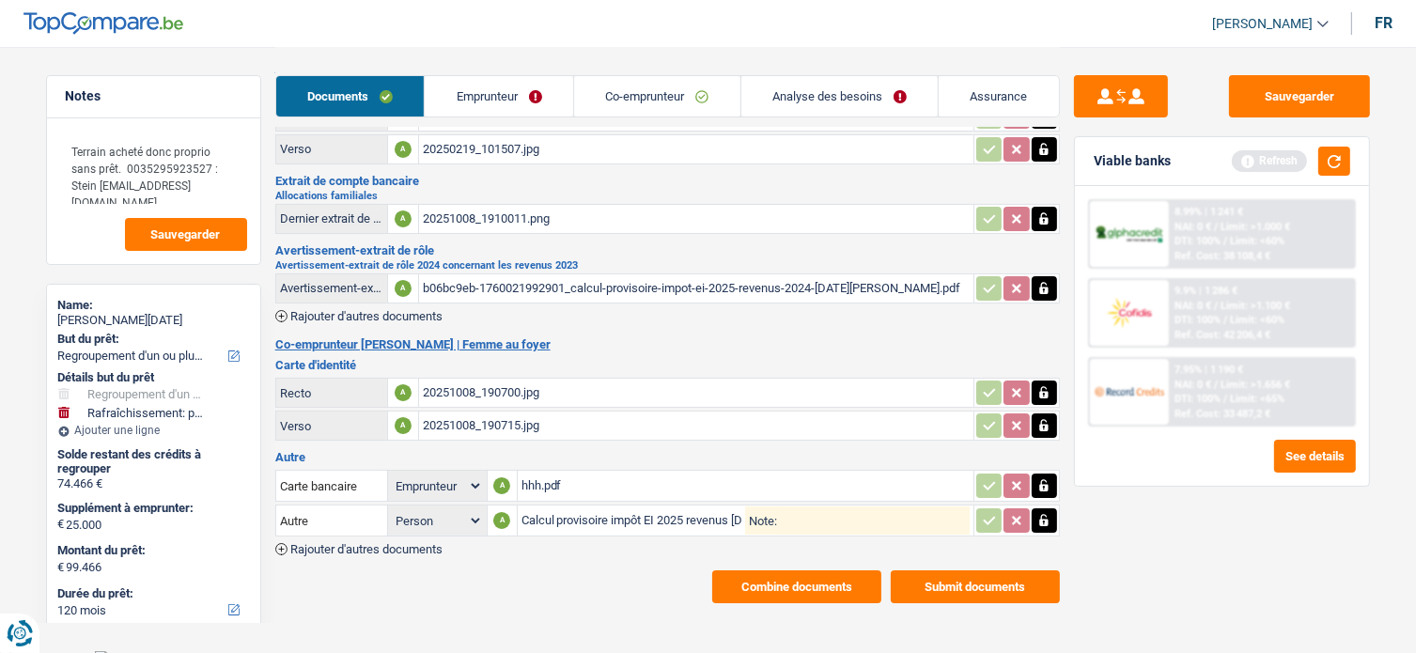
click at [509, 386] on div "20251008_190700.jpg" at bounding box center [696, 393] width 547 height 28
click at [575, 519] on div "Calcul provisoire impôt EI 2025 revenus 2024 TOUSSAINT THIERRY.pdf" at bounding box center [634, 521] width 225 height 28
click at [633, 287] on div "b06bc9eb-1760021992901_calcul-provisoire-impot-ei-2025-revenus-2024-toussaint-t…" at bounding box center [696, 288] width 547 height 28
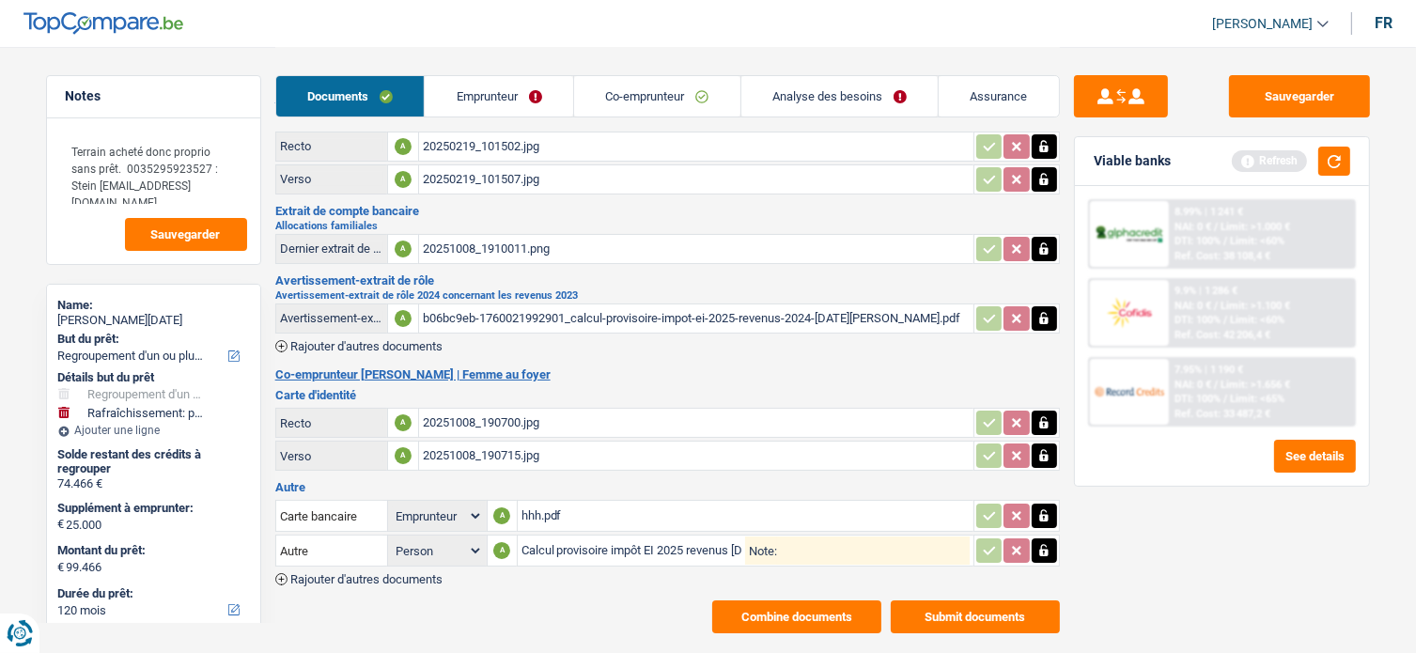
scroll to position [0, 0]
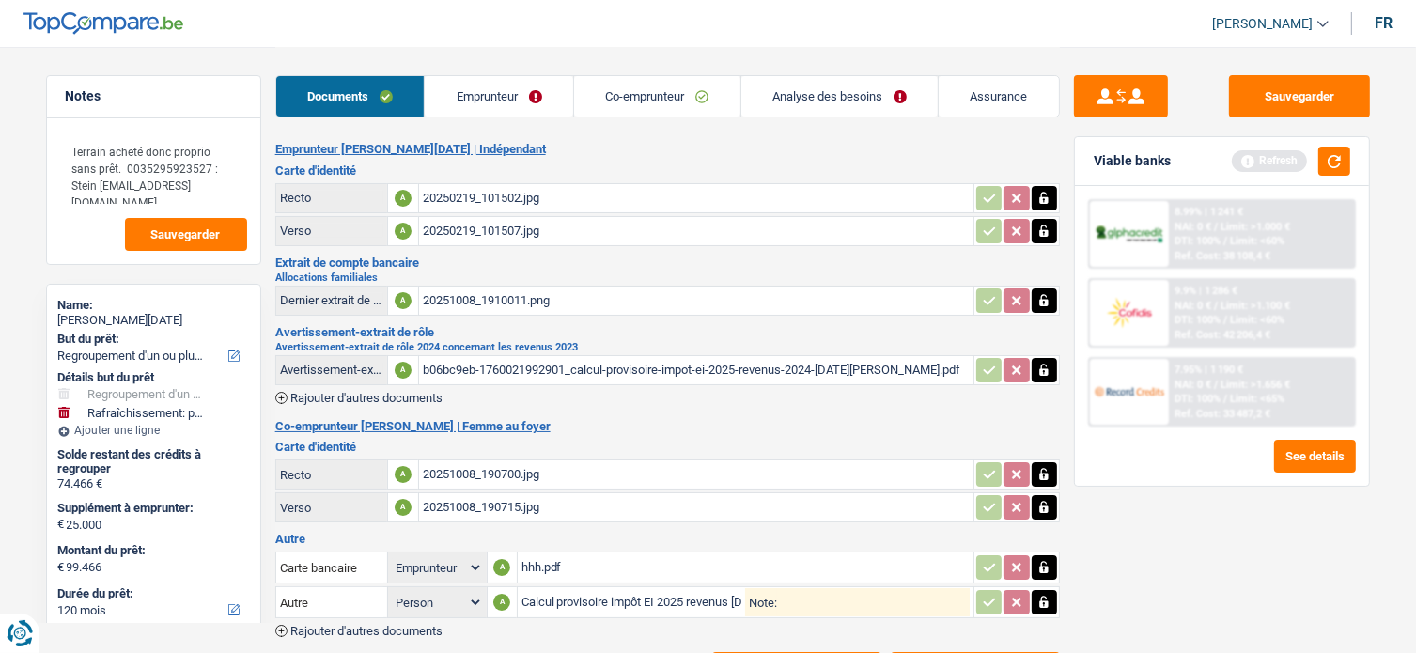
click at [526, 97] on link "Emprunteur" at bounding box center [499, 96] width 148 height 40
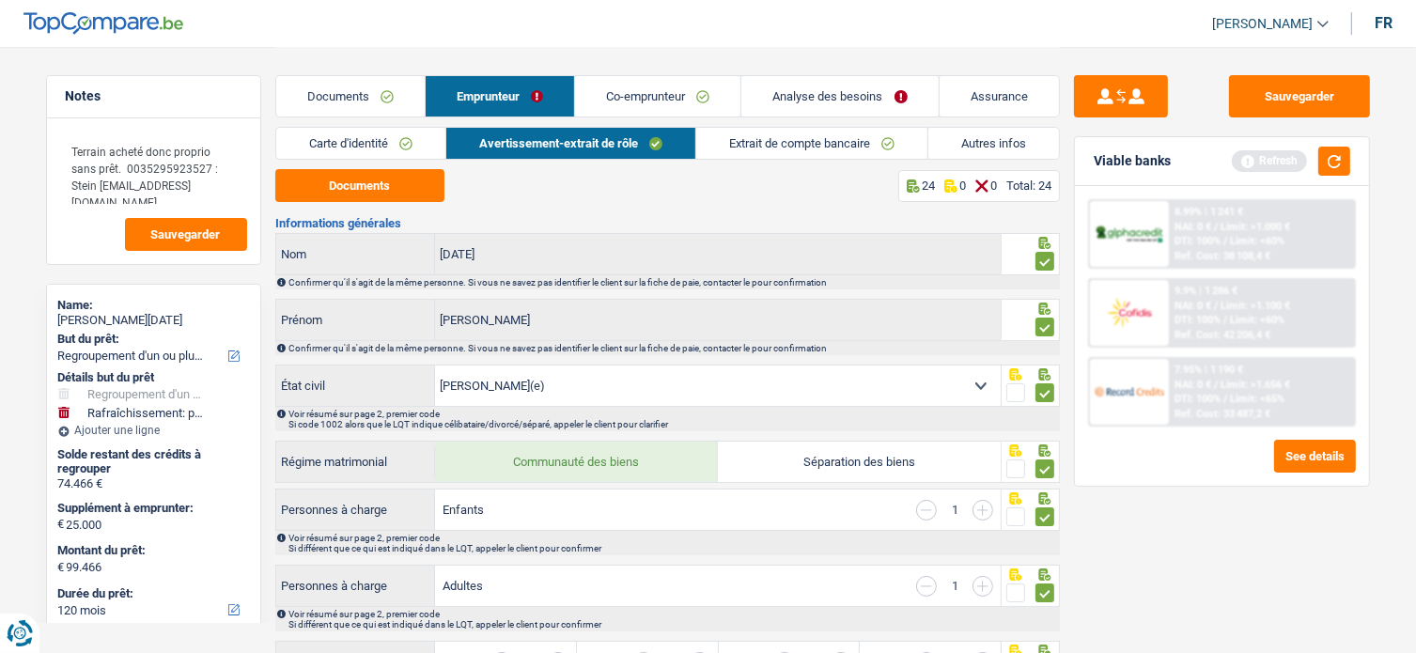
click at [775, 93] on link "Analyse des besoins" at bounding box center [839, 96] width 196 height 40
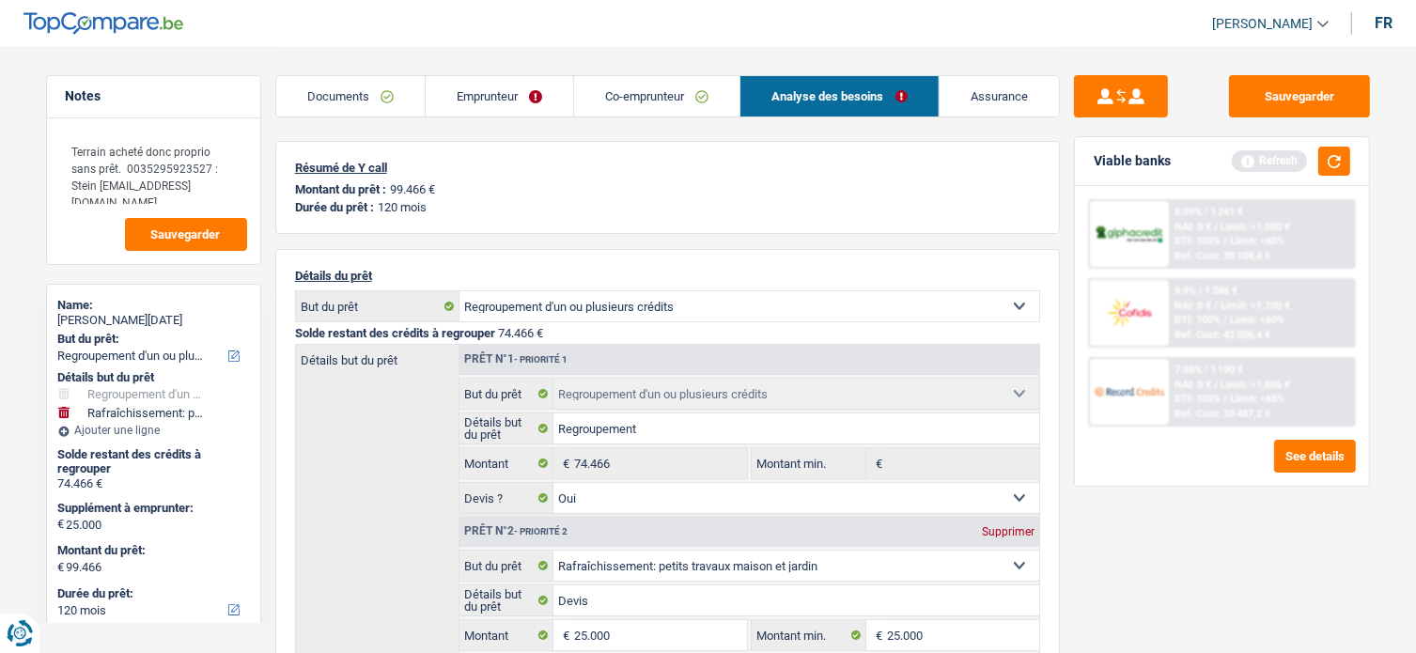
click at [650, 86] on link "Co-emprunteur" at bounding box center [656, 96] width 165 height 40
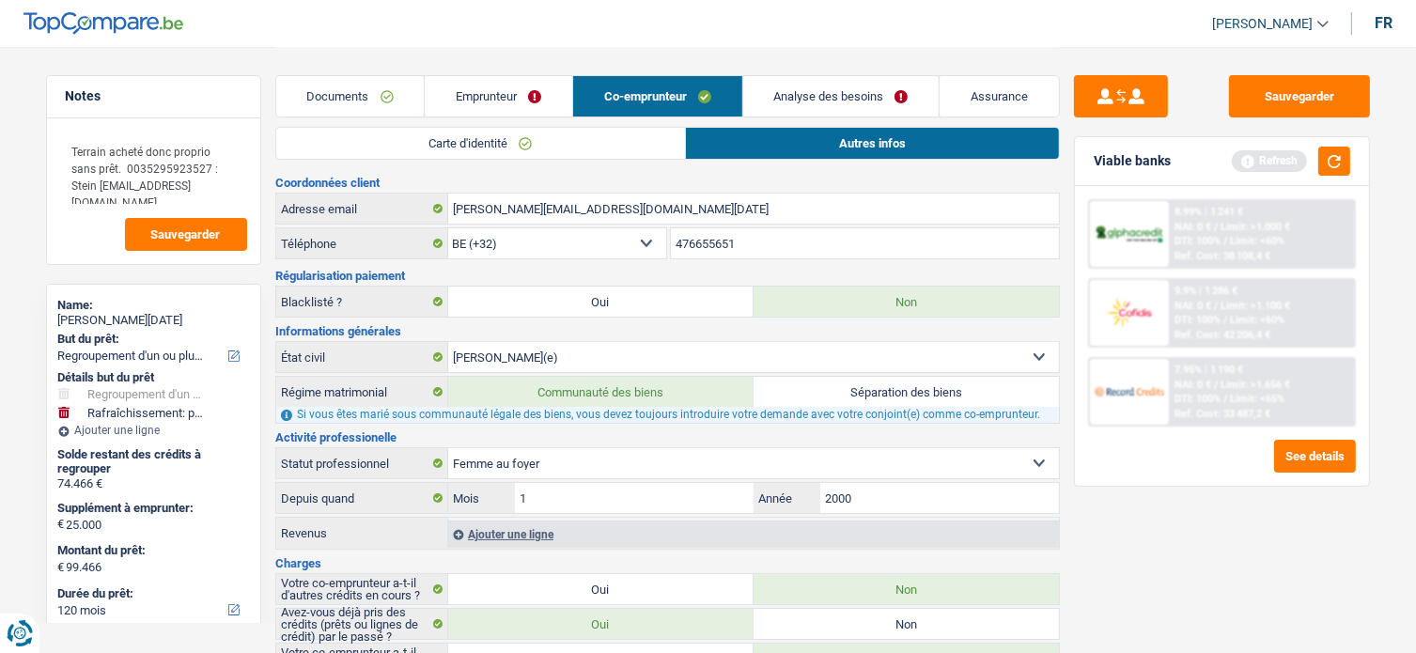
click at [497, 137] on link "Carte d'identité" at bounding box center [481, 143] width 410 height 31
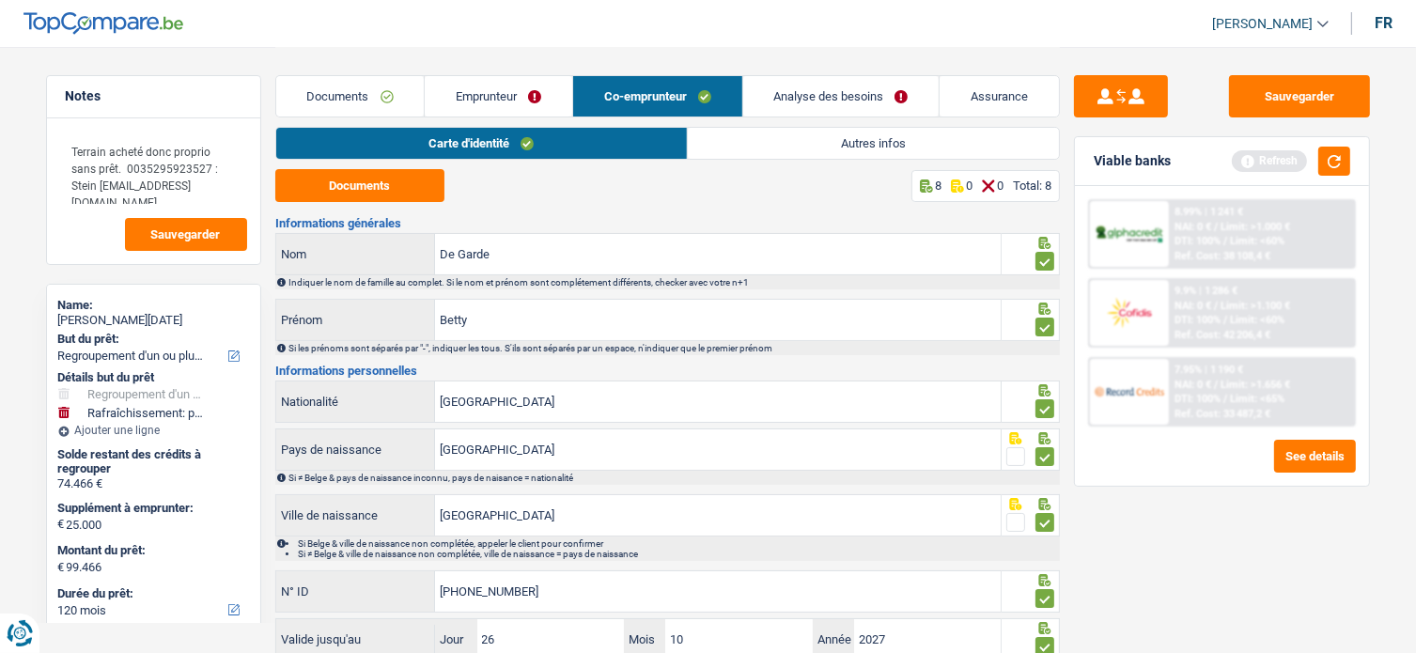
click at [525, 78] on link "Emprunteur" at bounding box center [499, 96] width 148 height 40
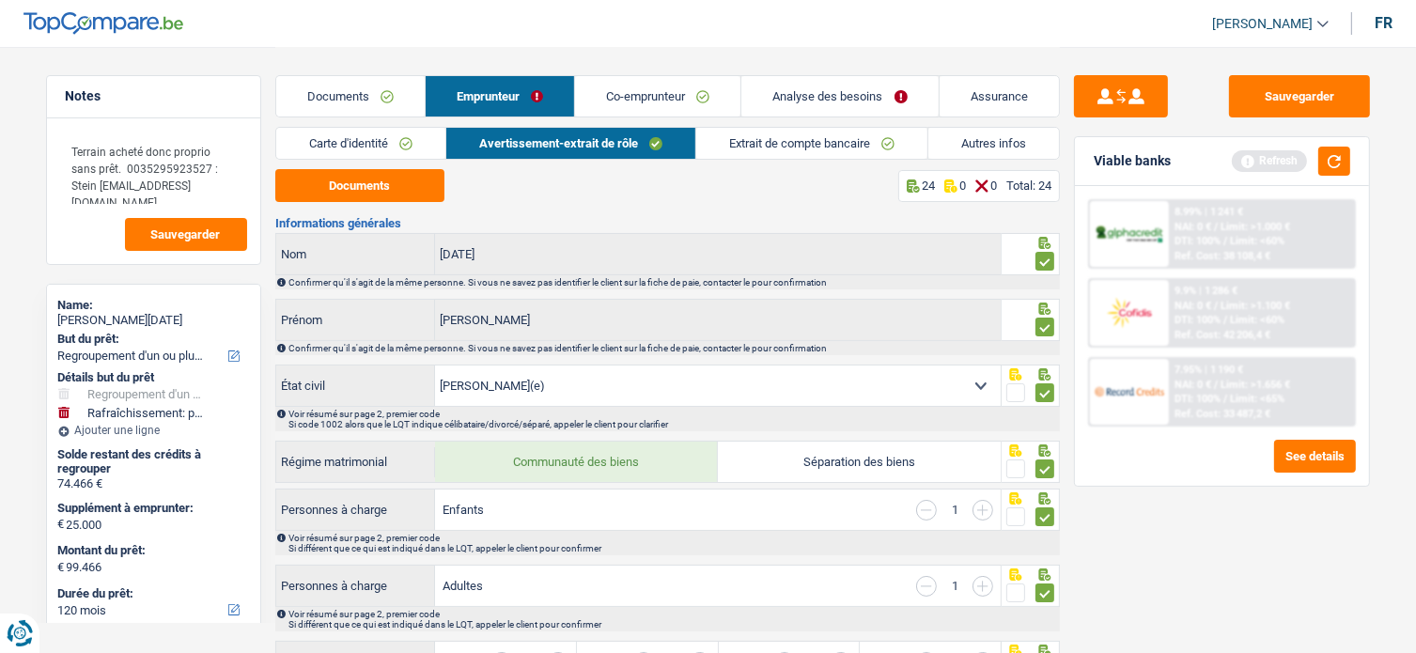
click at [704, 76] on link "Co-emprunteur" at bounding box center [657, 96] width 165 height 40
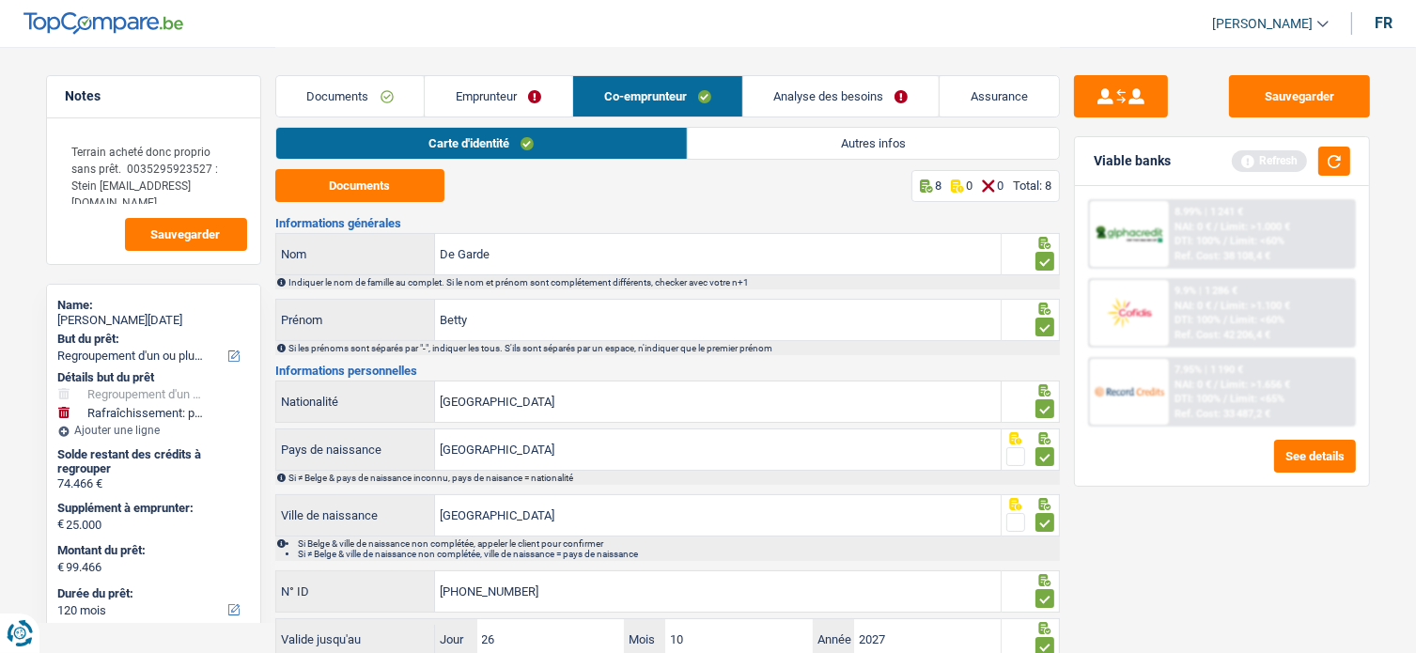
click at [338, 104] on link "Documents" at bounding box center [350, 96] width 148 height 40
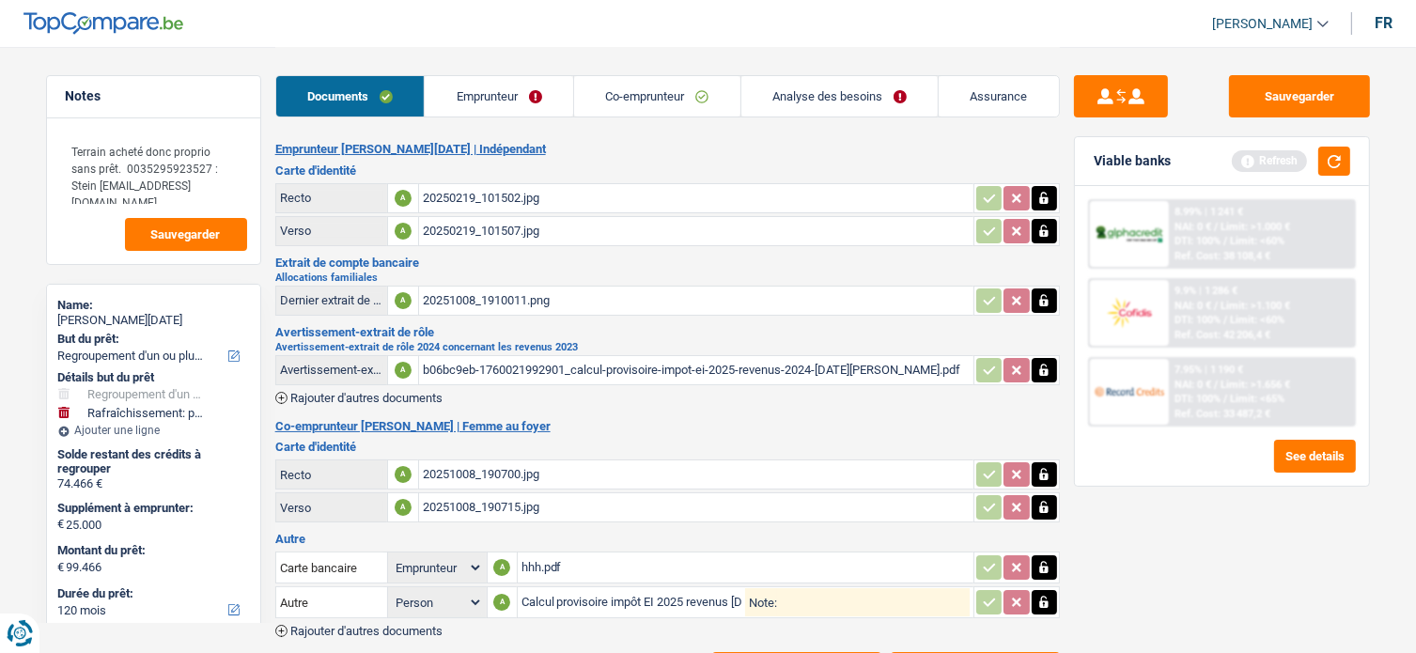
click at [515, 93] on link "Emprunteur" at bounding box center [499, 96] width 148 height 40
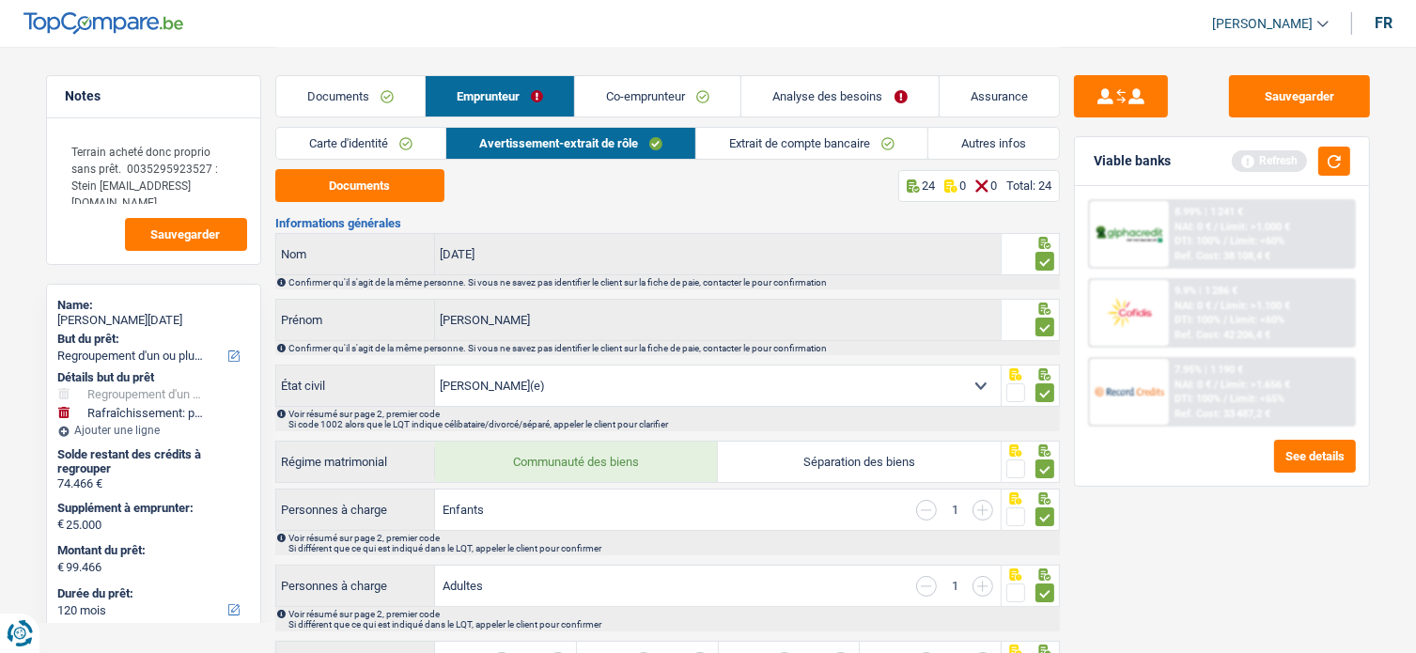
click at [655, 93] on link "Co-emprunteur" at bounding box center [657, 96] width 165 height 40
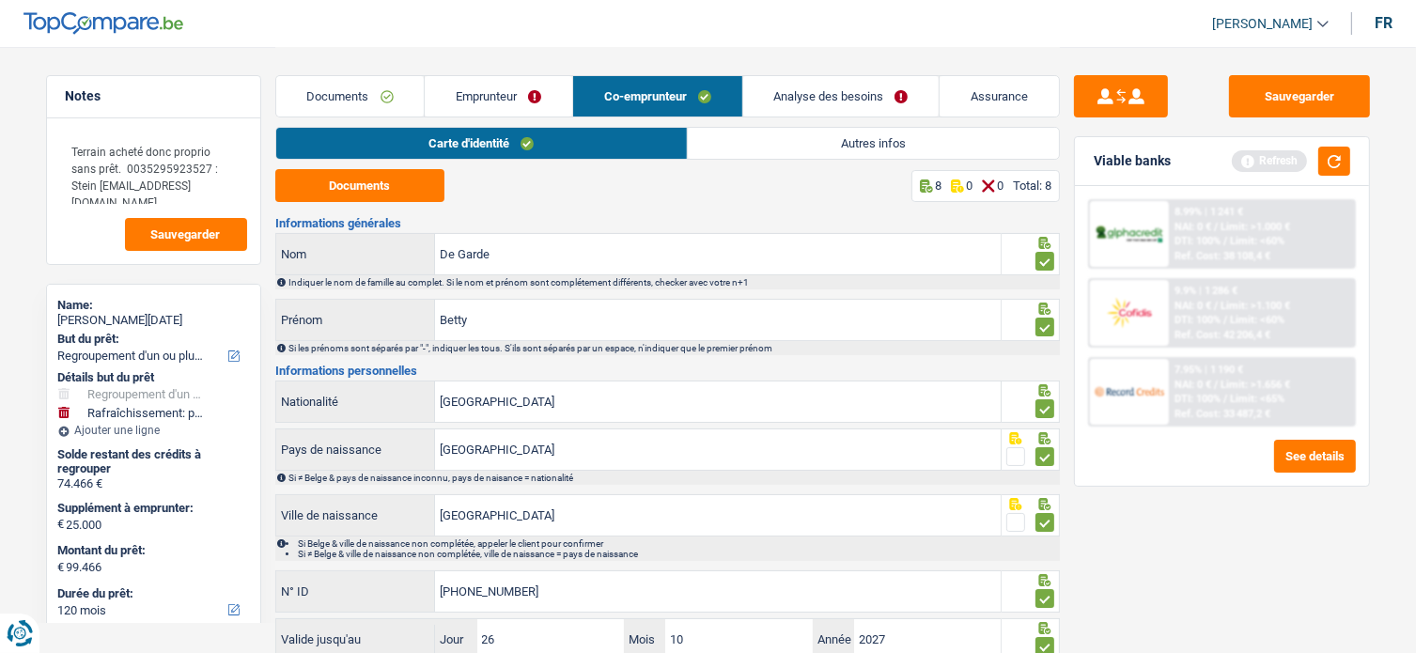
click at [775, 140] on link "Autres infos" at bounding box center [873, 143] width 371 height 31
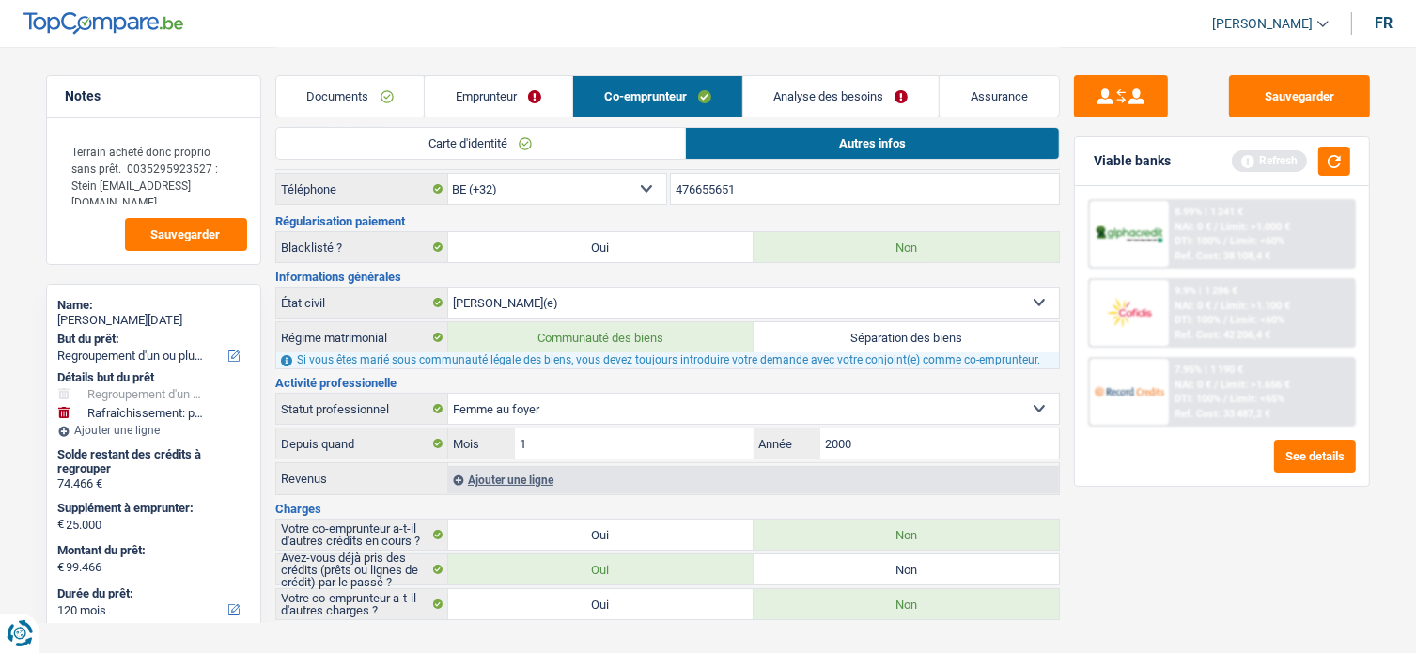
scroll to position [82, 0]
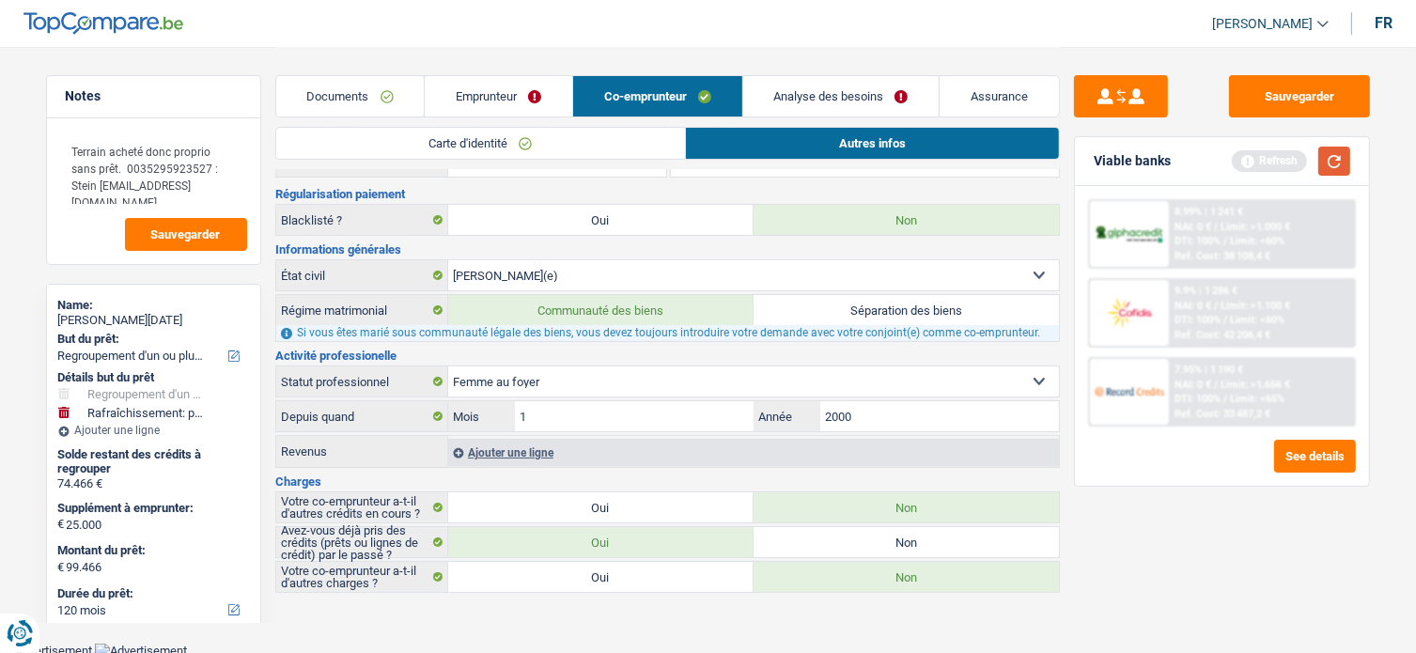
click at [1320, 161] on button "button" at bounding box center [1334, 161] width 32 height 29
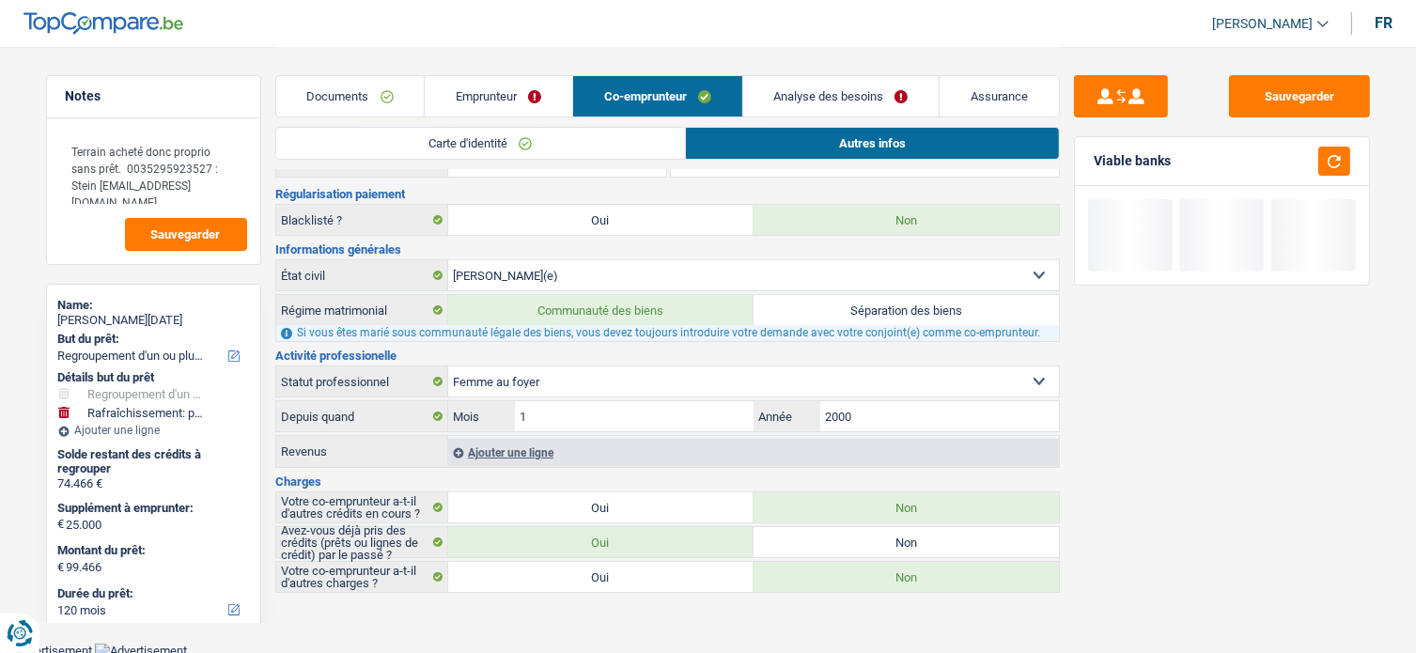
click at [797, 86] on link "Analyse des besoins" at bounding box center [841, 96] width 196 height 40
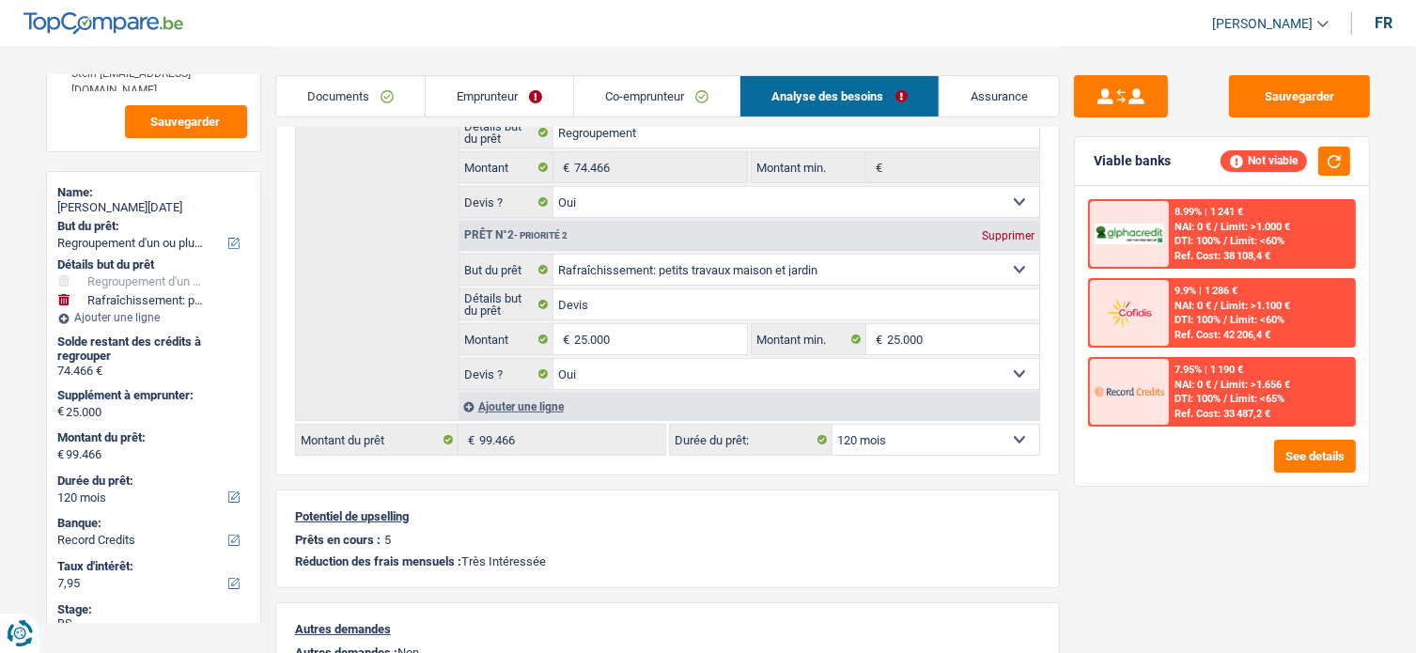
scroll to position [188, 0]
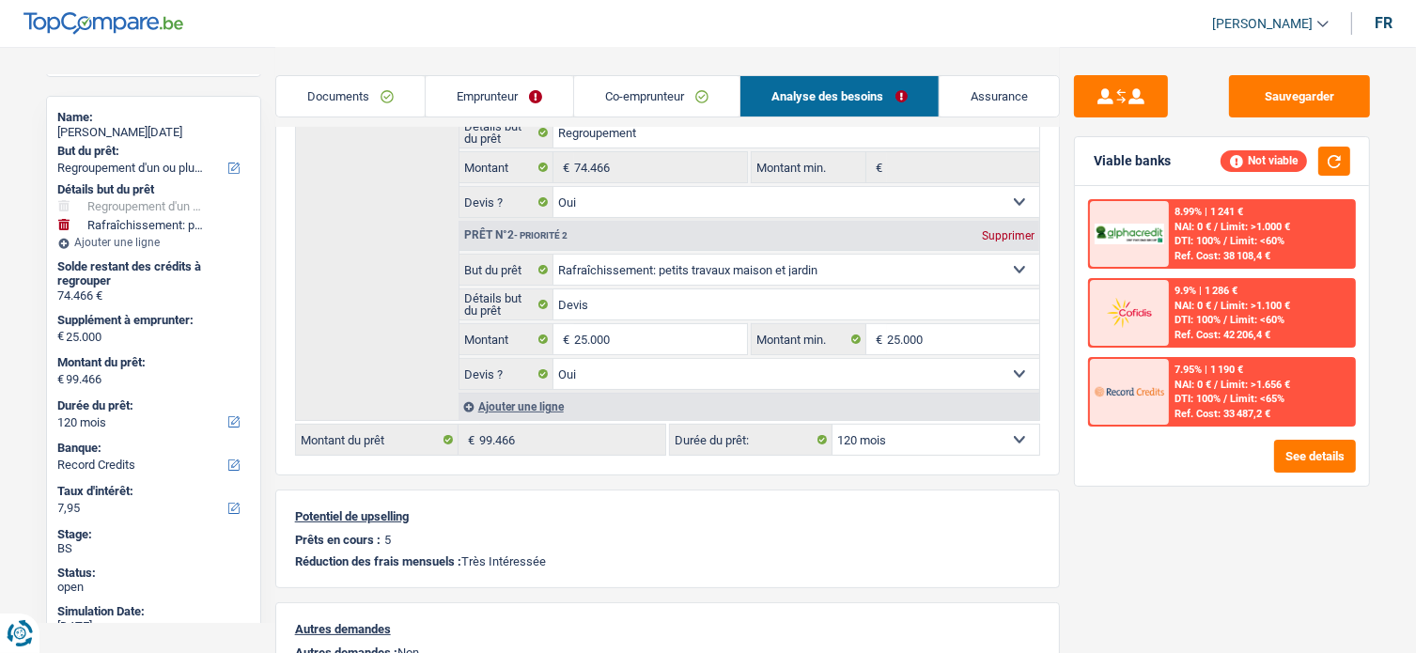
click at [662, 107] on link "Co-emprunteur" at bounding box center [656, 96] width 165 height 40
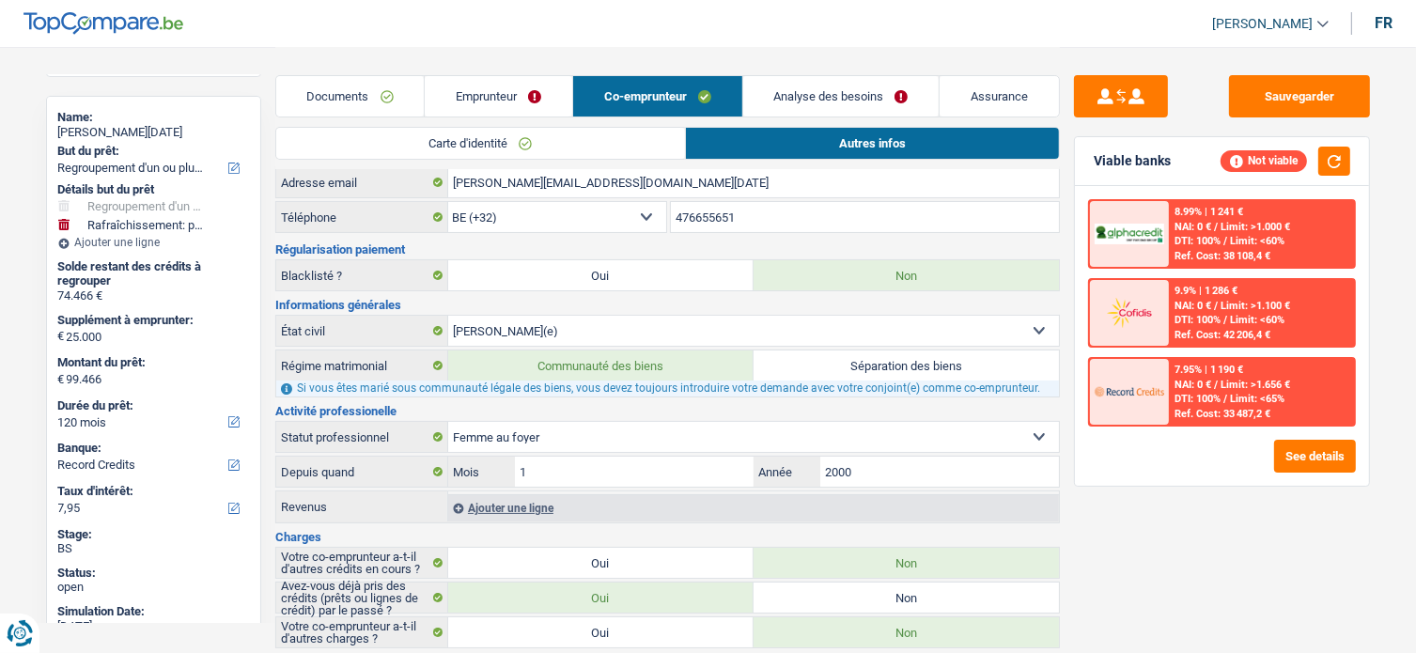
scroll to position [0, 0]
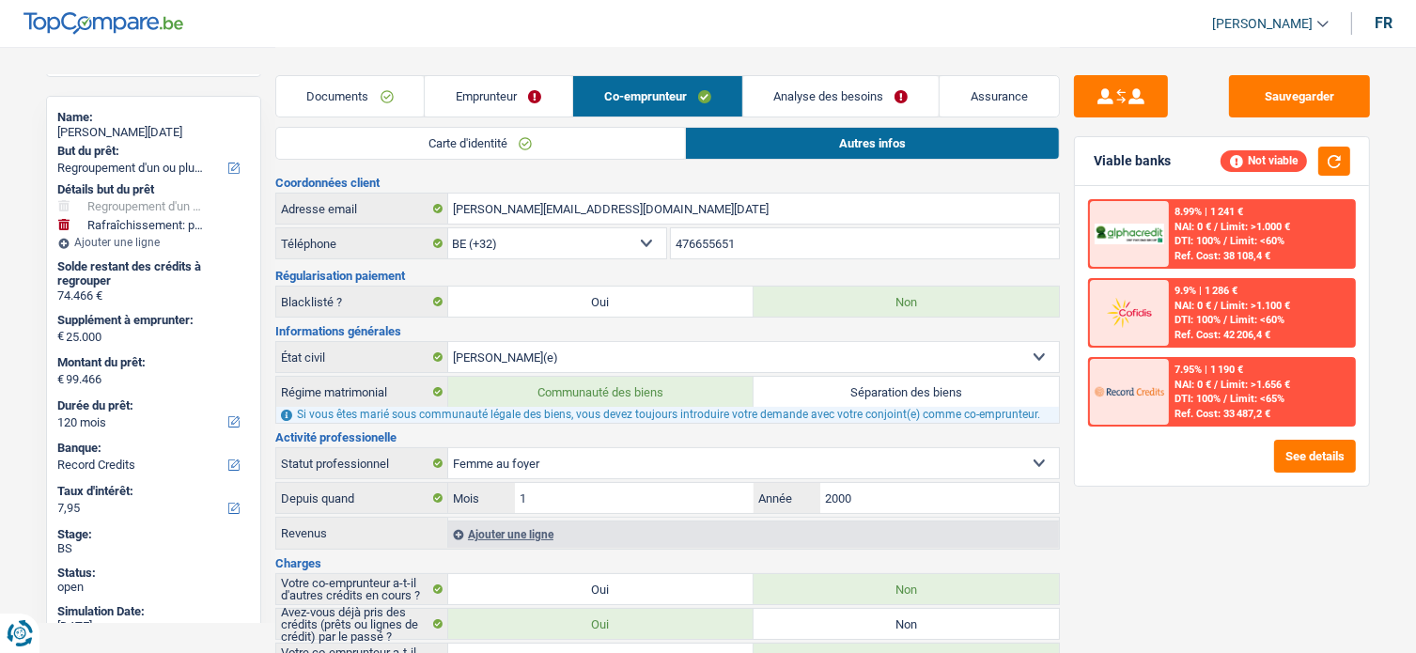
click at [803, 101] on link "Analyse des besoins" at bounding box center [841, 96] width 196 height 40
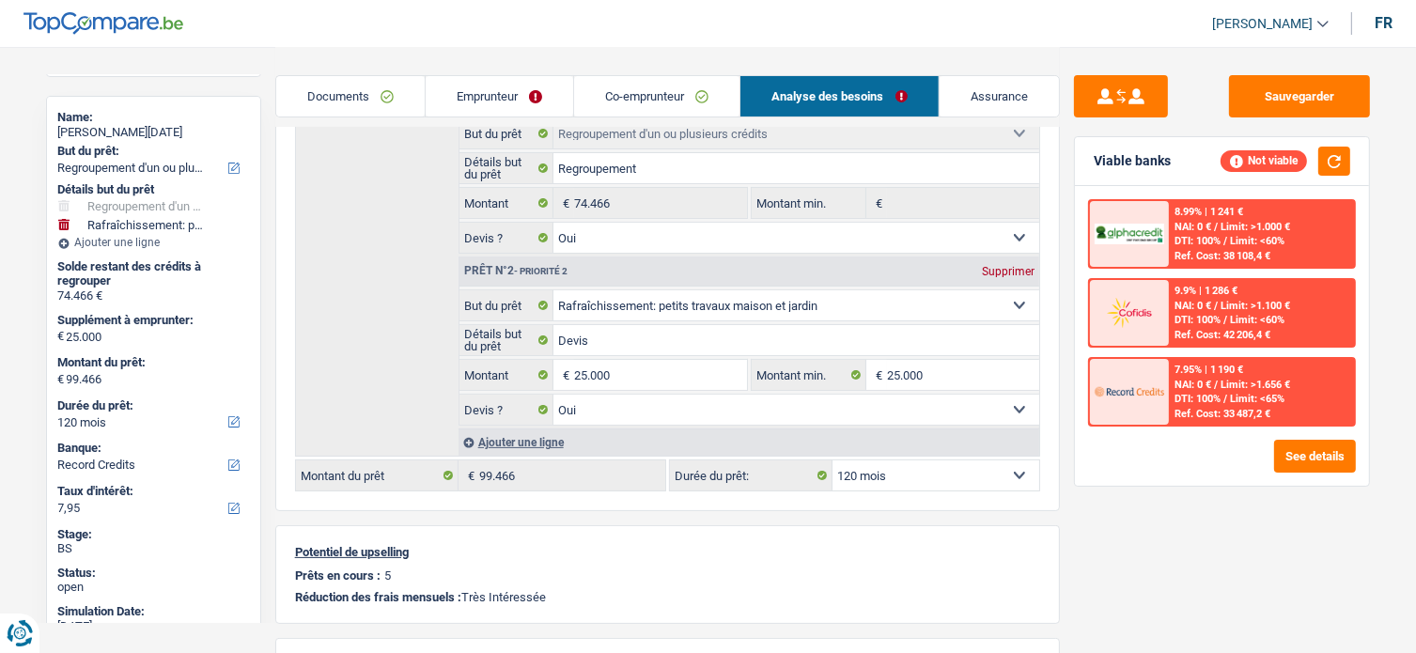
scroll to position [376, 0]
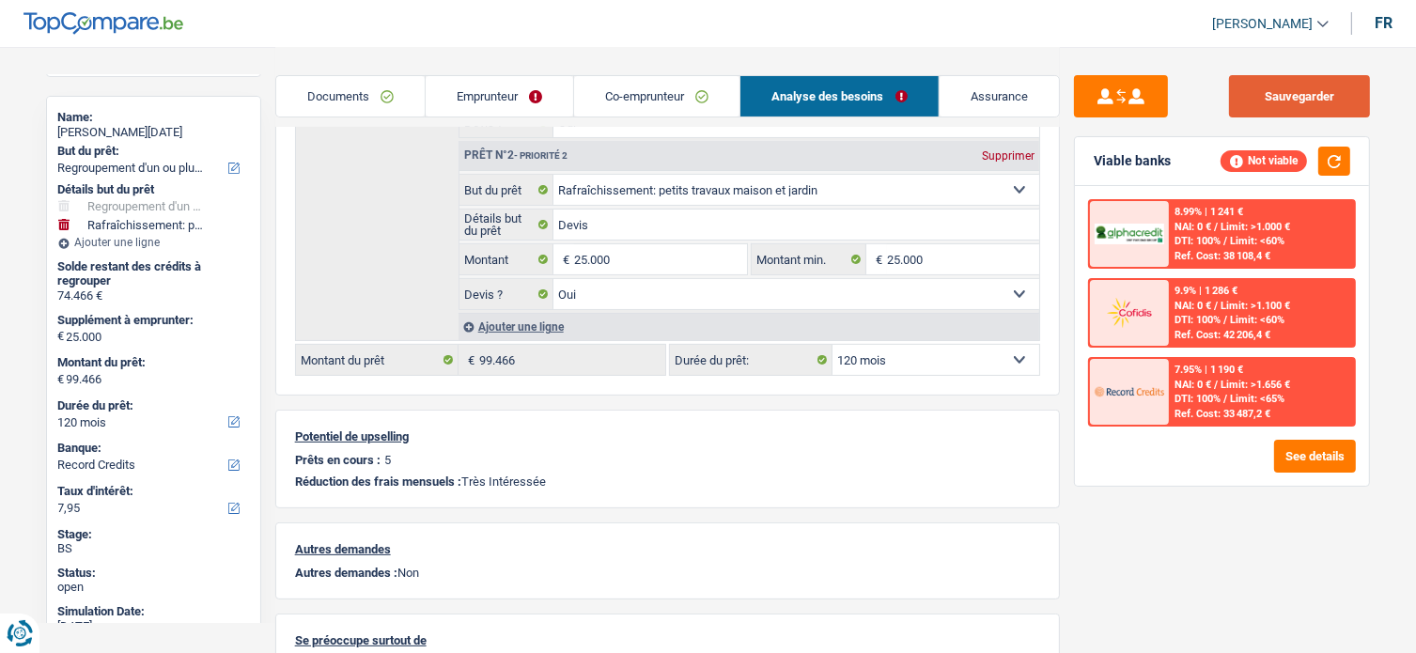
click at [1315, 98] on button "Sauvegarder" at bounding box center [1299, 96] width 141 height 42
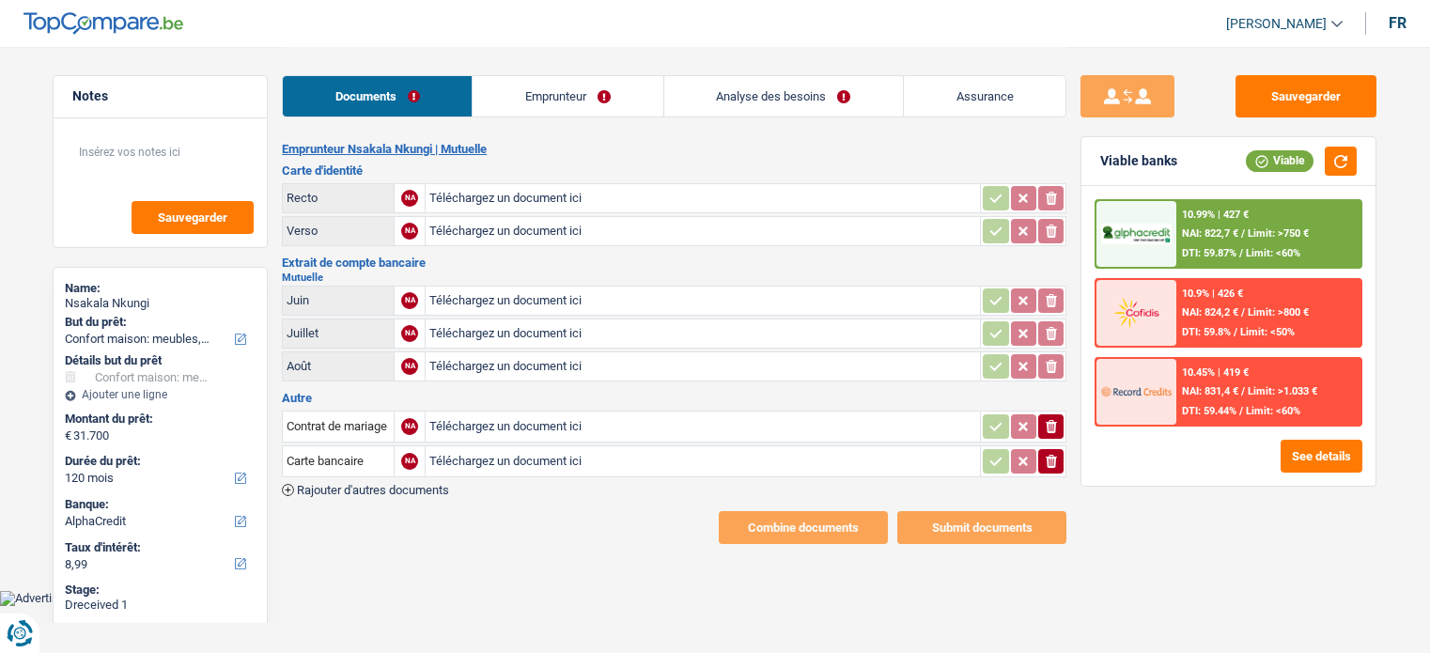
select select "household"
select select "120"
select select "alphacredit"
type input "C:\fakepath\20251009_130052.jpg"
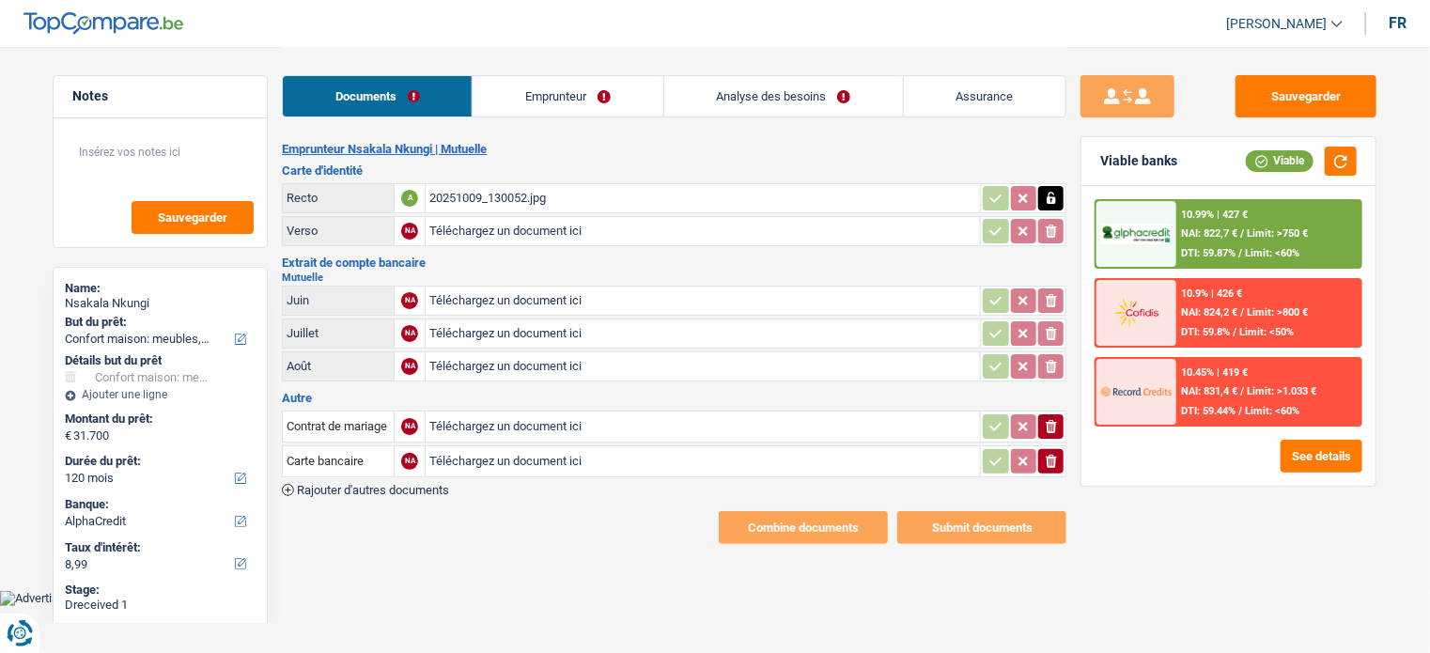
type input "C:\fakepath\20251009_130118.jpg"
click at [380, 486] on span "Rajouter d'autres documents" at bounding box center [373, 490] width 152 height 12
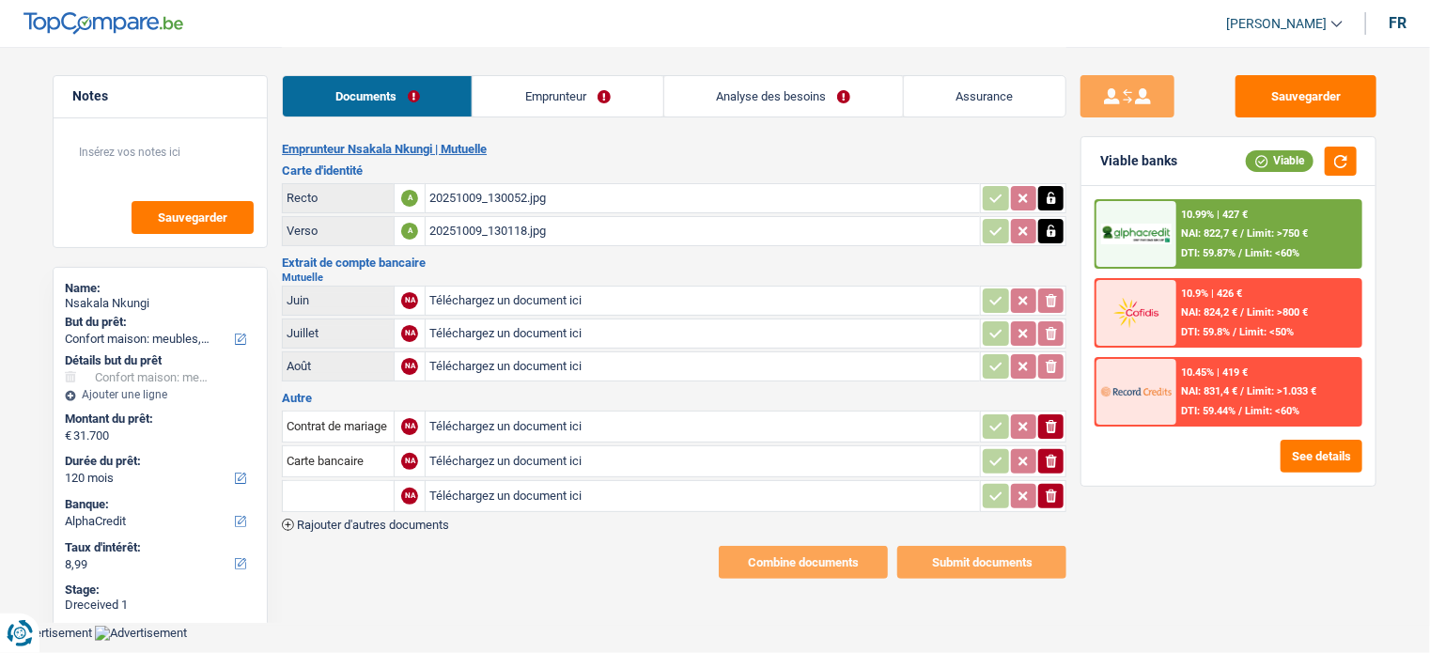
type input "C:\fakepath\20251010_085432.jpg"
type input "C:\fakepath\20251010_085438.jpg"
click at [347, 491] on input "text" at bounding box center [338, 496] width 103 height 30
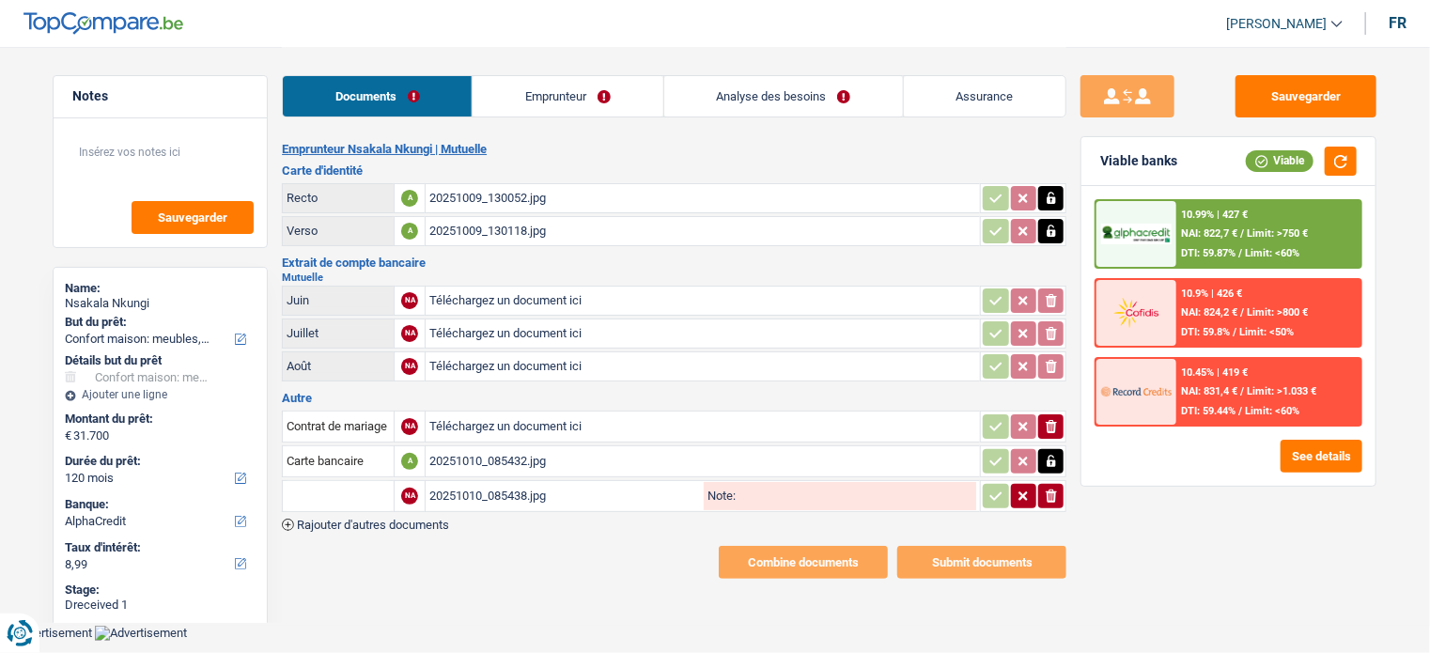
click at [330, 487] on input "text" at bounding box center [338, 496] width 103 height 30
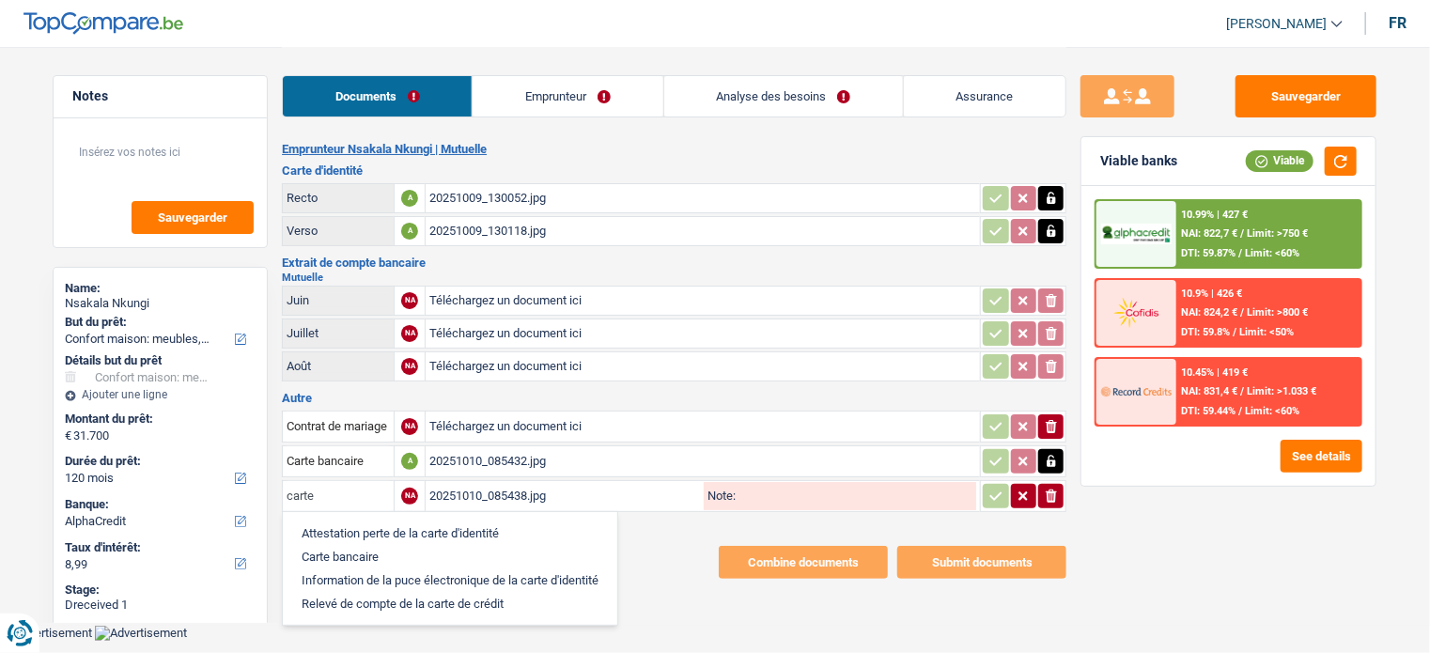
type input "carte"
click at [393, 553] on li "Carte bancaire" at bounding box center [450, 556] width 316 height 23
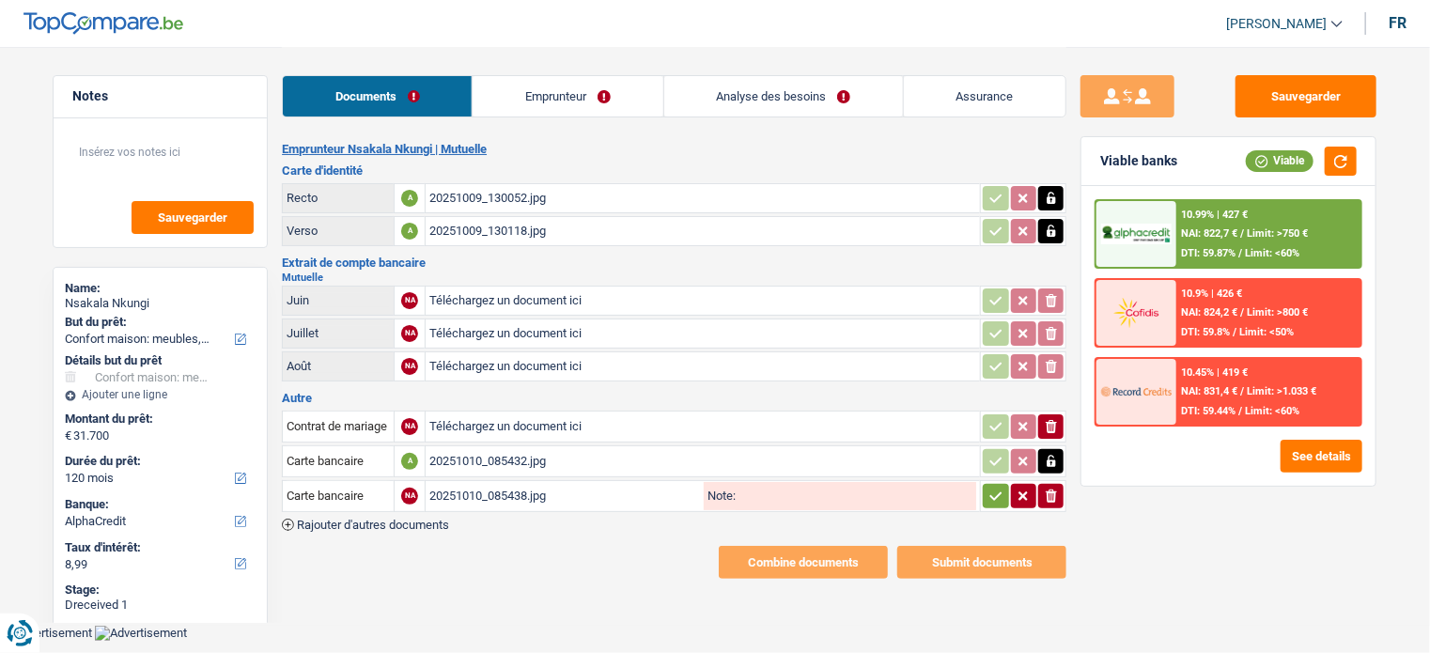
drag, startPoint x: 977, startPoint y: 500, endPoint x: 1009, endPoint y: 501, distance: 32.0
click at [978, 500] on tr "Carte bancaire NA 20251010_085438.jpg Note: ionicons-v5-e" at bounding box center [674, 496] width 785 height 32
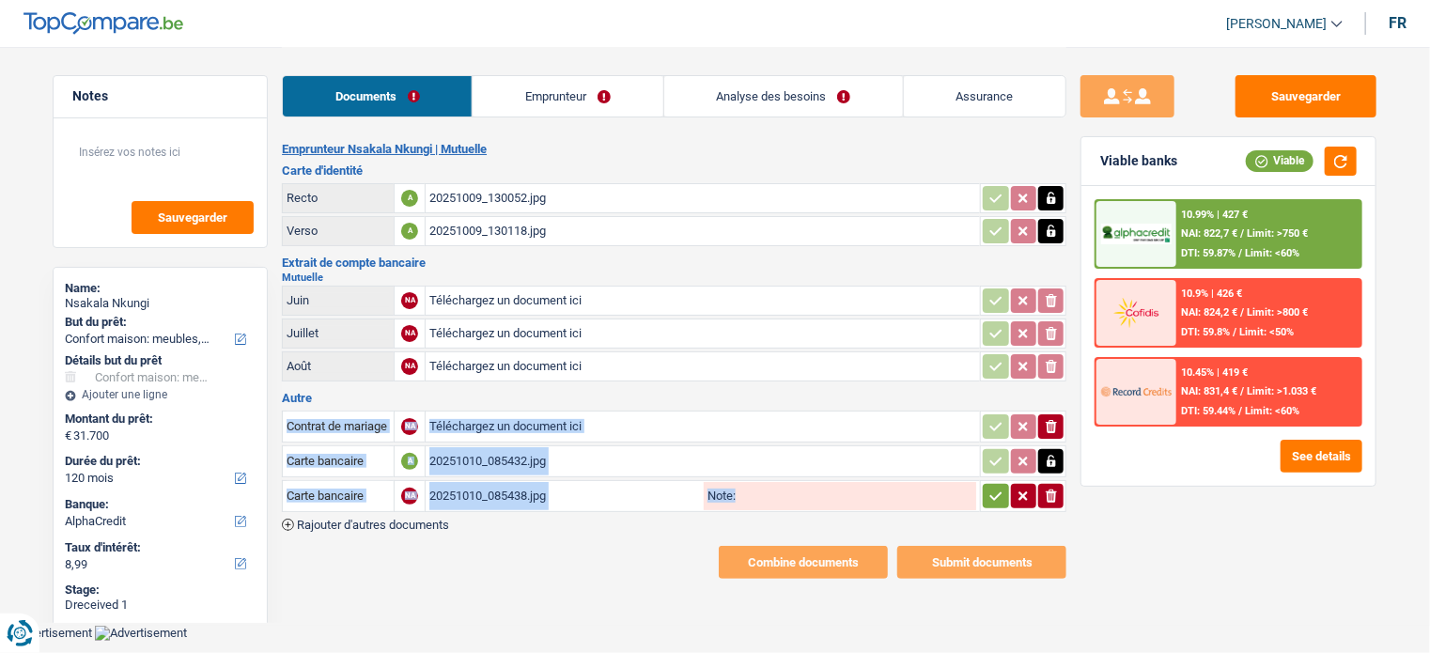
click at [1013, 501] on td "ionicons-v5-e" at bounding box center [1023, 496] width 86 height 32
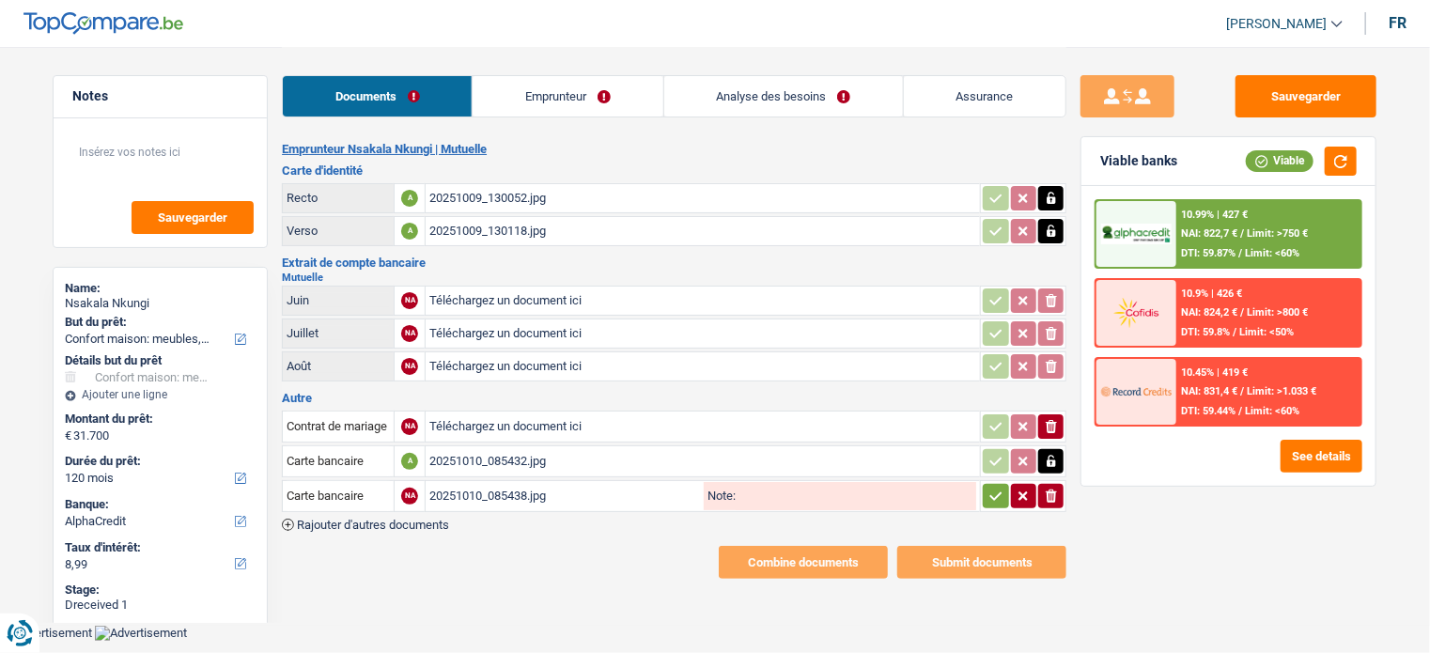
drag, startPoint x: 987, startPoint y: 499, endPoint x: 984, endPoint y: 489, distance: 10.7
click at [986, 492] on td "ionicons-v5-e" at bounding box center [1023, 496] width 86 height 32
click at [984, 489] on button "button" at bounding box center [995, 496] width 25 height 24
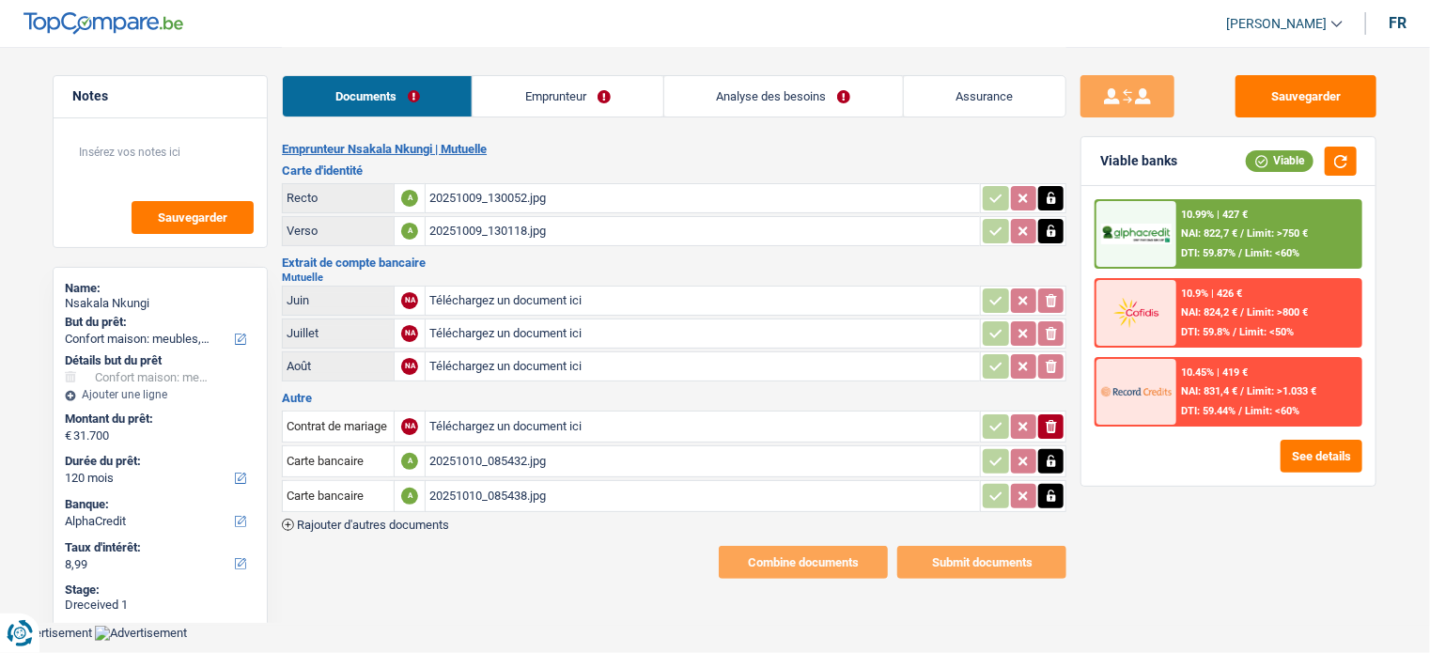
click at [552, 455] on div "20251010_085432.jpg" at bounding box center [702, 461] width 547 height 28
type input "C:\fakepath\[FINANCIAL_ID]-2025-7-29-UT44041G5SRD.pdf"
click at [521, 452] on div "20251010_085432.jpg" at bounding box center [702, 461] width 547 height 28
click at [501, 491] on div "20251010_085438.jpg" at bounding box center [702, 496] width 547 height 28
click at [458, 326] on div "[FINANCIAL_ID]-2025-7-29-UT44041G5SRD.pdf" at bounding box center [702, 334] width 547 height 28
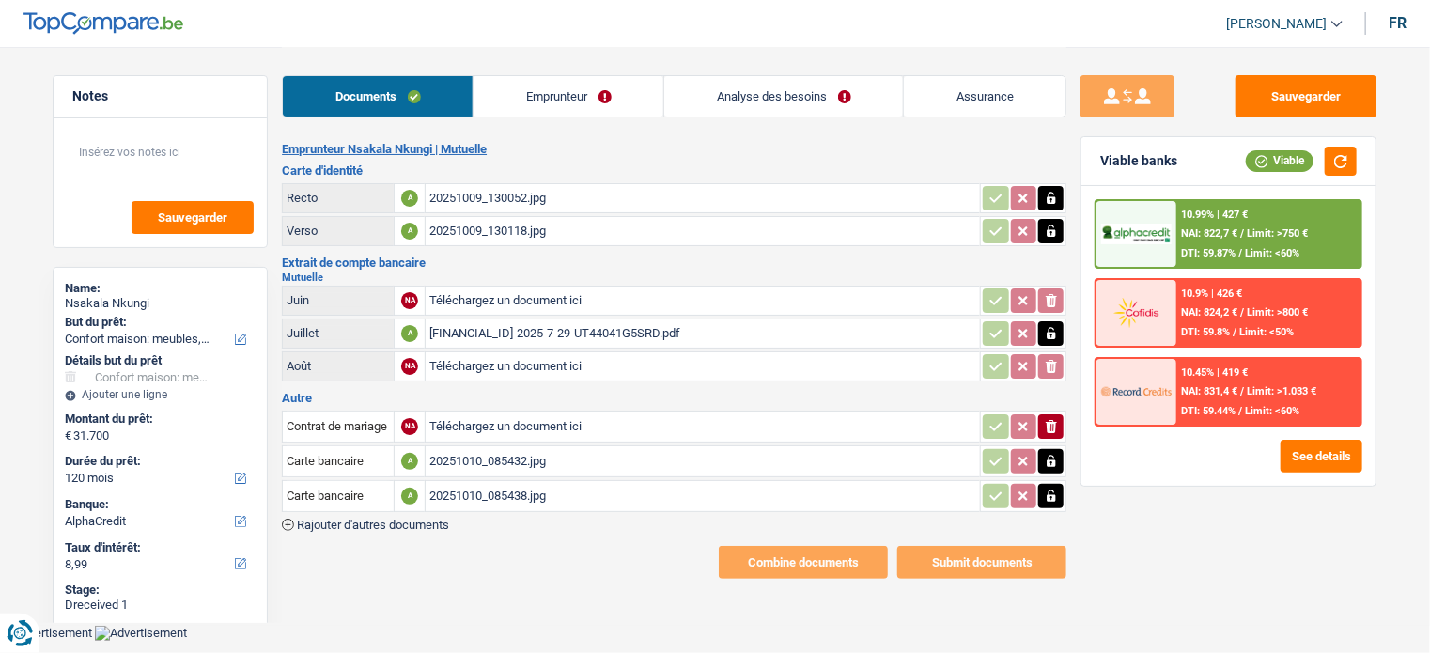
type input "C:\fakepath\[FINANCIAL_ID]-2025-8-27-UT44UTX8LI1B.pdf"
type input "C:\fakepath\[FINANCIAL_ID]-2025-9-26-UT447HGIQVUW.pdf"
click at [1044, 422] on icon "ionicons-v5-e" at bounding box center [1051, 426] width 15 height 19
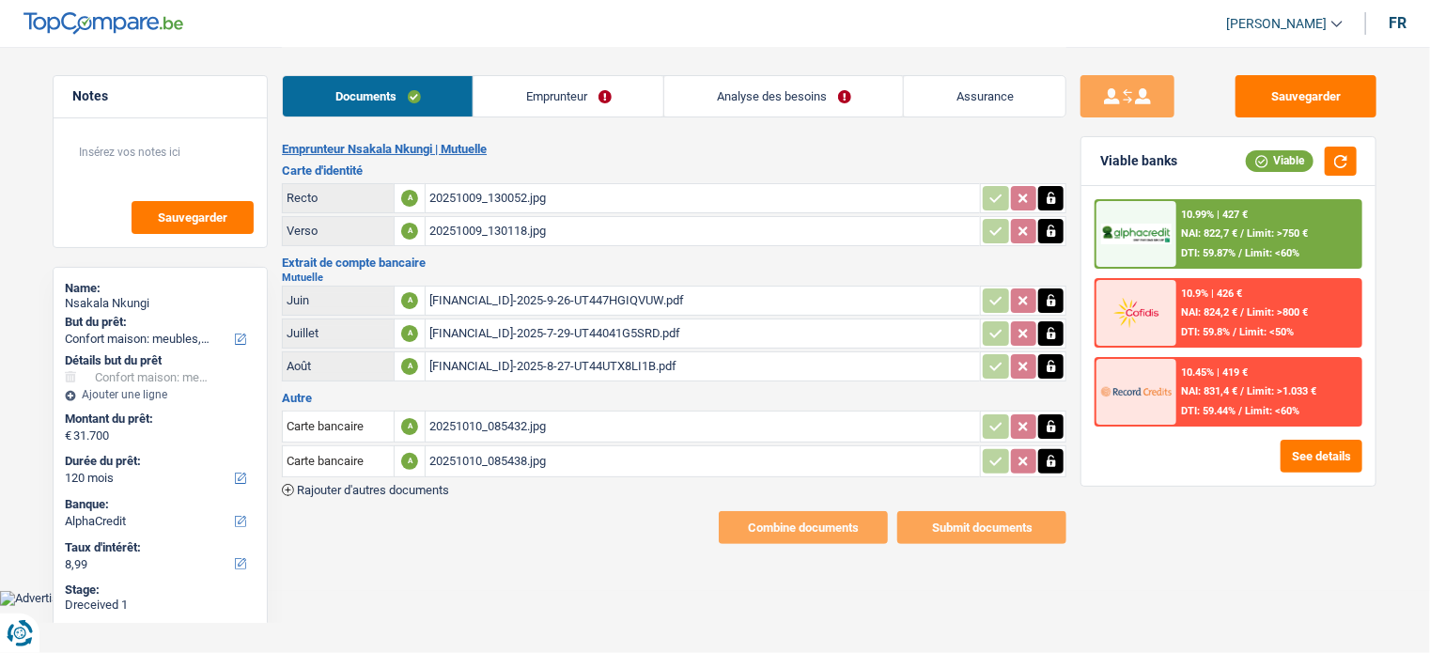
click at [1169, 540] on div "Sauvegarder Viable banks Viable 10.99% | 427 € NAI: 822,7 € / Limit: >750 € DTI…" at bounding box center [1229, 349] width 324 height 548
click at [1304, 95] on button "Sauvegarder" at bounding box center [1306, 96] width 141 height 42
click at [1343, 164] on button "button" at bounding box center [1341, 161] width 32 height 29
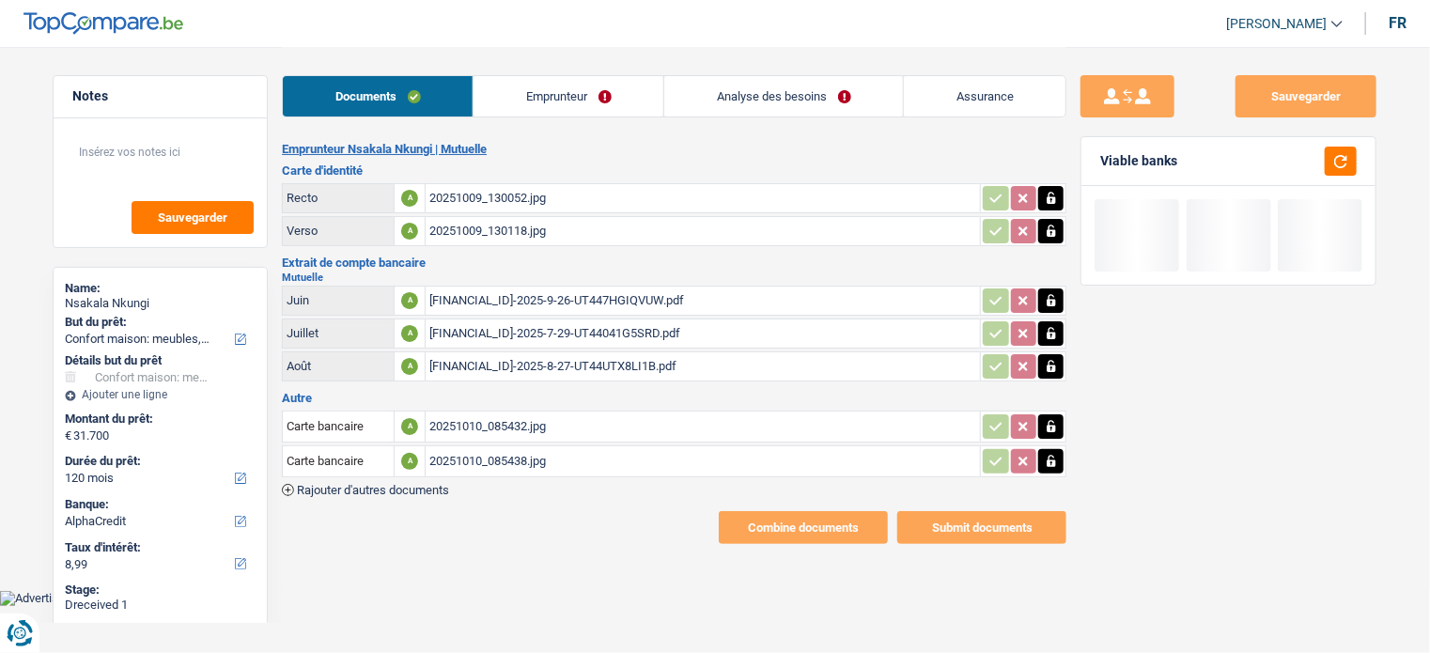
click at [522, 97] on link "Emprunteur" at bounding box center [569, 96] width 190 height 40
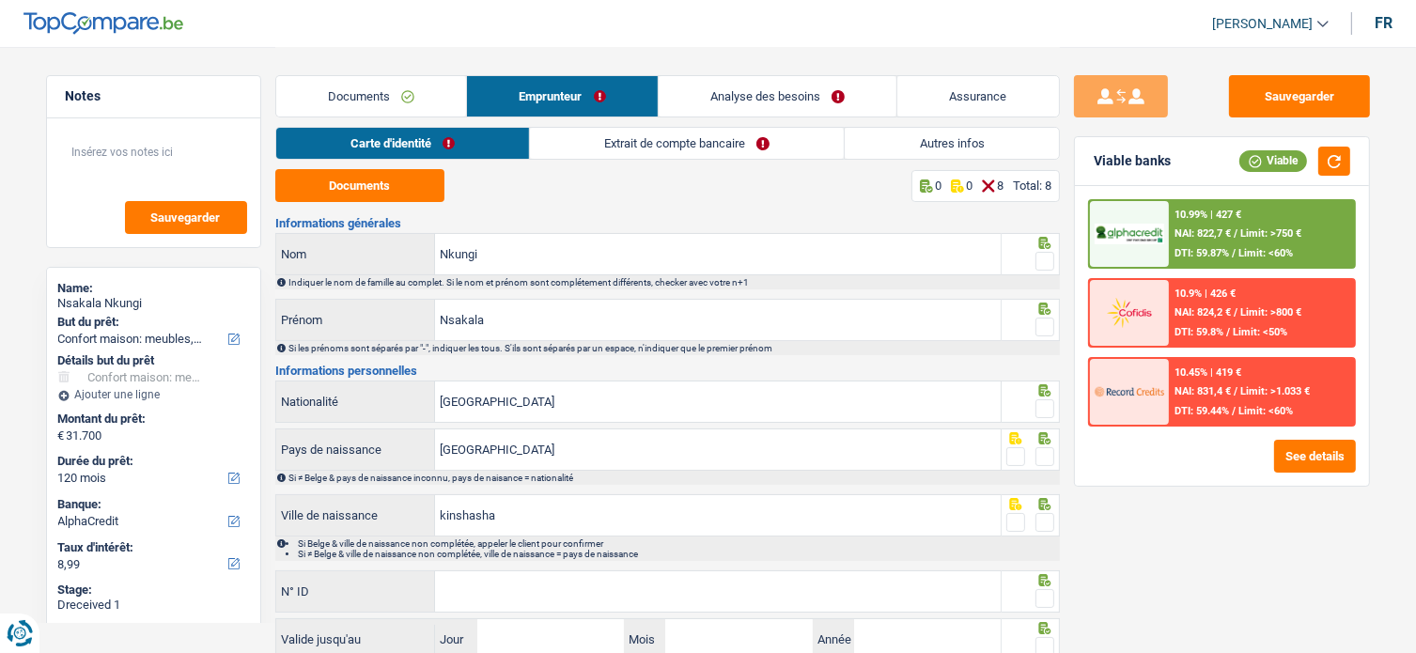
click at [1042, 255] on span at bounding box center [1045, 261] width 19 height 19
click at [0, 0] on input "radio" at bounding box center [0, 0] width 0 height 0
click at [368, 183] on button "Documents" at bounding box center [359, 185] width 169 height 33
click at [1050, 398] on div at bounding box center [1045, 409] width 19 height 23
click at [1045, 308] on icon at bounding box center [1045, 309] width 19 height 12
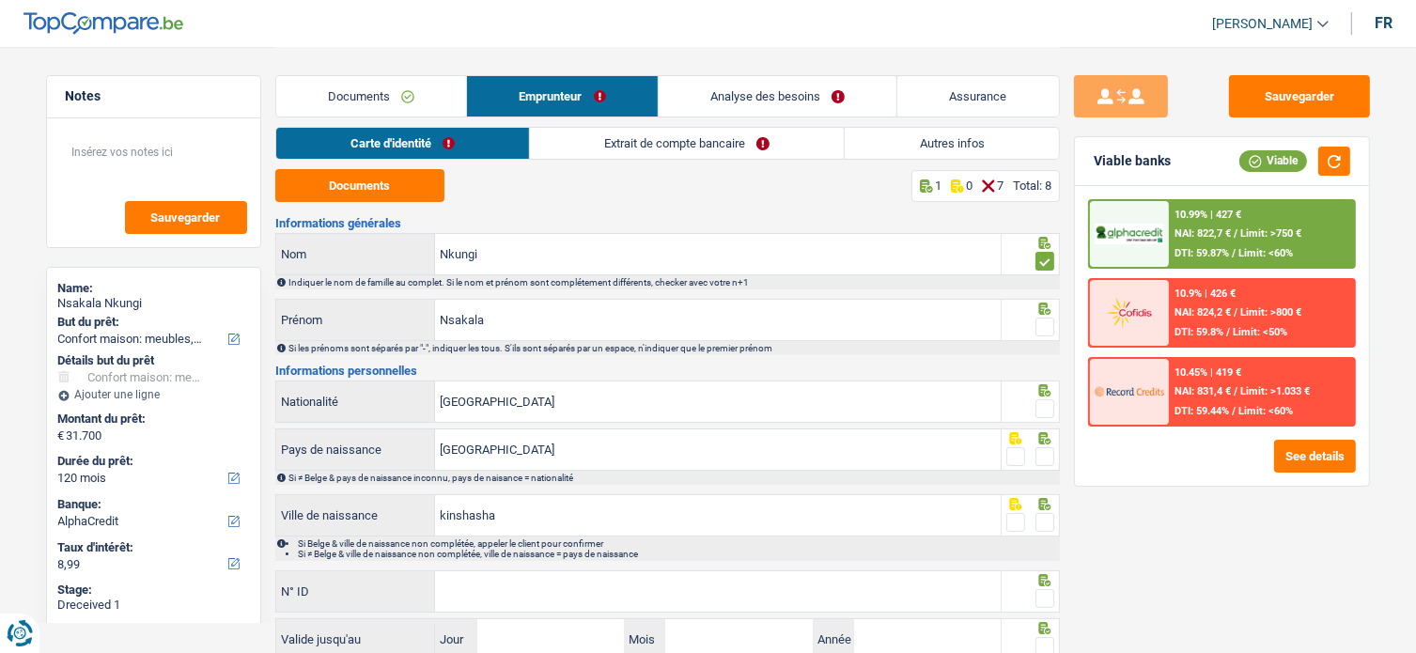
click at [1044, 324] on span at bounding box center [1045, 327] width 19 height 19
click at [0, 0] on input "radio" at bounding box center [0, 0] width 0 height 0
click at [1055, 400] on div at bounding box center [1031, 402] width 58 height 42
click at [1054, 405] on div at bounding box center [1031, 402] width 58 height 42
drag, startPoint x: 1052, startPoint y: 407, endPoint x: 1078, endPoint y: 478, distance: 75.8
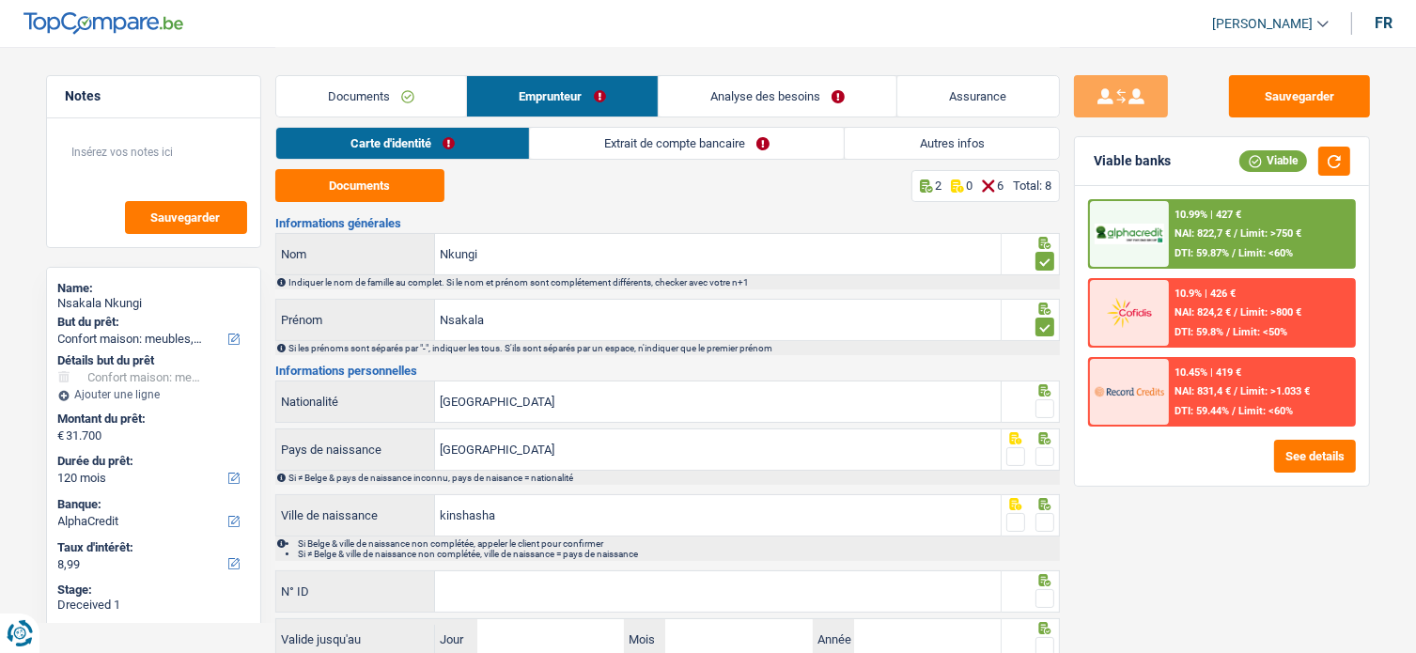
click at [1052, 407] on span at bounding box center [1045, 408] width 19 height 19
click at [0, 0] on input "radio" at bounding box center [0, 0] width 0 height 0
click at [1044, 447] on span at bounding box center [1045, 456] width 19 height 19
click at [0, 0] on input "radio" at bounding box center [0, 0] width 0 height 0
click at [1045, 527] on span at bounding box center [1045, 522] width 19 height 19
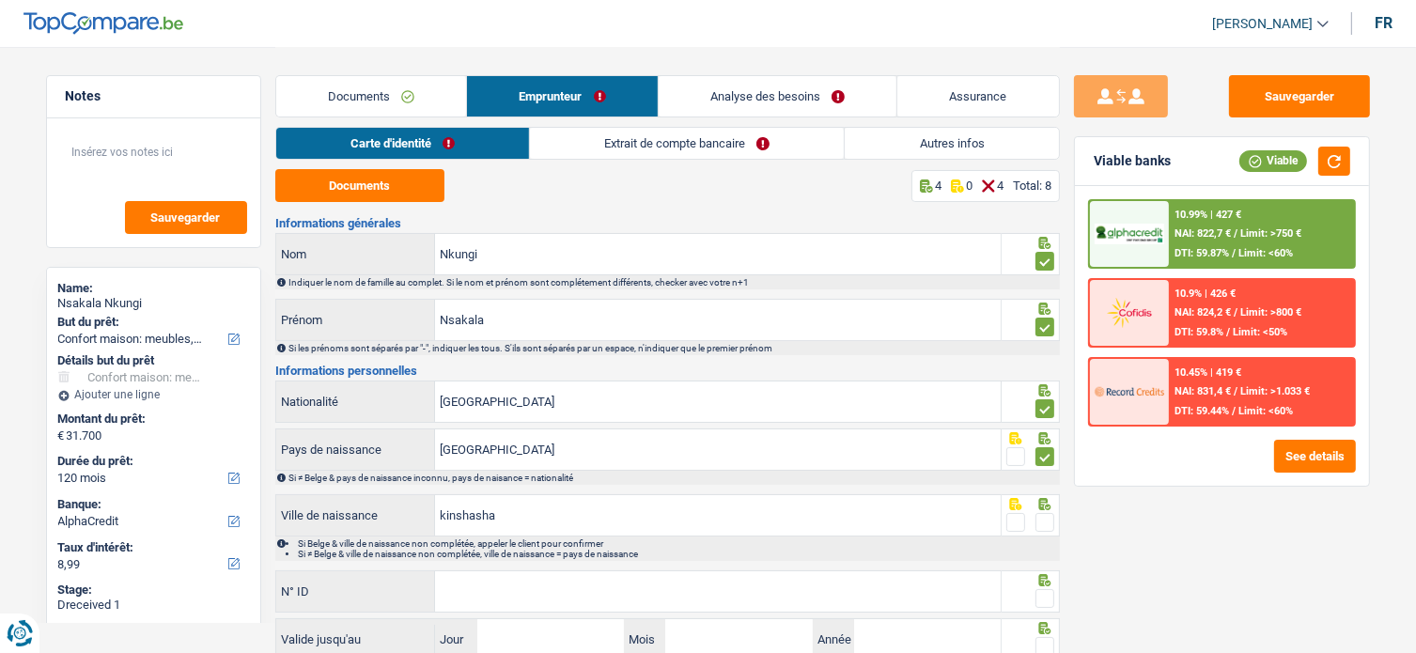
click at [0, 0] on input "radio" at bounding box center [0, 0] width 0 height 0
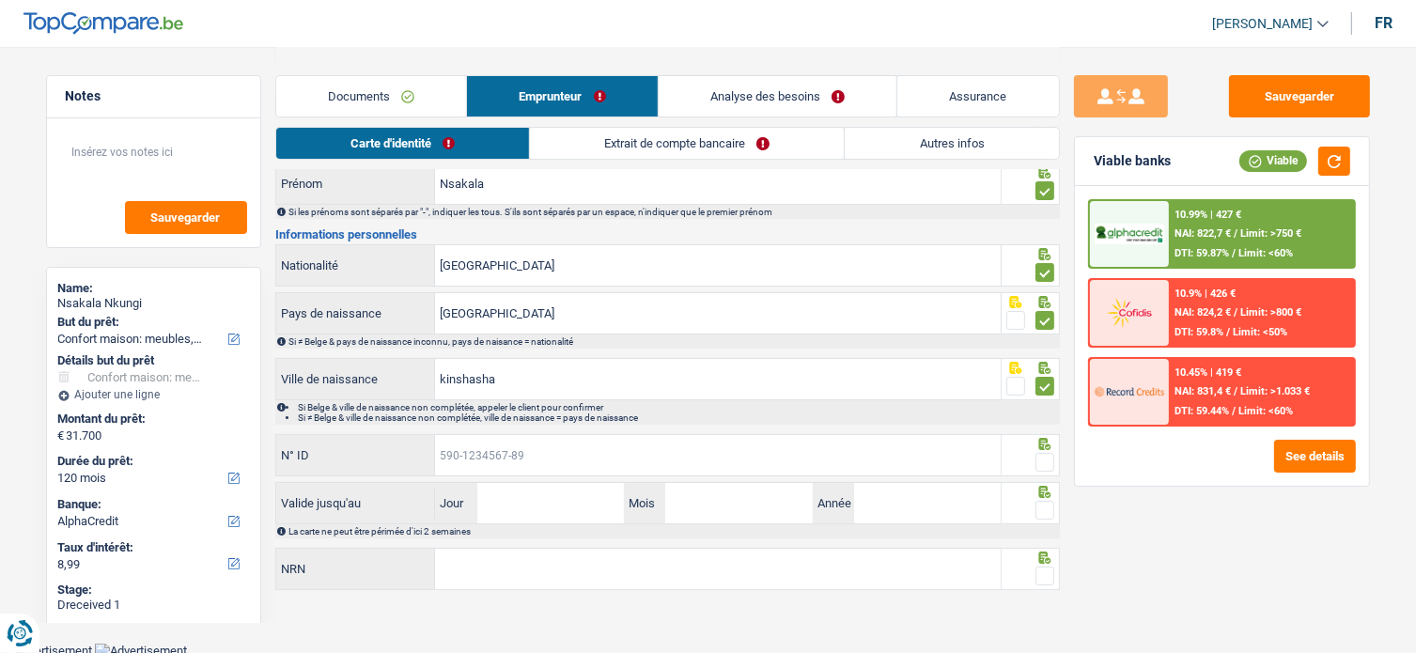
paste input "596-212966"
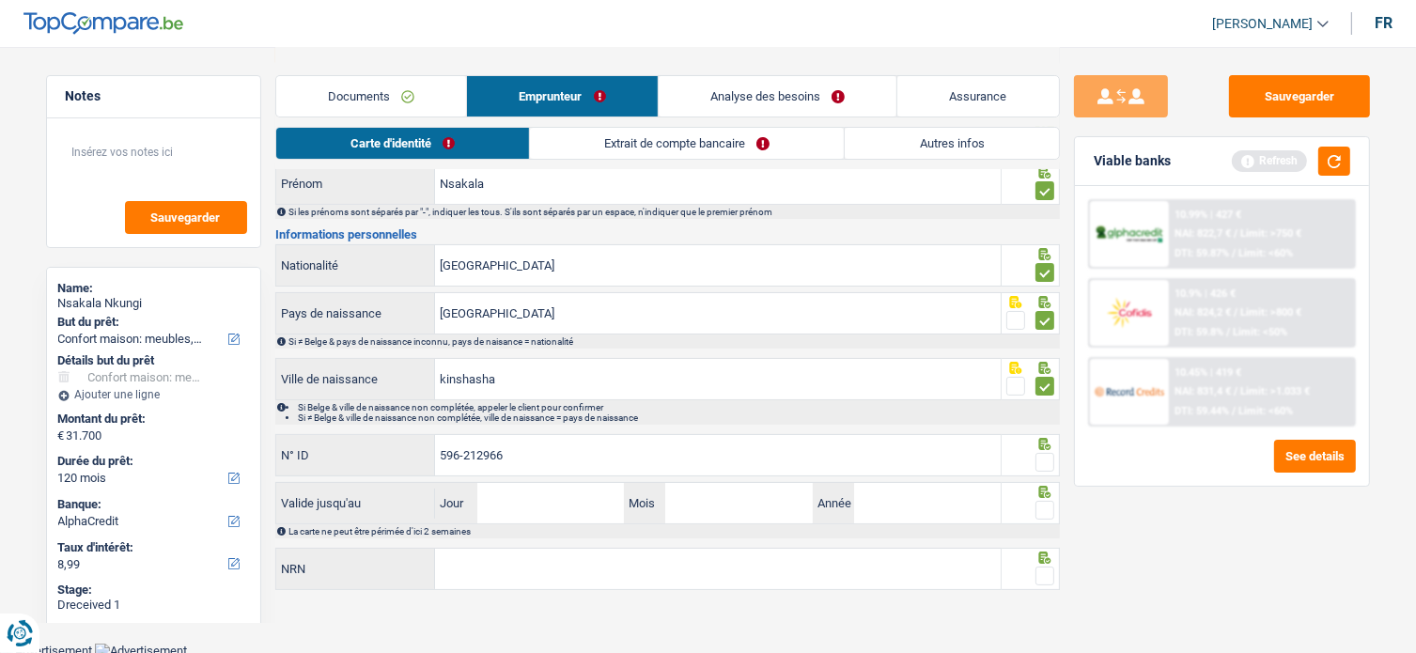
type input "596-212966"
drag, startPoint x: 398, startPoint y: 444, endPoint x: 335, endPoint y: 439, distance: 64.1
click at [335, 439] on div "596-212966 N° ID" at bounding box center [638, 455] width 725 height 40
drag, startPoint x: 593, startPoint y: 258, endPoint x: 280, endPoint y: 292, distance: 314.8
click at [280, 292] on div "Informations générales Nkungi Nom Indiquer le nom de famille au complet. Si le …" at bounding box center [667, 337] width 785 height 512
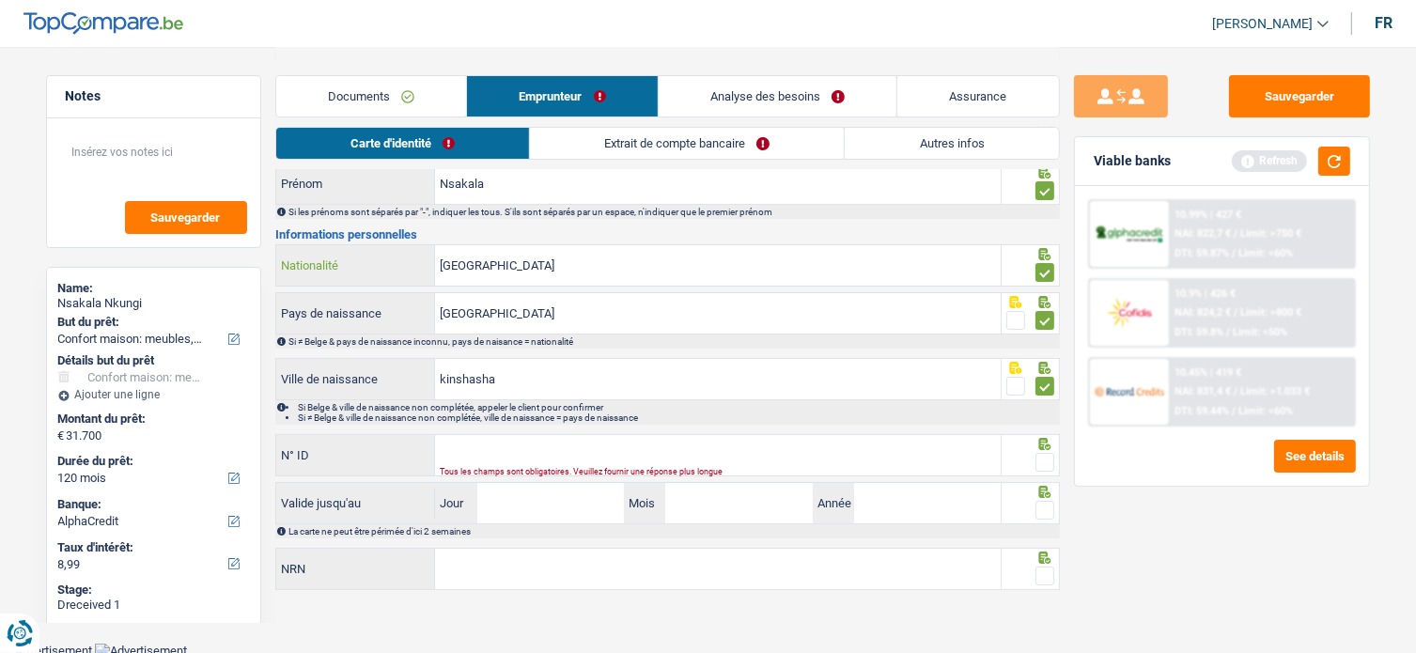
type input "c"
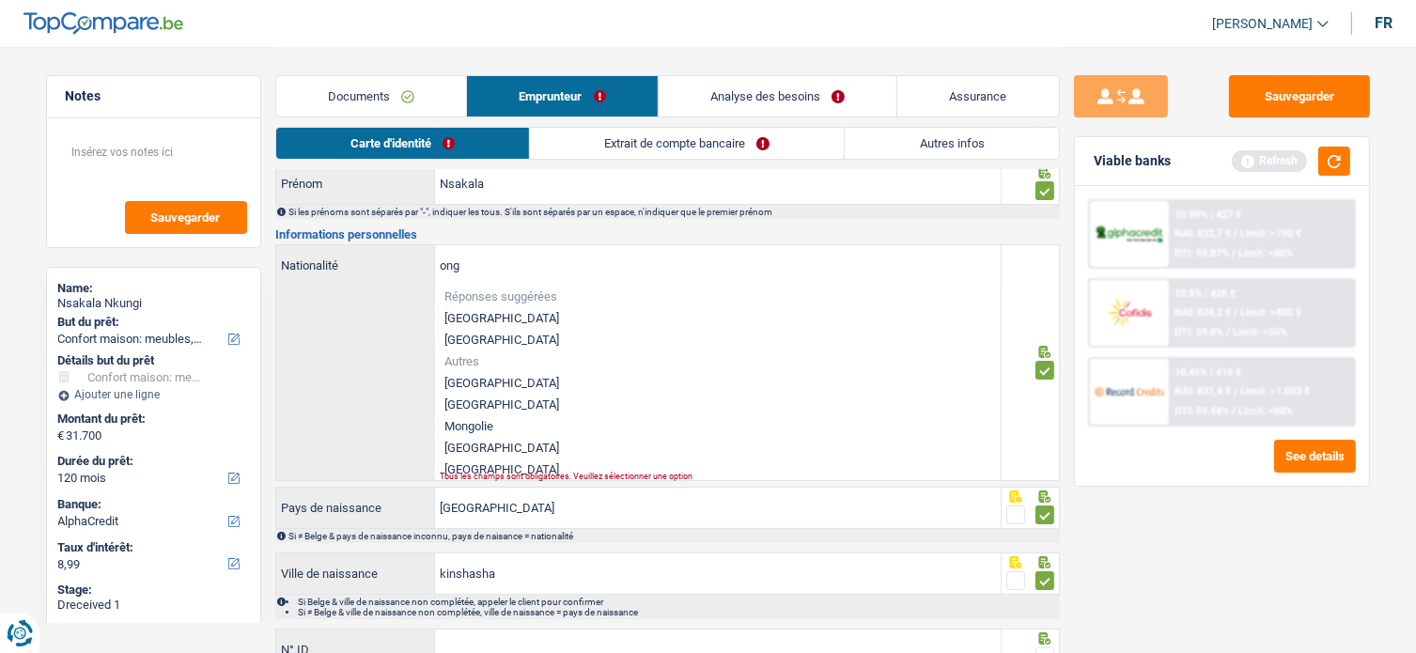
click at [553, 376] on li "République démocratique du Congo" at bounding box center [718, 383] width 566 height 22
type input "République démocratique du Congo"
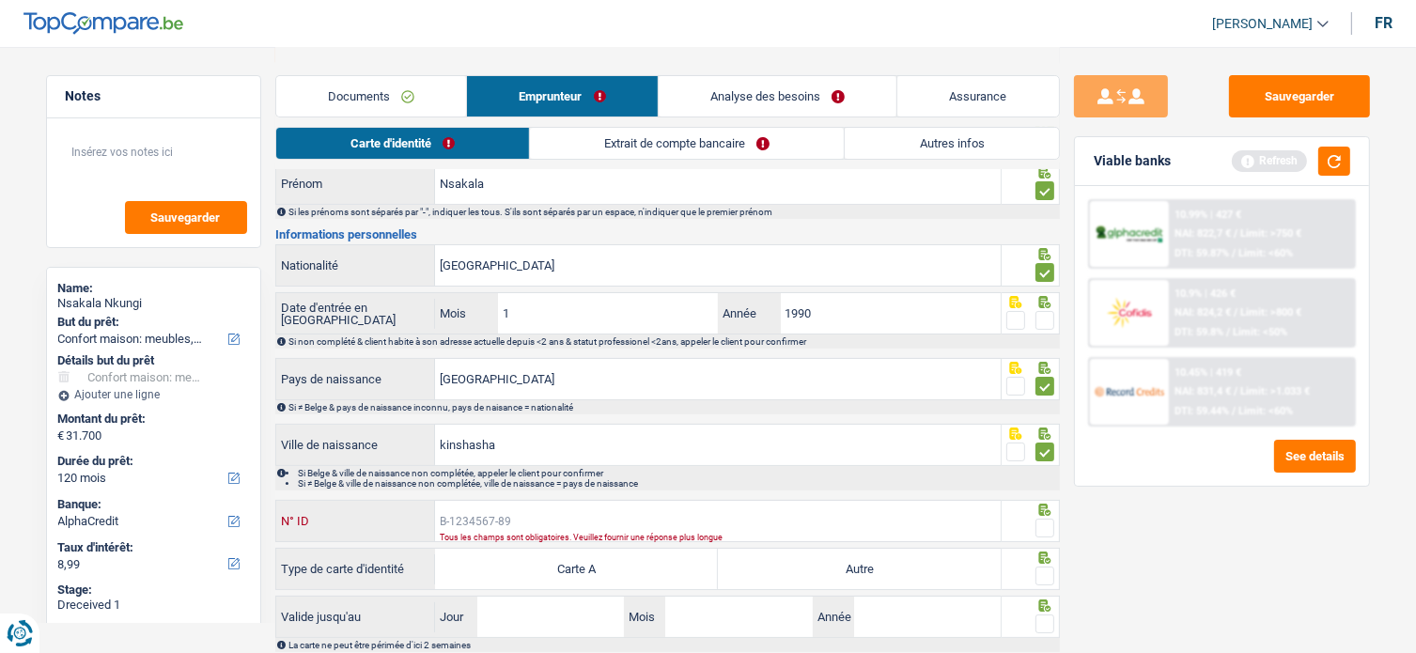
paste input "B-6212966"
click at [534, 502] on input "B-6212966" at bounding box center [718, 521] width 566 height 40
type input "B-6212966-19"
click at [860, 561] on label "Autre" at bounding box center [859, 569] width 283 height 40
click at [860, 561] on input "Autre" at bounding box center [859, 569] width 283 height 40
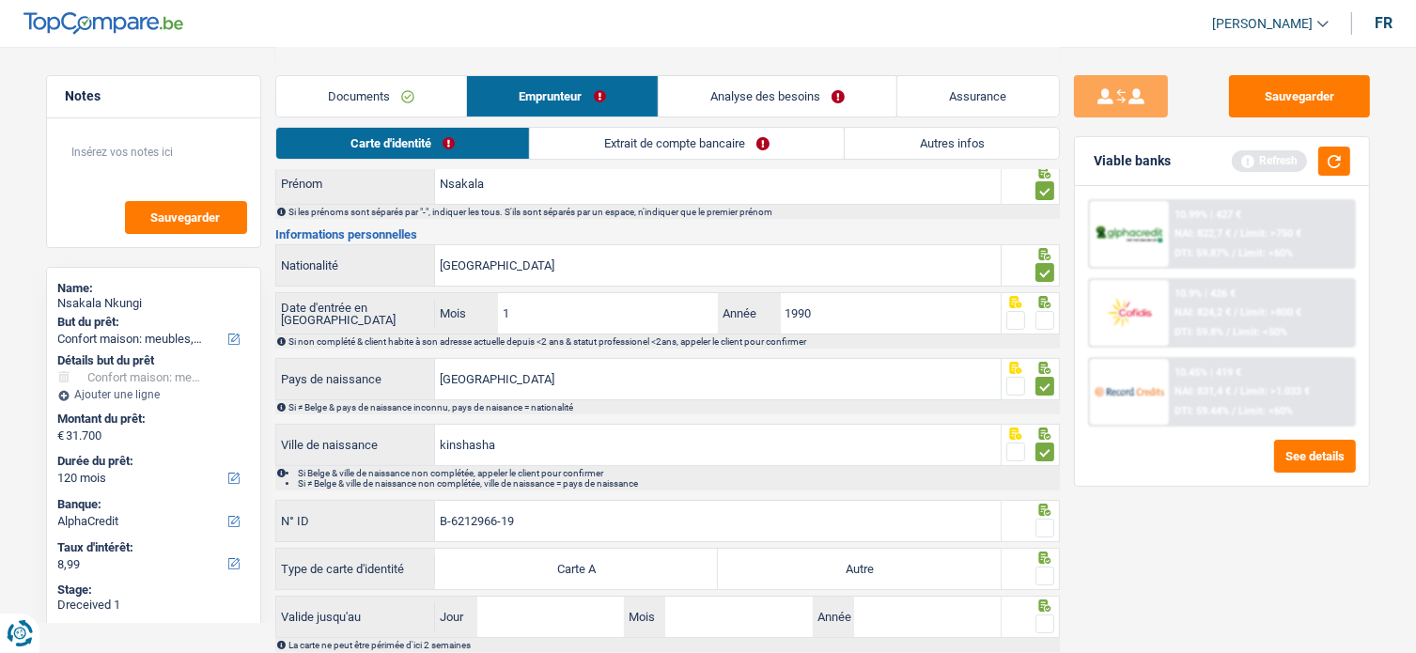
radio input "true"
click at [1052, 568] on span at bounding box center [1045, 576] width 19 height 19
click at [0, 0] on input "radio" at bounding box center [0, 0] width 0 height 0
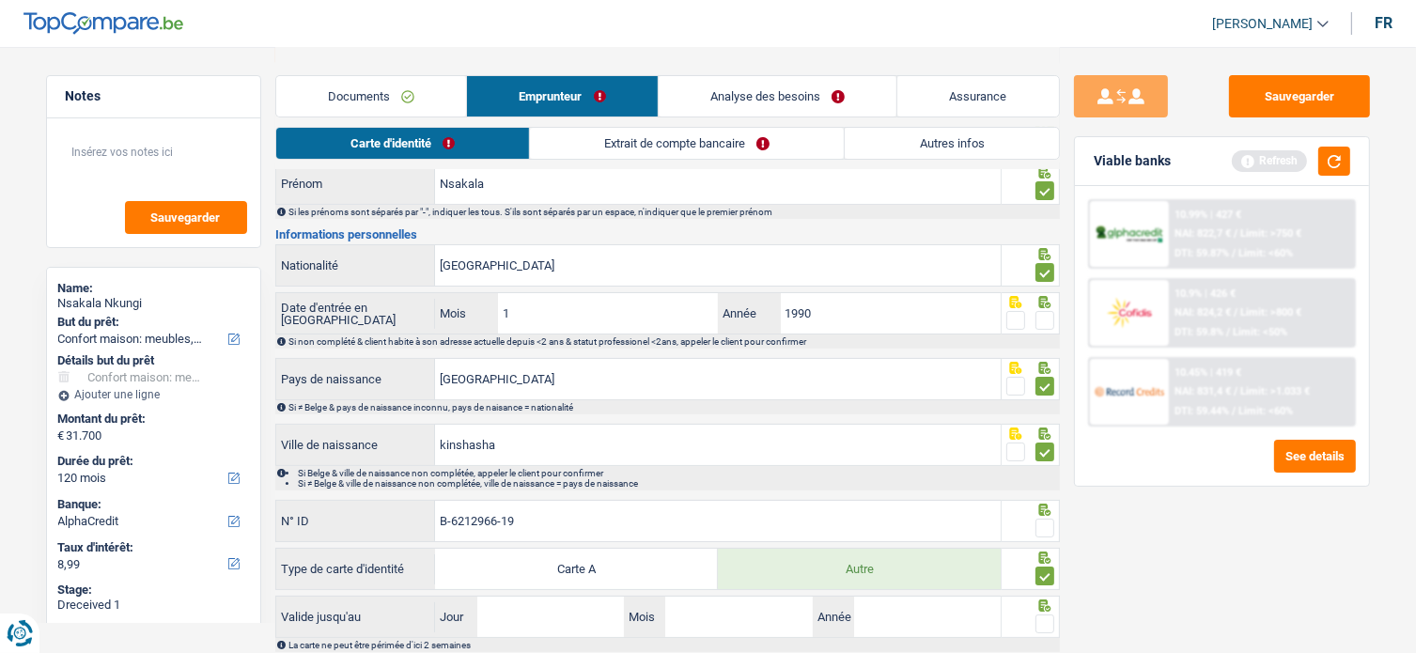
click at [1051, 510] on icon at bounding box center [1044, 510] width 12 height 12
click at [1049, 519] on span at bounding box center [1045, 528] width 19 height 19
click at [0, 0] on input "radio" at bounding box center [0, 0] width 0 height 0
click at [1045, 605] on icon at bounding box center [1044, 606] width 12 height 12
click at [1046, 615] on span at bounding box center [1045, 624] width 19 height 19
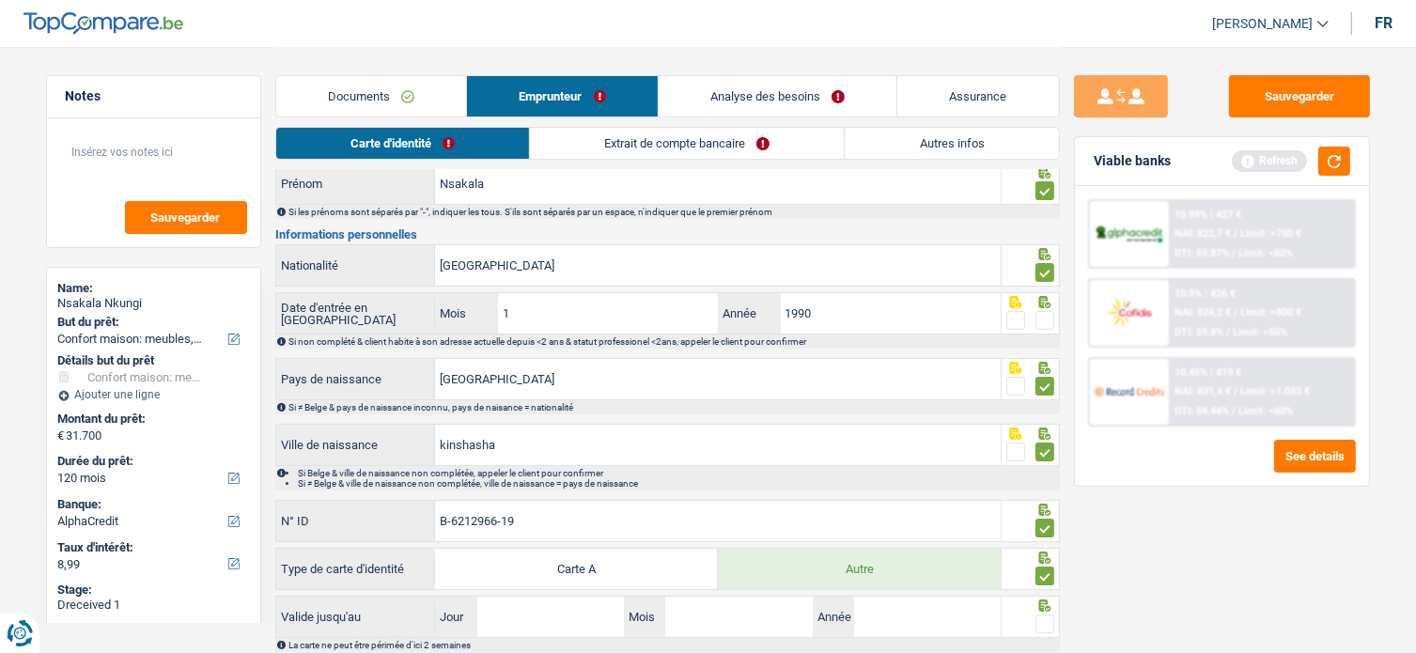
click at [0, 0] on input "radio" at bounding box center [0, 0] width 0 height 0
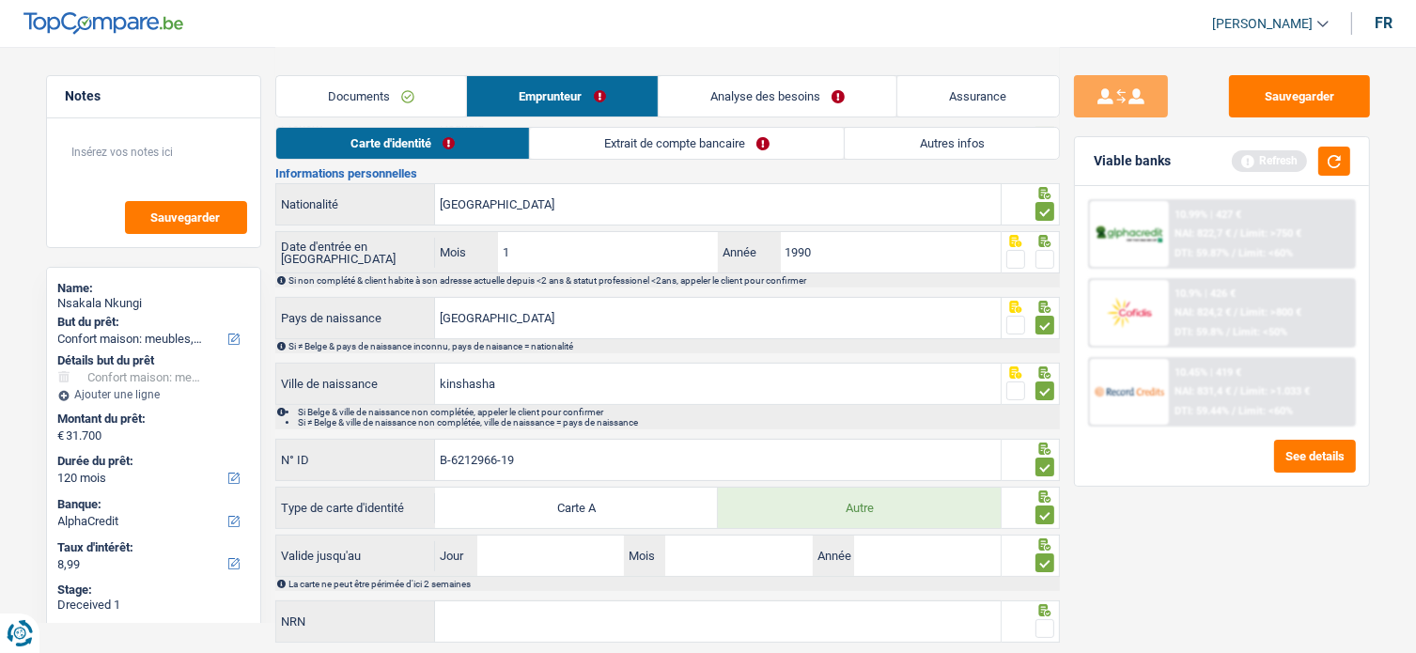
scroll to position [250, 0]
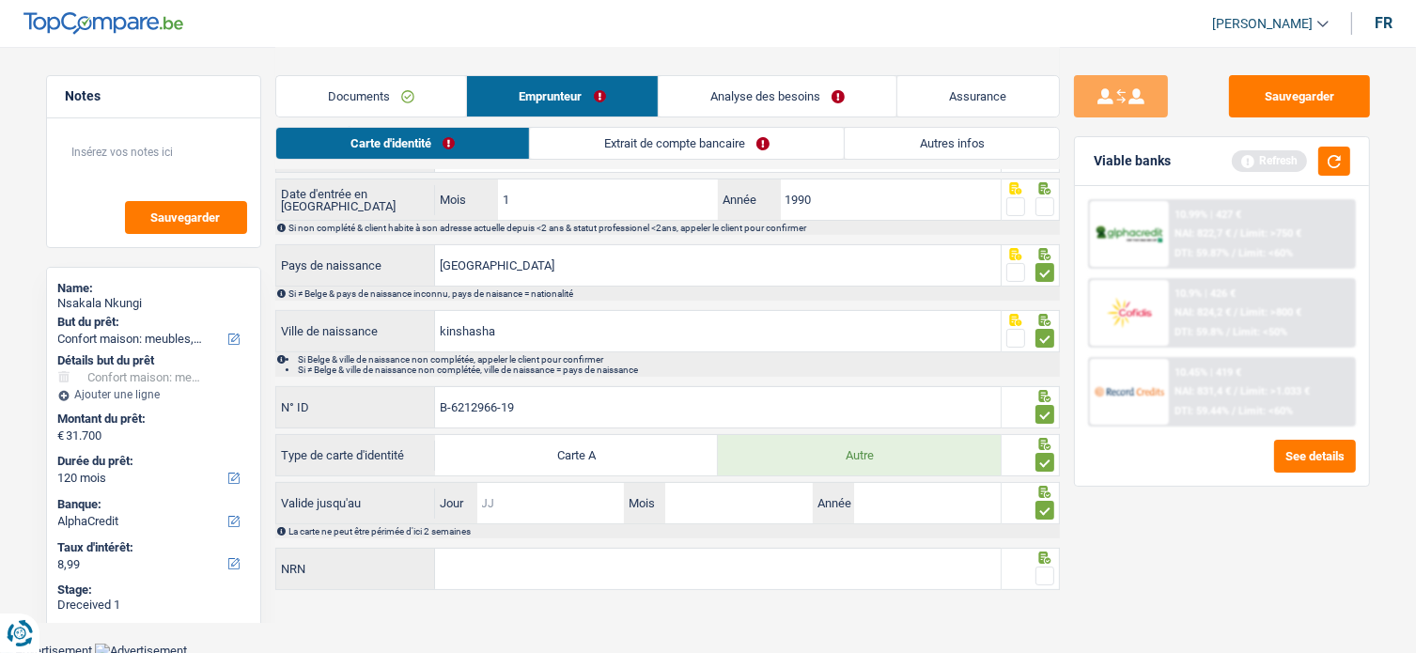
click at [598, 491] on input "Jour" at bounding box center [550, 503] width 147 height 40
type input "21"
type input "03"
type input "2034"
click at [696, 549] on input "NRN" at bounding box center [718, 569] width 566 height 40
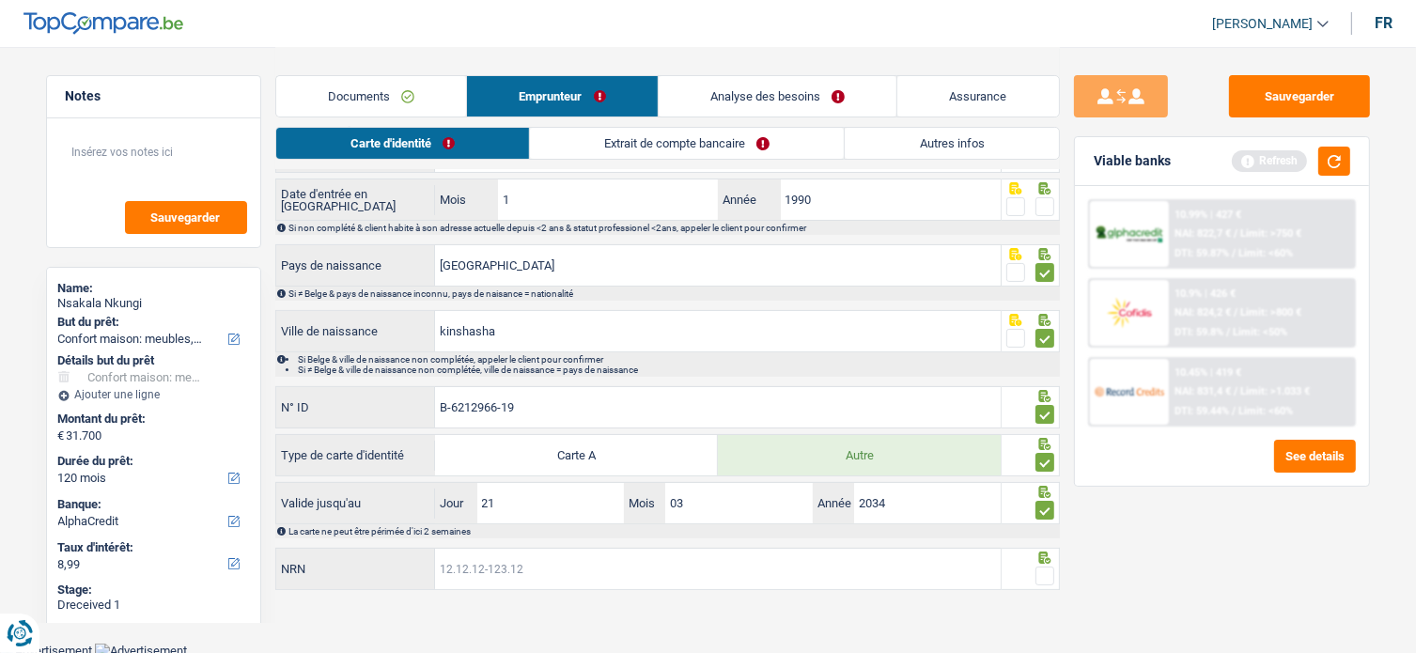
click at [613, 559] on input "NRN" at bounding box center [718, 569] width 566 height 40
paste input "64.07.18-655.0"
click at [1207, 561] on div "Sauvegarder Viable banks Refresh 10.99% | 427 € NAI: 822,7 € / Limit: >750 € DT…" at bounding box center [1222, 349] width 324 height 548
click at [602, 554] on input "64.07.18-655.0" at bounding box center [718, 569] width 566 height 40
type input "64.07.18-655.04"
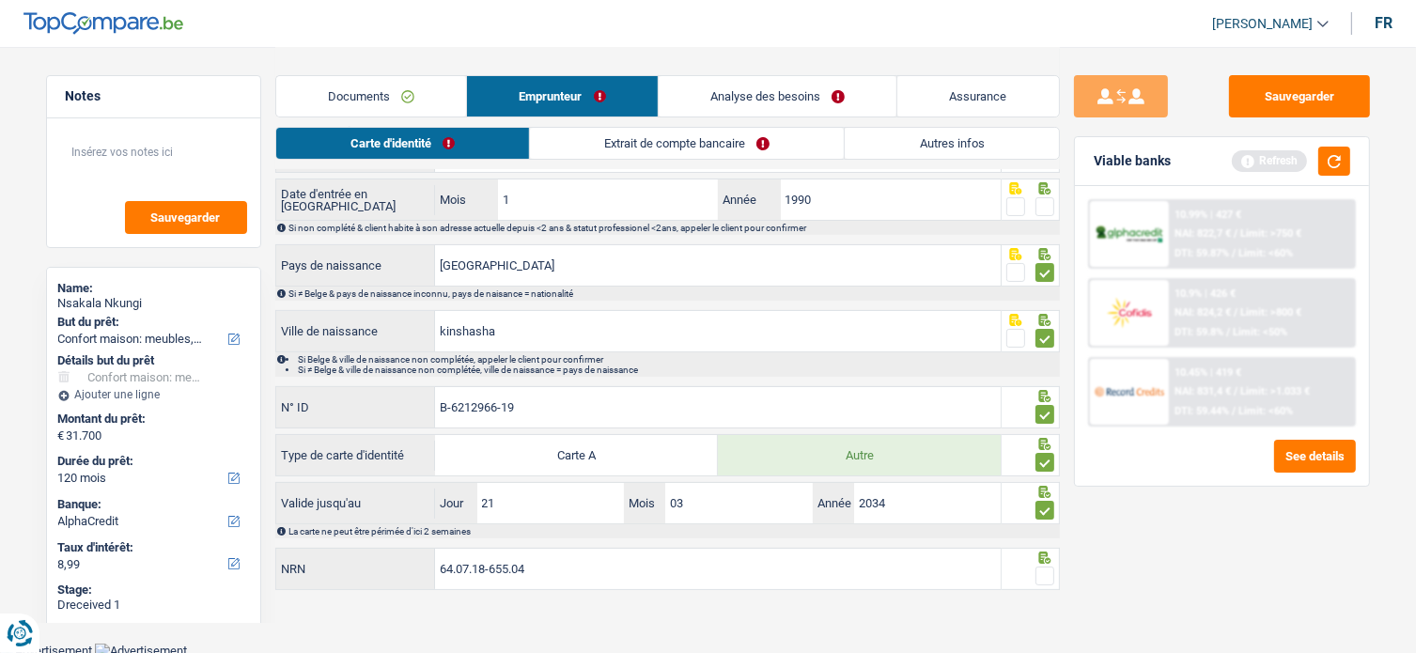
click at [1045, 568] on span at bounding box center [1045, 576] width 19 height 19
click at [0, 0] on input "radio" at bounding box center [0, 0] width 0 height 0
click at [1304, 100] on button "Sauvegarder" at bounding box center [1299, 96] width 141 height 42
click at [1348, 162] on button "button" at bounding box center [1334, 161] width 32 height 29
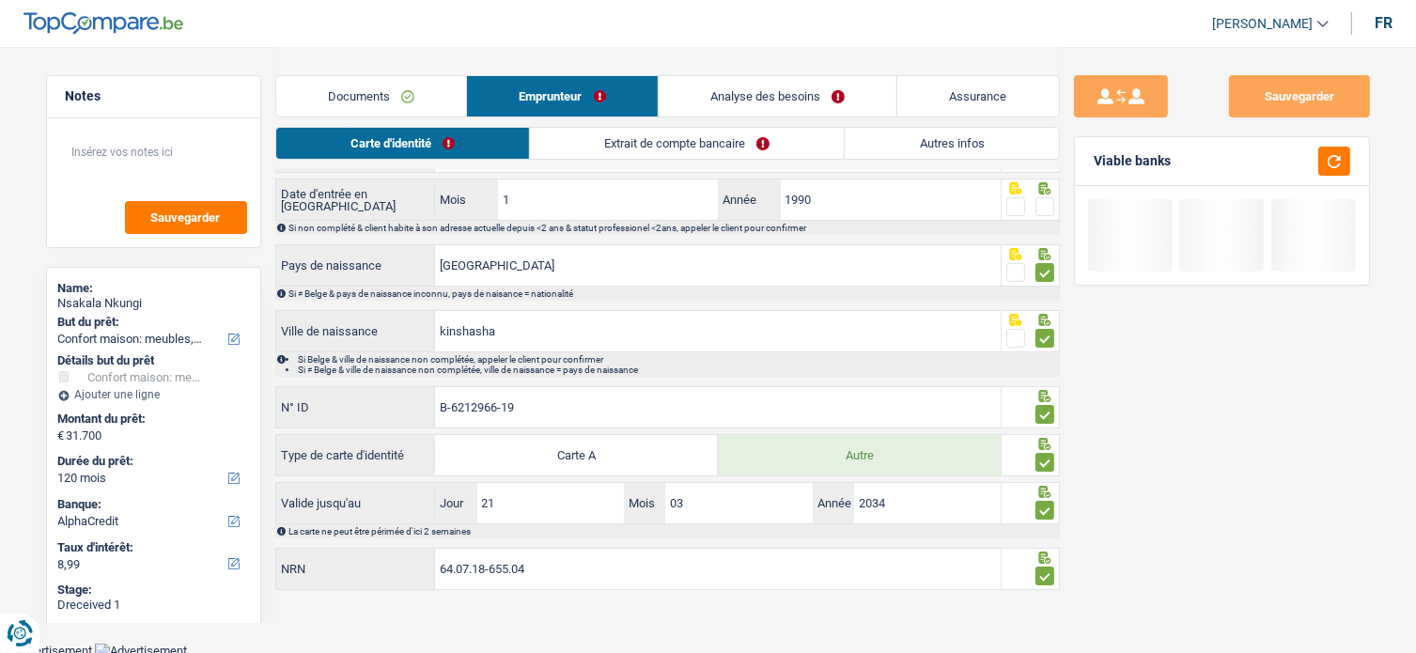
click at [605, 154] on link "Extrait de compte bancaire" at bounding box center [687, 143] width 314 height 31
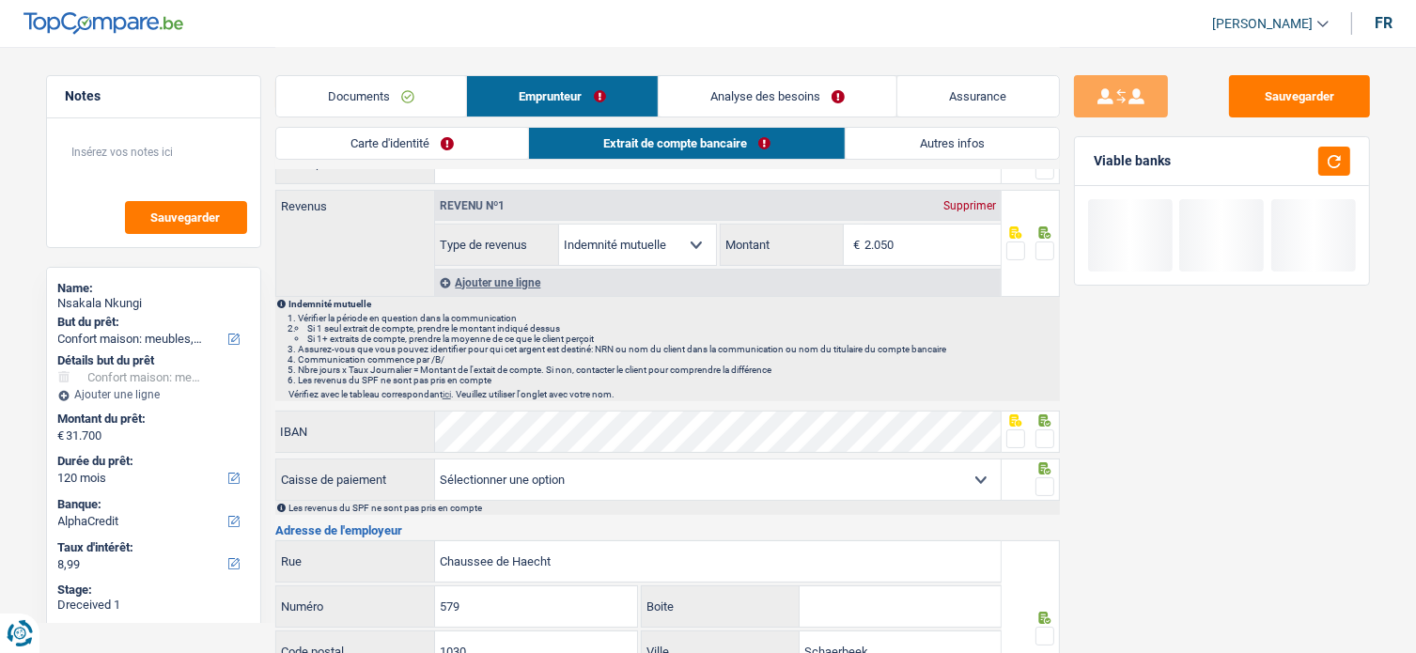
scroll to position [0, 0]
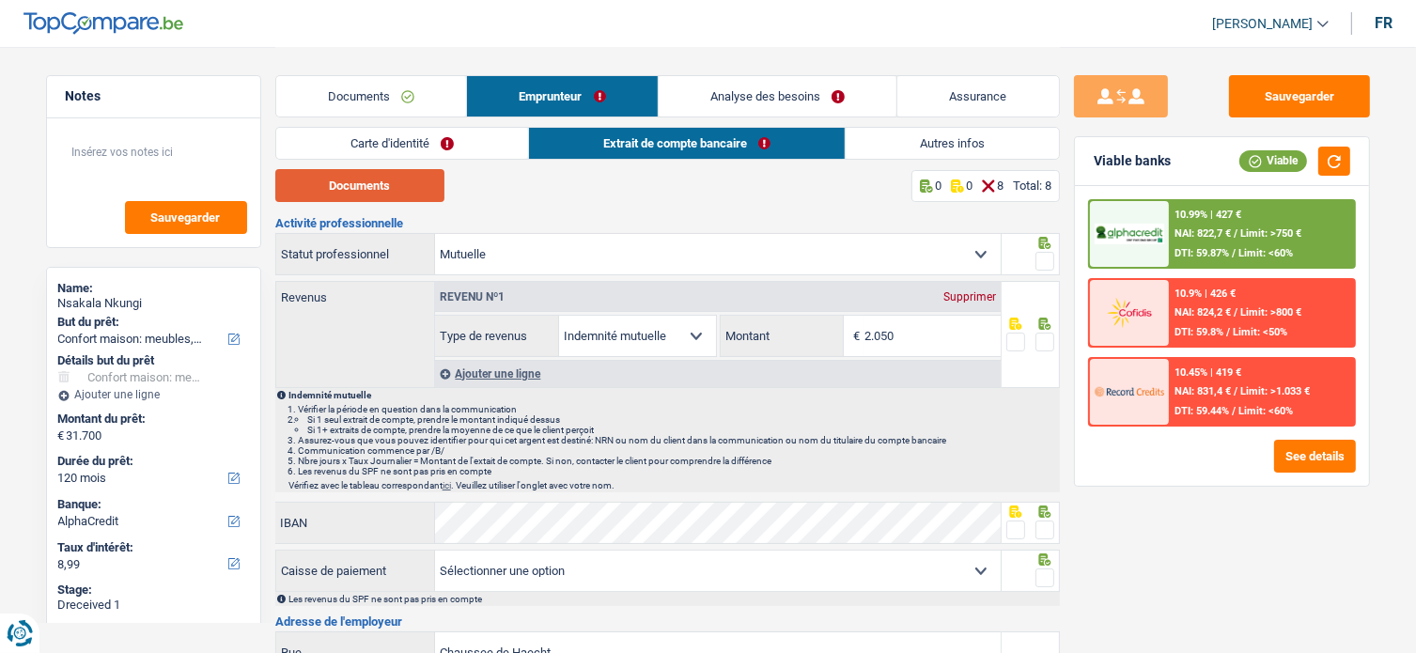
click at [410, 176] on button "Documents" at bounding box center [359, 185] width 169 height 33
click at [924, 332] on input "2.050" at bounding box center [933, 336] width 136 height 40
drag, startPoint x: 924, startPoint y: 334, endPoint x: 696, endPoint y: 334, distance: 227.4
click at [699, 334] on div "Allocation d'handicap Allocations chômage Allocations familiales Chèques repas …" at bounding box center [718, 336] width 566 height 42
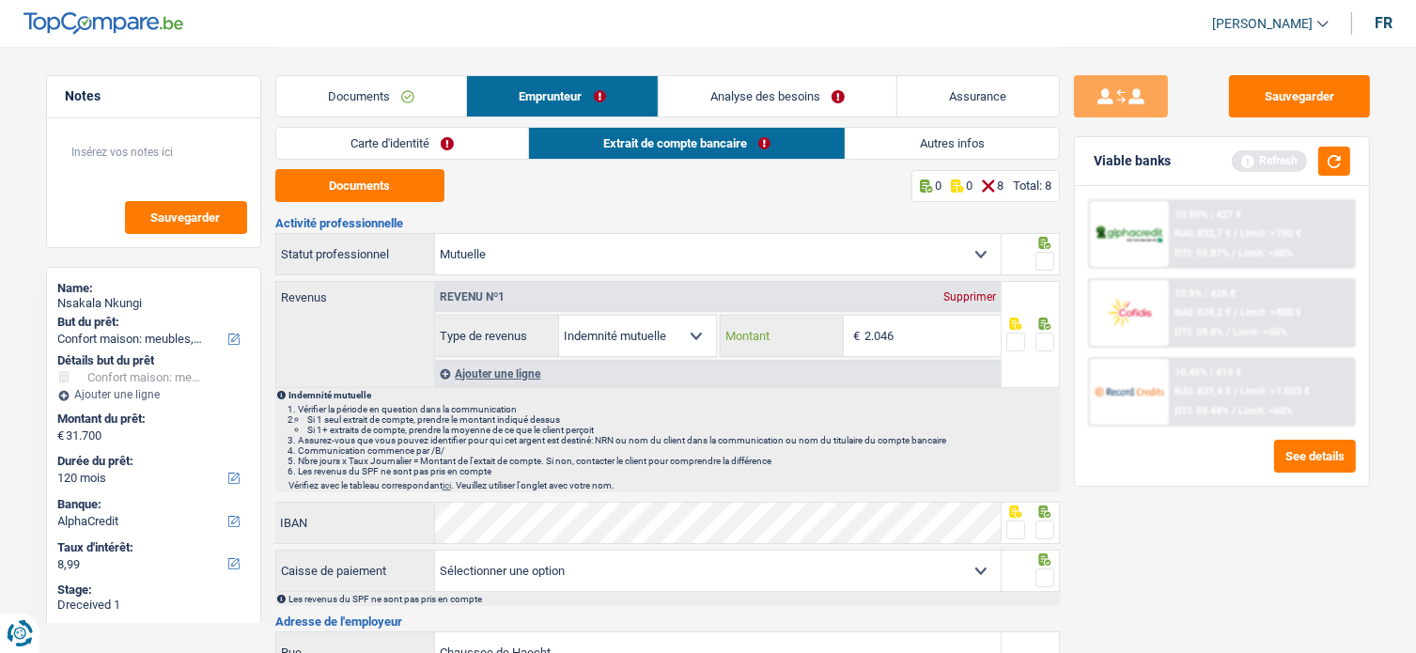
type input "2.046"
click at [1037, 336] on fieldset at bounding box center [1030, 342] width 48 height 23
click at [1037, 264] on span at bounding box center [1045, 261] width 19 height 19
click at [0, 0] on input "radio" at bounding box center [0, 0] width 0 height 0
click at [1057, 337] on div at bounding box center [1031, 334] width 58 height 107
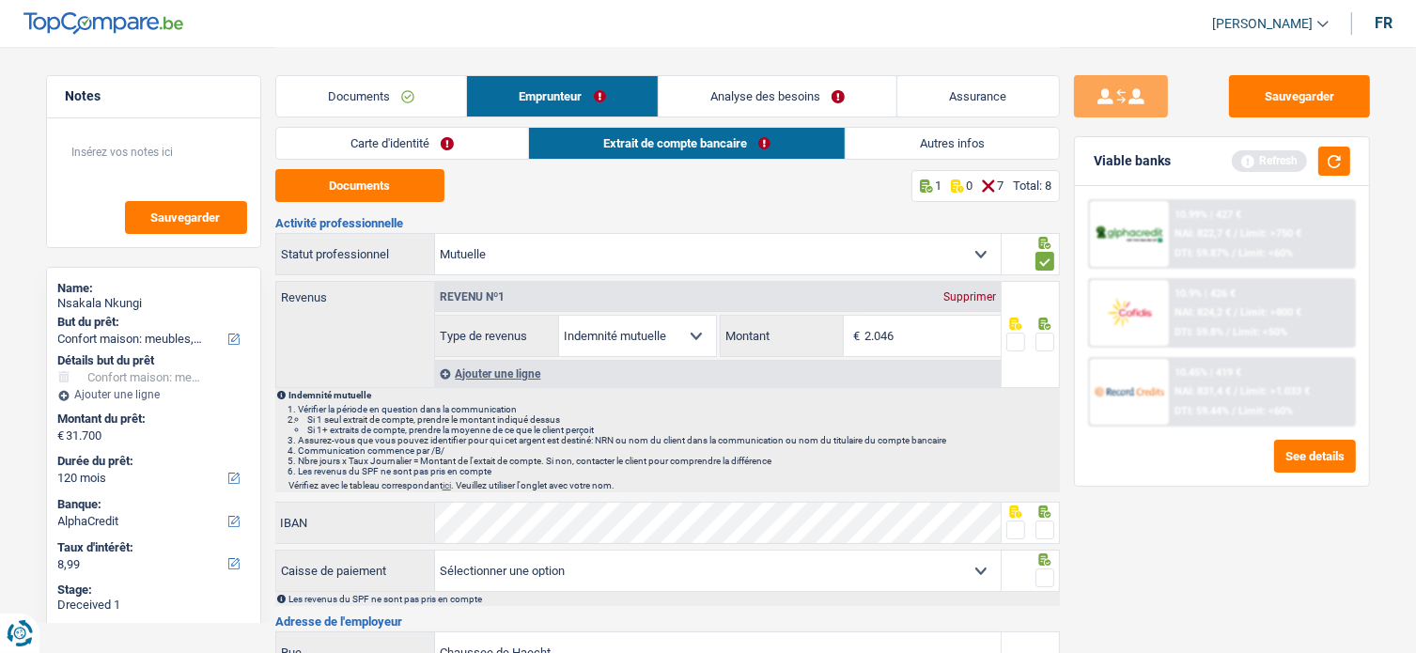
click at [1057, 341] on div at bounding box center [1031, 334] width 58 height 107
drag, startPoint x: 1051, startPoint y: 339, endPoint x: 1060, endPoint y: 337, distance: 9.6
click at [1053, 337] on span at bounding box center [1045, 342] width 19 height 19
click at [0, 0] on input "radio" at bounding box center [0, 0] width 0 height 0
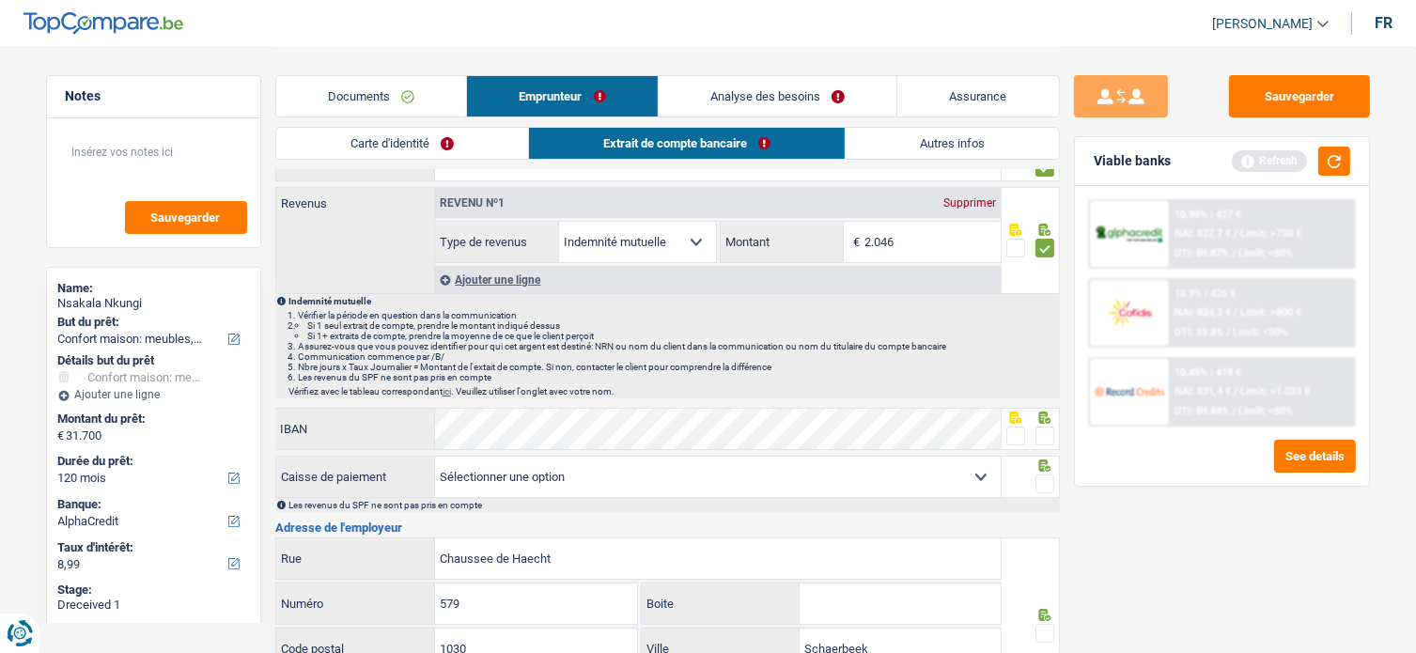
click at [1045, 431] on span at bounding box center [1045, 436] width 19 height 19
click at [0, 0] on input "radio" at bounding box center [0, 0] width 0 height 0
click at [1051, 492] on div at bounding box center [1045, 484] width 19 height 23
click at [1043, 473] on div at bounding box center [1031, 477] width 58 height 42
click at [1044, 483] on span at bounding box center [1045, 484] width 19 height 19
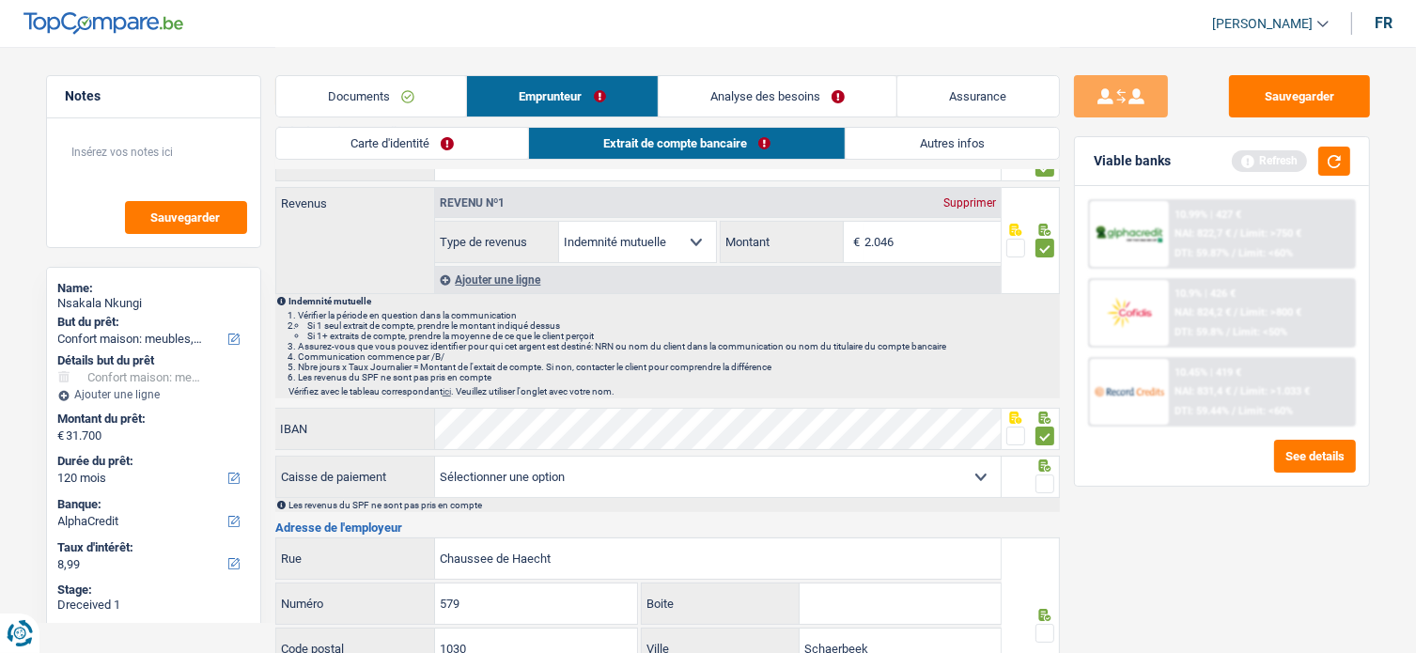
click at [0, 0] on input "radio" at bounding box center [0, 0] width 0 height 0
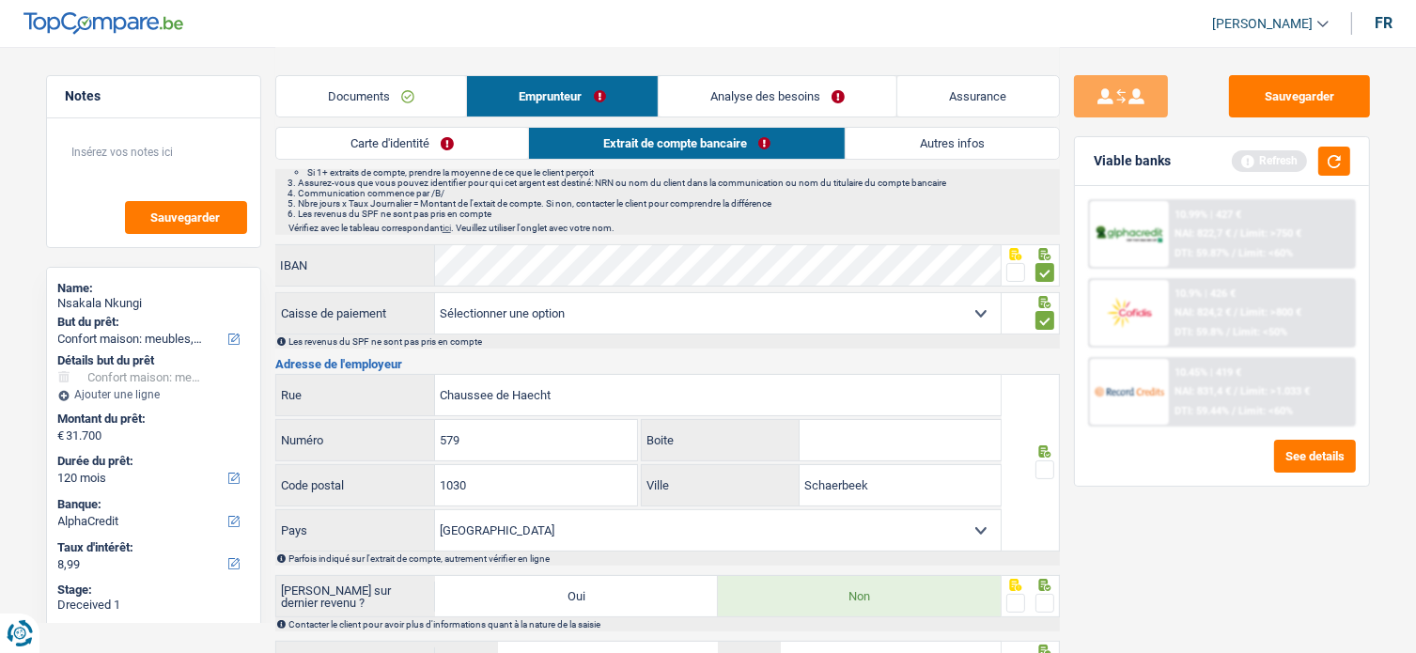
scroll to position [376, 0]
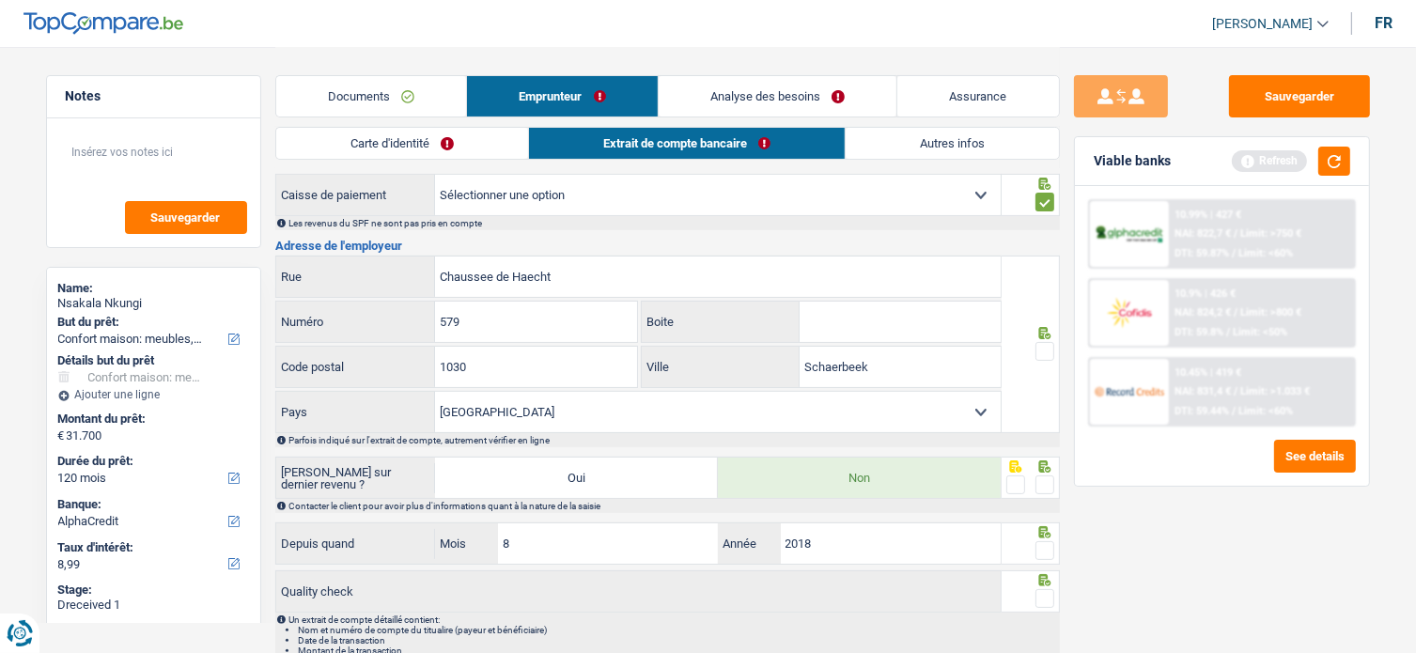
drag, startPoint x: 1056, startPoint y: 331, endPoint x: 1041, endPoint y: 349, distance: 23.3
click at [1055, 331] on div at bounding box center [1031, 345] width 58 height 178
click at [1037, 352] on span at bounding box center [1045, 351] width 19 height 19
click at [0, 0] on input "radio" at bounding box center [0, 0] width 0 height 0
click at [1045, 480] on span at bounding box center [1045, 484] width 19 height 19
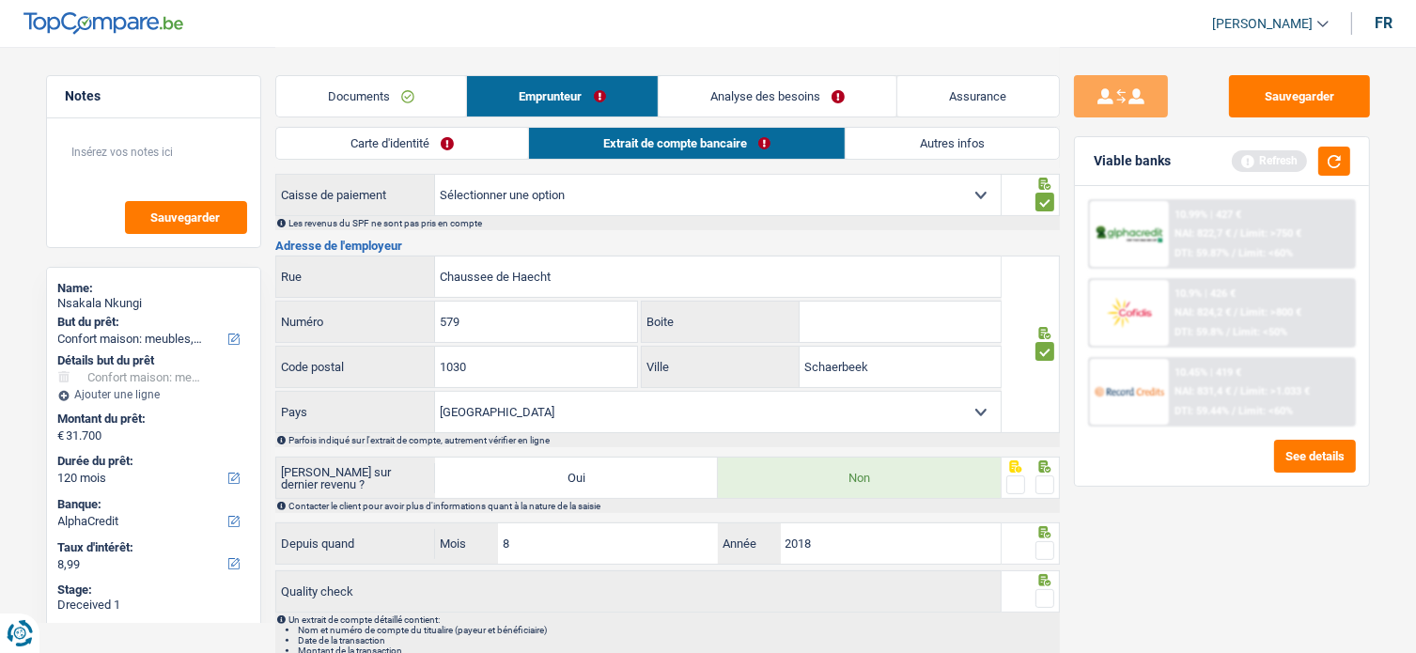
click at [0, 0] on input "radio" at bounding box center [0, 0] width 0 height 0
click at [1043, 541] on span at bounding box center [1045, 550] width 19 height 19
click at [0, 0] on input "radio" at bounding box center [0, 0] width 0 height 0
click at [1048, 593] on span at bounding box center [1045, 598] width 19 height 19
click at [0, 0] on input "radio" at bounding box center [0, 0] width 0 height 0
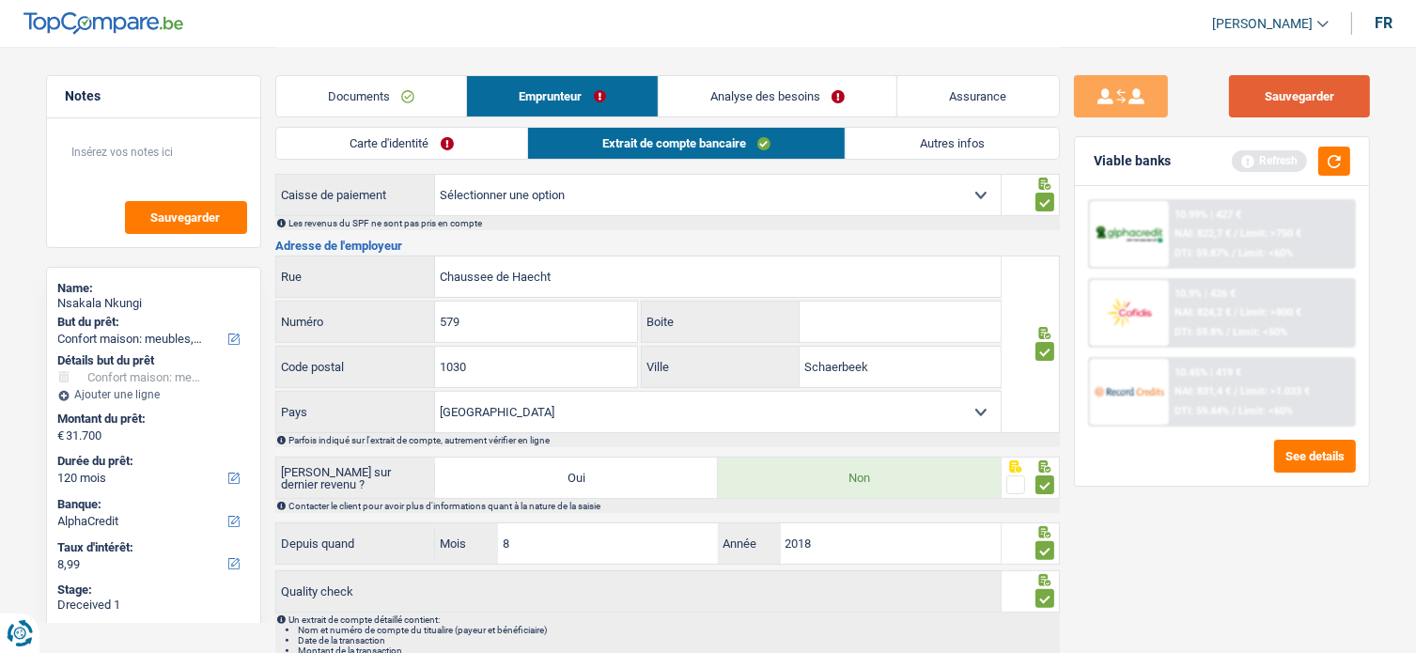
drag, startPoint x: 1361, startPoint y: 81, endPoint x: 1355, endPoint y: 101, distance: 20.5
click at [1361, 83] on button "Sauvegarder" at bounding box center [1299, 96] width 141 height 42
click at [1340, 168] on button "button" at bounding box center [1334, 161] width 32 height 29
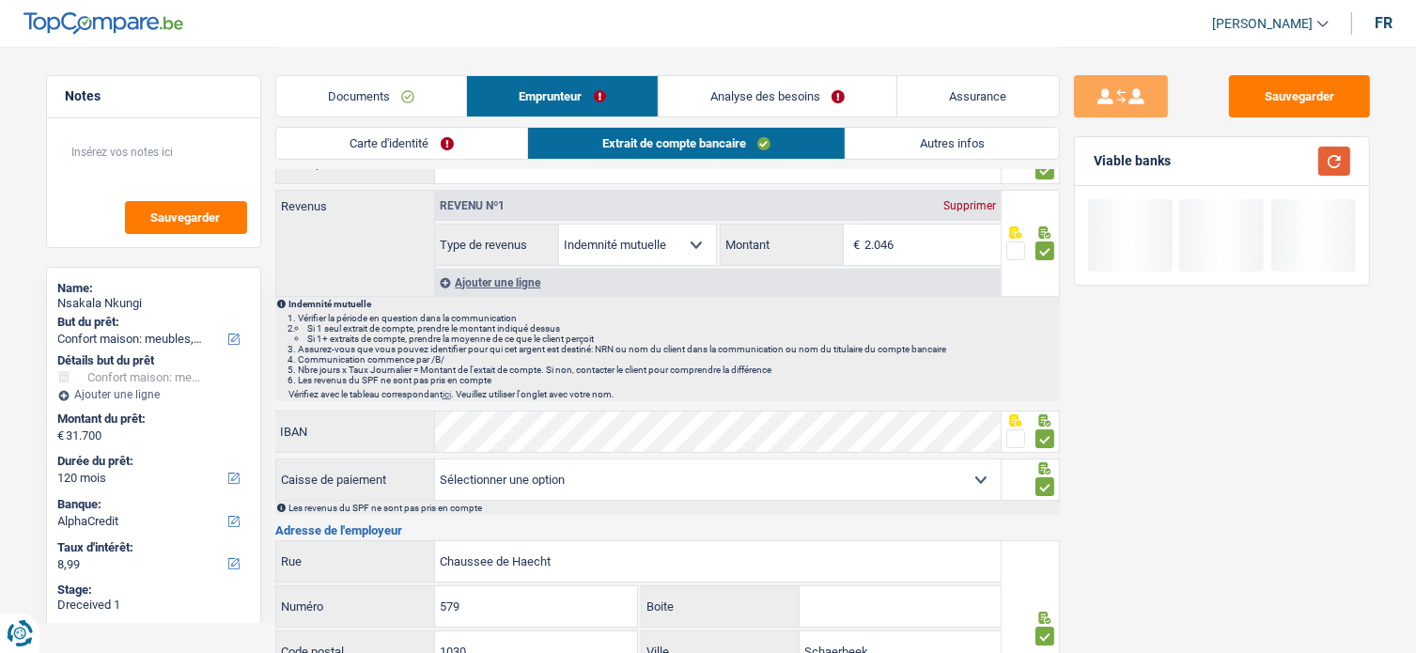
scroll to position [0, 0]
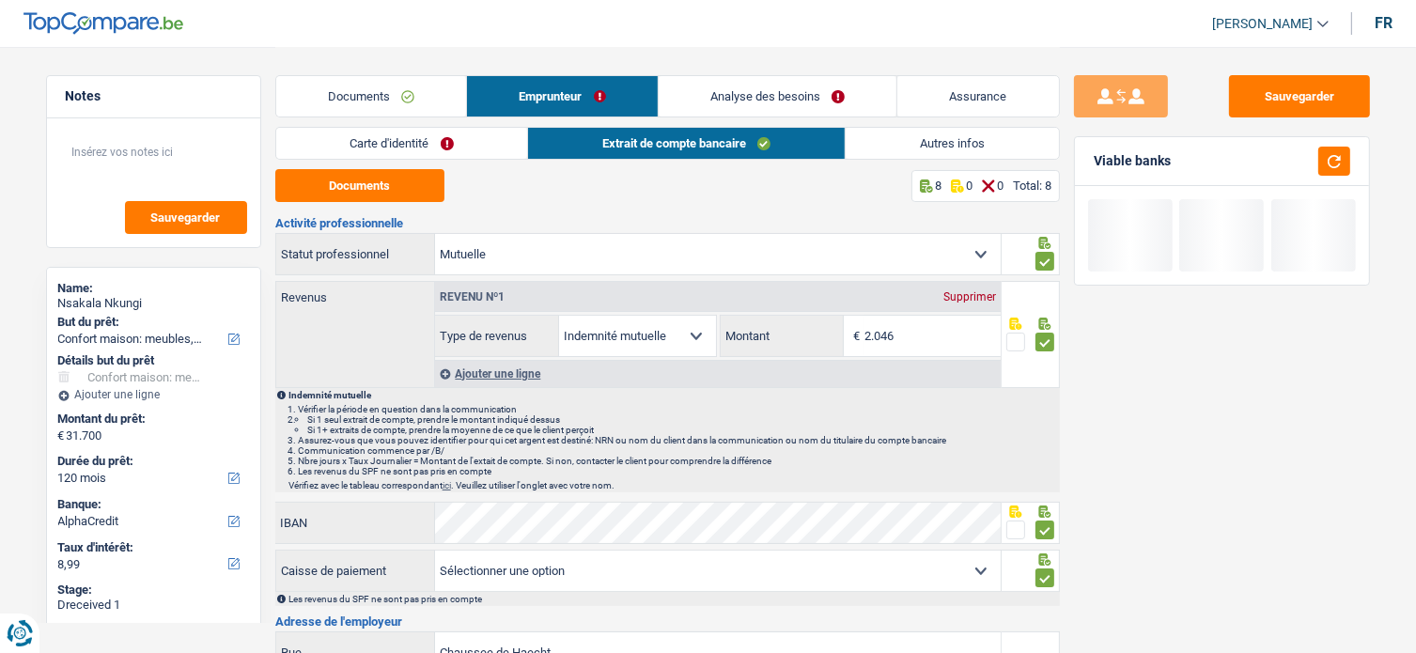
click at [947, 141] on link "Autres infos" at bounding box center [952, 143] width 213 height 31
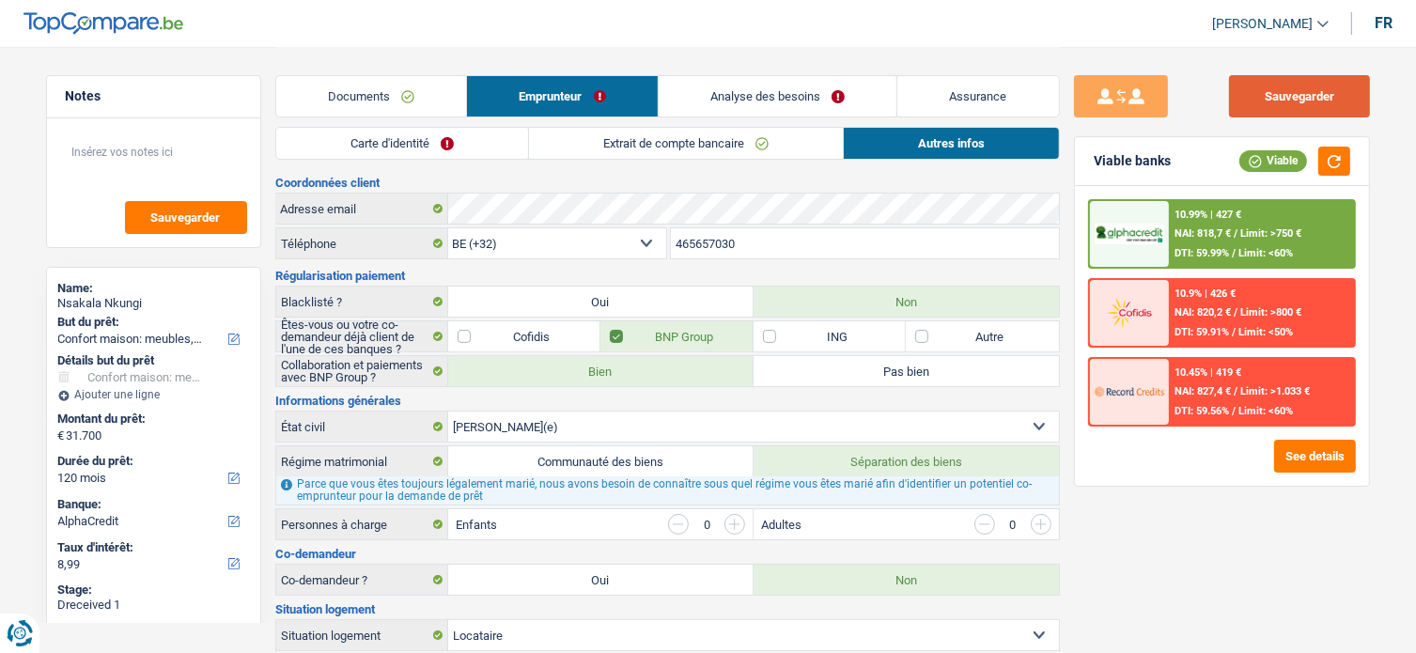
click at [1328, 97] on button "Sauvegarder" at bounding box center [1299, 96] width 141 height 42
click at [1248, 220] on div "10.99% | 427 € NAI: 818,7 € / Limit: >750 € DTI: 59.99% / Limit: <60%" at bounding box center [1261, 234] width 185 height 66
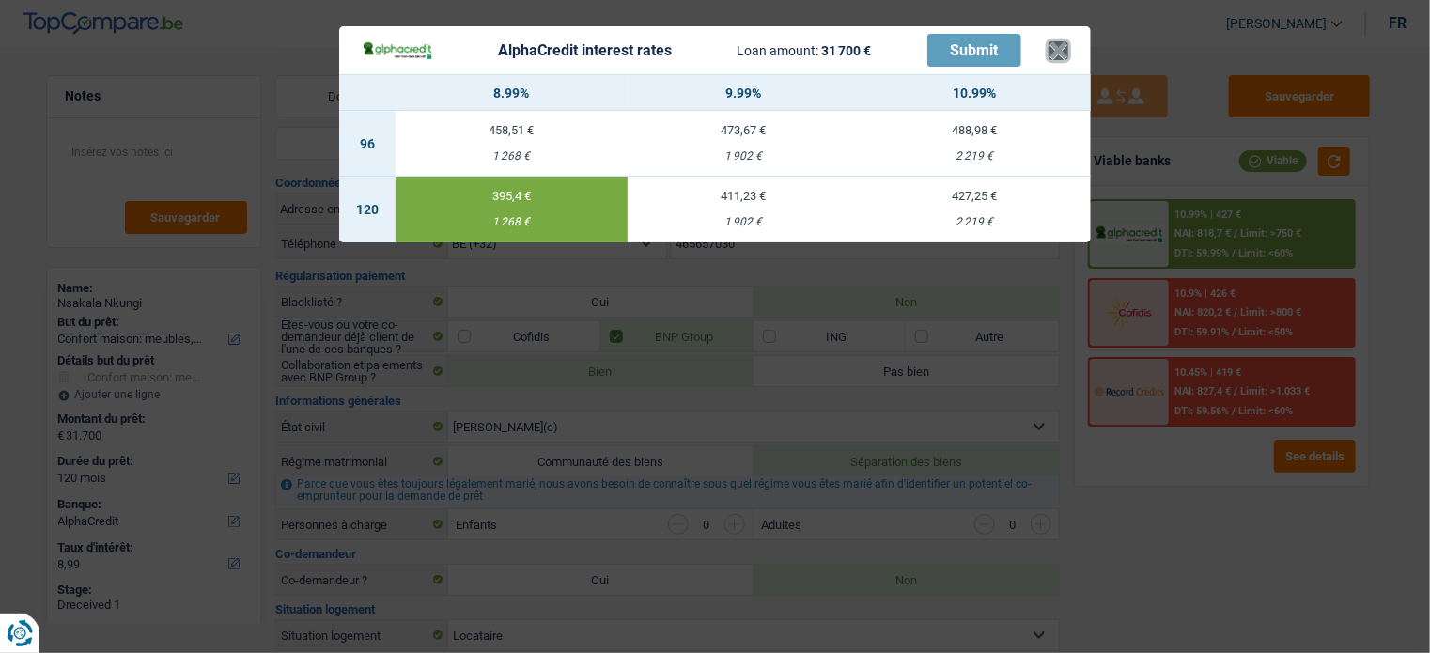
click at [1062, 52] on button "×" at bounding box center [1059, 50] width 20 height 19
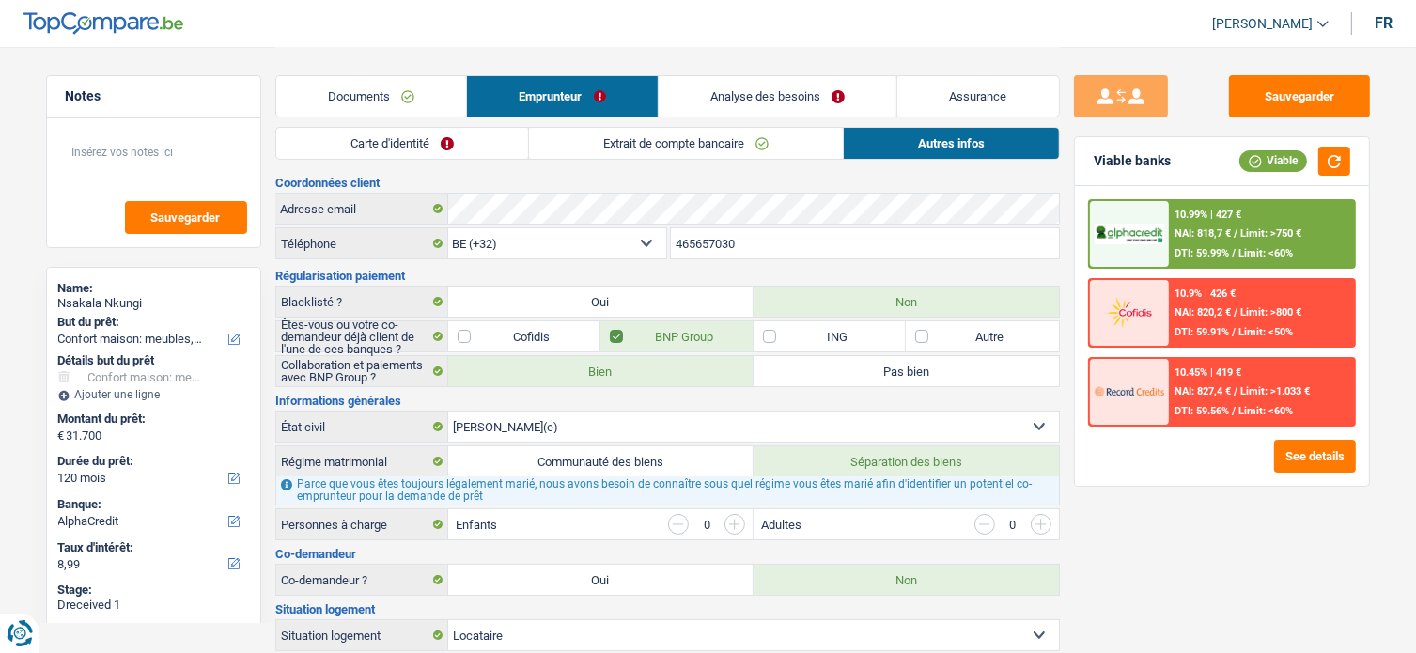
drag, startPoint x: 457, startPoint y: 135, endPoint x: 477, endPoint y: 136, distance: 20.7
click at [456, 136] on link "Carte d'identité" at bounding box center [402, 143] width 252 height 31
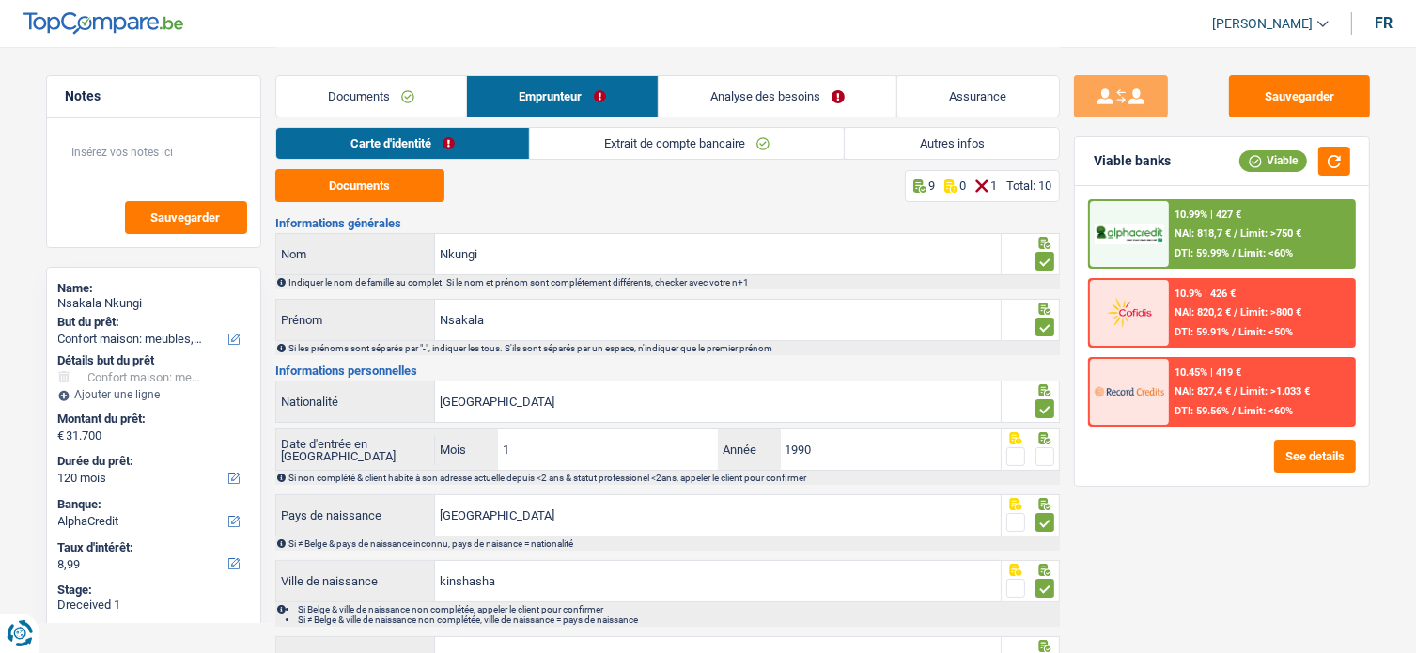
click at [628, 134] on link "Extrait de compte bancaire" at bounding box center [687, 143] width 314 height 31
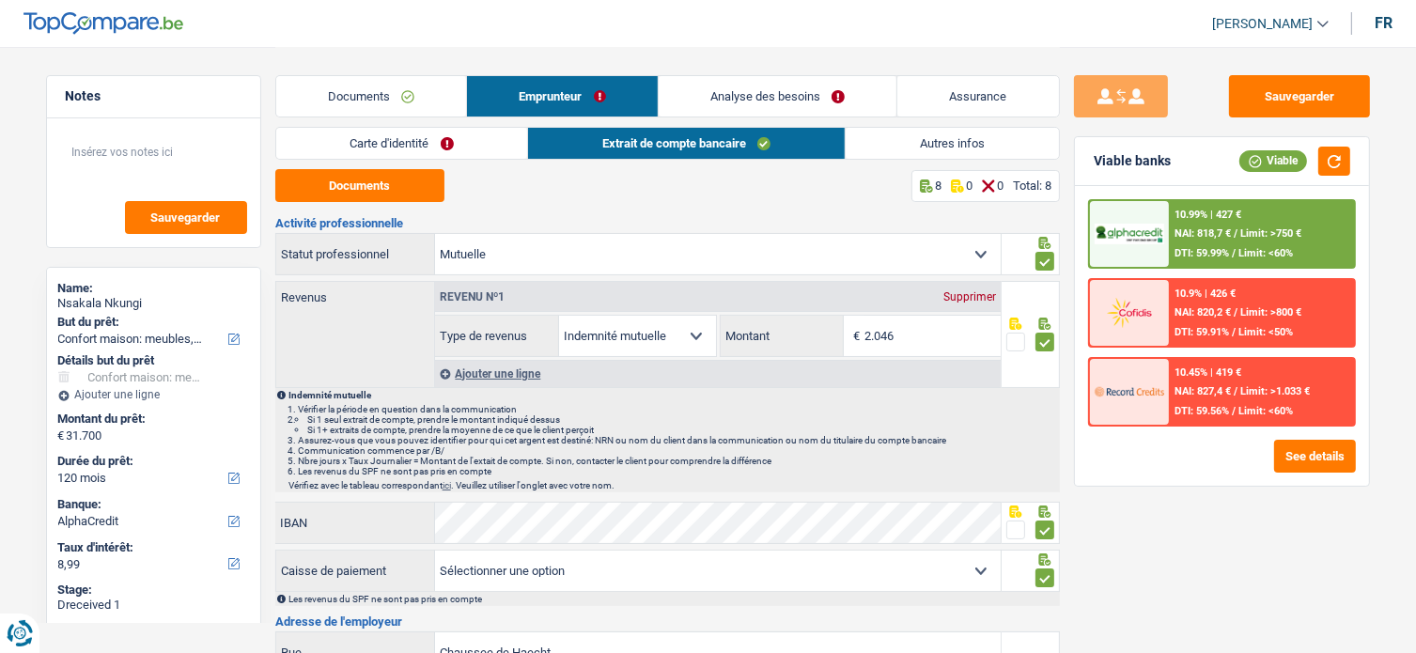
click at [444, 138] on link "Carte d'identité" at bounding box center [402, 143] width 252 height 31
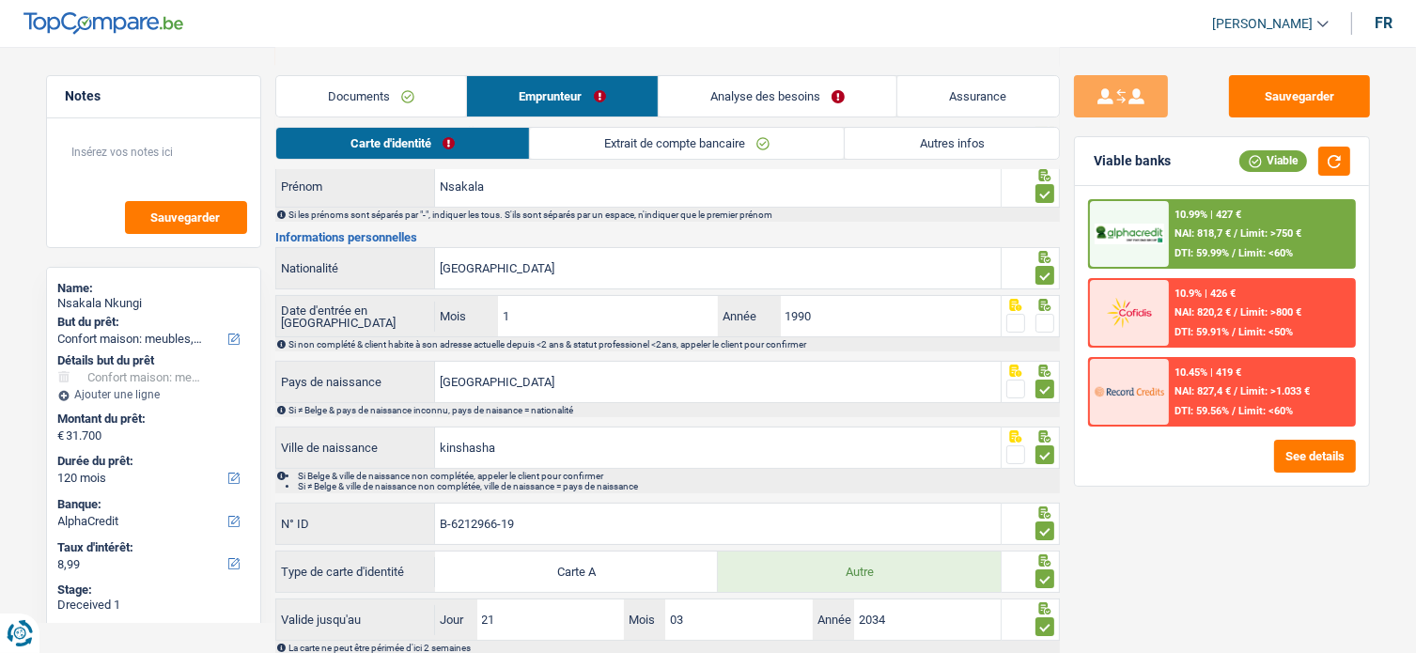
scroll to position [250, 0]
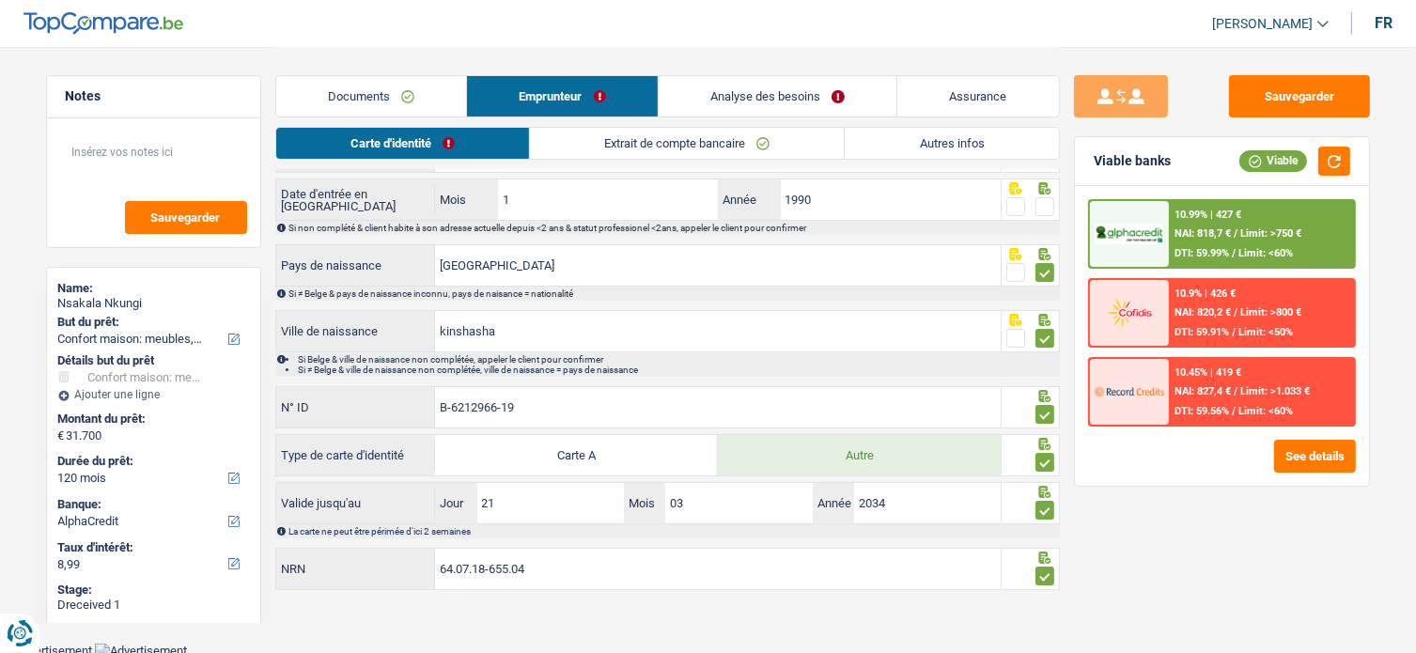
click at [1049, 192] on icon at bounding box center [1044, 188] width 12 height 12
click at [1045, 206] on span at bounding box center [1045, 206] width 19 height 19
click at [0, 0] on input "radio" at bounding box center [0, 0] width 0 height 0
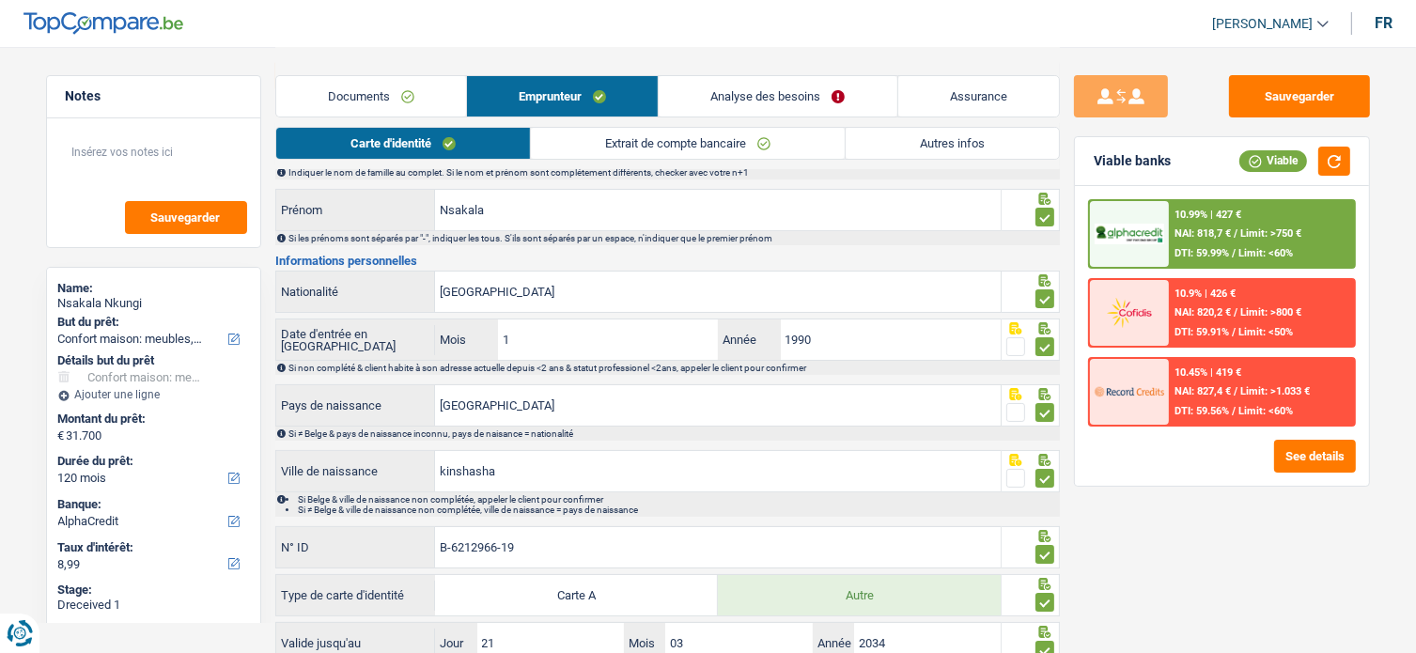
scroll to position [0, 0]
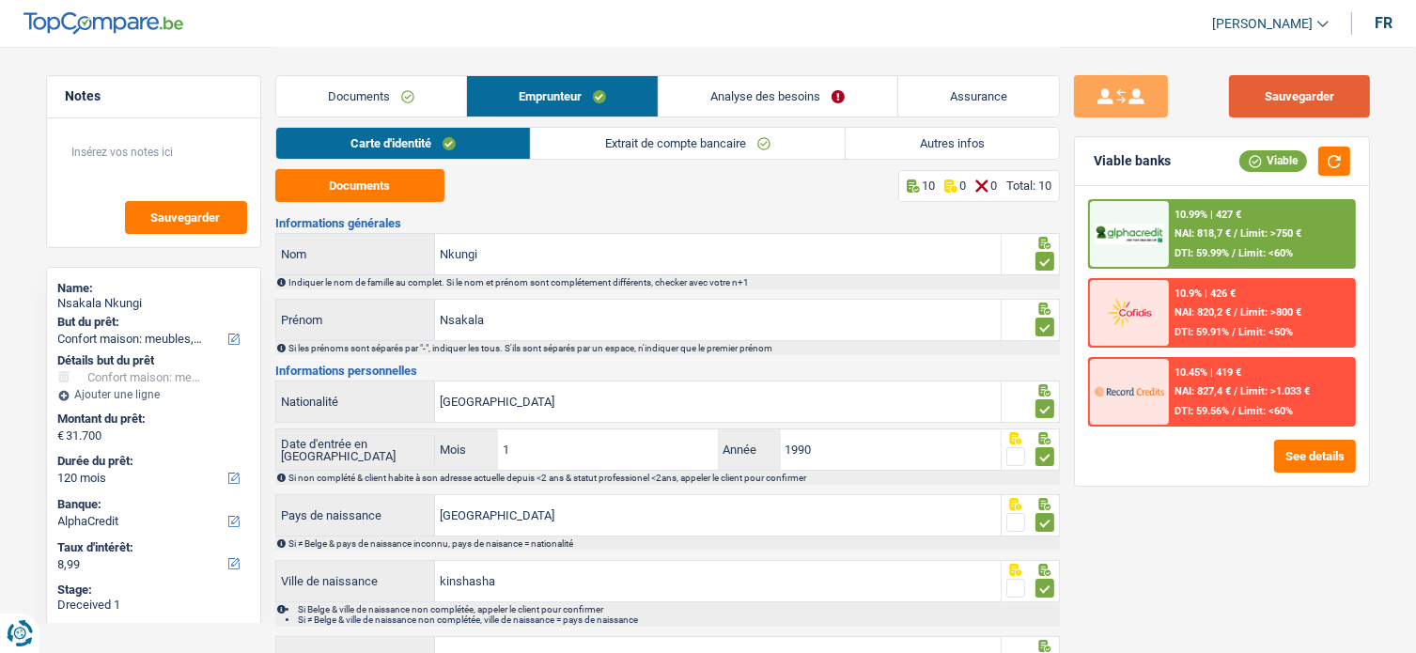
drag, startPoint x: 1363, startPoint y: 108, endPoint x: 1346, endPoint y: 106, distance: 17.0
click at [1353, 108] on button "Sauvegarder" at bounding box center [1299, 96] width 141 height 42
click at [1338, 168] on button "button" at bounding box center [1334, 161] width 32 height 29
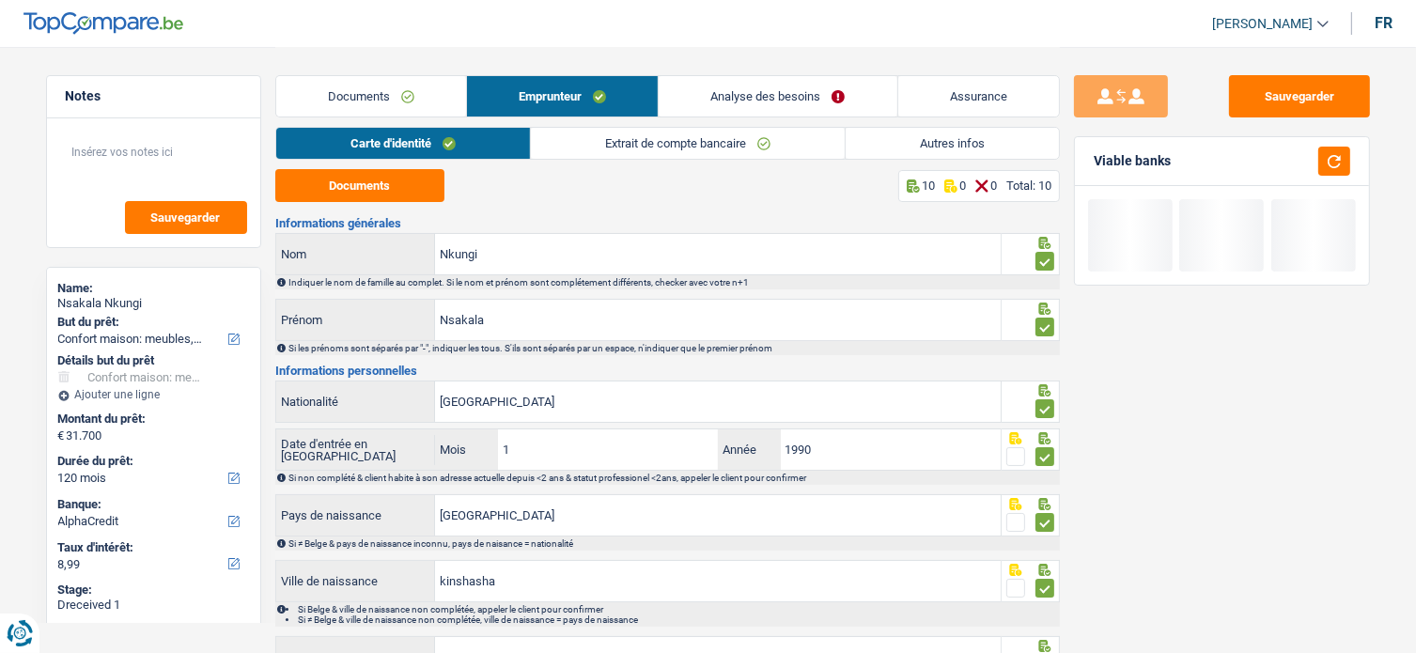
click at [729, 145] on link "Extrait de compte bancaire" at bounding box center [688, 143] width 314 height 31
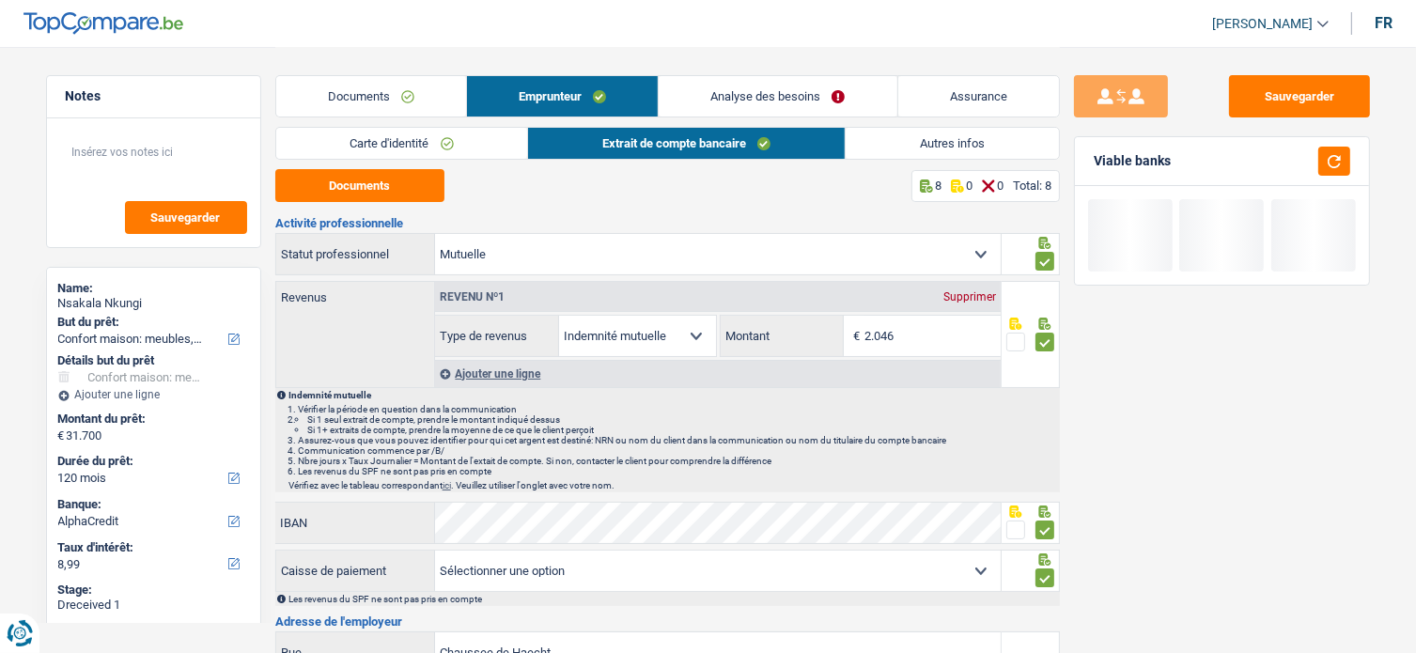
click at [992, 147] on link "Autres infos" at bounding box center [952, 143] width 213 height 31
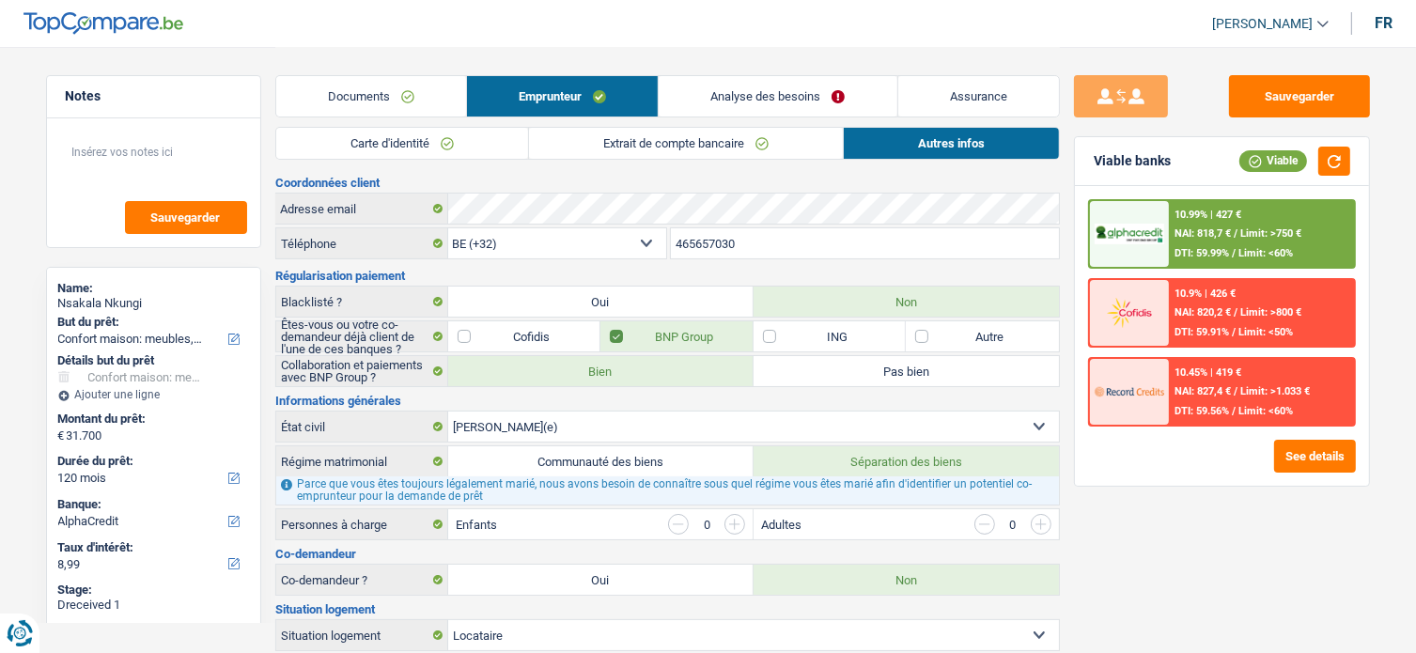
click at [1319, 224] on div "10.99% | 427 € NAI: 818,7 € / Limit: >750 € DTI: 59.99% / Limit: <60%" at bounding box center [1261, 234] width 185 height 66
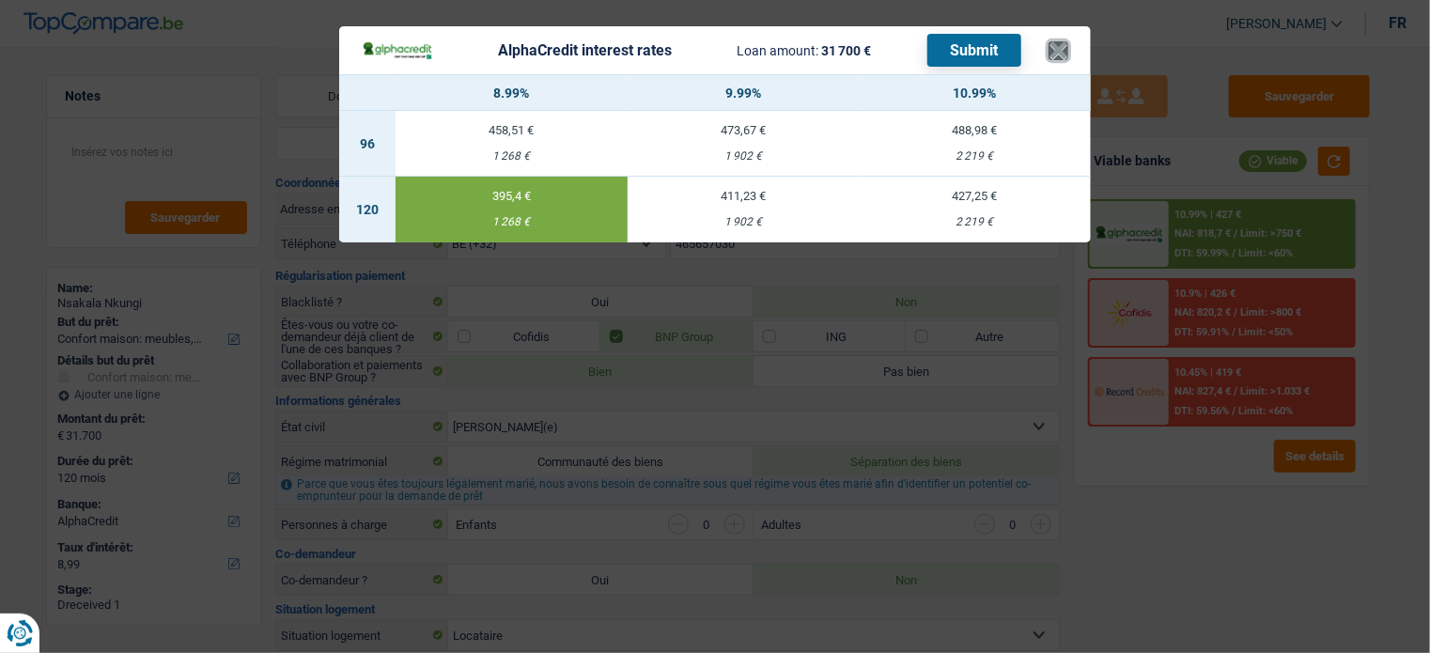
click at [1052, 46] on button "×" at bounding box center [1059, 50] width 20 height 19
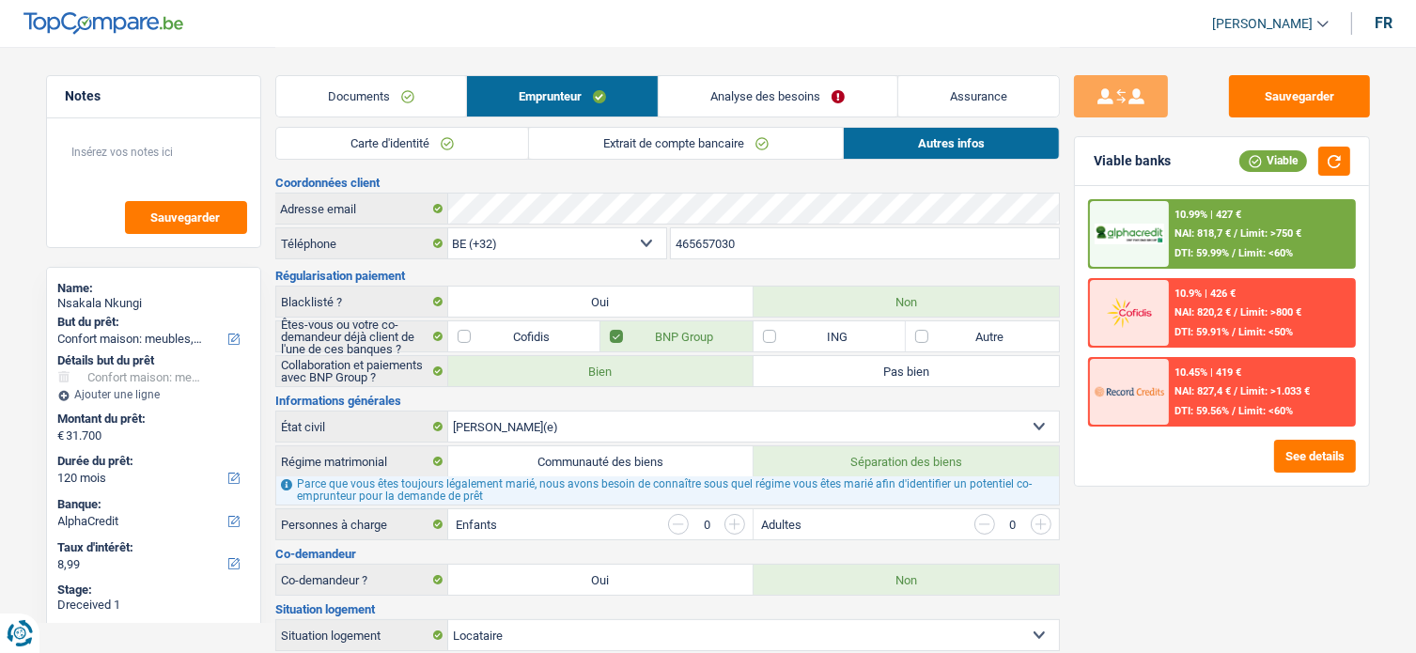
click at [713, 95] on link "Analyse des besoins" at bounding box center [778, 96] width 238 height 40
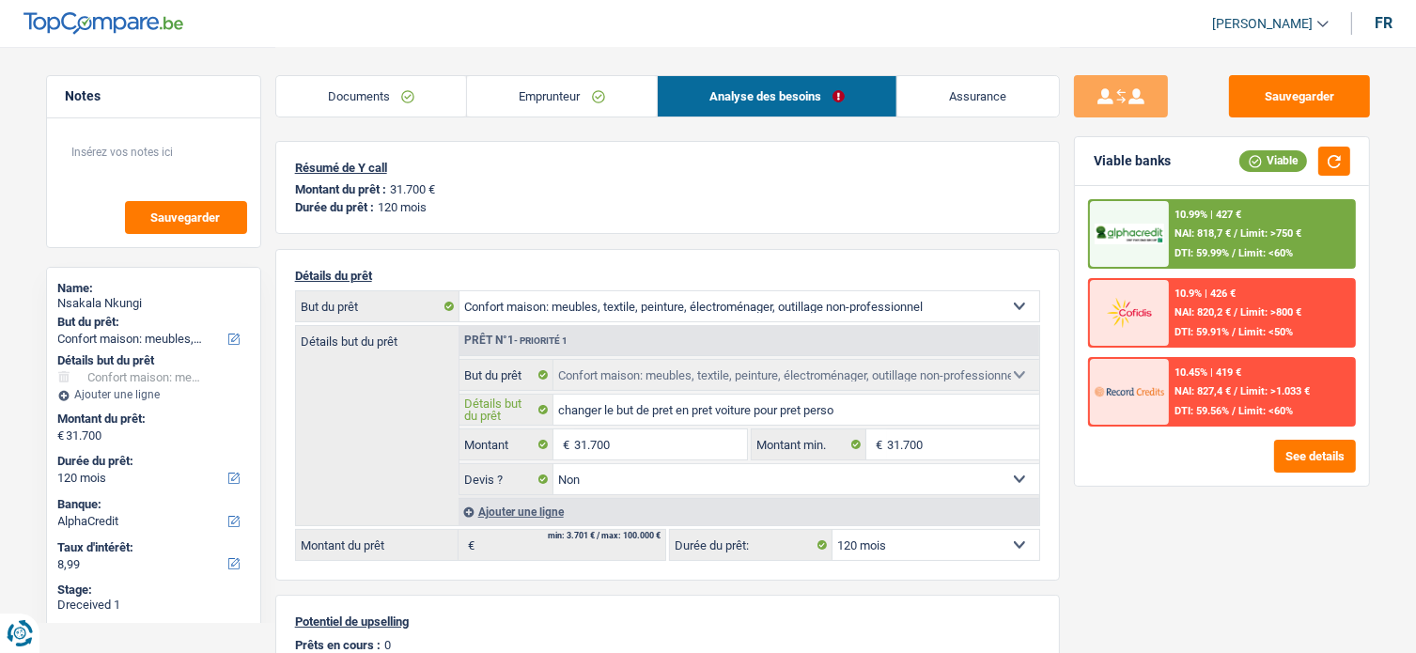
click at [662, 401] on input "changer le but de pret en pret voiture pour pret perso" at bounding box center [796, 410] width 486 height 30
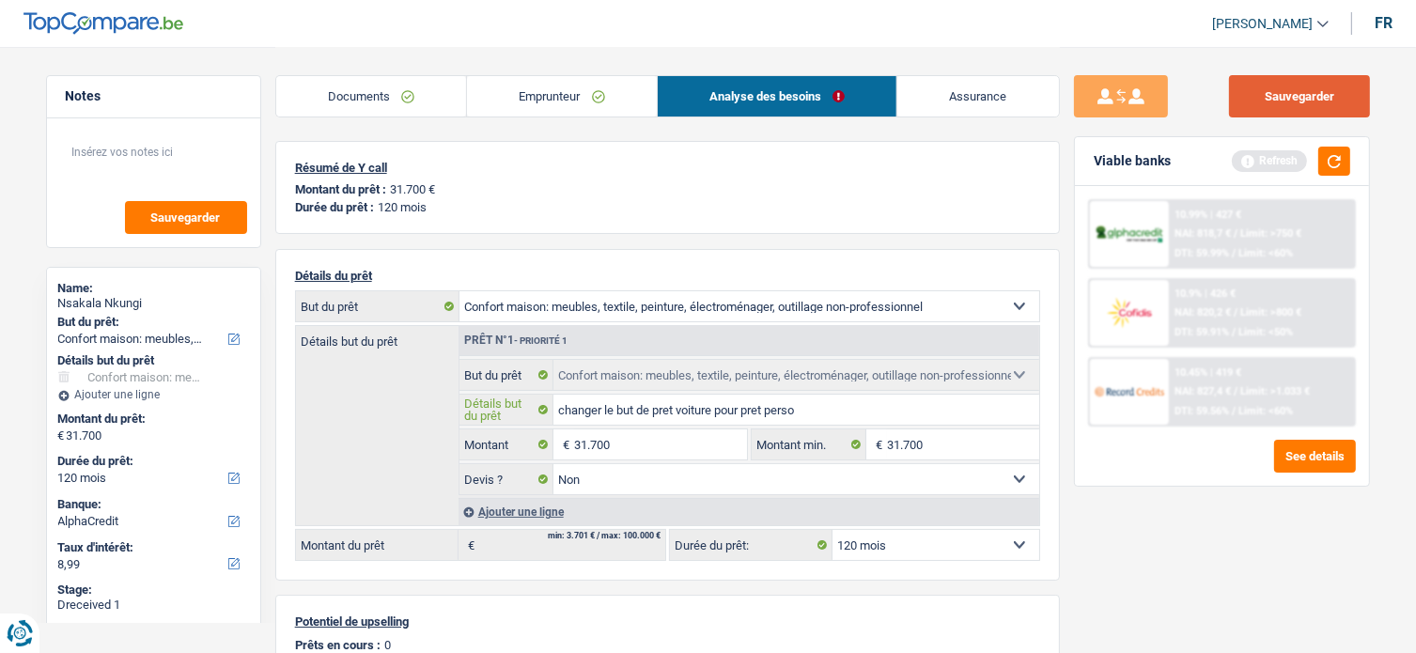
type input "changer le but de pret voiture pour pret perso"
click at [1276, 88] on button "Sauvegarder" at bounding box center [1299, 96] width 141 height 42
drag, startPoint x: 1306, startPoint y: 577, endPoint x: 1293, endPoint y: 570, distance: 14.7
click at [1303, 575] on div "Sauvegarder Viable banks Refresh 10.99% | 427 € NAI: 818,7 € / Limit: >750 € DT…" at bounding box center [1222, 349] width 324 height 548
click at [1344, 155] on button "button" at bounding box center [1334, 161] width 32 height 29
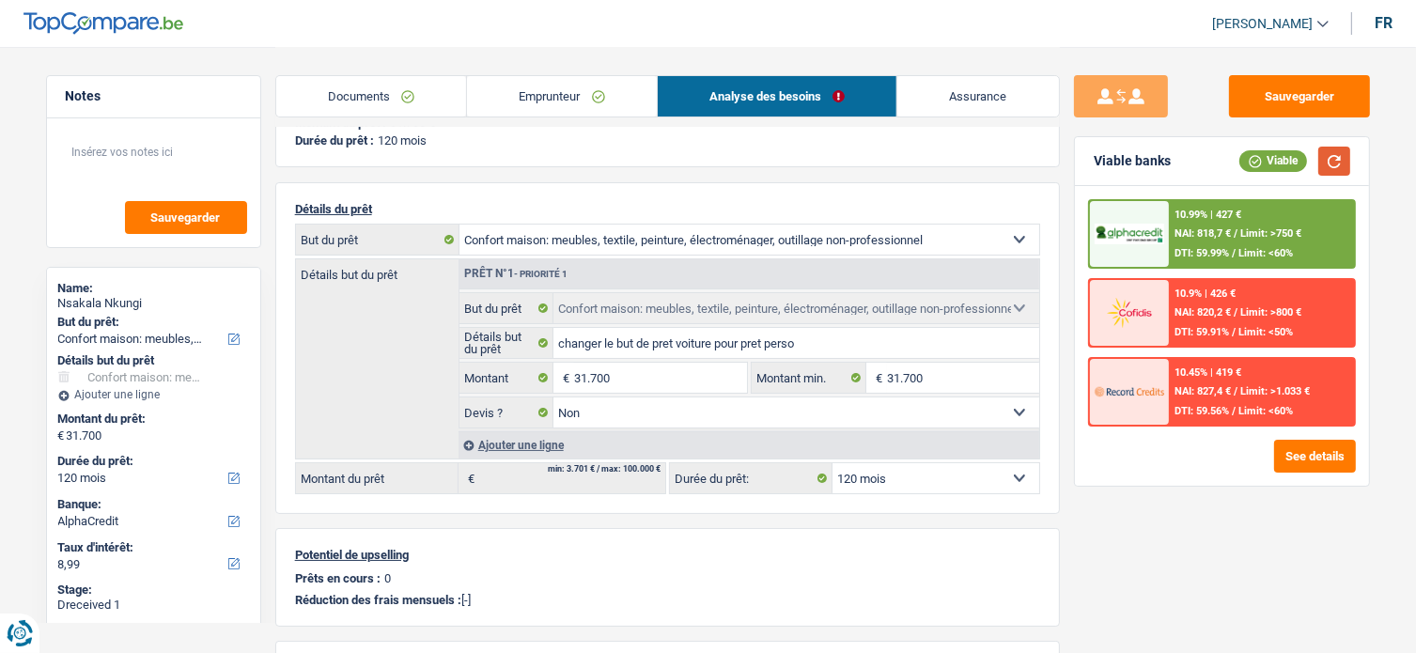
scroll to position [188, 0]
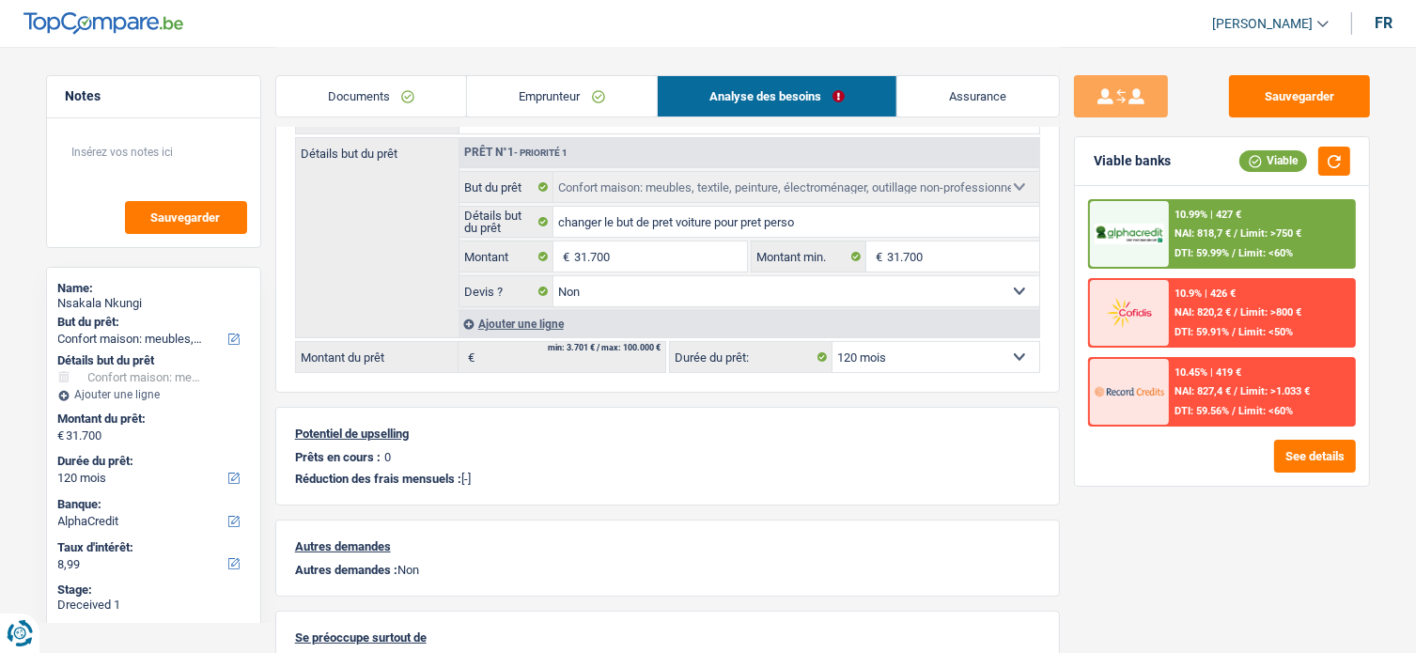
click at [1268, 220] on div "10.99% | 427 € NAI: 818,7 € / Limit: >750 € DTI: 59.99% / Limit: <60%" at bounding box center [1261, 234] width 185 height 66
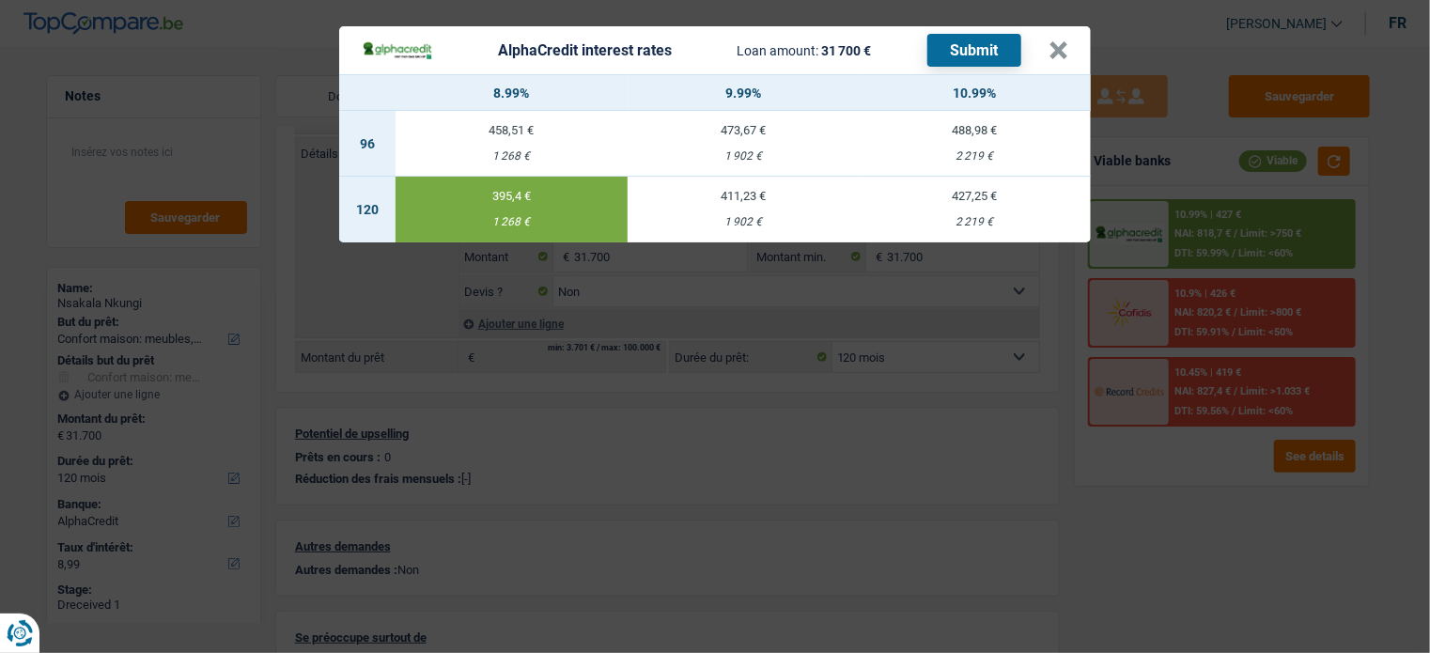
drag, startPoint x: 952, startPoint y: 45, endPoint x: 923, endPoint y: 51, distance: 29.7
click at [951, 46] on button "Submit" at bounding box center [975, 50] width 94 height 33
click at [1065, 44] on button "×" at bounding box center [1059, 50] width 20 height 19
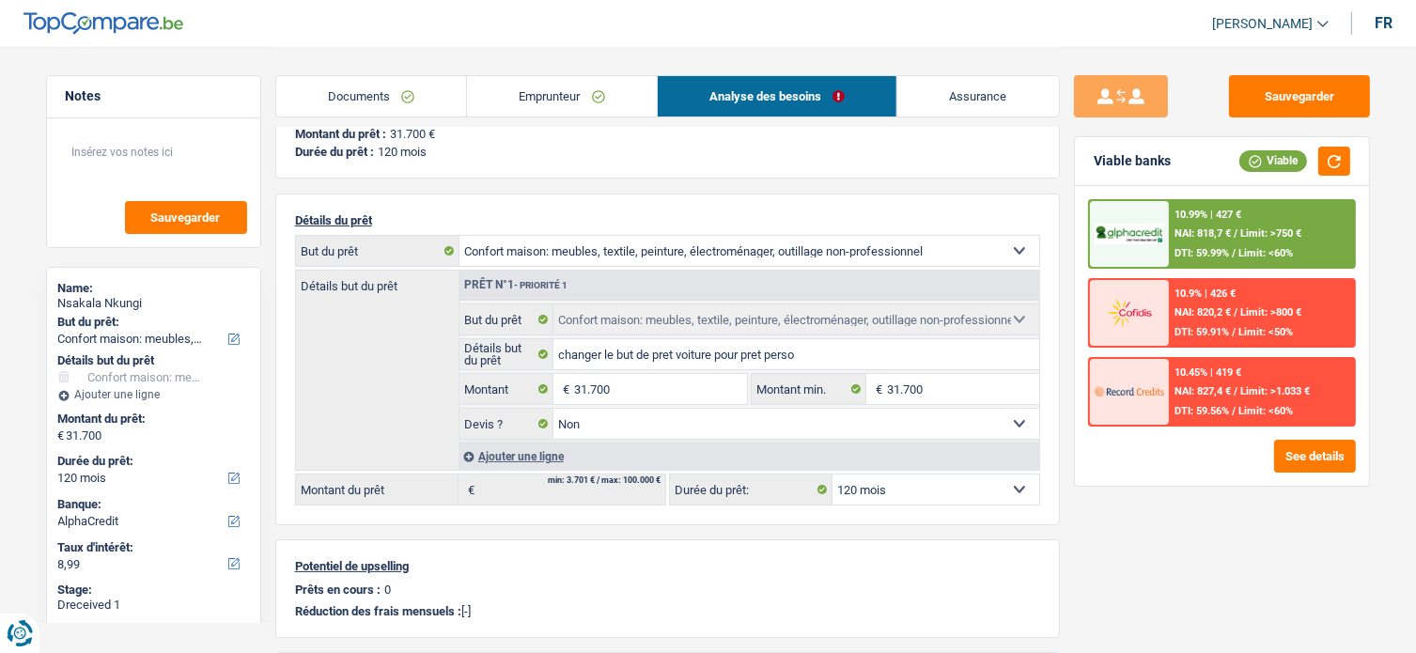
scroll to position [0, 0]
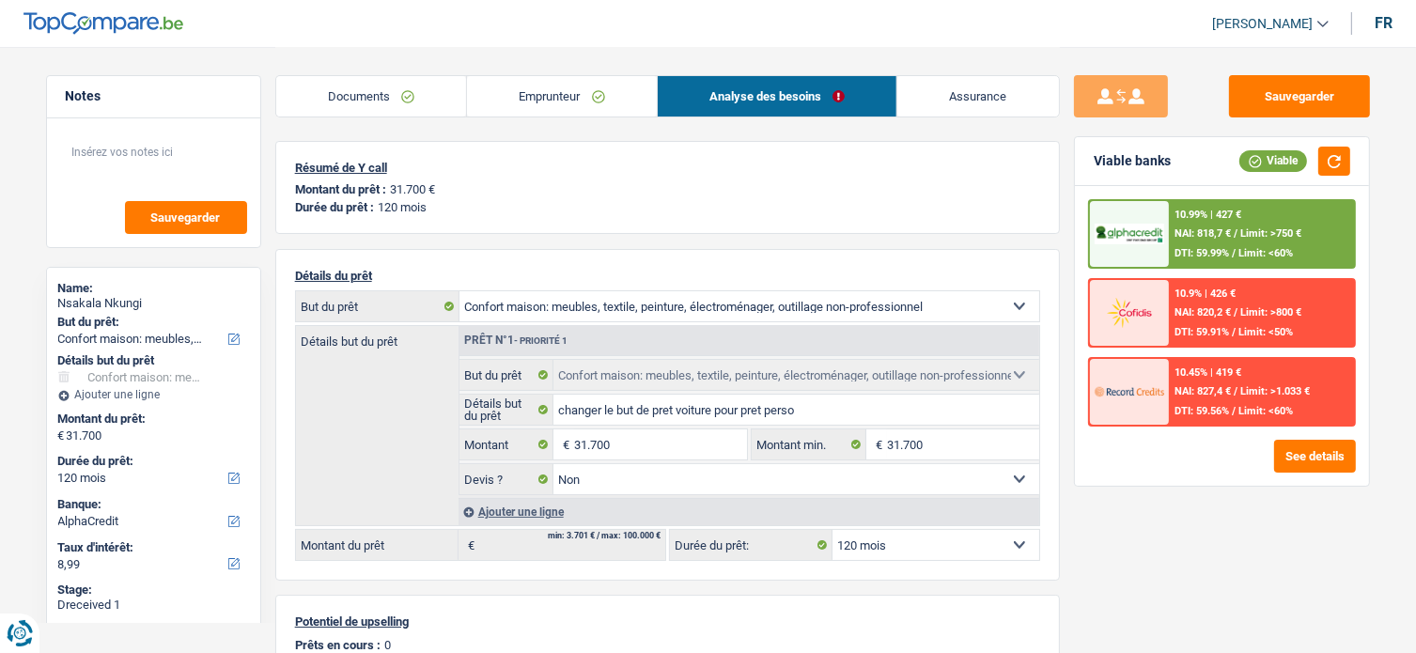
click at [399, 96] on link "Documents" at bounding box center [371, 96] width 191 height 40
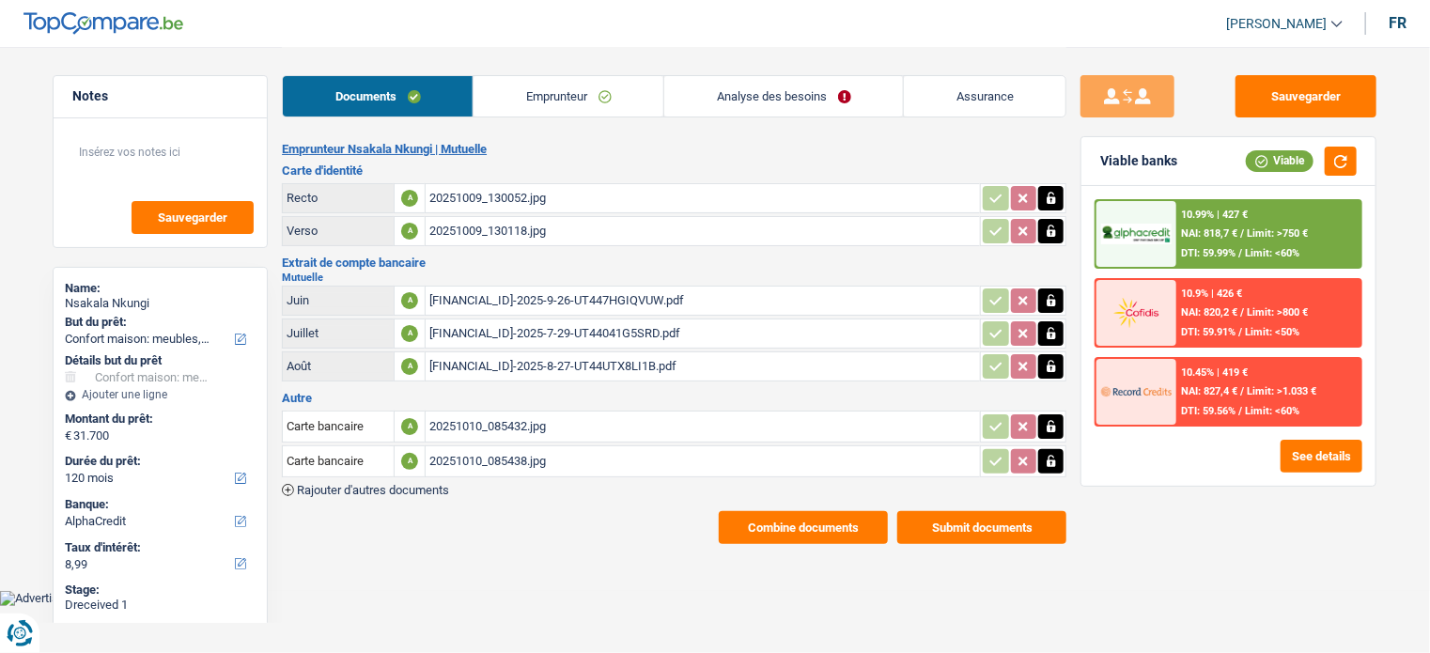
click at [601, 110] on link "Emprunteur" at bounding box center [569, 96] width 190 height 40
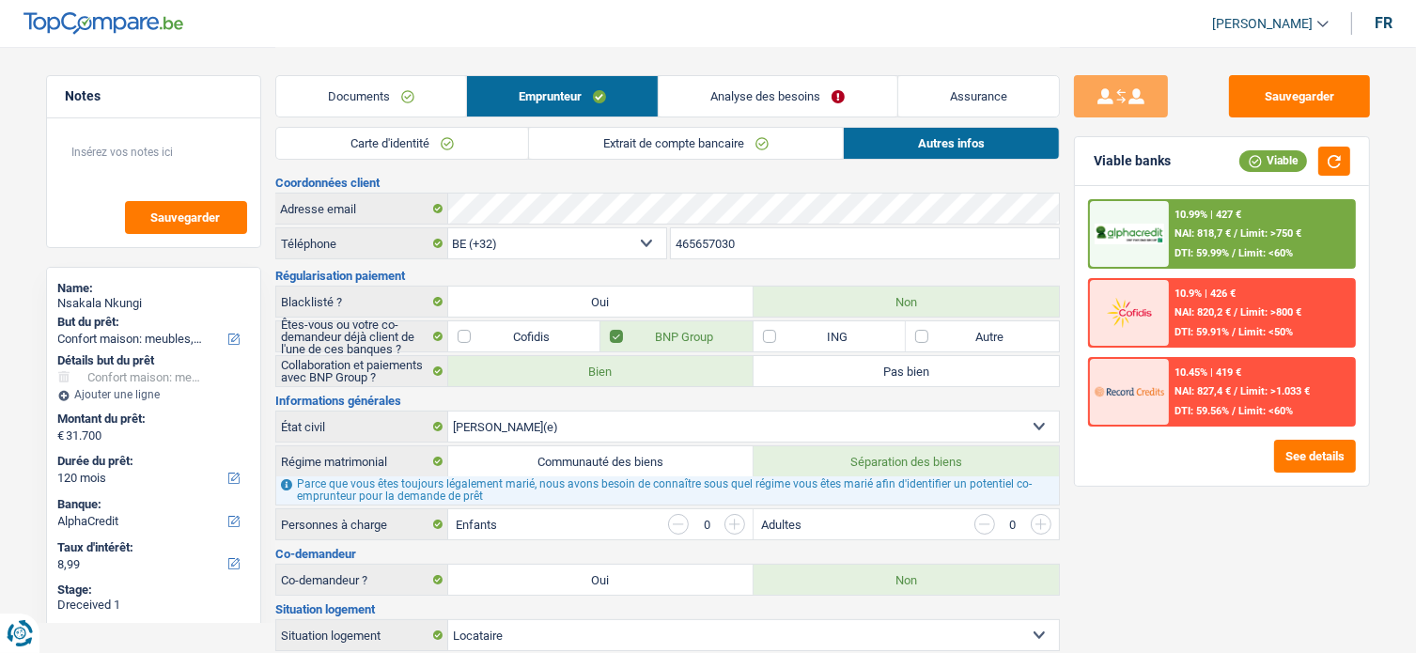
click at [412, 146] on link "Carte d'identité" at bounding box center [402, 143] width 252 height 31
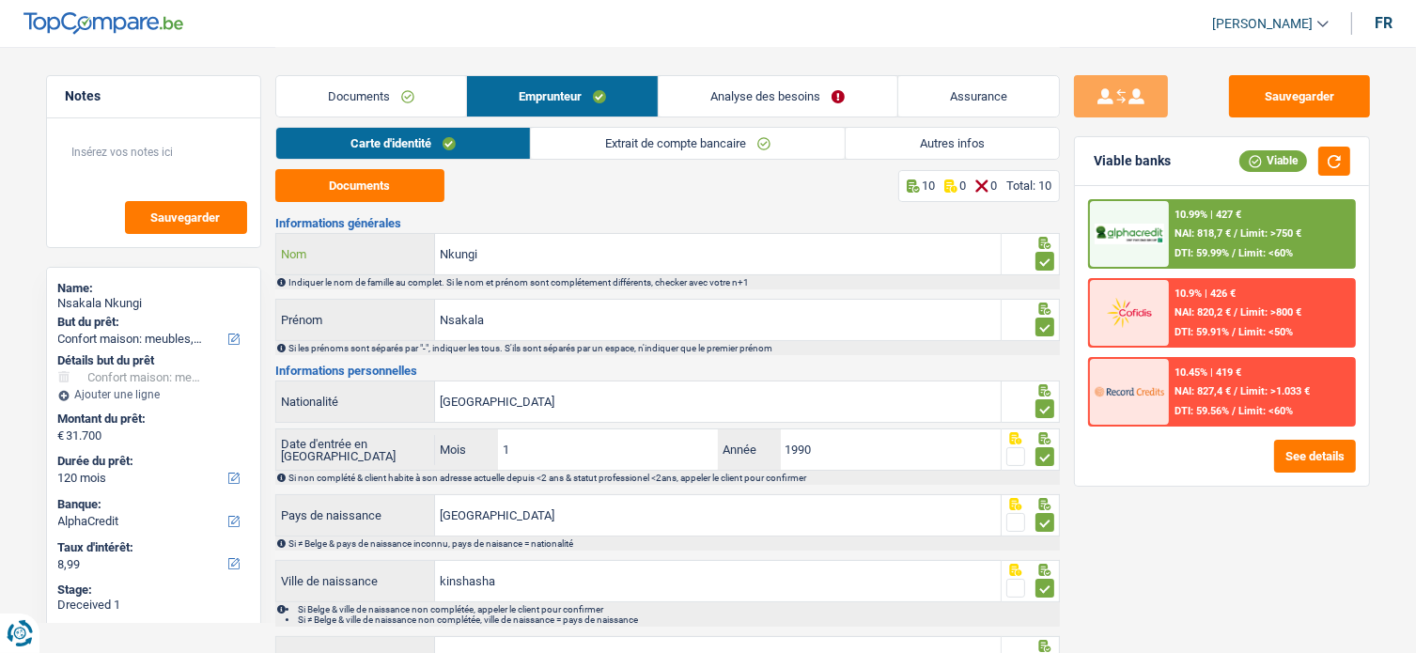
drag, startPoint x: 404, startPoint y: 251, endPoint x: 521, endPoint y: 253, distance: 116.5
click at [382, 251] on div "Nkungi Nom" at bounding box center [638, 254] width 725 height 40
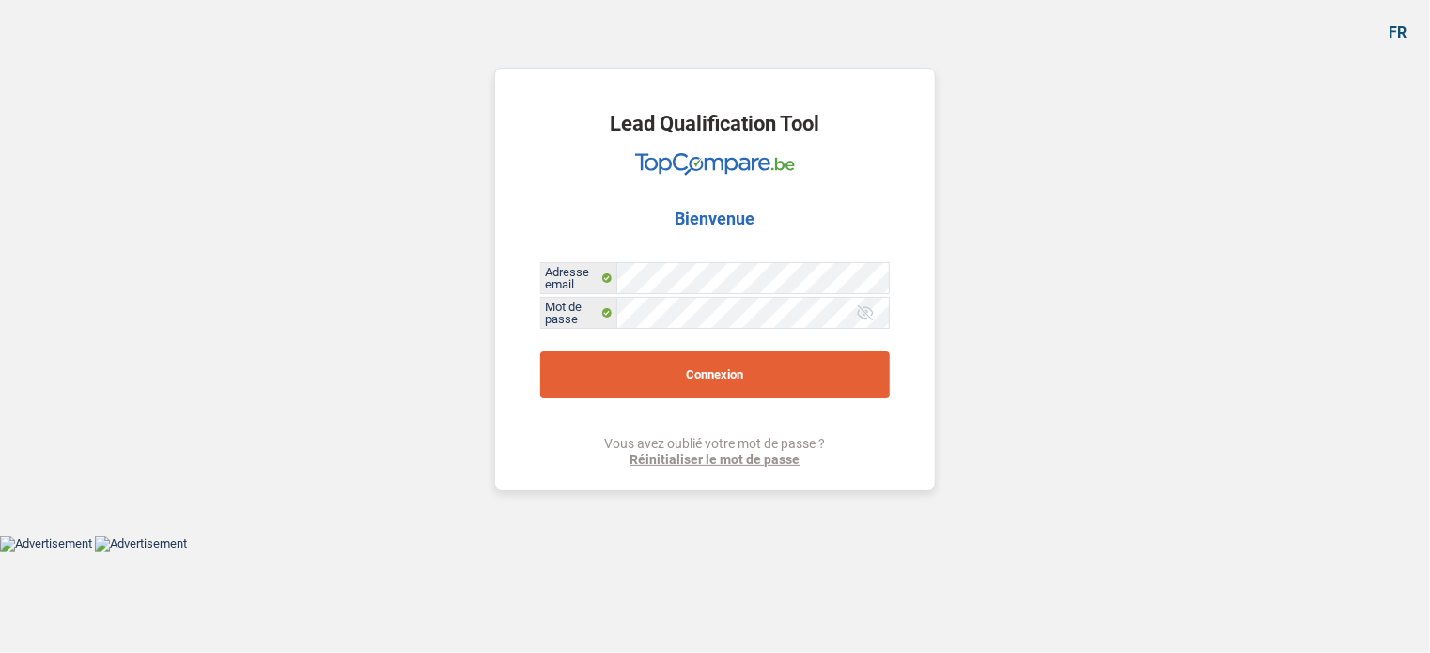
click at [694, 370] on button "Connexion" at bounding box center [715, 374] width 350 height 47
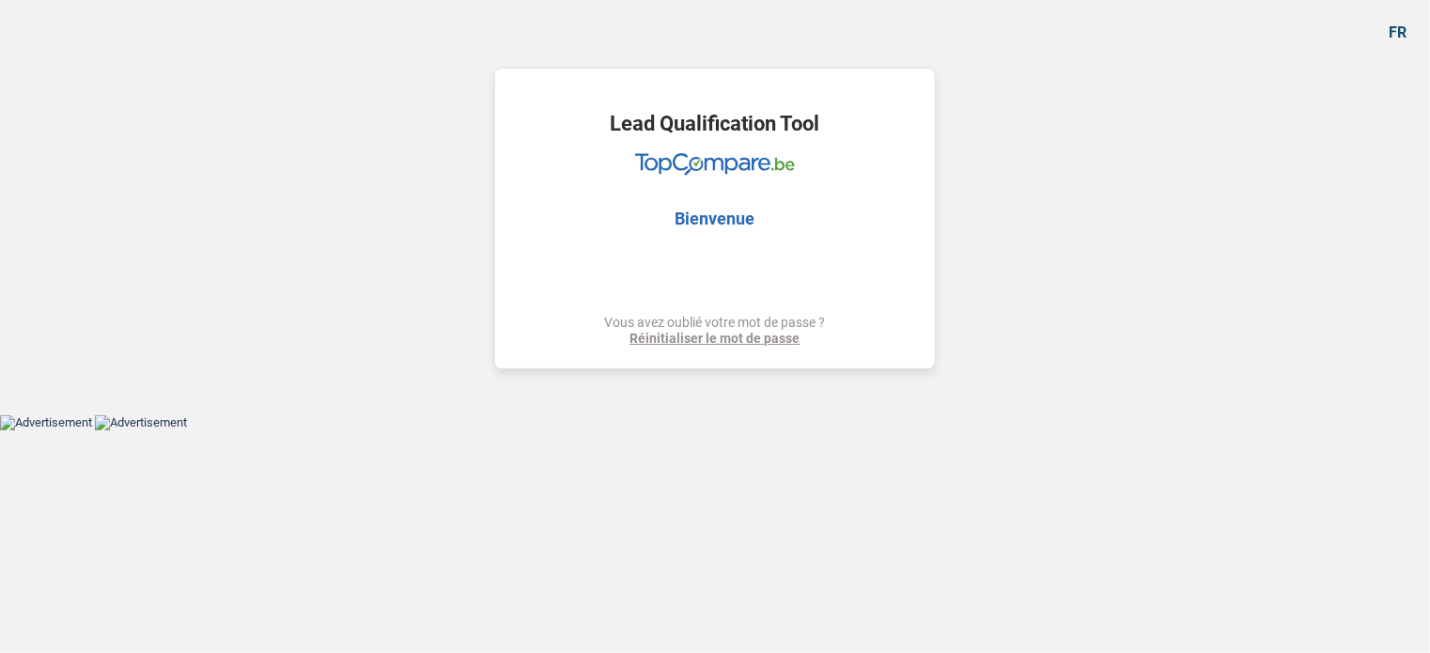
select select "household"
select select "houseOrGarden"
select select "60"
select select "record credits"
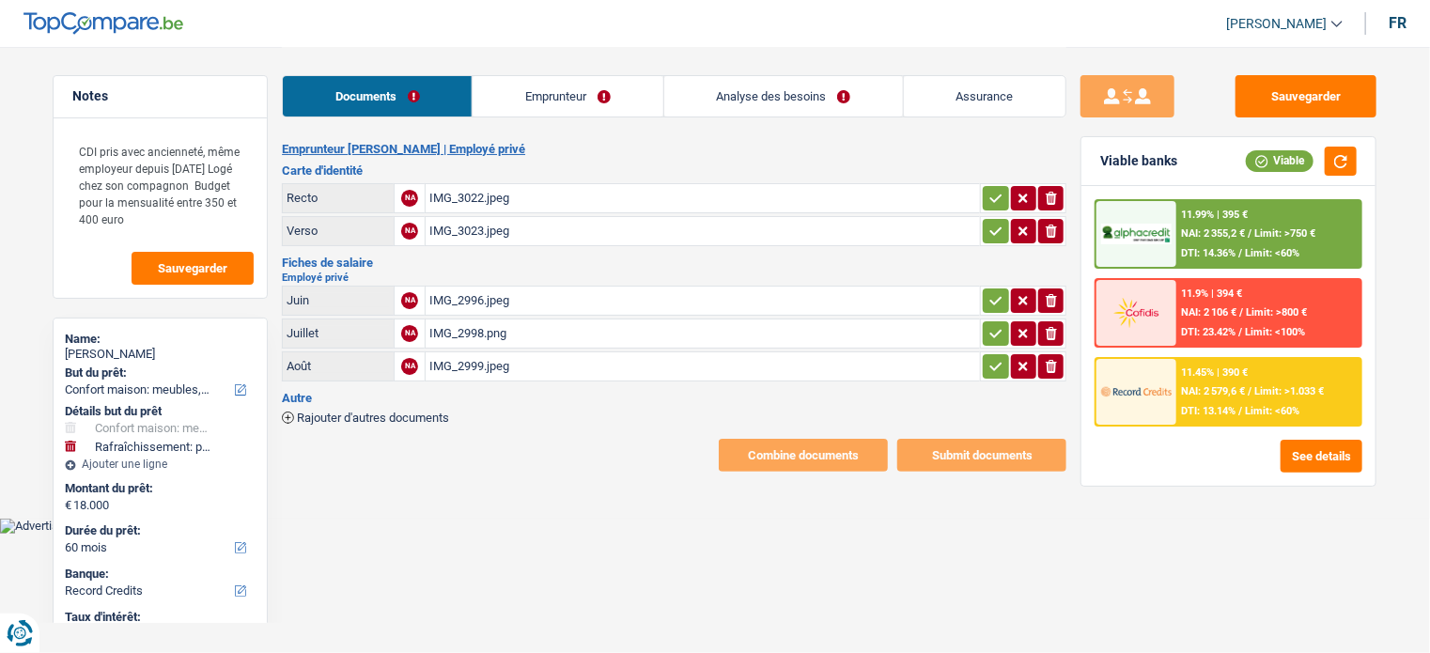
click at [513, 198] on div "IMG_3022.jpeg" at bounding box center [702, 198] width 547 height 28
drag, startPoint x: 986, startPoint y: 185, endPoint x: 998, endPoint y: 210, distance: 27.3
click at [986, 186] on button "button" at bounding box center [995, 198] width 25 height 24
click at [999, 226] on icon "button" at bounding box center [996, 230] width 12 height 8
click at [754, 224] on div "IMG_3023.jpeg" at bounding box center [702, 231] width 547 height 28
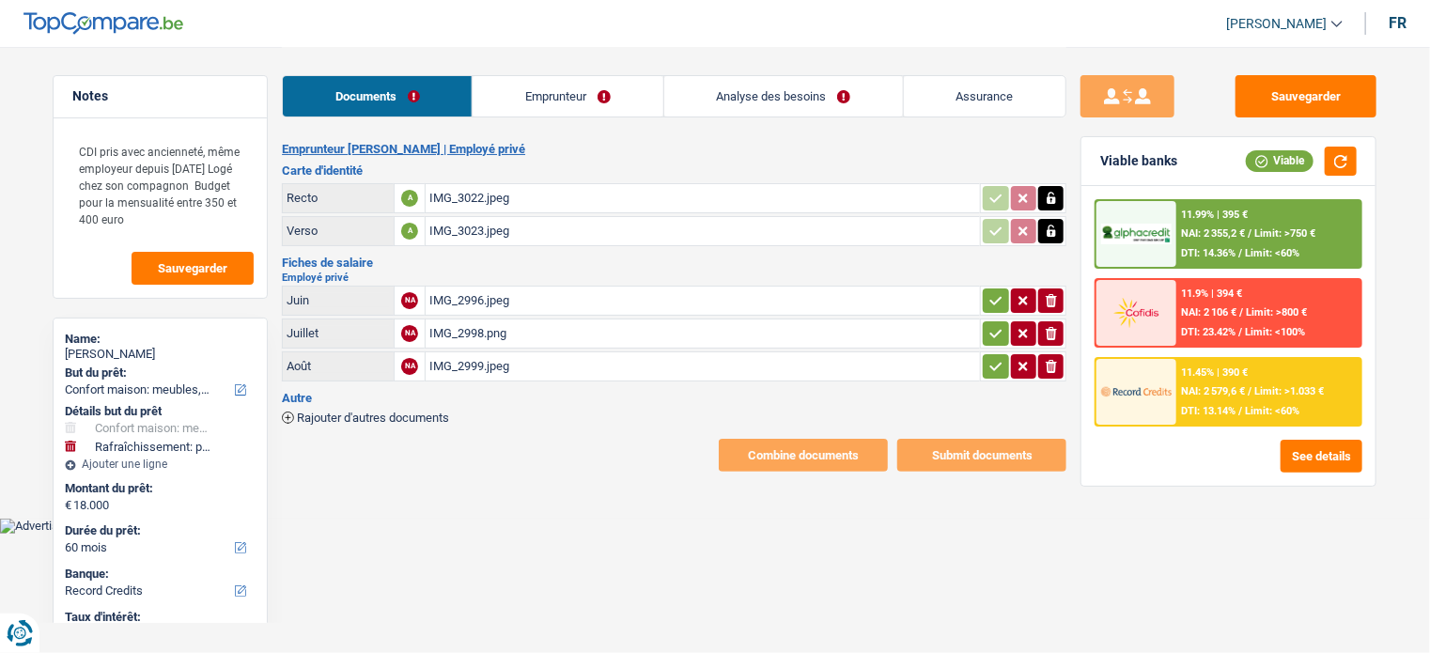
click at [522, 294] on div "IMG_2996.jpeg" at bounding box center [702, 301] width 547 height 28
click at [526, 334] on div "IMG_2998.png" at bounding box center [702, 334] width 547 height 28
click at [550, 362] on div "IMG_2999.jpeg" at bounding box center [702, 366] width 547 height 28
drag, startPoint x: 999, startPoint y: 290, endPoint x: 982, endPoint y: 318, distance: 32.1
click at [1000, 291] on icon "button" at bounding box center [996, 300] width 15 height 19
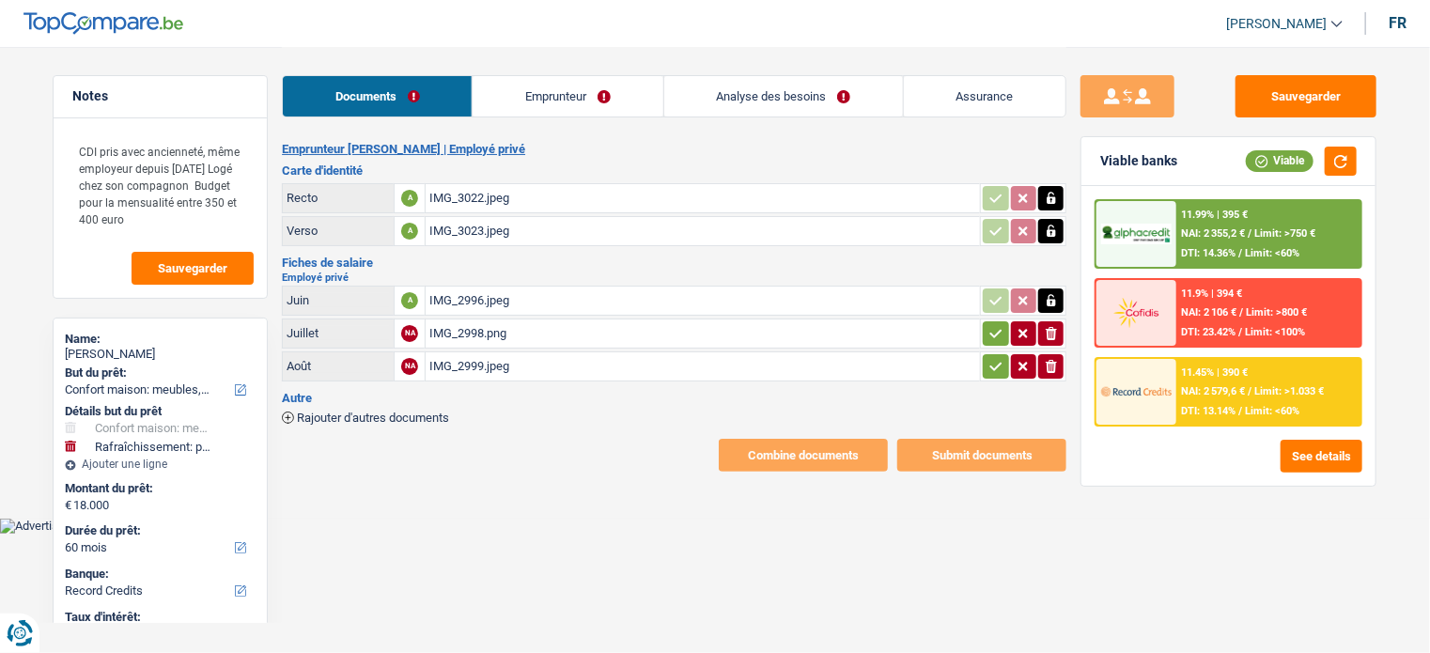
drag, startPoint x: 982, startPoint y: 318, endPoint x: 985, endPoint y: 345, distance: 27.4
click at [983, 321] on button "button" at bounding box center [995, 333] width 25 height 24
click at [988, 373] on td "ionicons-v5-e" at bounding box center [1023, 366] width 86 height 30
click at [989, 365] on icon "button" at bounding box center [996, 366] width 15 height 19
click at [480, 90] on link "Emprunteur" at bounding box center [568, 96] width 190 height 40
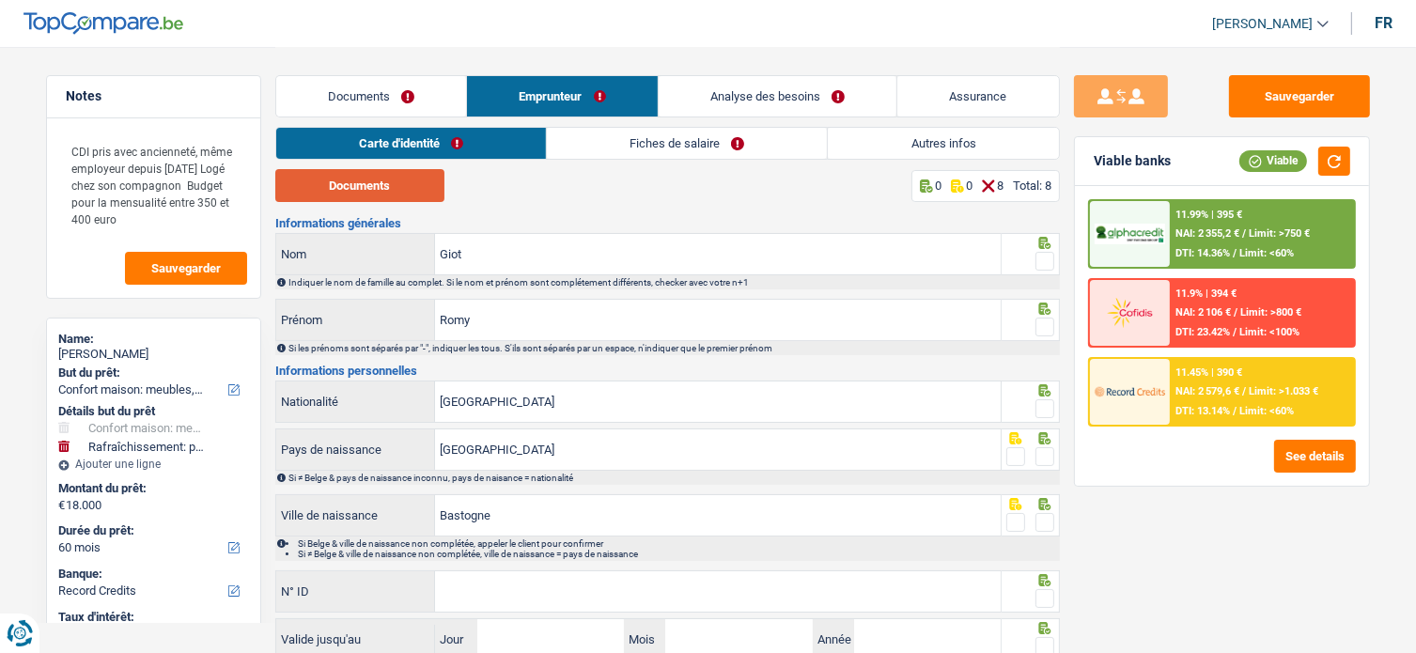
click at [398, 172] on button "Documents" at bounding box center [359, 185] width 169 height 33
click at [1045, 264] on span at bounding box center [1045, 261] width 19 height 19
click at [0, 0] on input "radio" at bounding box center [0, 0] width 0 height 0
click at [1047, 318] on span at bounding box center [1045, 327] width 19 height 19
click at [0, 0] on input "radio" at bounding box center [0, 0] width 0 height 0
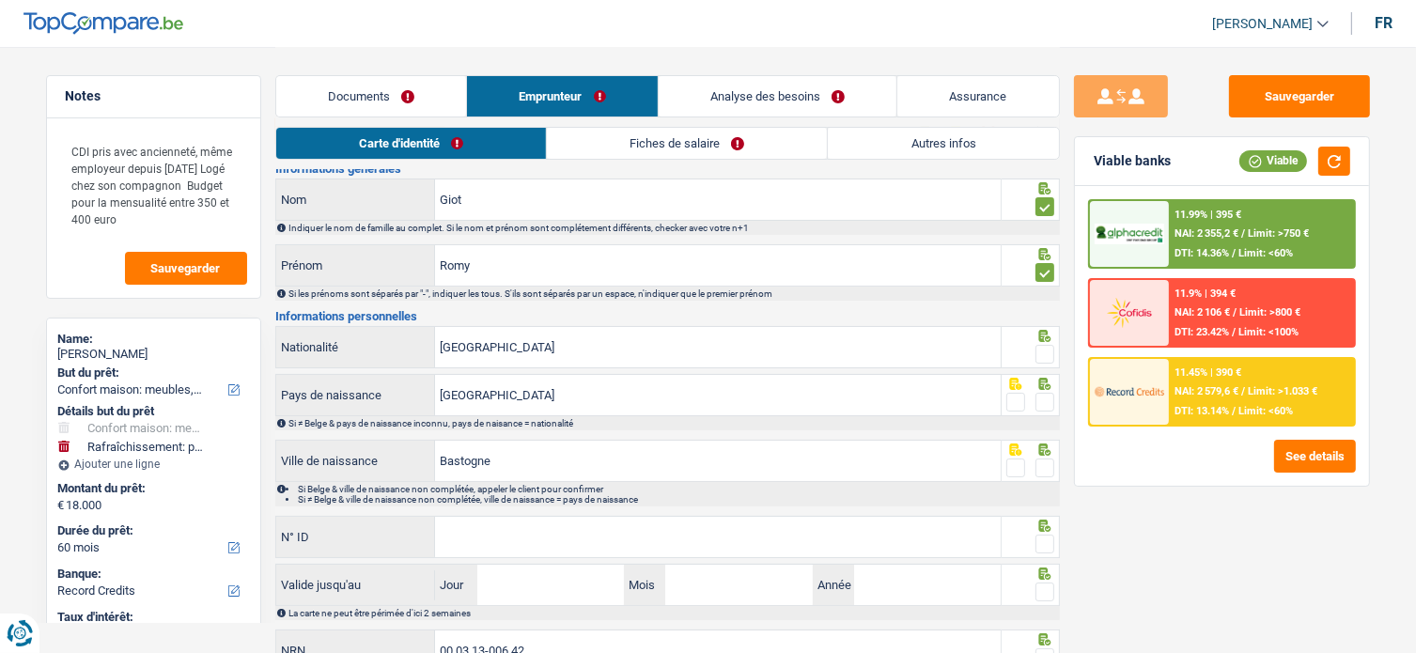
scroll to position [136, 0]
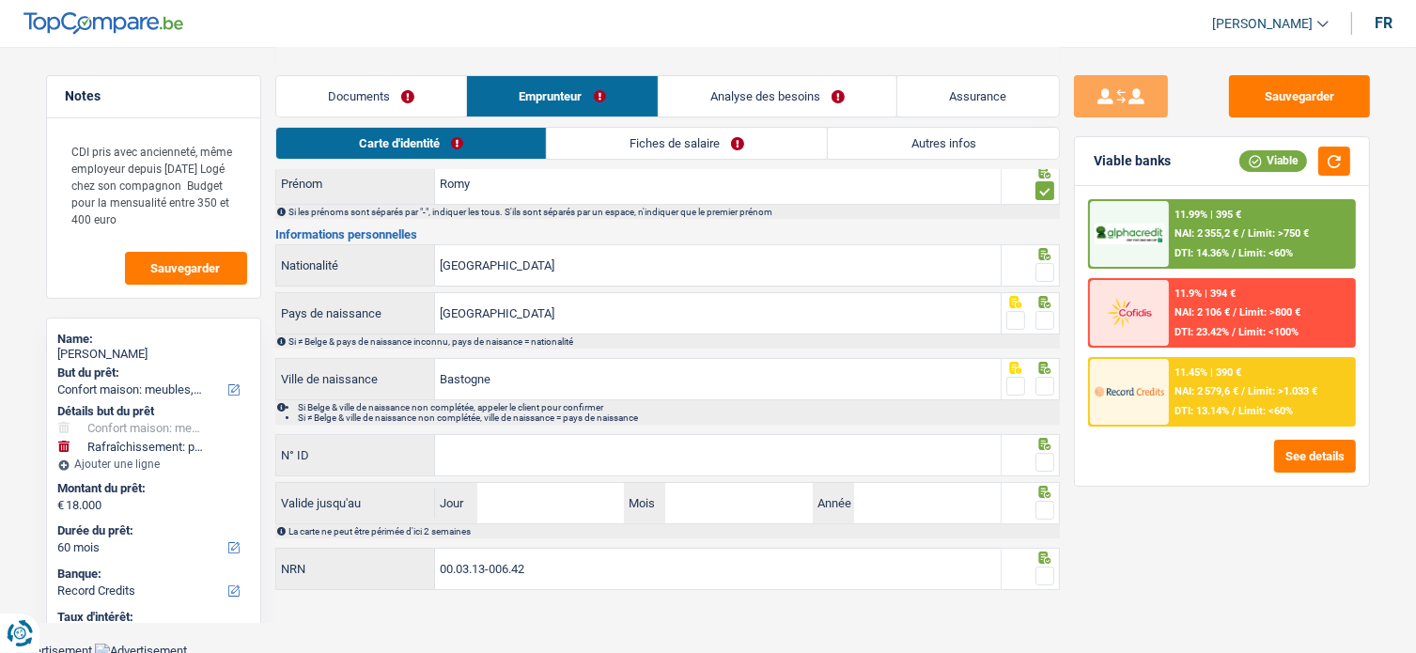
click at [1049, 263] on span at bounding box center [1045, 272] width 19 height 19
click at [0, 0] on input "radio" at bounding box center [0, 0] width 0 height 0
drag, startPoint x: 1041, startPoint y: 319, endPoint x: 1041, endPoint y: 353, distance: 34.8
click at [1041, 320] on span at bounding box center [1045, 320] width 19 height 19
click at [0, 0] on input "radio" at bounding box center [0, 0] width 0 height 0
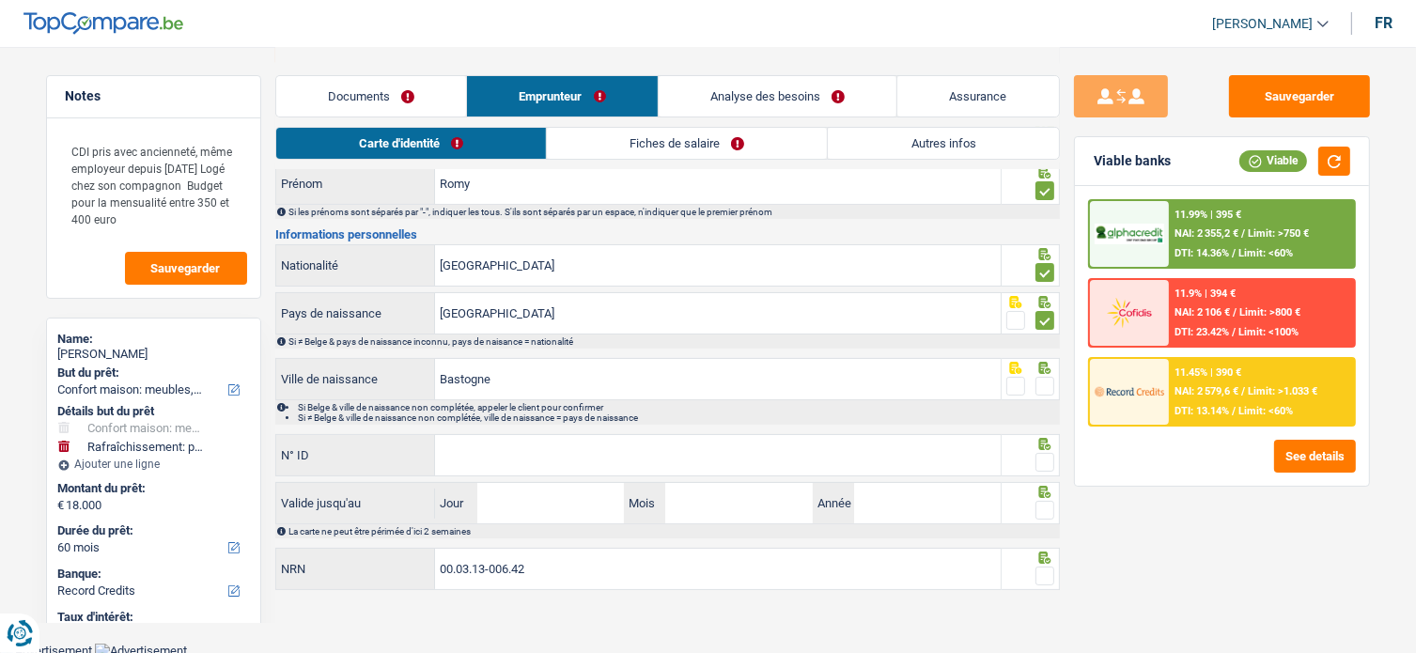
click at [1036, 386] on span at bounding box center [1045, 386] width 19 height 19
click at [0, 0] on input "radio" at bounding box center [0, 0] width 0 height 0
click at [1046, 462] on span at bounding box center [1045, 462] width 19 height 19
click at [0, 0] on input "radio" at bounding box center [0, 0] width 0 height 0
click at [922, 445] on input "N° ID" at bounding box center [718, 455] width 566 height 40
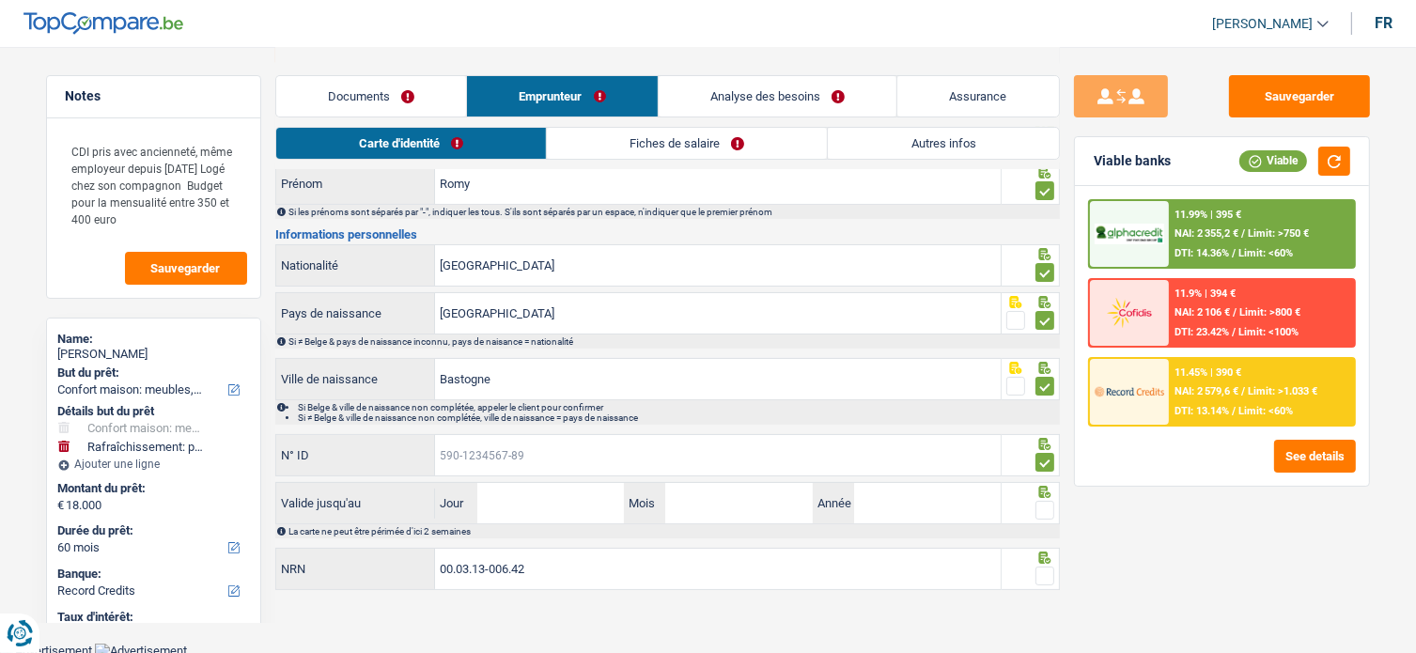
drag, startPoint x: 512, startPoint y: 465, endPoint x: 485, endPoint y: 447, distance: 32.6
paste input "[PHONE_NUMBER]"
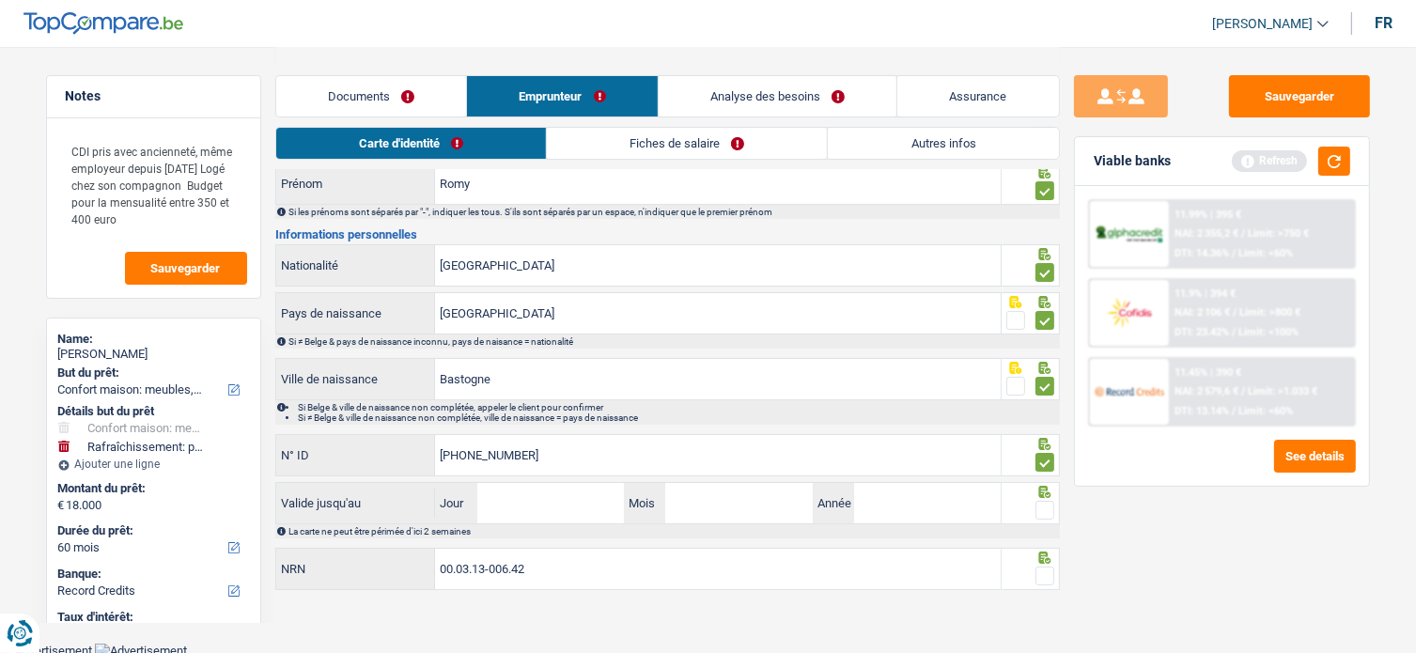
type input "[PHONE_NUMBER]"
drag, startPoint x: 553, startPoint y: 507, endPoint x: 783, endPoint y: 147, distance: 427.3
click at [553, 507] on input "Jour" at bounding box center [550, 503] width 147 height 40
type input "13"
click at [786, 491] on input "03" at bounding box center [738, 503] width 147 height 40
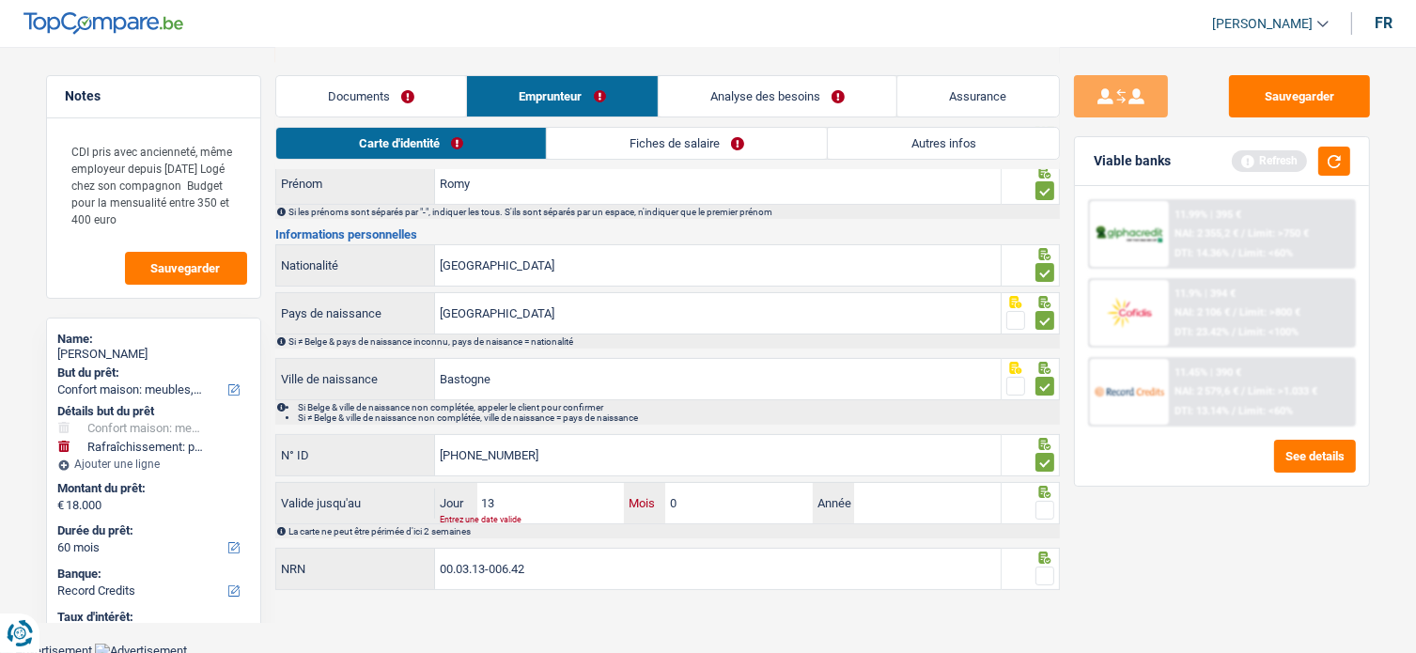
type input "09"
click at [900, 498] on input "Année" at bounding box center [927, 503] width 147 height 40
type input "2033"
click at [595, 158] on link "Fiches de salaire" at bounding box center [687, 143] width 280 height 31
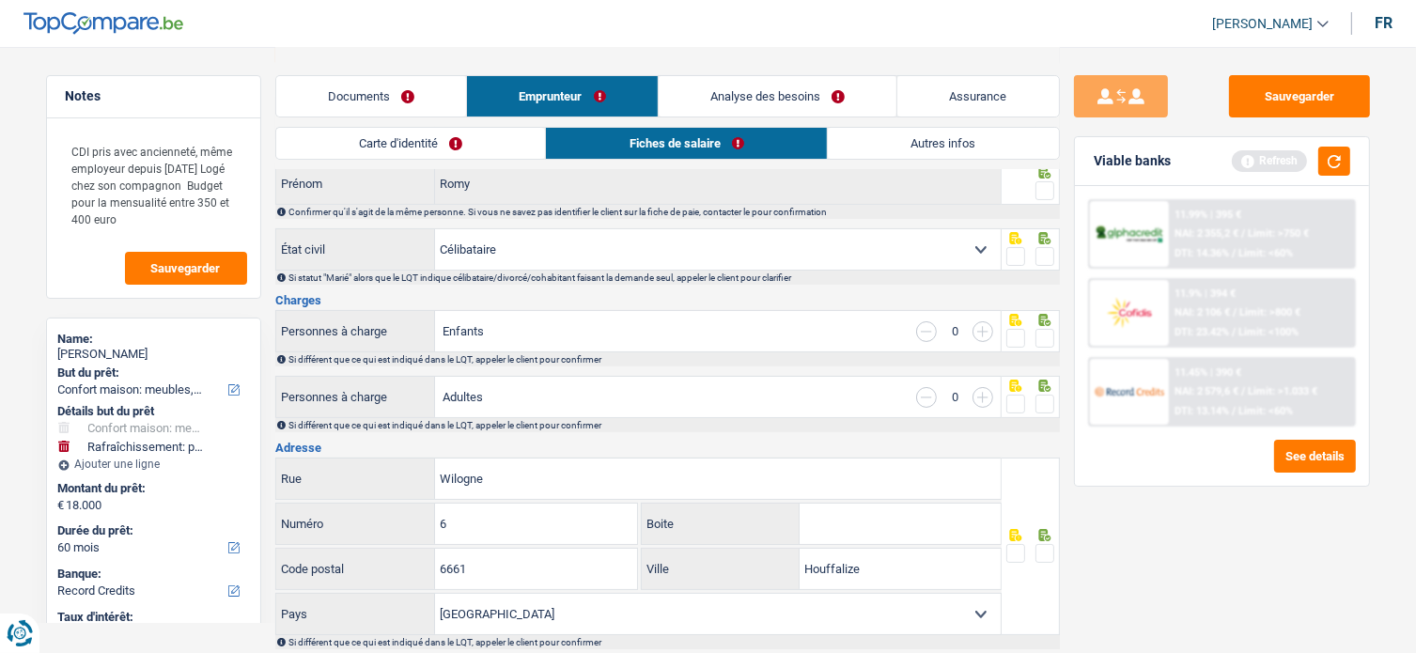
click at [599, 151] on link "Fiches de salaire" at bounding box center [686, 143] width 281 height 31
click at [1350, 90] on button "Sauvegarder" at bounding box center [1299, 96] width 141 height 42
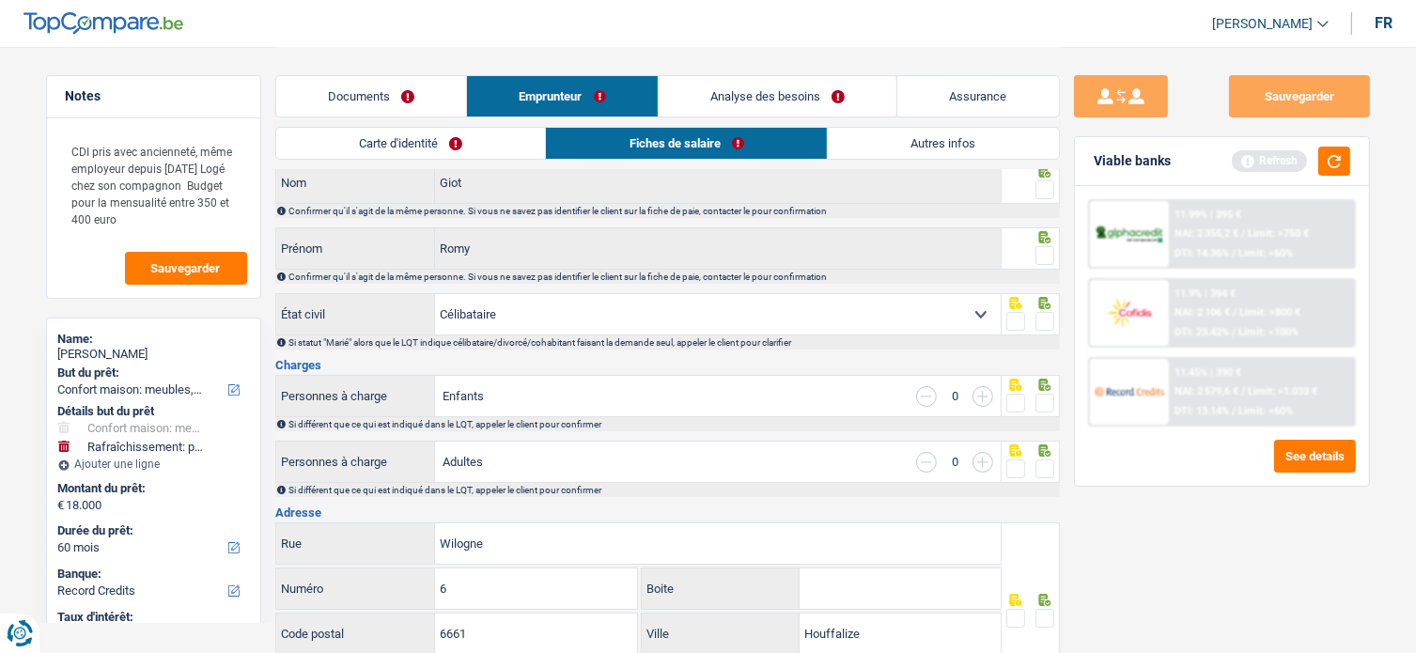
scroll to position [0, 0]
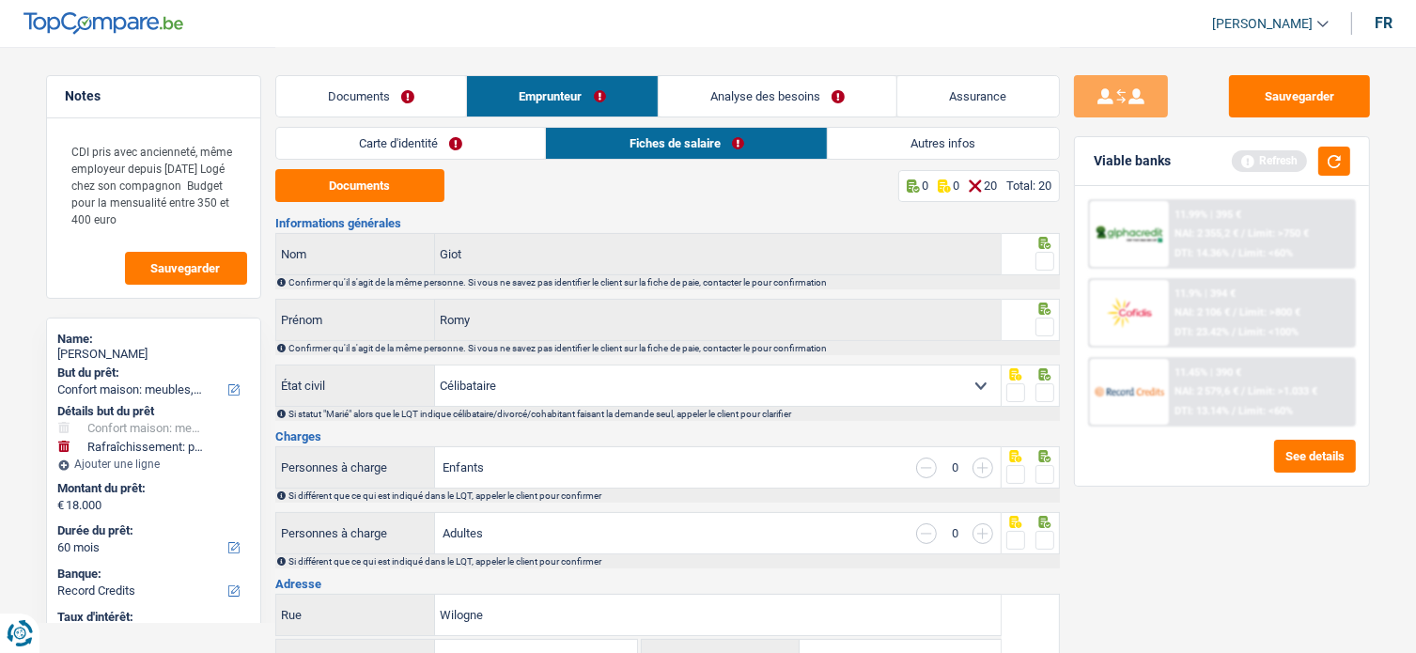
click at [1052, 256] on span at bounding box center [1045, 261] width 19 height 19
click at [0, 0] on input "radio" at bounding box center [0, 0] width 0 height 0
click at [1052, 335] on div at bounding box center [1045, 327] width 19 height 23
click at [1042, 330] on span at bounding box center [1045, 327] width 19 height 19
click at [0, 0] on input "radio" at bounding box center [0, 0] width 0 height 0
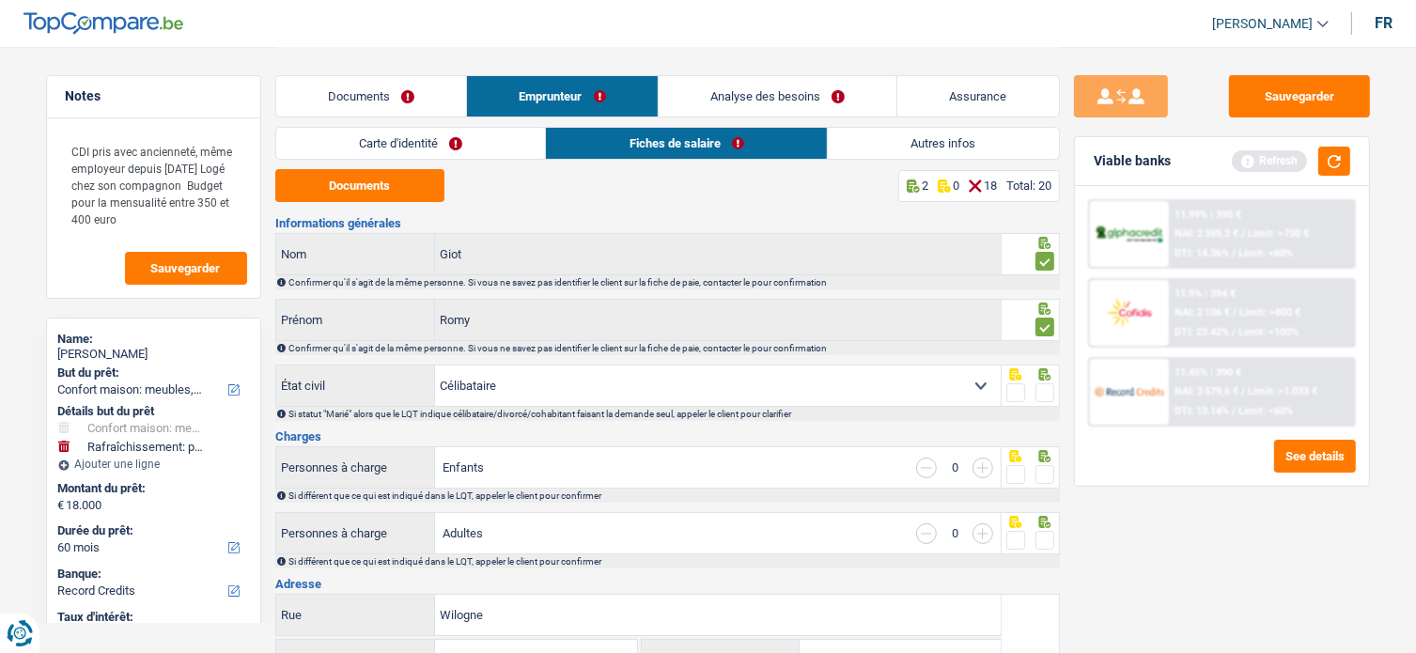
click at [1045, 392] on span at bounding box center [1045, 392] width 19 height 19
click at [0, 0] on input "radio" at bounding box center [0, 0] width 0 height 0
click at [1047, 475] on span at bounding box center [1045, 474] width 19 height 19
click at [0, 0] on input "radio" at bounding box center [0, 0] width 0 height 0
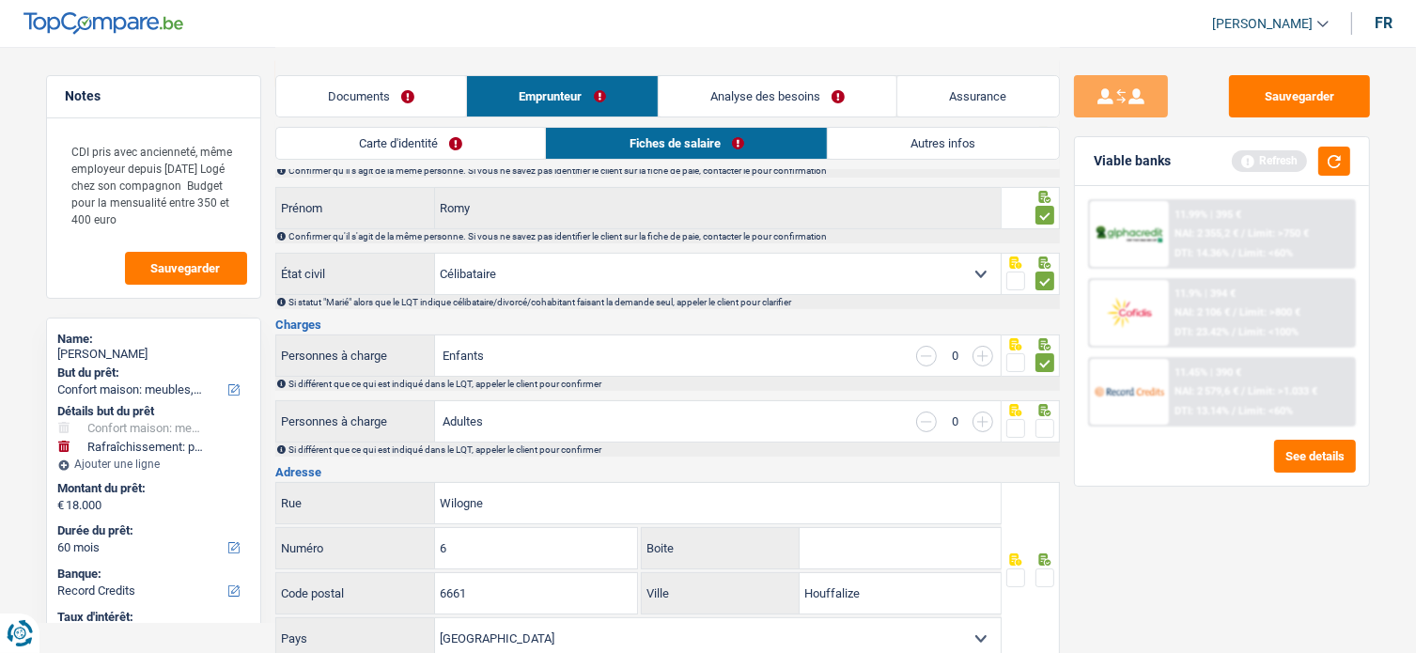
scroll to position [282, 0]
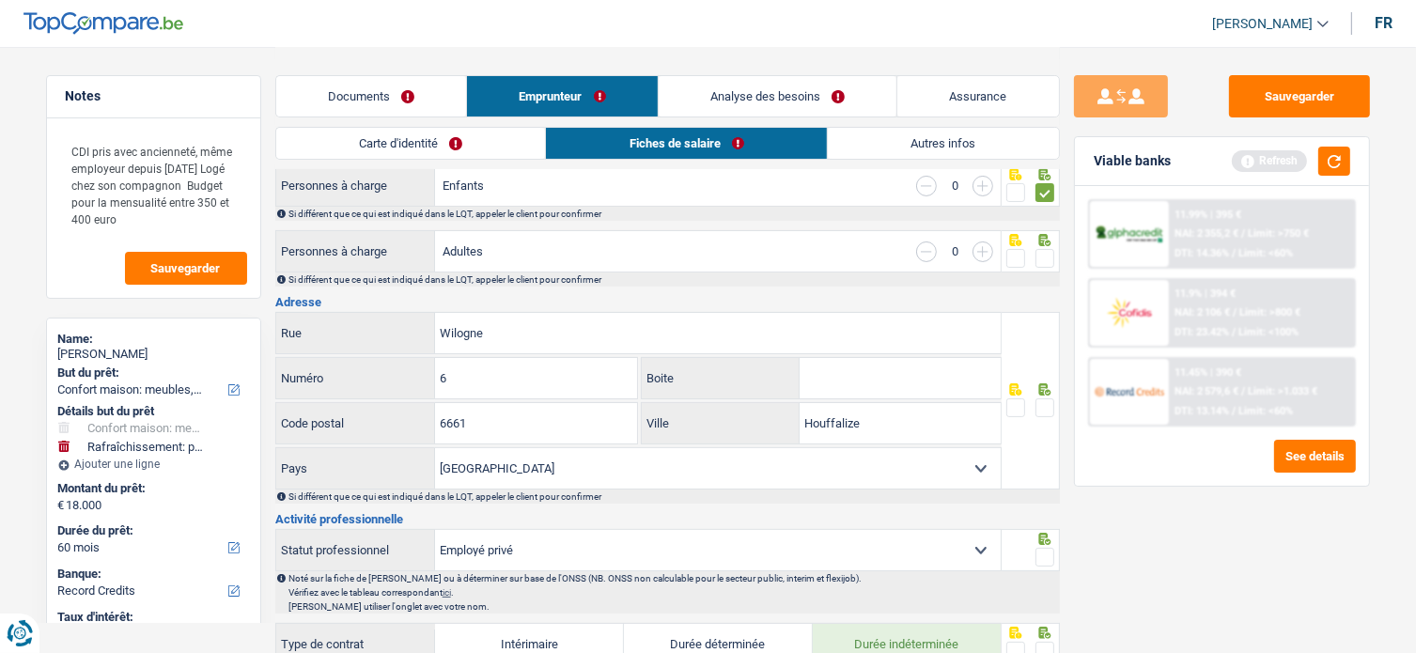
click at [1047, 255] on span at bounding box center [1045, 258] width 19 height 19
click at [0, 0] on input "radio" at bounding box center [0, 0] width 0 height 0
click at [1049, 413] on span at bounding box center [1045, 407] width 19 height 19
click at [0, 0] on input "radio" at bounding box center [0, 0] width 0 height 0
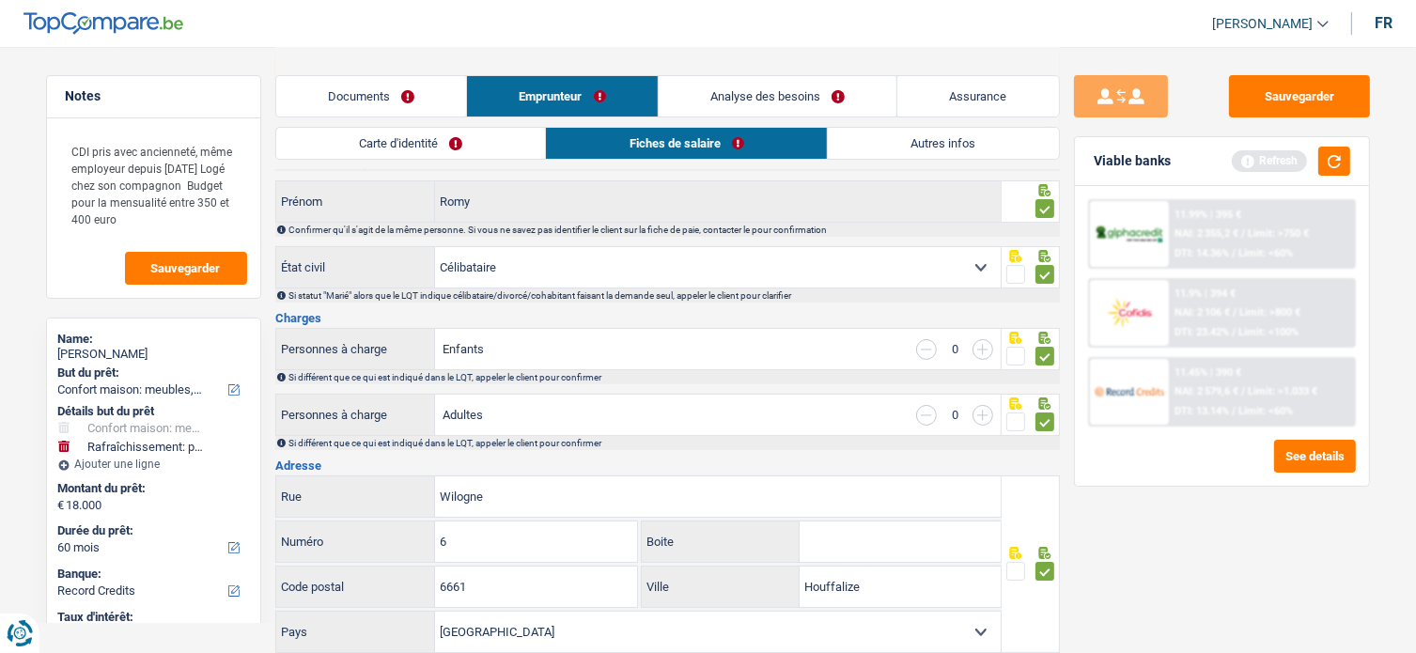
scroll to position [0, 0]
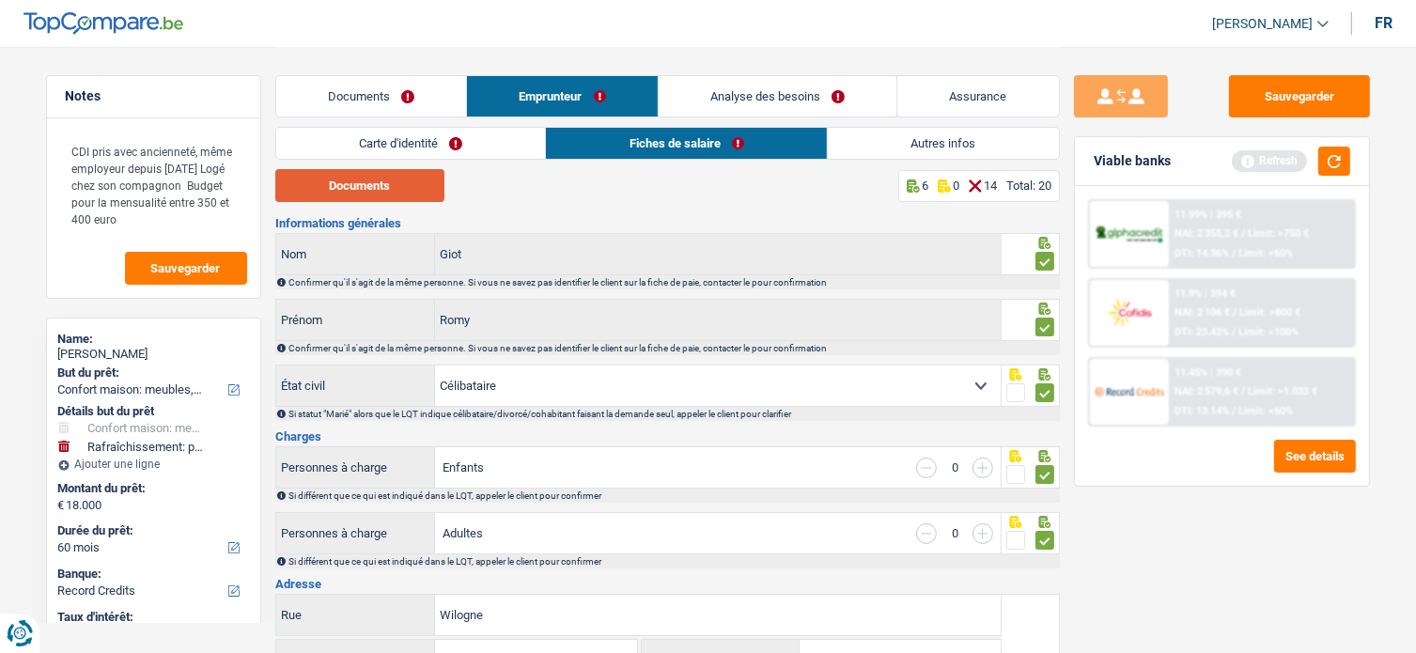
drag, startPoint x: 363, startPoint y: 191, endPoint x: 375, endPoint y: 187, distance: 12.8
click at [363, 191] on button "Documents" at bounding box center [359, 185] width 169 height 33
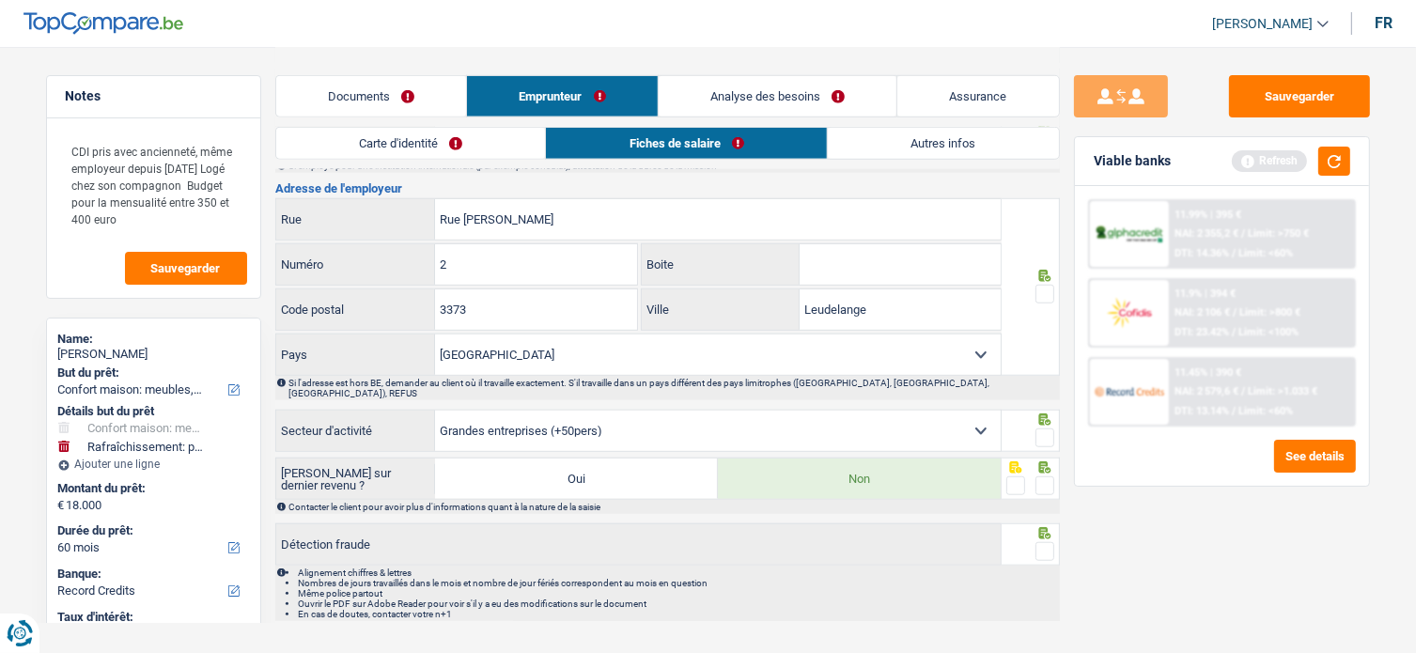
scroll to position [1222, 0]
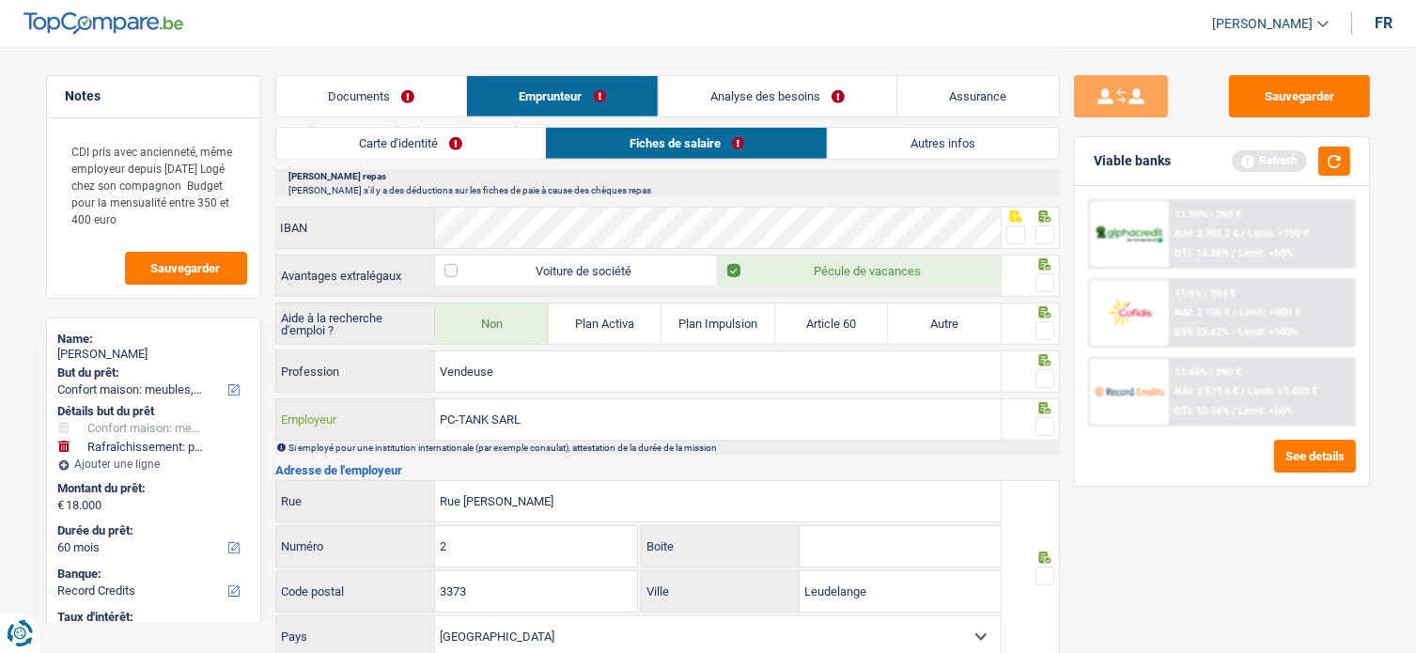
click at [536, 416] on input "PC-TANK SARL" at bounding box center [718, 419] width 566 height 40
drag, startPoint x: 497, startPoint y: 417, endPoint x: 658, endPoint y: 427, distance: 161.0
click at [605, 421] on input "PC-TANK SARL" at bounding box center [718, 419] width 566 height 40
type input "PC-TANK"
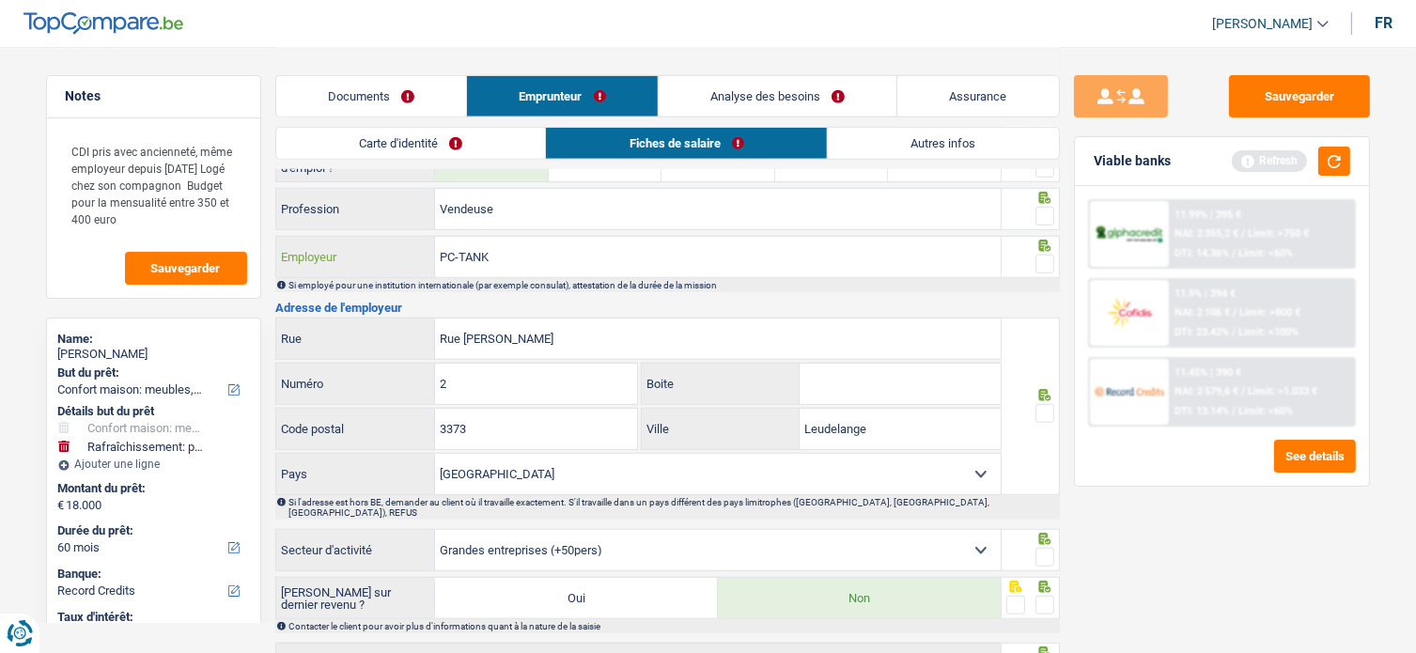
scroll to position [1504, 0]
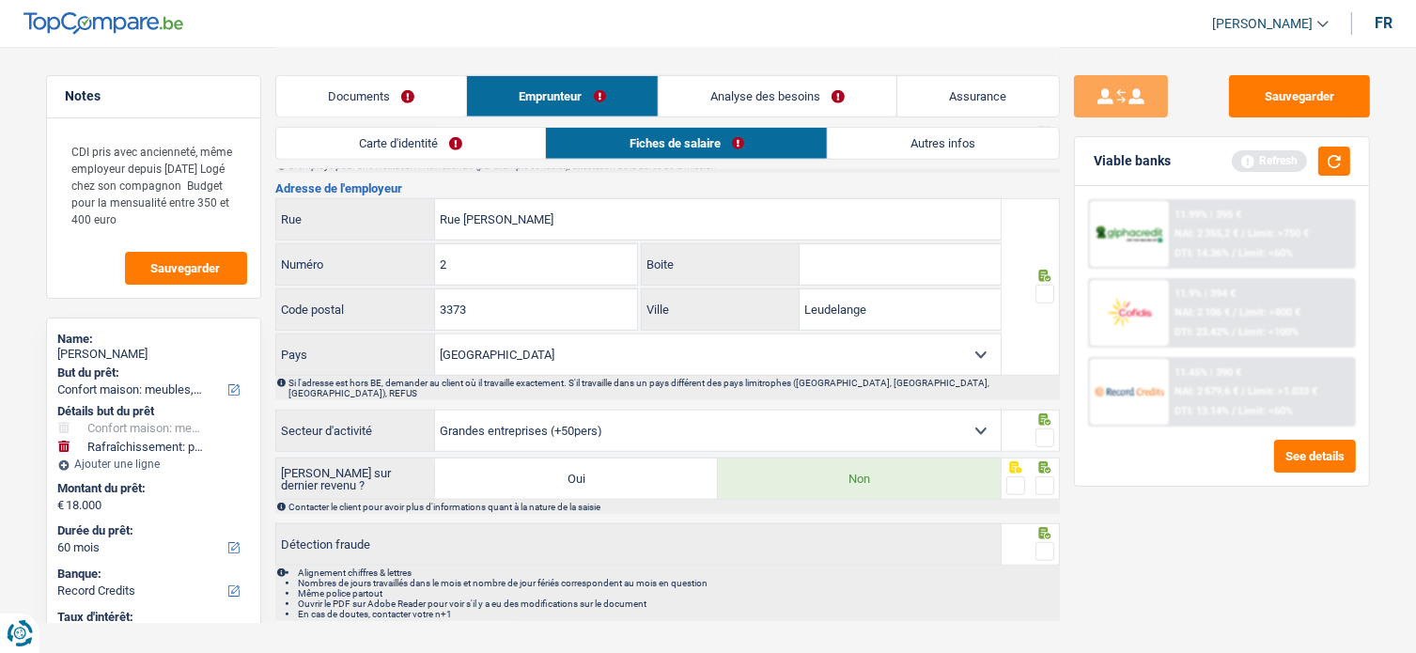
click at [1053, 429] on span at bounding box center [1045, 438] width 19 height 19
click at [0, 0] on input "radio" at bounding box center [0, 0] width 0 height 0
click at [1047, 476] on span at bounding box center [1045, 485] width 19 height 19
click at [0, 0] on input "radio" at bounding box center [0, 0] width 0 height 0
click at [1047, 542] on span at bounding box center [1045, 551] width 19 height 19
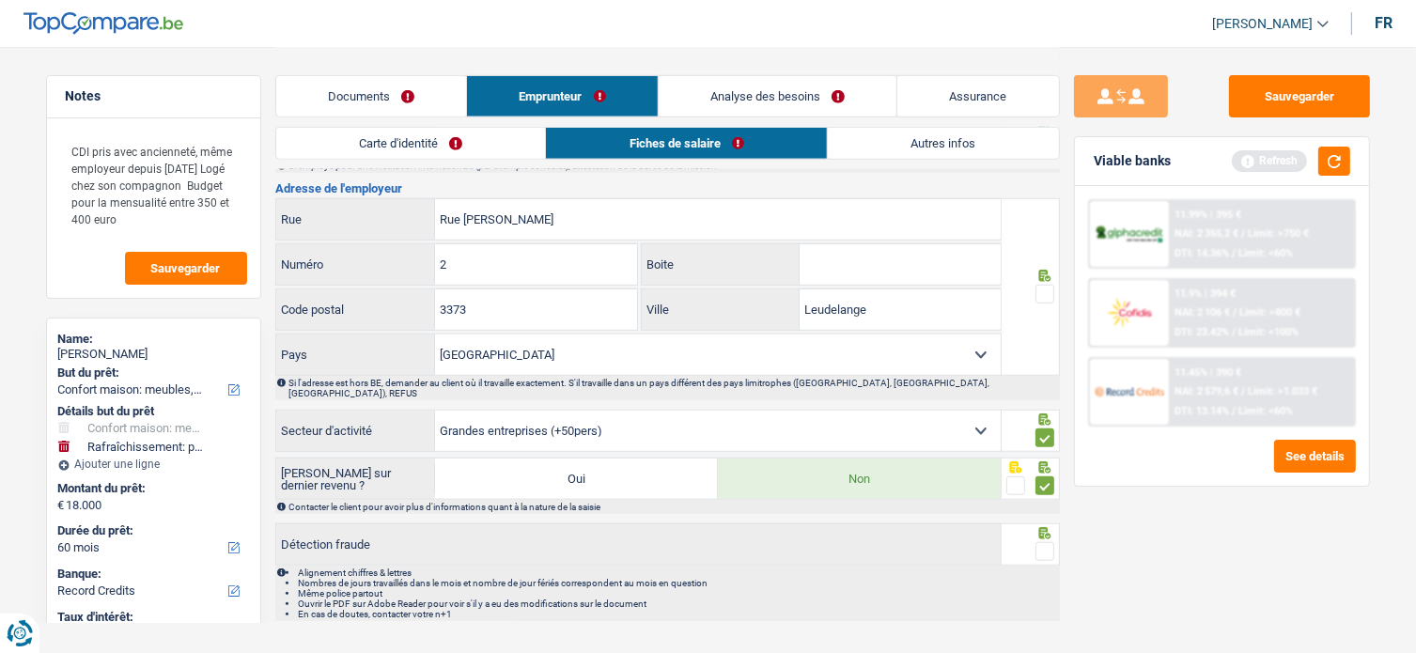
click at [0, 0] on input "radio" at bounding box center [0, 0] width 0 height 0
click at [1040, 287] on span at bounding box center [1045, 294] width 19 height 19
click at [0, 0] on input "radio" at bounding box center [0, 0] width 0 height 0
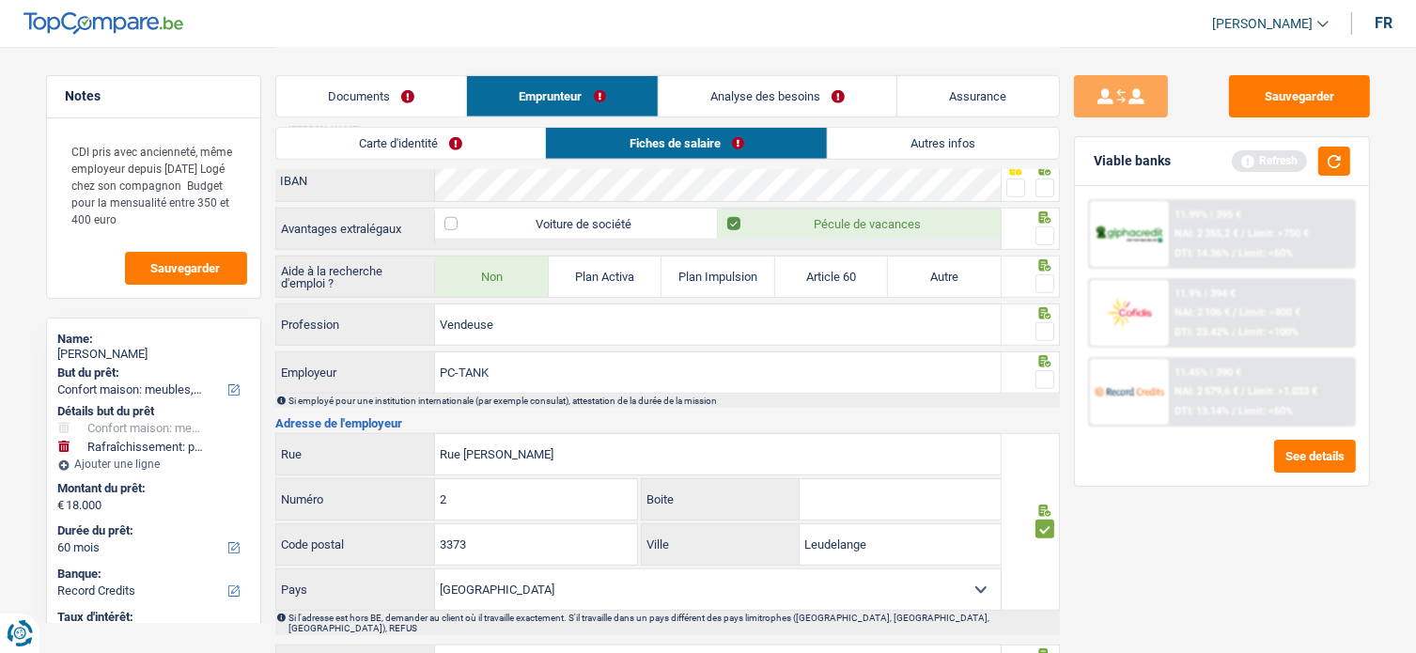
scroll to position [1128, 0]
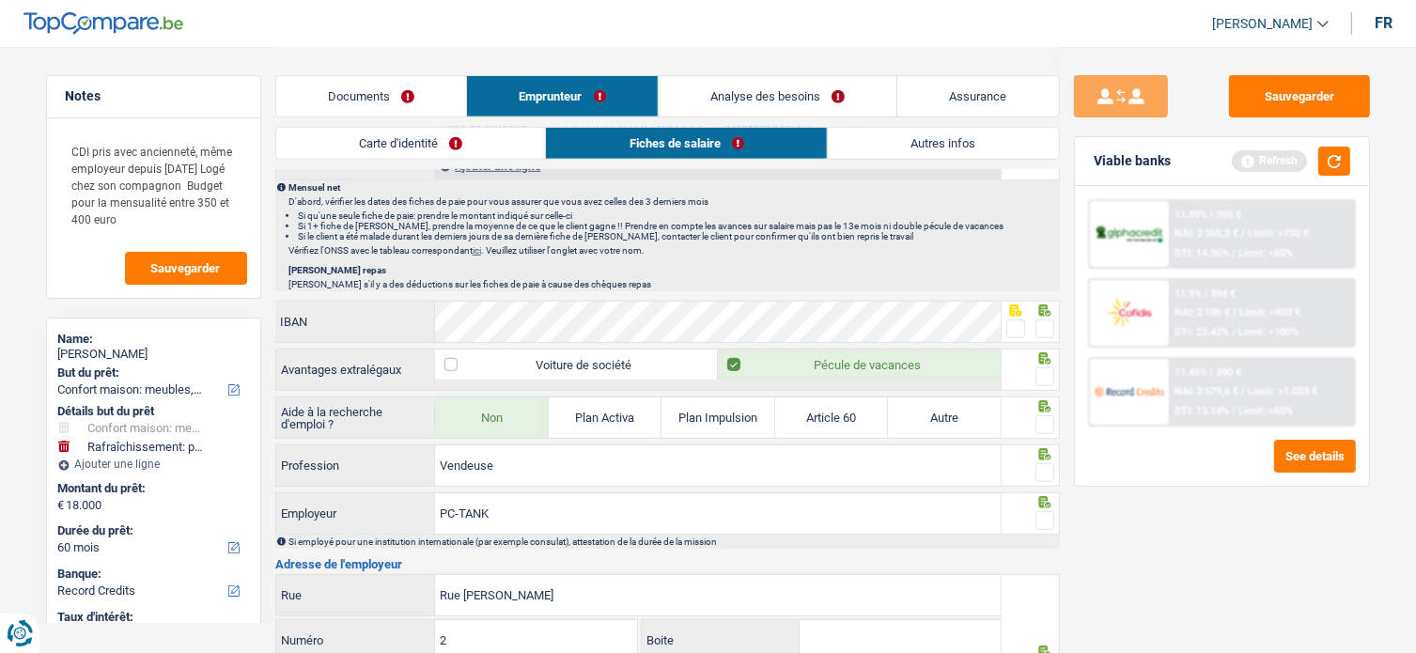
click at [1042, 500] on div at bounding box center [1030, 501] width 48 height 15
click at [1053, 463] on span at bounding box center [1045, 472] width 19 height 19
click at [0, 0] on input "radio" at bounding box center [0, 0] width 0 height 0
drag, startPoint x: 441, startPoint y: 458, endPoint x: 671, endPoint y: 480, distance: 231.3
click at [678, 488] on div "Informations générales Giot Nom Confirmer qu'il s'agit de la même personne. Si …" at bounding box center [667, 43] width 785 height 1908
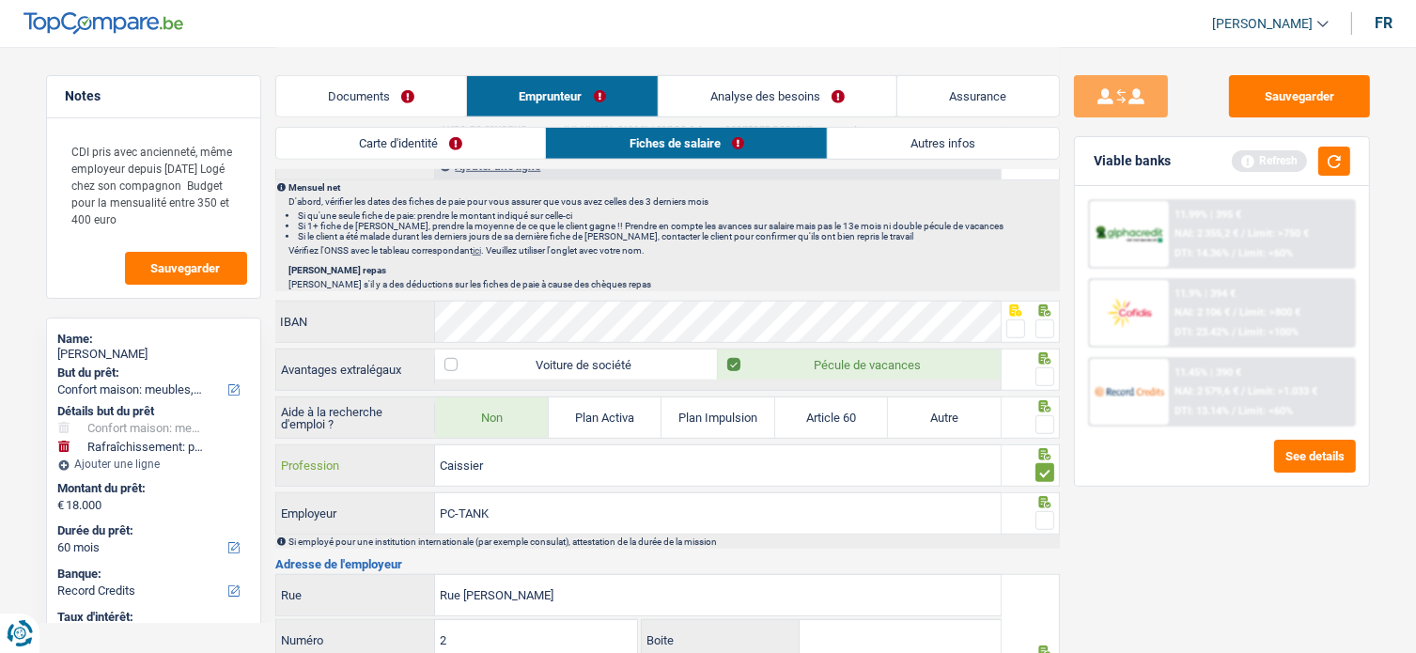
type input "Caissier"
click at [1045, 416] on span at bounding box center [1045, 424] width 19 height 19
click at [0, 0] on input "radio" at bounding box center [0, 0] width 0 height 0
click at [1045, 511] on span at bounding box center [1045, 520] width 19 height 19
click at [0, 0] on input "radio" at bounding box center [0, 0] width 0 height 0
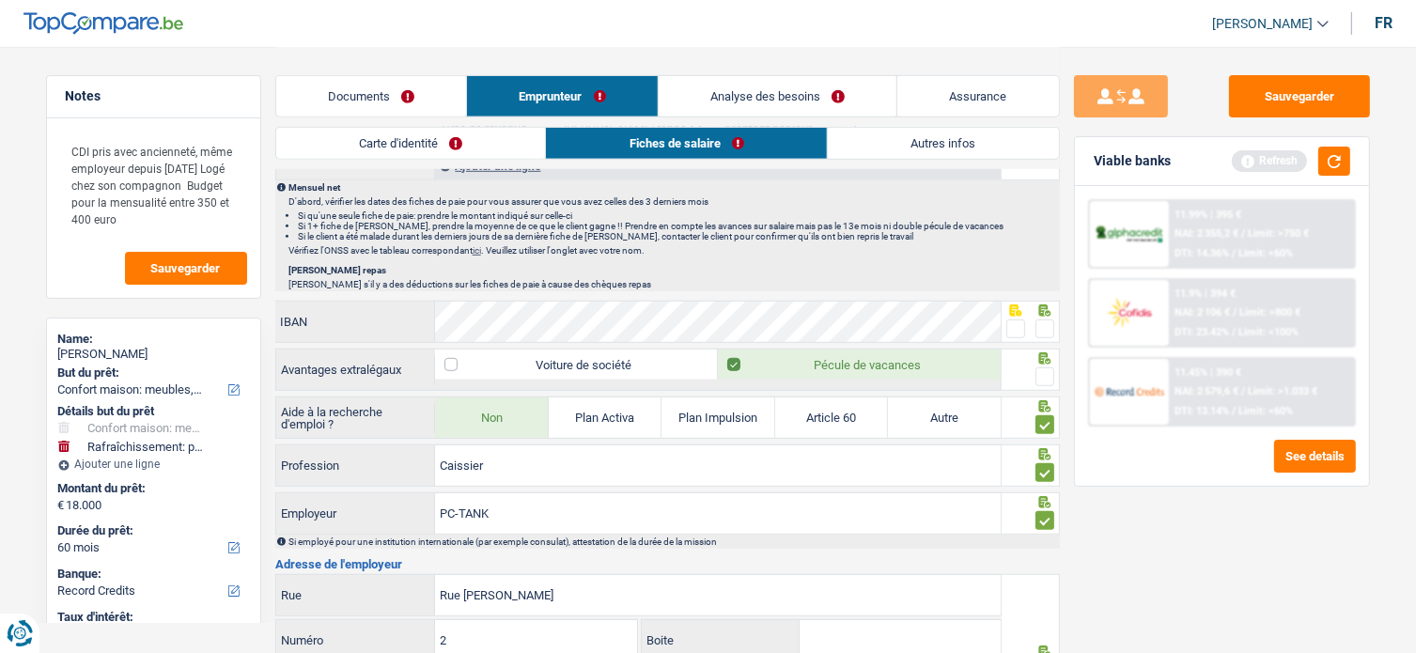
click at [1052, 368] on span at bounding box center [1045, 376] width 19 height 19
click at [0, 0] on input "radio" at bounding box center [0, 0] width 0 height 0
click at [1021, 318] on div at bounding box center [1015, 329] width 19 height 23
click at [1040, 320] on span at bounding box center [1045, 329] width 19 height 19
click at [0, 0] on input "radio" at bounding box center [0, 0] width 0 height 0
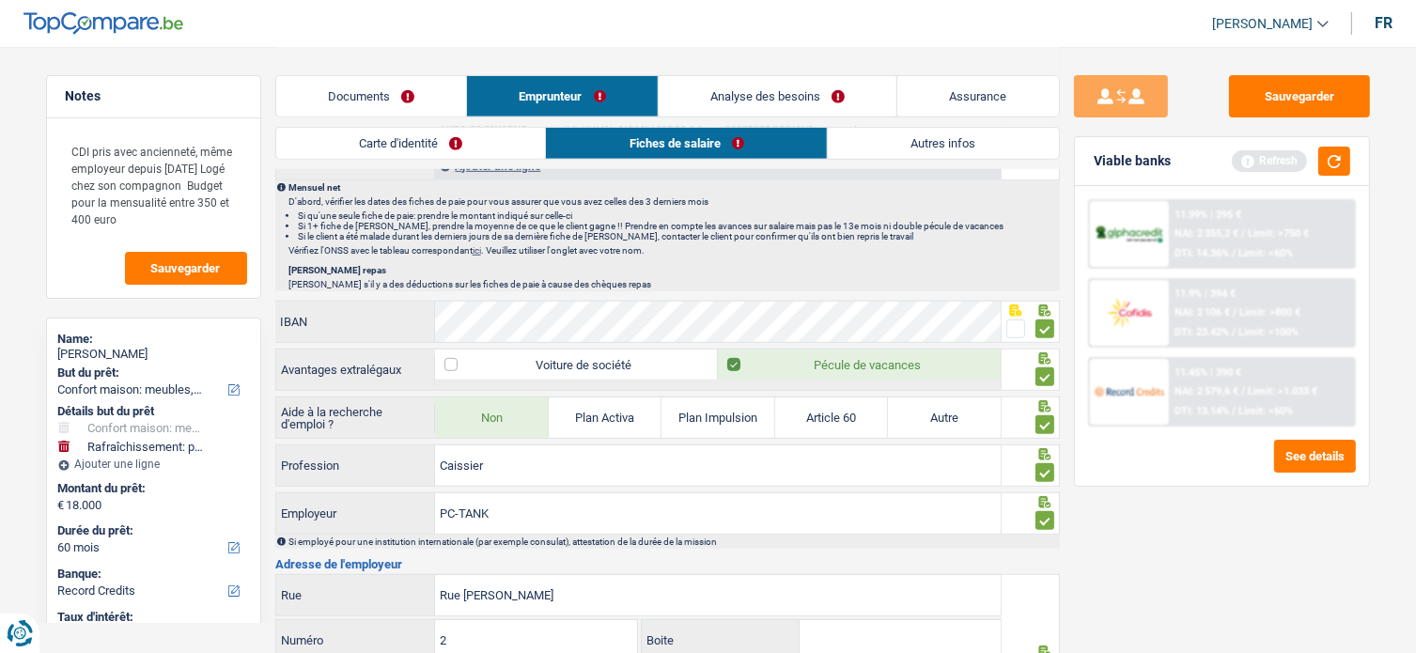
scroll to position [846, 0]
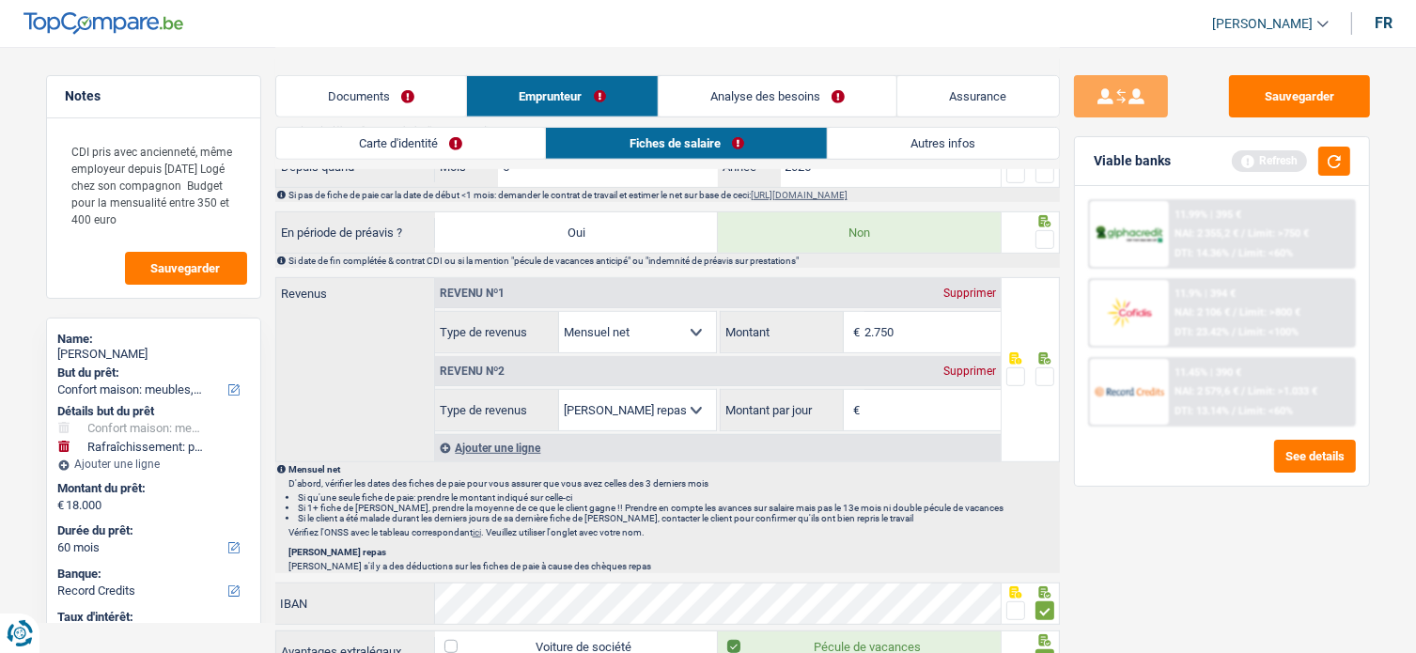
click at [1040, 232] on span at bounding box center [1045, 239] width 19 height 19
click at [0, 0] on input "radio" at bounding box center [0, 0] width 0 height 0
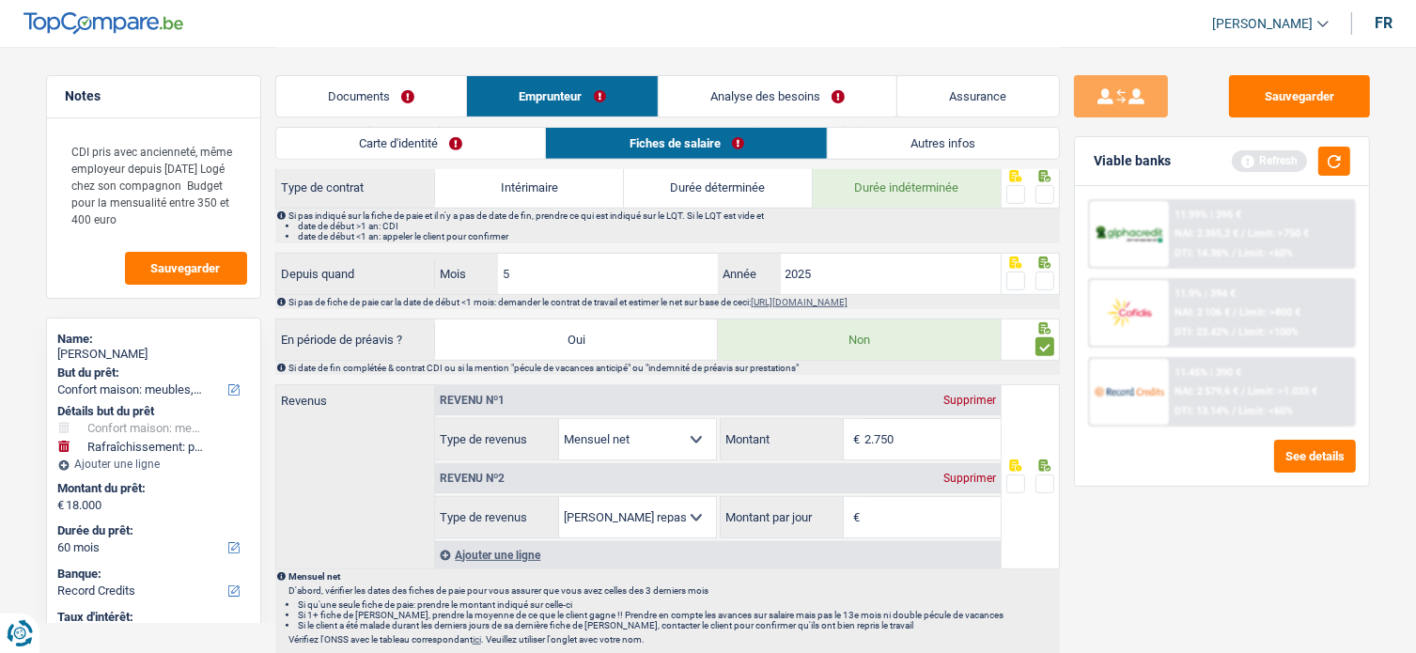
scroll to position [658, 0]
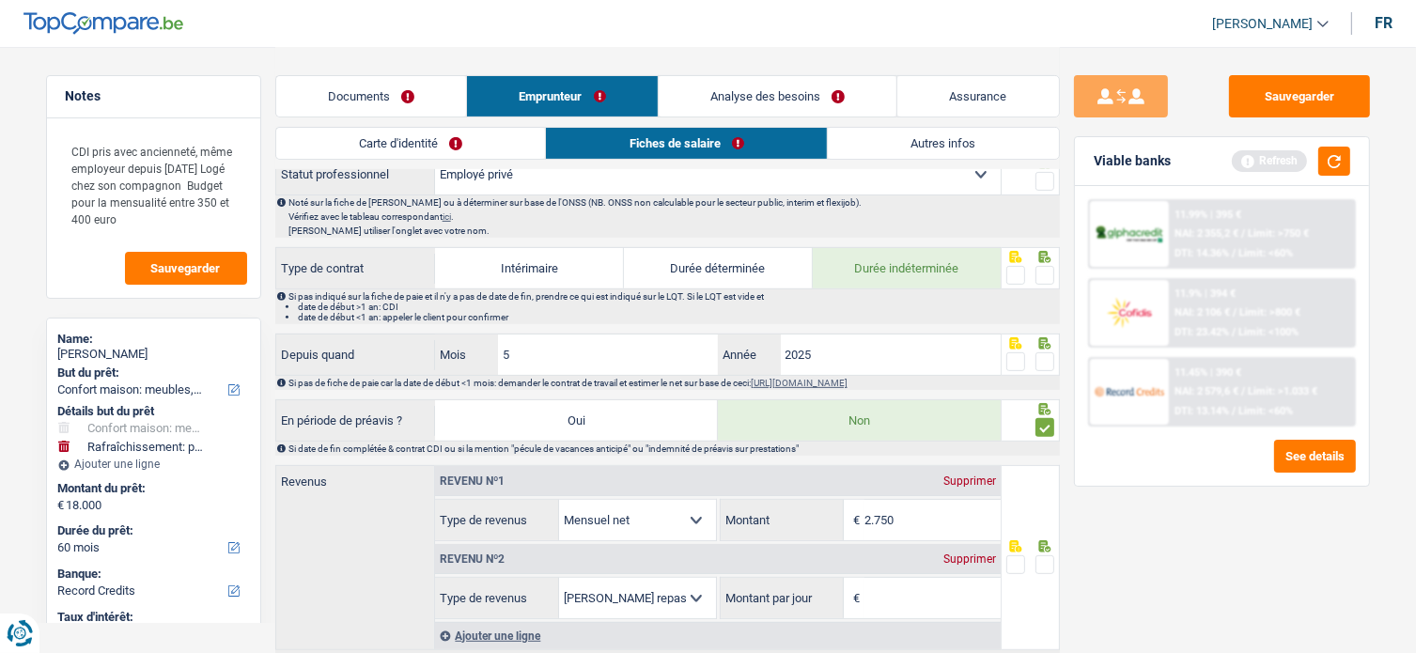
click at [1046, 352] on span at bounding box center [1045, 361] width 19 height 19
click at [0, 0] on input "radio" at bounding box center [0, 0] width 0 height 0
drag, startPoint x: 1043, startPoint y: 255, endPoint x: 1044, endPoint y: 270, distance: 15.1
click at [1043, 261] on div at bounding box center [1031, 268] width 58 height 42
click at [1044, 270] on span at bounding box center [1045, 275] width 19 height 19
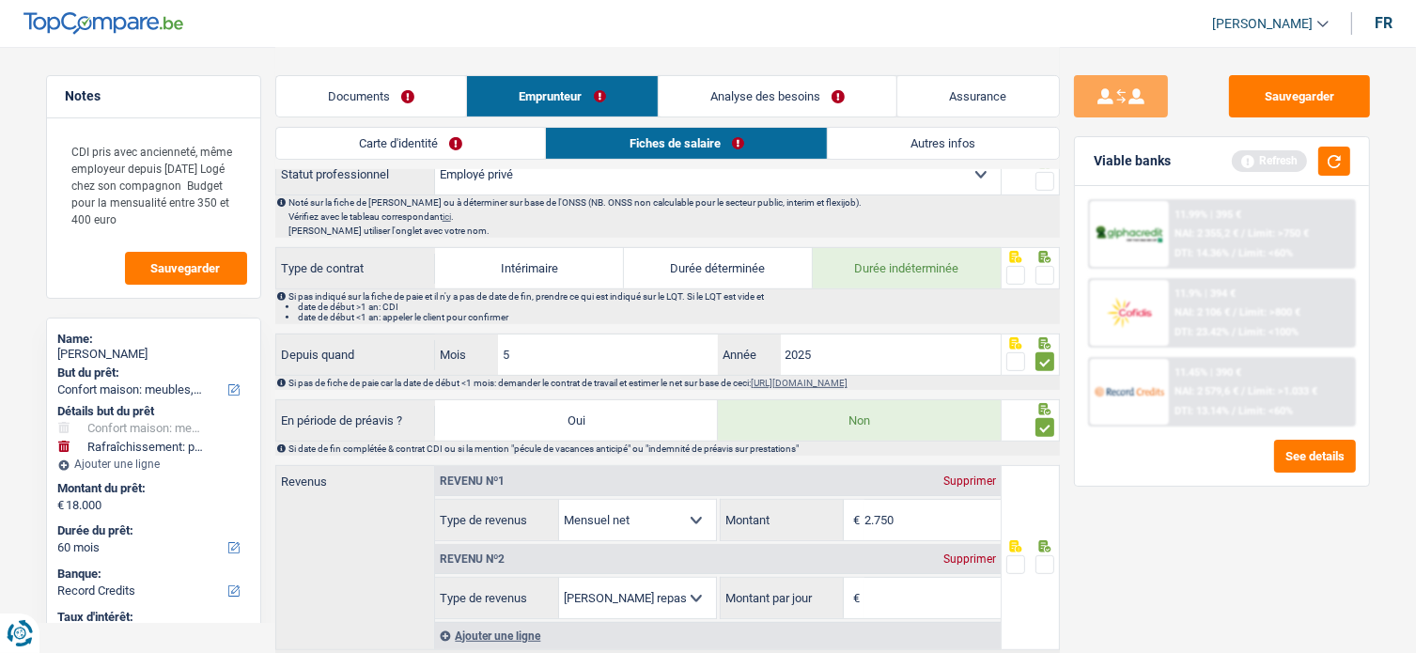
click at [0, 0] on input "radio" at bounding box center [0, 0] width 0 height 0
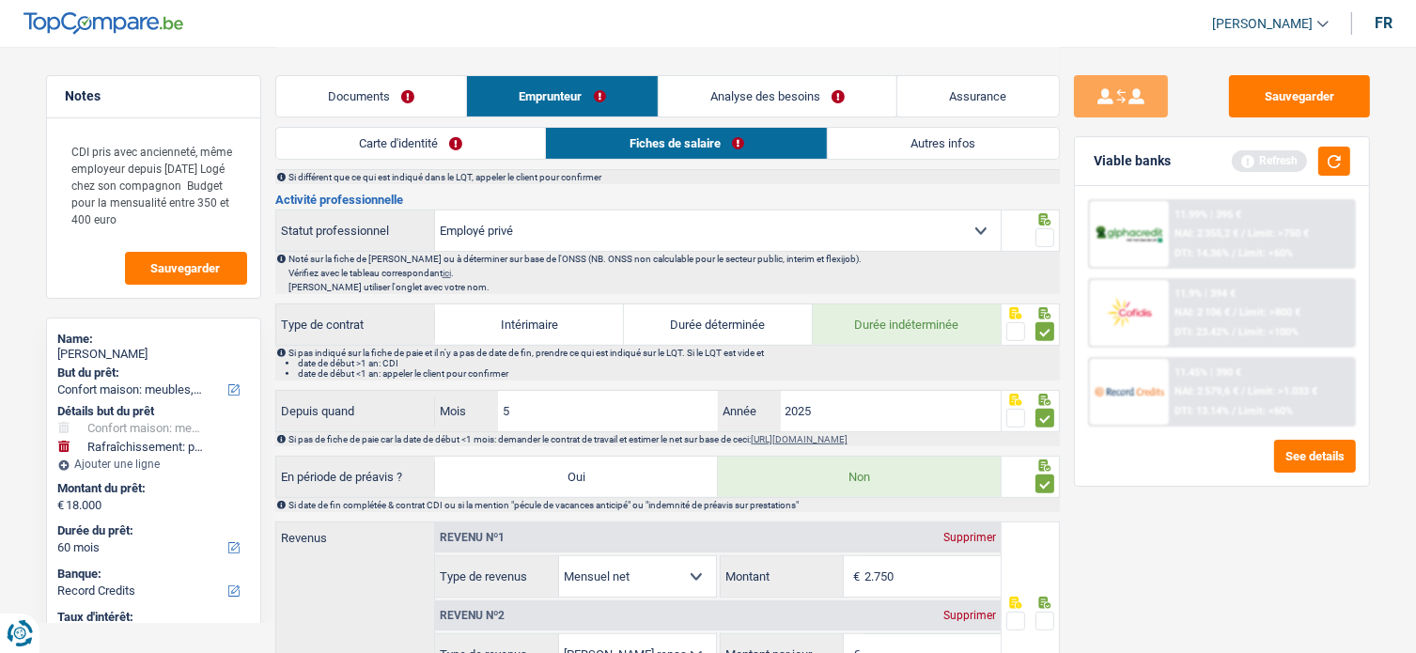
scroll to position [376, 0]
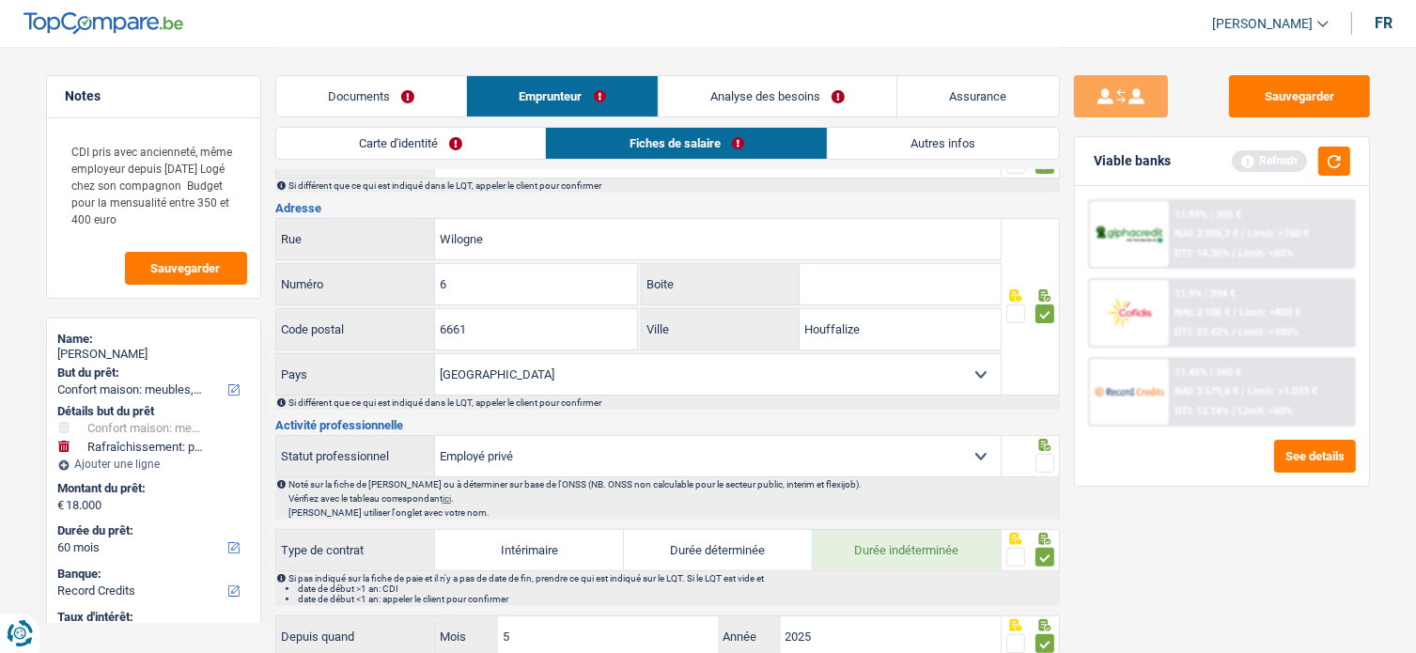
click at [1050, 457] on span at bounding box center [1045, 463] width 19 height 19
click at [0, 0] on input "radio" at bounding box center [0, 0] width 0 height 0
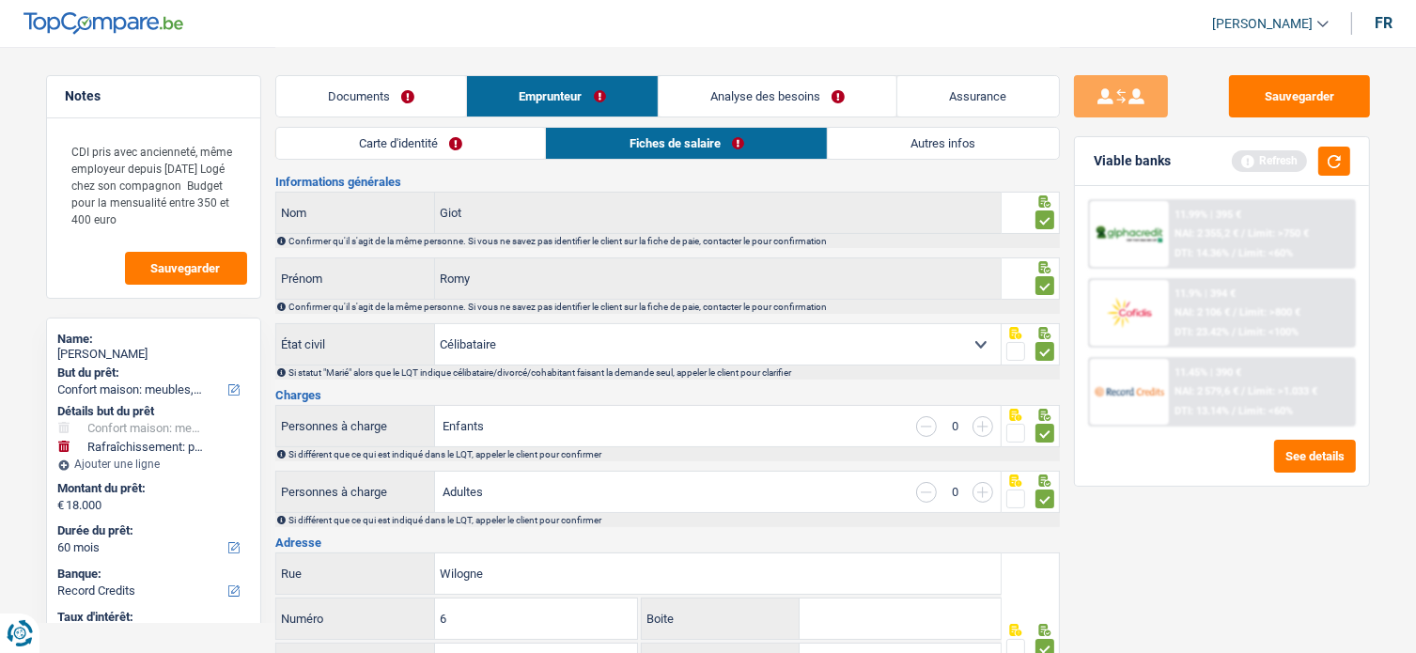
scroll to position [0, 0]
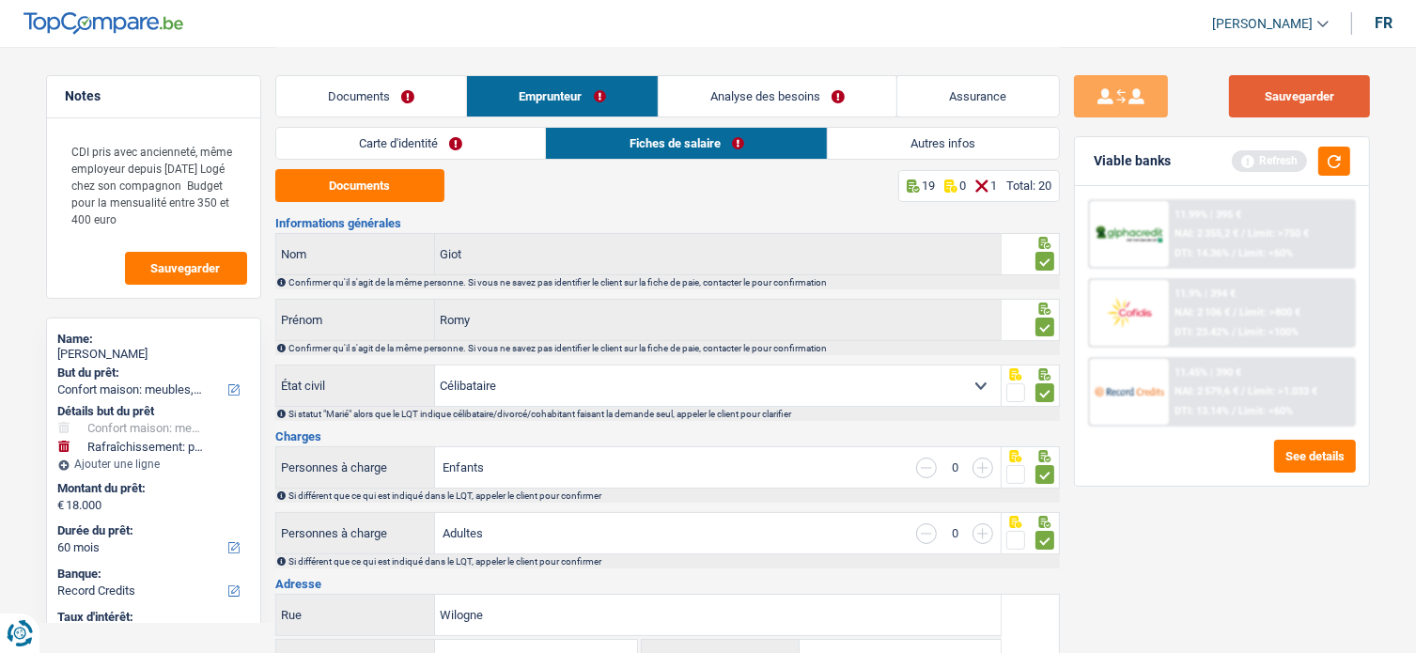
drag, startPoint x: 1282, startPoint y: 94, endPoint x: 1317, endPoint y: 120, distance: 43.6
click at [1286, 98] on button "Sauvegarder" at bounding box center [1299, 96] width 141 height 42
click at [1332, 157] on button "button" at bounding box center [1334, 161] width 32 height 29
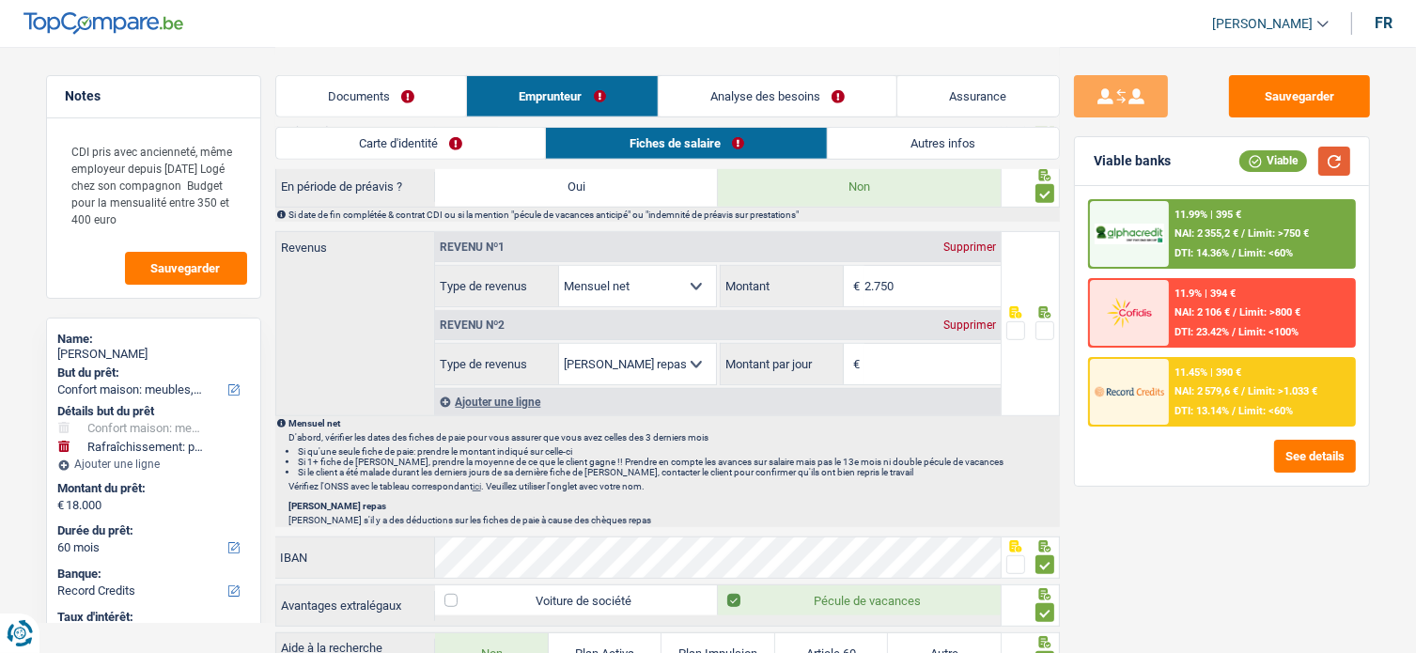
scroll to position [770, 0]
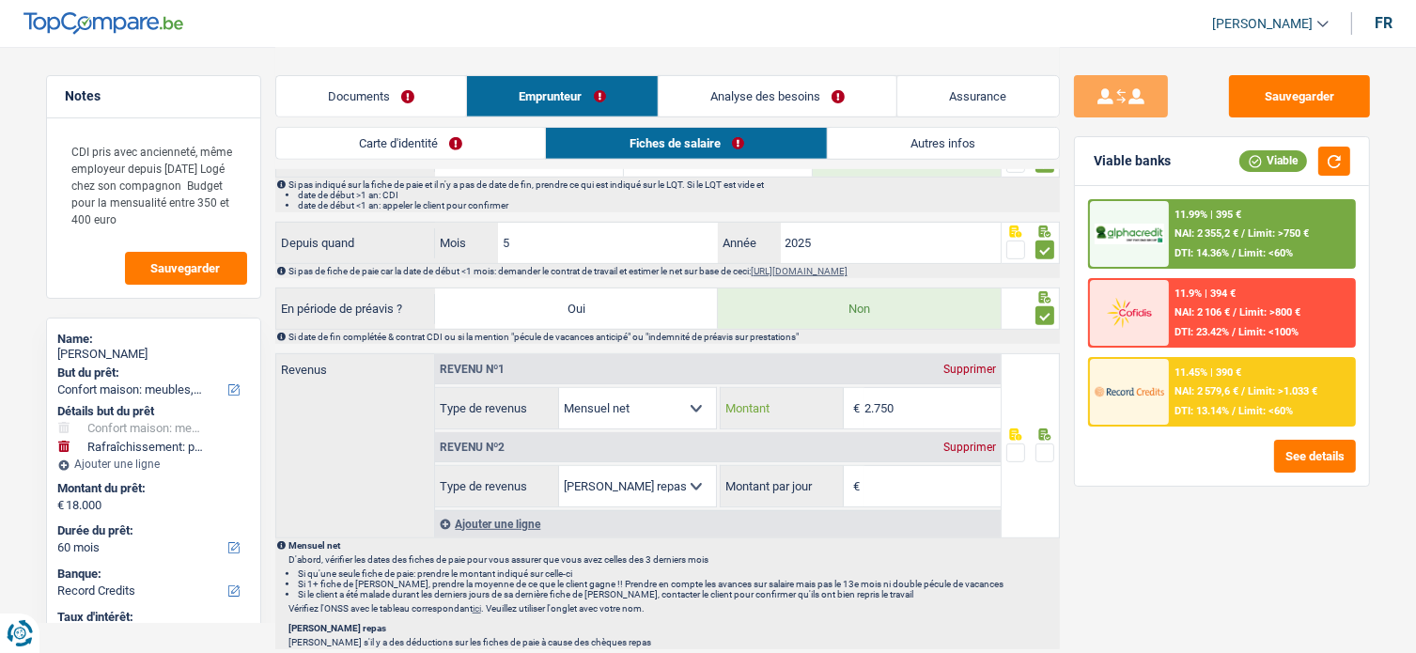
drag, startPoint x: 872, startPoint y: 394, endPoint x: 1008, endPoint y: 418, distance: 138.4
click at [1007, 418] on div "Revenus Revenu nº1 Supprimer Allocation d'handicap Allocations chômage Allocati…" at bounding box center [667, 447] width 785 height 188
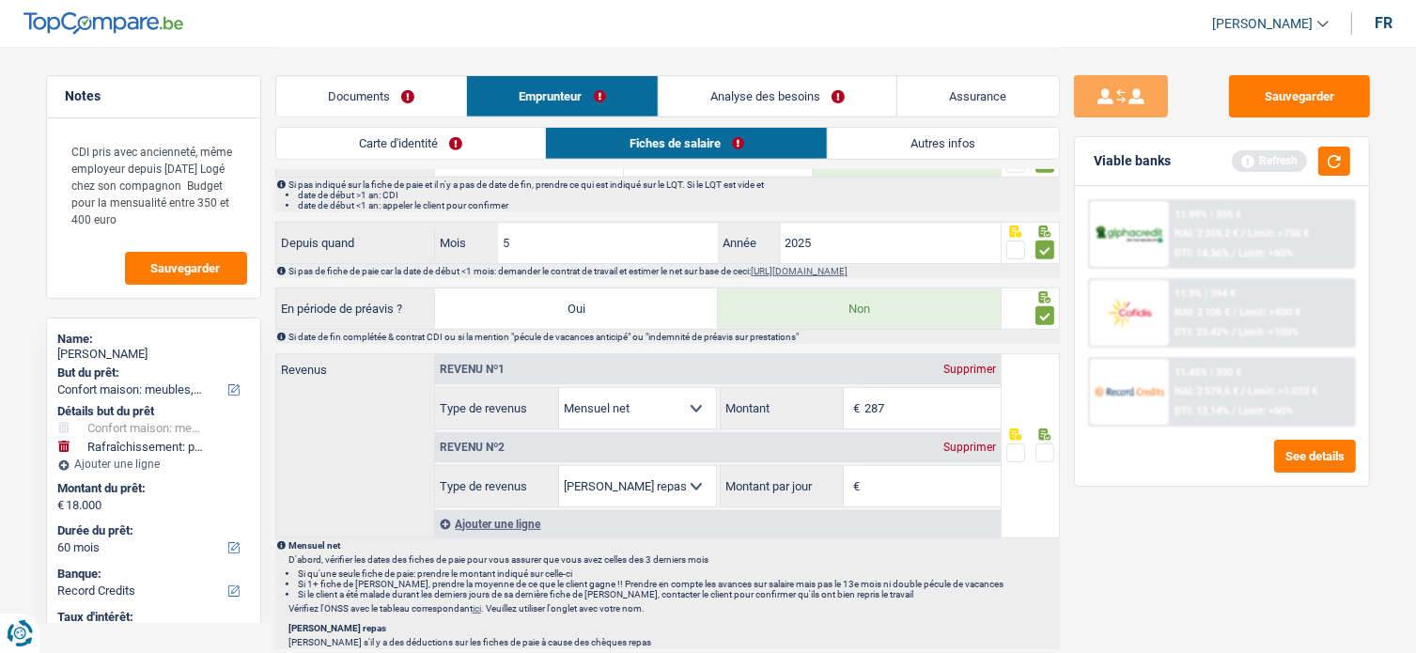
click at [947, 444] on div "Supprimer" at bounding box center [970, 447] width 62 height 11
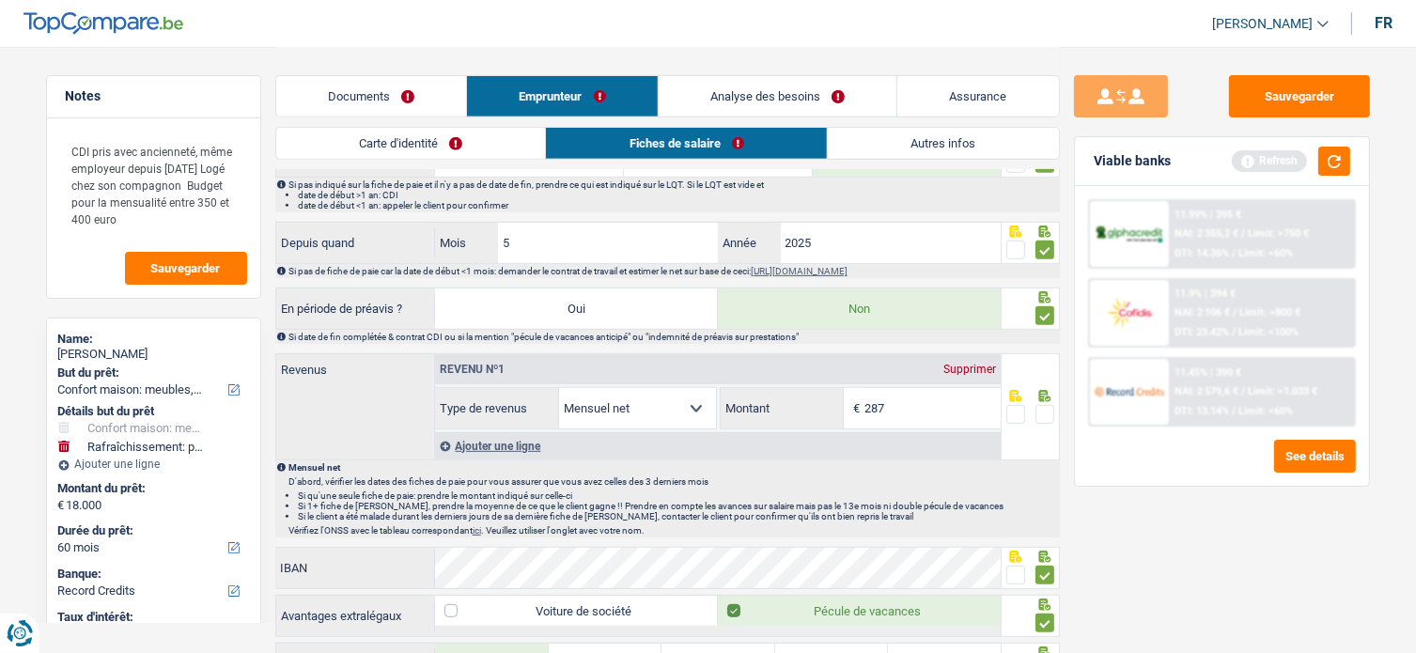
click at [1044, 416] on span at bounding box center [1045, 414] width 19 height 19
click at [0, 0] on input "radio" at bounding box center [0, 0] width 0 height 0
click at [880, 399] on input "287" at bounding box center [933, 408] width 136 height 40
type input "2.837"
click at [1196, 577] on div "Sauvegarder Viable banks Refresh 11.99% | 395 € NAI: 2 355,2 € / Limit: >750 € …" at bounding box center [1222, 349] width 324 height 548
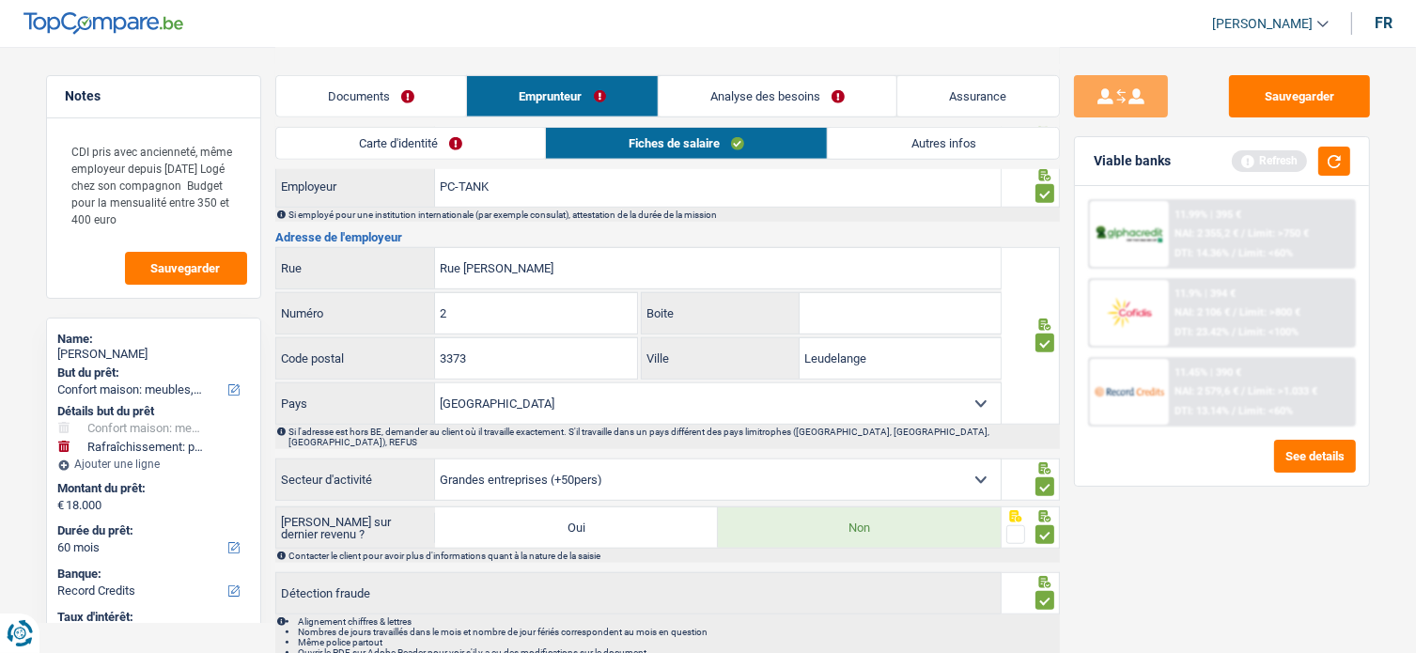
scroll to position [1410, 0]
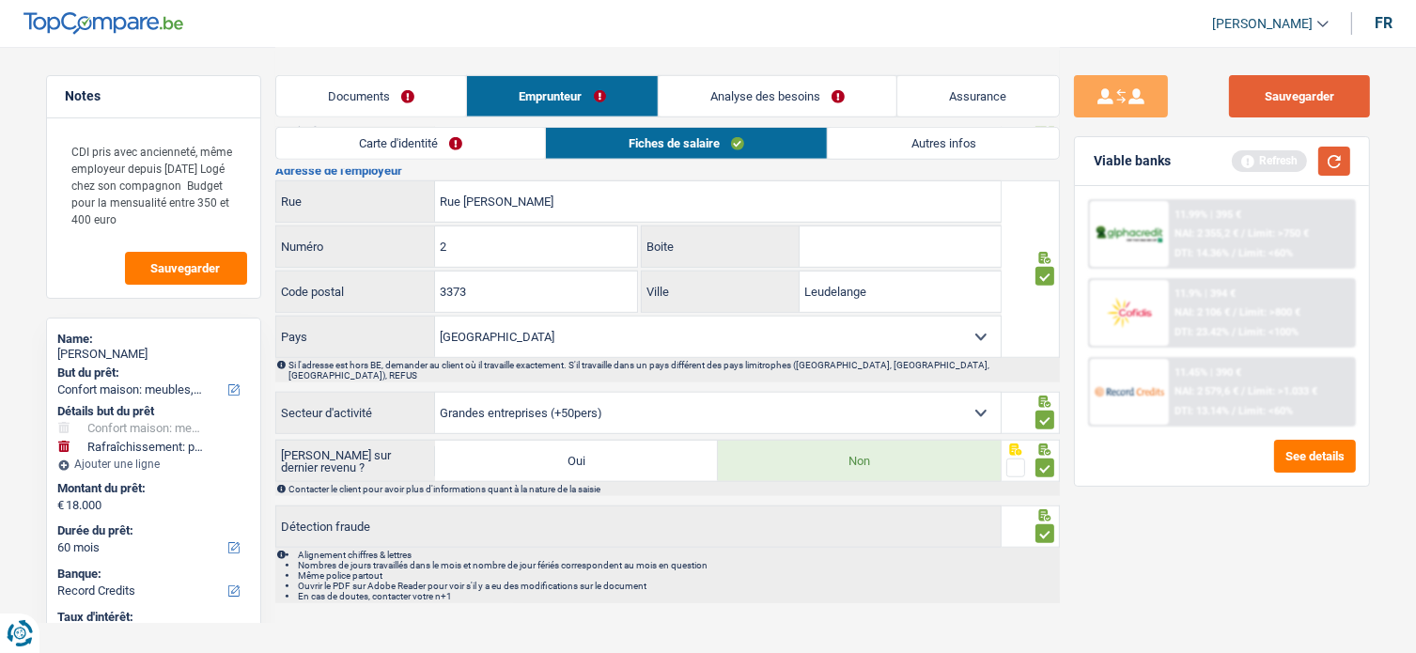
drag, startPoint x: 1275, startPoint y: 94, endPoint x: 1348, endPoint y: 173, distance: 107.1
click at [1282, 95] on button "Sauvegarder" at bounding box center [1299, 96] width 141 height 42
click at [1338, 164] on button "button" at bounding box center [1334, 161] width 32 height 29
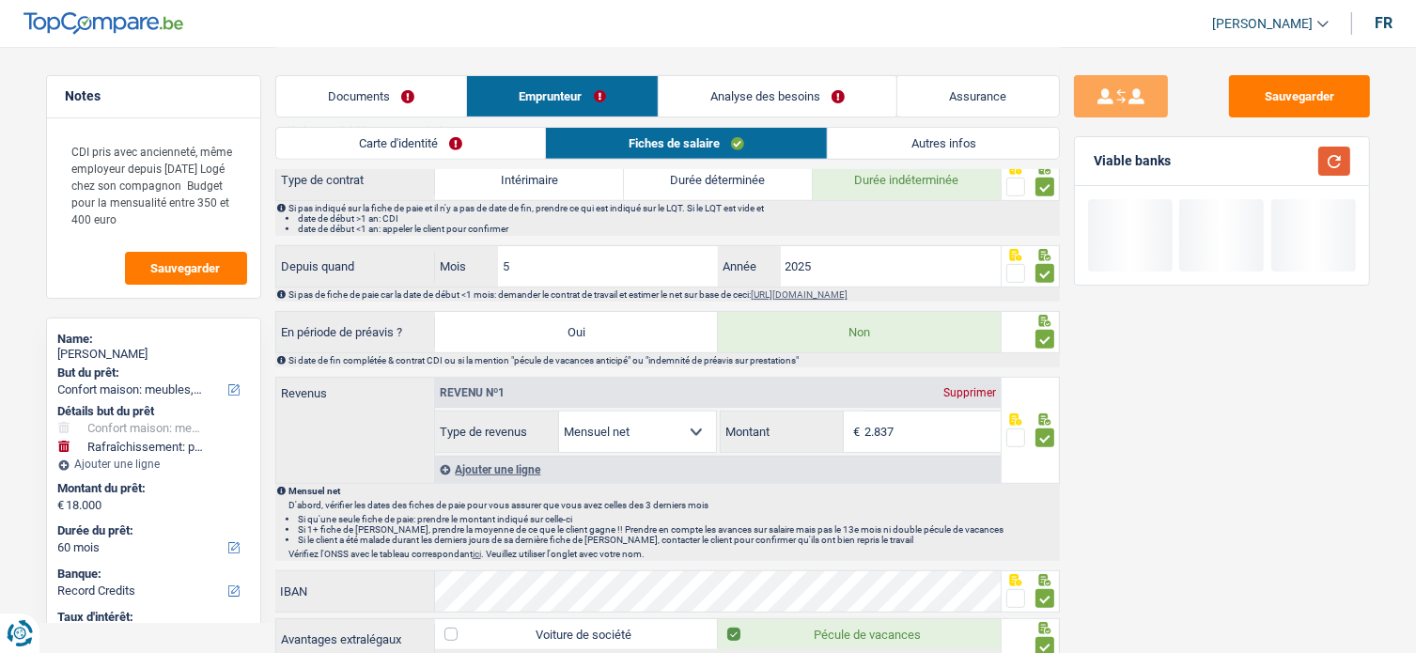
scroll to position [564, 0]
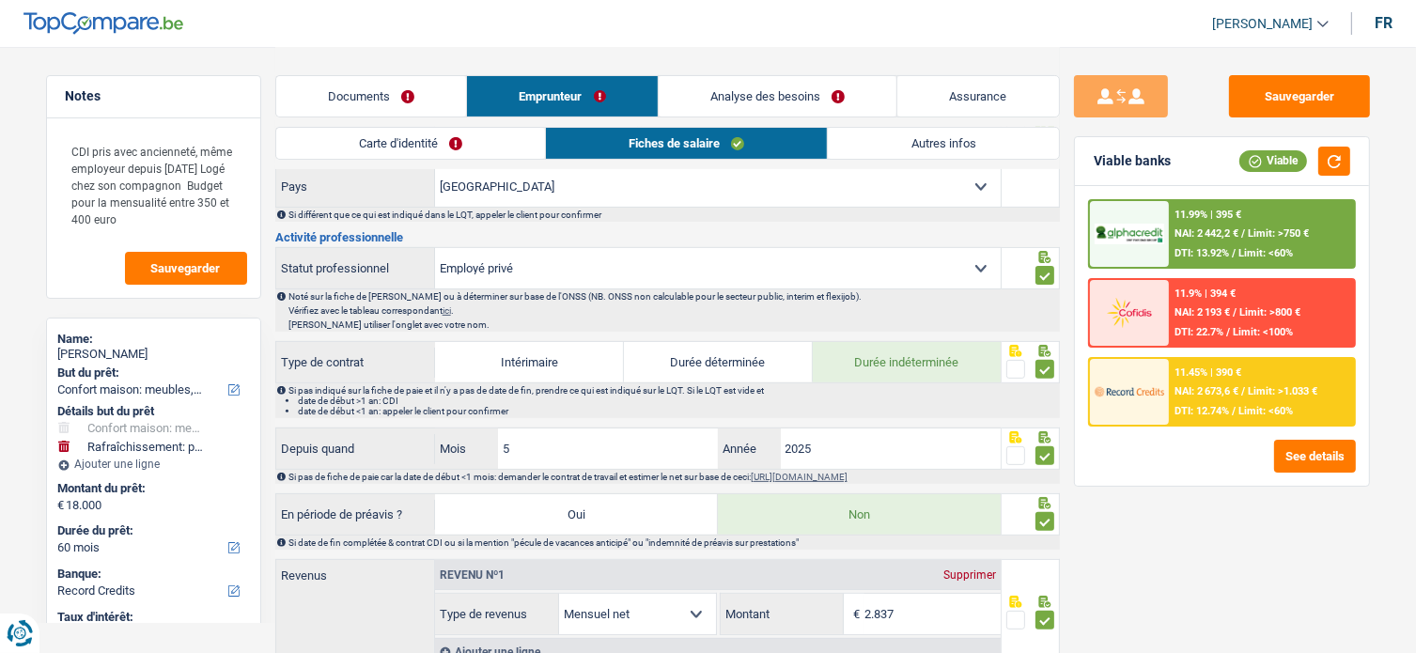
click at [957, 148] on link "Autres infos" at bounding box center [943, 143] width 230 height 31
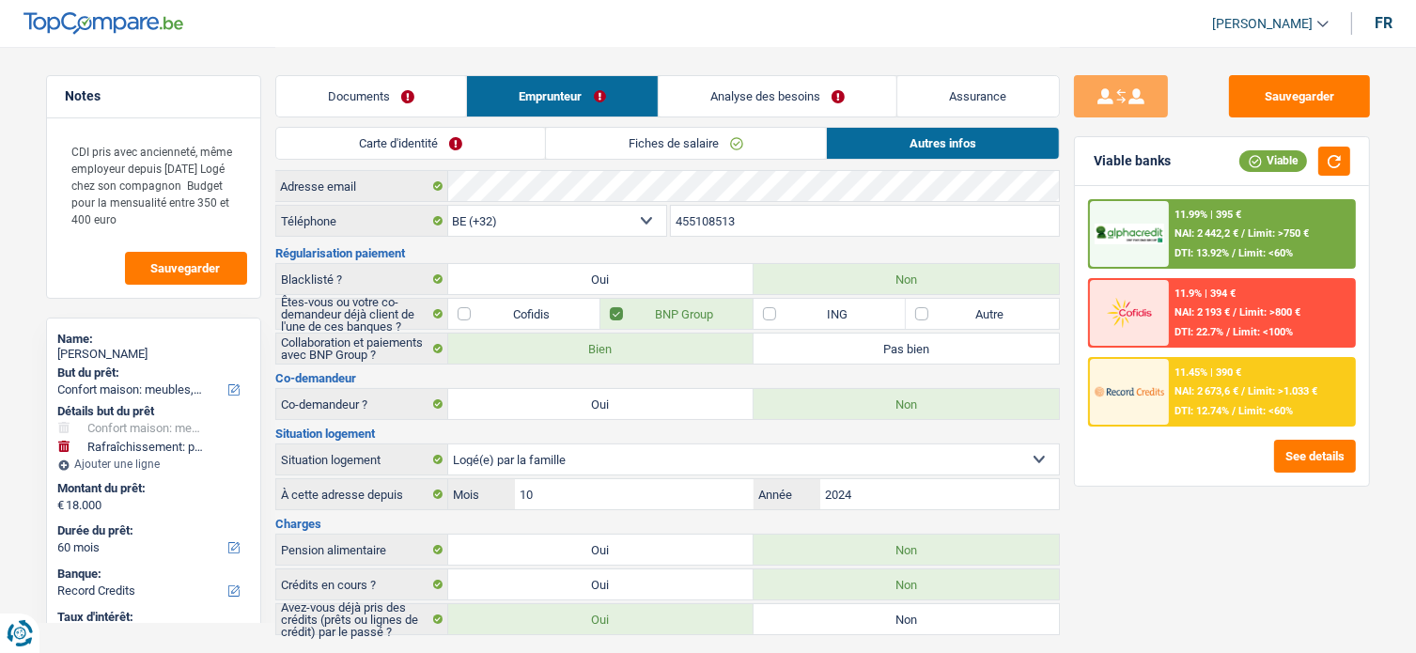
scroll to position [0, 0]
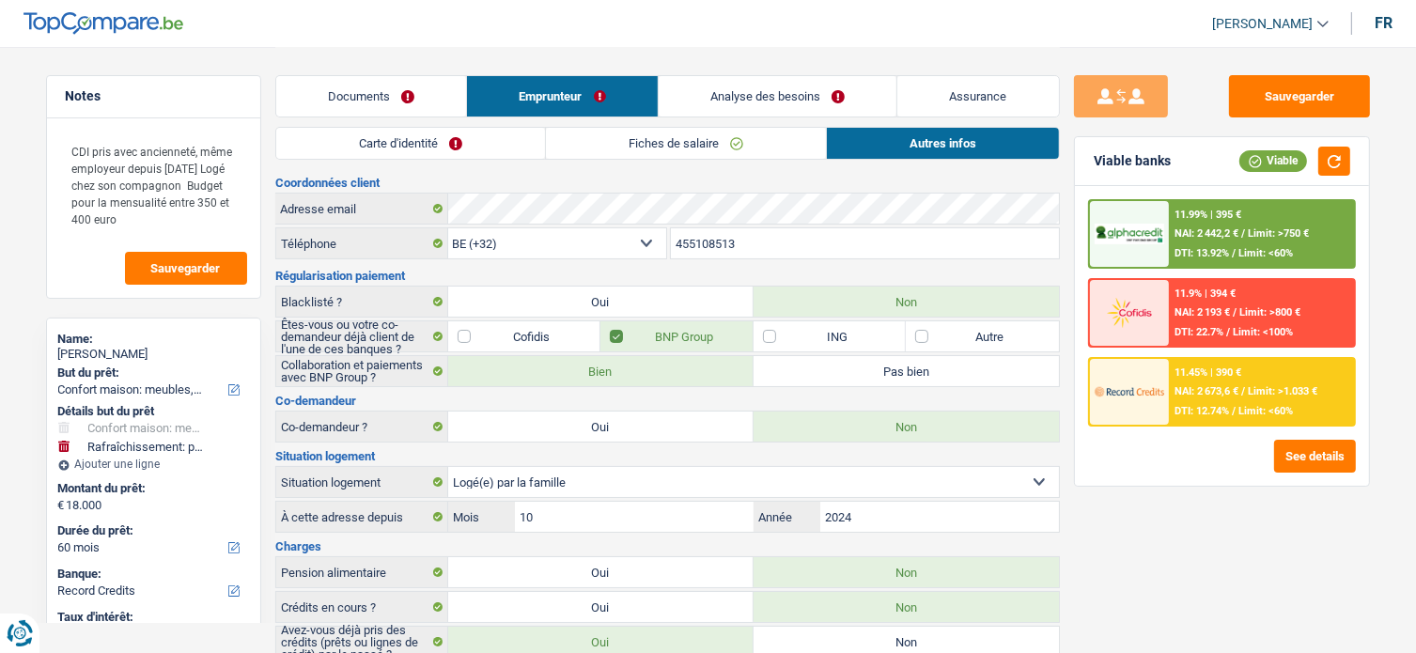
click at [398, 86] on link "Documents" at bounding box center [371, 96] width 191 height 40
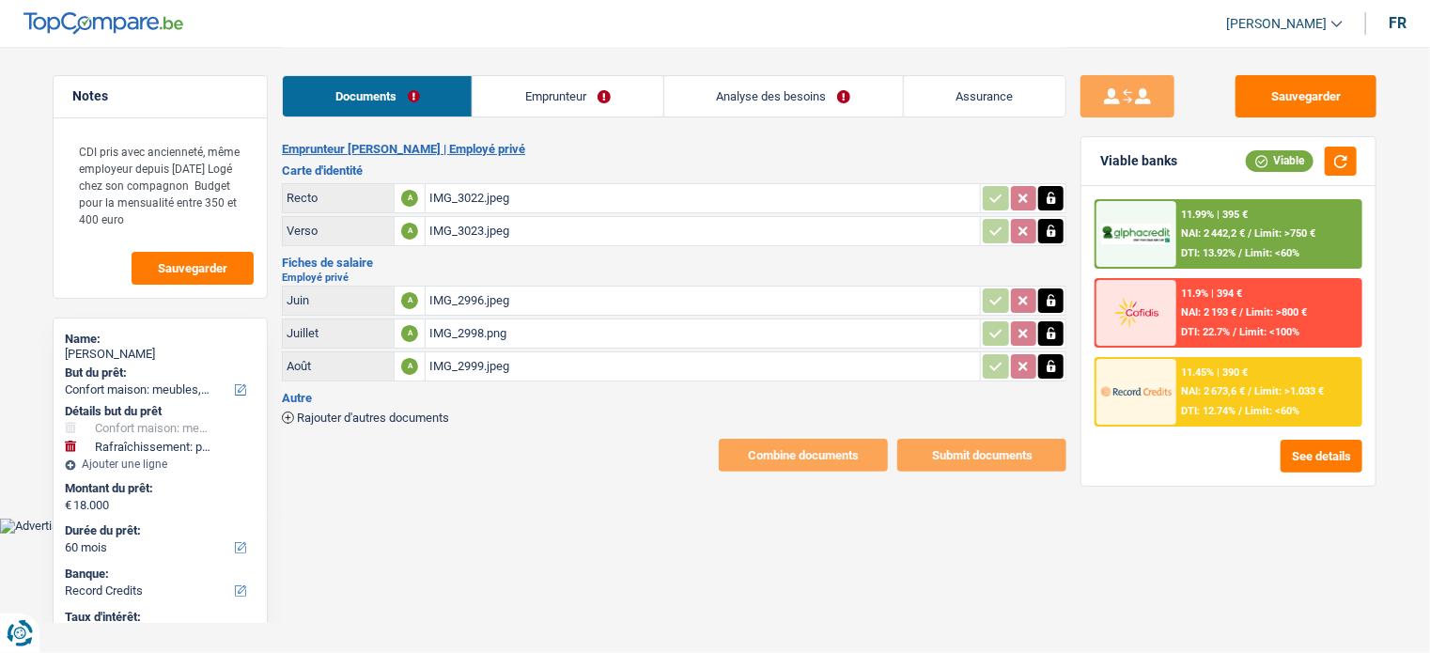
click at [859, 108] on link "Analyse des besoins" at bounding box center [783, 96] width 239 height 40
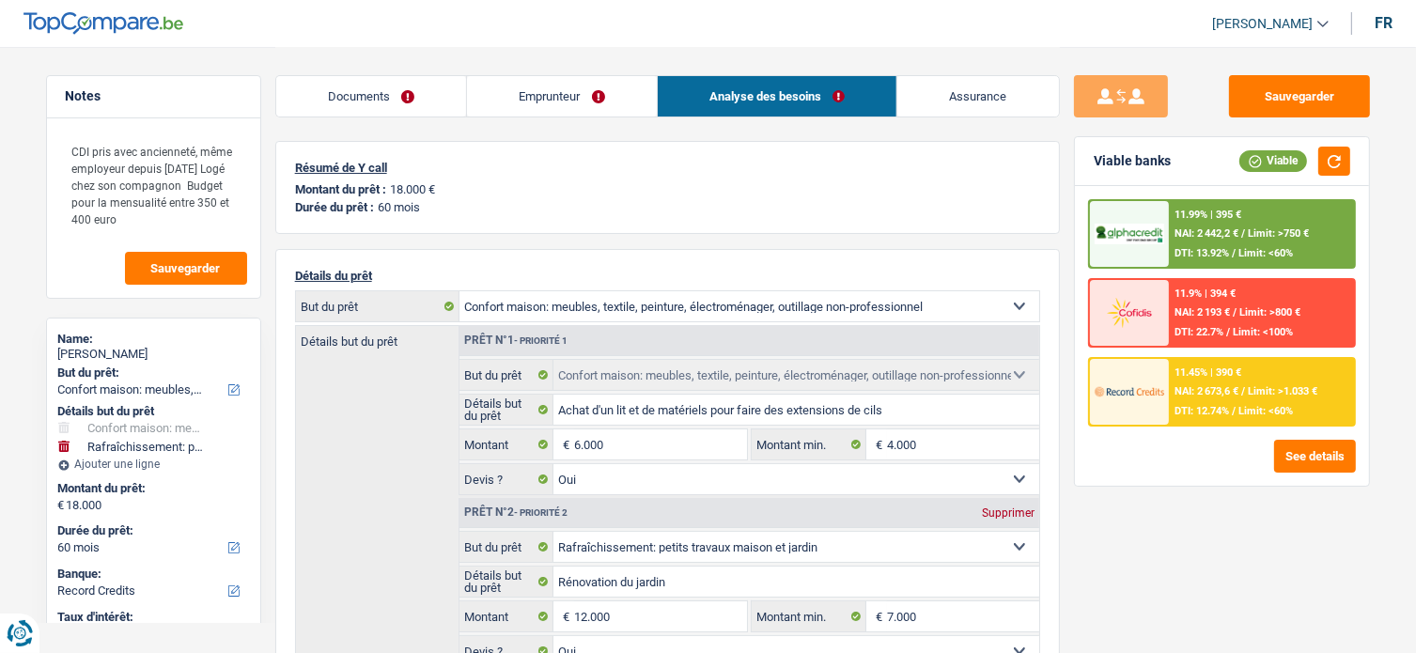
click at [1293, 236] on span "Limit: >750 €" at bounding box center [1278, 233] width 61 height 12
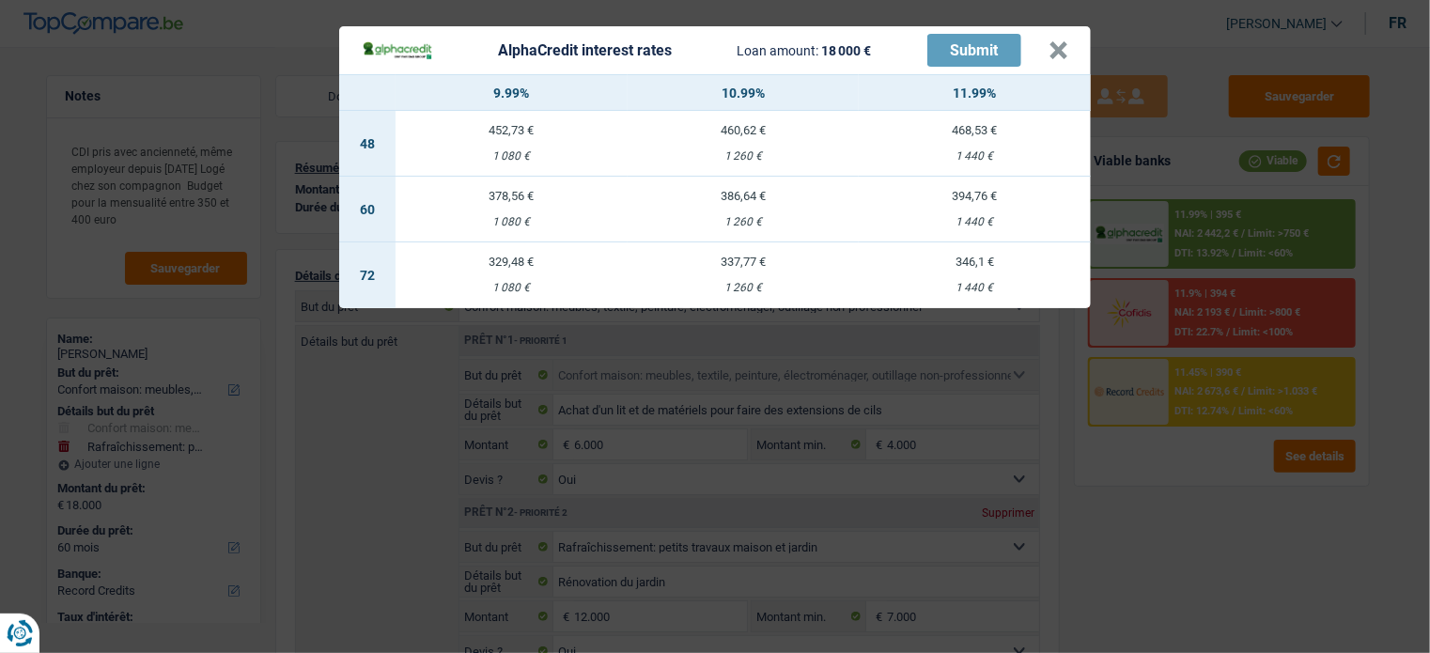
click at [1000, 416] on div "AlphaCredit interest rates Loan amount: 18 000 € Submit × 9.99% 10.99% 11.99% 4…" at bounding box center [715, 326] width 1430 height 653
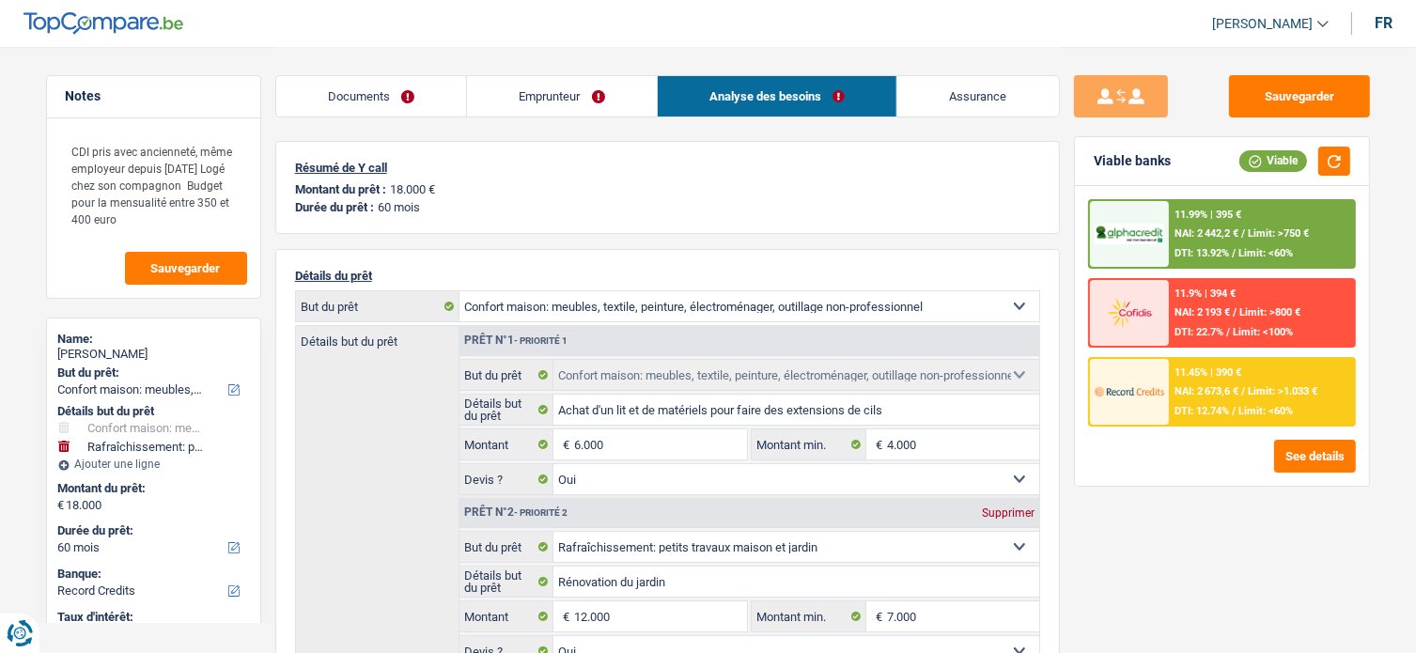
click at [1349, 234] on div "11.99% | 395 € NAI: 2 442,2 € / Limit: >750 € DTI: 13.92% / Limit: <60%" at bounding box center [1261, 234] width 185 height 66
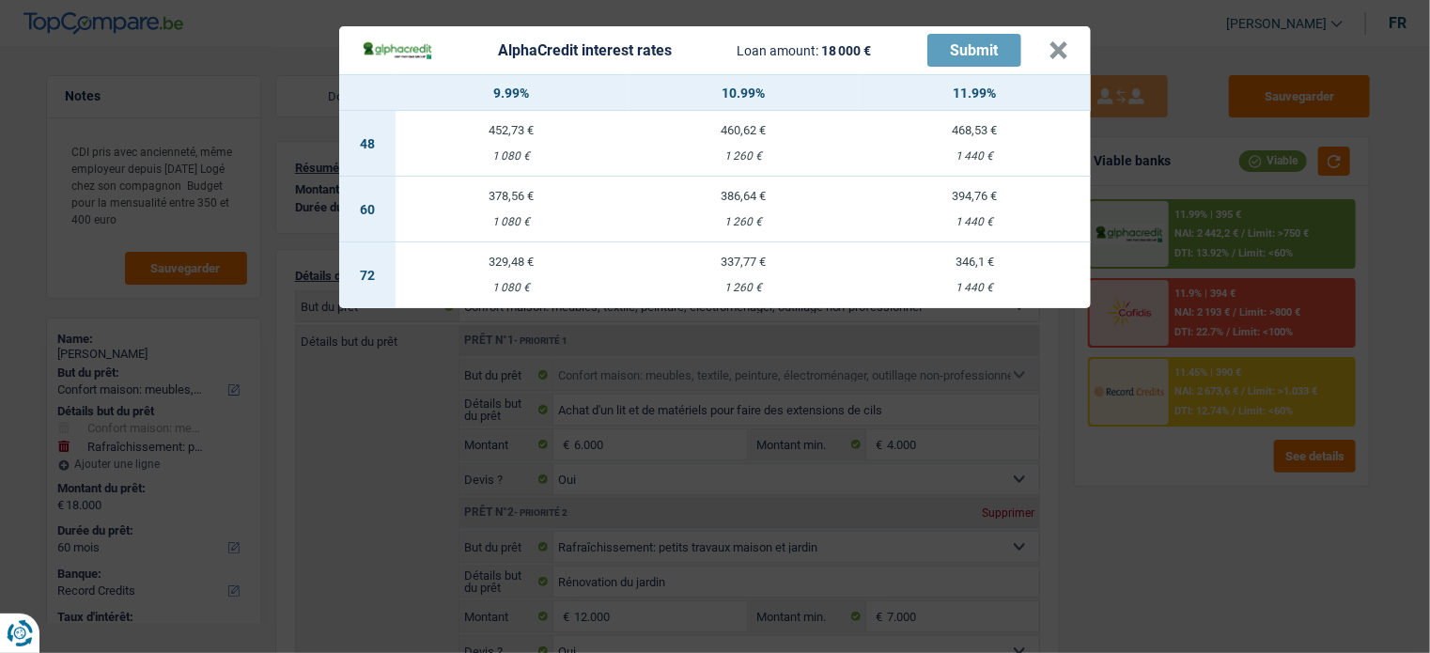
click at [739, 195] on div "386,64 €" at bounding box center [744, 196] width 232 height 12
select select "alphacredit"
type input "10,99"
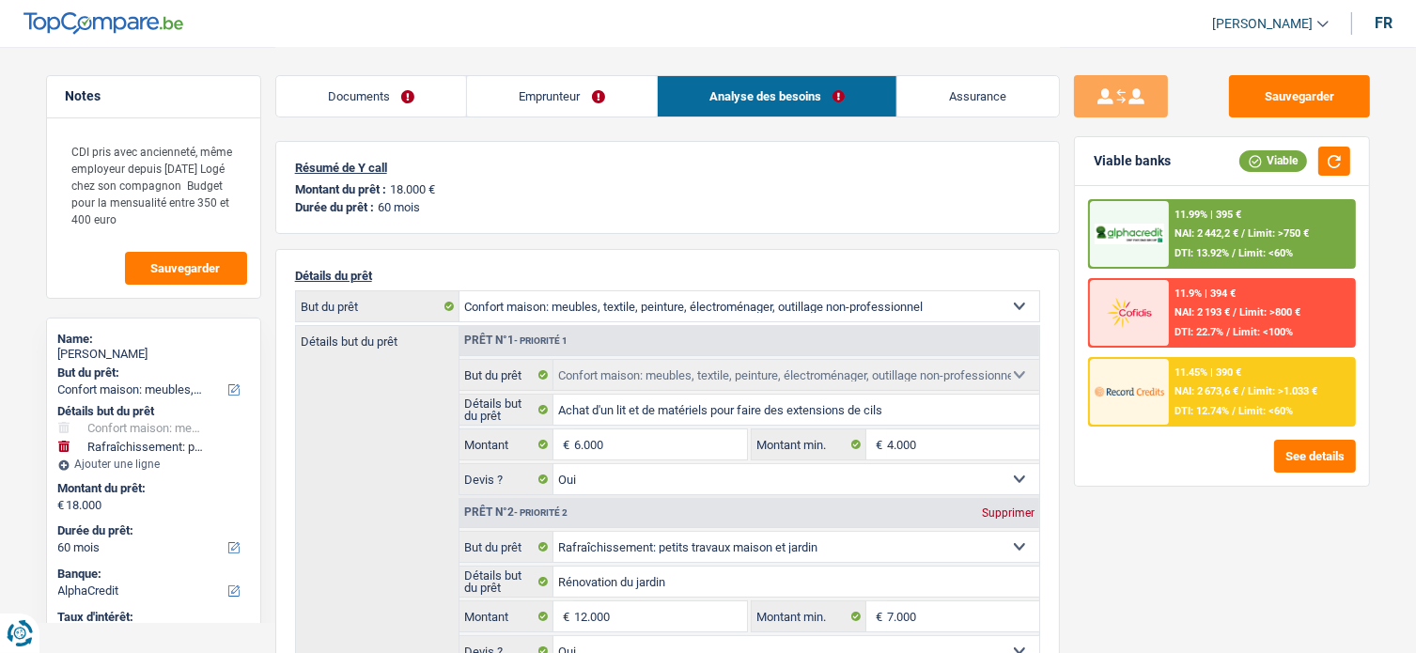
click at [1271, 220] on div "11.99% | 395 € NAI: 2 442,2 € / Limit: >750 € DTI: 13.92% / Limit: <60%" at bounding box center [1261, 234] width 185 height 66
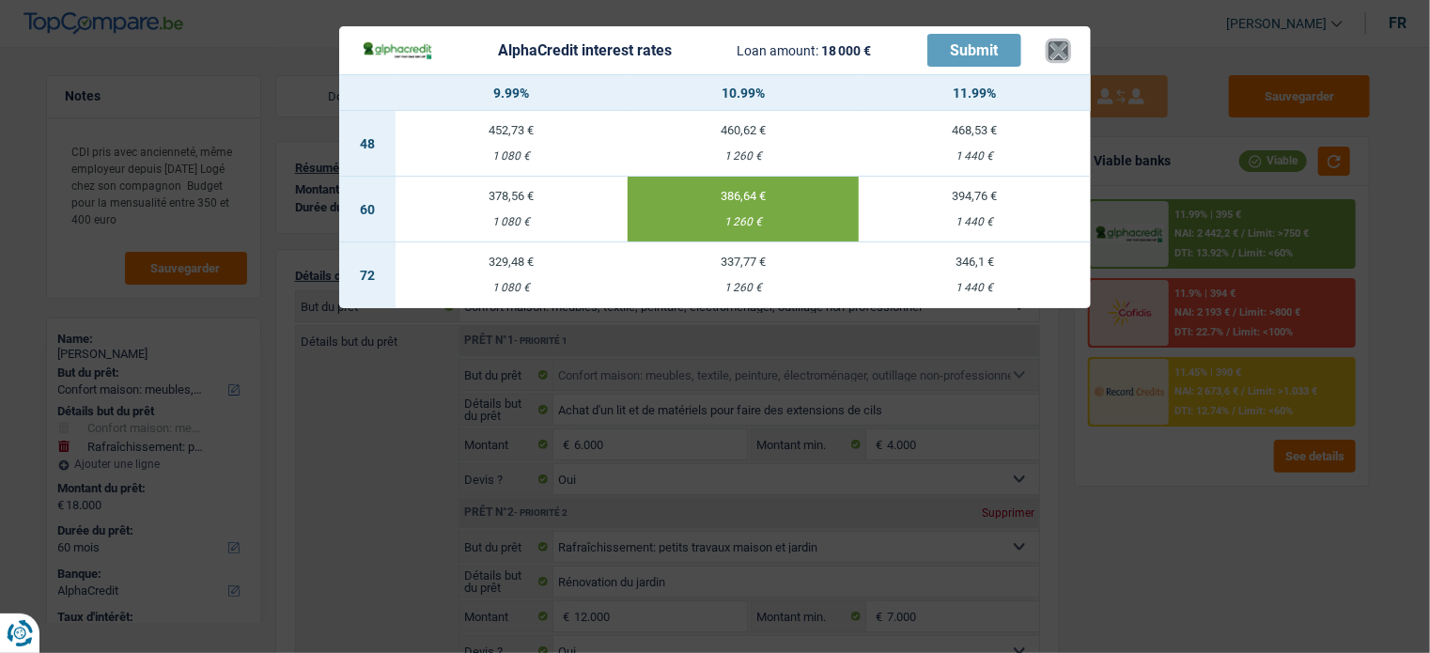
click at [1060, 49] on button "×" at bounding box center [1059, 50] width 20 height 19
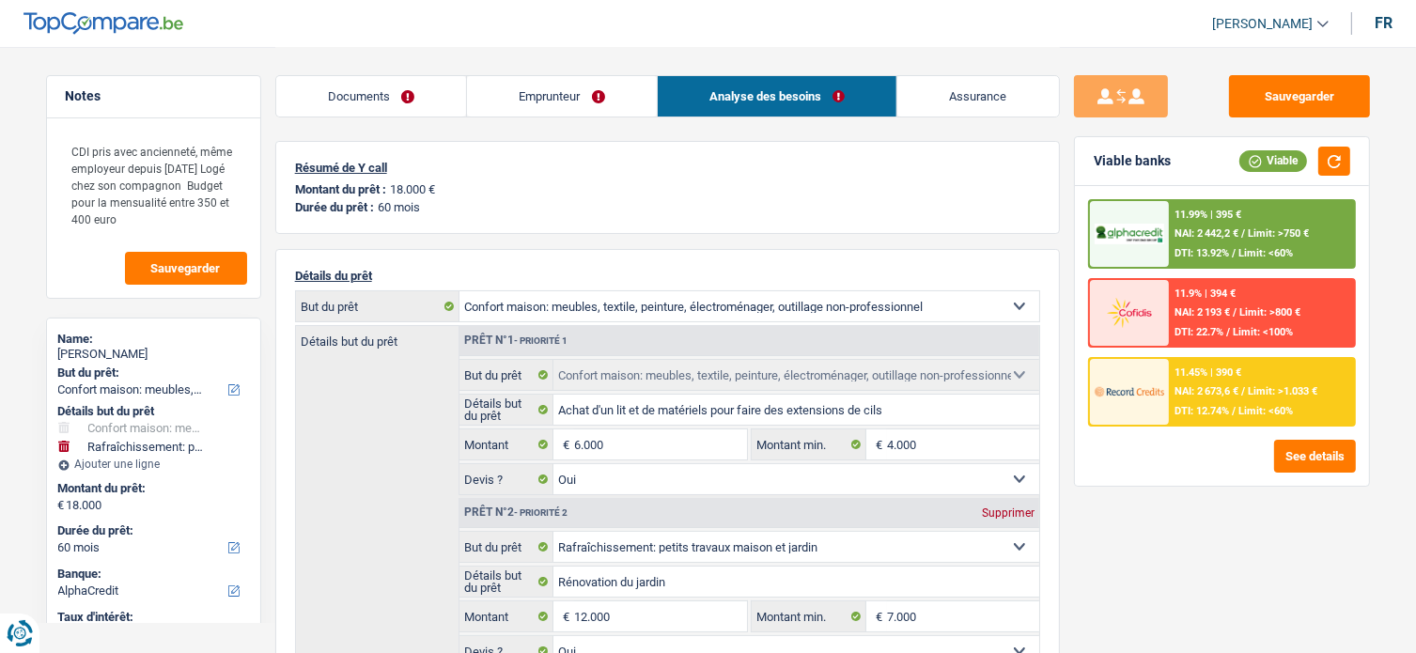
click at [528, 101] on link "Emprunteur" at bounding box center [562, 96] width 190 height 40
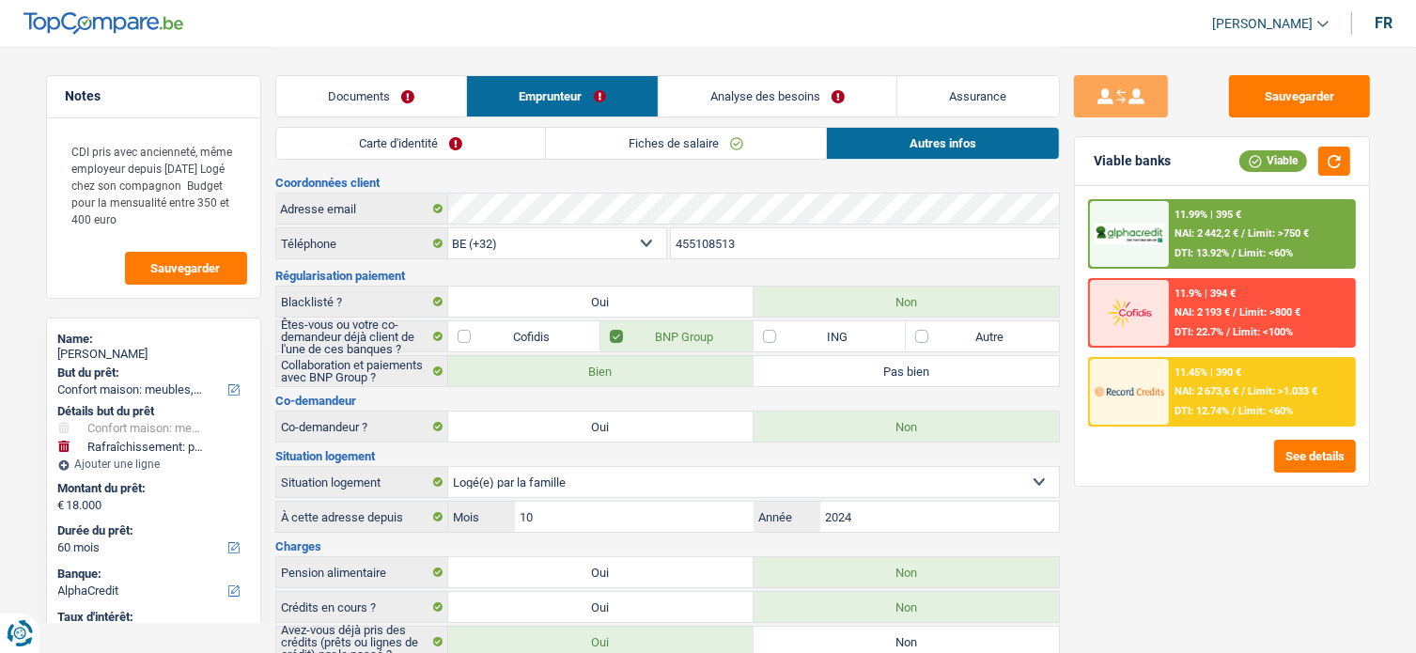
click at [436, 139] on link "Carte d'identité" at bounding box center [410, 143] width 269 height 31
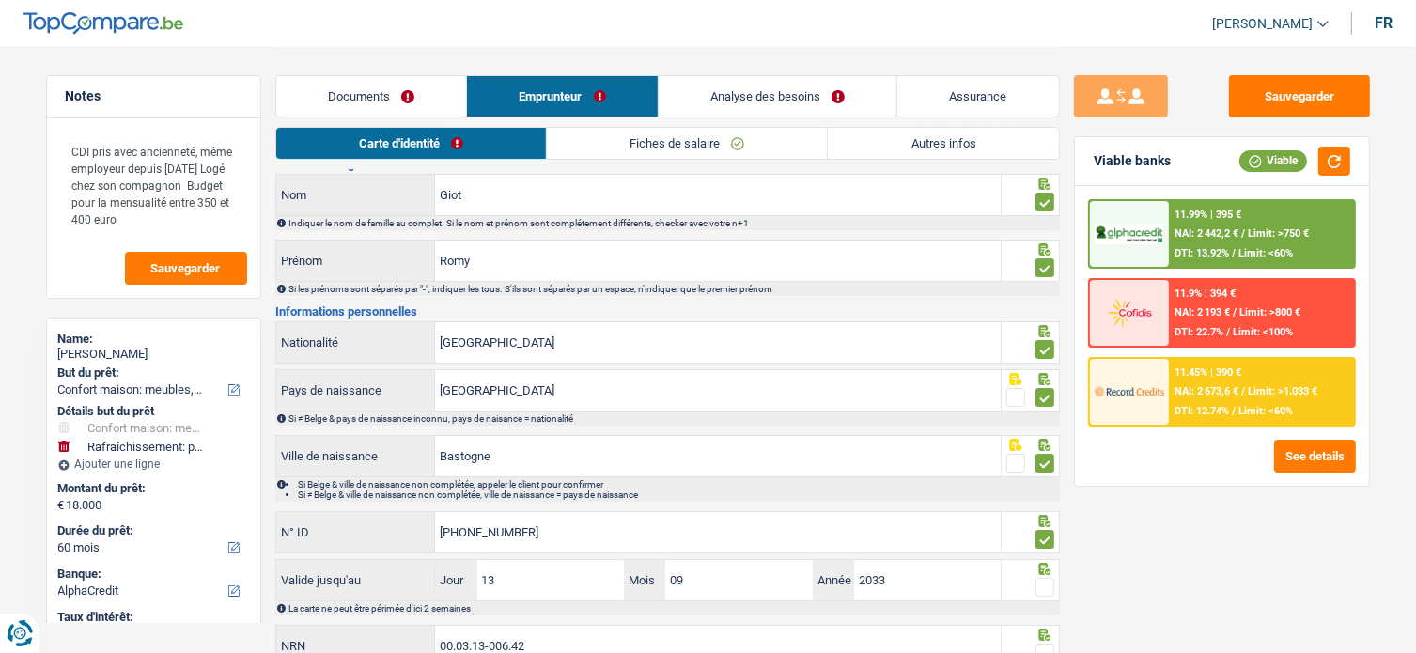
scroll to position [136, 0]
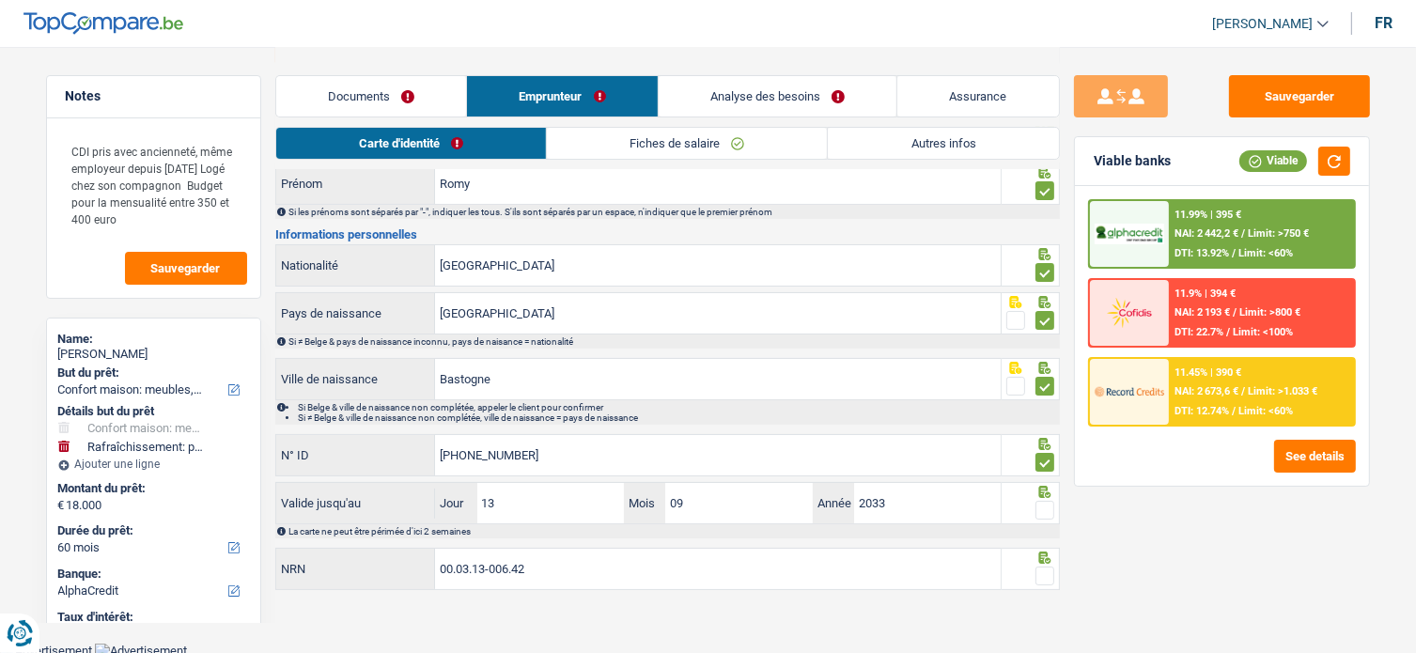
click at [1045, 510] on span at bounding box center [1045, 510] width 19 height 19
click at [0, 0] on input "radio" at bounding box center [0, 0] width 0 height 0
click at [1041, 570] on span at bounding box center [1045, 576] width 19 height 19
click at [0, 0] on input "radio" at bounding box center [0, 0] width 0 height 0
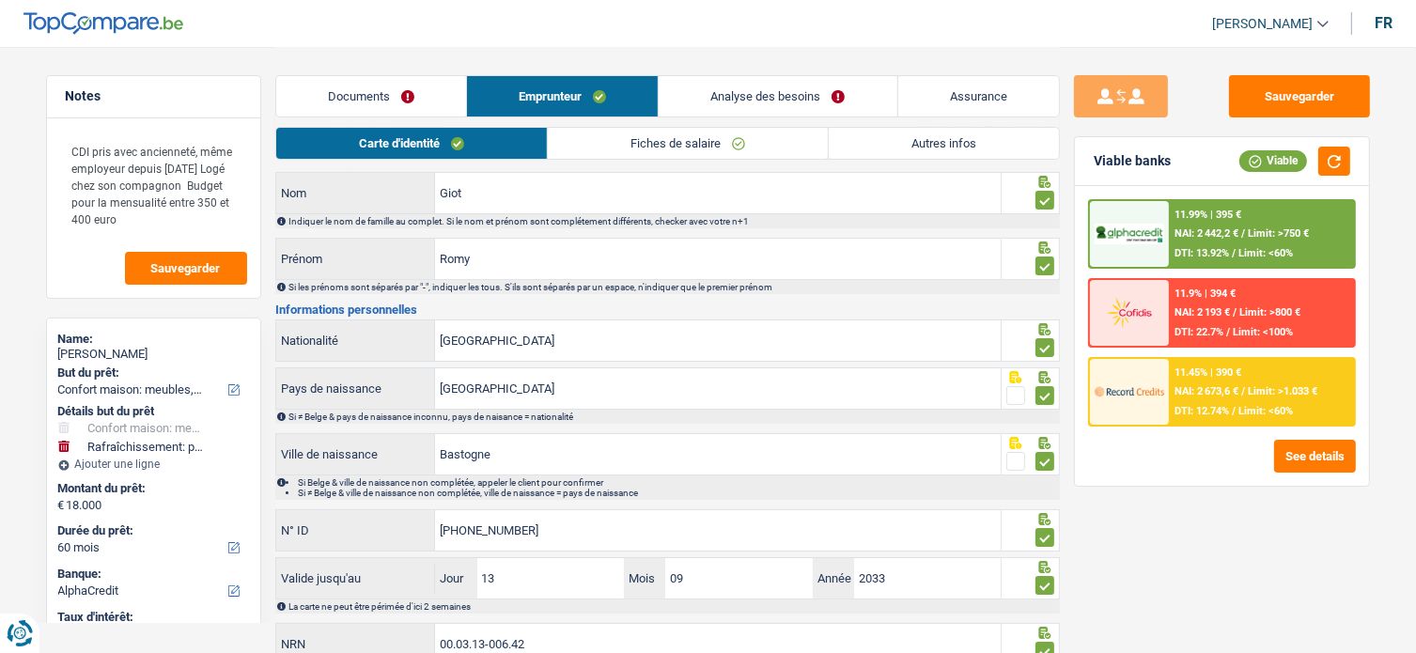
scroll to position [0, 0]
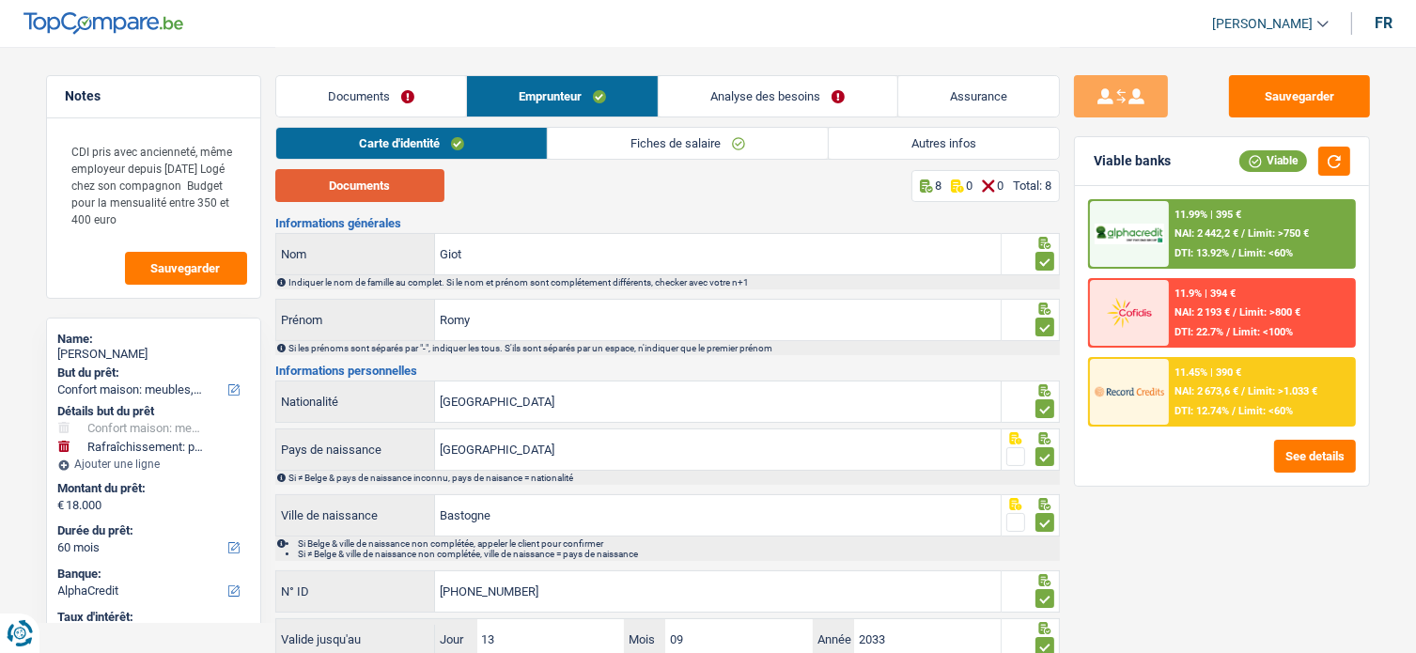
click at [362, 179] on button "Documents" at bounding box center [359, 185] width 169 height 33
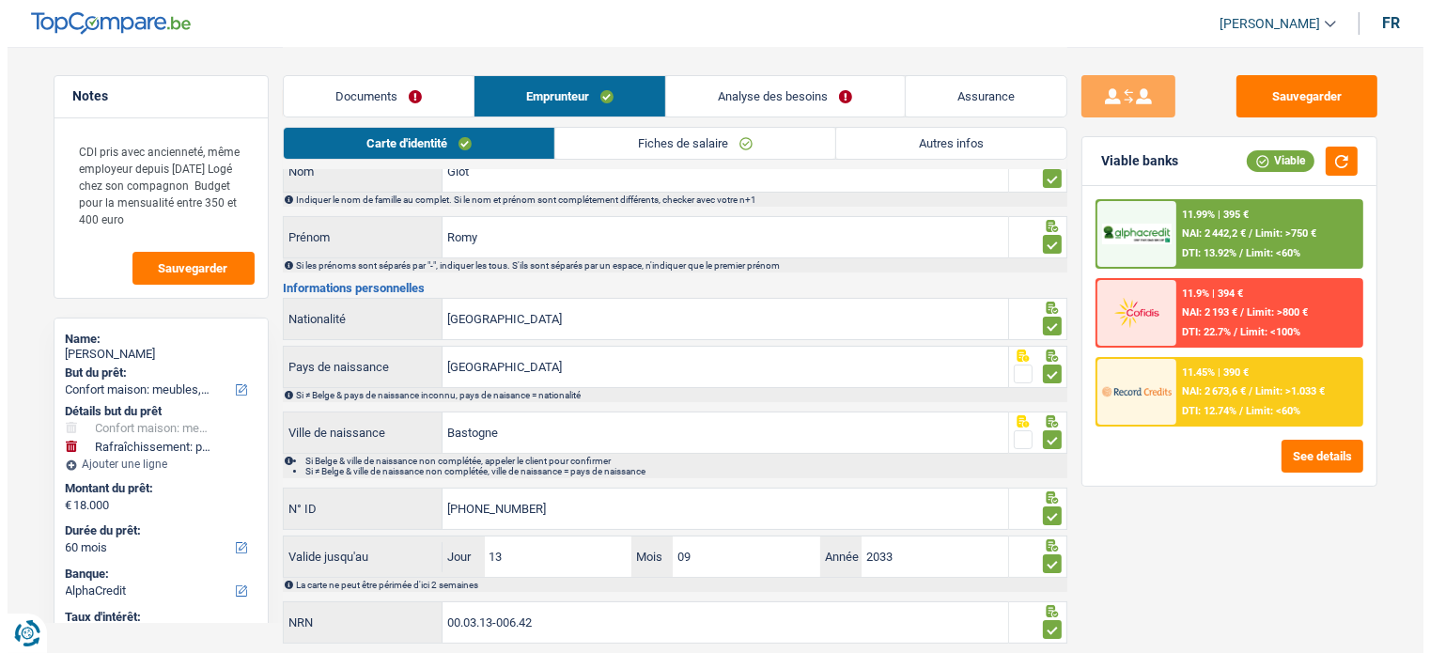
scroll to position [136, 0]
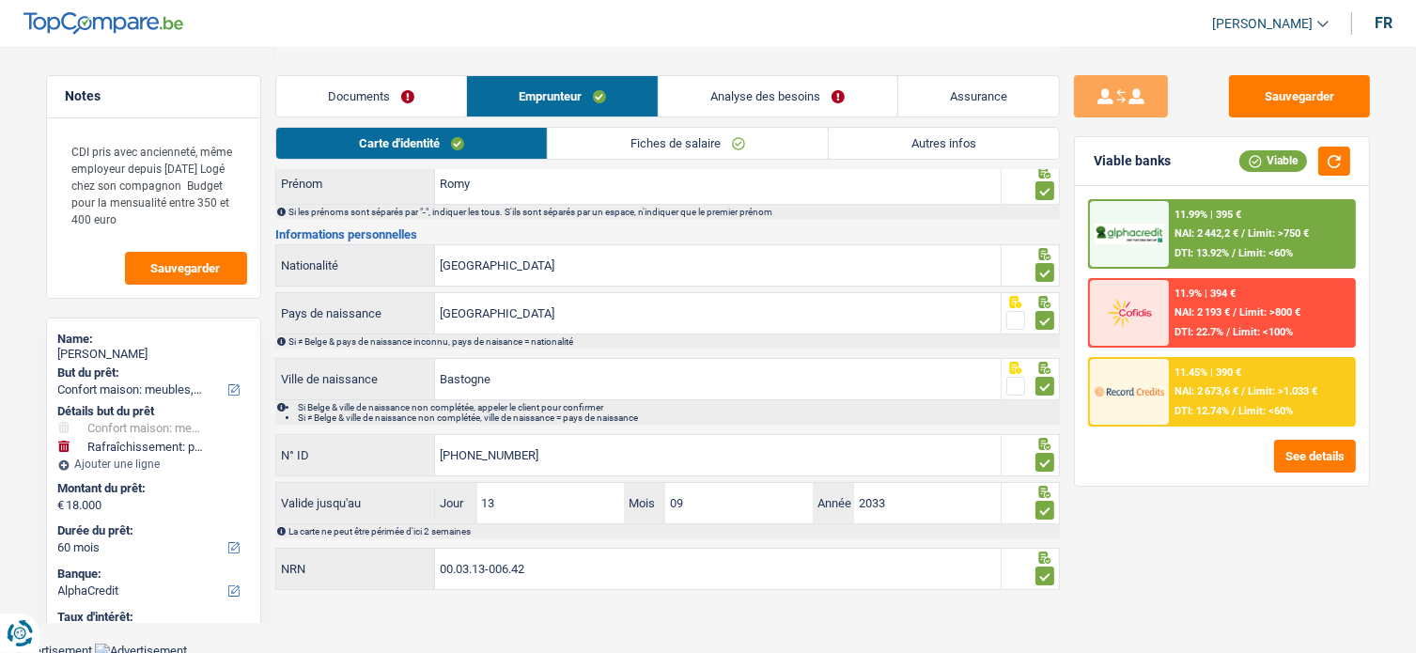
click at [1278, 220] on div "11.99% | 395 € NAI: 2 442,2 € / Limit: >750 € DTI: 13.92% / Limit: <60%" at bounding box center [1261, 234] width 185 height 66
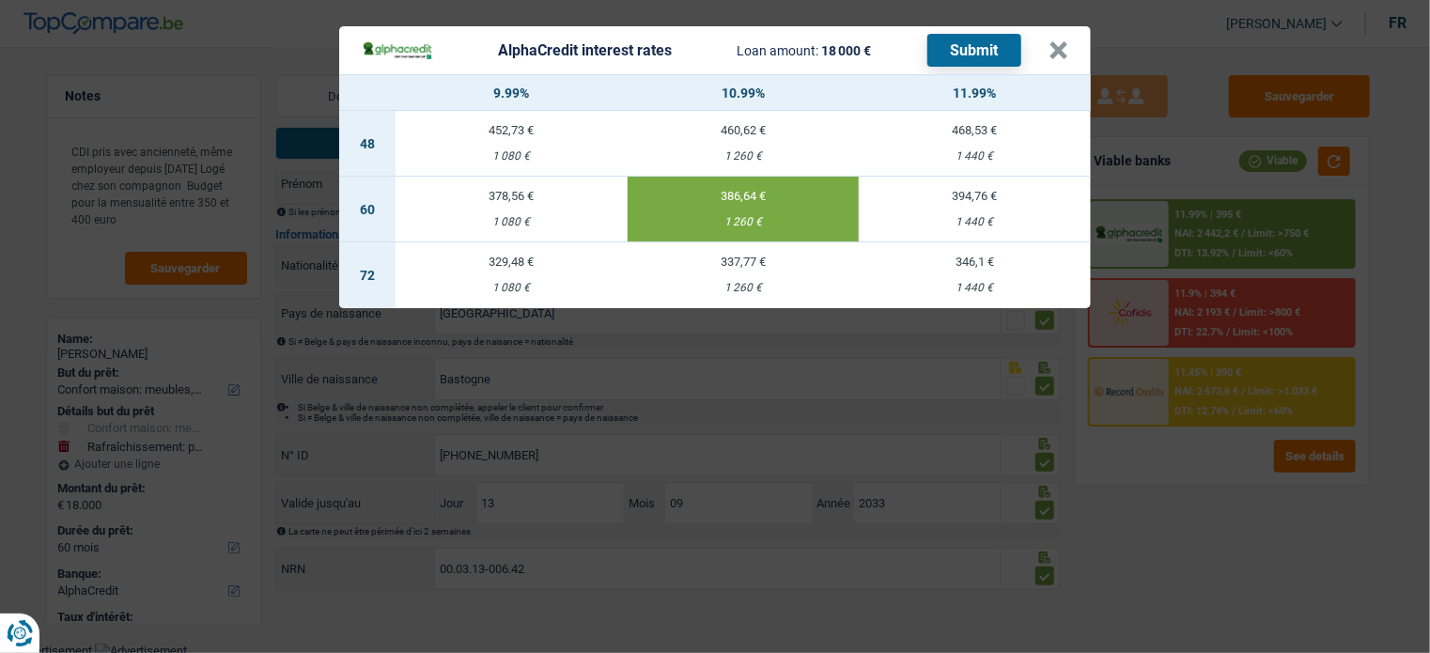
click at [996, 52] on button "Submit" at bounding box center [975, 50] width 94 height 33
click at [1072, 56] on header "AlphaCredit interest rates Loan amount: 18 000 € Submit ×" at bounding box center [715, 50] width 752 height 48
click at [1063, 55] on button "×" at bounding box center [1059, 50] width 20 height 19
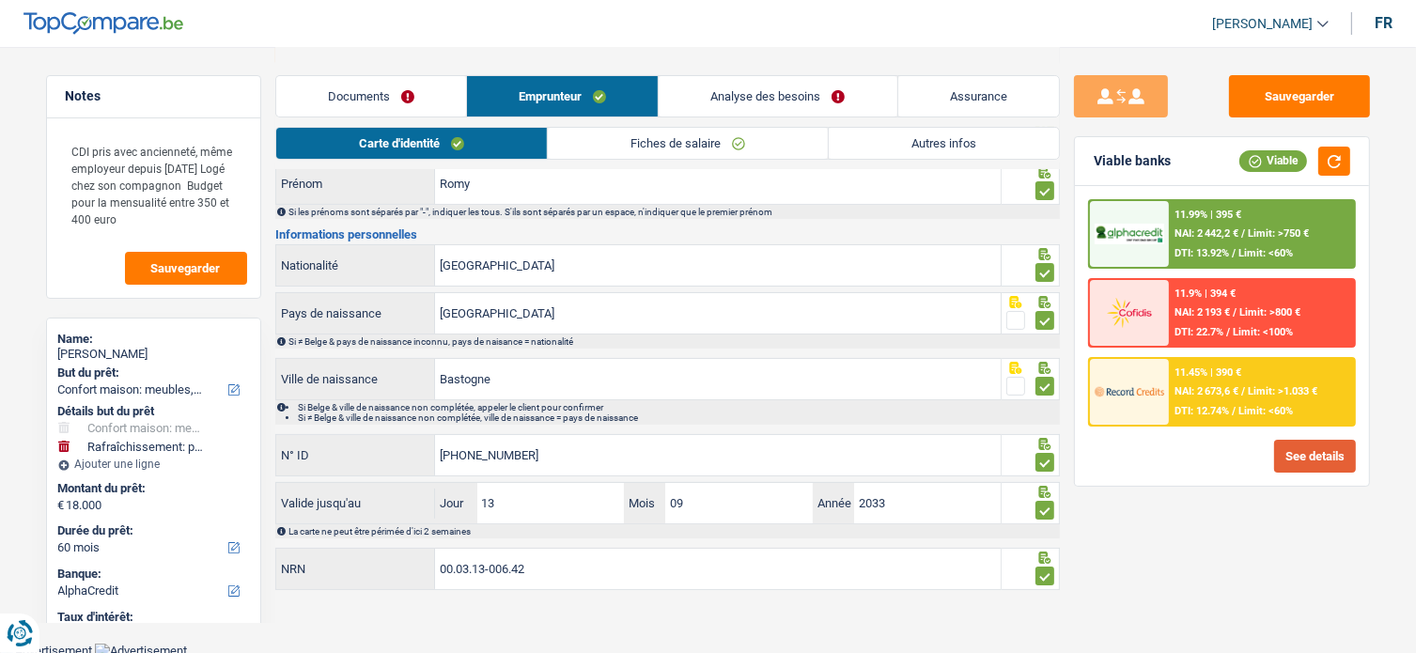
click at [1342, 458] on button "See details" at bounding box center [1315, 456] width 82 height 33
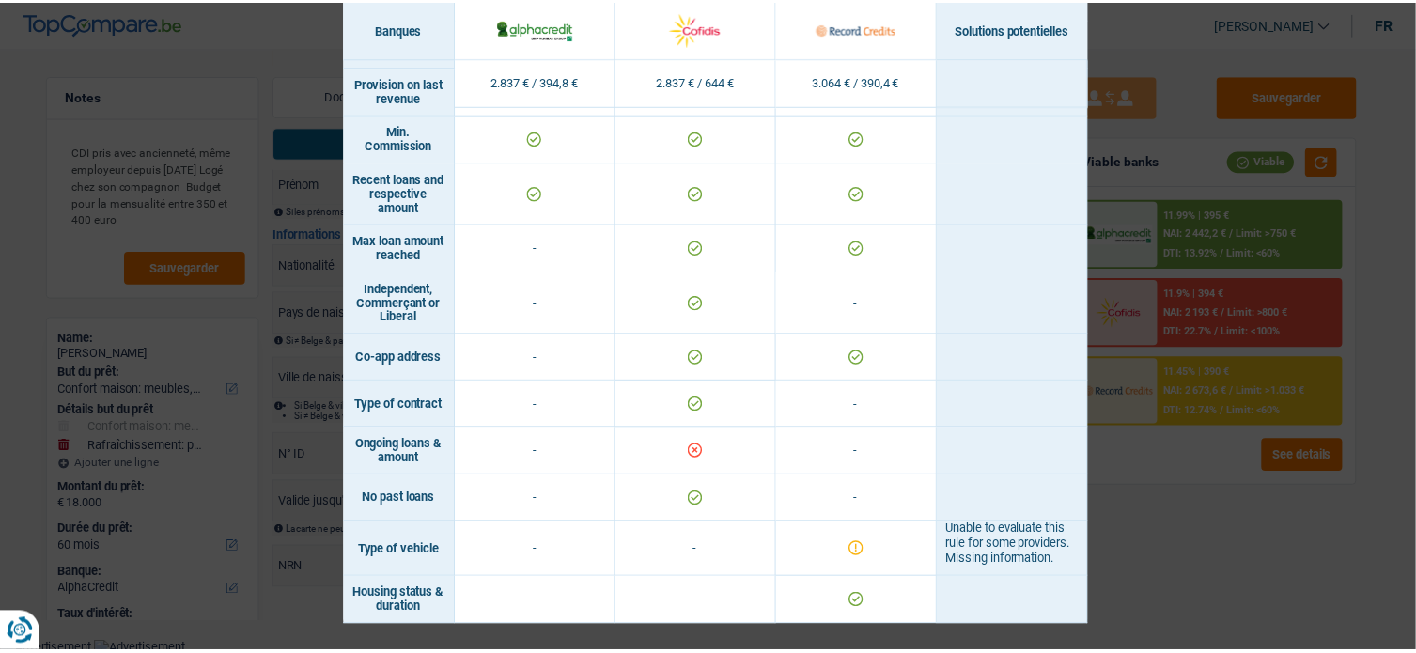
scroll to position [1251, 0]
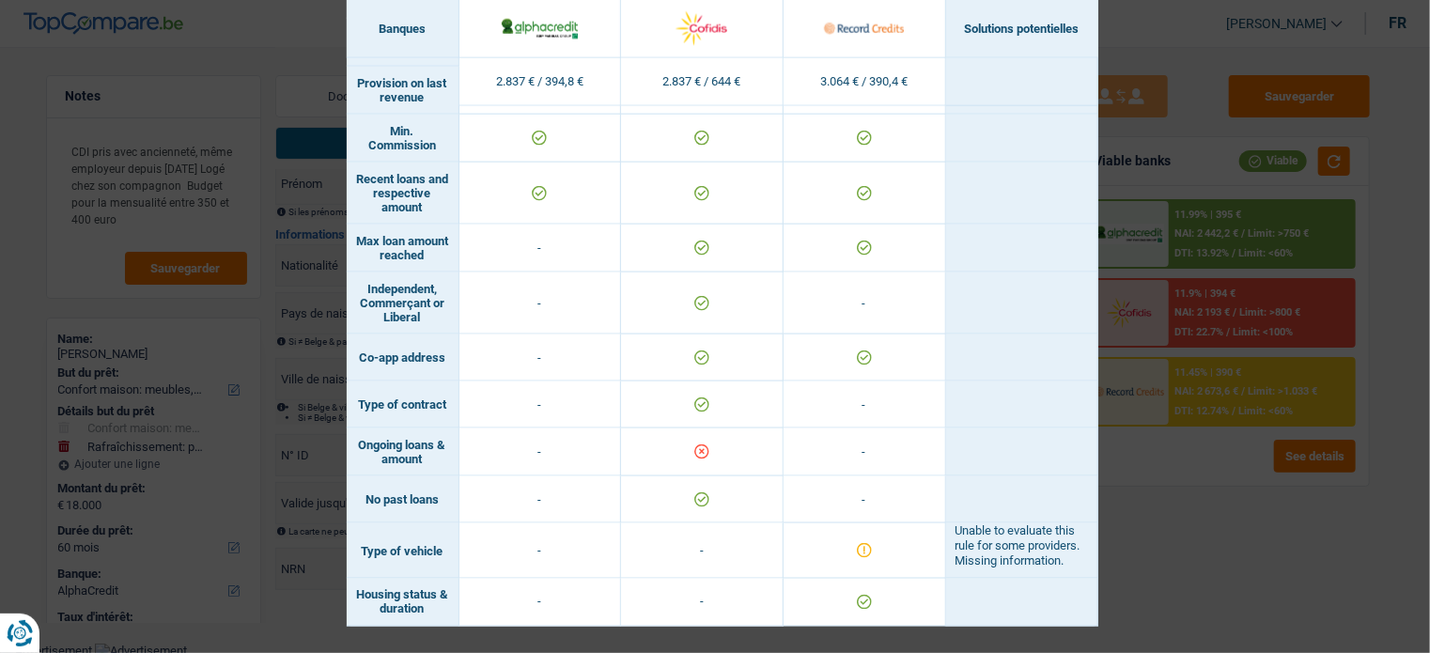
click at [1192, 557] on div "Banks conditions × Banques Solutions potentielles Revenus / Charges 2.837 € / 3…" at bounding box center [715, 326] width 1430 height 653
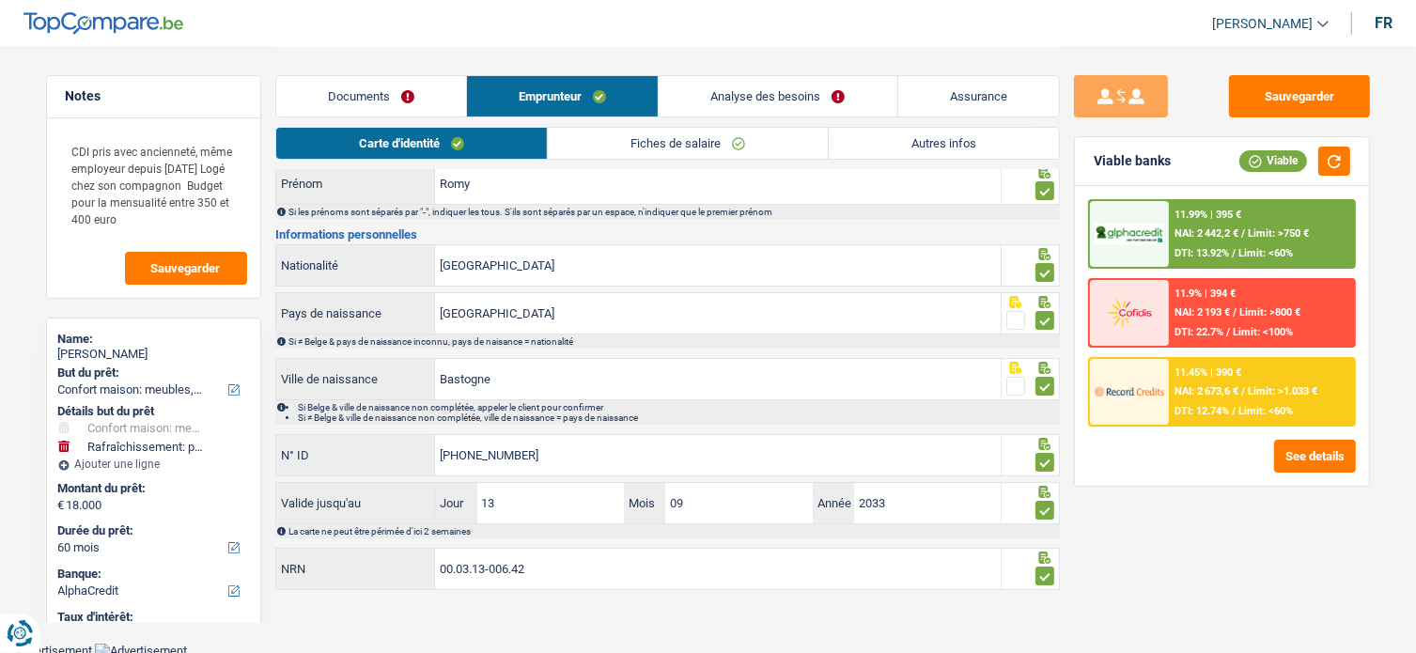
click at [1229, 379] on div "11.45% | 390 € NAI: 2 673,6 € / Limit: >1.033 € DTI: 12.74% / Limit: <60%" at bounding box center [1261, 392] width 185 height 66
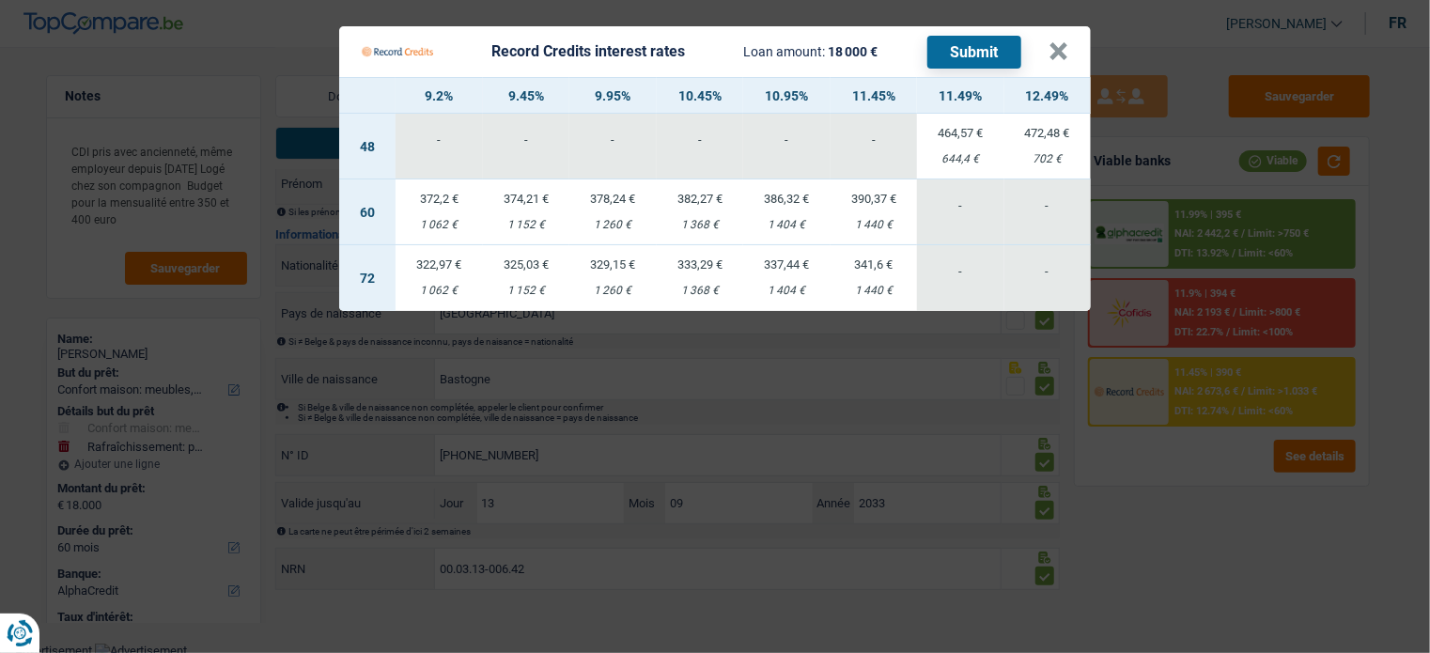
click at [1139, 476] on Credits "Record Credits interest rates Loan amount: 18 000 € Submit × 9.2% 9.45% 9.95% 1…" at bounding box center [715, 326] width 1430 height 653
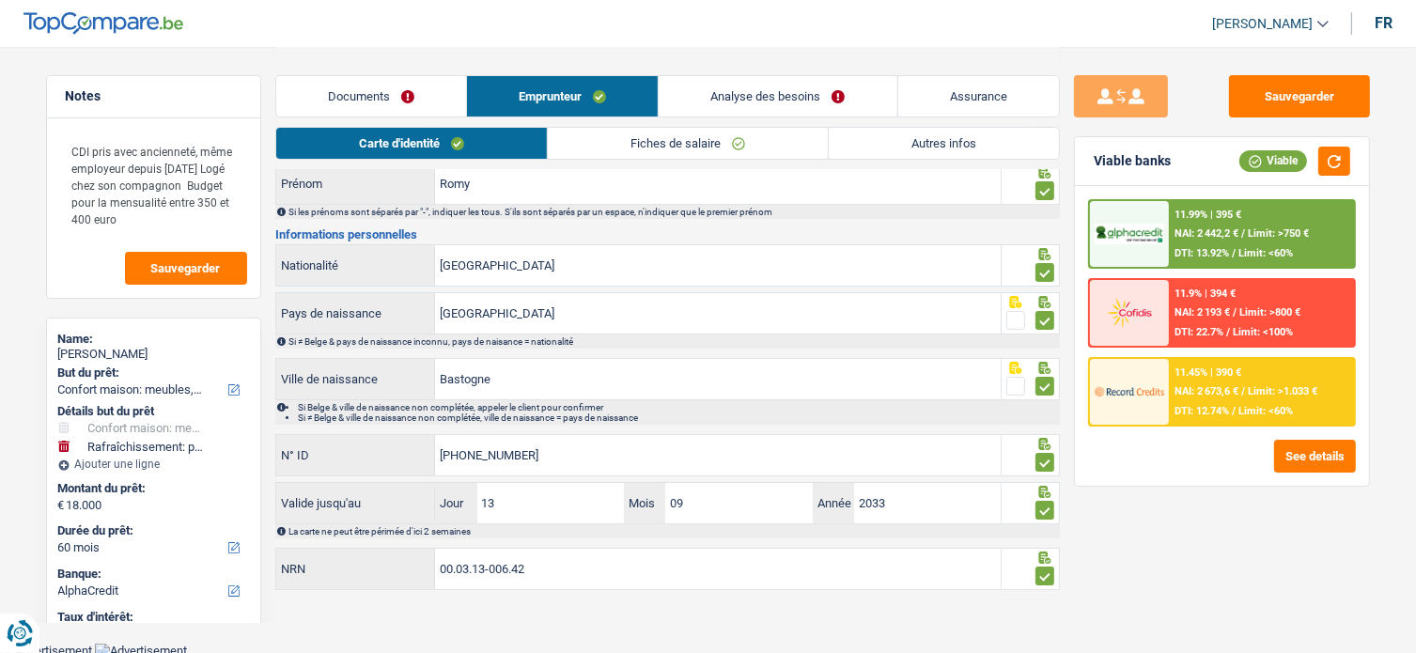
click at [1271, 217] on div "11.99% | 395 € NAI: 2 442,2 € / Limit: >750 € DTI: 13.92% / Limit: <60%" at bounding box center [1261, 234] width 185 height 66
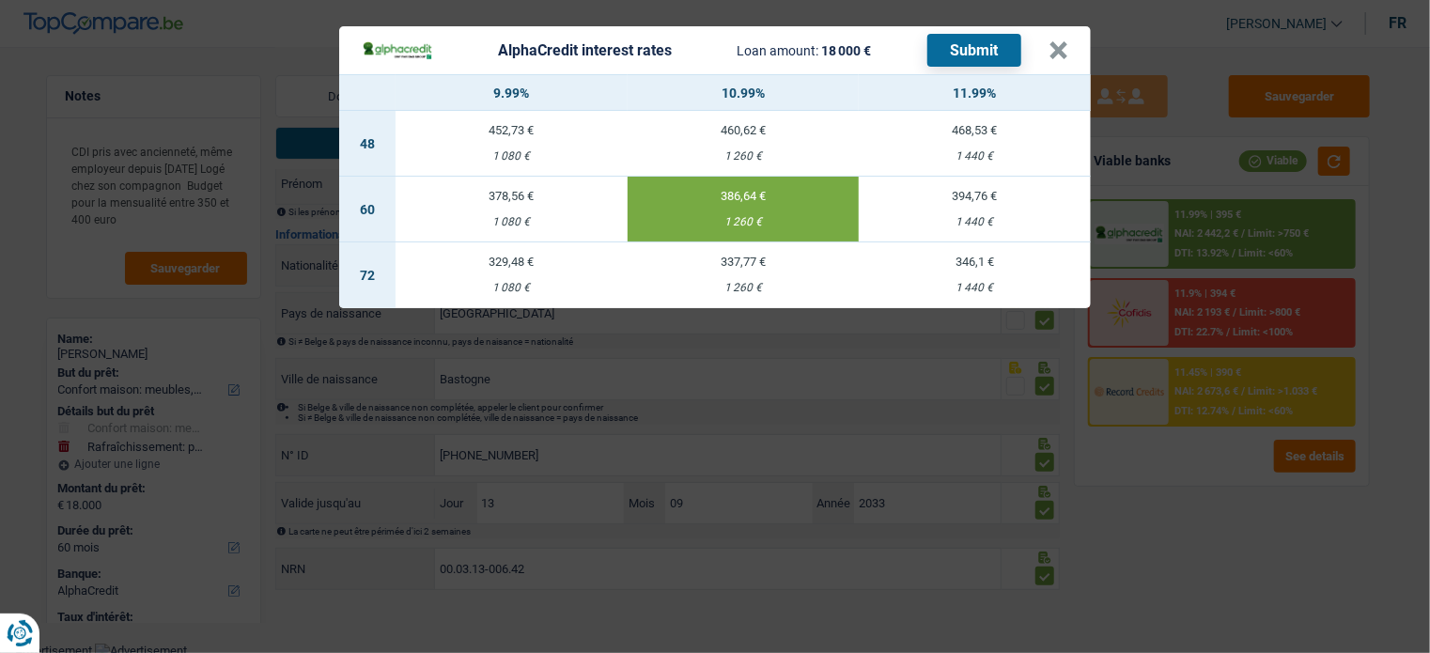
click at [1221, 495] on div "AlphaCredit interest rates Loan amount: 18 000 € Submit × 9.99% 10.99% 11.99% 4…" at bounding box center [715, 326] width 1430 height 653
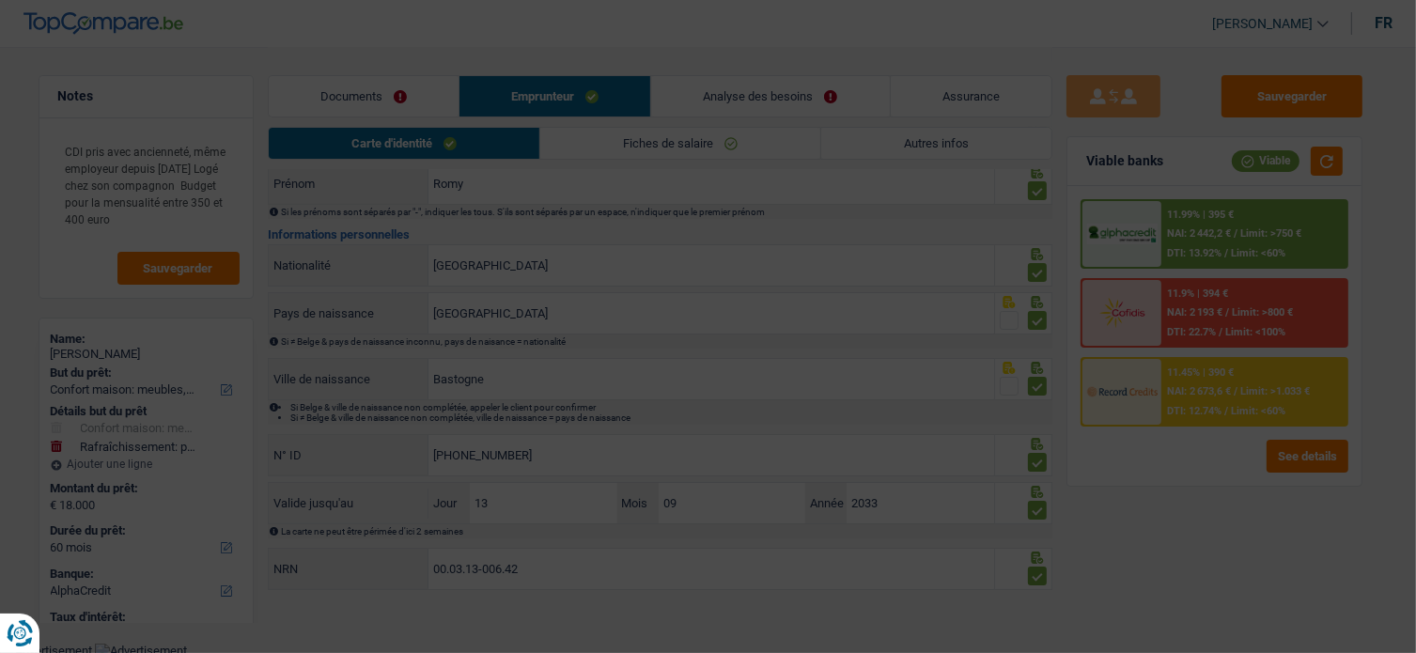
click at [1255, 379] on div "11.45% | 390 € NAI: 2 673,6 € / Limit: >1.033 € DTI: 12.74% / Limit: <60%" at bounding box center [1254, 392] width 185 height 66
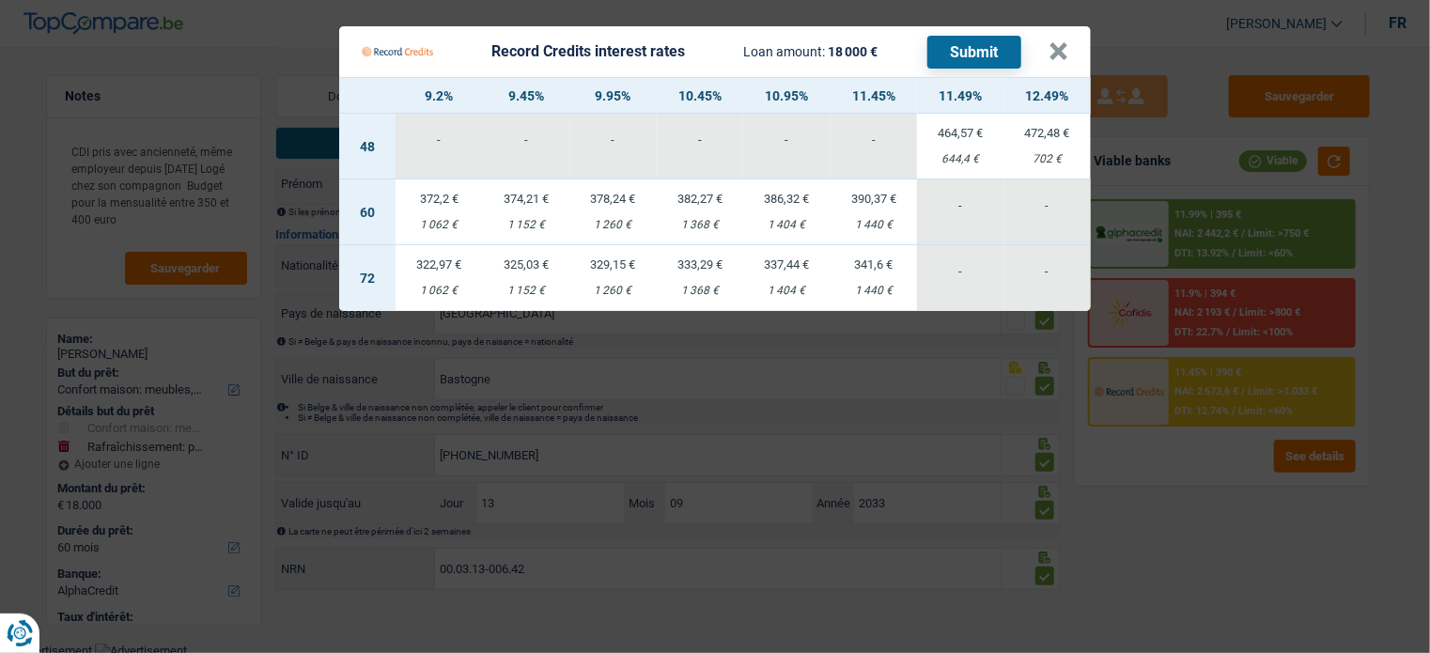
click at [789, 228] on div "1 404 €" at bounding box center [786, 225] width 87 height 12
select select "record credits"
type input "10,95"
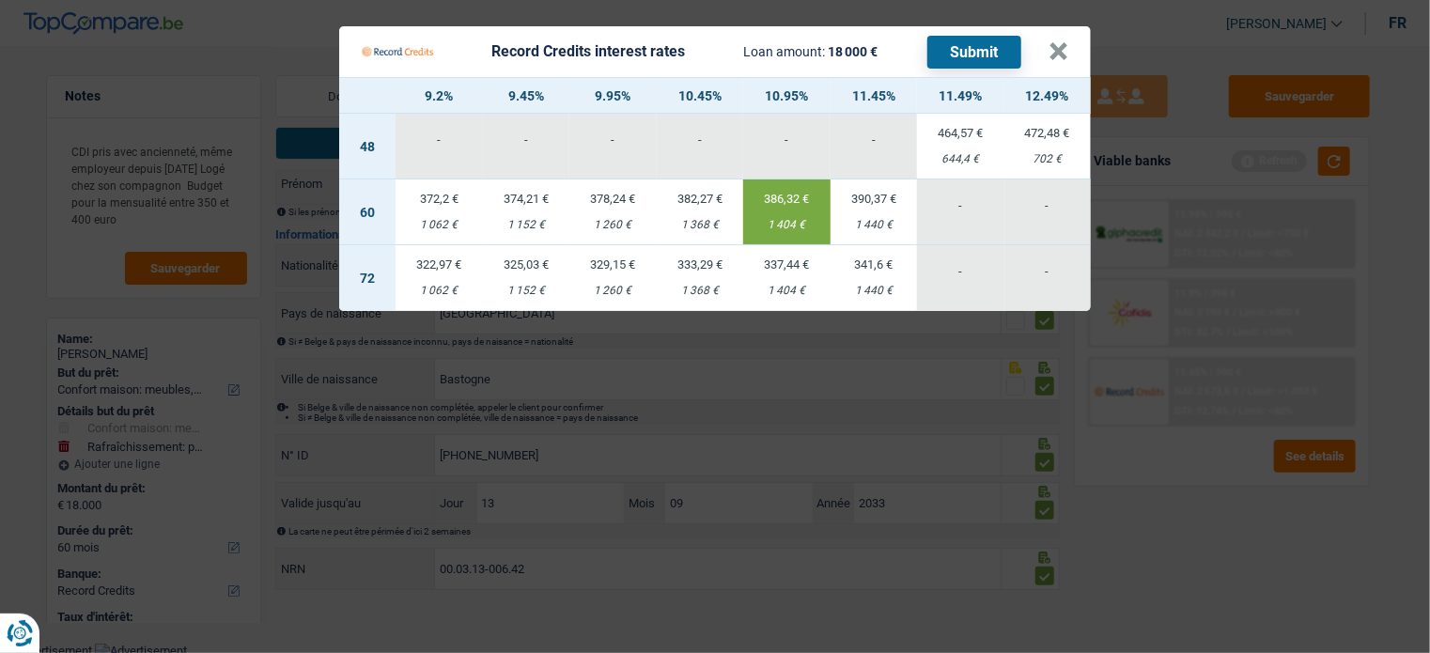
click at [949, 54] on button "Submit" at bounding box center [975, 52] width 94 height 33
click at [1052, 54] on button "×" at bounding box center [1059, 51] width 20 height 19
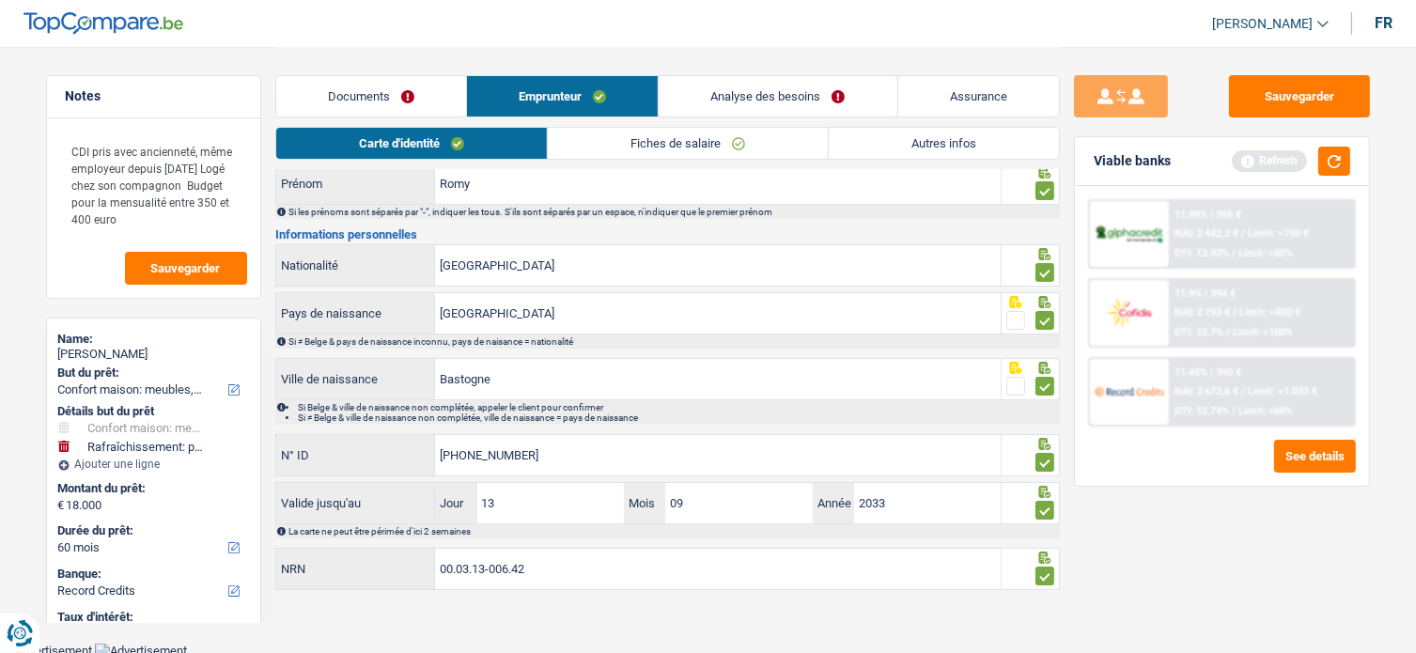
click at [103, 347] on div "Romy Giot" at bounding box center [153, 354] width 191 height 15
copy div "Giot"
click at [399, 85] on link "Documents" at bounding box center [371, 96] width 190 height 40
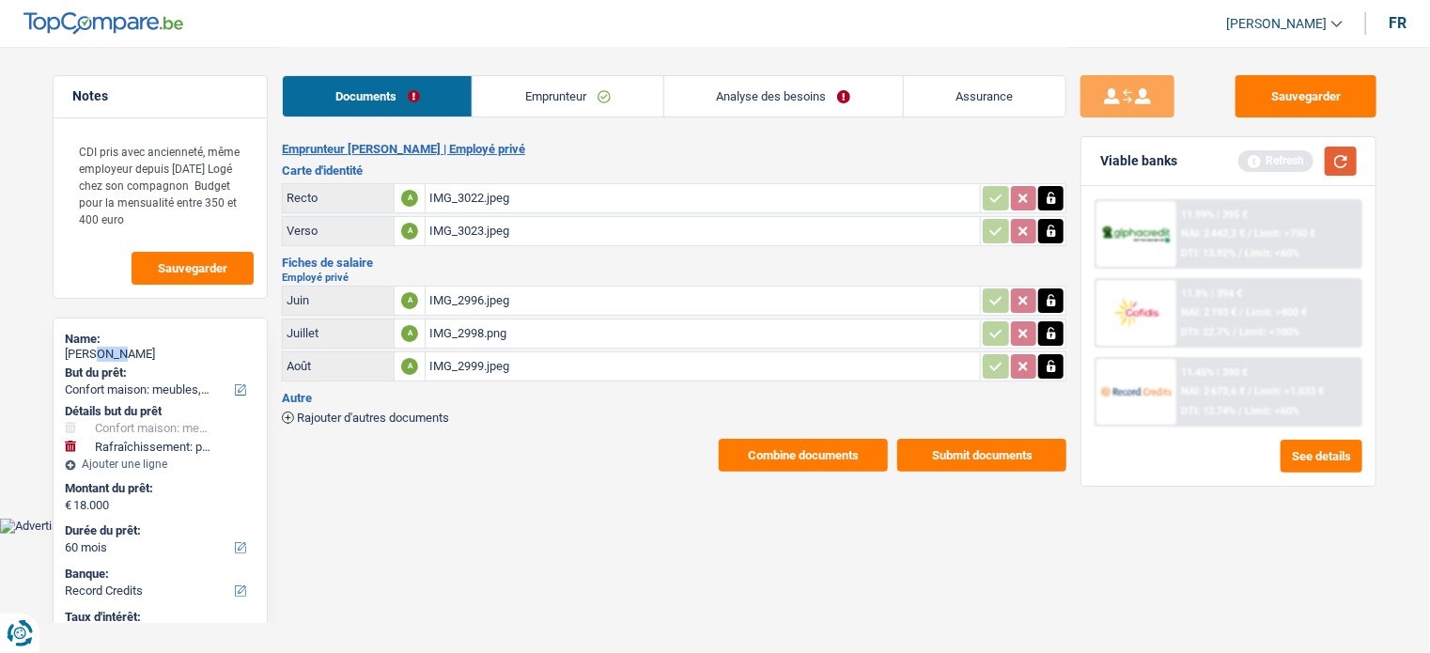
click at [1353, 157] on button "button" at bounding box center [1341, 161] width 32 height 29
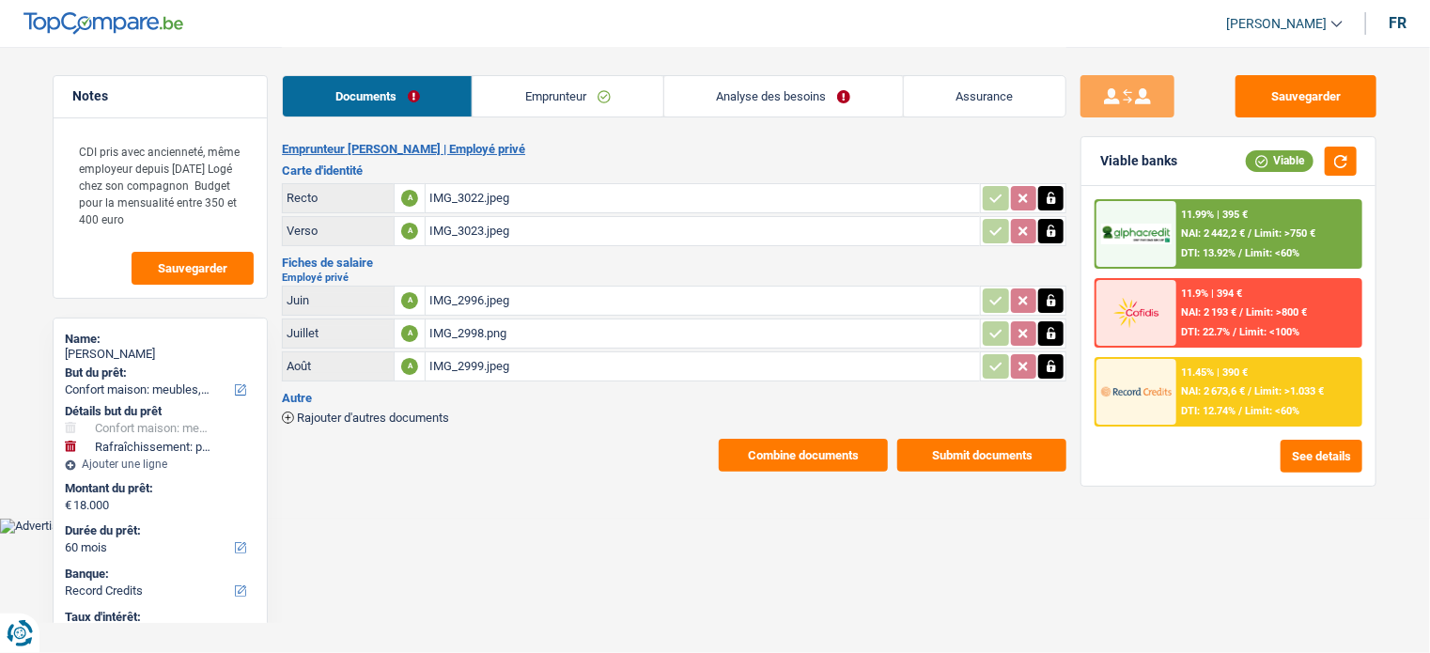
click at [1217, 407] on span "DTI: 12.74%" at bounding box center [1209, 411] width 55 height 12
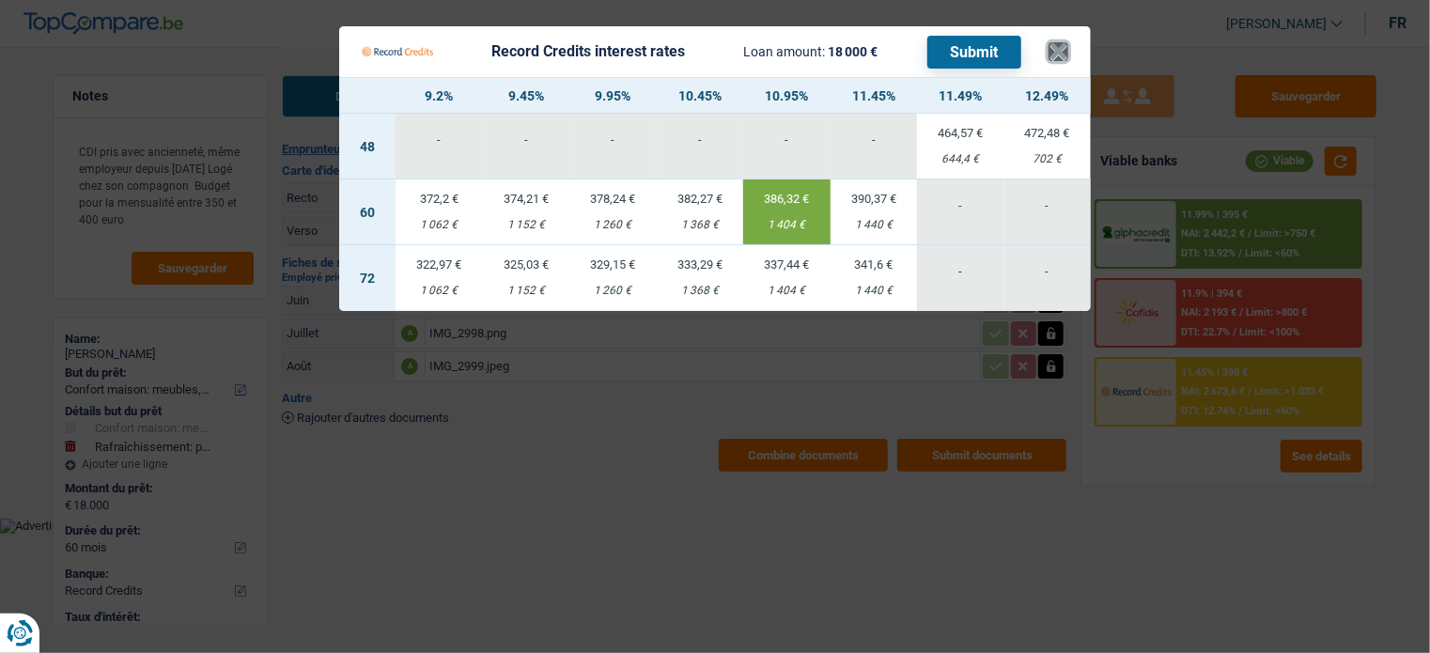
click at [1063, 61] on button "×" at bounding box center [1059, 51] width 20 height 19
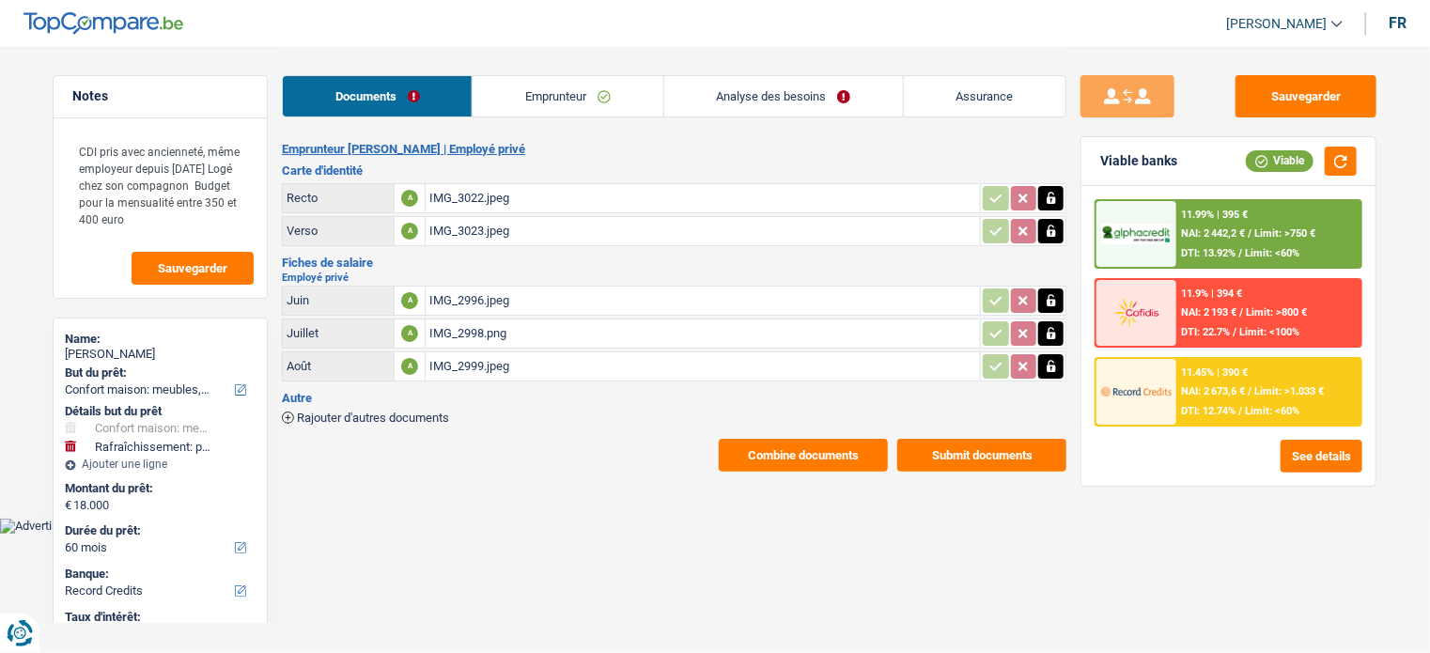
click at [802, 90] on link "Analyse des besoins" at bounding box center [783, 96] width 239 height 40
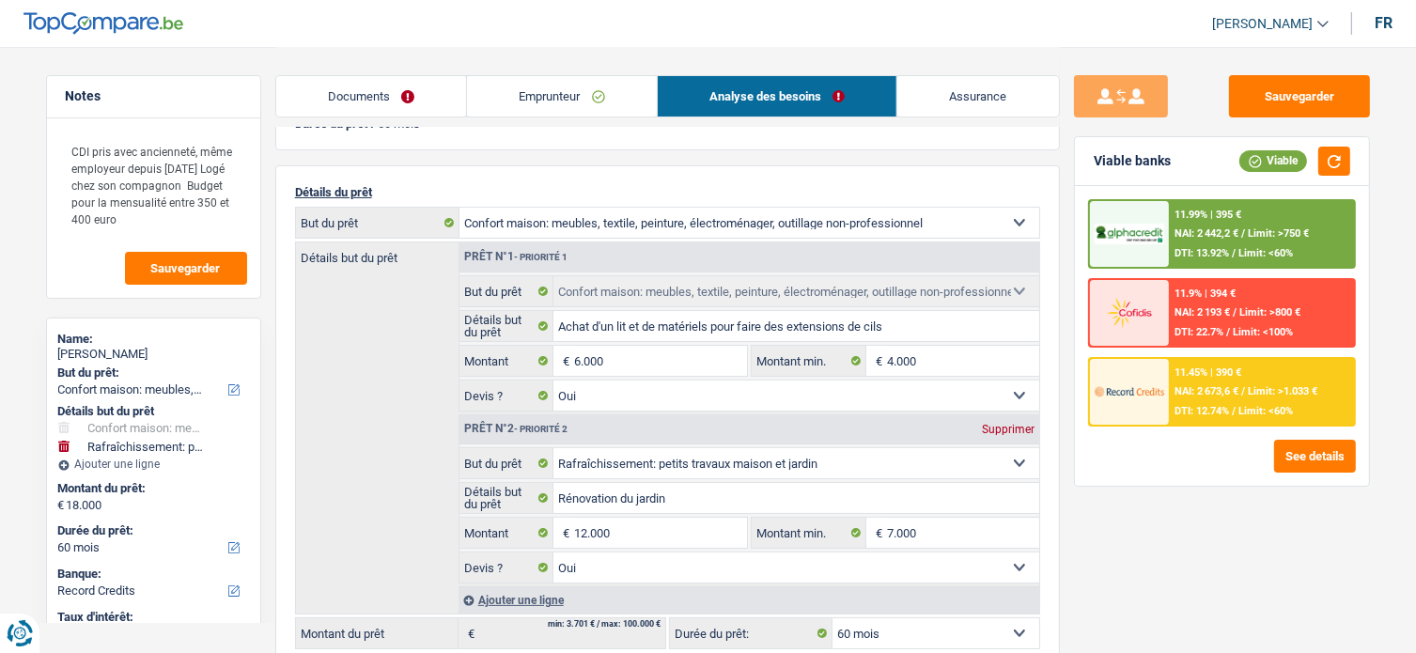
scroll to position [188, 0]
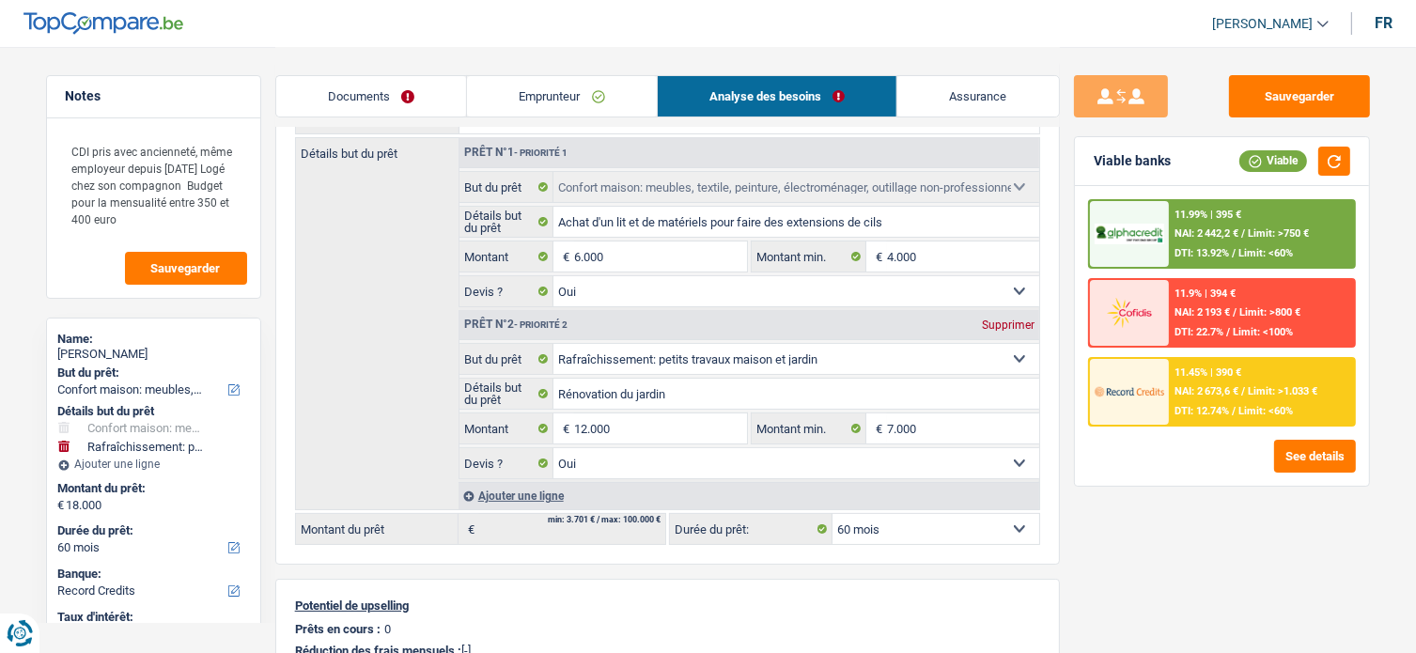
click at [94, 351] on div "Romy Giot" at bounding box center [153, 354] width 191 height 15
copy div "Giot"
click at [397, 93] on link "Documents" at bounding box center [371, 96] width 191 height 40
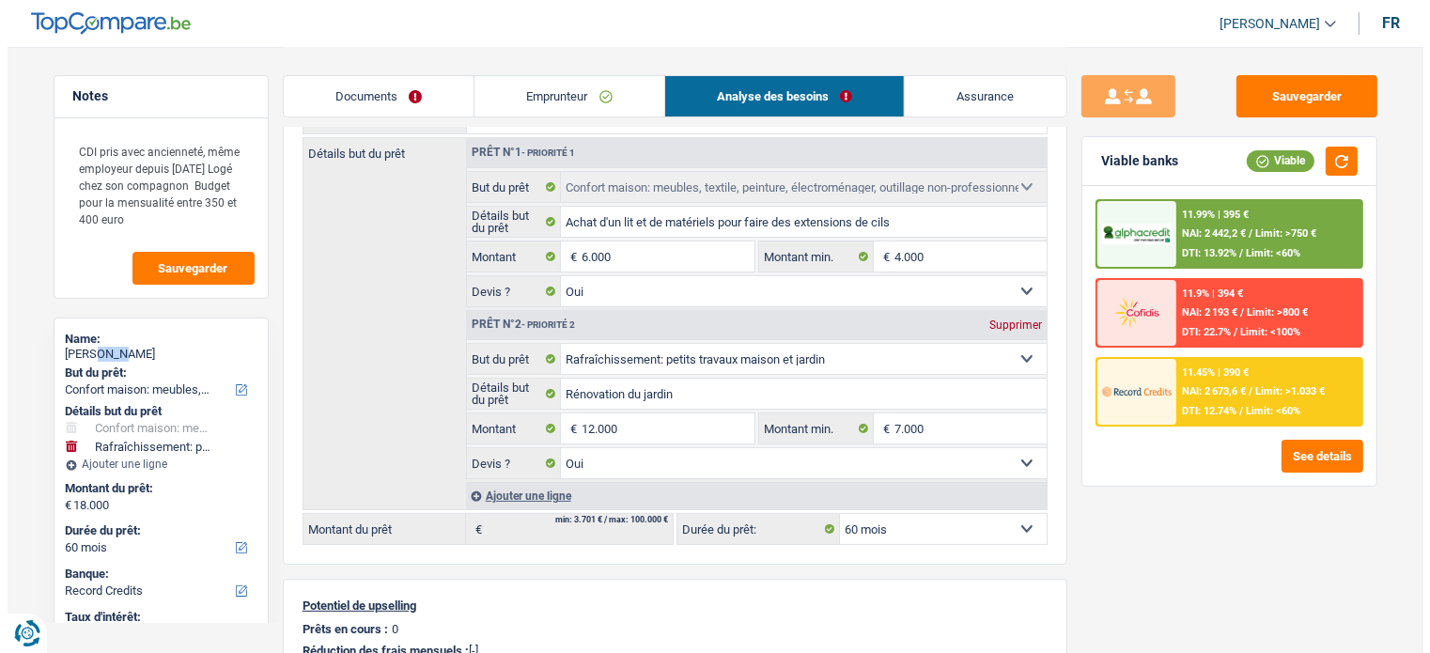
scroll to position [0, 0]
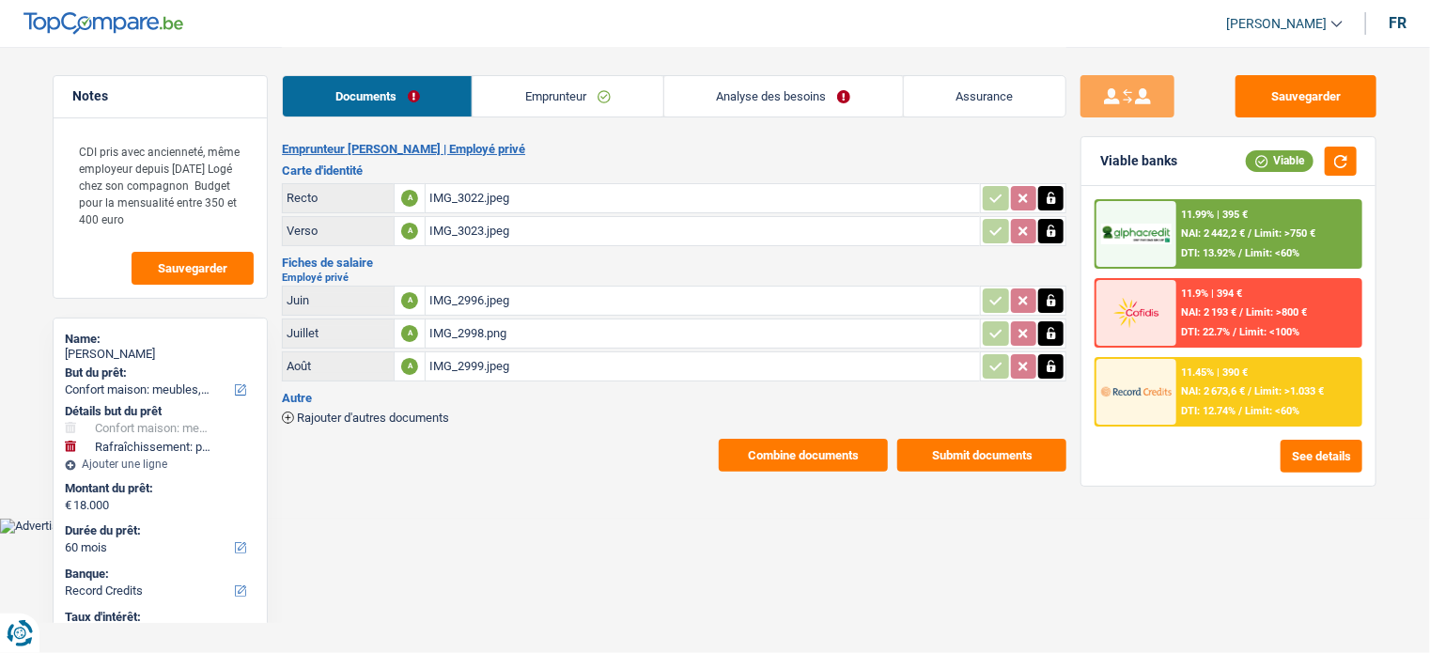
click at [1237, 409] on span "DTI: 12.74%" at bounding box center [1209, 411] width 55 height 12
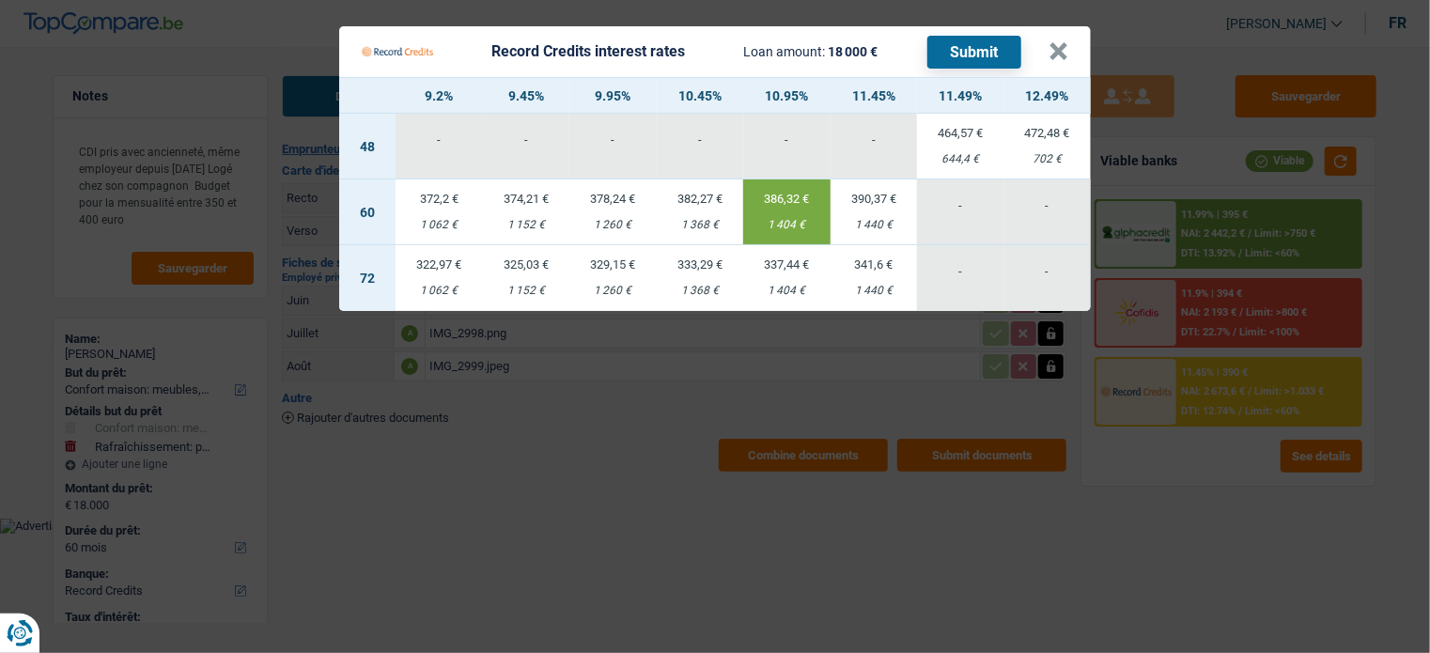
click at [1164, 511] on Credits "Record Credits interest rates Loan amount: 18 000 € Submit × 9.2% 9.45% 9.95% 1…" at bounding box center [715, 326] width 1430 height 653
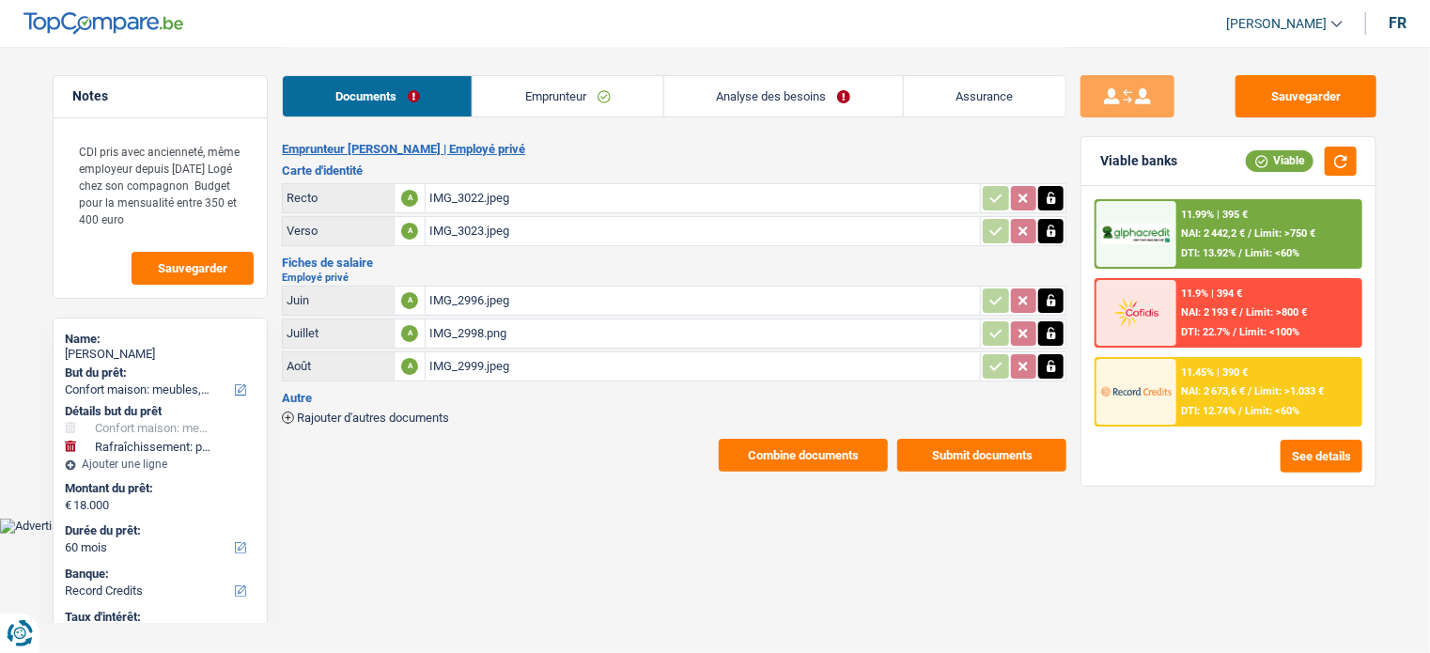
click at [1242, 398] on div "11.45% | 390 € NAI: 2 673,6 € / Limit: >1.033 € DTI: 12.74% / Limit: <60%" at bounding box center [1269, 392] width 185 height 66
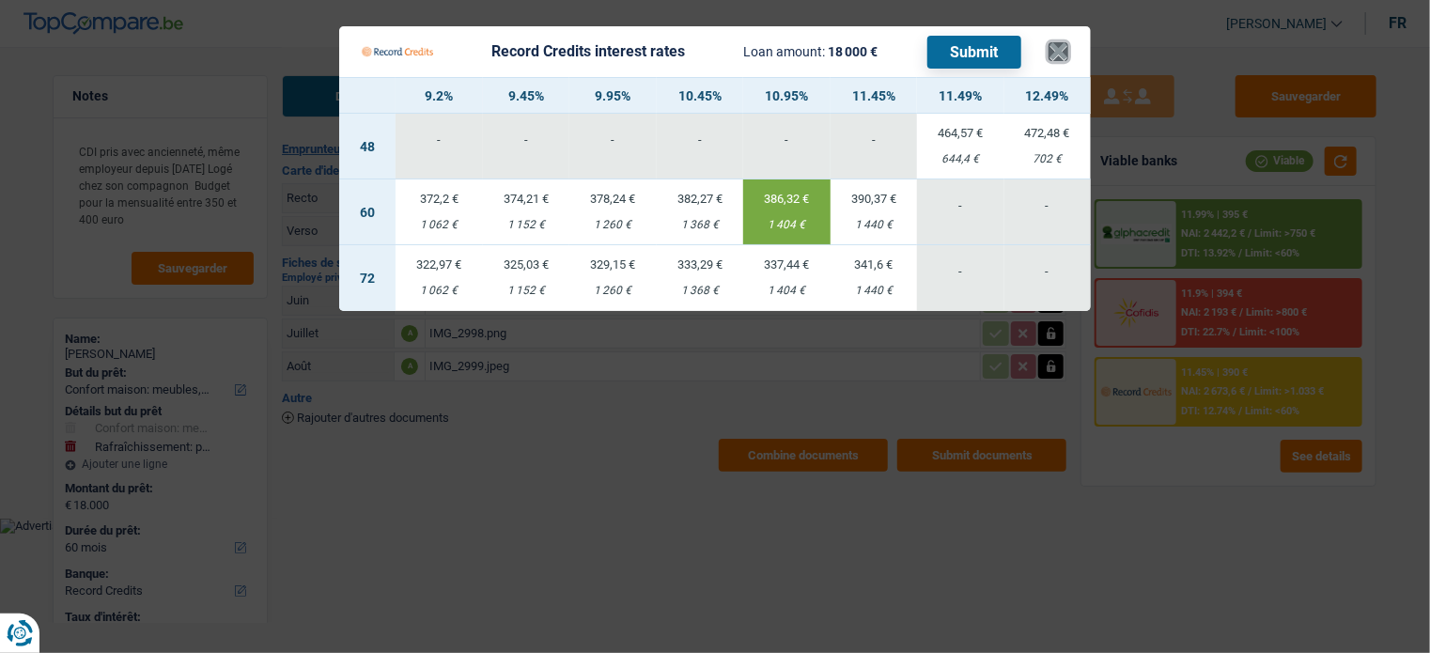
click at [1061, 42] on button "×" at bounding box center [1059, 51] width 20 height 19
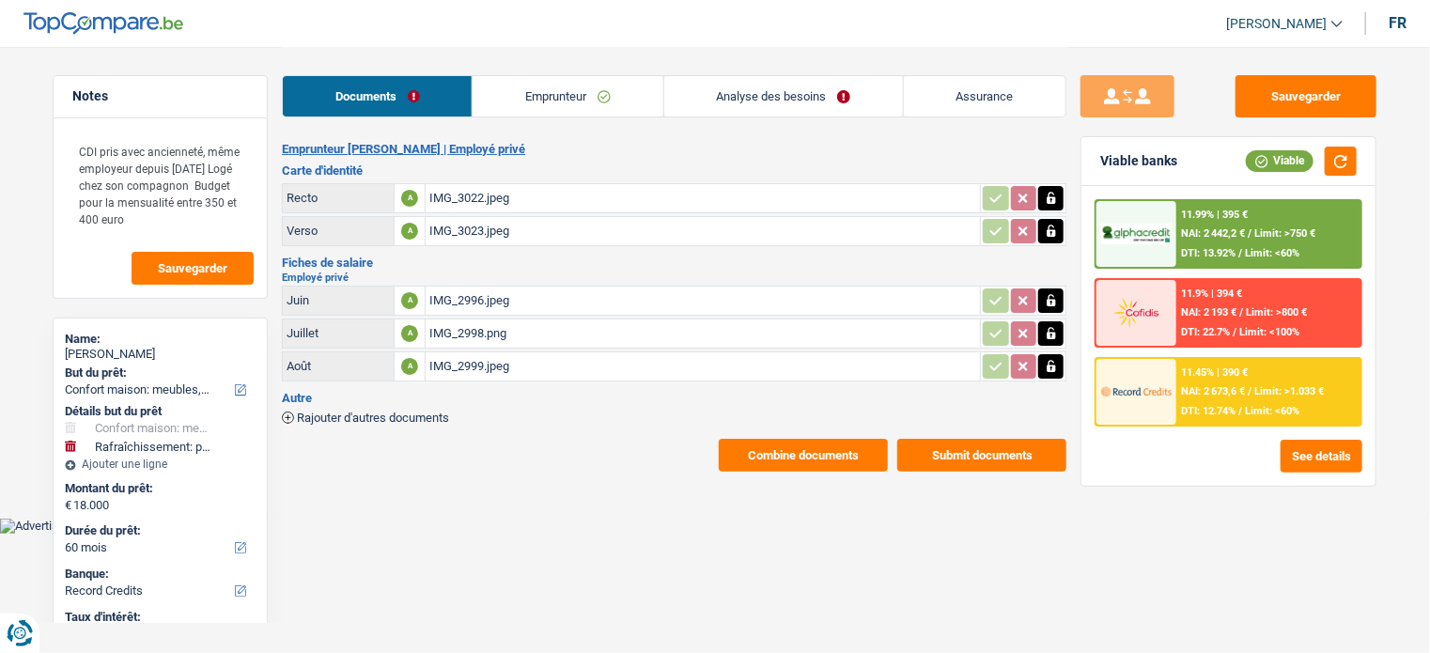
click at [496, 192] on div "IMG_3022.jpeg" at bounding box center [702, 198] width 547 height 28
click at [1283, 98] on button "Sauvegarder" at bounding box center [1306, 96] width 141 height 42
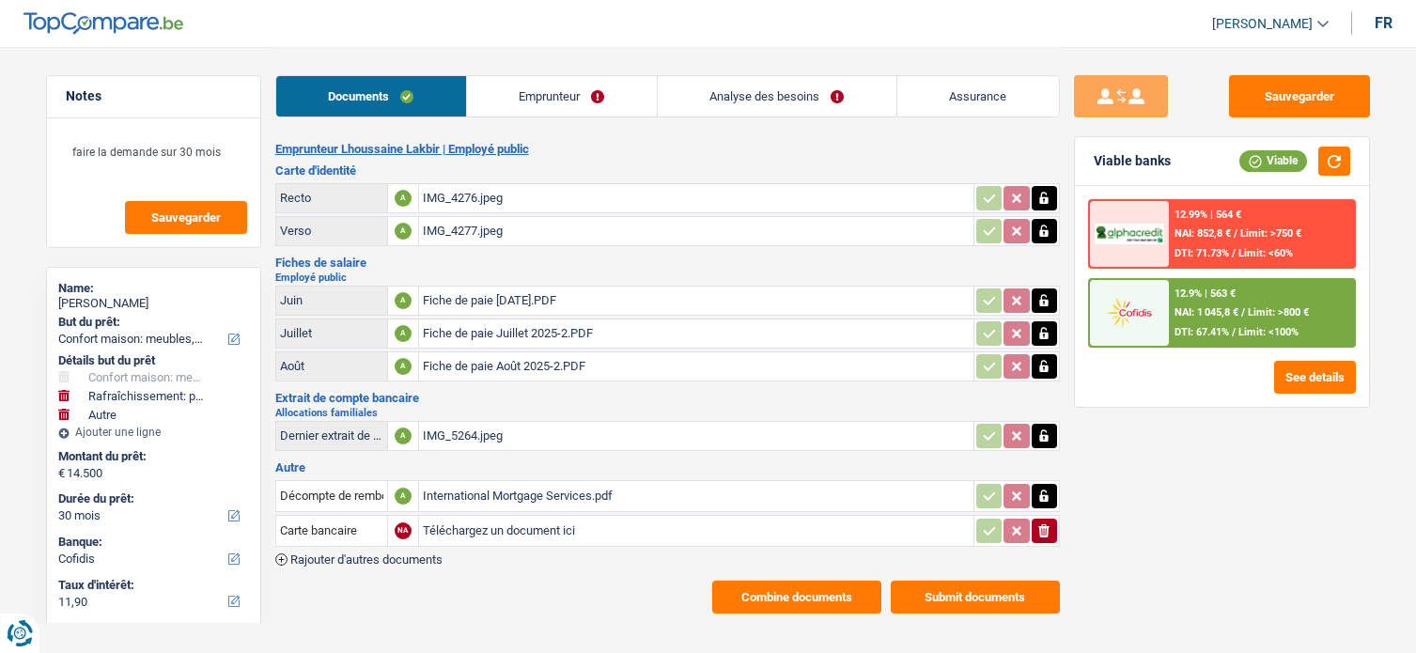
select select "household"
select select "houseOrGarden"
select select "other"
select select "30"
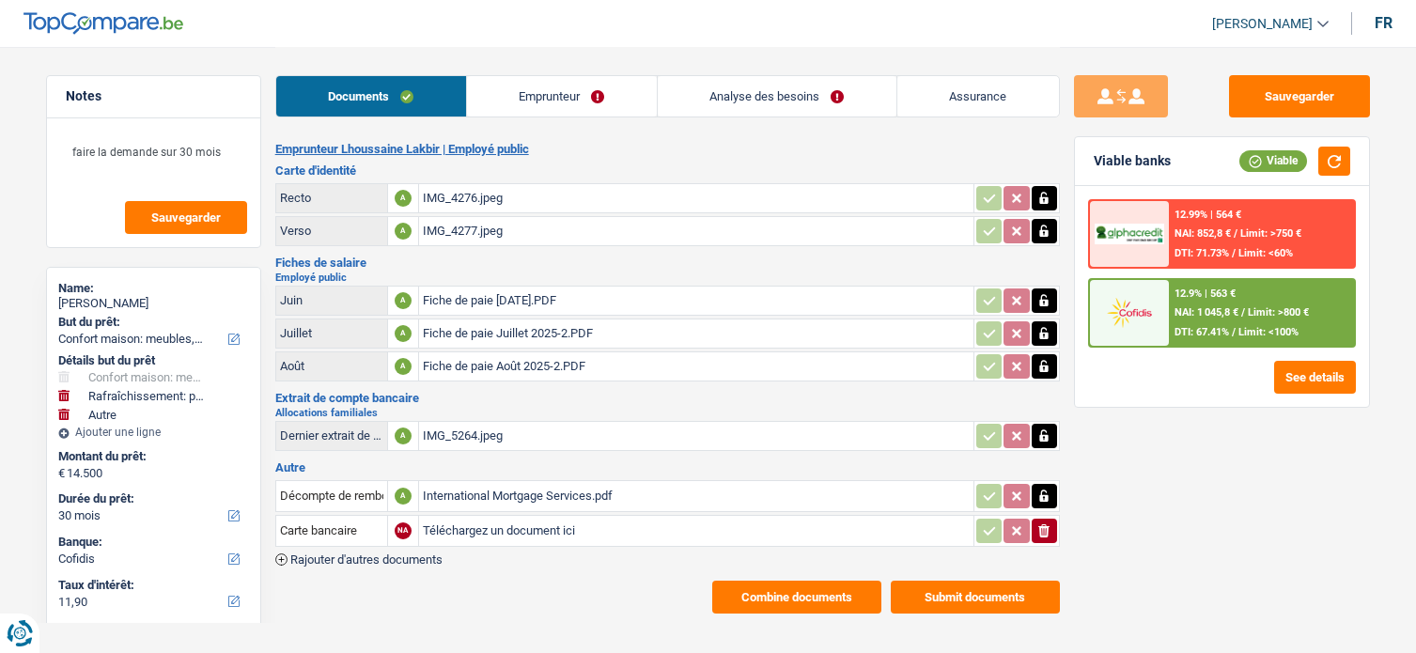
select select "cofidis"
select select "32"
select select "ownerWithMortgage"
select select "mortgage"
select select "360"
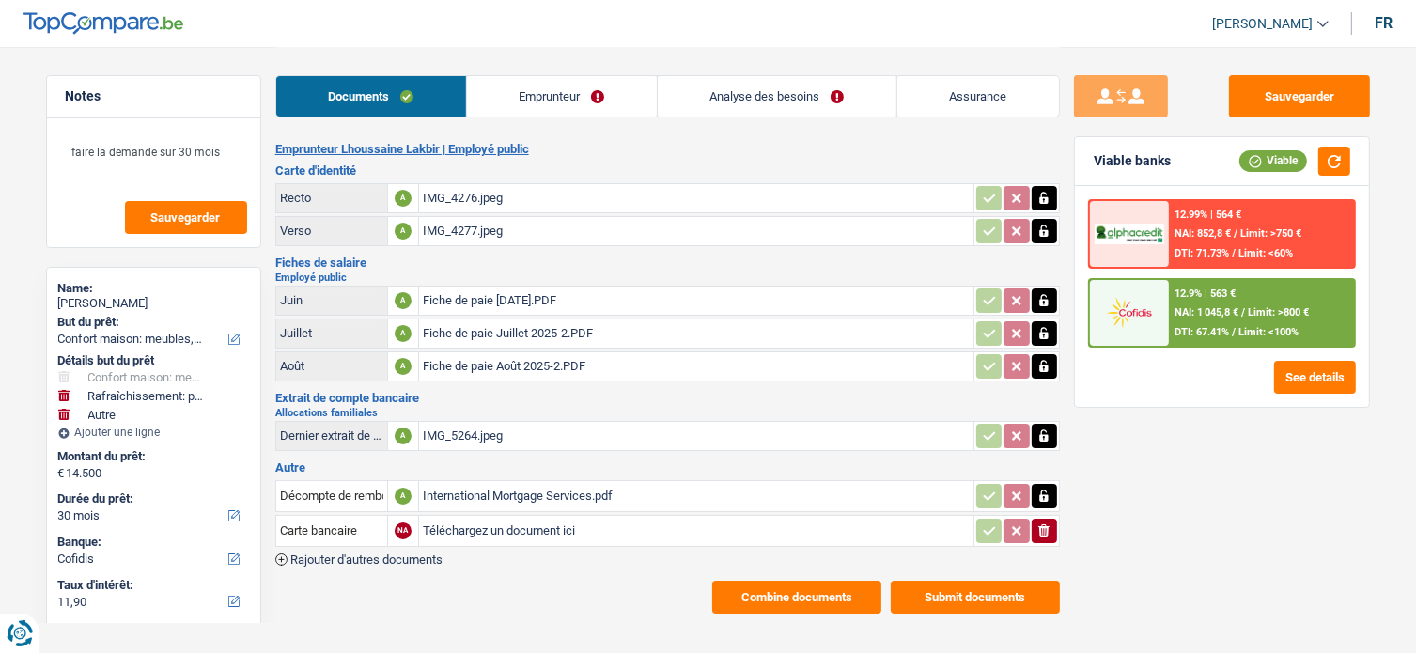
click at [611, 97] on link "Emprunteur" at bounding box center [562, 96] width 190 height 40
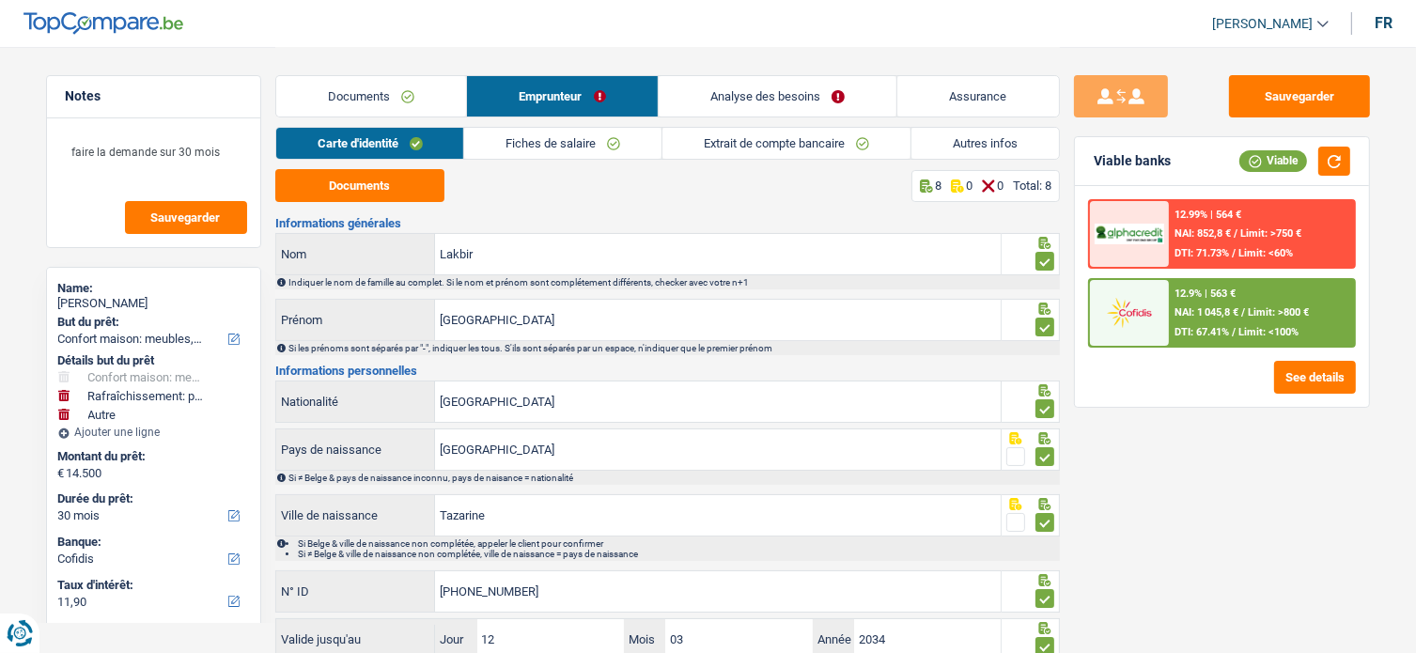
click at [598, 140] on link "Fiches de salaire" at bounding box center [562, 143] width 197 height 31
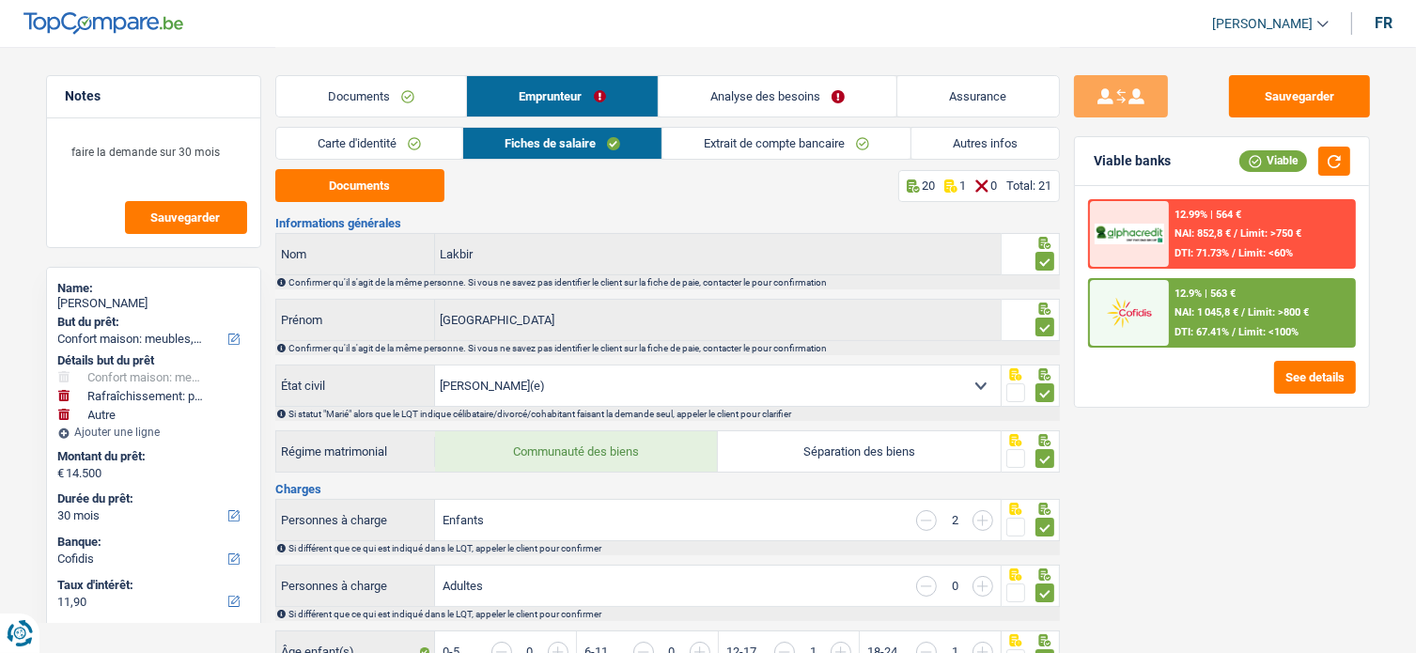
click at [743, 155] on link "Extrait de compte bancaire" at bounding box center [787, 143] width 248 height 31
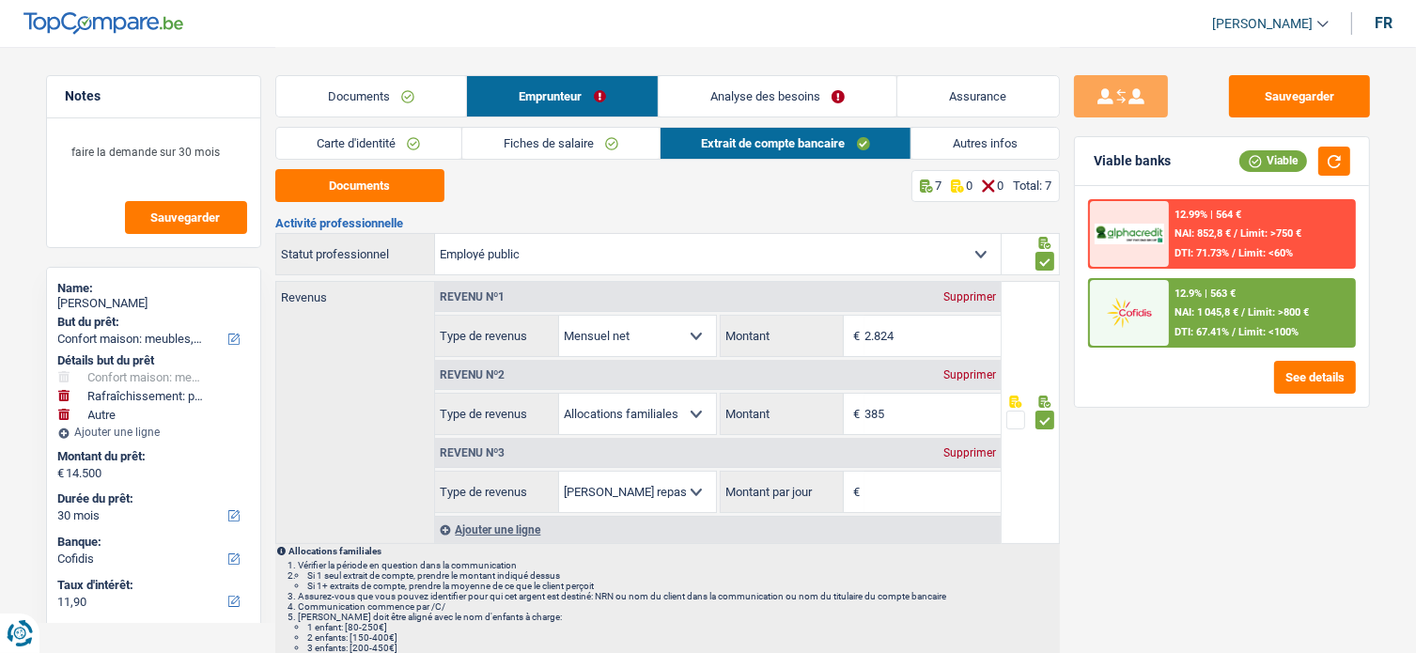
click at [990, 448] on div "Supprimer" at bounding box center [970, 452] width 62 height 11
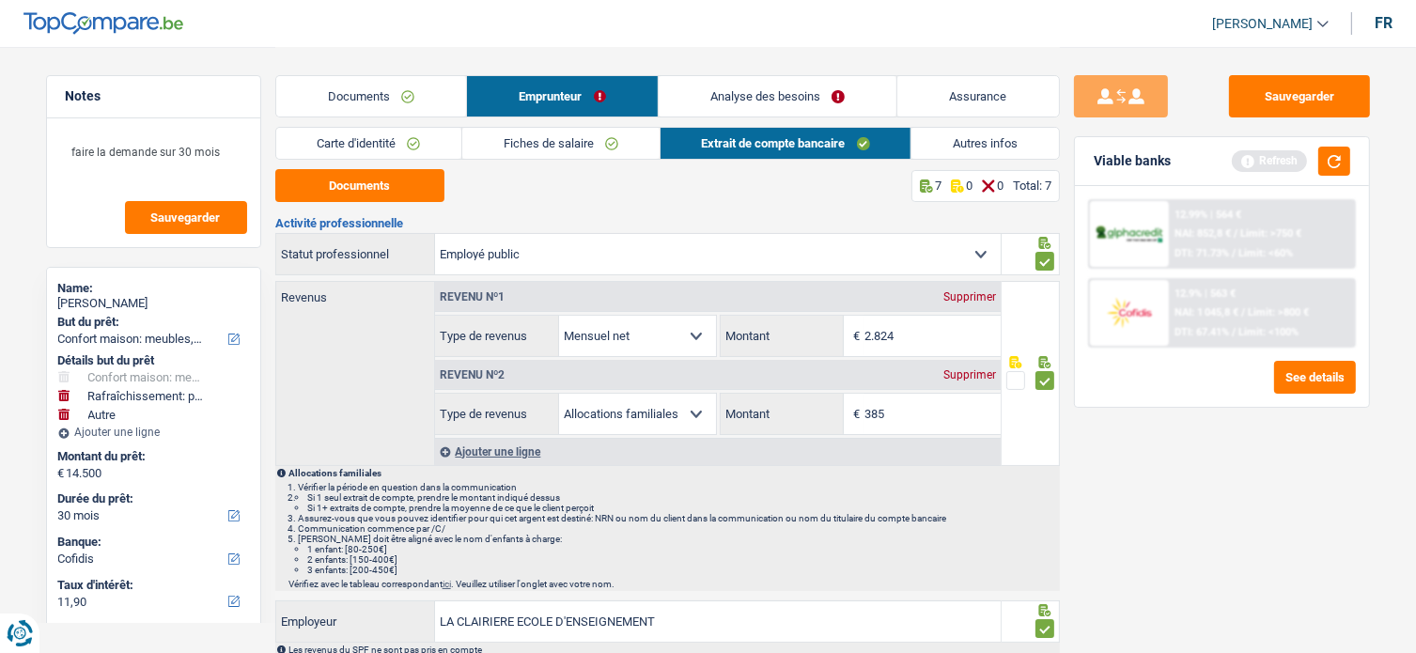
click at [984, 140] on link "Autres infos" at bounding box center [986, 143] width 148 height 31
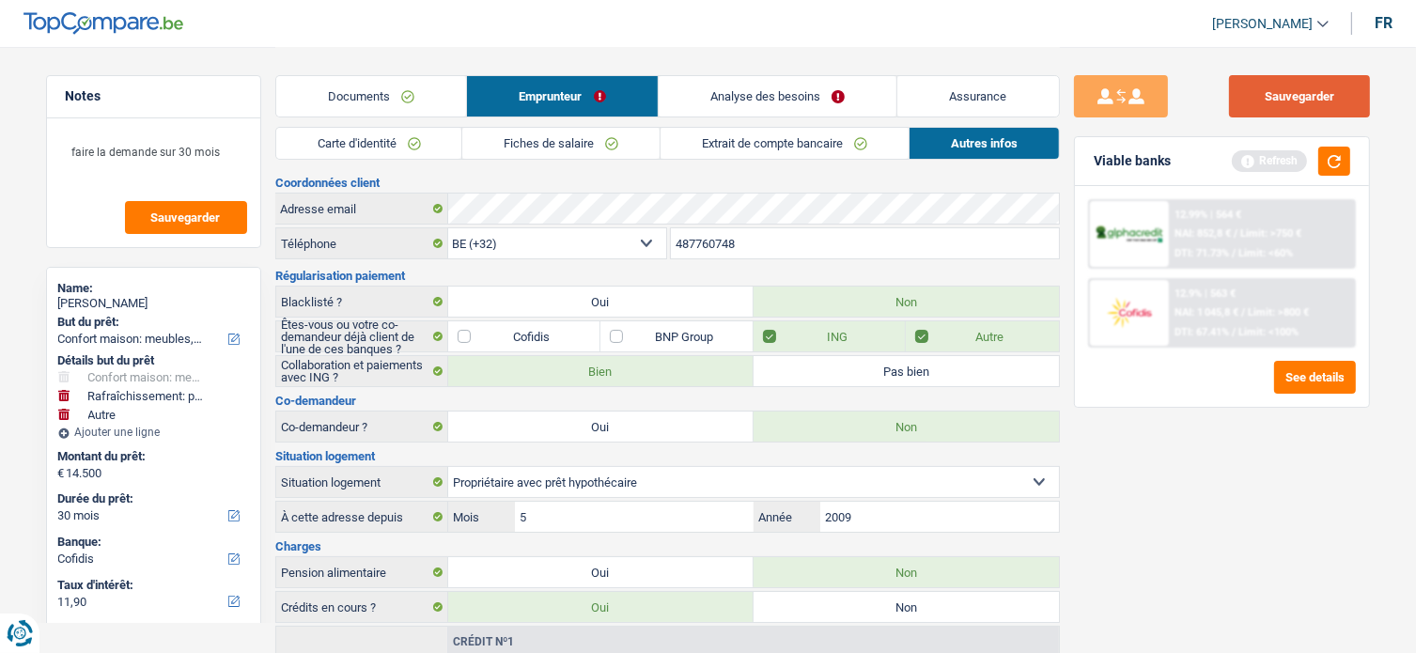
click at [1319, 85] on button "Sauvegarder" at bounding box center [1299, 96] width 141 height 42
click at [1333, 140] on div "Viable banks Refresh" at bounding box center [1222, 161] width 294 height 49
click at [583, 134] on link "Fiches de salaire" at bounding box center [560, 143] width 197 height 31
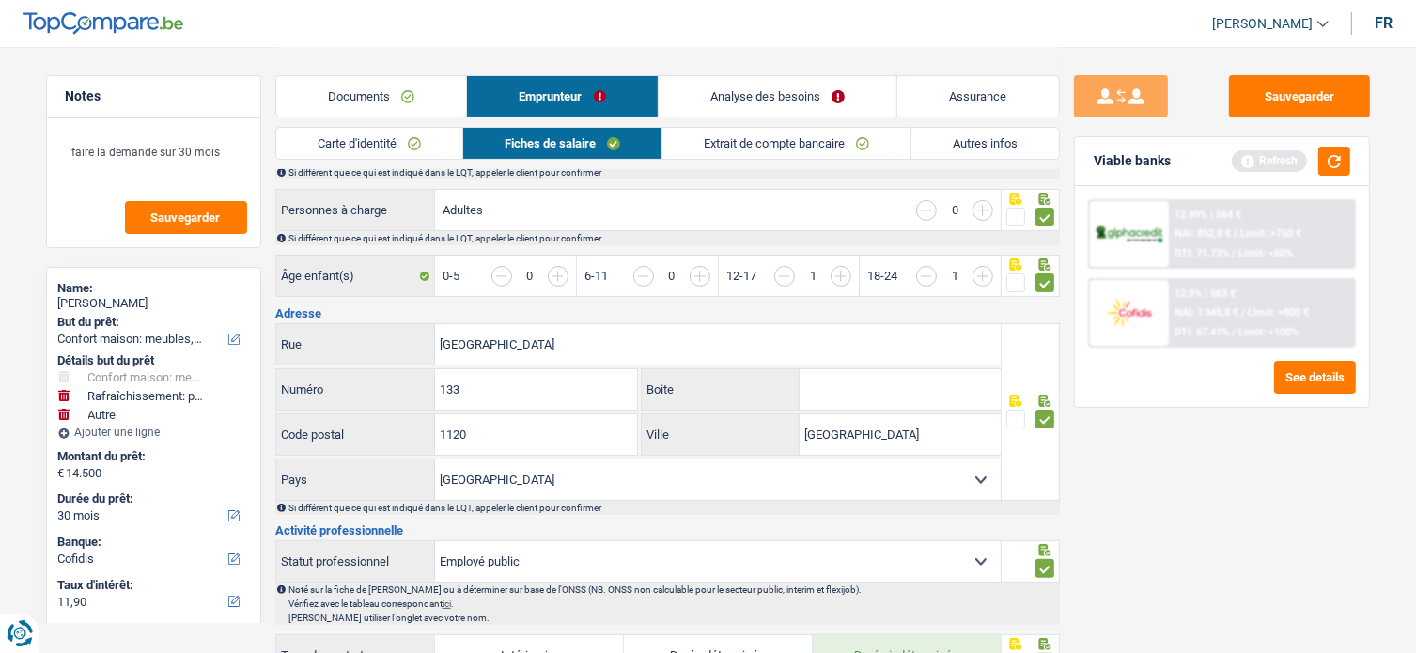
click at [740, 89] on link "Analyse des besoins" at bounding box center [778, 96] width 239 height 40
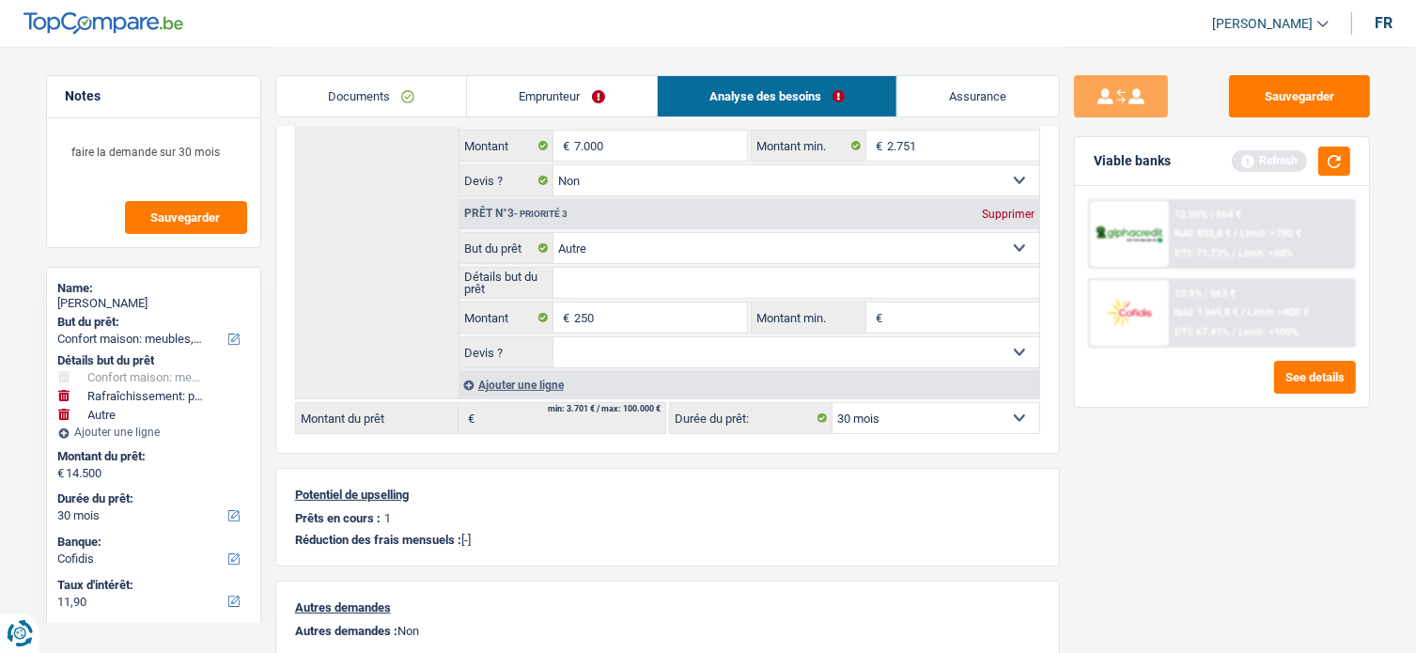
scroll to position [349, 0]
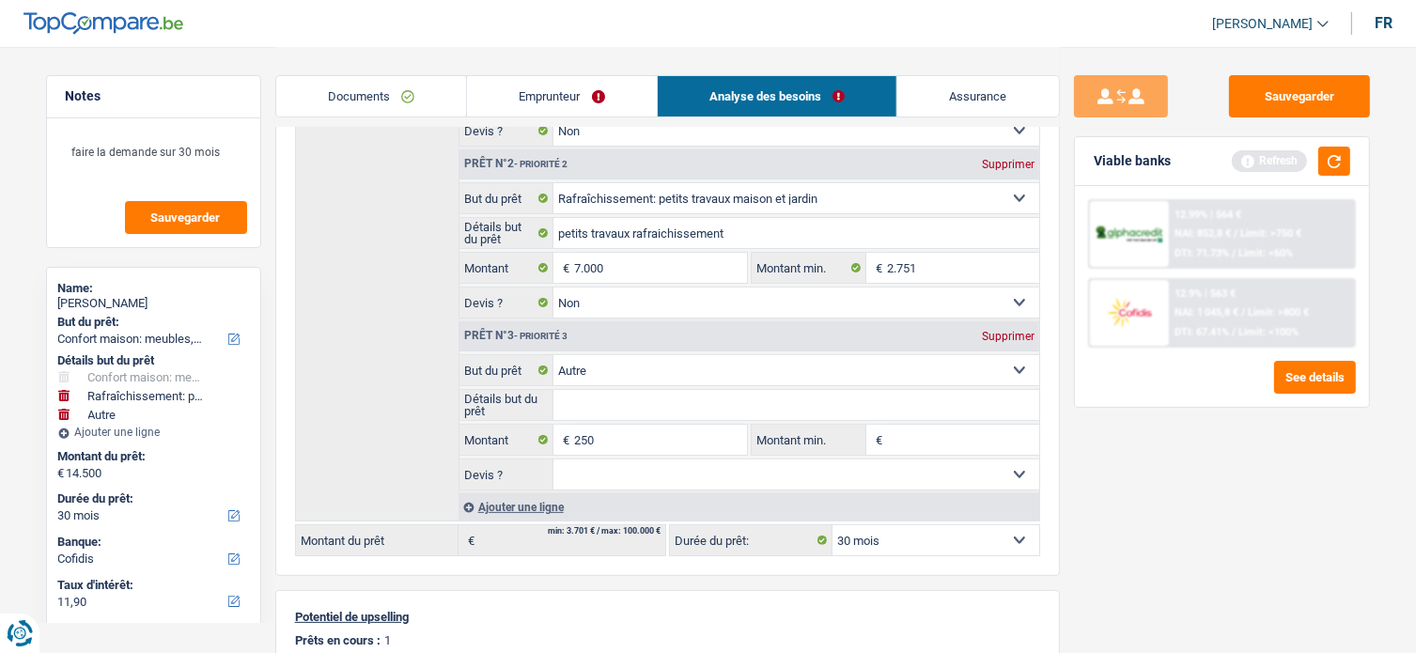
click at [581, 77] on link "Emprunteur" at bounding box center [562, 96] width 190 height 40
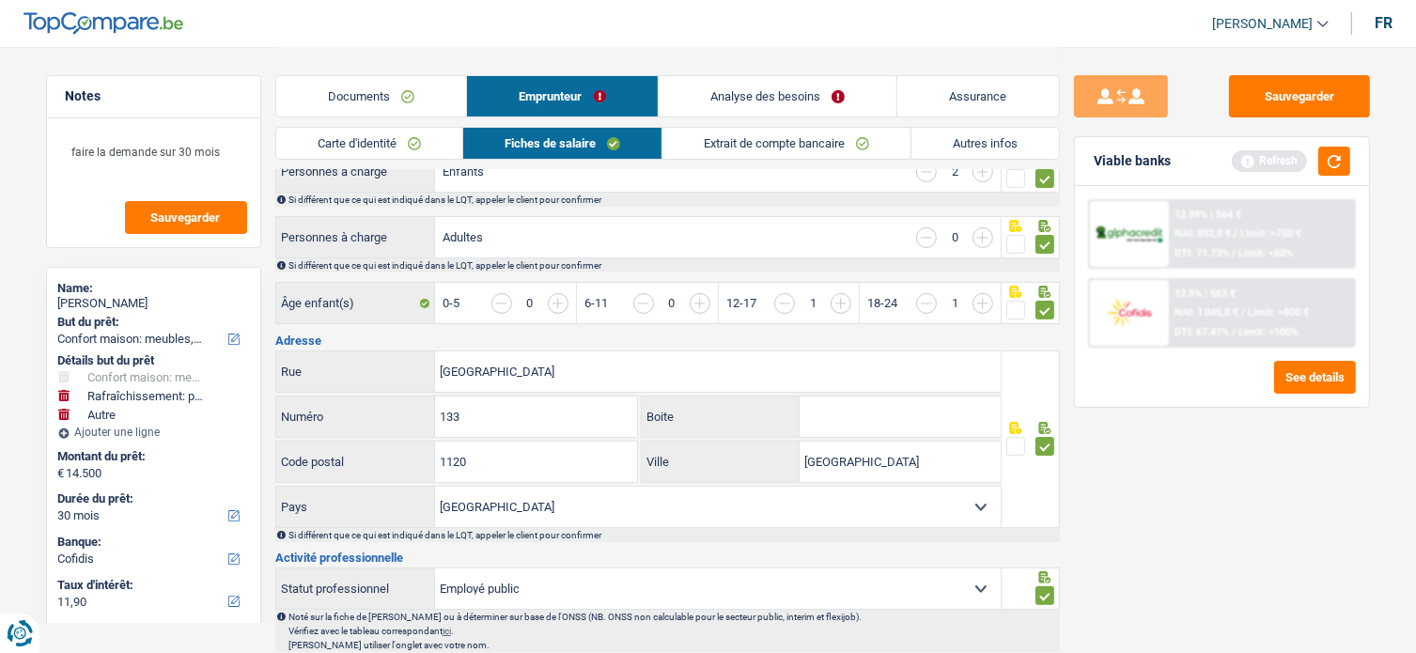
click at [570, 96] on link "Emprunteur" at bounding box center [562, 96] width 191 height 40
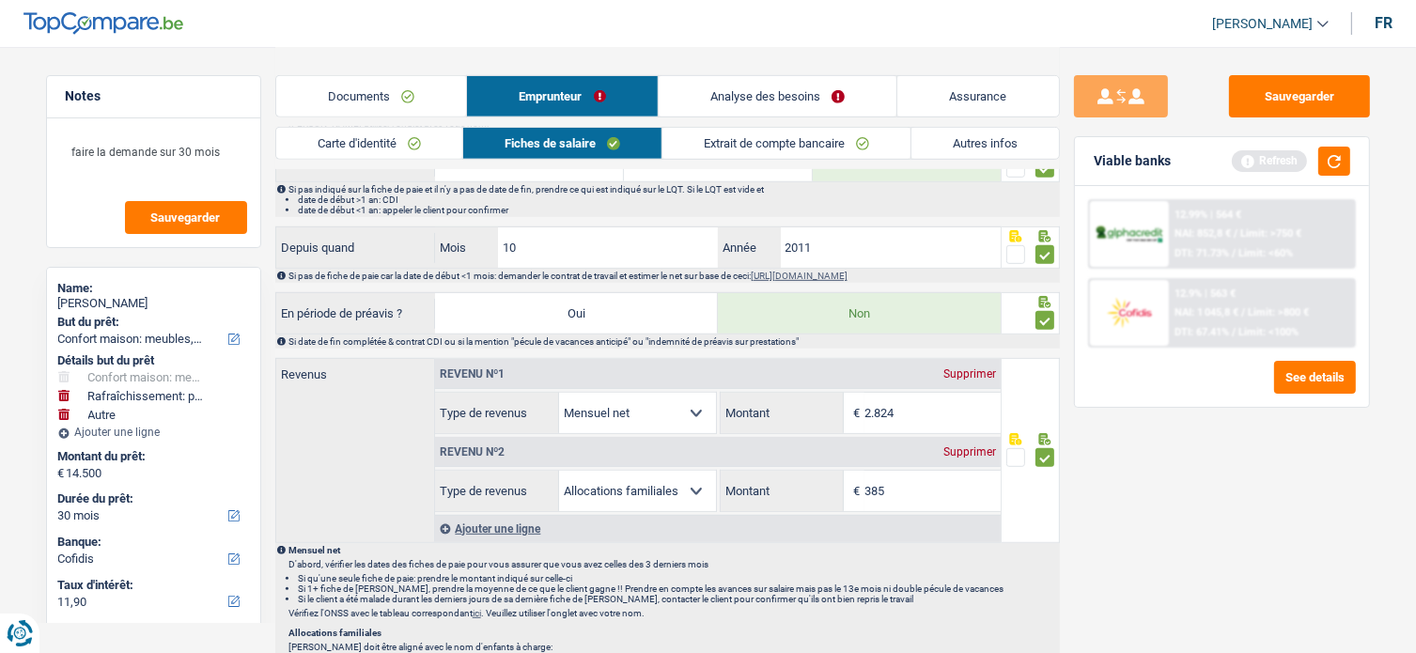
scroll to position [1006, 0]
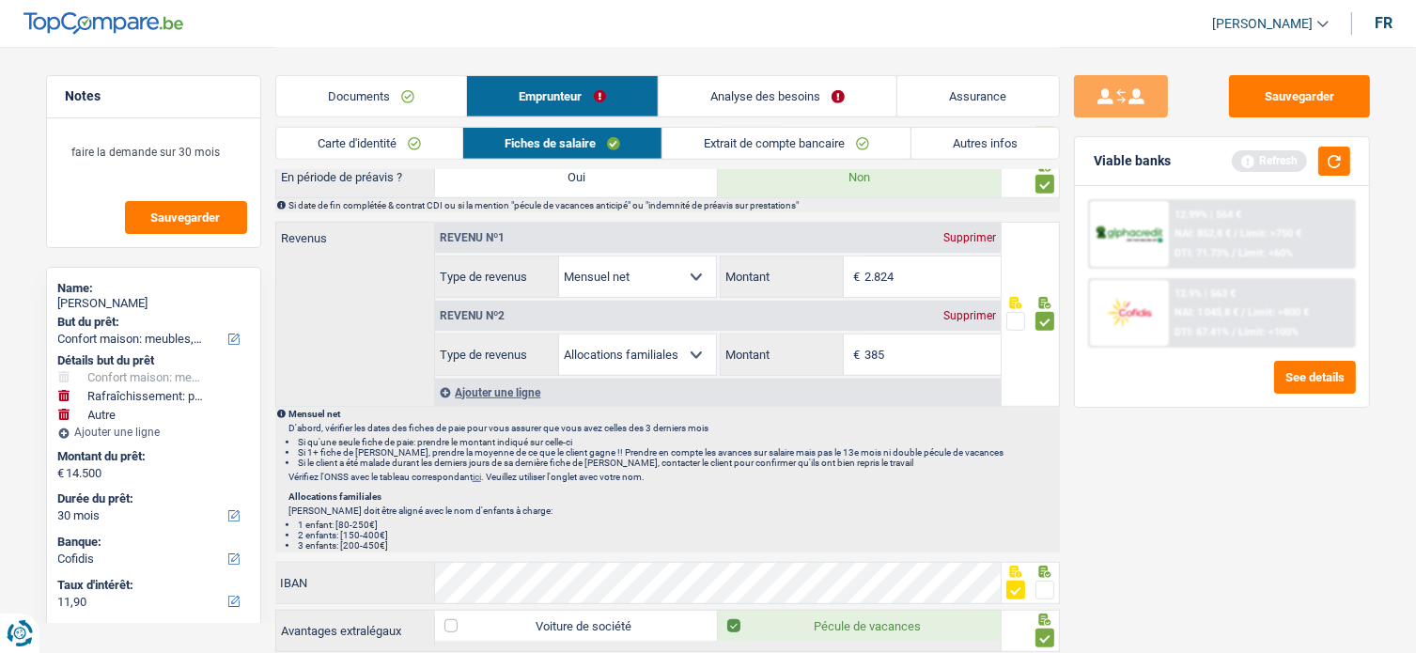
click at [421, 143] on link "Carte d'identité" at bounding box center [369, 143] width 186 height 31
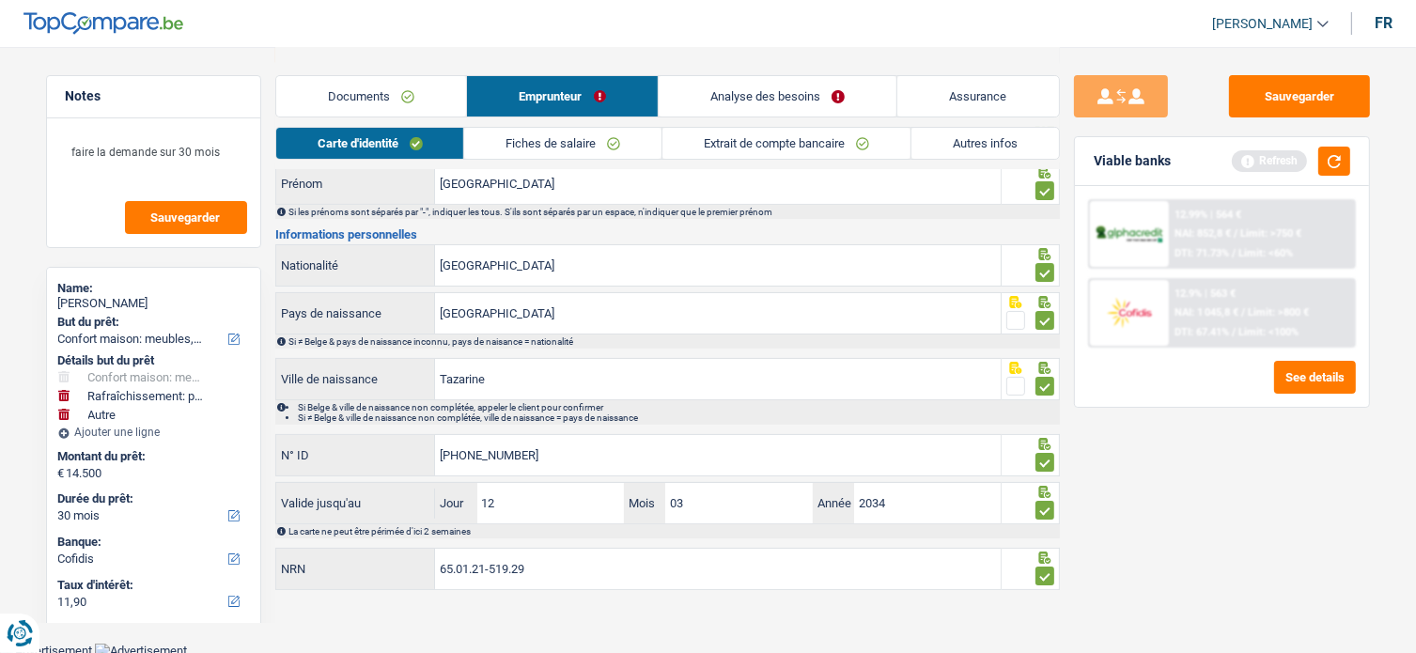
click at [418, 97] on link "Documents" at bounding box center [371, 96] width 191 height 40
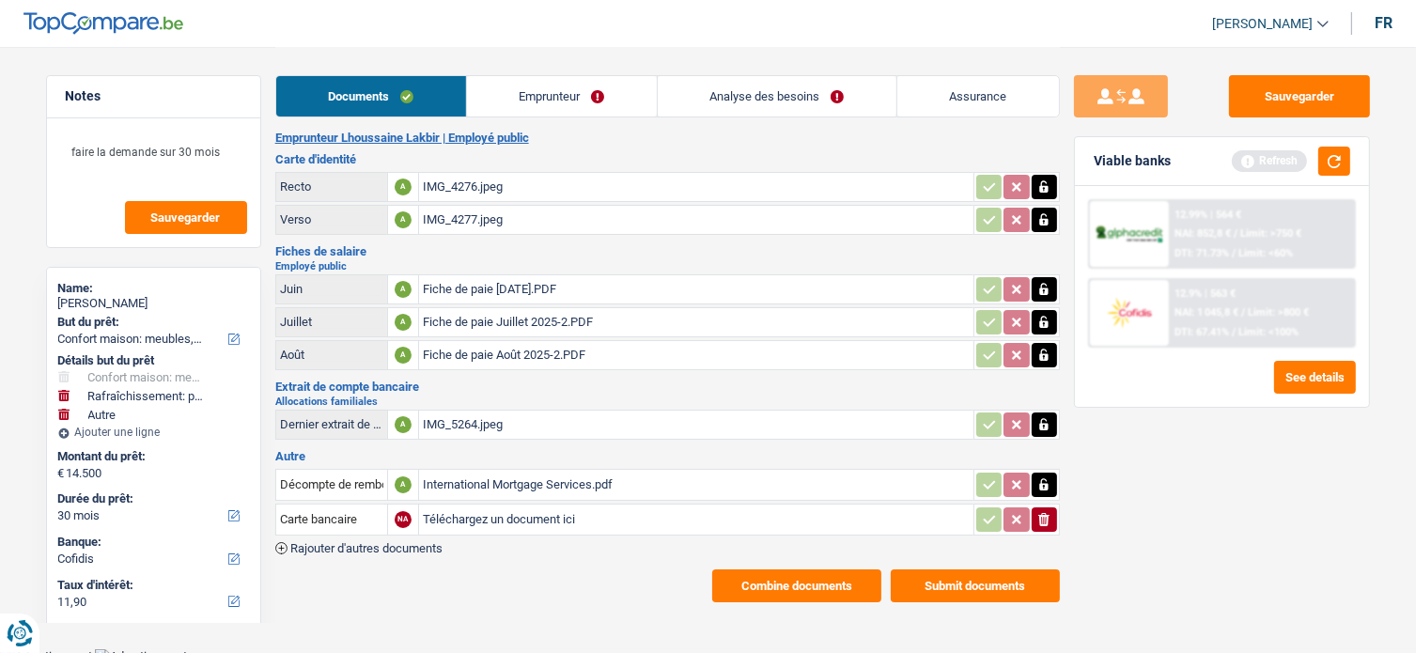
click at [607, 282] on div "Fiche de paie Juin 2025.PDF" at bounding box center [696, 289] width 547 height 28
drag, startPoint x: 561, startPoint y: 97, endPoint x: 560, endPoint y: 111, distance: 14.1
click at [560, 97] on link "Emprunteur" at bounding box center [562, 96] width 190 height 40
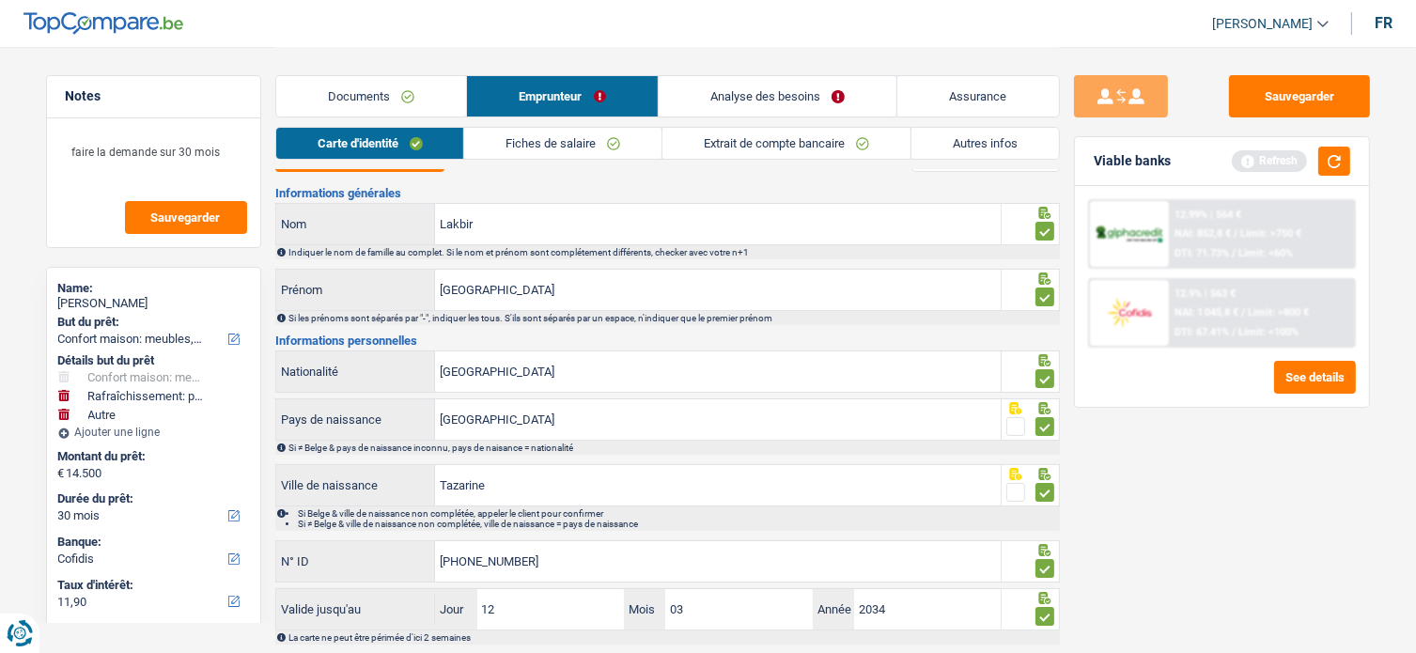
scroll to position [0, 0]
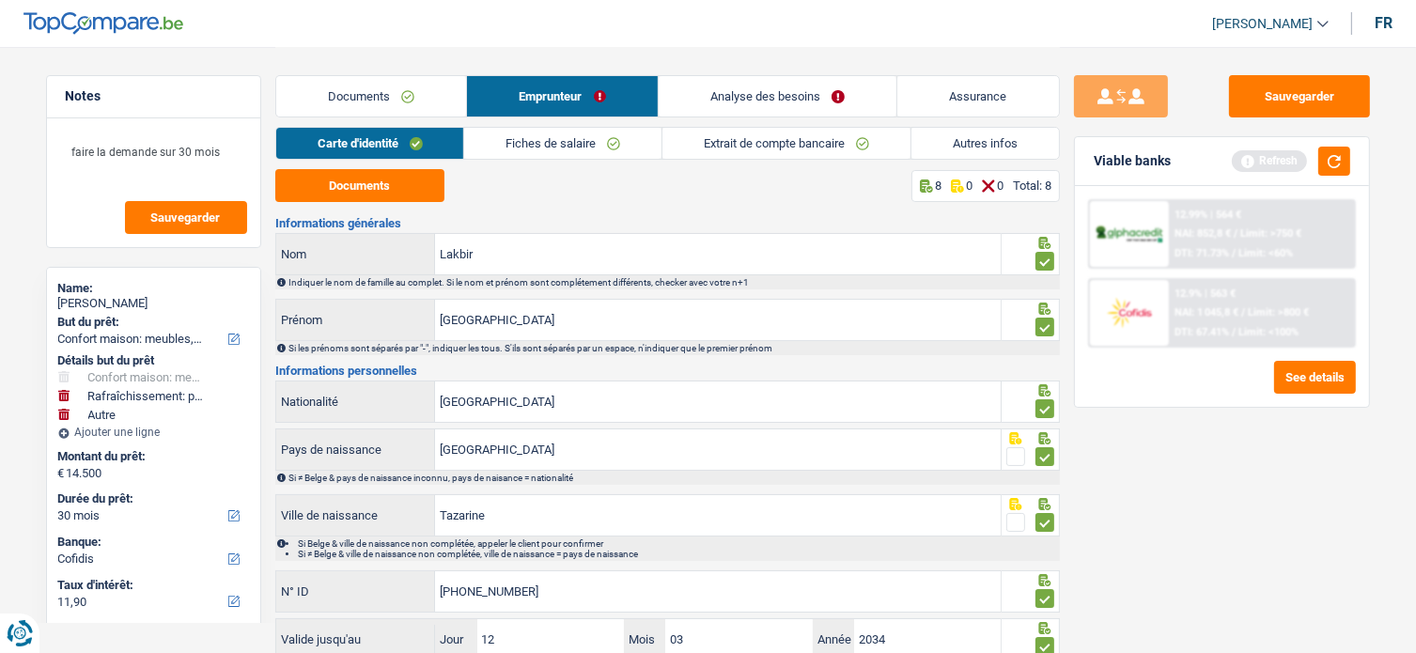
click at [618, 144] on link "Fiches de salaire" at bounding box center [562, 143] width 197 height 31
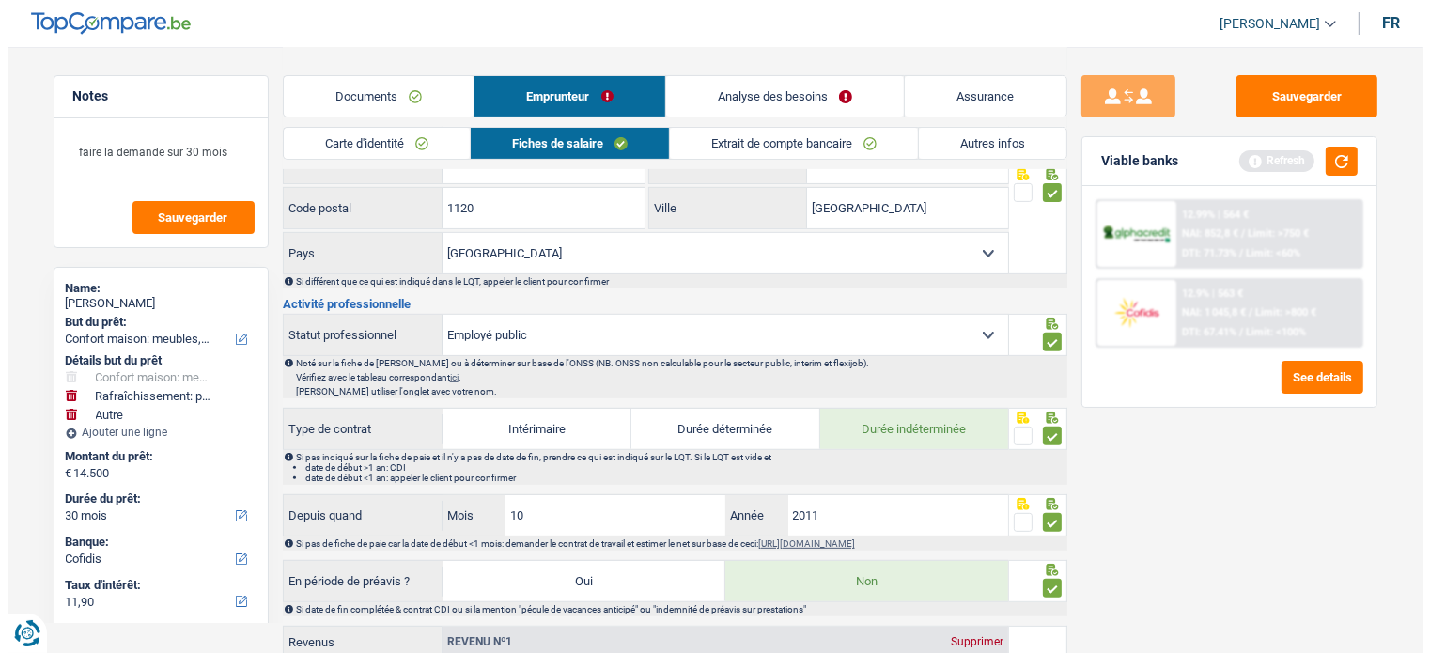
scroll to position [846, 0]
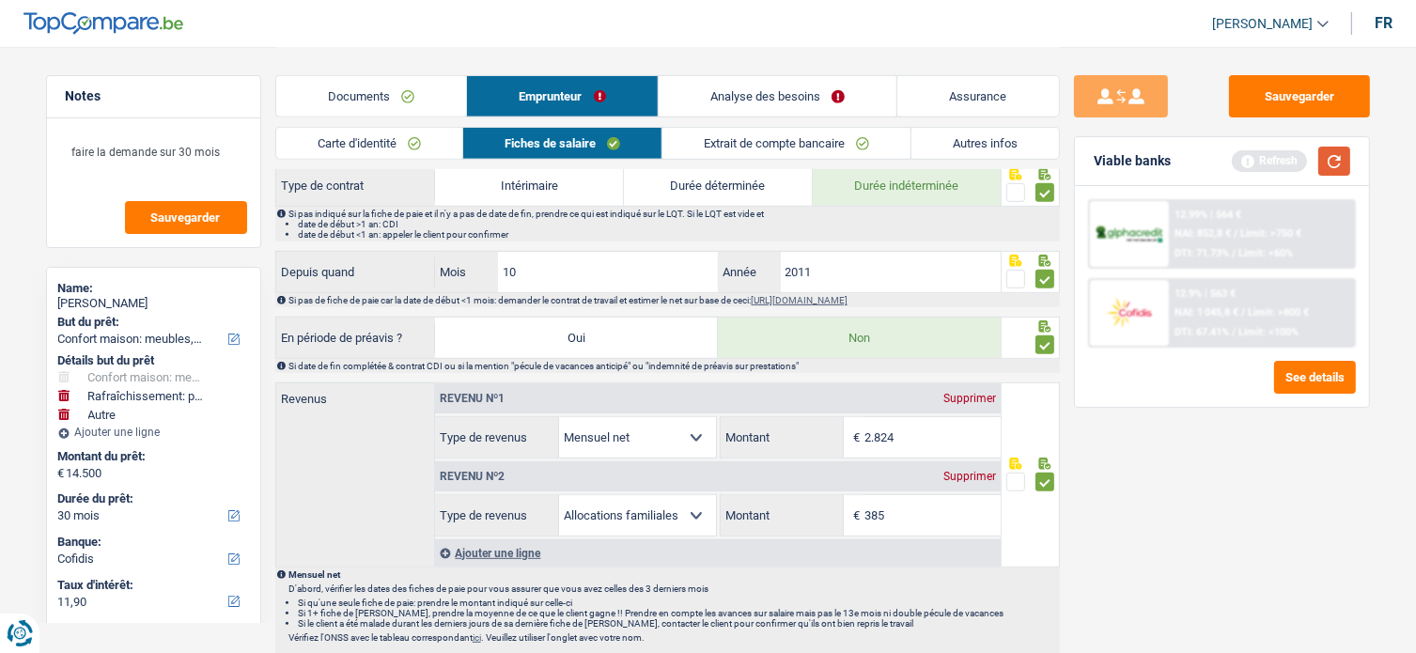
click at [1344, 164] on button "button" at bounding box center [1334, 161] width 32 height 29
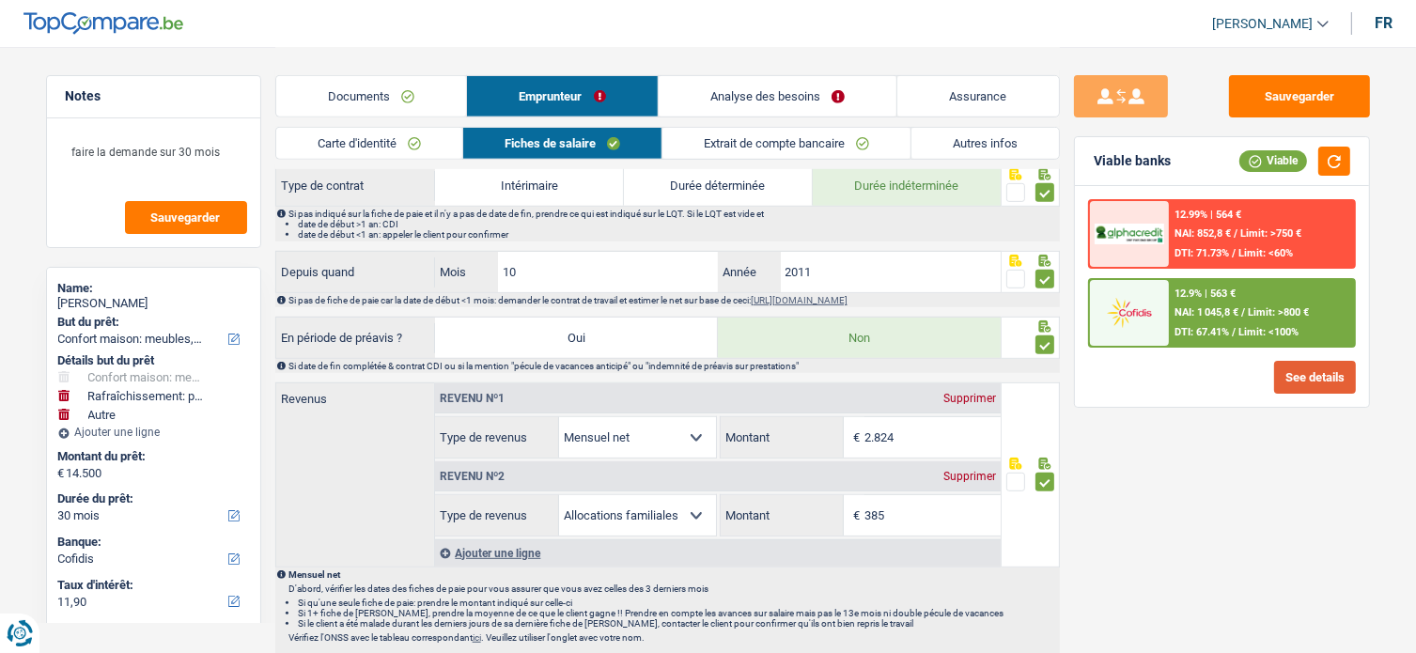
drag, startPoint x: 1283, startPoint y: 370, endPoint x: 1295, endPoint y: 366, distance: 12.8
click at [1295, 366] on button "See details" at bounding box center [1315, 377] width 82 height 33
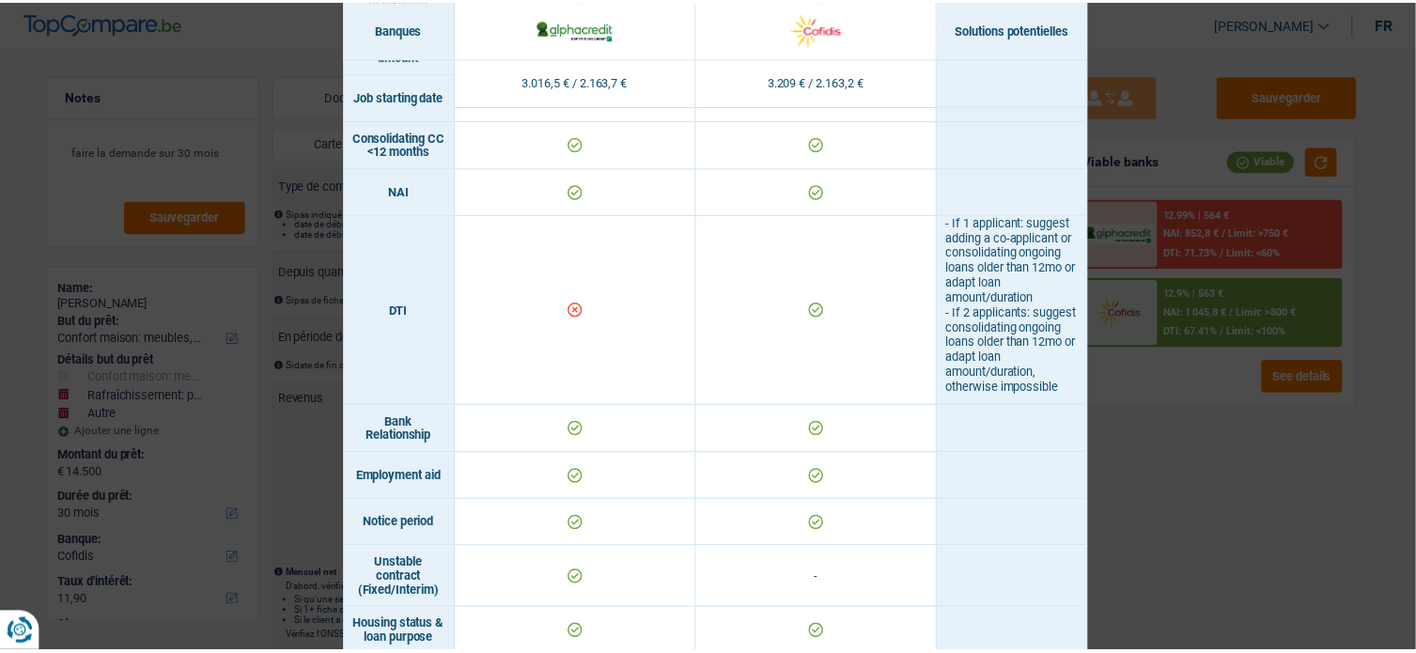
scroll to position [675, 0]
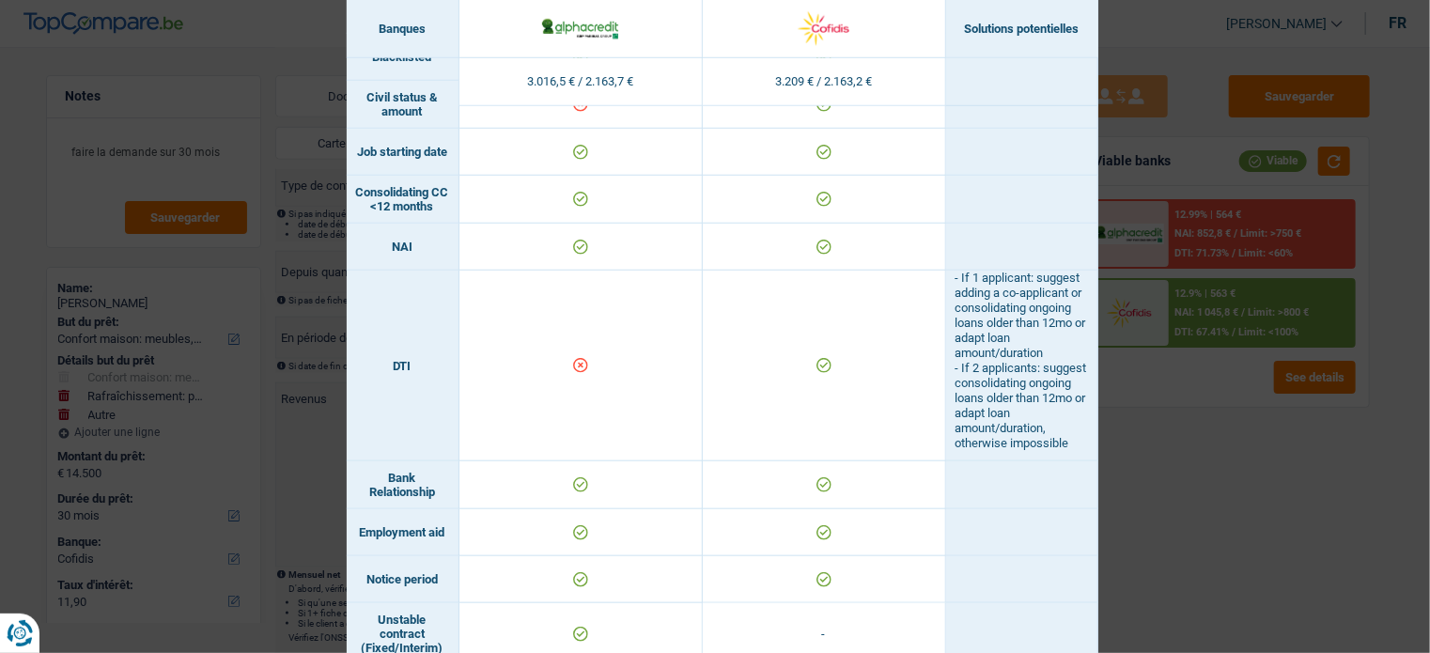
click at [1320, 508] on div "Banks conditions × Banques Solutions potentielles Revenus / Charges 3.016,5 € /…" at bounding box center [715, 326] width 1430 height 653
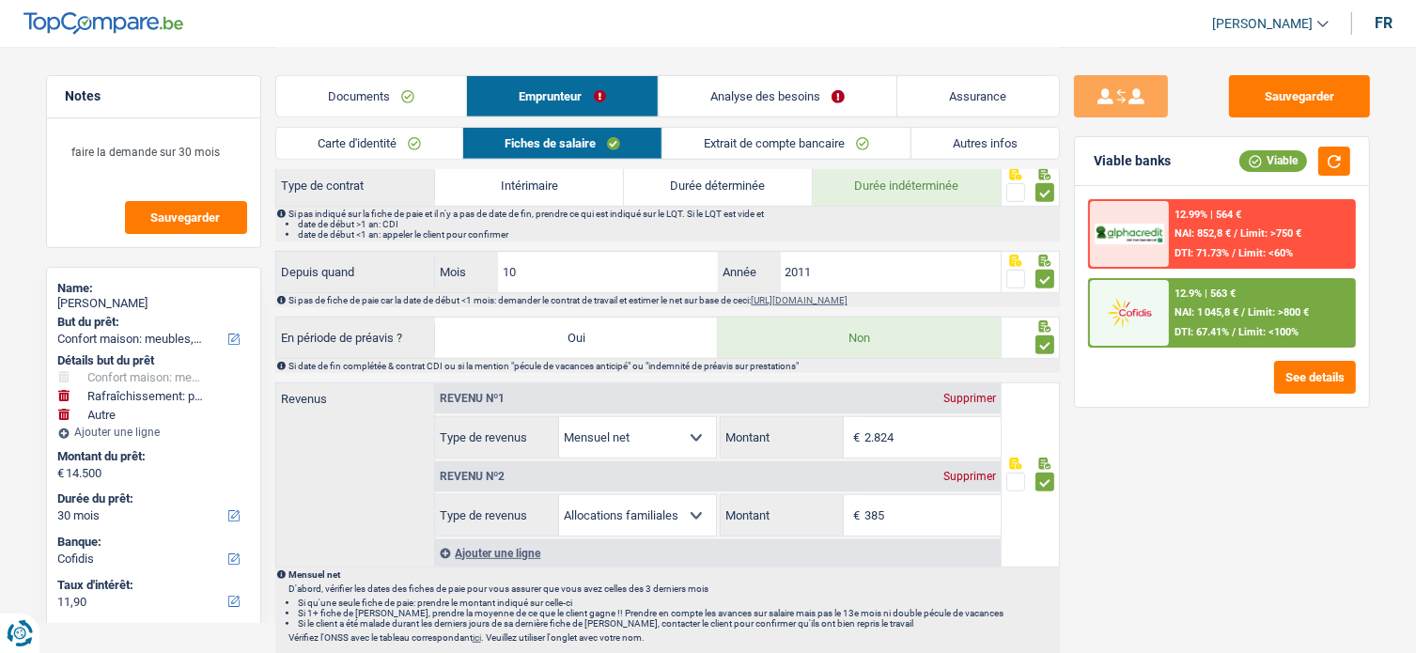
click at [139, 303] on div "Lhoussaine Lakbir" at bounding box center [153, 303] width 191 height 15
click at [138, 302] on div "Lhoussaine Lakbir" at bounding box center [153, 303] width 191 height 15
copy div "Lakbir"
click at [101, 300] on div "Lhoussaine Lakbir" at bounding box center [153, 303] width 191 height 15
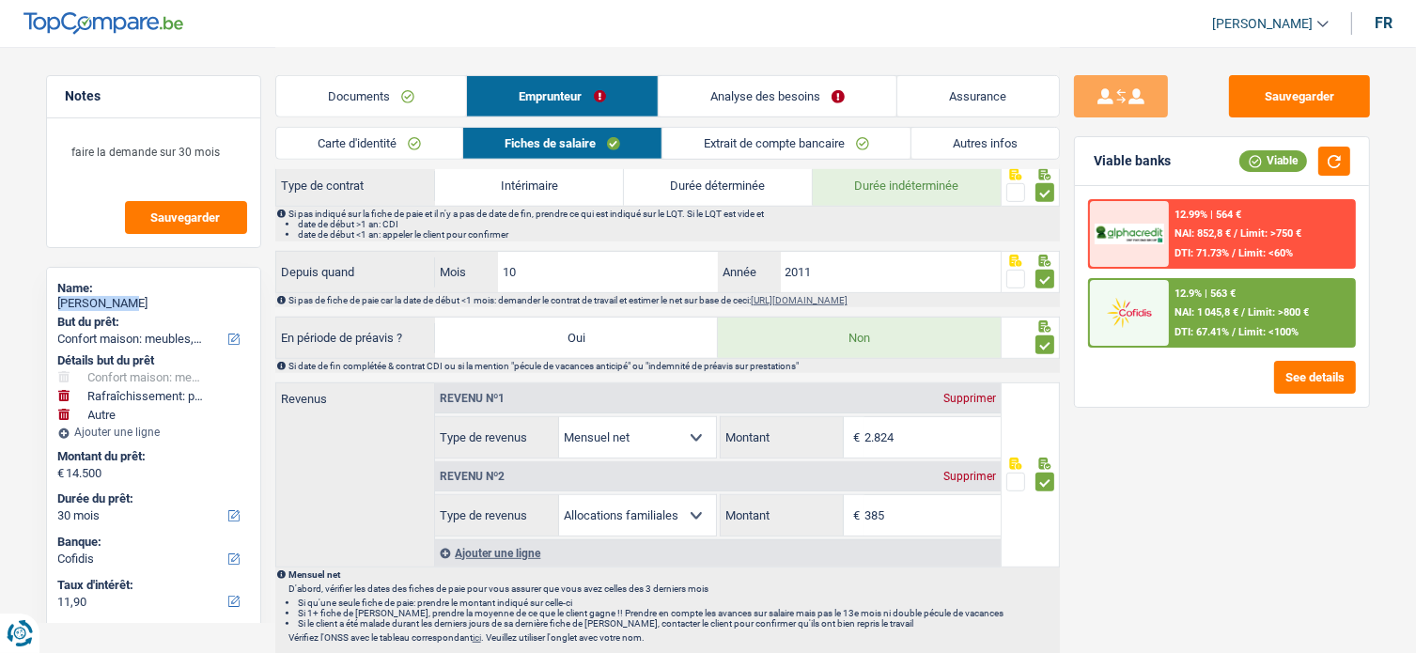
copy div "Lhoussaine"
click at [1244, 233] on span "Limit: >750 €" at bounding box center [1270, 233] width 61 height 12
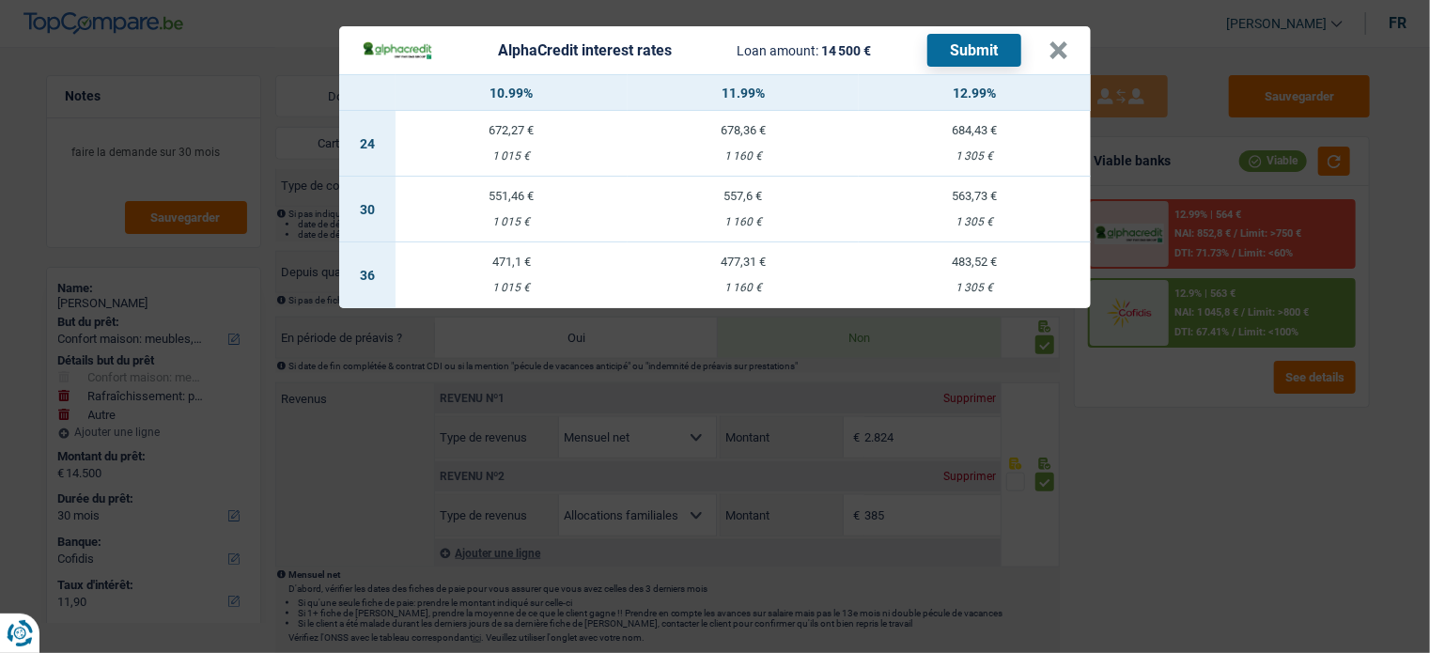
drag, startPoint x: 496, startPoint y: 195, endPoint x: 513, endPoint y: 199, distance: 17.6
click at [496, 195] on div "551,46 €" at bounding box center [512, 196] width 232 height 12
select select "alphacredit"
type input "10,99"
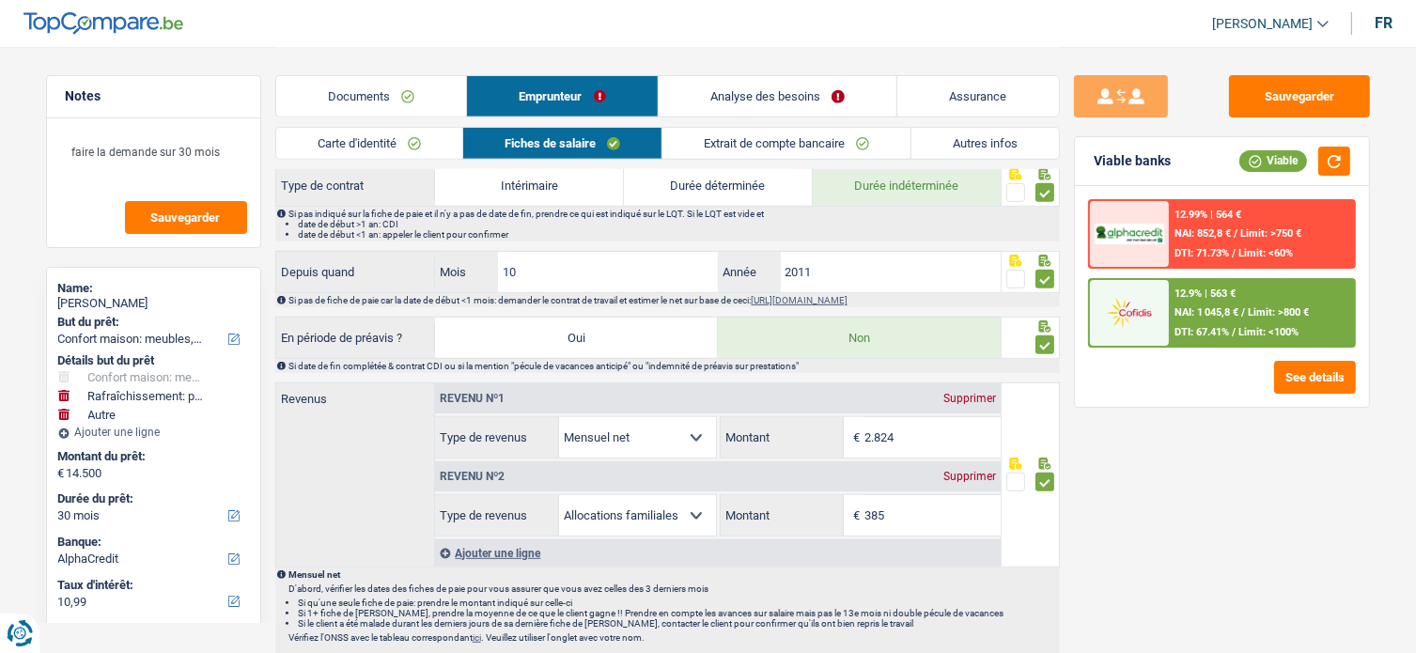
click at [1234, 225] on div "12.99% | 564 € NAI: 852,8 € / Limit: >750 € DTI: 71.73% / Limit: <60%" at bounding box center [1261, 234] width 185 height 66
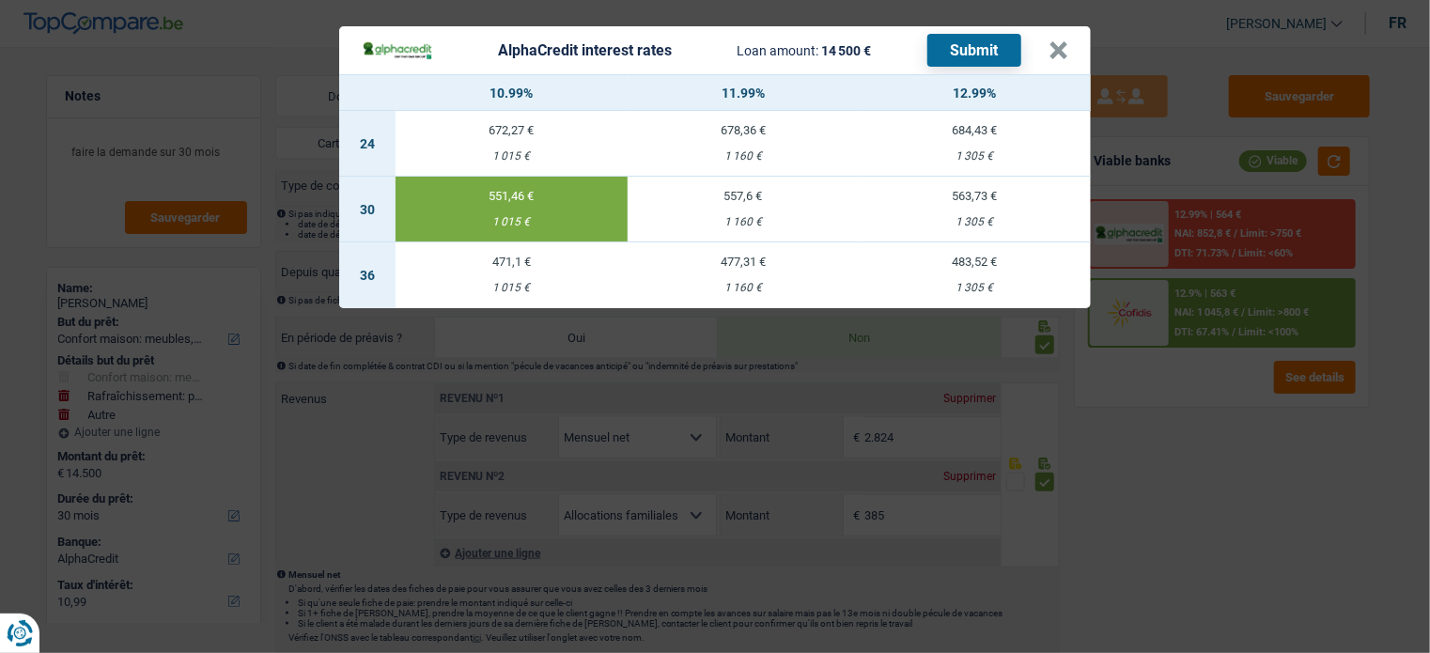
click at [974, 44] on button "Submit" at bounding box center [975, 50] width 94 height 33
click at [1060, 45] on button "×" at bounding box center [1059, 50] width 20 height 19
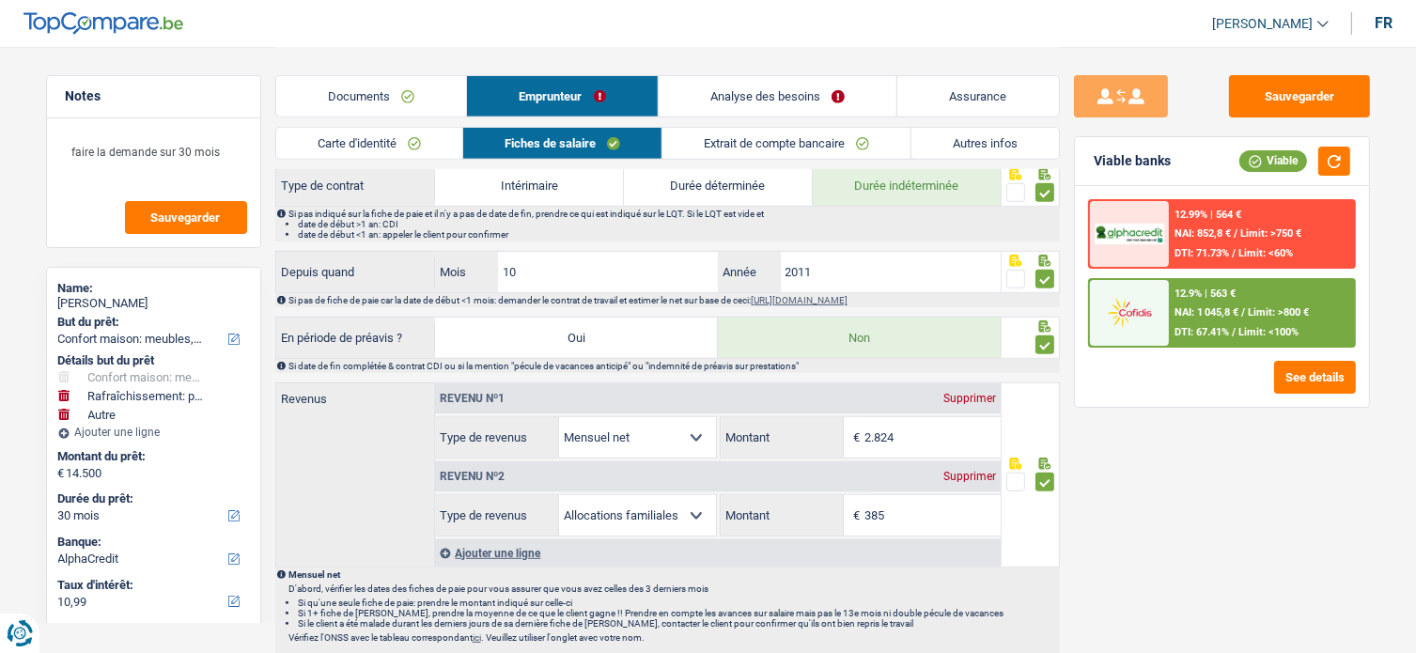
click at [379, 89] on link "Documents" at bounding box center [371, 96] width 191 height 40
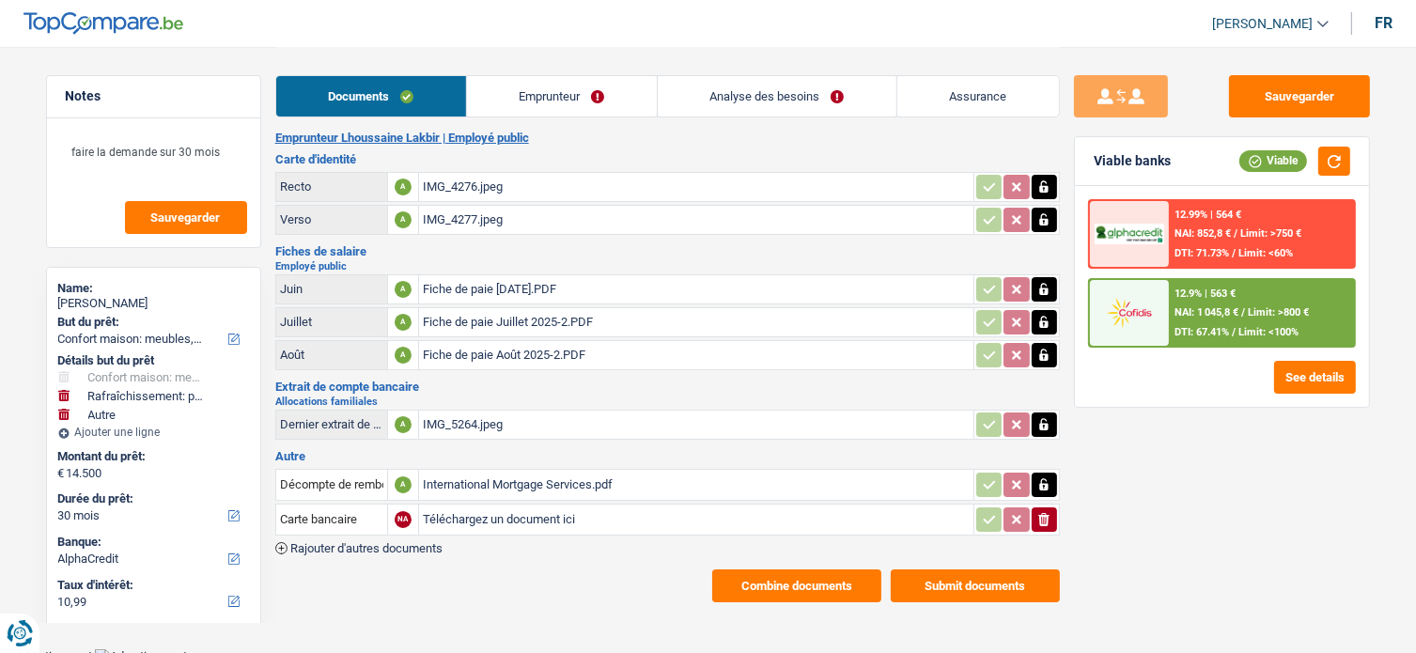
click at [540, 109] on div "Documents Emprunteur Analyse des besoins Assurance" at bounding box center [667, 87] width 785 height 80
click at [540, 101] on link "Emprunteur" at bounding box center [562, 96] width 190 height 40
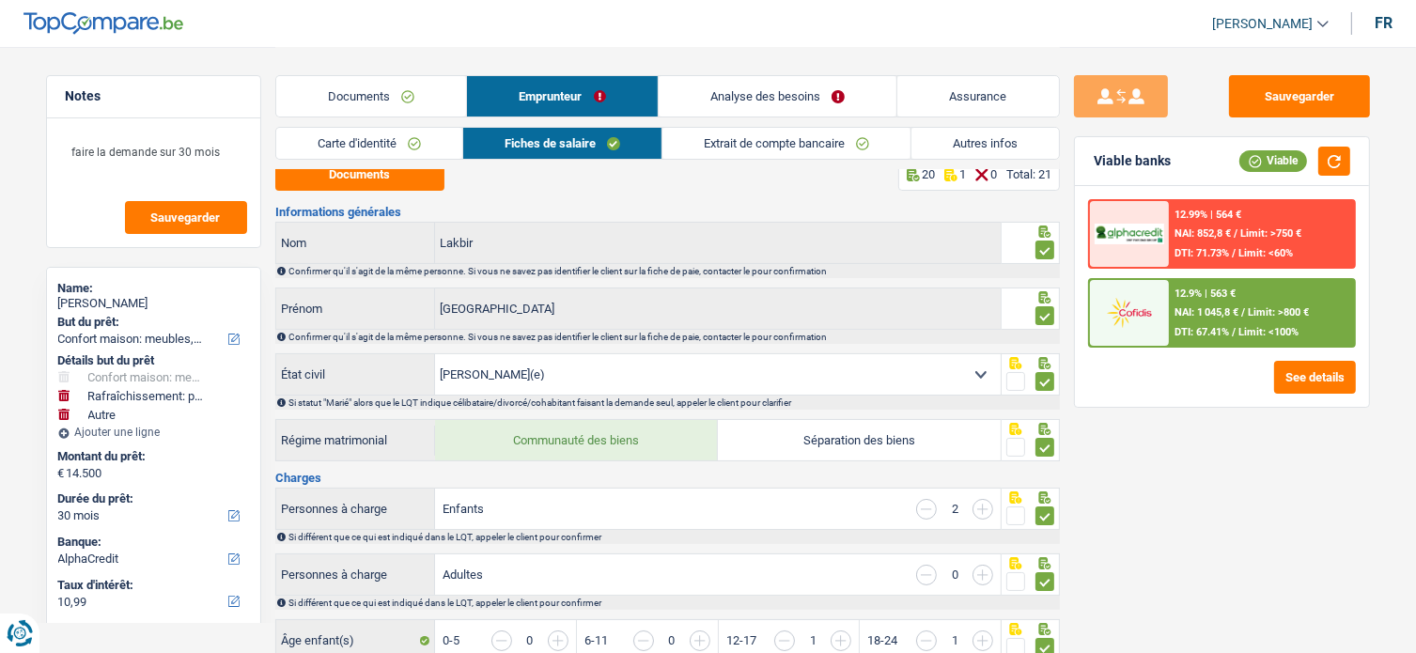
click at [434, 92] on link "Documents" at bounding box center [371, 96] width 191 height 40
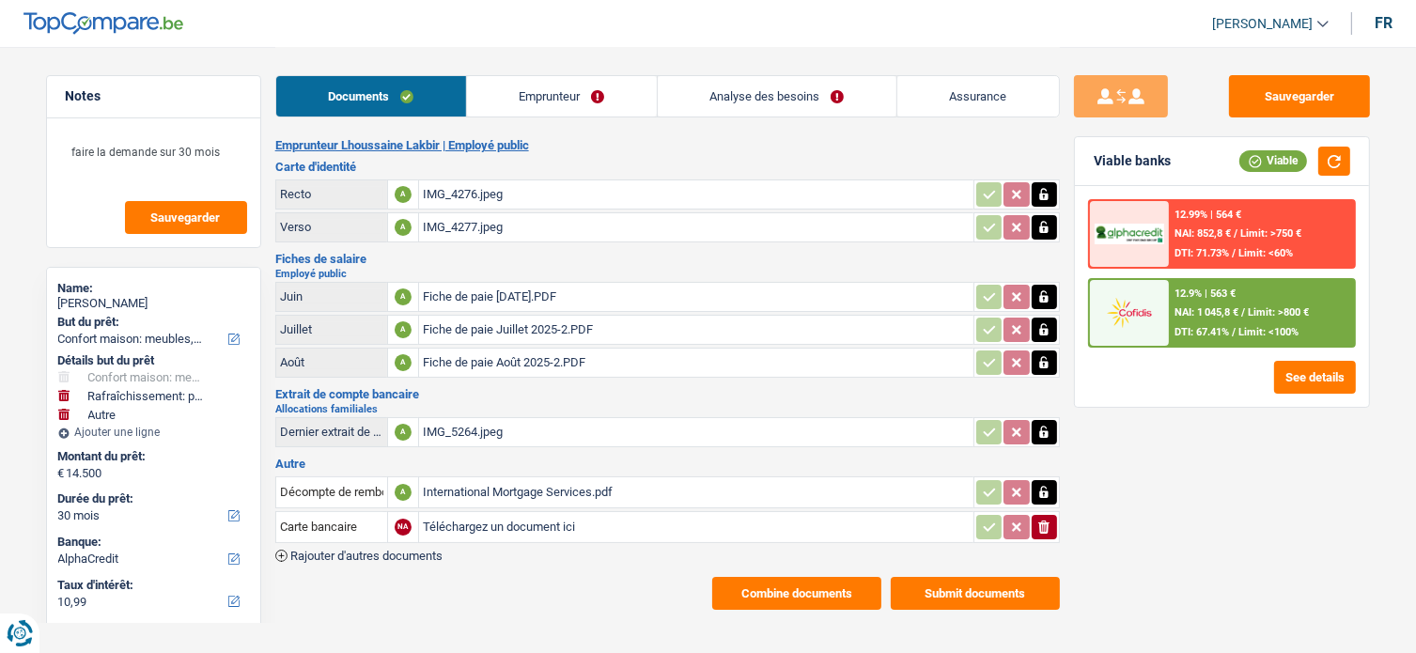
scroll to position [0, 0]
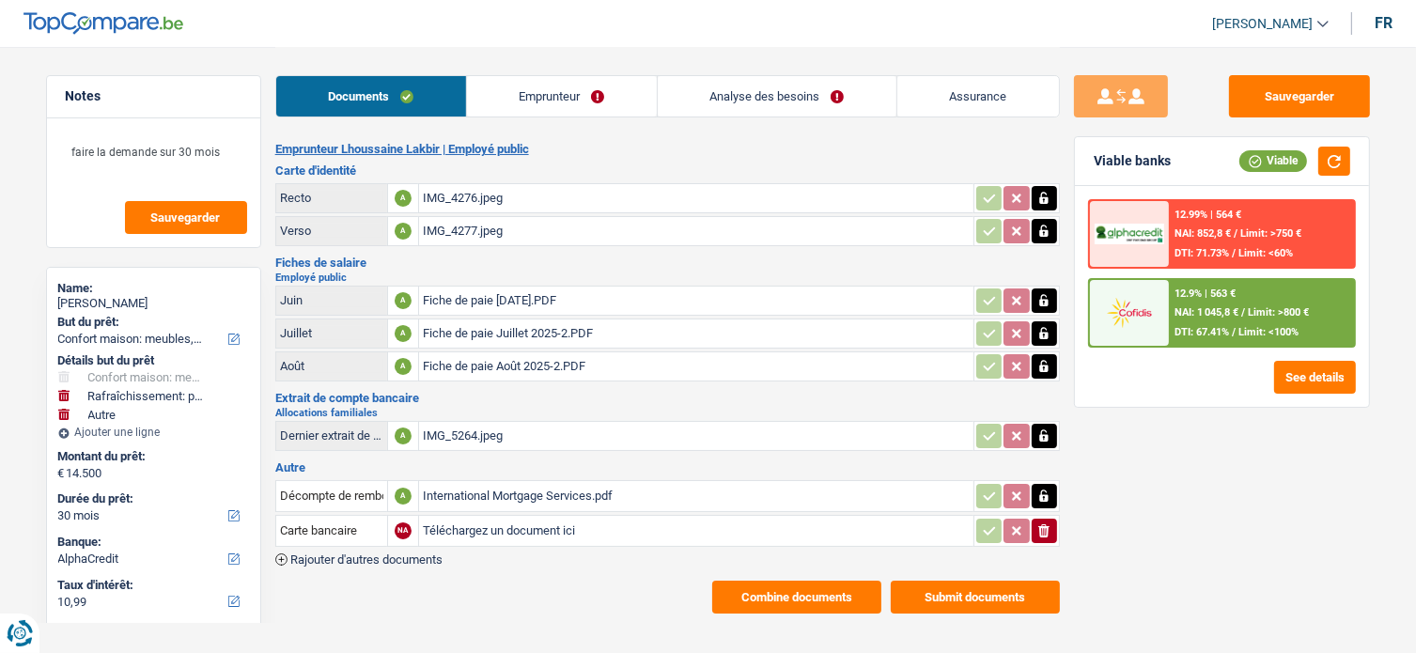
click at [498, 105] on link "Emprunteur" at bounding box center [562, 96] width 190 height 40
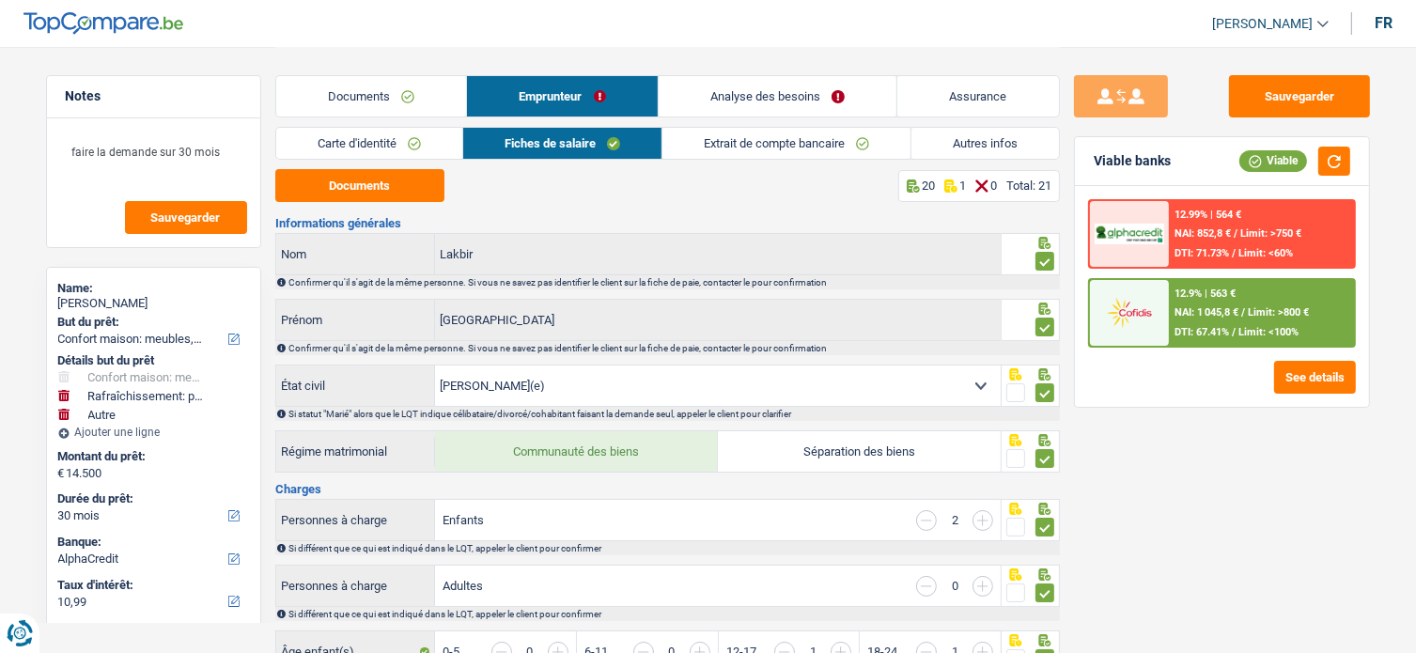
click at [362, 139] on link "Carte d'identité" at bounding box center [369, 143] width 186 height 31
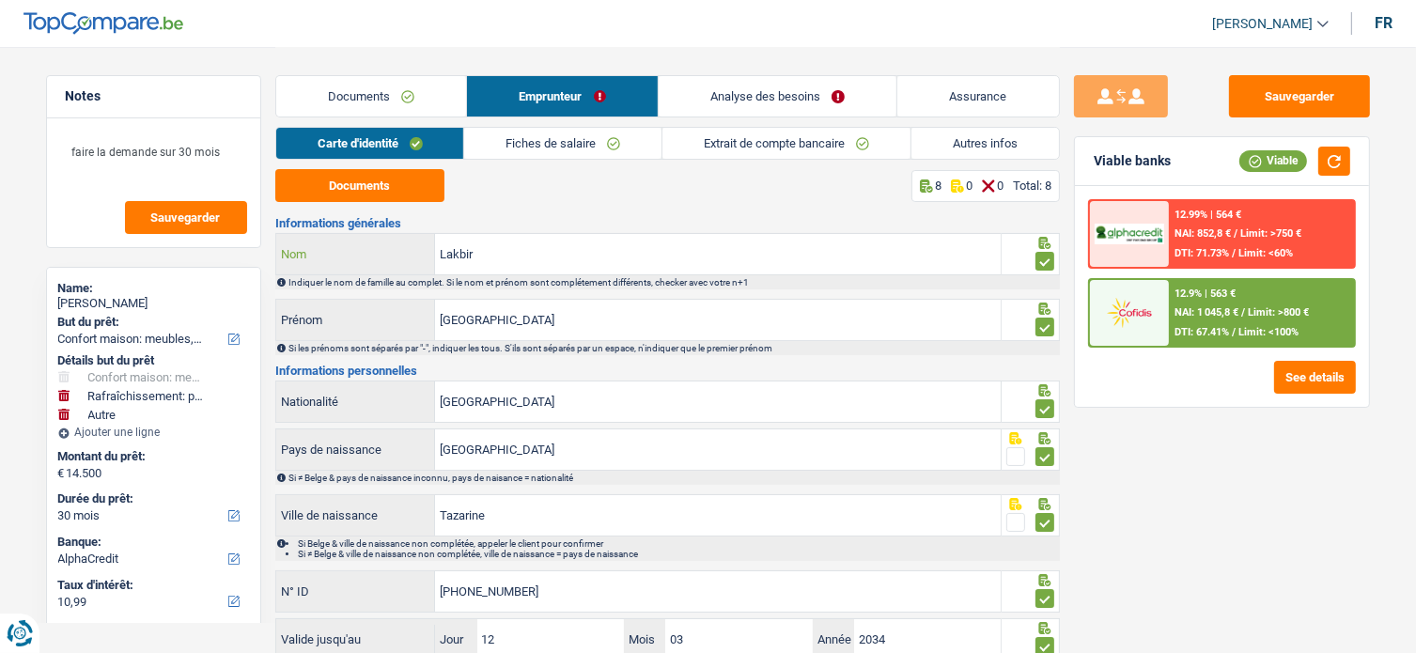
drag, startPoint x: 507, startPoint y: 262, endPoint x: 377, endPoint y: 264, distance: 129.7
click at [367, 266] on div "Lakbir Nom" at bounding box center [638, 254] width 725 height 40
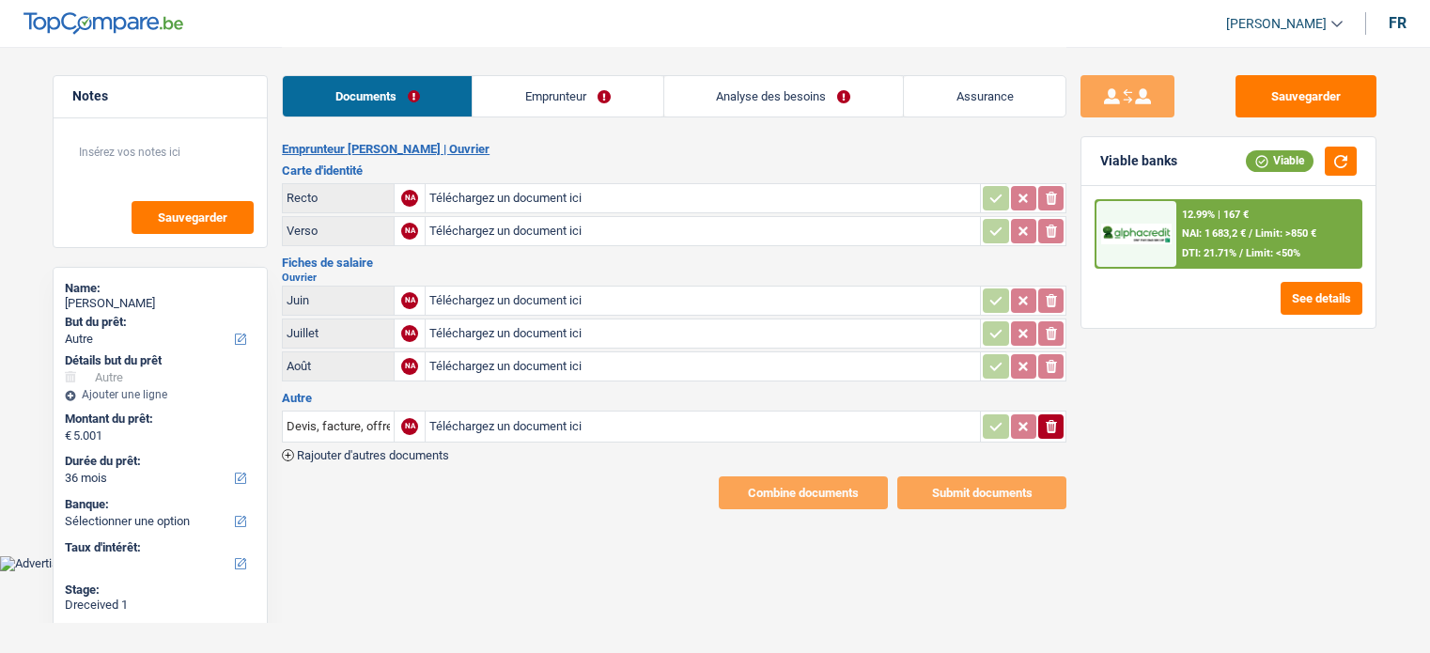
select select "other"
select select "36"
type input "C:\fakepath\4b549cb4-0e00-4bc1-99bb-f801209040db-1_all_3508.jpg"
click at [354, 420] on input "Devis, facture, offre, bon de commande" at bounding box center [338, 427] width 103 height 30
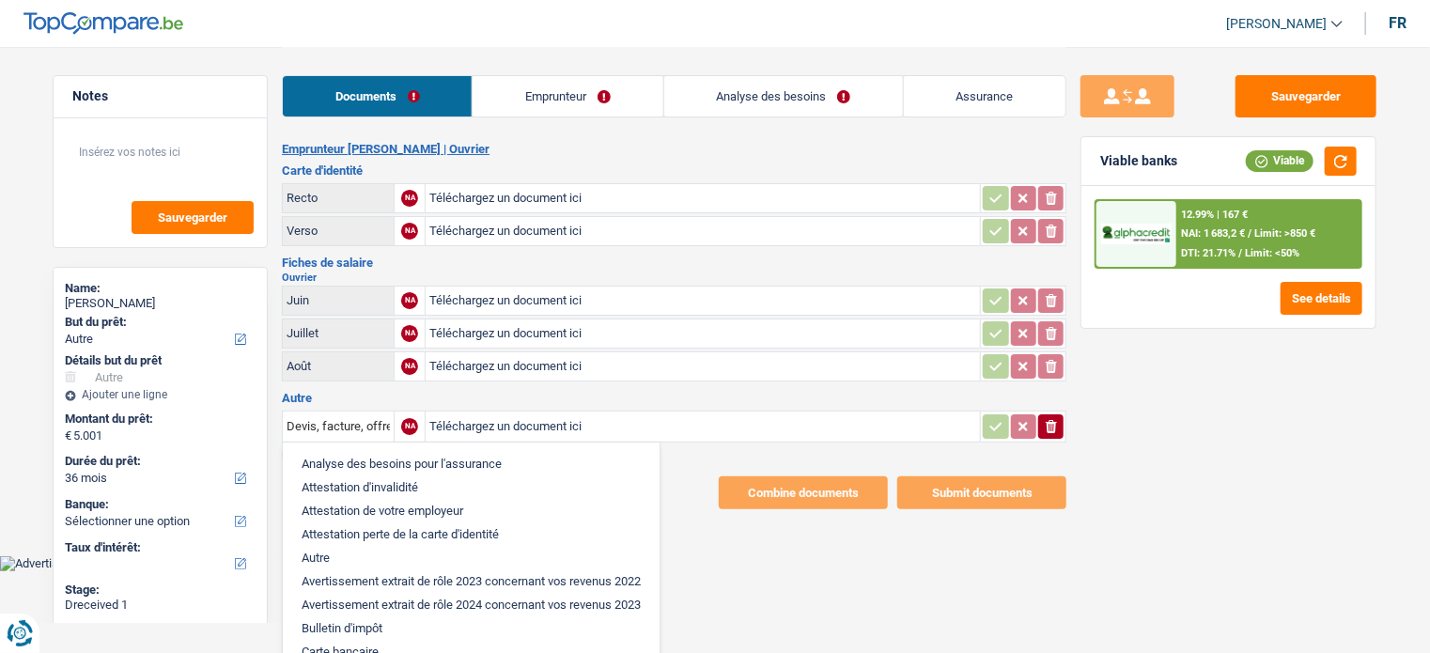
click at [353, 640] on li "Carte bancaire" at bounding box center [471, 651] width 358 height 23
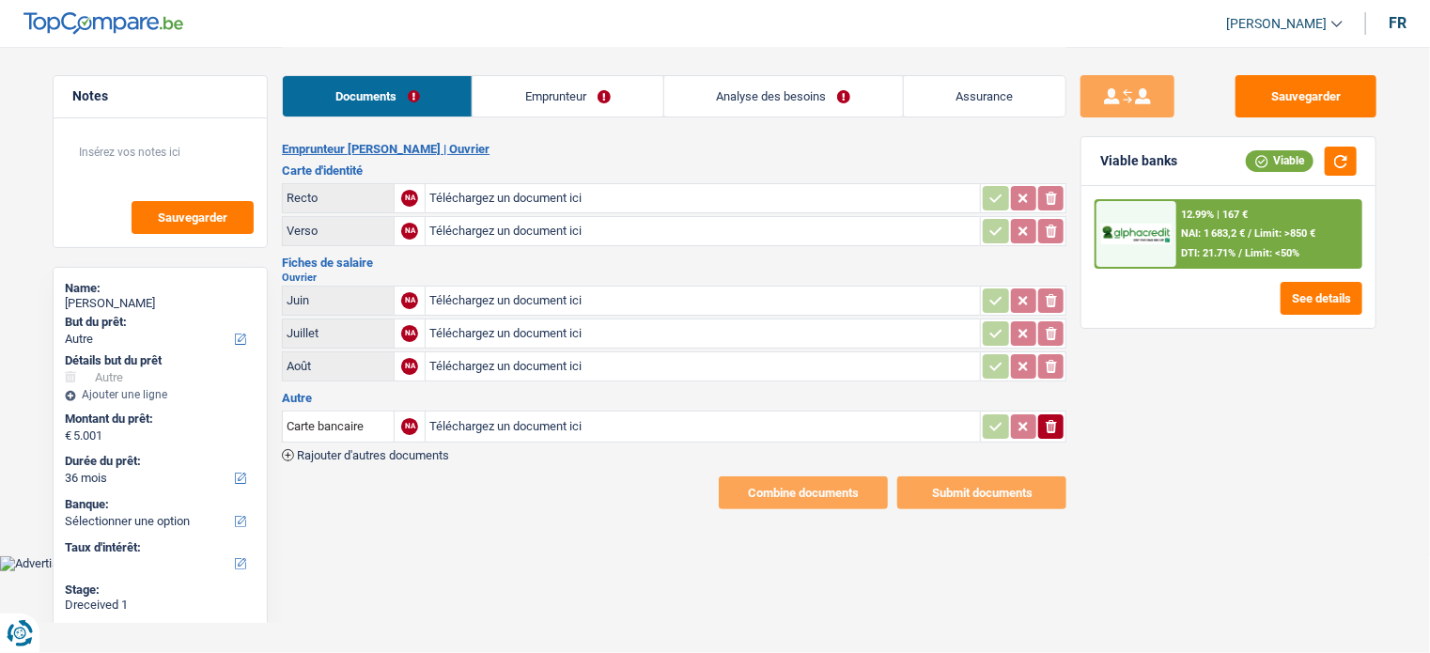
type input "C:\fakepath\4b549cb4-0e00-4bc1-99bb-f801209040db-1_all_3508.jpg"
